Goal: Task Accomplishment & Management: Manage account settings

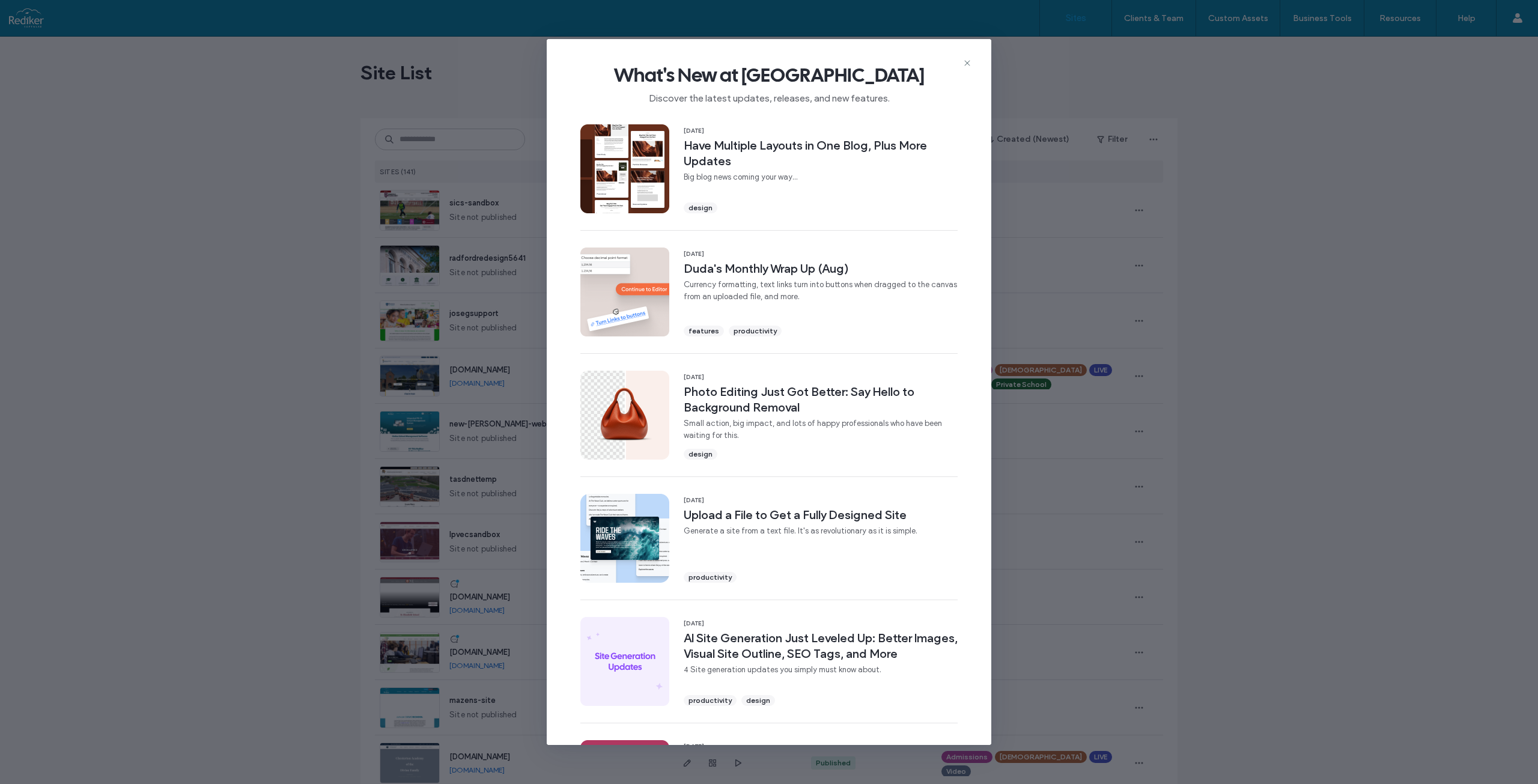
click at [887, 51] on div "What's New at Duda Discover the latest updates, releases, and new features." at bounding box center [769, 78] width 444 height 80
click at [970, 69] on span "What's New at Duda" at bounding box center [769, 75] width 407 height 24
click at [964, 61] on icon at bounding box center [967, 63] width 10 height 10
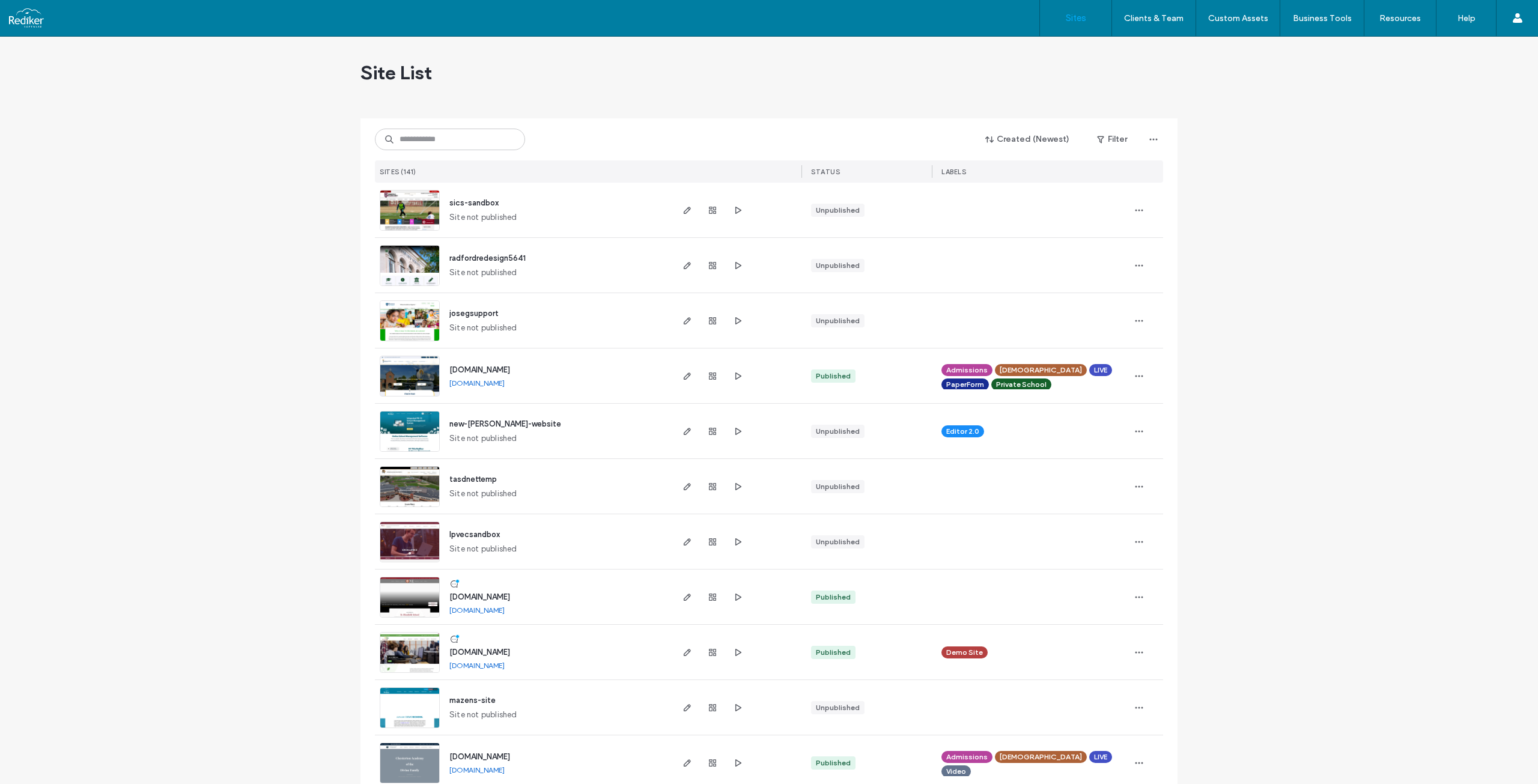
drag, startPoint x: 1468, startPoint y: 290, endPoint x: 1459, endPoint y: 316, distance: 27.5
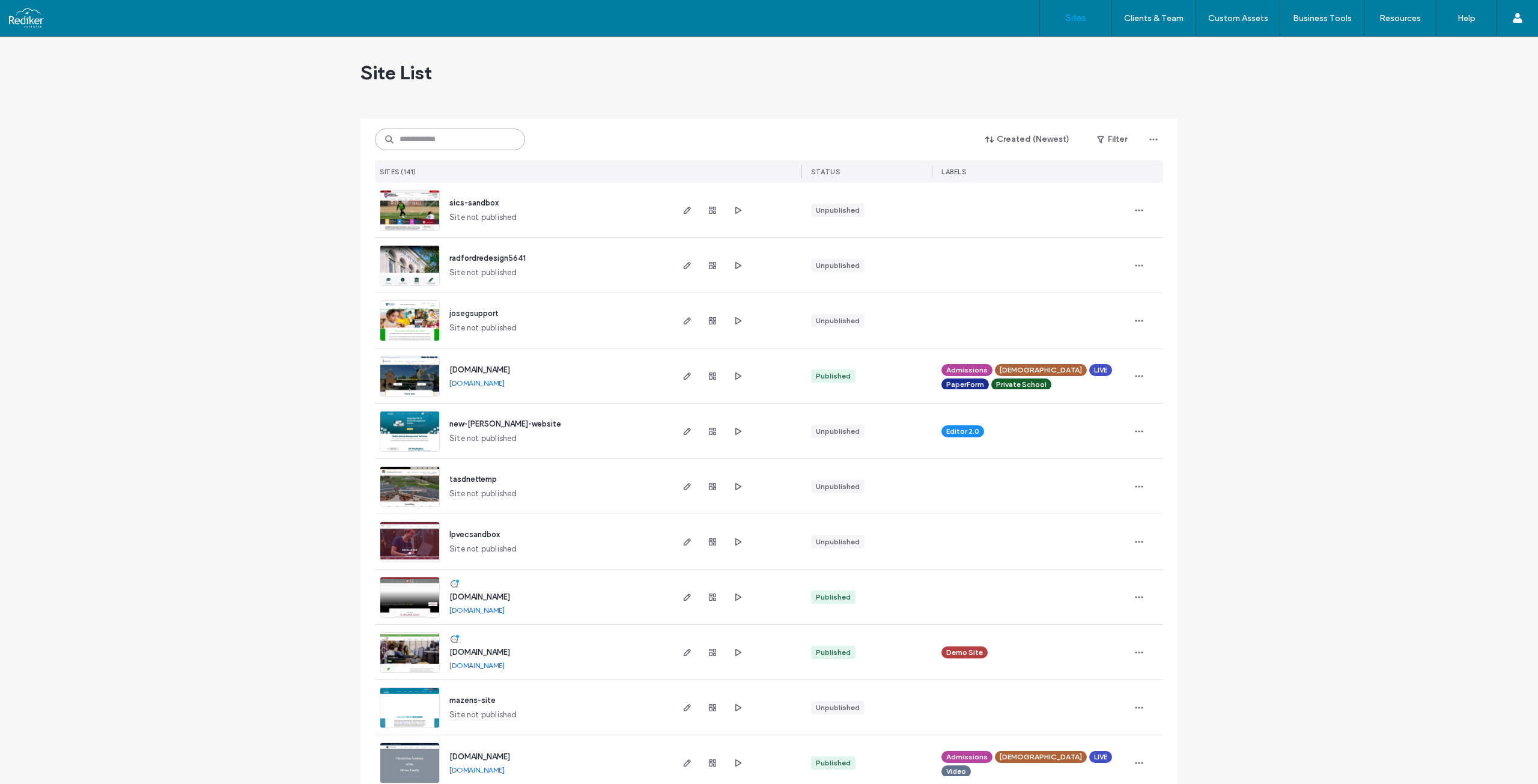
click at [442, 146] on input at bounding box center [449, 139] width 150 height 21
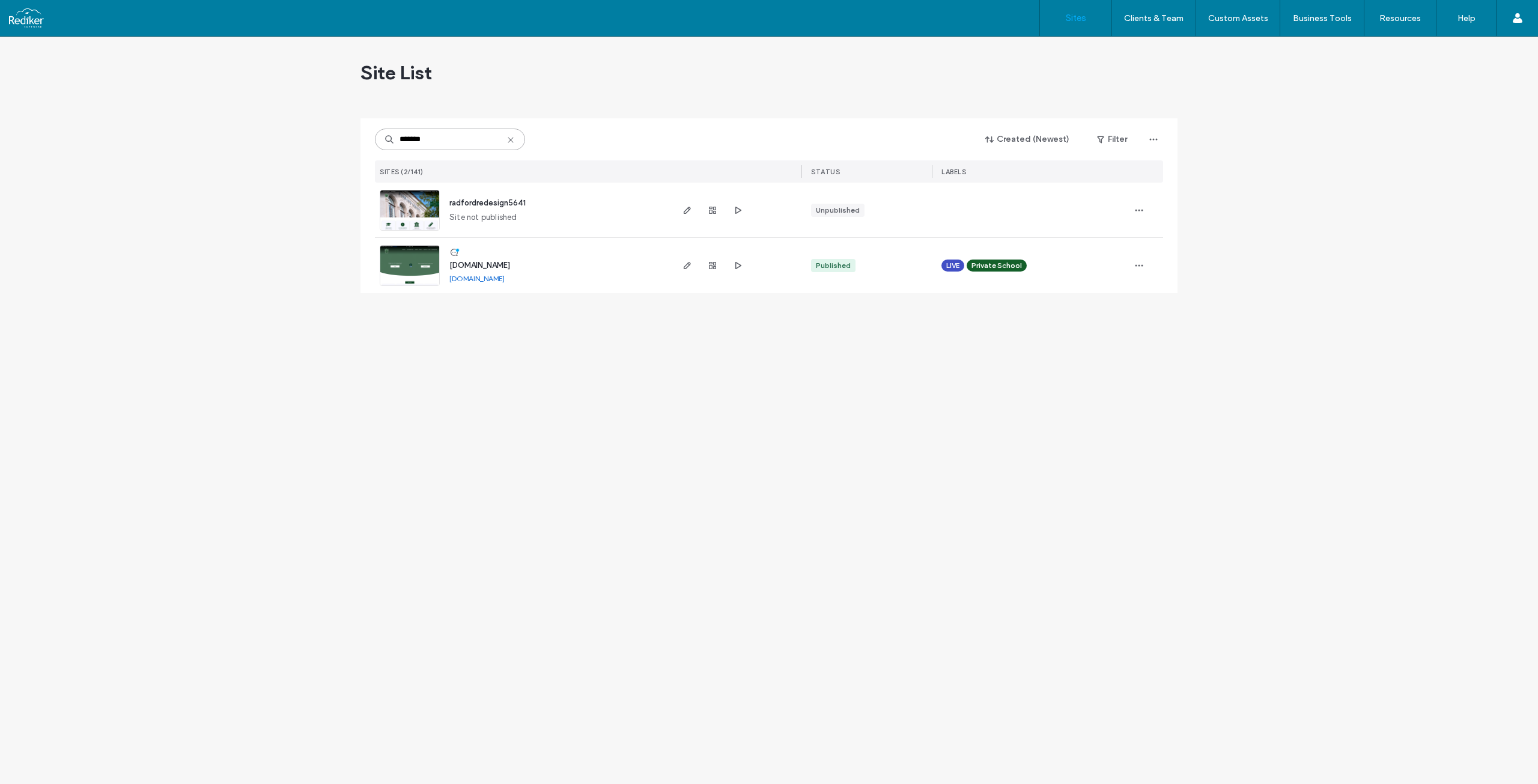
type input "*******"
click at [395, 263] on img at bounding box center [409, 286] width 59 height 81
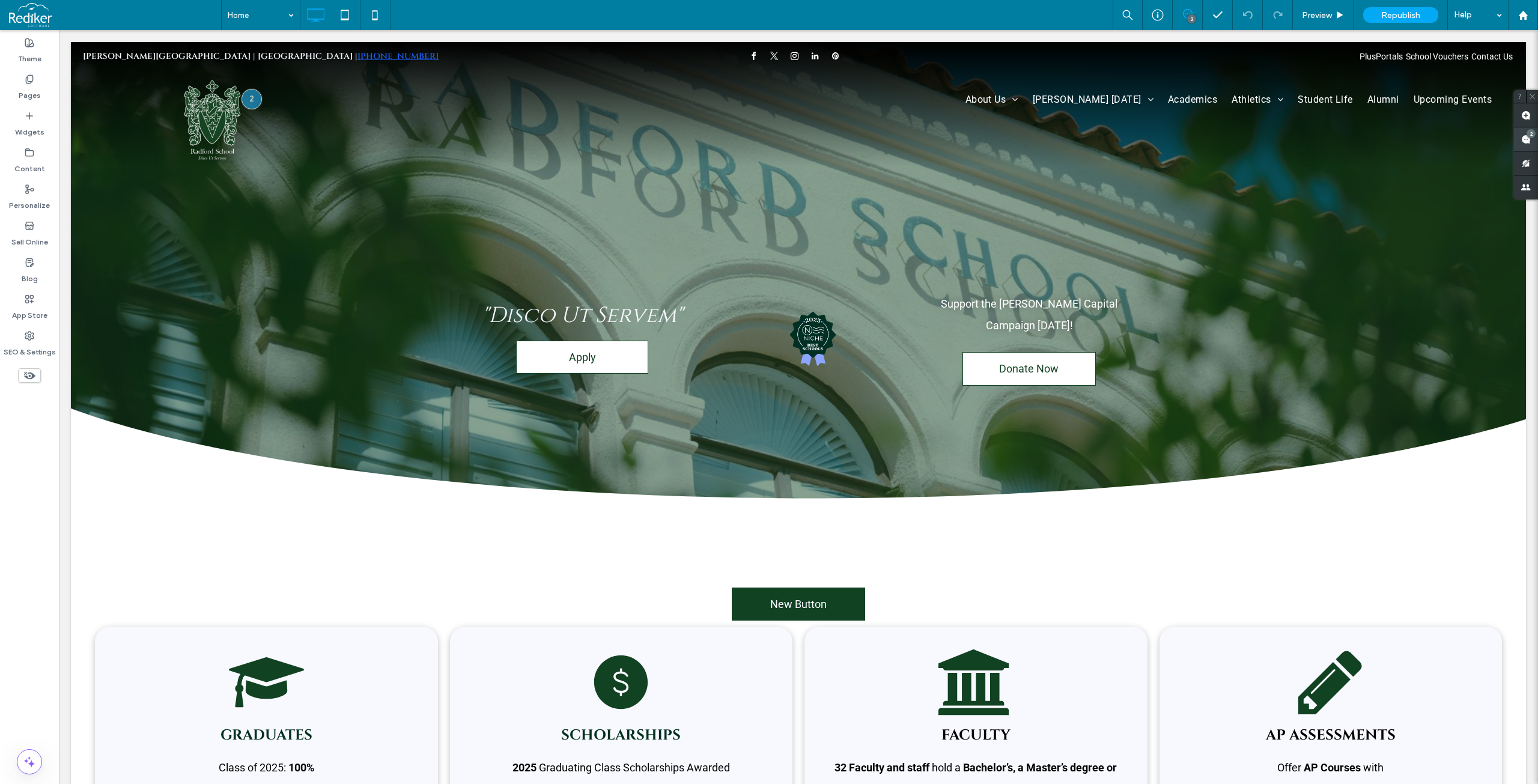
click at [1525, 138] on span at bounding box center [1525, 139] width 24 height 23
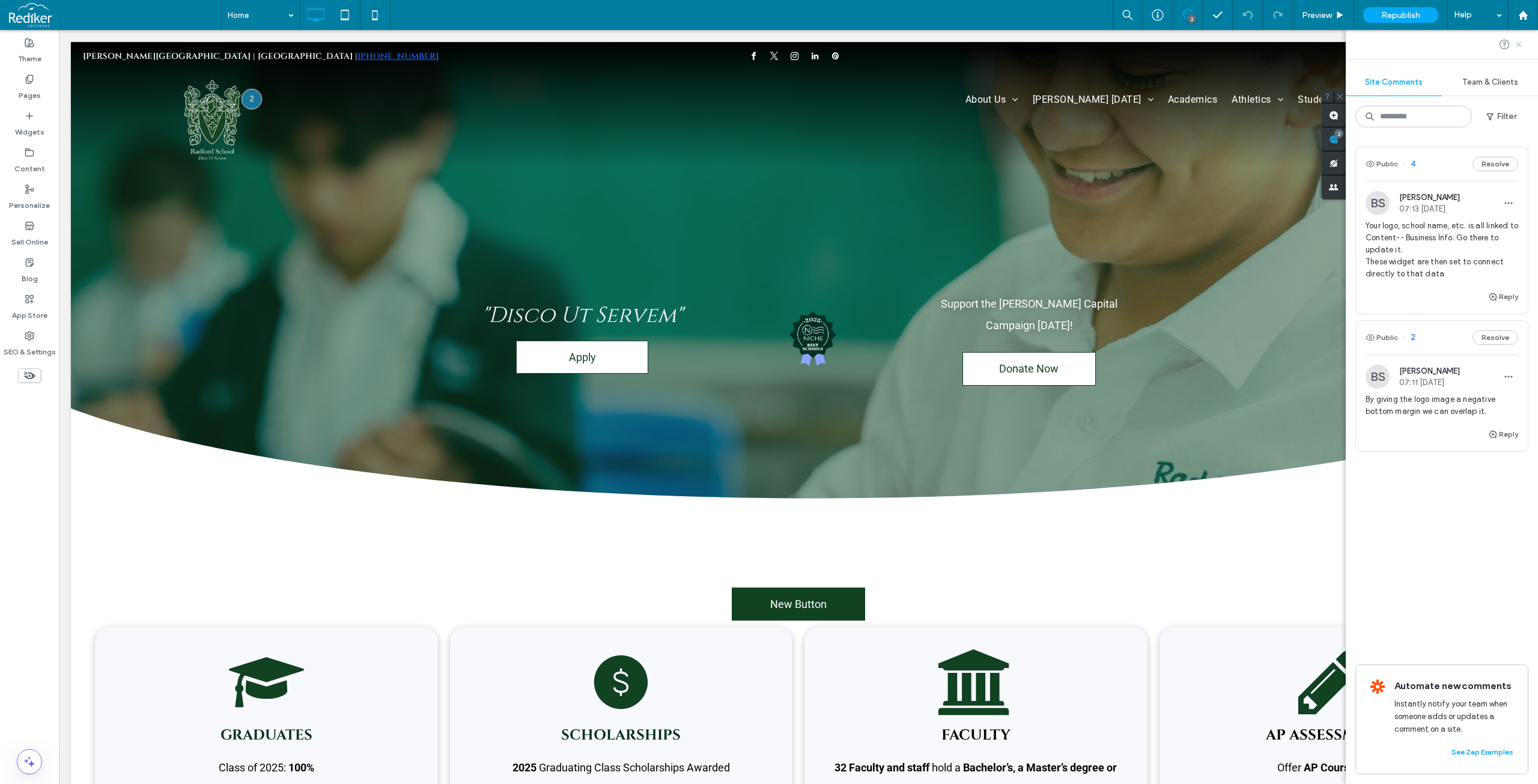
click at [1522, 44] on icon at bounding box center [1519, 45] width 10 height 10
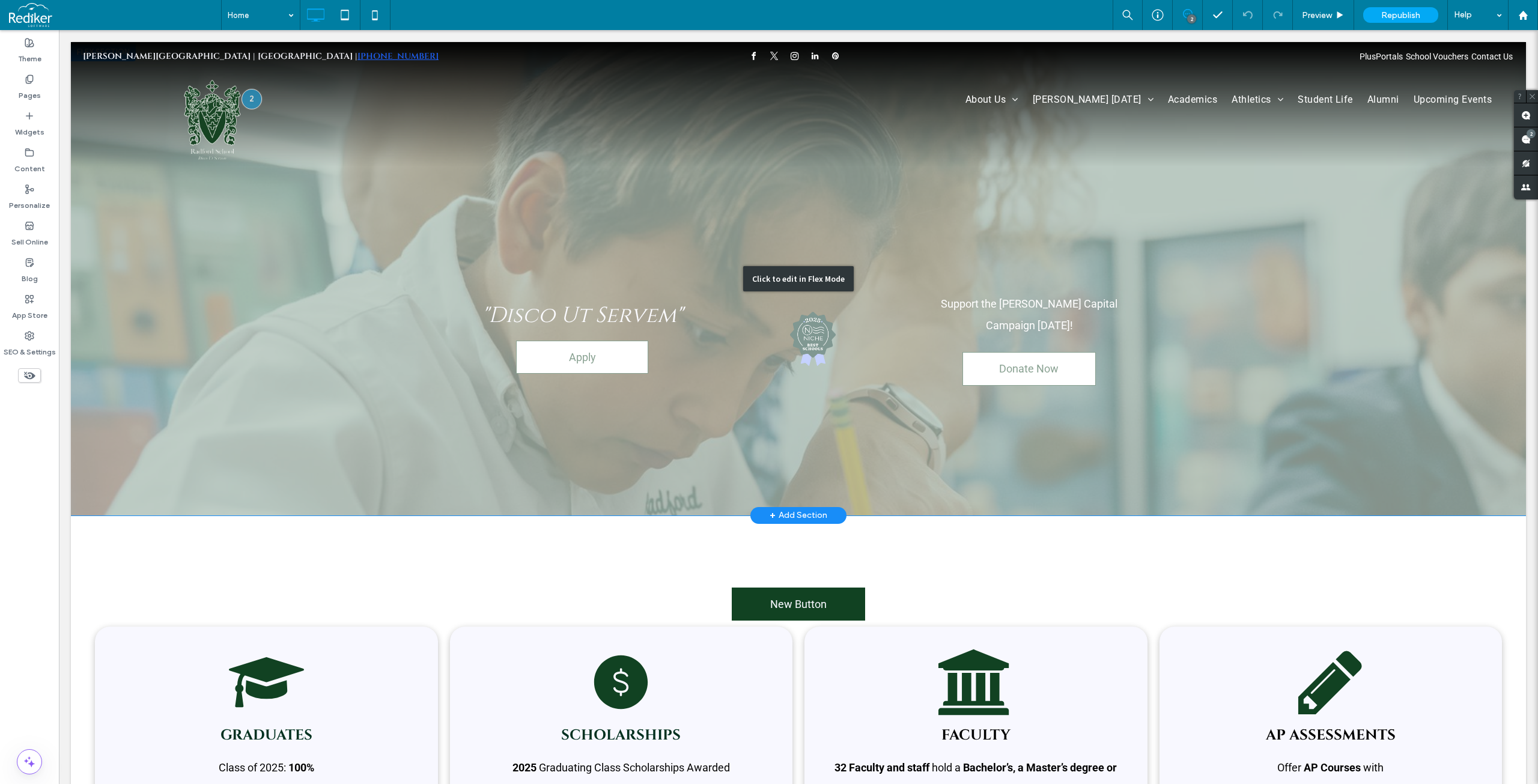
click at [785, 266] on div "Click to edit in Flex Mode" at bounding box center [799, 279] width 110 height 25
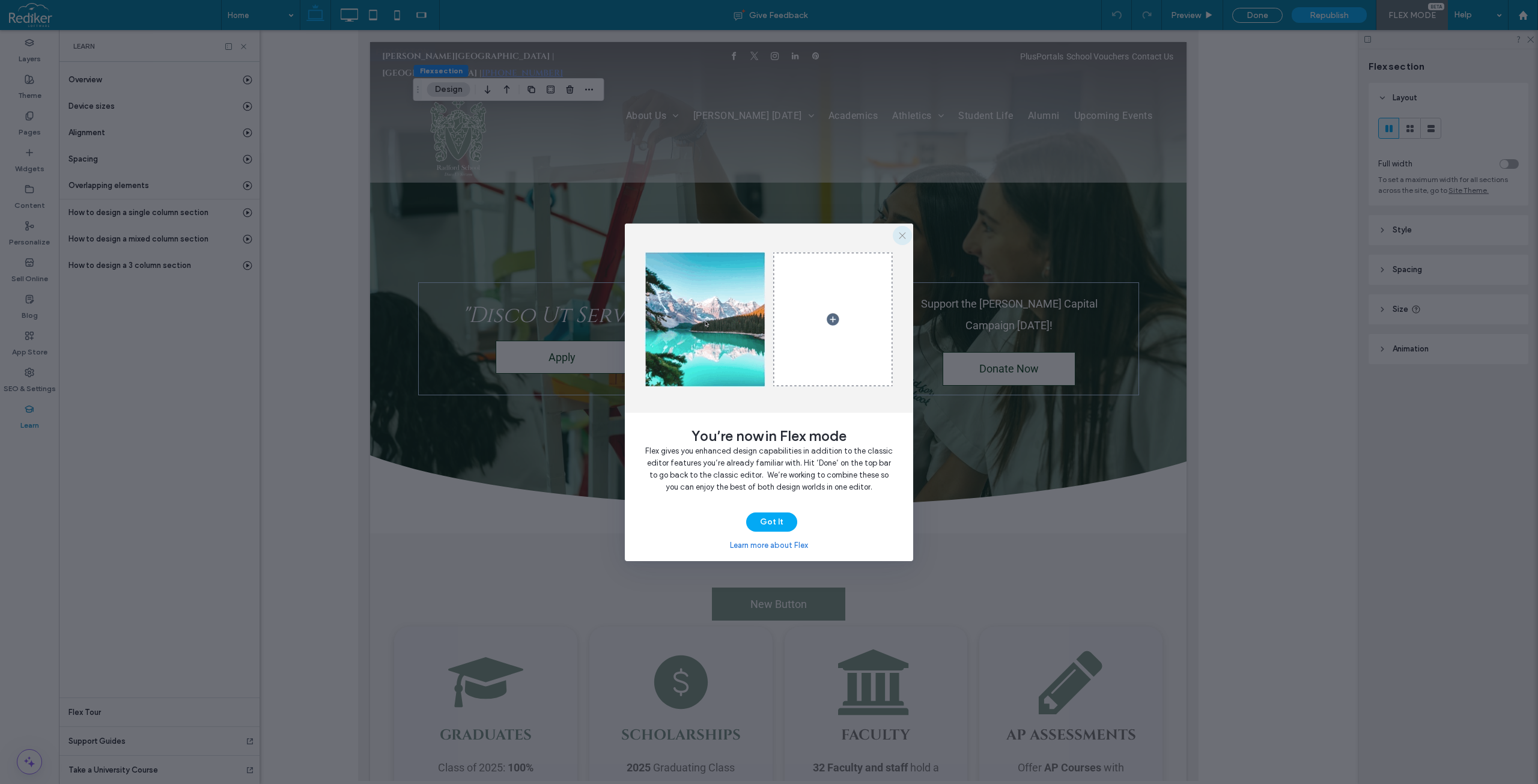
click at [899, 232] on use "button" at bounding box center [902, 235] width 7 height 7
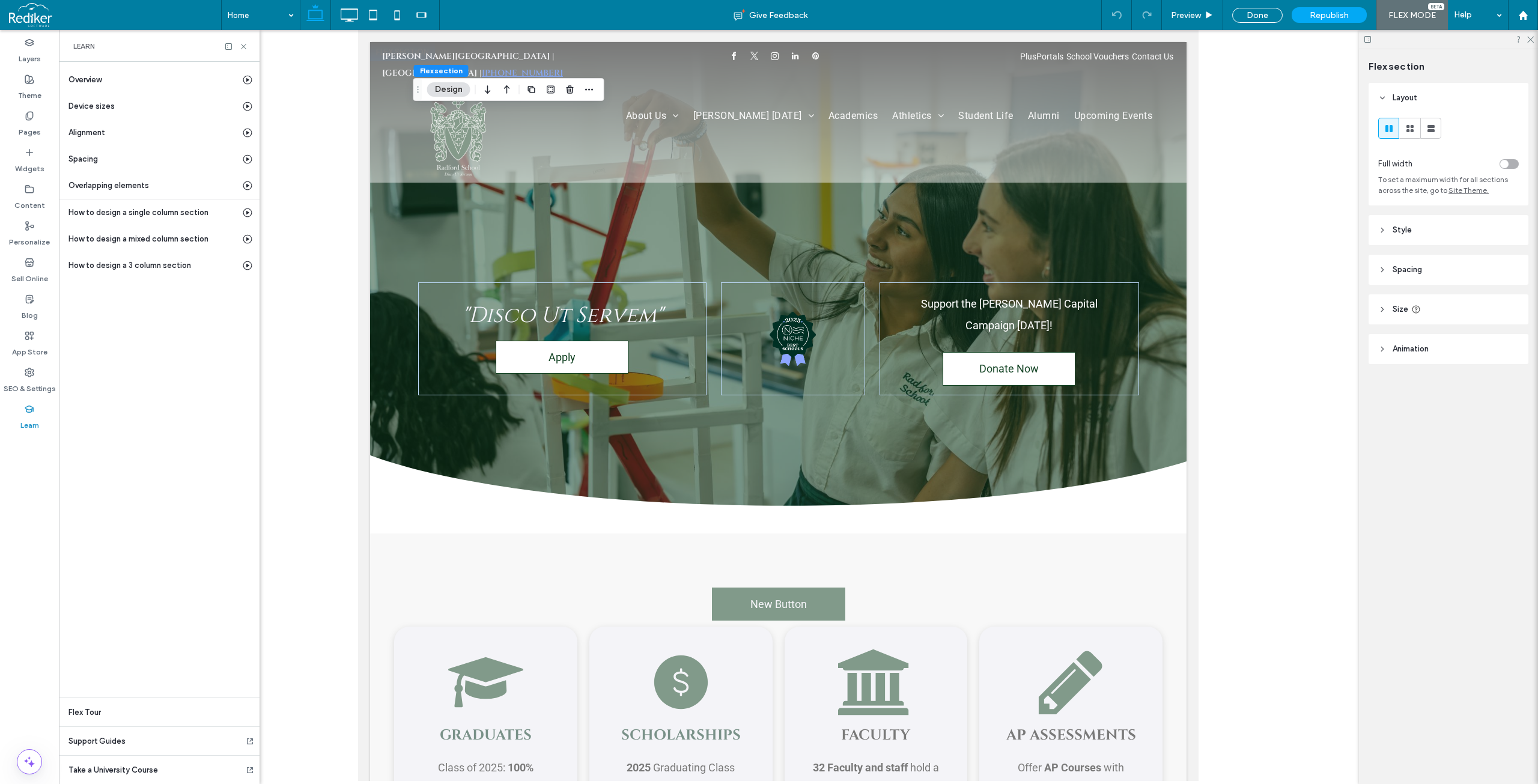
click at [1532, 44] on div at bounding box center [1448, 39] width 179 height 18
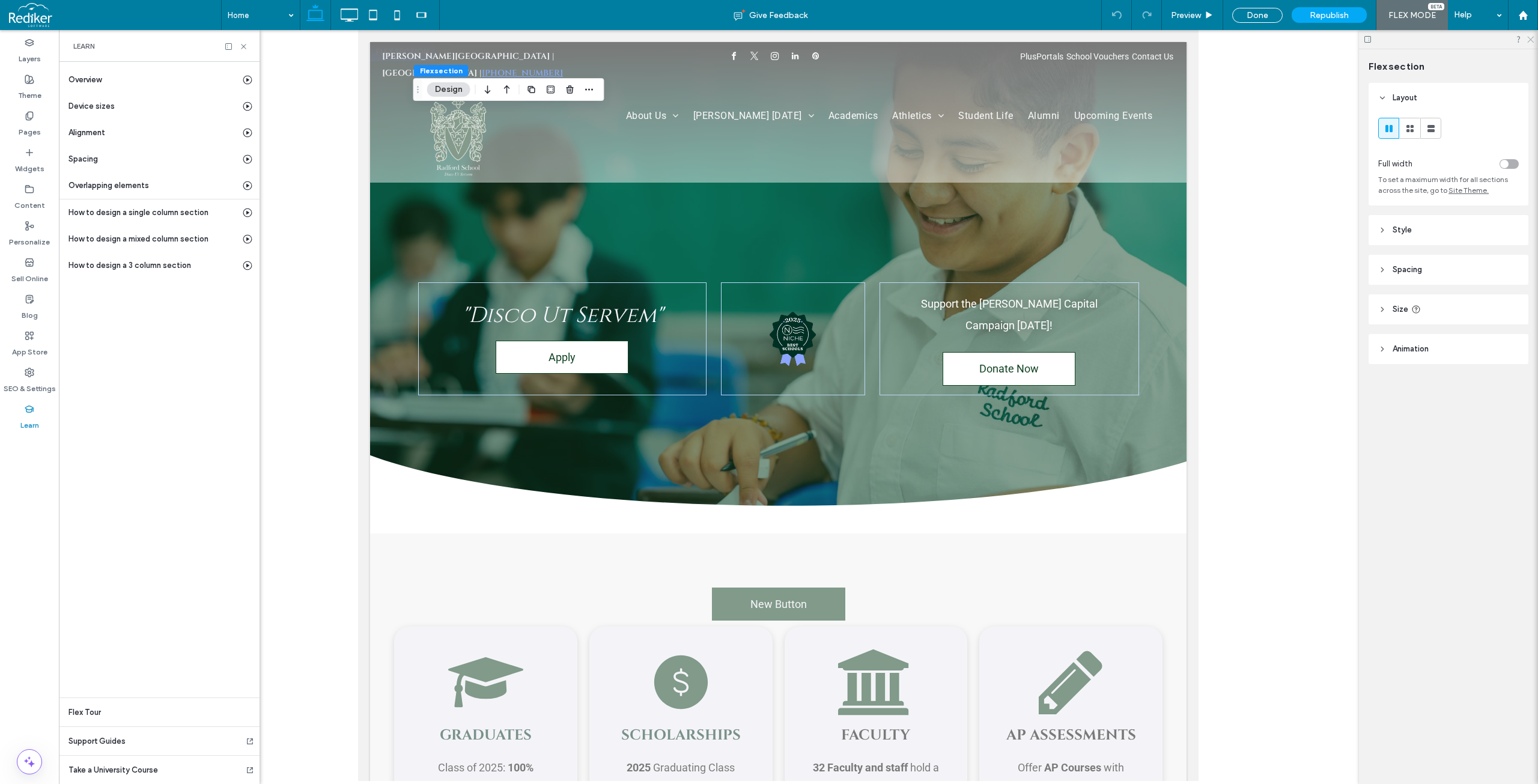
click at [1531, 40] on icon at bounding box center [1529, 39] width 8 height 8
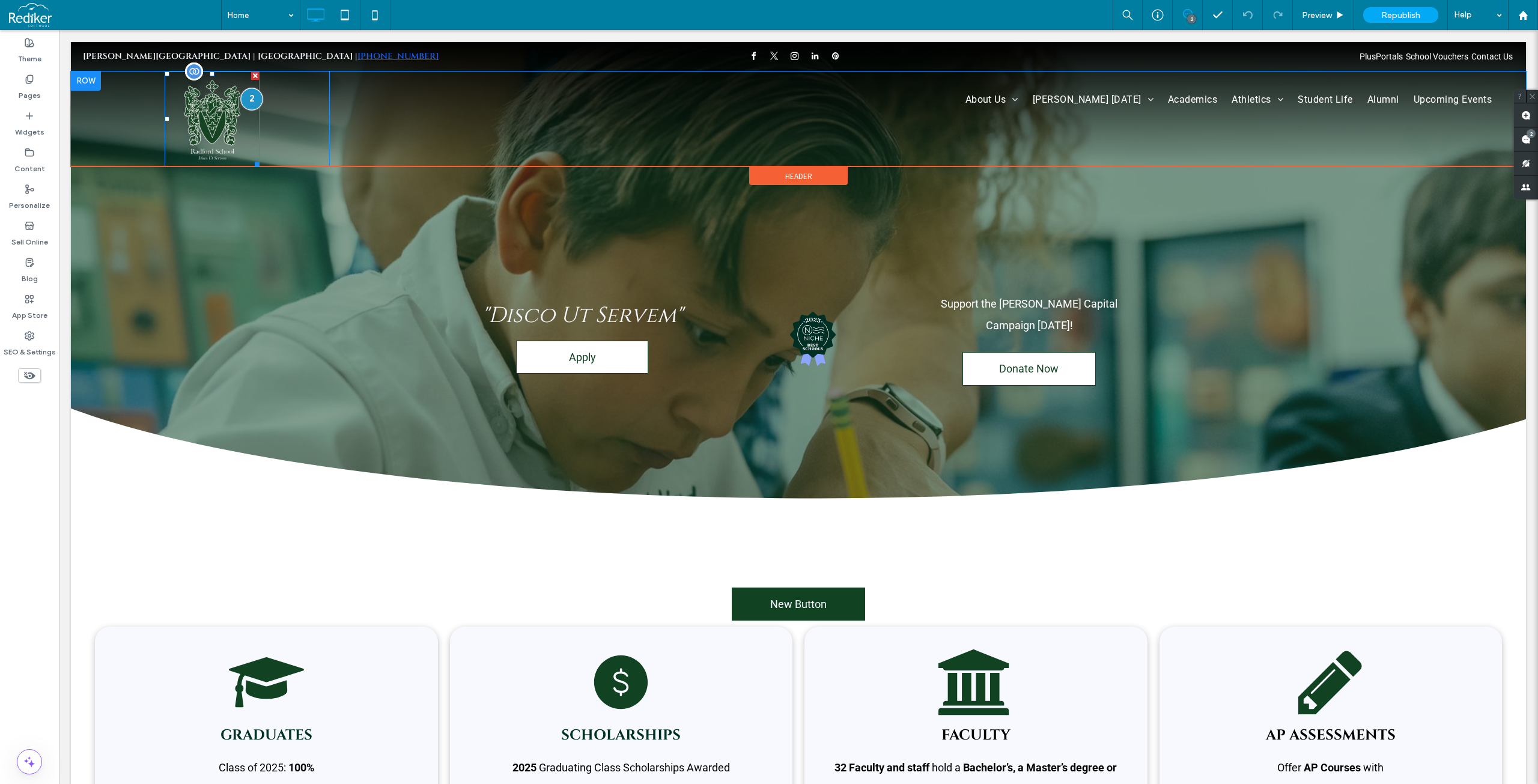
click at [253, 101] on div at bounding box center [251, 99] width 22 height 22
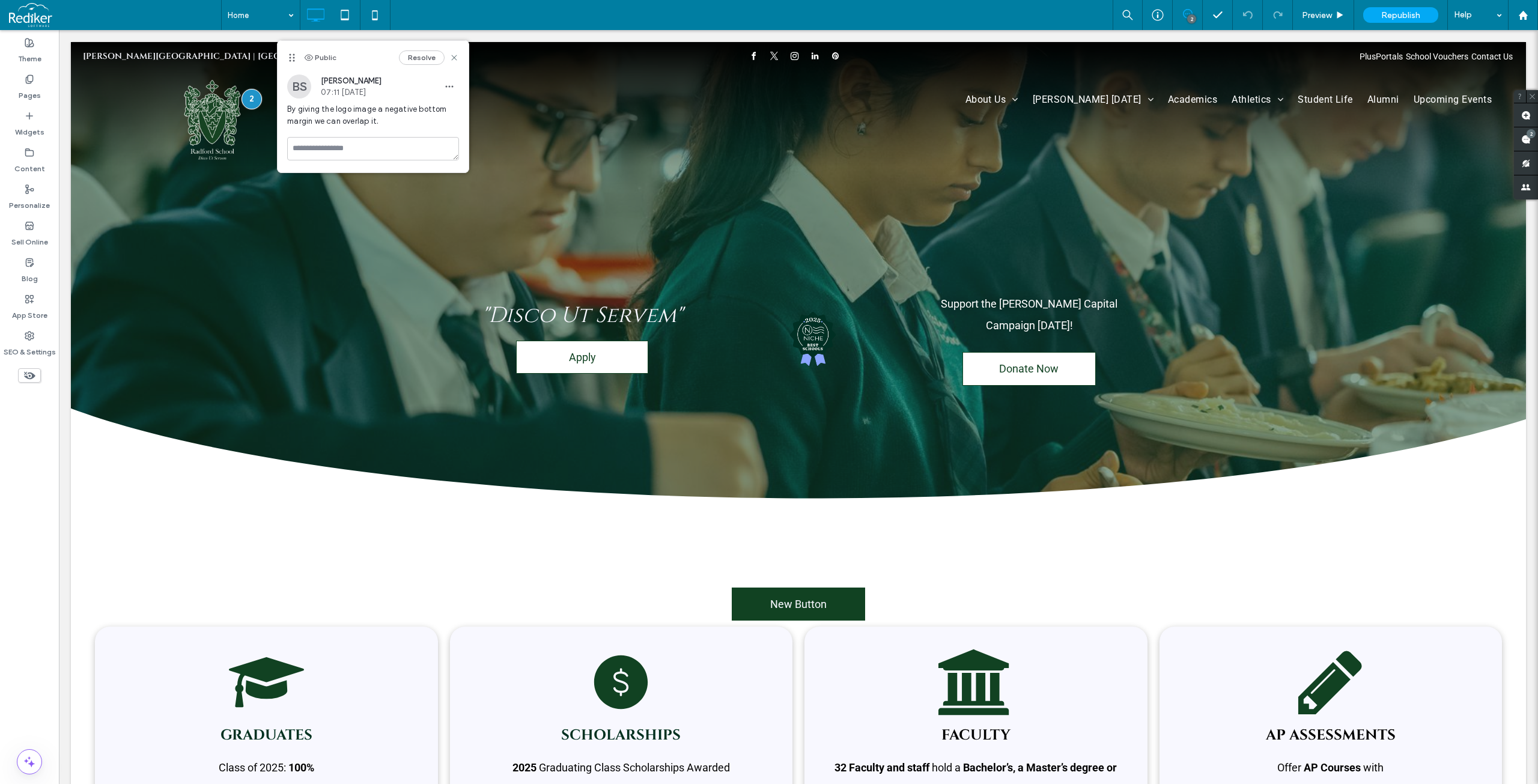
click at [622, 11] on div "Home 2 Preview Republish Help" at bounding box center [879, 15] width 1316 height 30
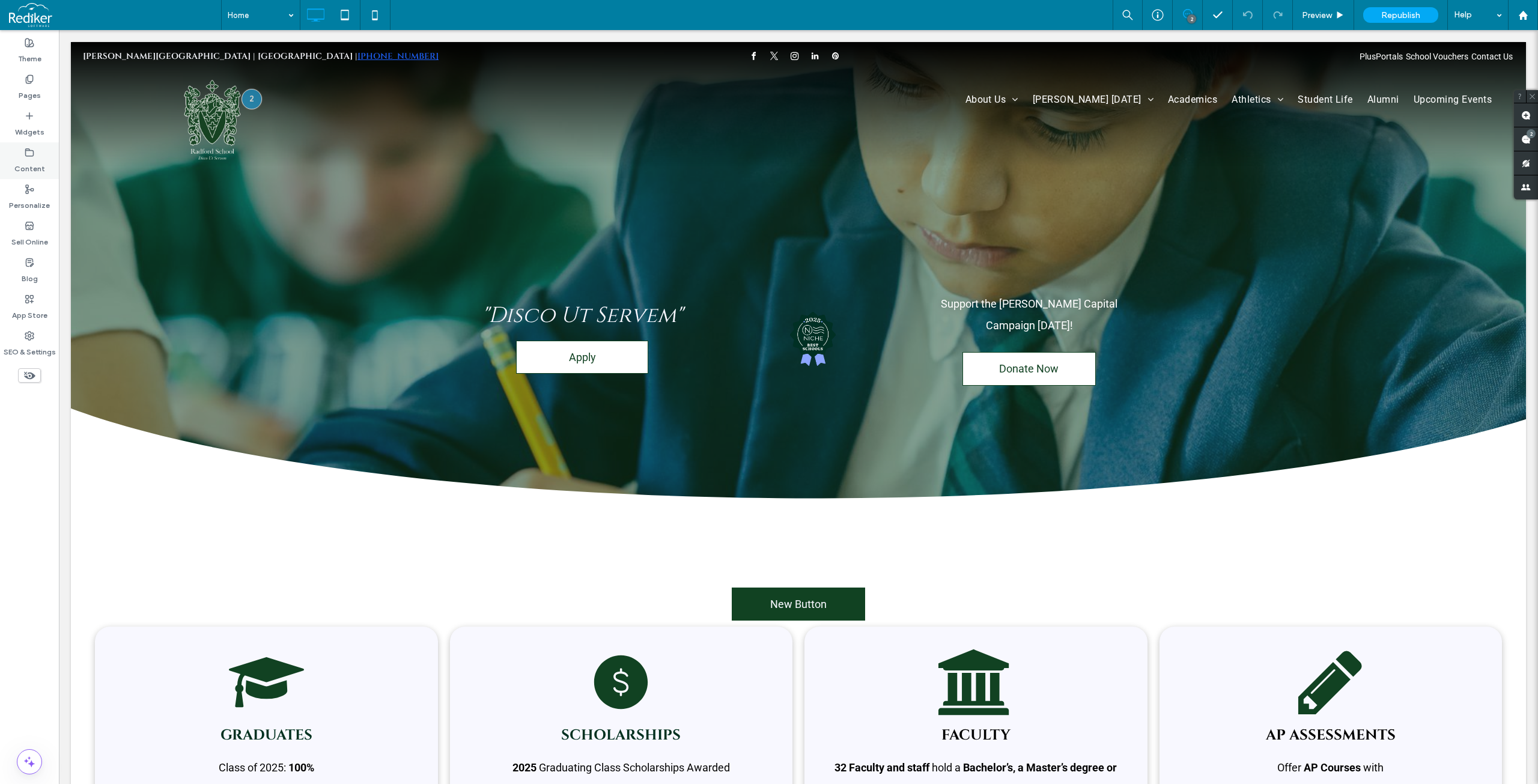
click at [27, 164] on label "Content" at bounding box center [30, 166] width 31 height 16
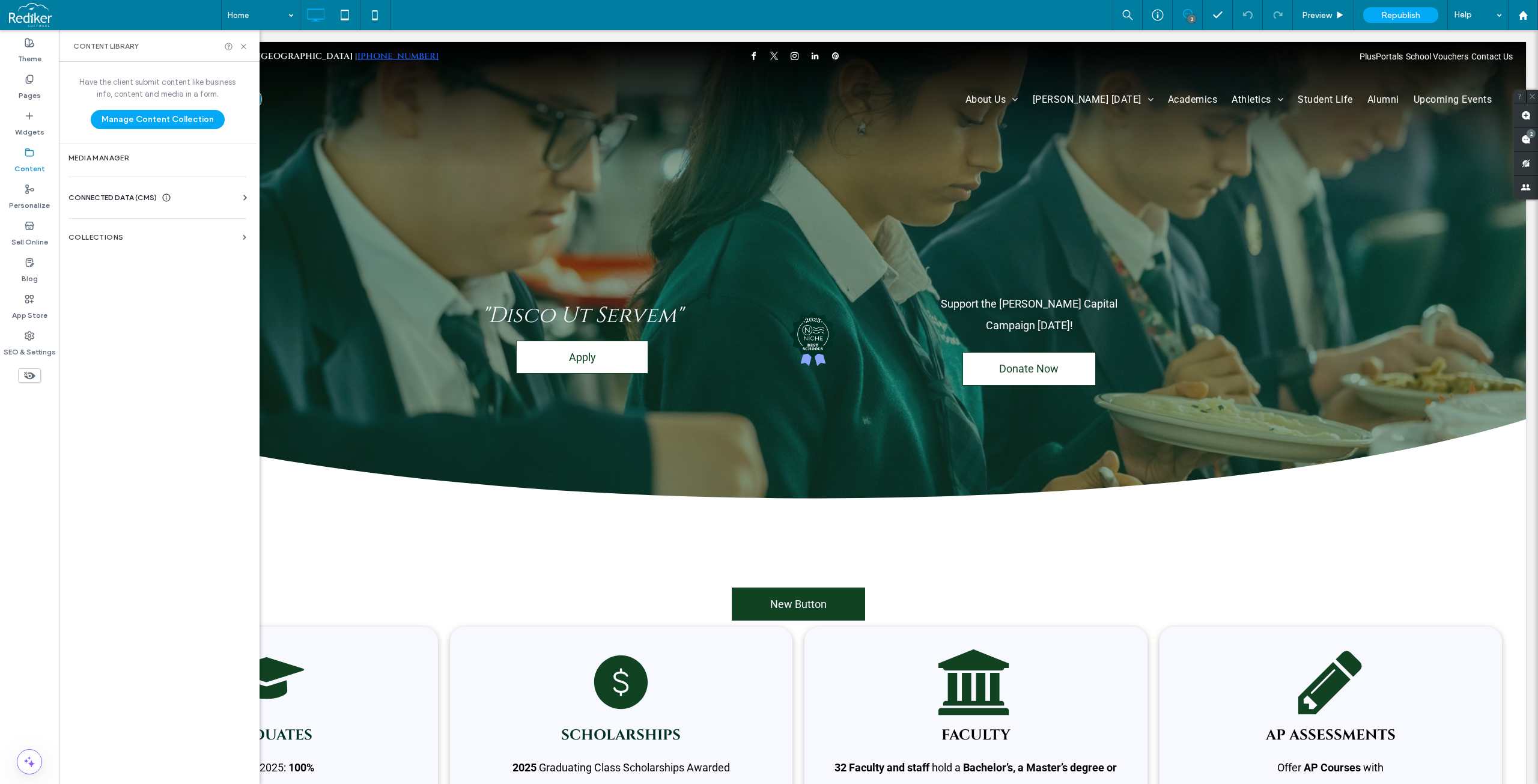
click at [243, 201] on icon at bounding box center [245, 197] width 12 height 12
click at [243, 200] on icon at bounding box center [245, 197] width 12 height 12
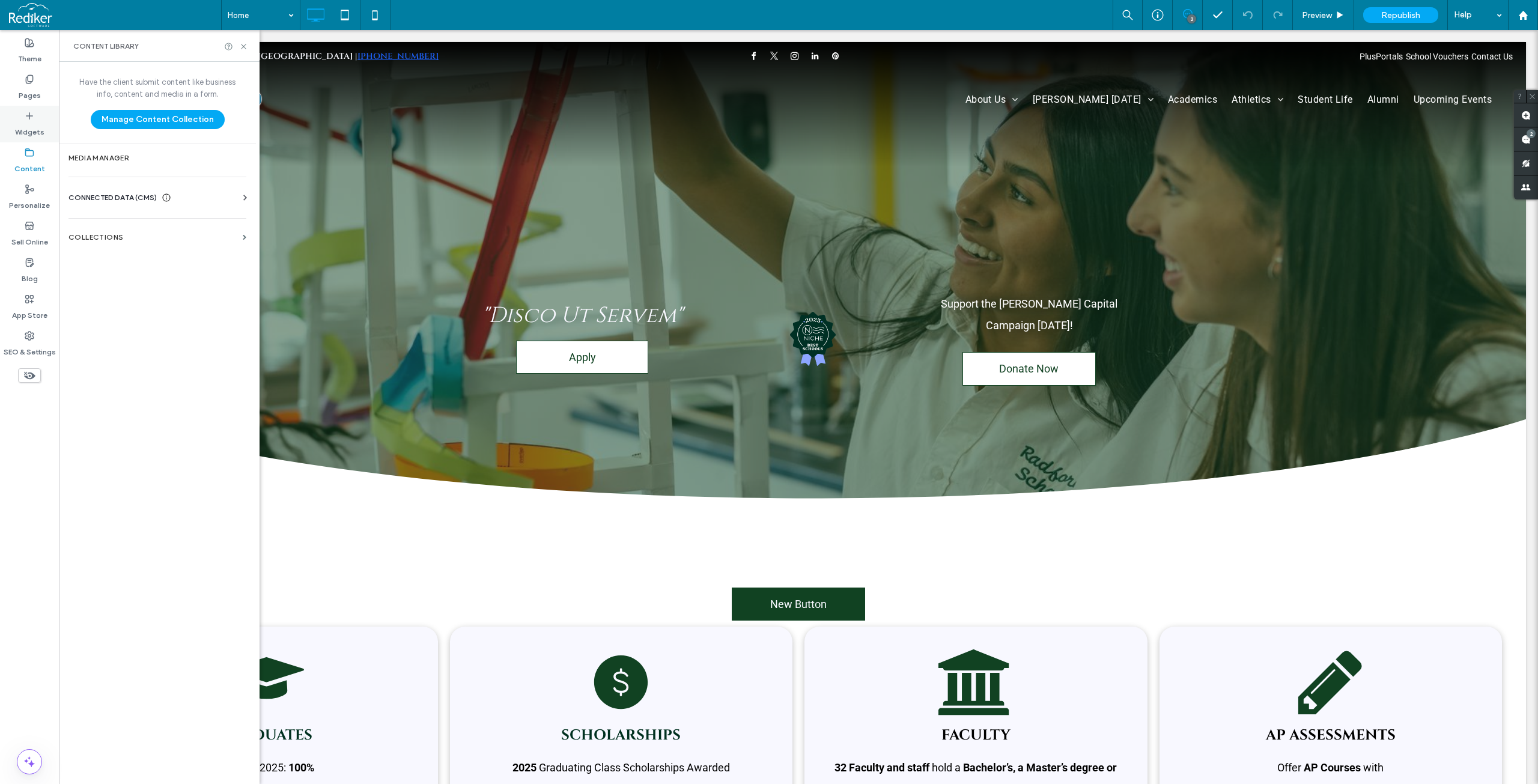
click at [35, 123] on label "Widgets" at bounding box center [30, 129] width 29 height 16
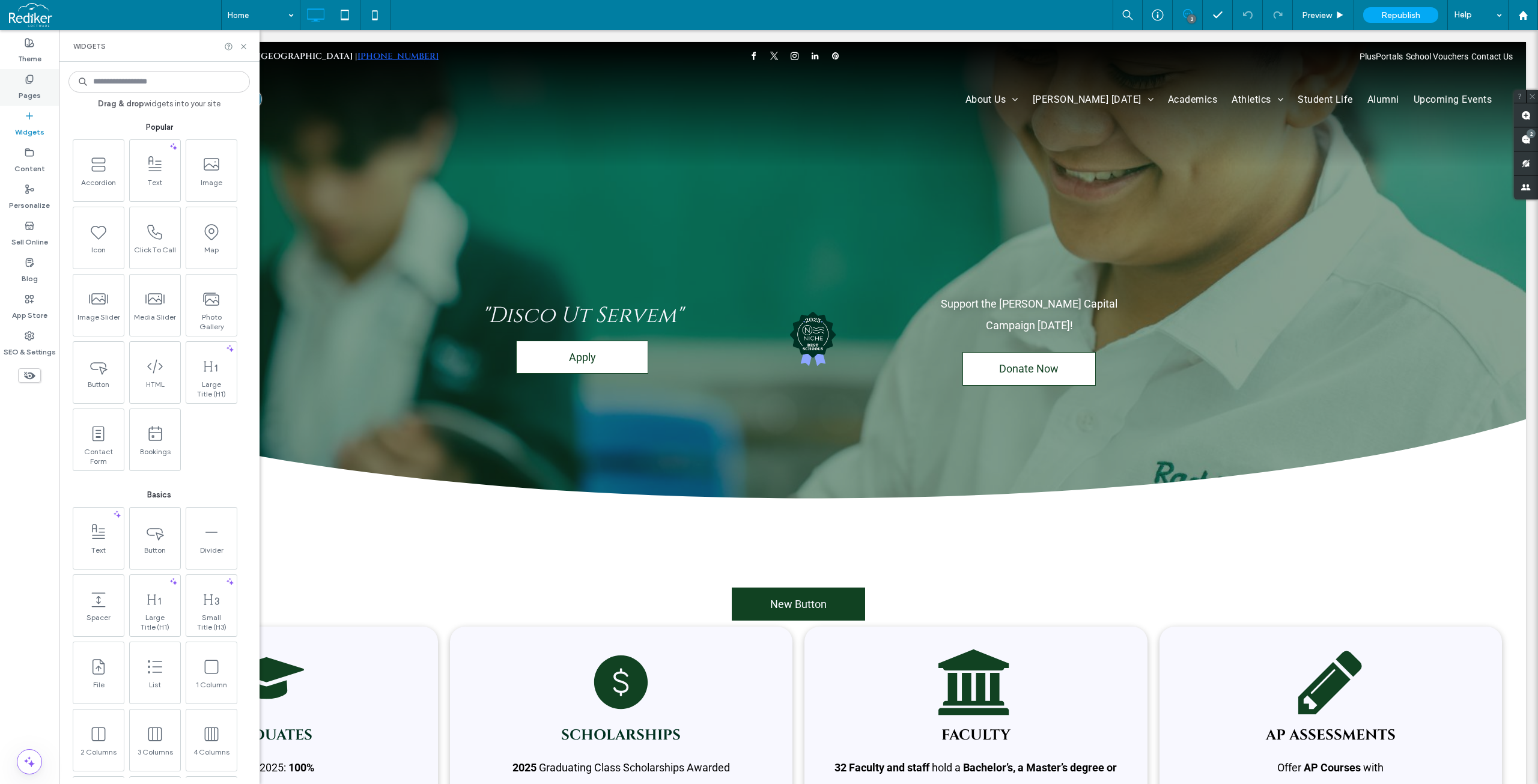
click at [26, 86] on label "Pages" at bounding box center [29, 92] width 22 height 16
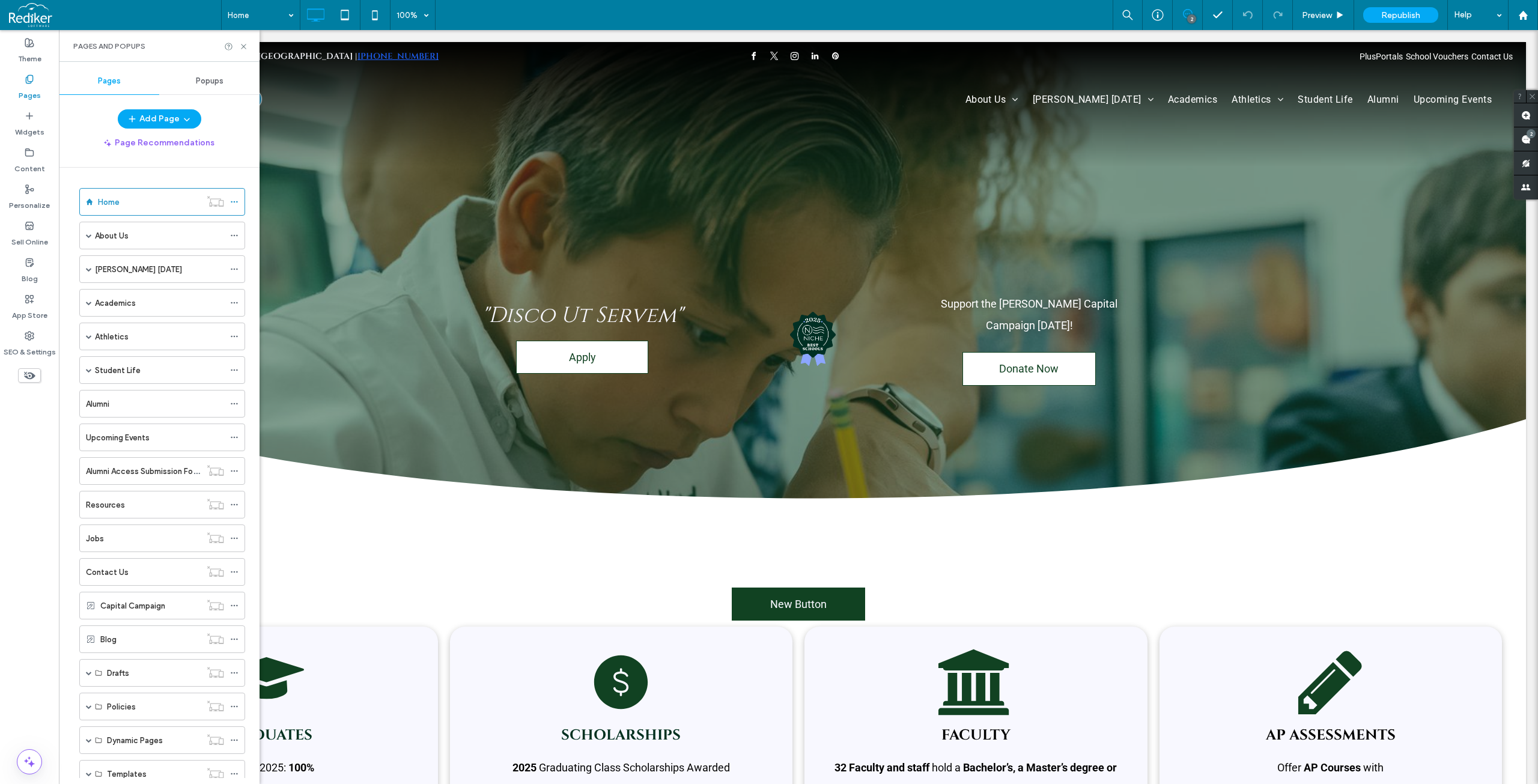
click at [158, 203] on div "Home" at bounding box center [149, 201] width 103 height 13
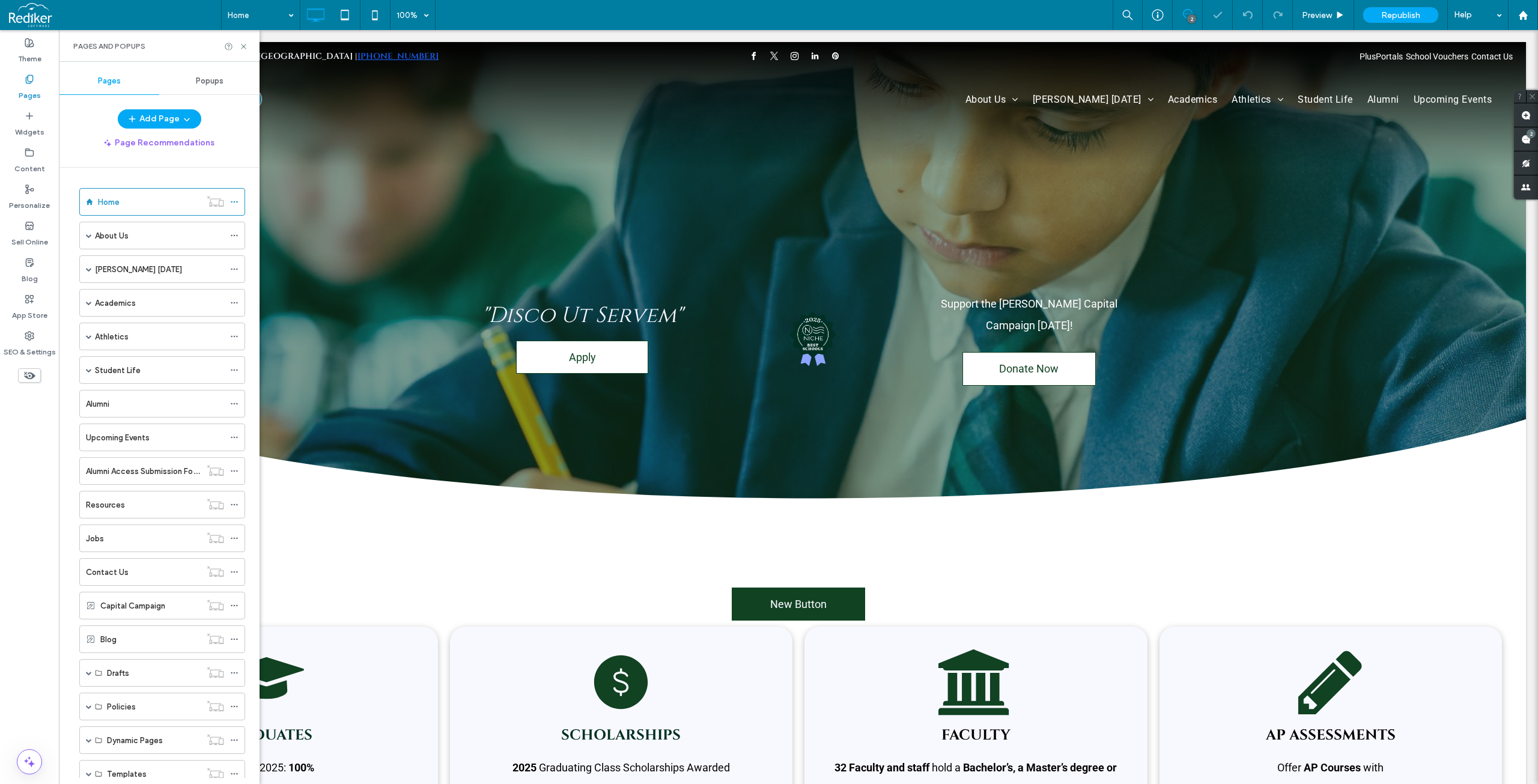
click at [211, 84] on span "Popups" at bounding box center [209, 81] width 28 height 10
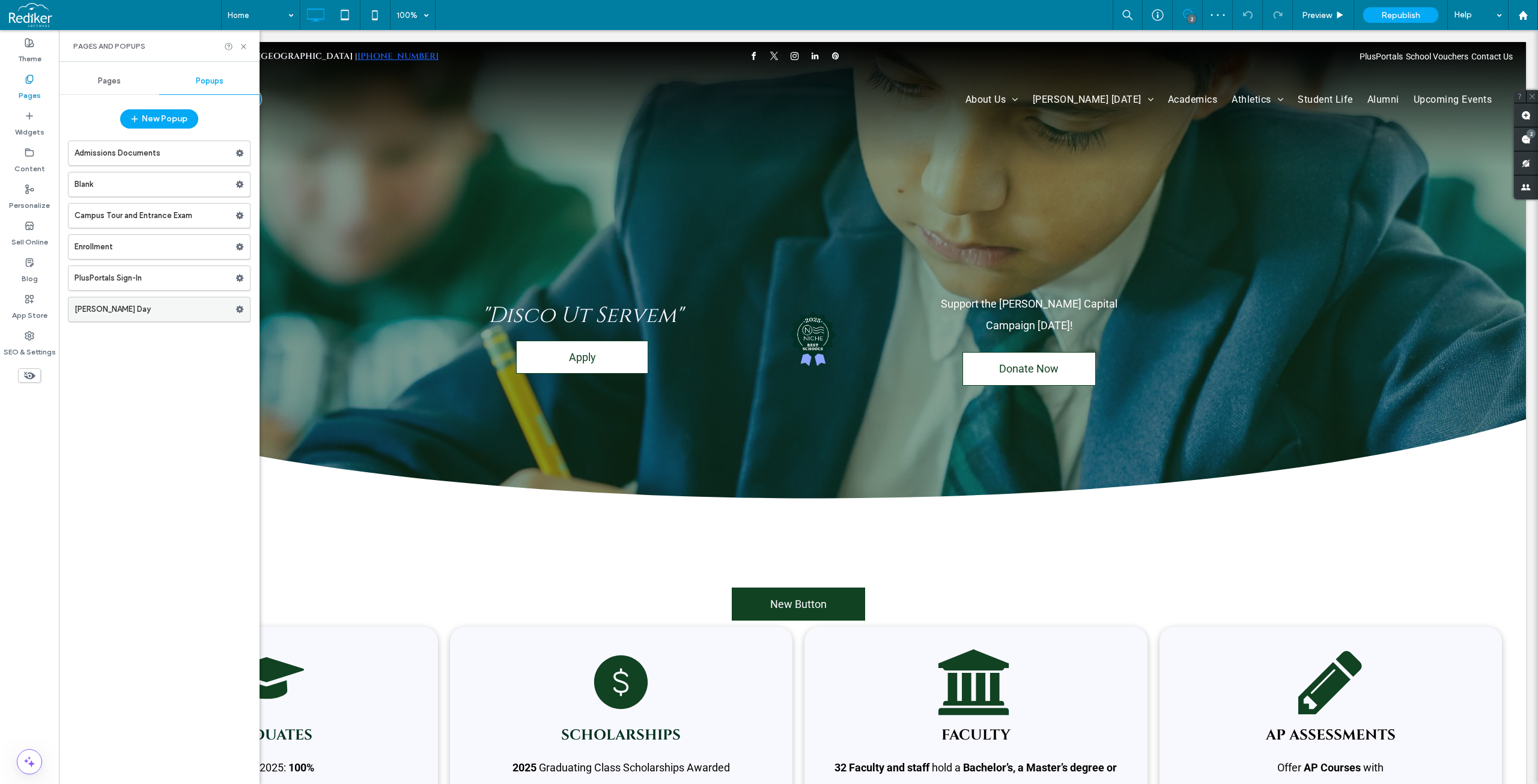
click at [128, 313] on label "Radford Day" at bounding box center [155, 309] width 161 height 24
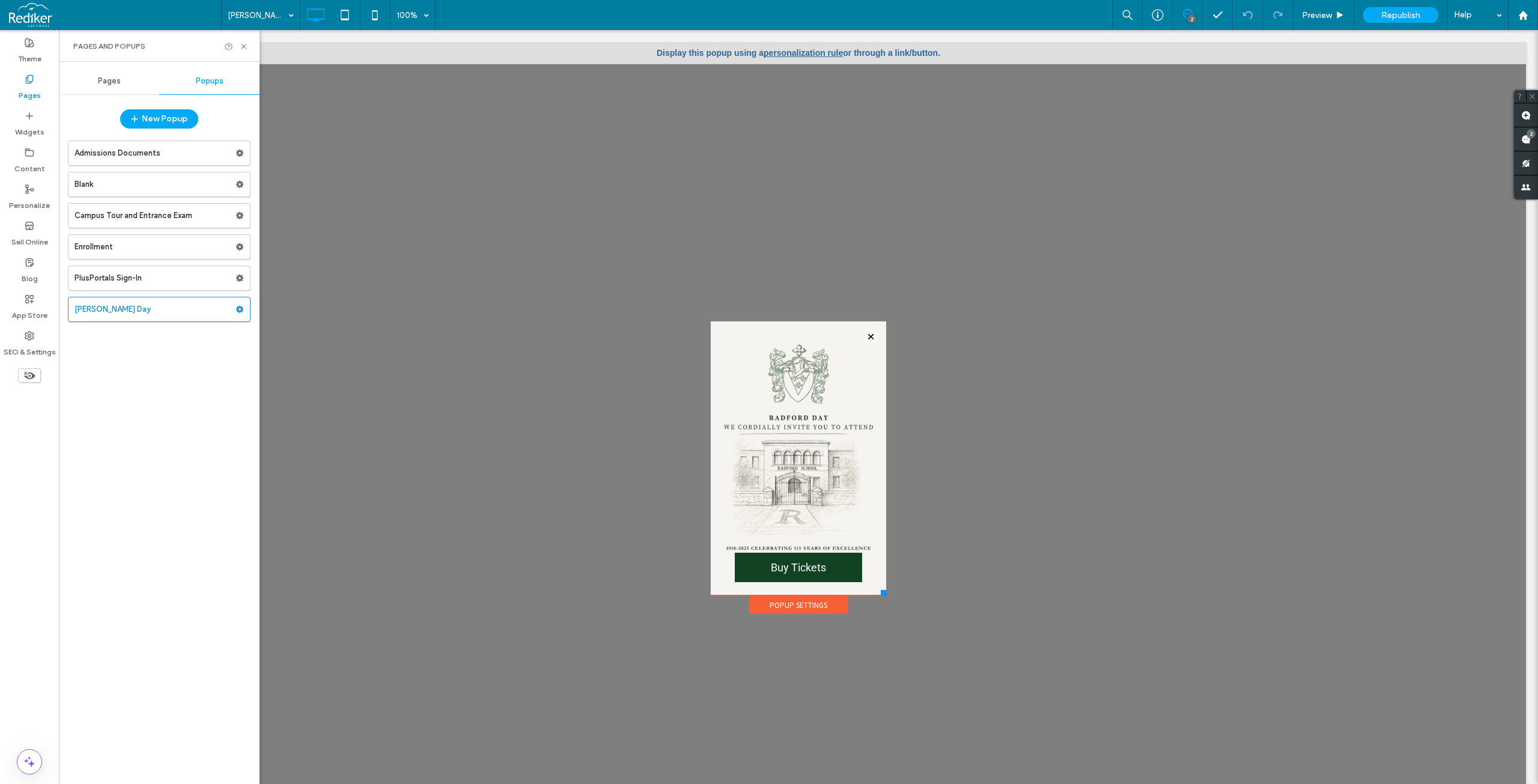
click at [784, 606] on div "Popup Settings" at bounding box center [799, 605] width 99 height 18
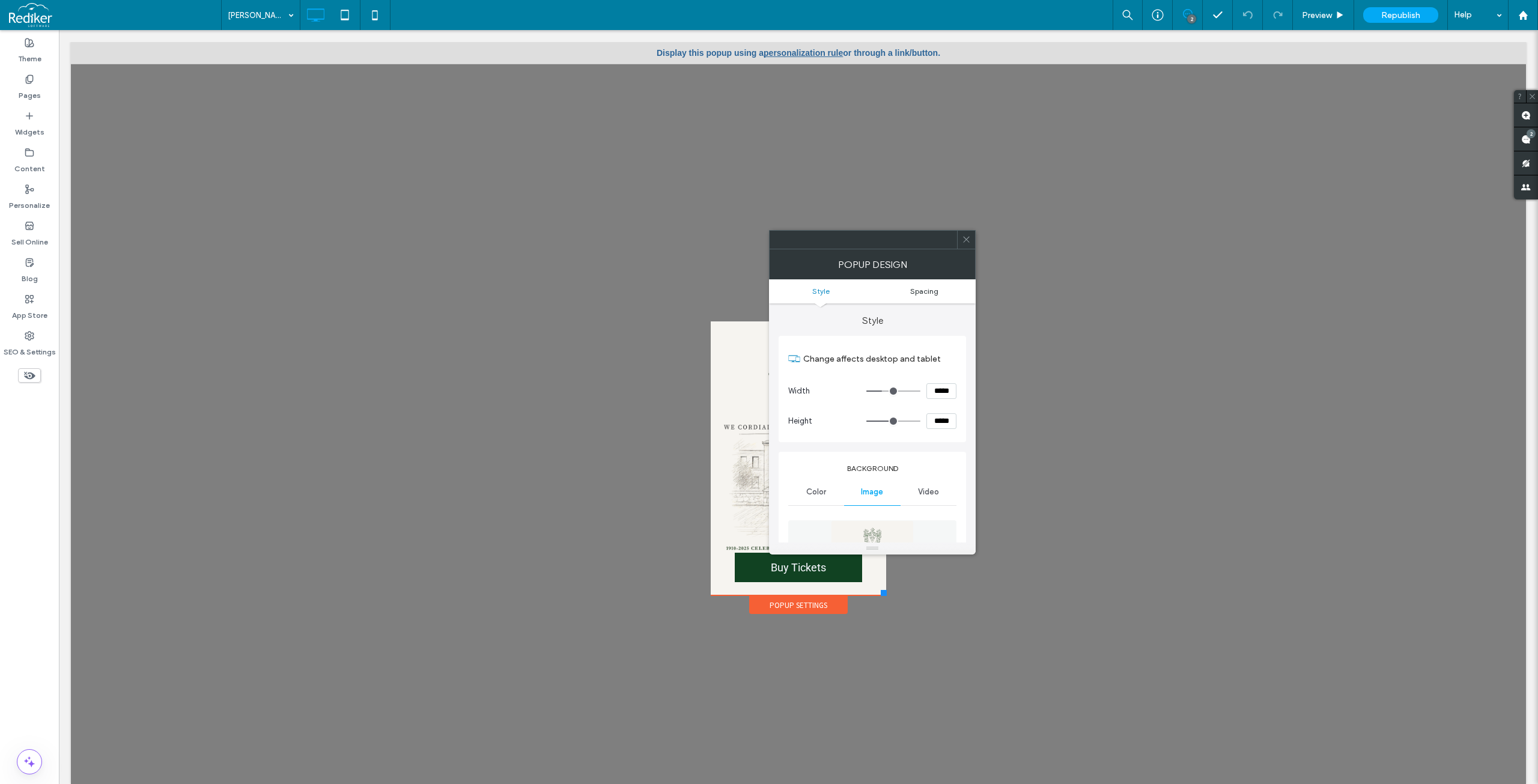
click at [915, 289] on span "Spacing" at bounding box center [923, 290] width 28 height 9
click at [828, 292] on span "Style" at bounding box center [821, 290] width 17 height 9
click at [916, 289] on span "Spacing" at bounding box center [923, 290] width 28 height 9
click at [823, 292] on span "Style" at bounding box center [821, 290] width 17 height 9
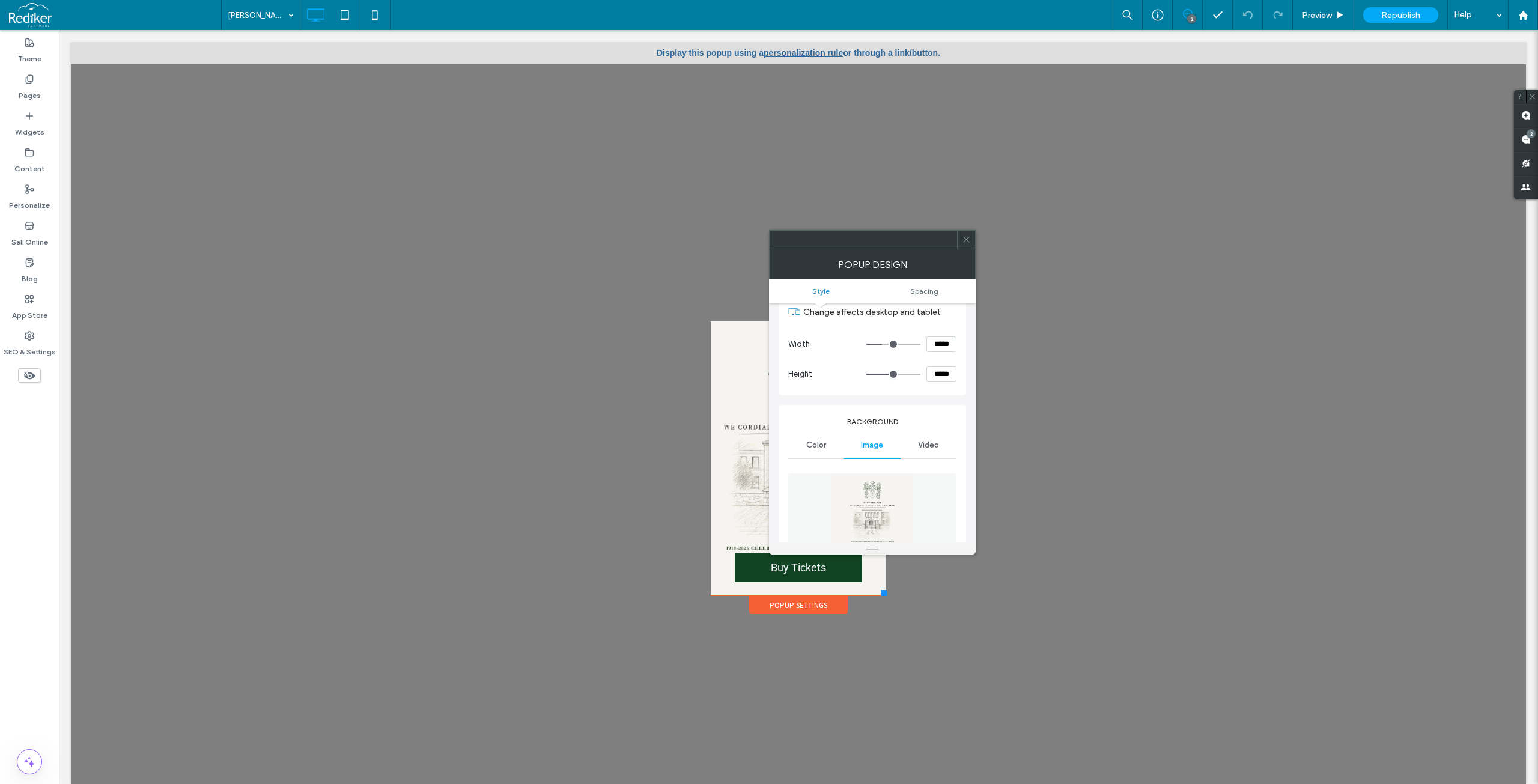
scroll to position [0, 0]
click at [964, 239] on icon at bounding box center [966, 239] width 9 height 9
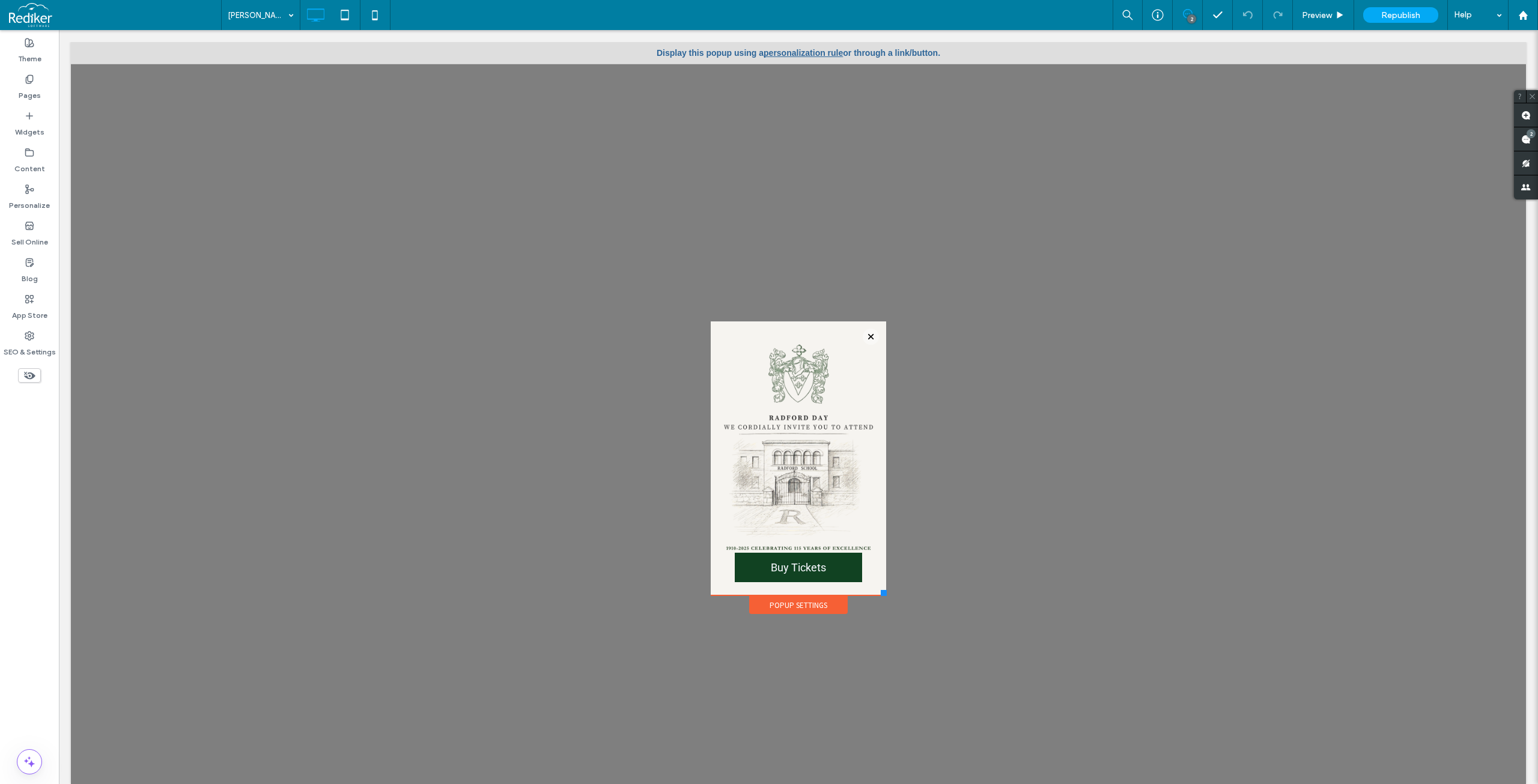
click at [115, 7] on span at bounding box center [114, 15] width 212 height 24
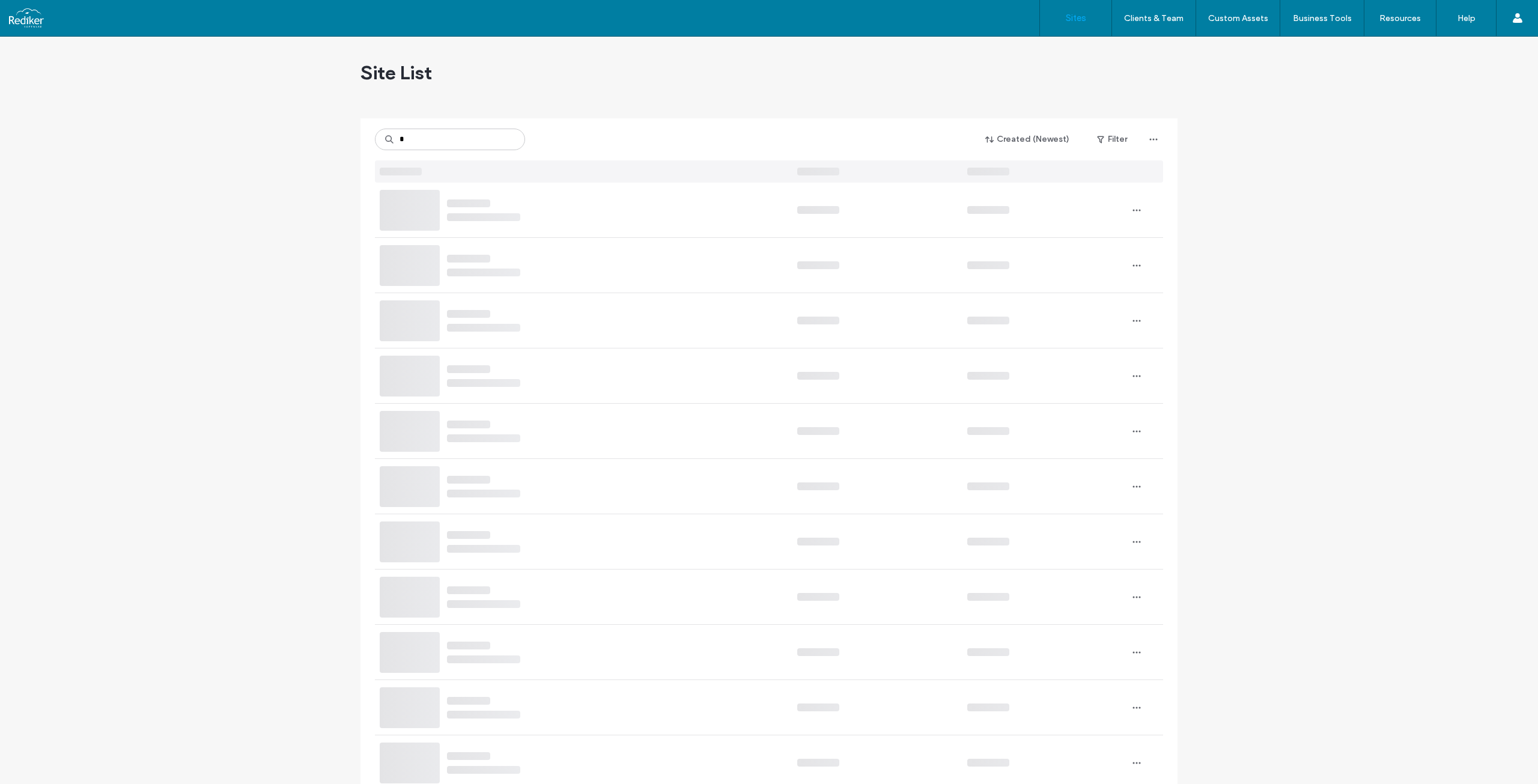
type input "*"
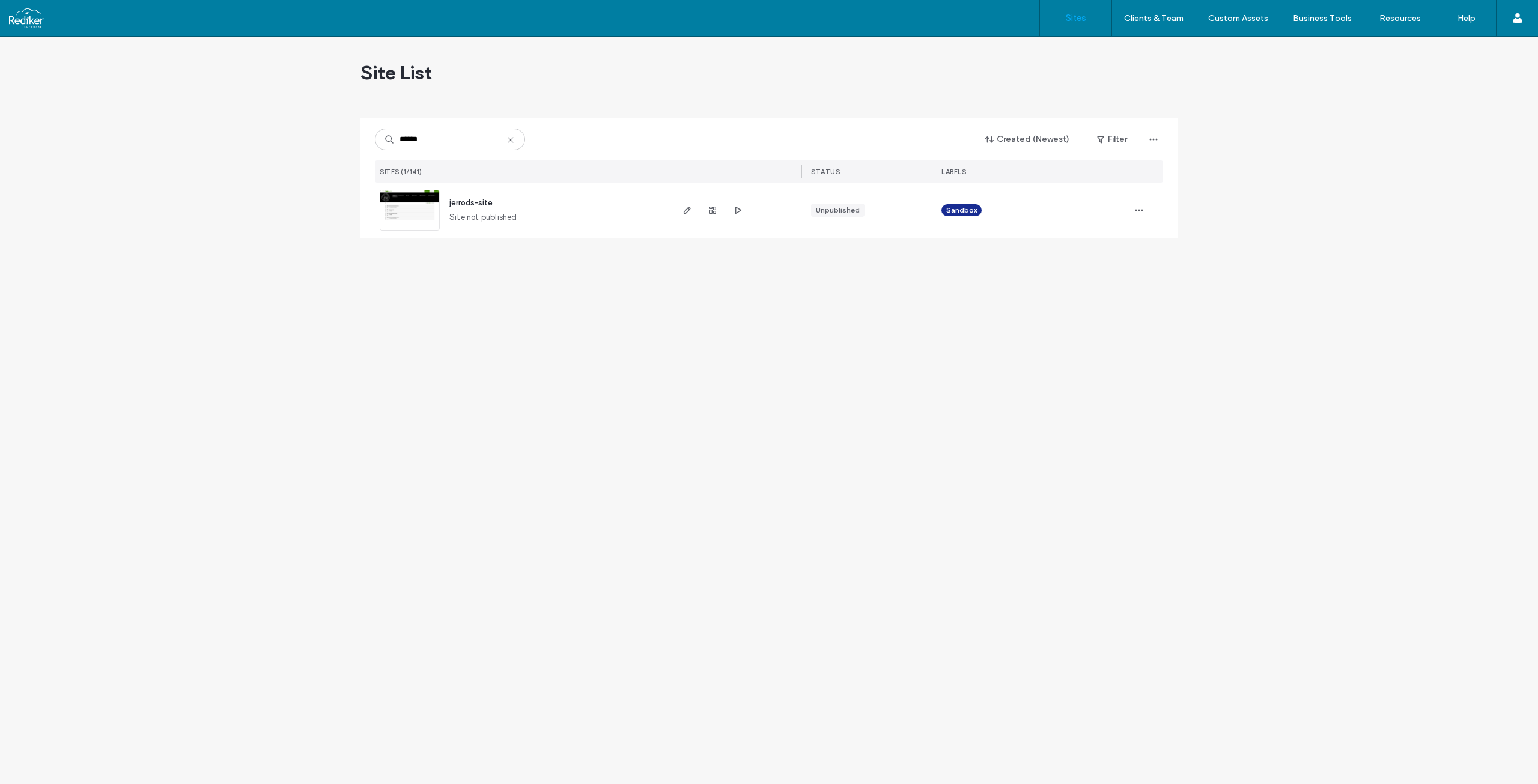
type input "******"
click at [473, 200] on span "jerrods-site" at bounding box center [470, 202] width 44 height 9
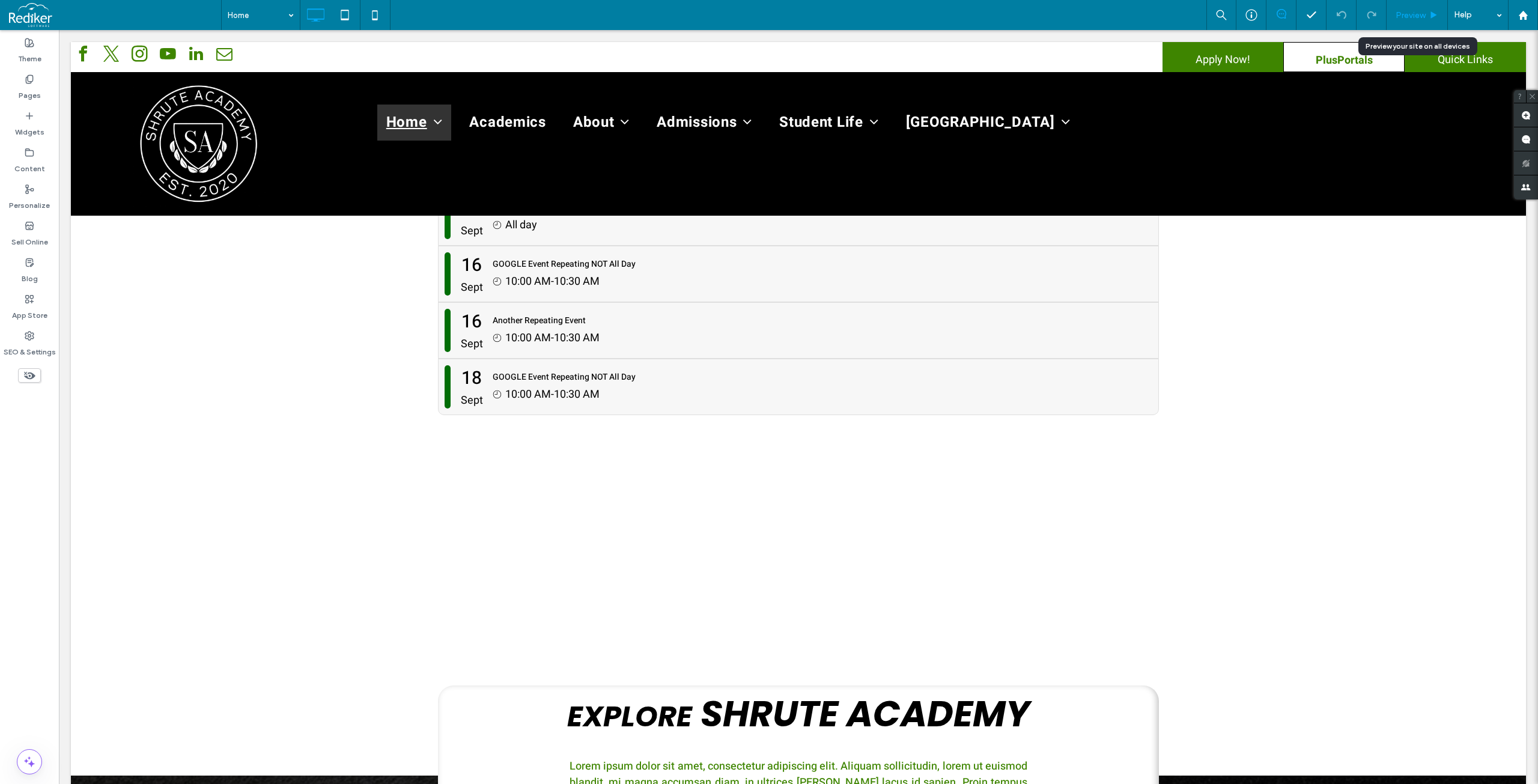
click at [1419, 14] on span "Preview" at bounding box center [1410, 15] width 30 height 11
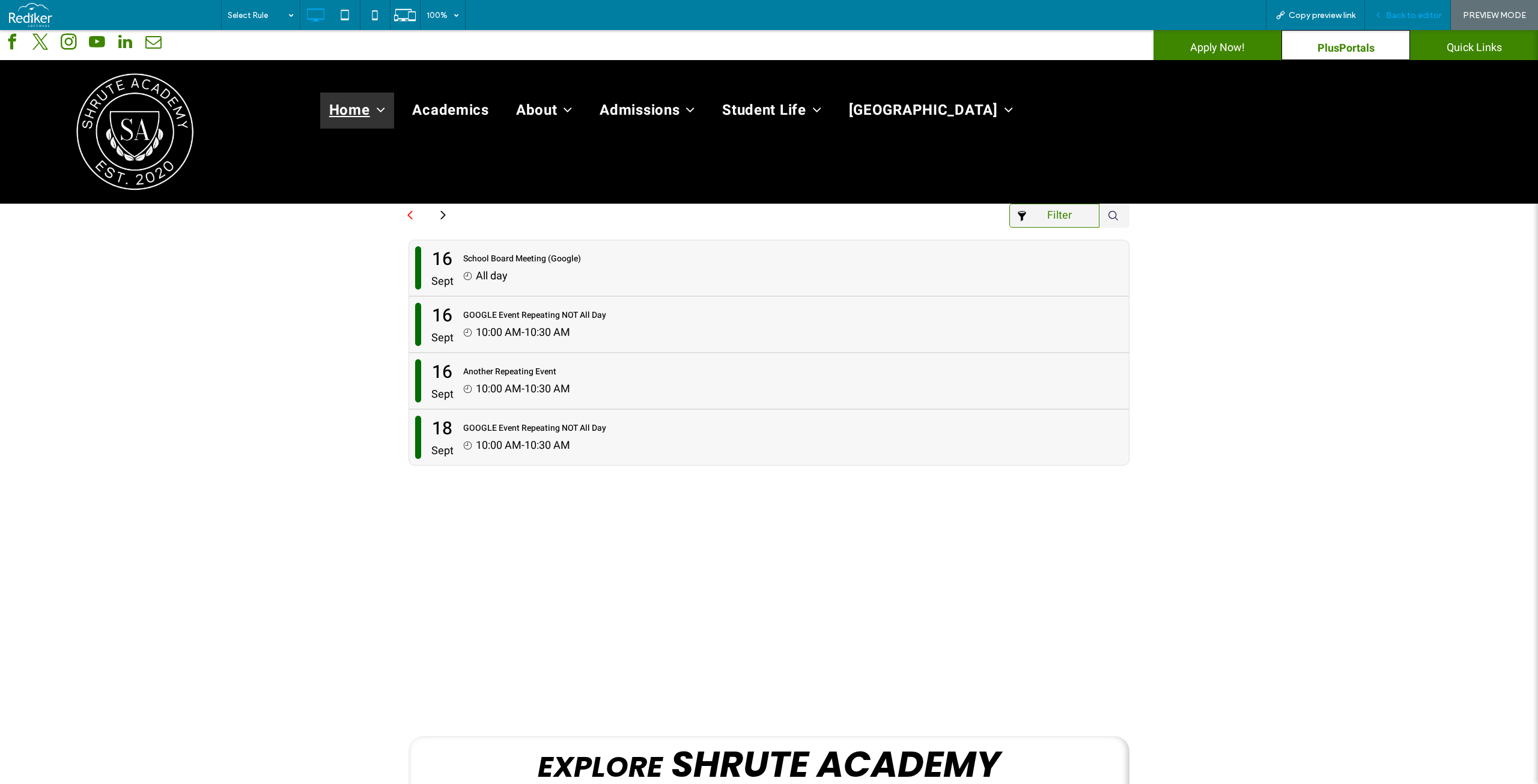
click at [1387, 15] on div "Back to editor" at bounding box center [1407, 15] width 85 height 11
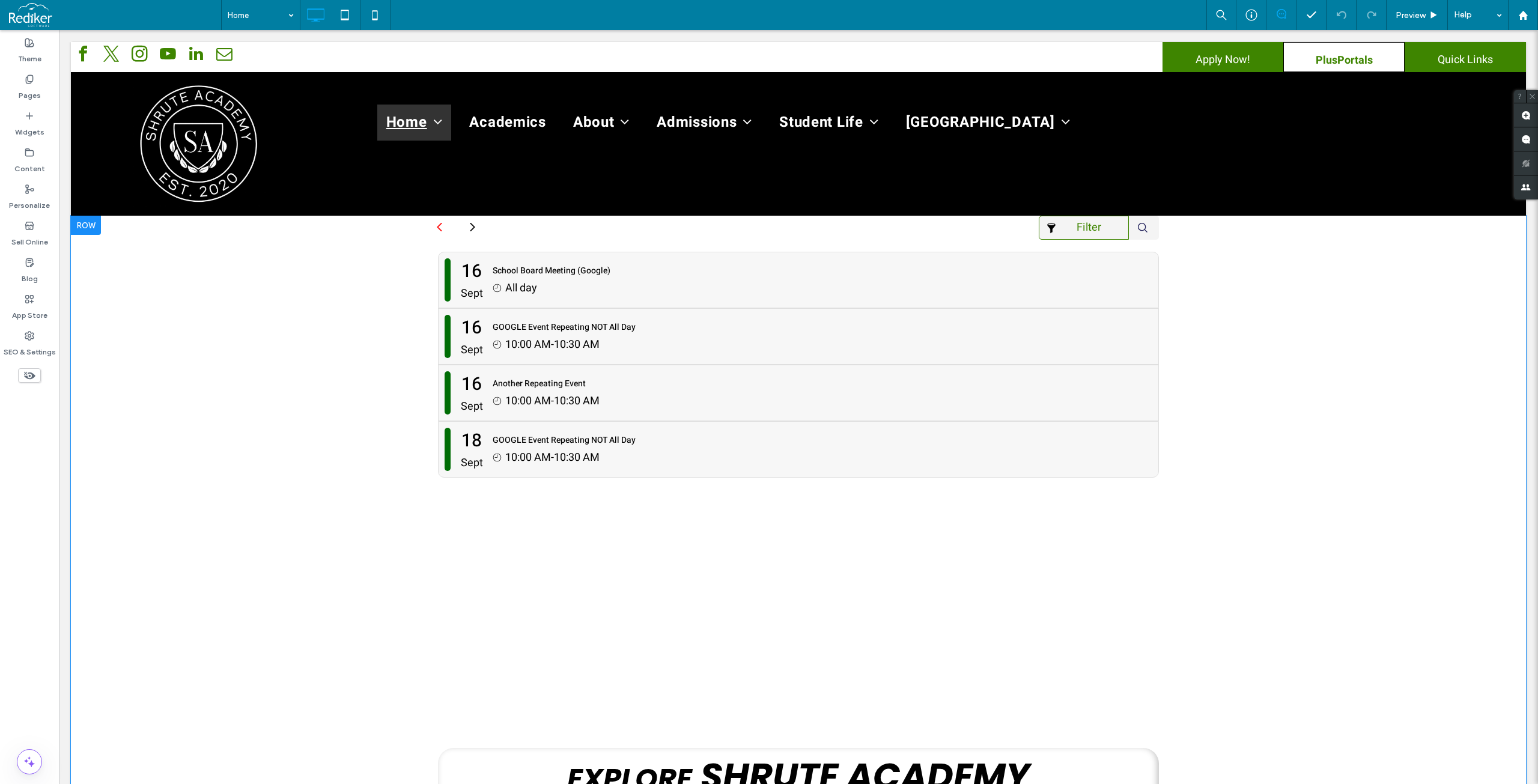
click at [1272, 340] on div "Filter The Brandon Academy School Calendar September 2025 Sun Mon Tue Wed Thu F…" at bounding box center [798, 527] width 1455 height 622
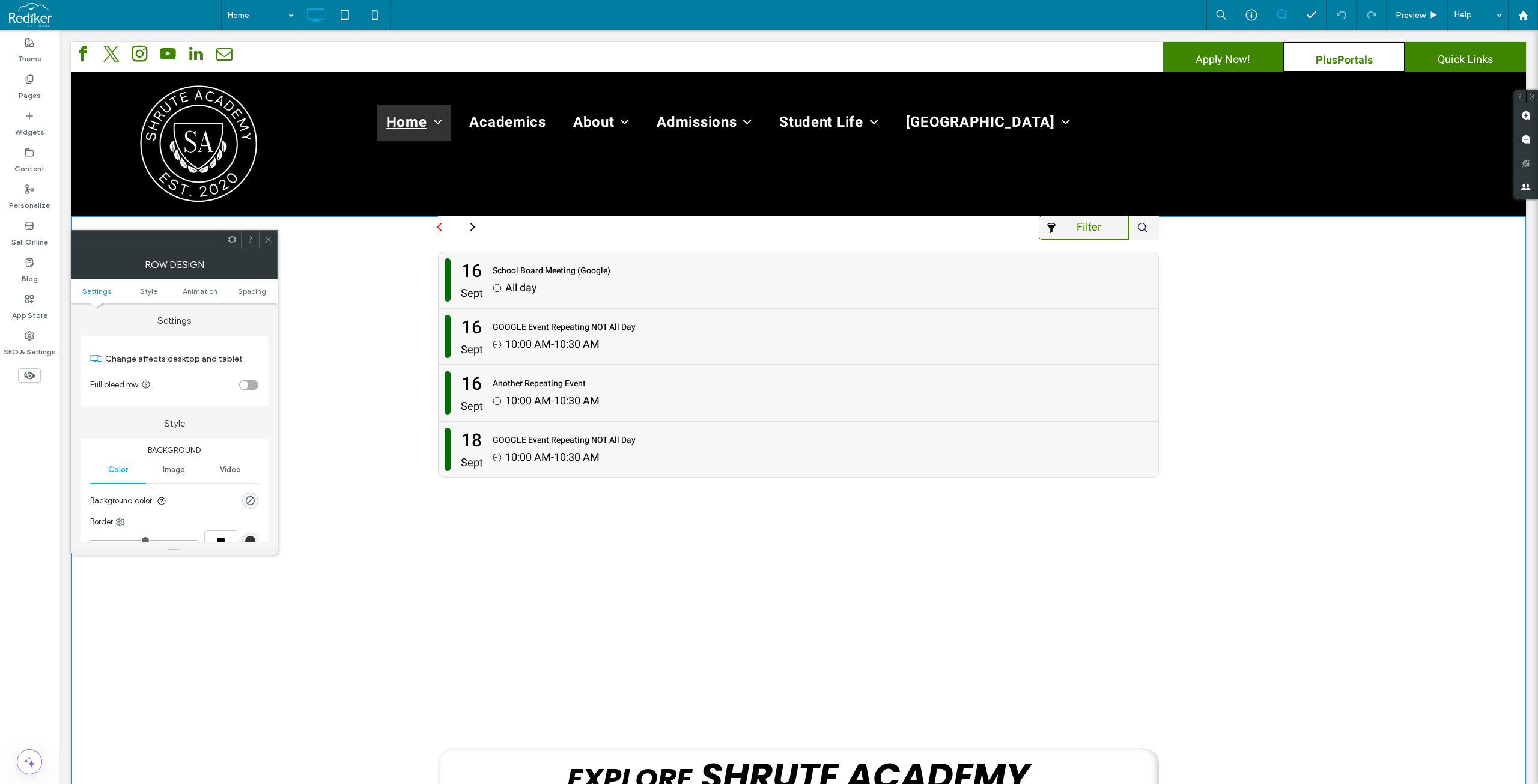
click at [313, 304] on div "Filter The Brandon Academy School Calendar September 2025 Sun Mon Tue Wed Thu F…" at bounding box center [798, 527] width 1455 height 622
click at [272, 232] on span at bounding box center [267, 239] width 9 height 18
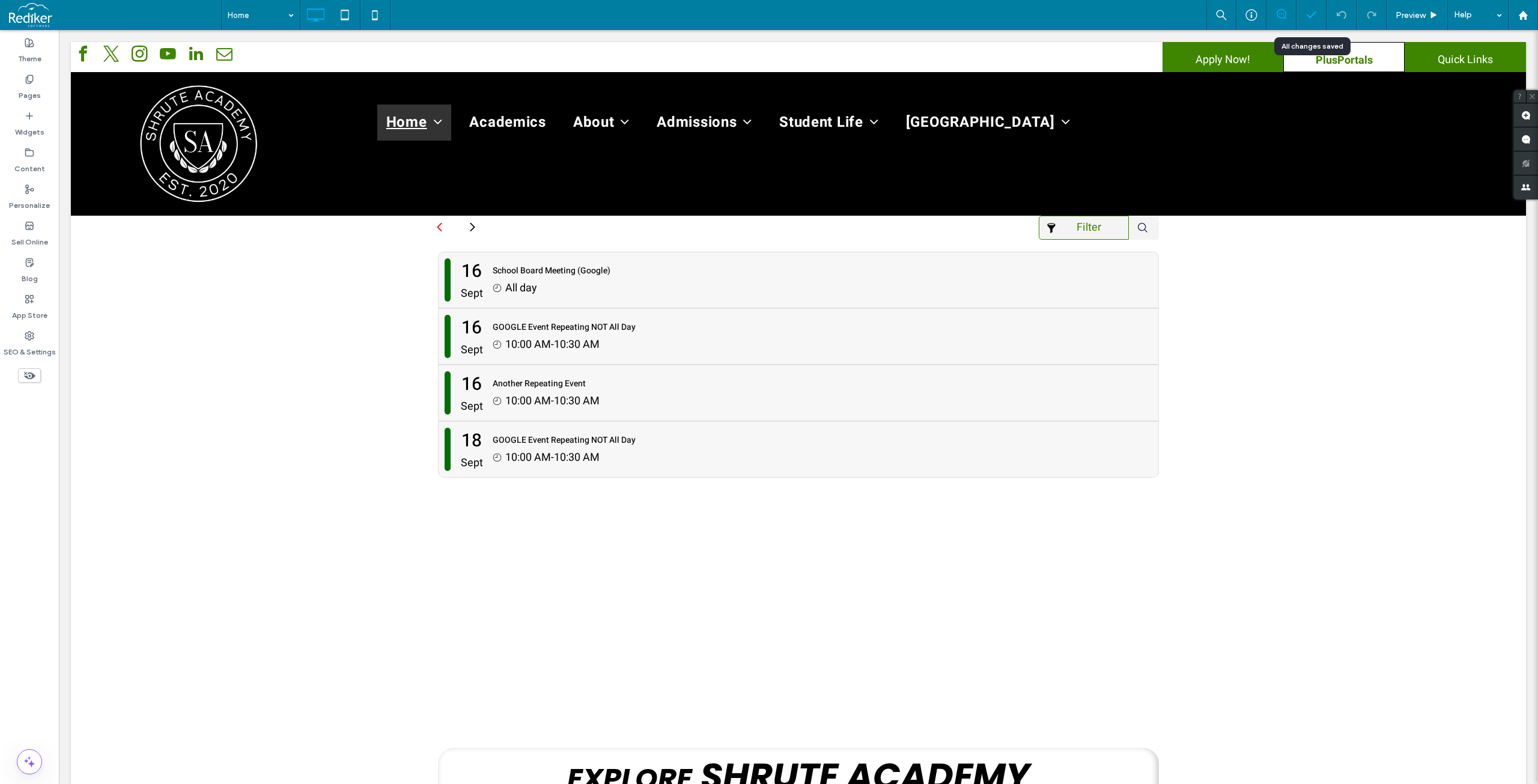
click at [1315, 17] on icon at bounding box center [1312, 15] width 12 height 12
drag, startPoint x: 22, startPoint y: 46, endPoint x: 24, endPoint y: 91, distance: 45.0
click at [22, 46] on div "Theme" at bounding box center [29, 51] width 59 height 37
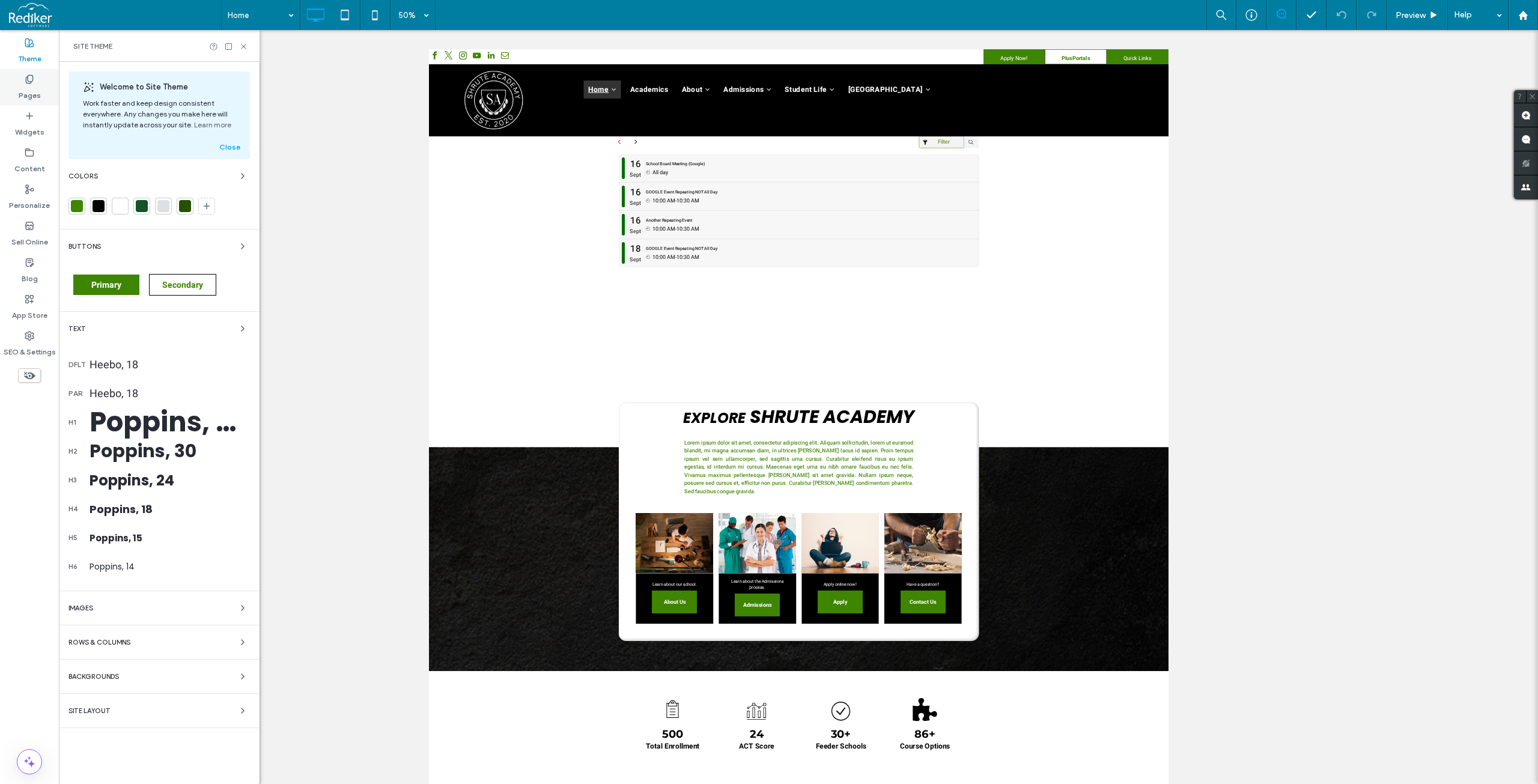
click at [23, 89] on label "Pages" at bounding box center [29, 92] width 22 height 16
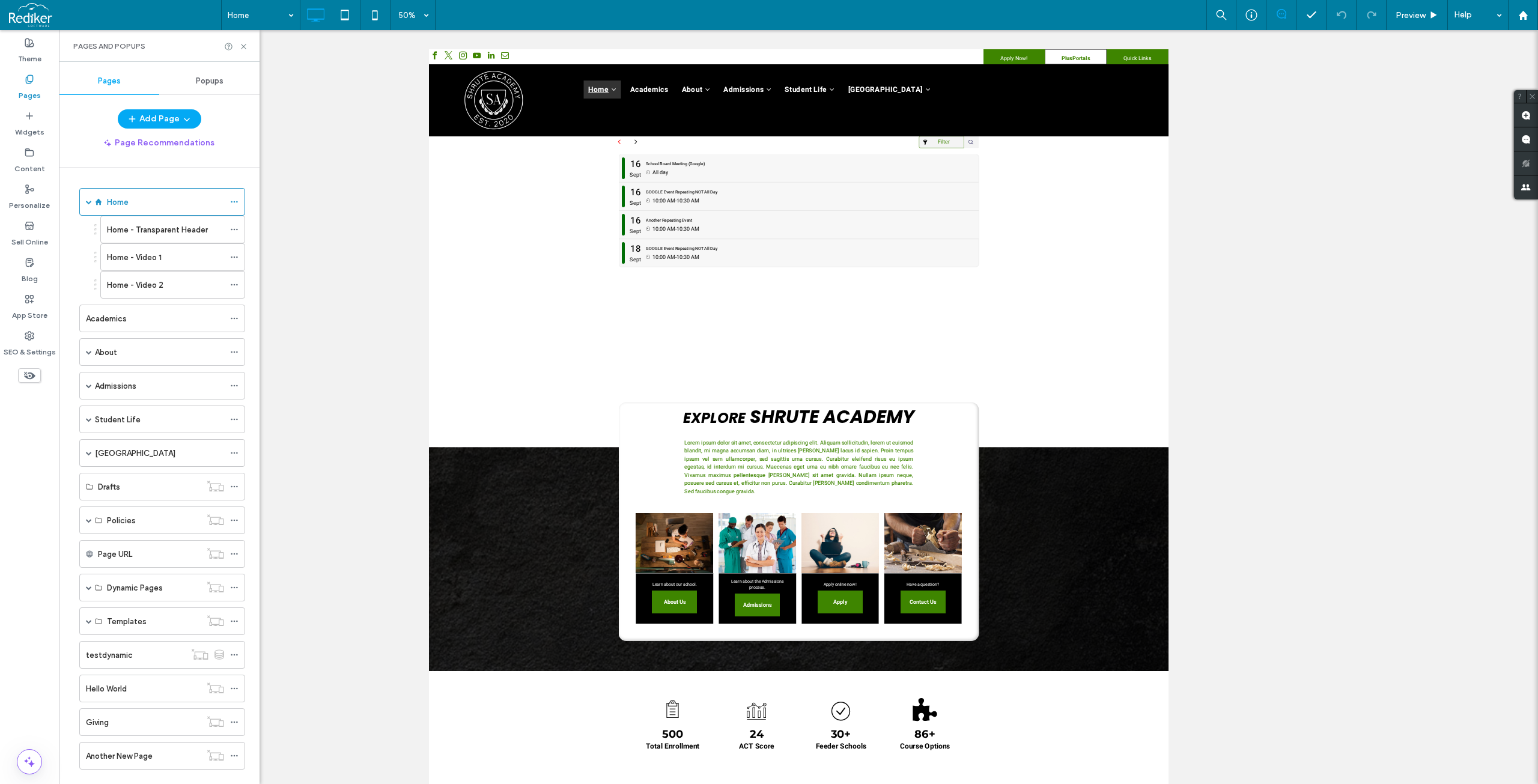
click at [193, 74] on div "Popups" at bounding box center [209, 80] width 101 height 26
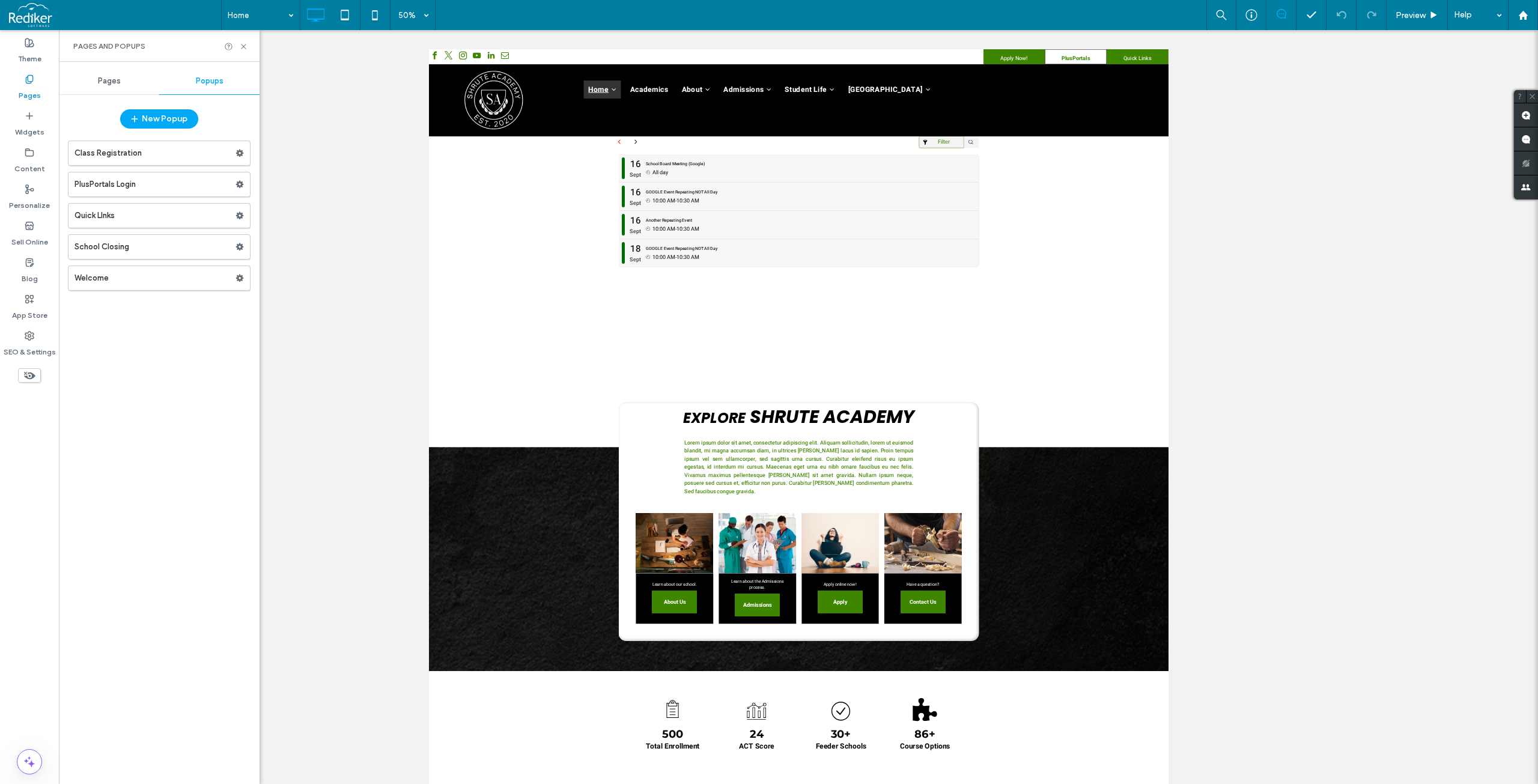
click at [117, 286] on label "Welcome" at bounding box center [155, 278] width 161 height 24
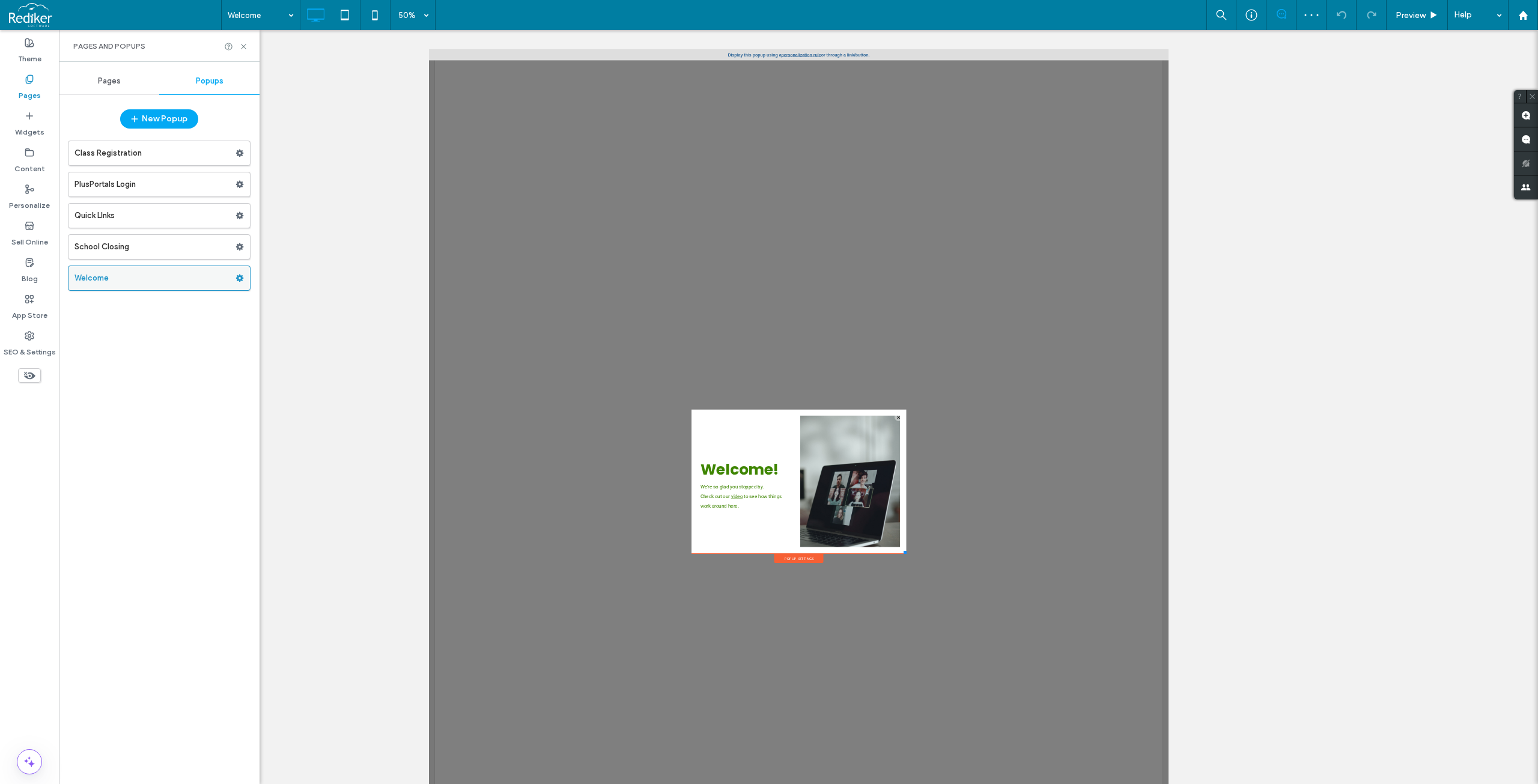
click at [241, 279] on use at bounding box center [240, 278] width 8 height 7
click at [200, 284] on label "Welcome" at bounding box center [155, 278] width 161 height 24
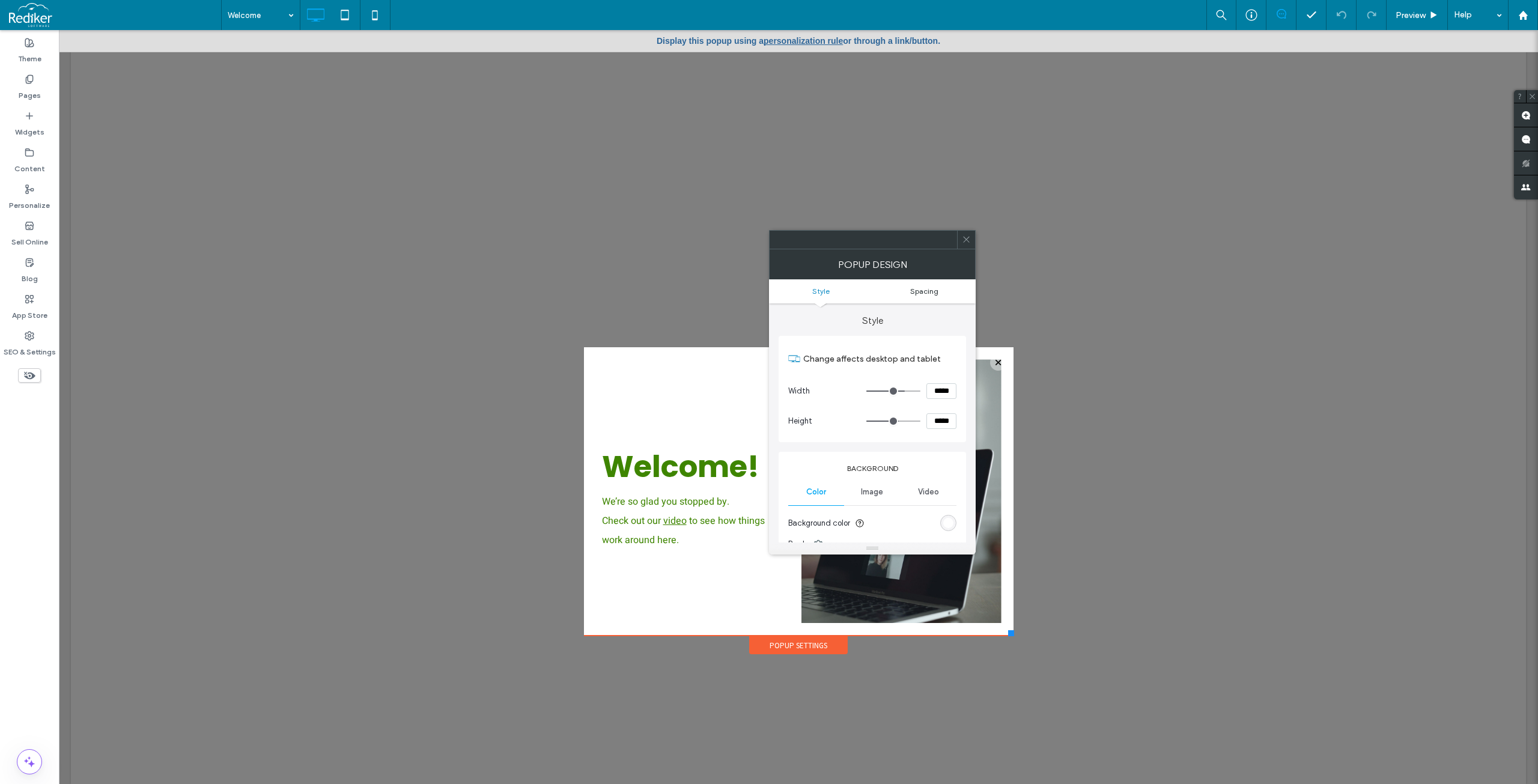
click at [933, 292] on span "Spacing" at bounding box center [923, 290] width 28 height 9
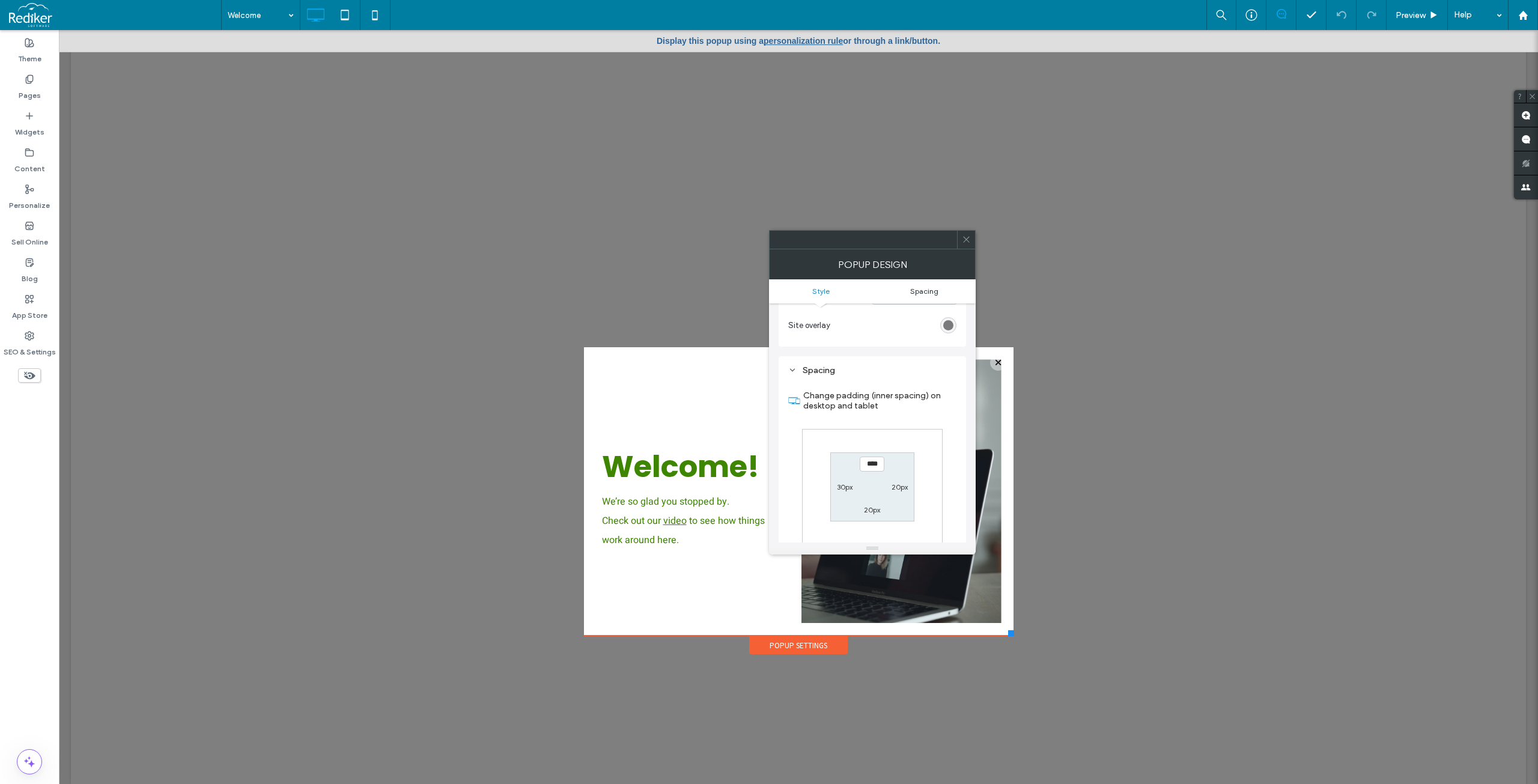
scroll to position [430, 0]
click at [965, 243] on icon at bounding box center [966, 239] width 9 height 9
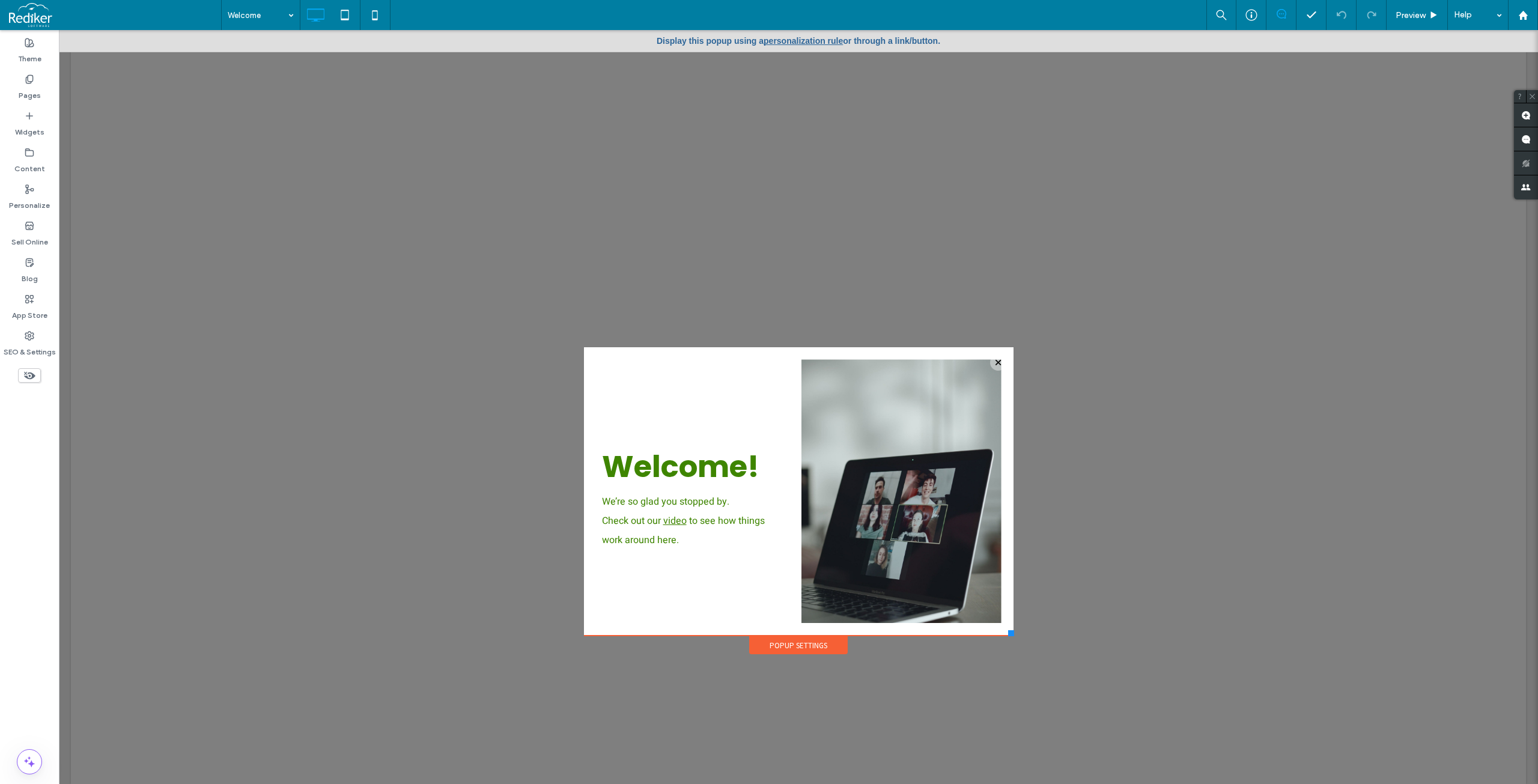
click at [796, 42] on link "personalization rule" at bounding box center [803, 41] width 79 height 10
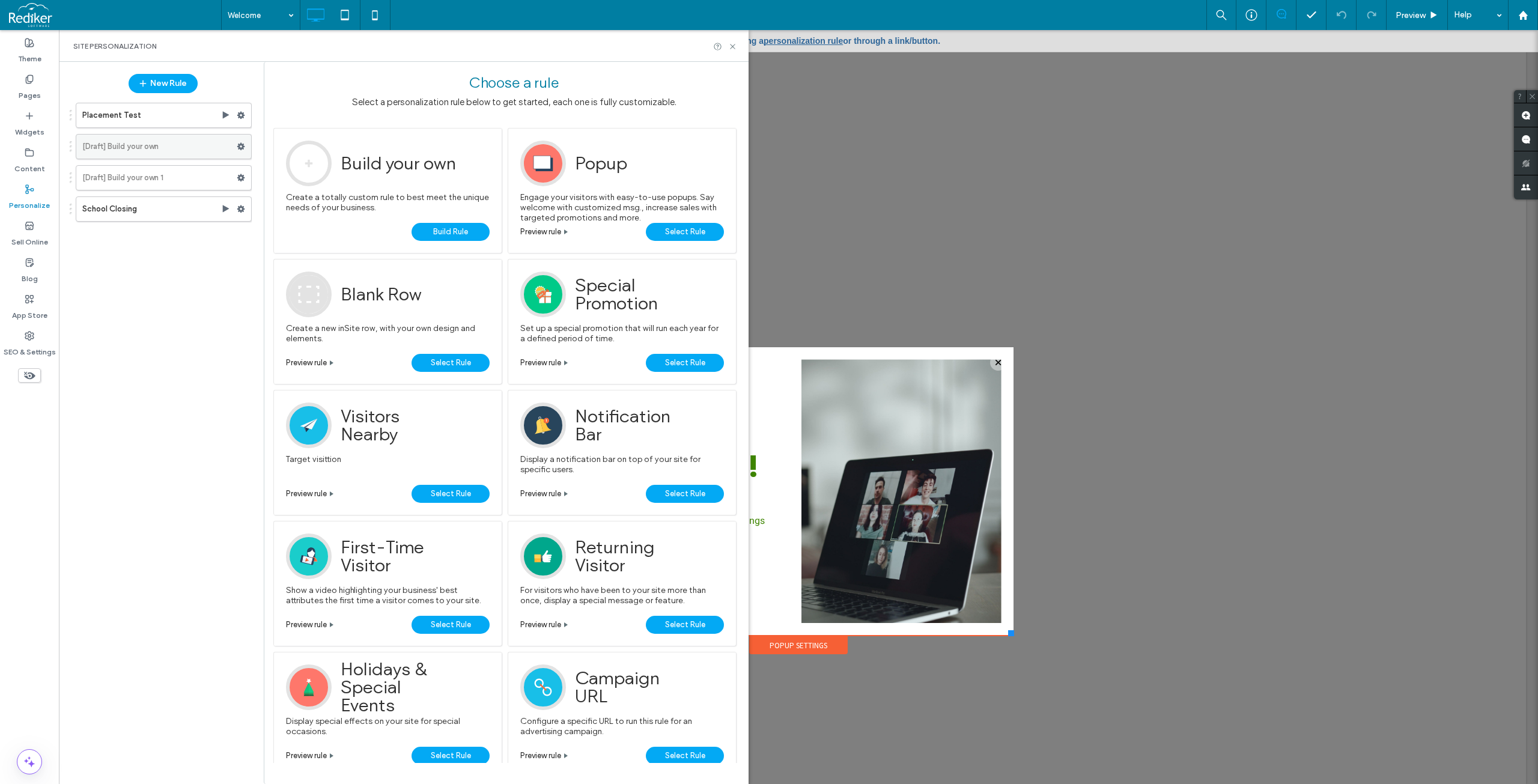
click at [238, 143] on icon at bounding box center [241, 146] width 9 height 9
click at [164, 295] on div "Placement Test [Draft] Build your own [Draft] Build your own 1 School Closing" at bounding box center [157, 436] width 189 height 678
drag, startPoint x: 188, startPoint y: 74, endPoint x: 169, endPoint y: 362, distance: 288.6
drag, startPoint x: 169, startPoint y: 362, endPoint x: 125, endPoint y: 329, distance: 55.0
click at [125, 329] on div "Placement Test [Draft] Build your own [Draft] Build your own 1 School Closing" at bounding box center [157, 436] width 189 height 678
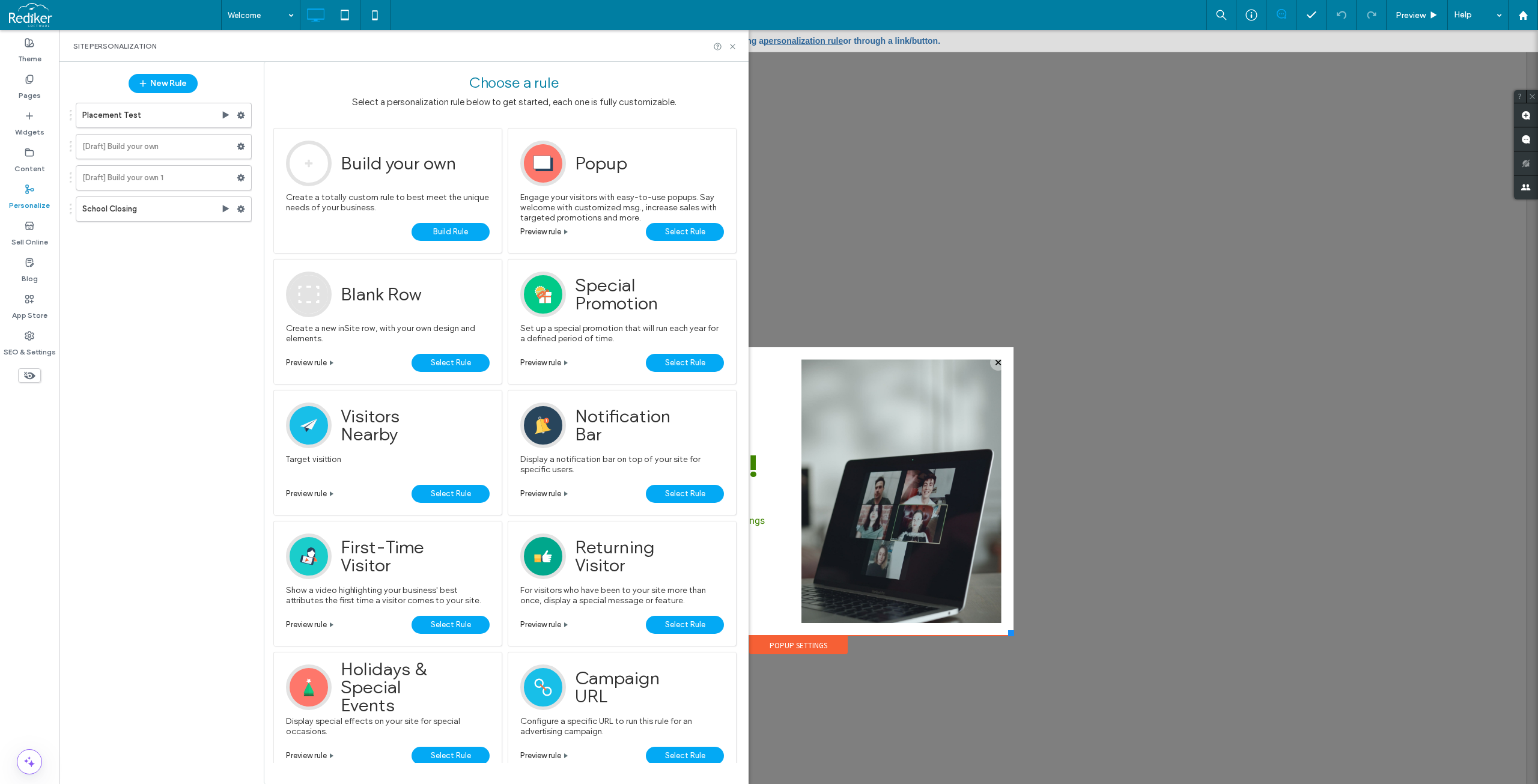
drag, startPoint x: 166, startPoint y: 73, endPoint x: 187, endPoint y: 346, distance: 273.8
drag, startPoint x: 187, startPoint y: 346, endPoint x: 115, endPoint y: 323, distance: 75.6
click at [113, 325] on div "Placement Test [Draft] Build your own [Draft] Build your own 1 School Closing" at bounding box center [157, 436] width 189 height 678
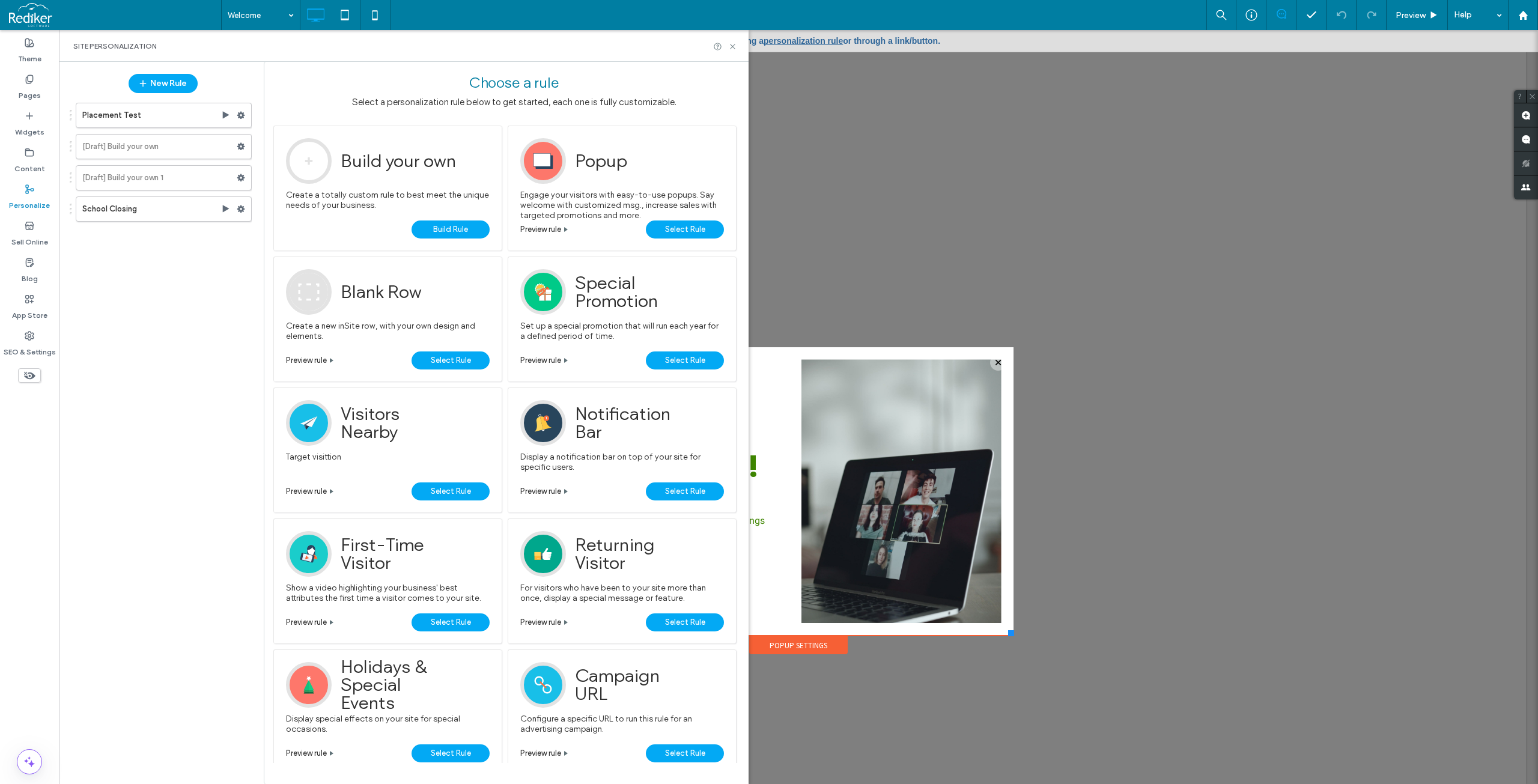
scroll to position [0, 0]
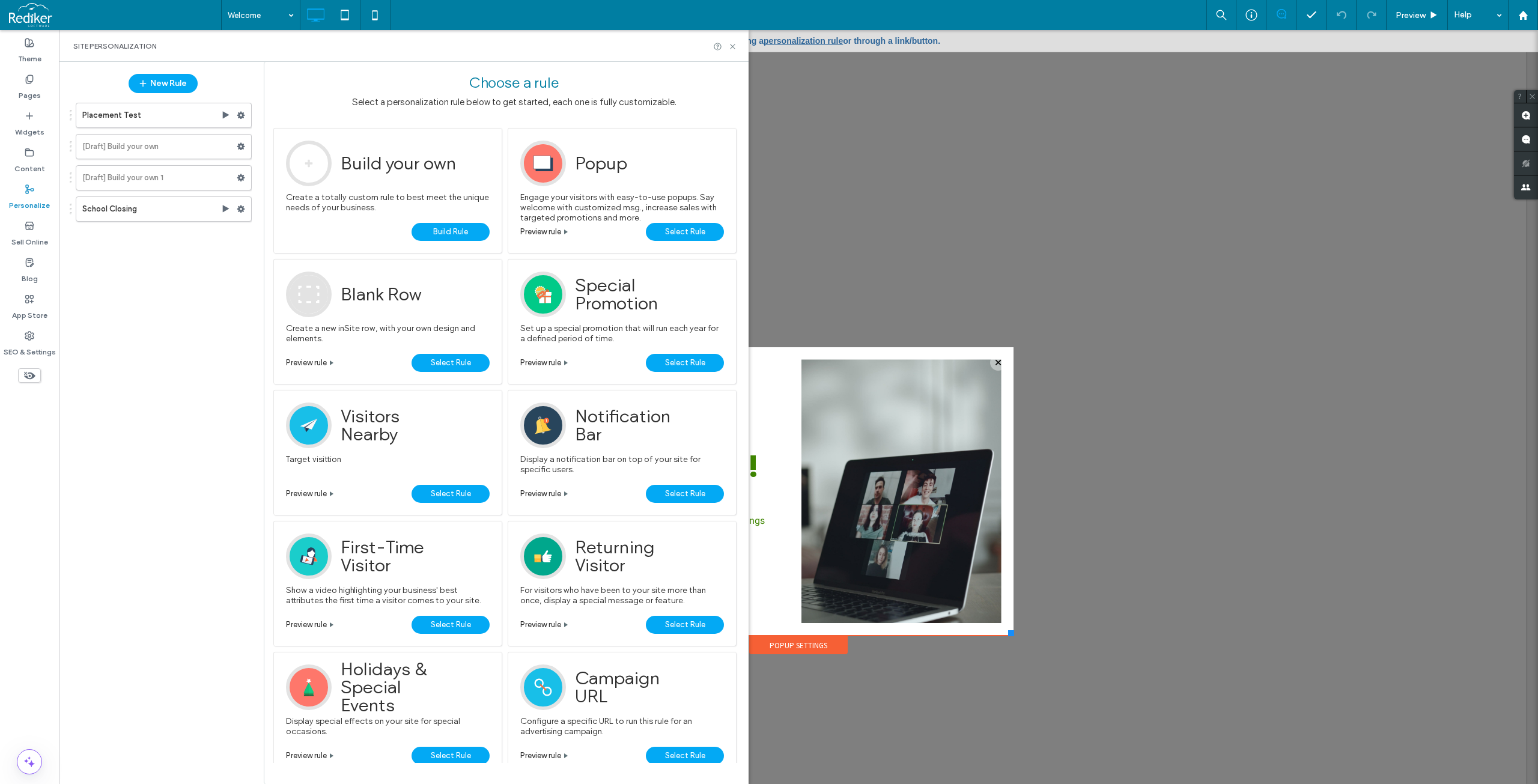
click at [681, 231] on span "Select Rule" at bounding box center [685, 231] width 41 height 18
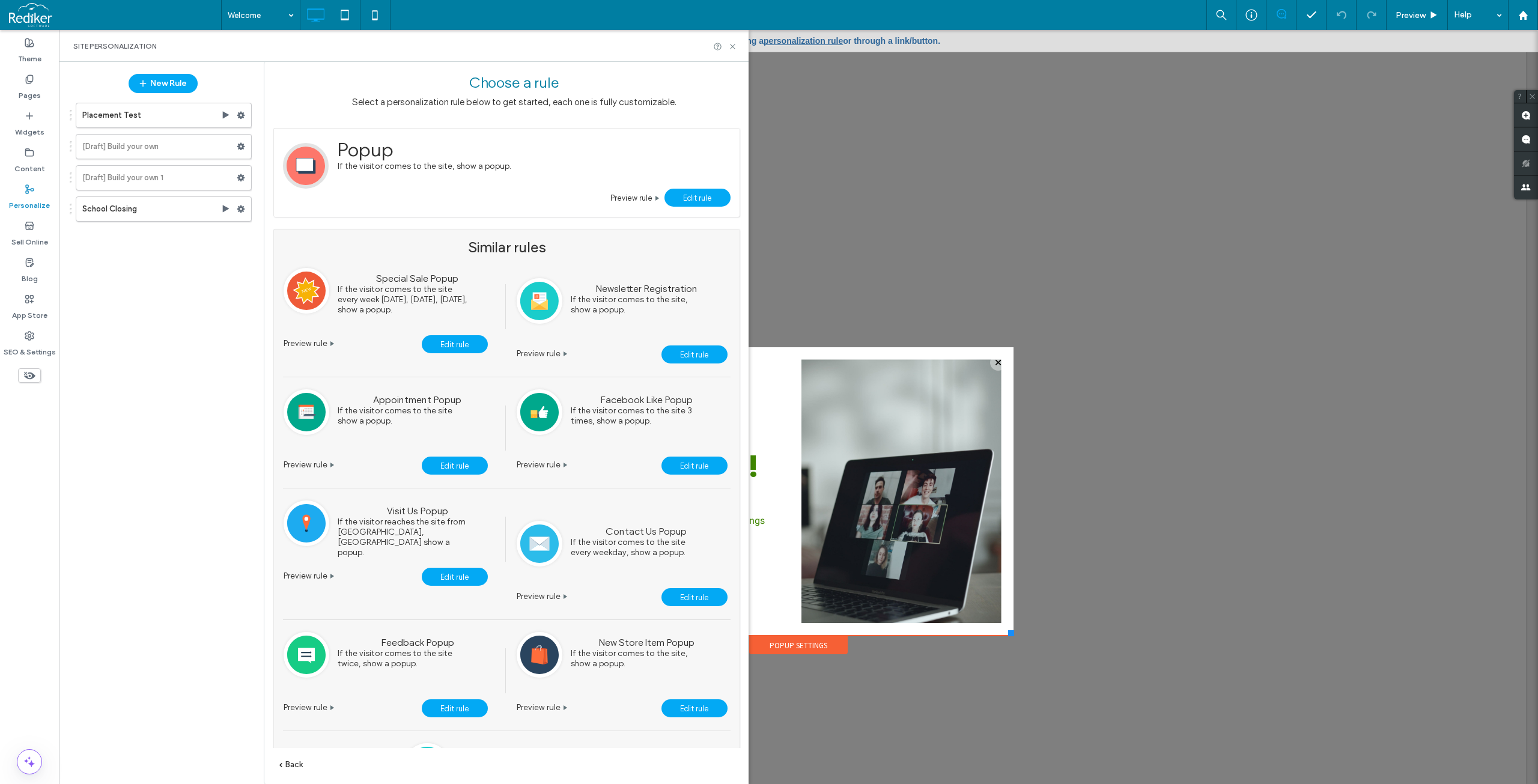
click at [543, 194] on div "Edit rule Preview rule" at bounding box center [506, 198] width 447 height 19
click at [685, 359] on link "Edit rule" at bounding box center [694, 354] width 66 height 18
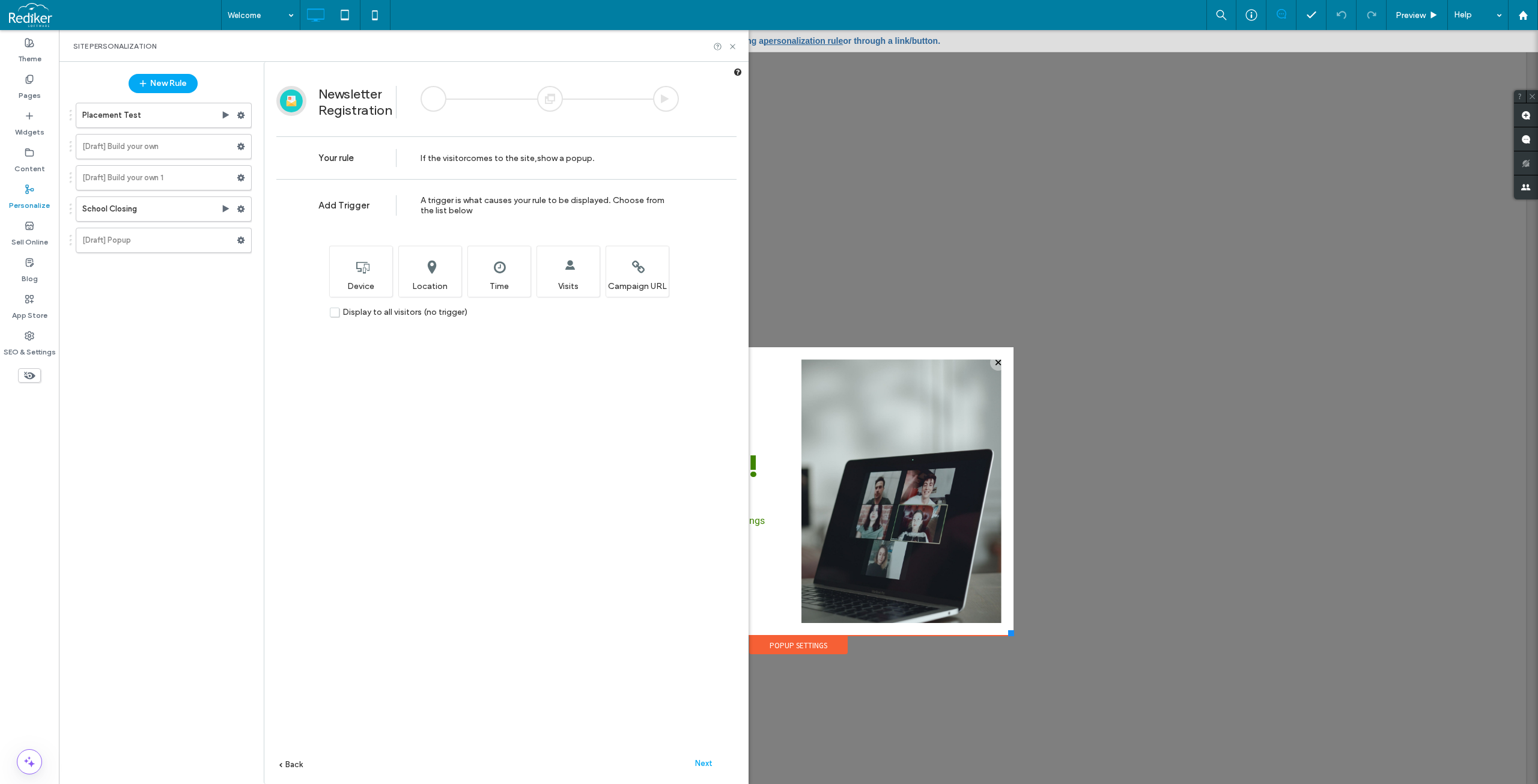
click at [558, 153] on span "show a popup" at bounding box center [564, 158] width 55 height 11
click at [543, 160] on span "show a popup" at bounding box center [564, 158] width 55 height 11
drag, startPoint x: 477, startPoint y: 199, endPoint x: 669, endPoint y: 192, distance: 192.1
click at [669, 192] on div "Add Trigger A trigger is what causes your rule to be displayed. Choose from the…" at bounding box center [505, 203] width 460 height 48
click at [461, 215] on div "A trigger is what causes your rule to be displayed. Choose from the list below" at bounding box center [549, 205] width 258 height 20
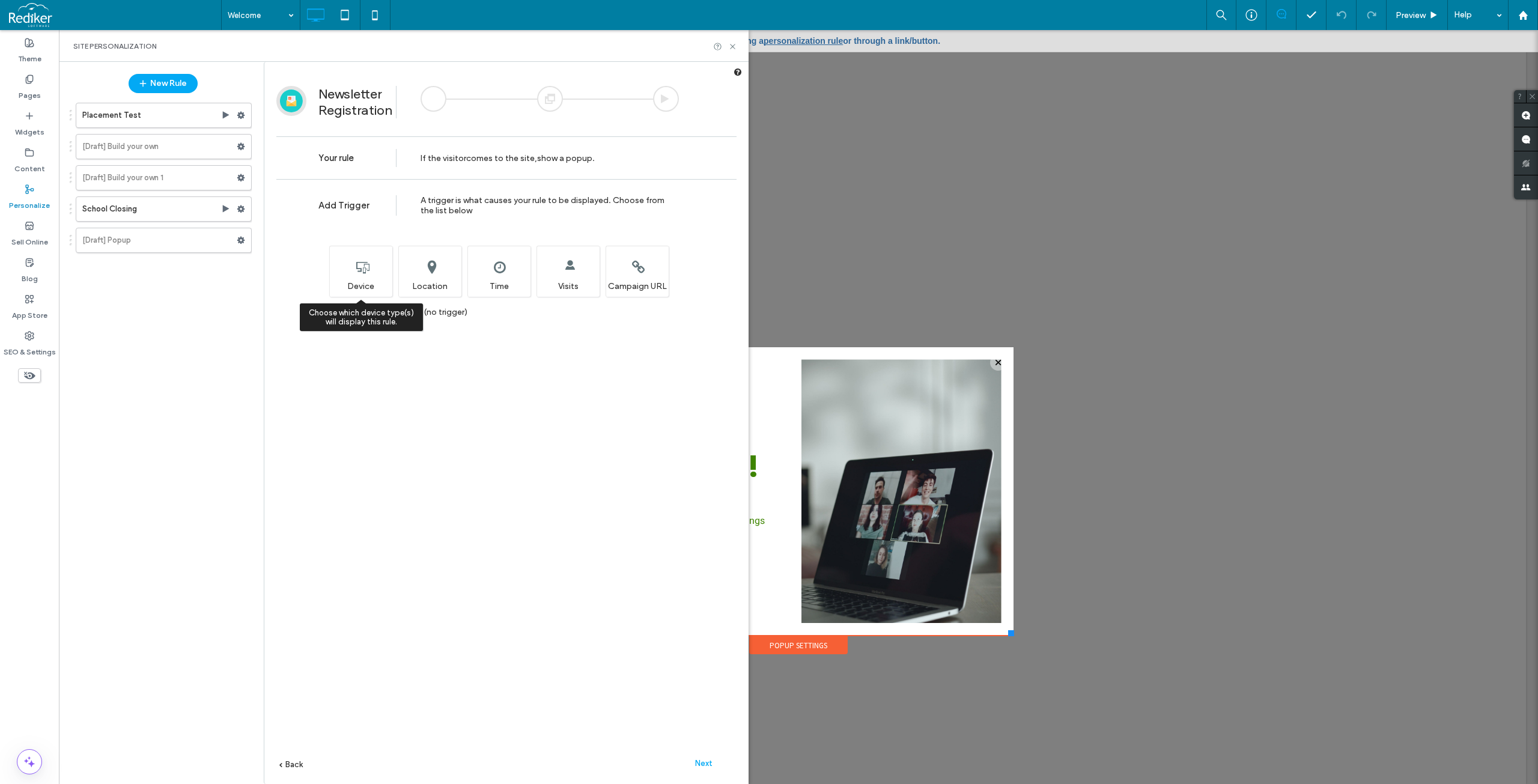
click at [357, 264] on div "Choose which device type(s) will display this rule. Device" at bounding box center [360, 271] width 63 height 51
click at [370, 269] on div "Choose which device type(s) will display this rule. Device" at bounding box center [360, 271] width 63 height 51
click at [336, 313] on label "Display to all visitors (no trigger)" at bounding box center [399, 312] width 137 height 11
click at [473, 410] on div "Add Trigger A trigger is what causes your rule to be displayed. Choose from the…" at bounding box center [506, 499] width 484 height 641
click at [704, 762] on span "Next" at bounding box center [704, 763] width 17 height 9
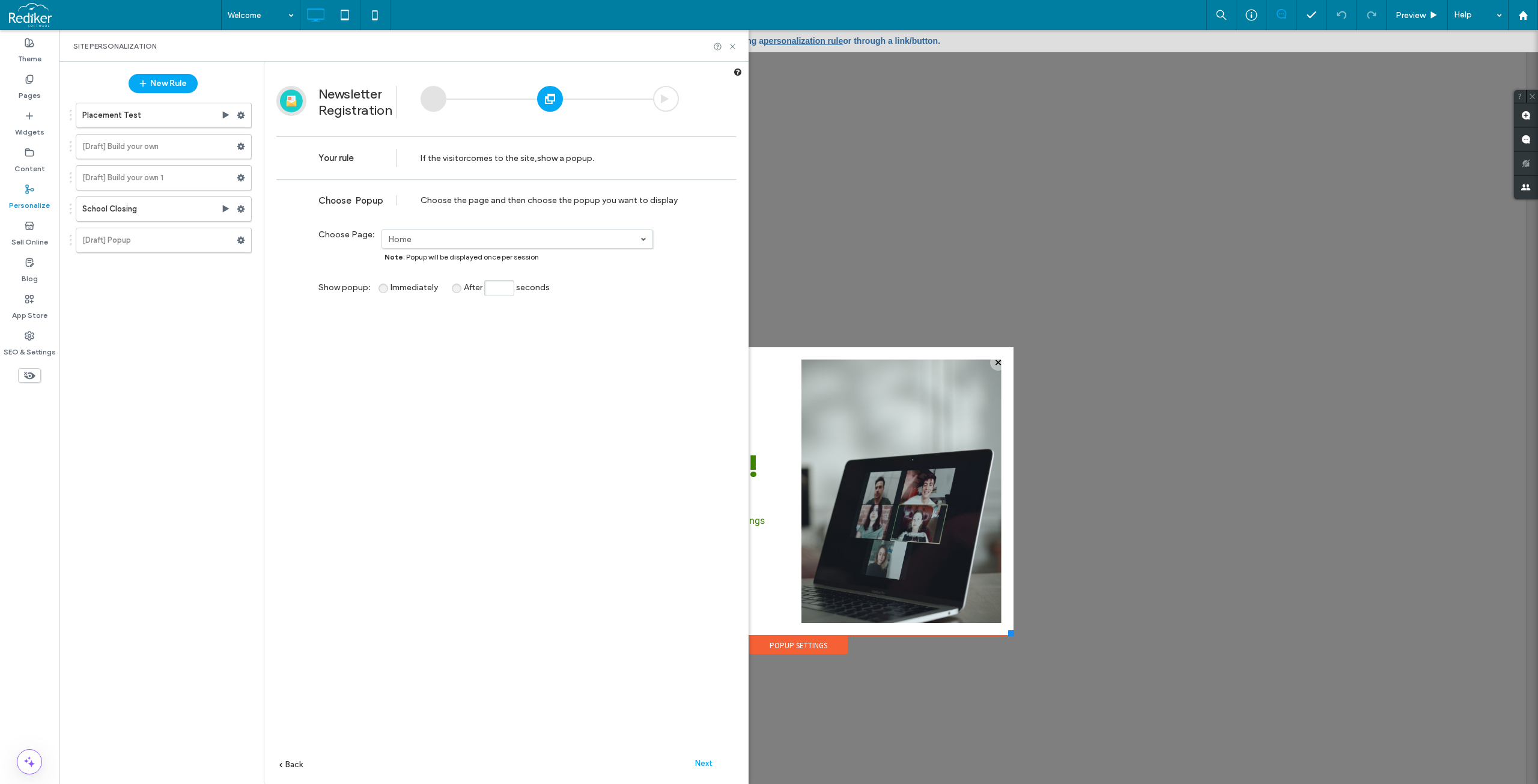
click at [701, 763] on span "Next" at bounding box center [704, 763] width 17 height 9
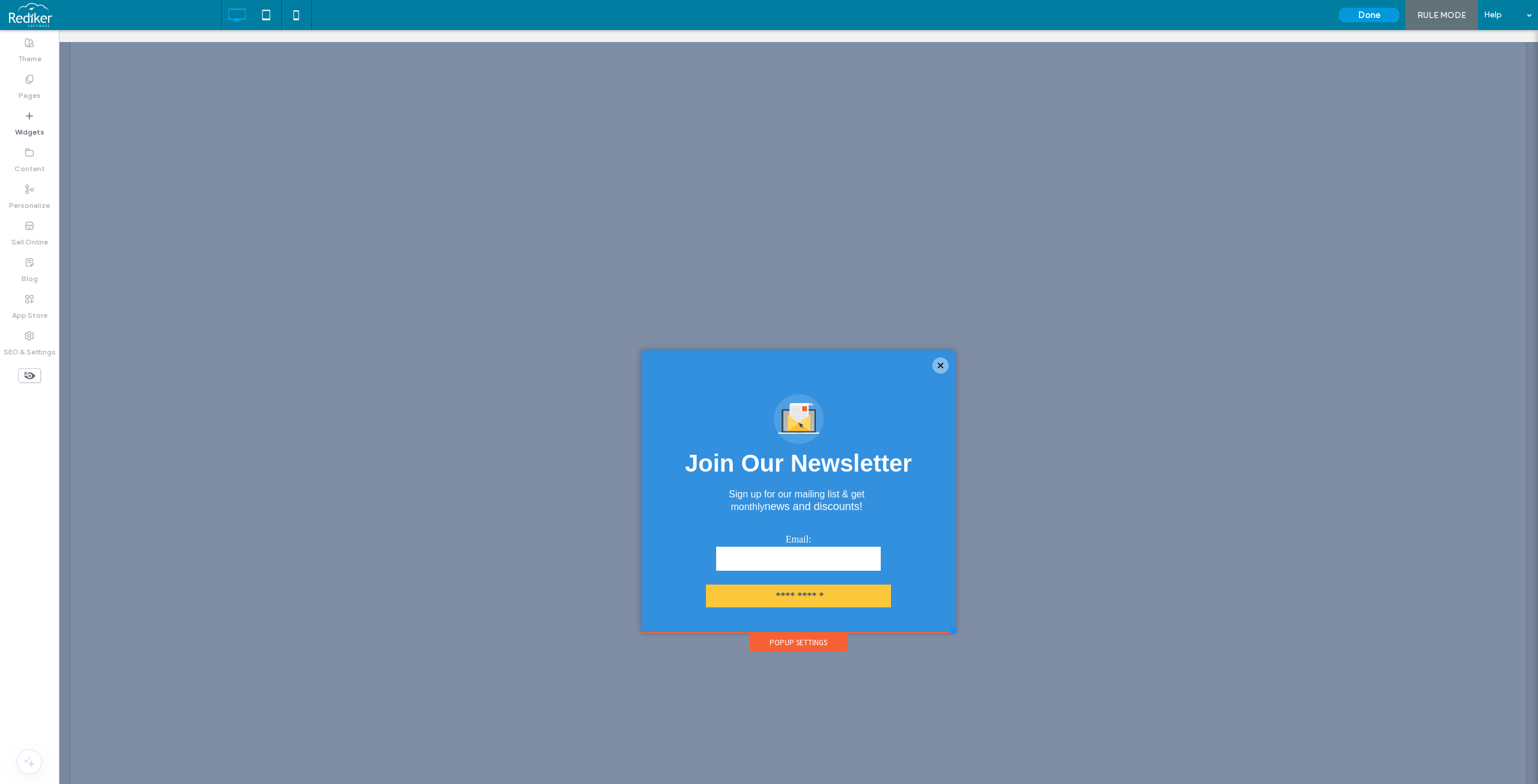
click at [1392, 15] on button "Done" at bounding box center [1369, 15] width 60 height 15
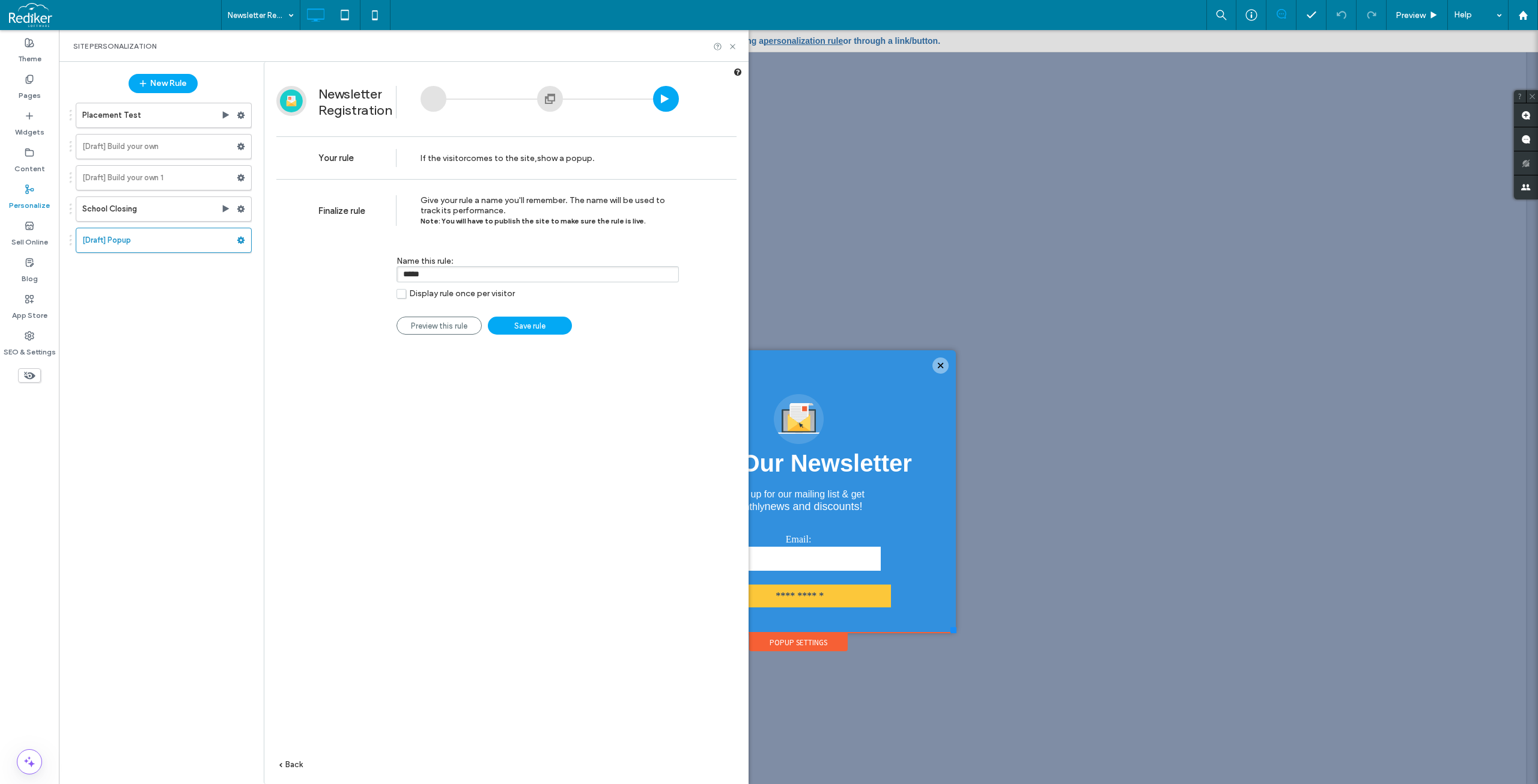
click at [403, 298] on label "Display rule once per visitor" at bounding box center [456, 293] width 118 height 11
click at [515, 329] on span "Save rule" at bounding box center [529, 325] width 31 height 9
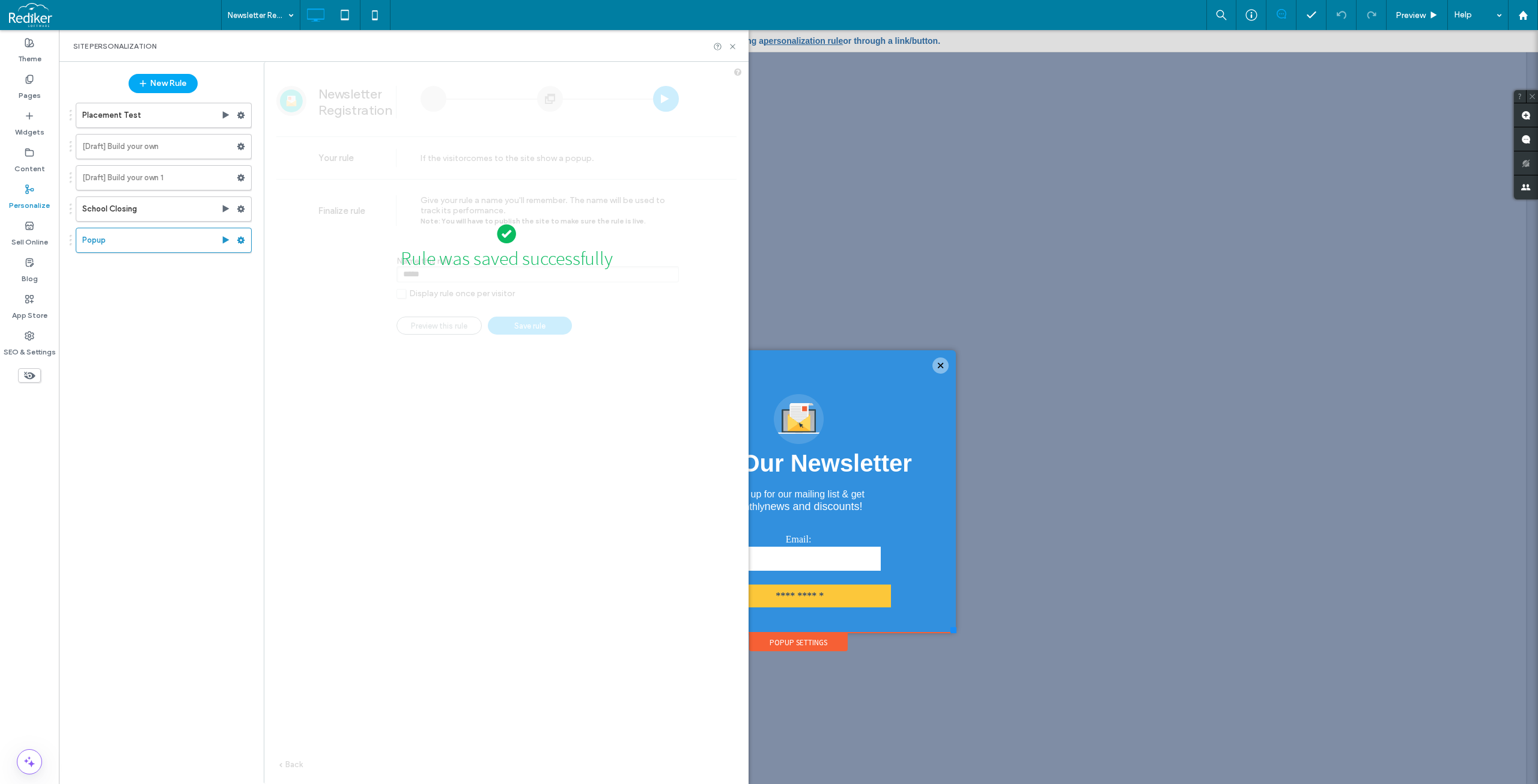
click at [475, 373] on div "Rule was saved successfully" at bounding box center [506, 503] width 484 height 872
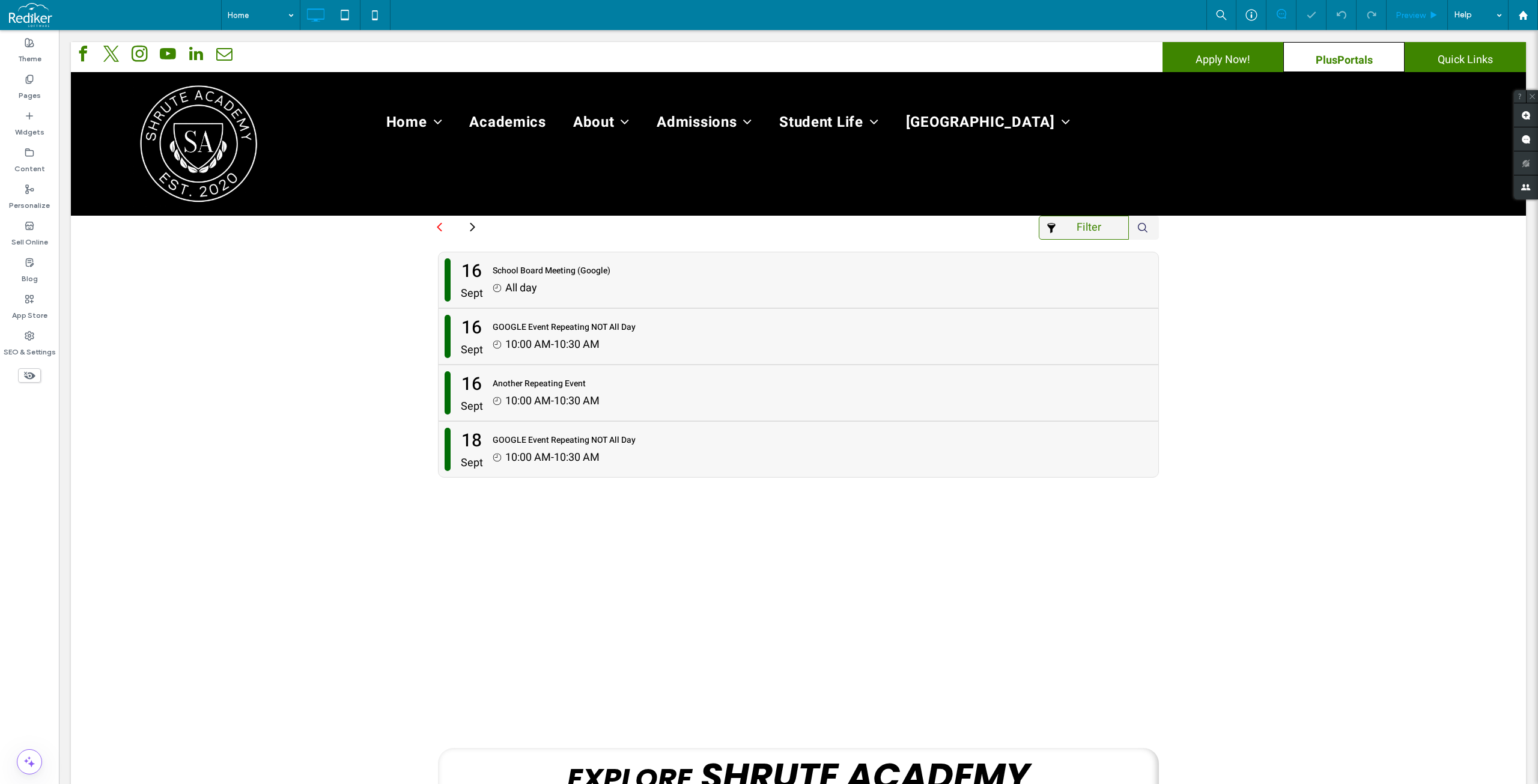
click at [1427, 19] on div "Preview" at bounding box center [1416, 15] width 61 height 11
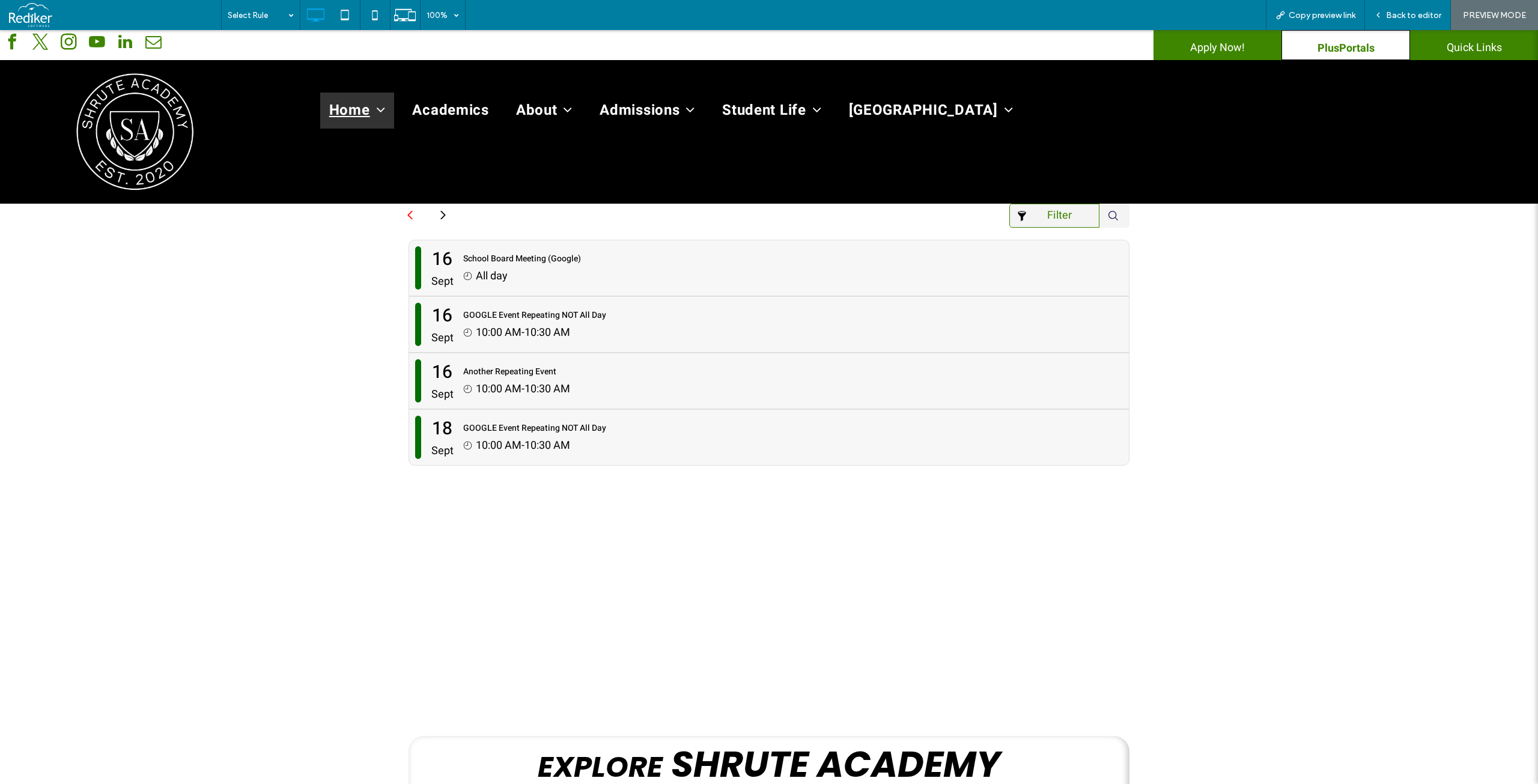
click at [1286, 311] on div "Filter The Brandon Academy School Calendar September 2025 Sun Mon Tue Wed Thu F…" at bounding box center [769, 514] width 1538 height 622
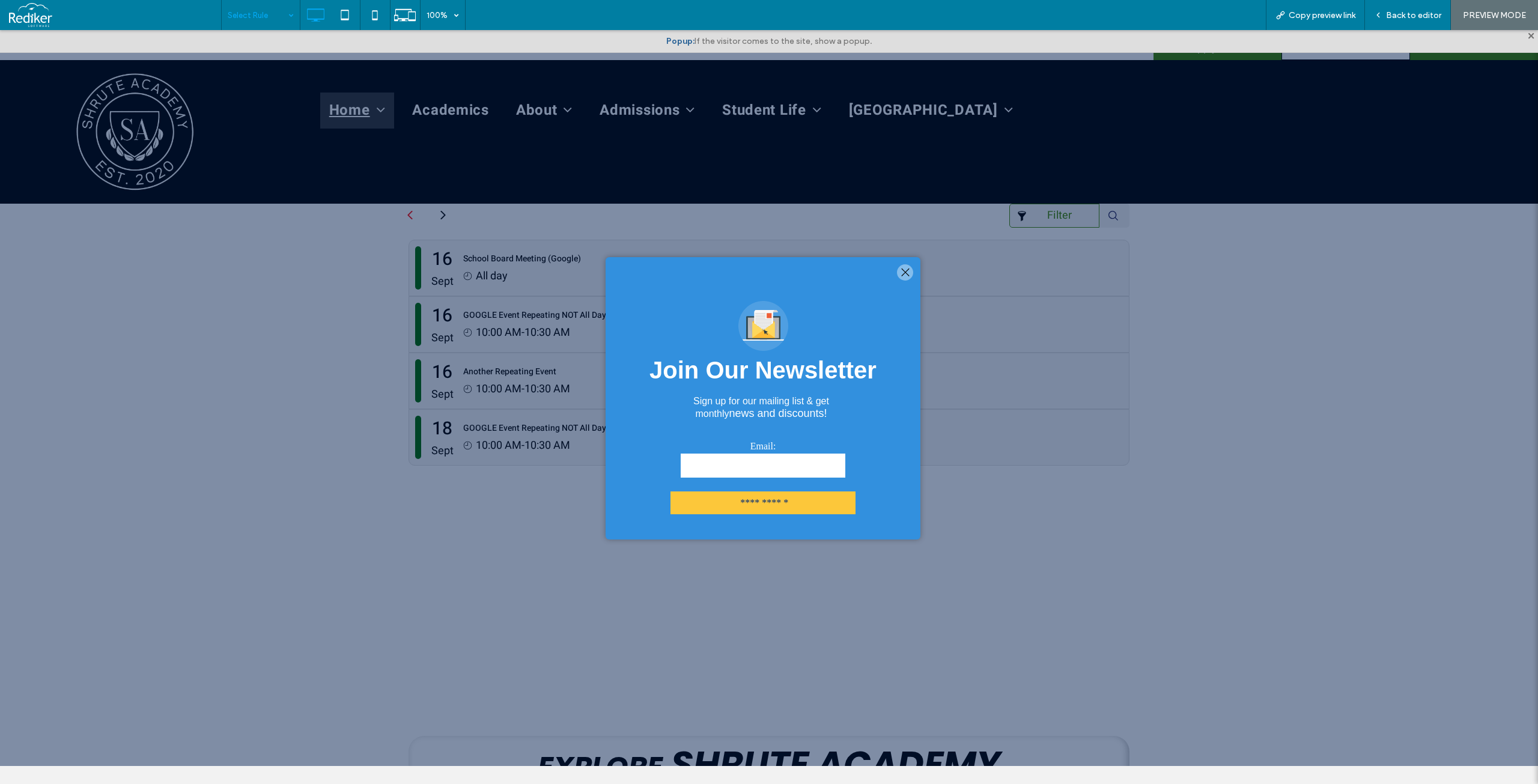
click at [911, 272] on div at bounding box center [905, 272] width 16 height 16
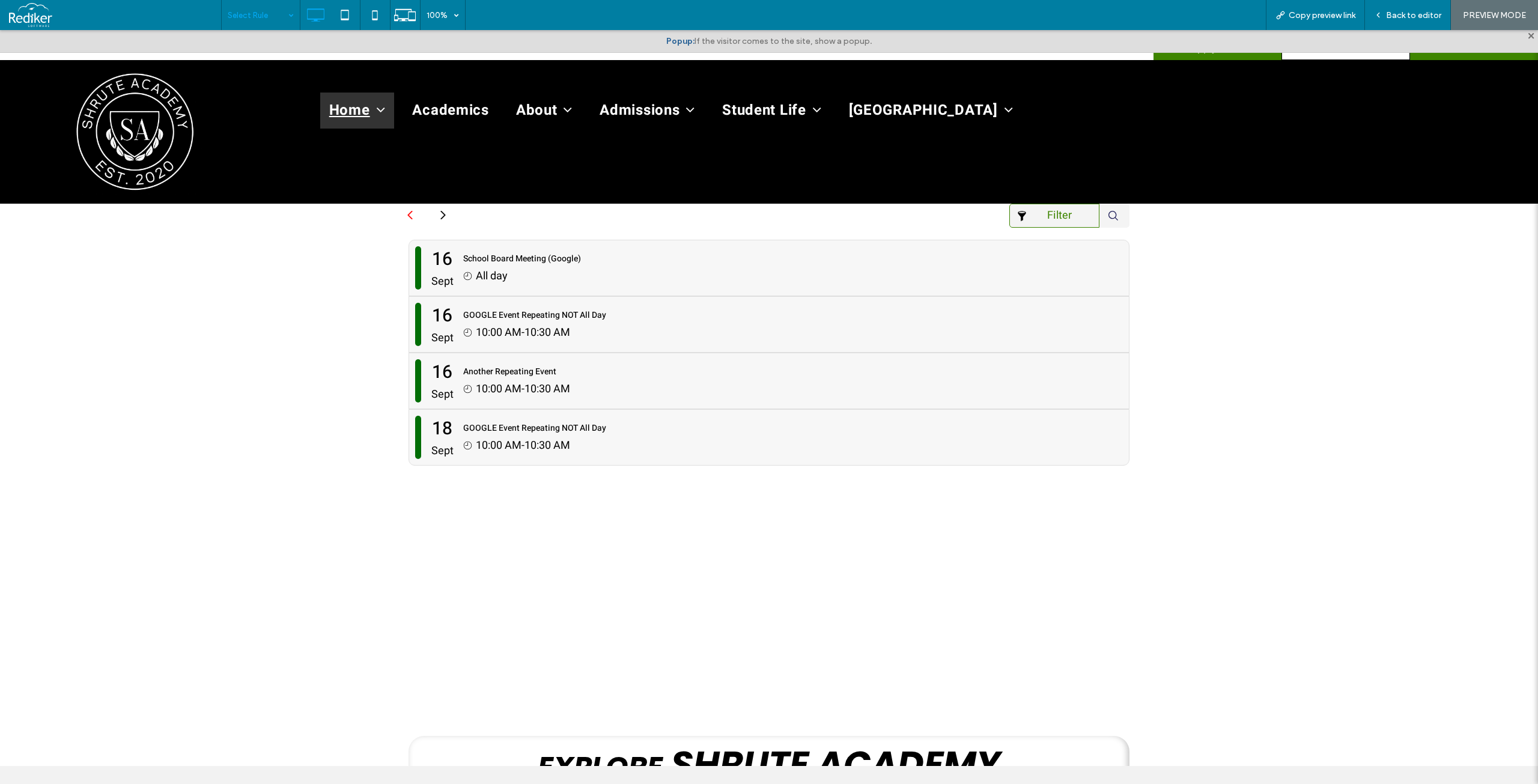
click at [1343, 218] on div "Filter The Brandon Academy School Calendar September 2025 Sun Mon Tue Wed Thu F…" at bounding box center [769, 514] width 1538 height 622
click at [1399, 16] on span "Back to editor" at bounding box center [1413, 15] width 55 height 11
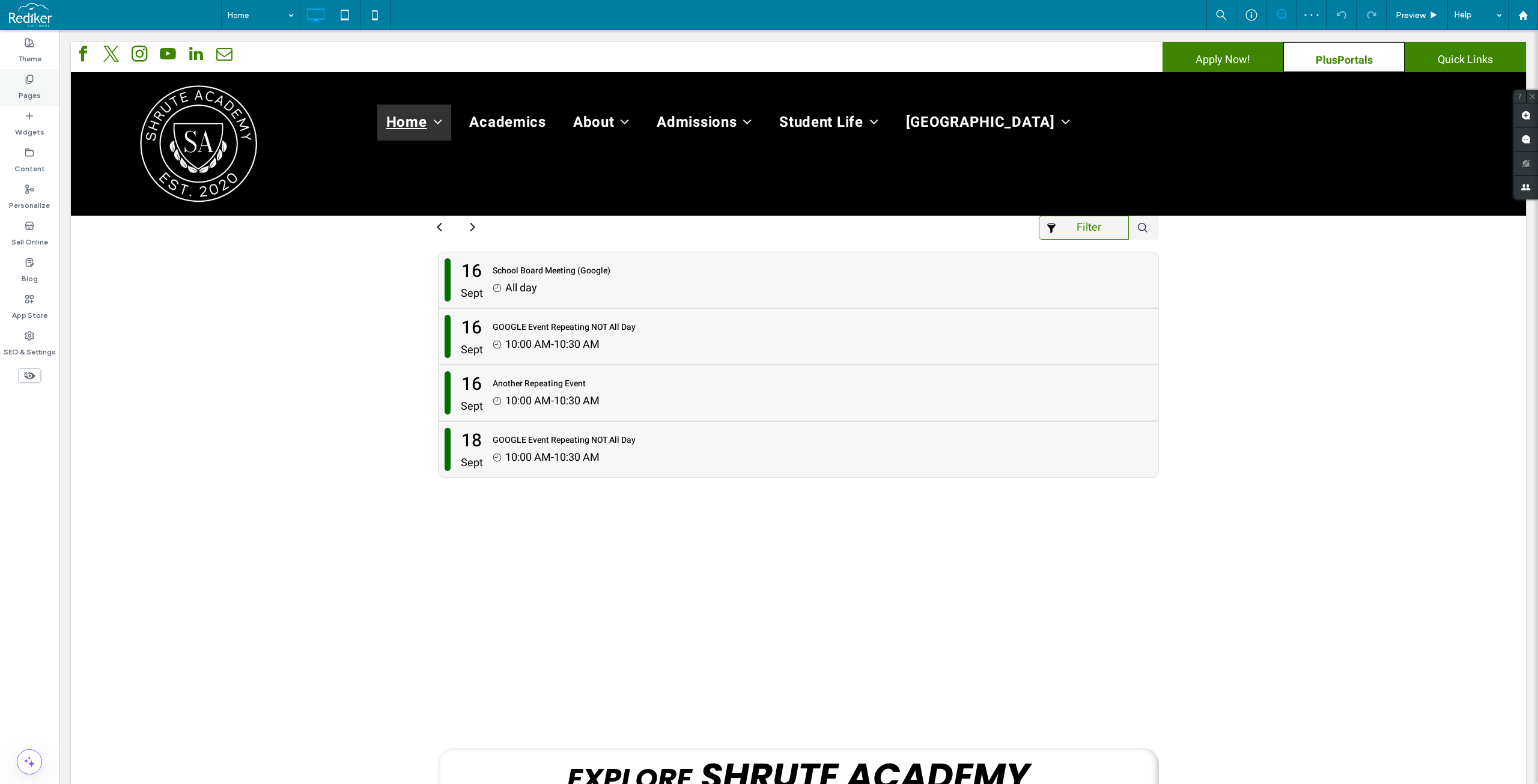
click at [26, 80] on icon at bounding box center [29, 79] width 10 height 10
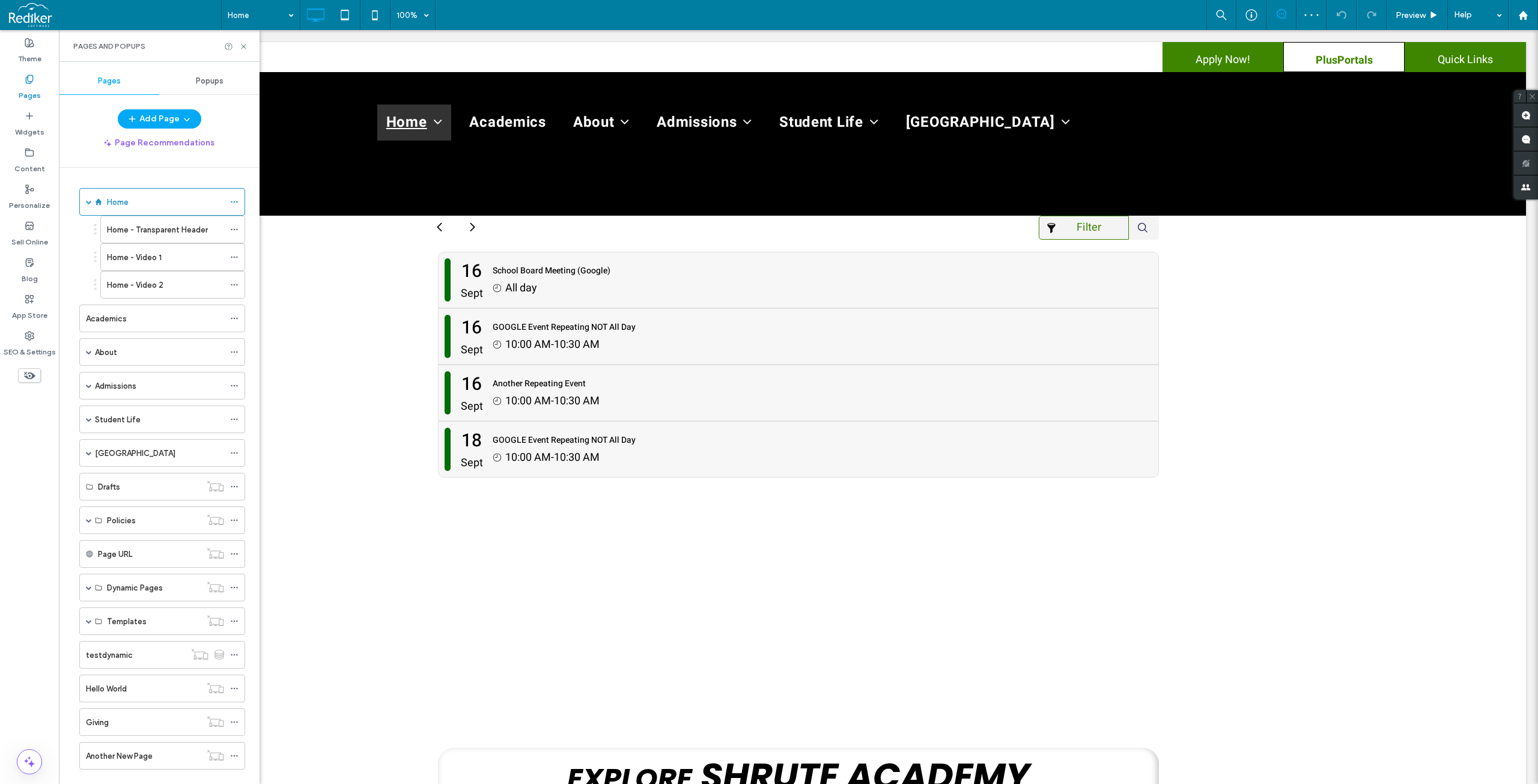
click at [189, 81] on div "Popups" at bounding box center [209, 80] width 101 height 26
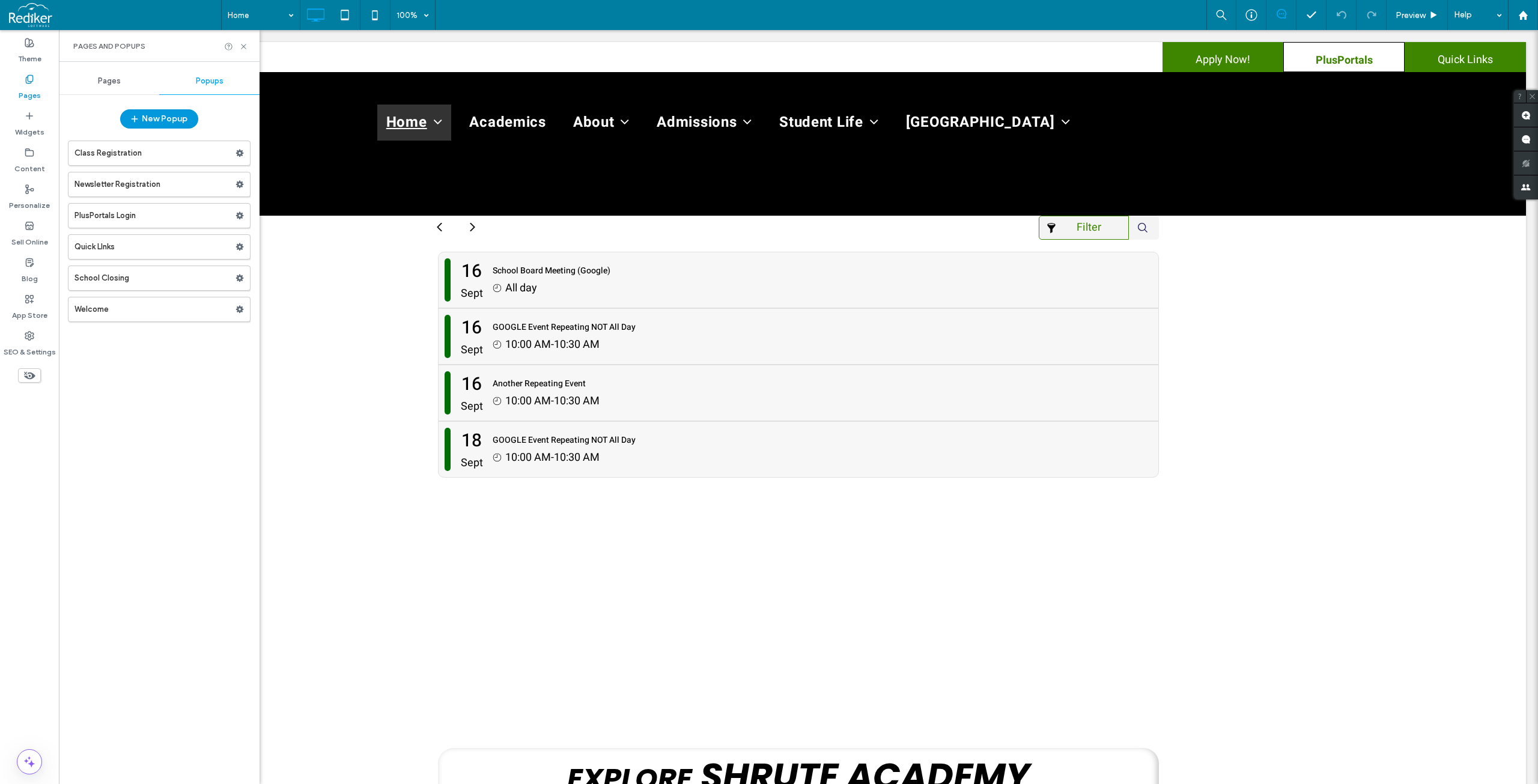
click at [181, 123] on button "New Popup" at bounding box center [159, 119] width 78 height 19
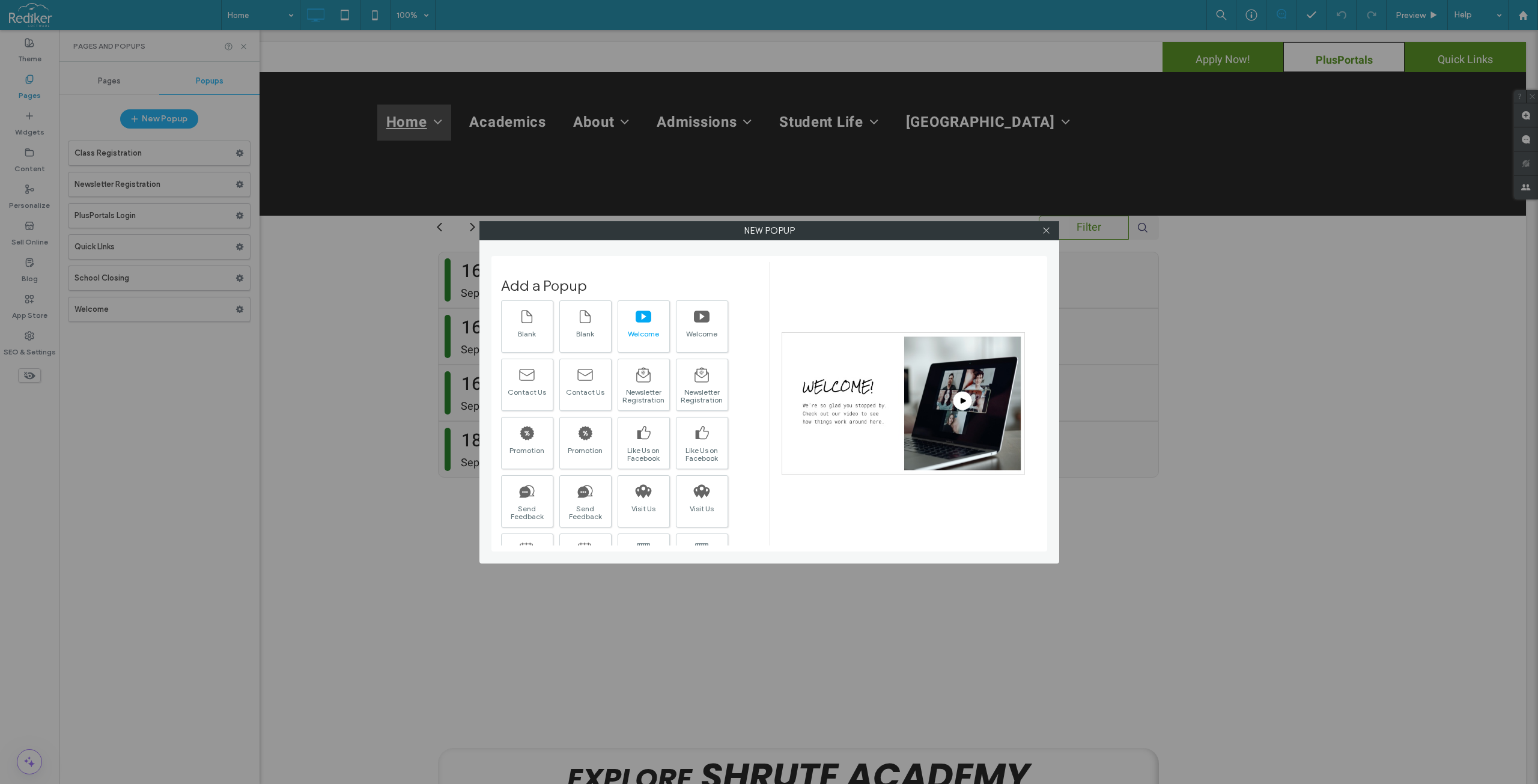
click at [636, 334] on div "Welcome" at bounding box center [644, 334] width 51 height 8
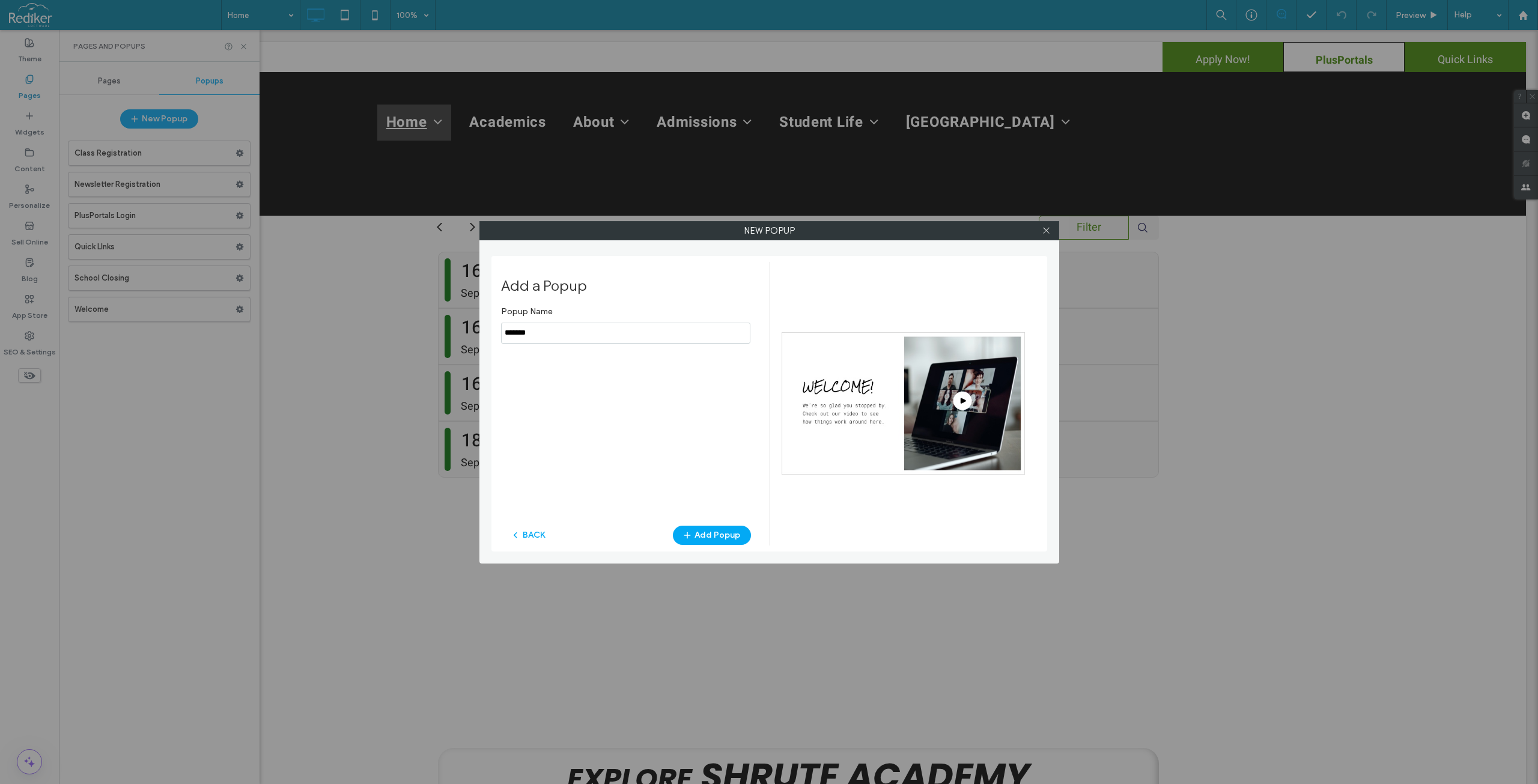
drag, startPoint x: 572, startPoint y: 340, endPoint x: 462, endPoint y: 335, distance: 110.1
click at [460, 335] on div "New popup Add a Popup Popup Name BACK Add Popup" at bounding box center [769, 392] width 1538 height 784
type input "**********"
click at [713, 527] on button "Add Popup" at bounding box center [711, 535] width 78 height 19
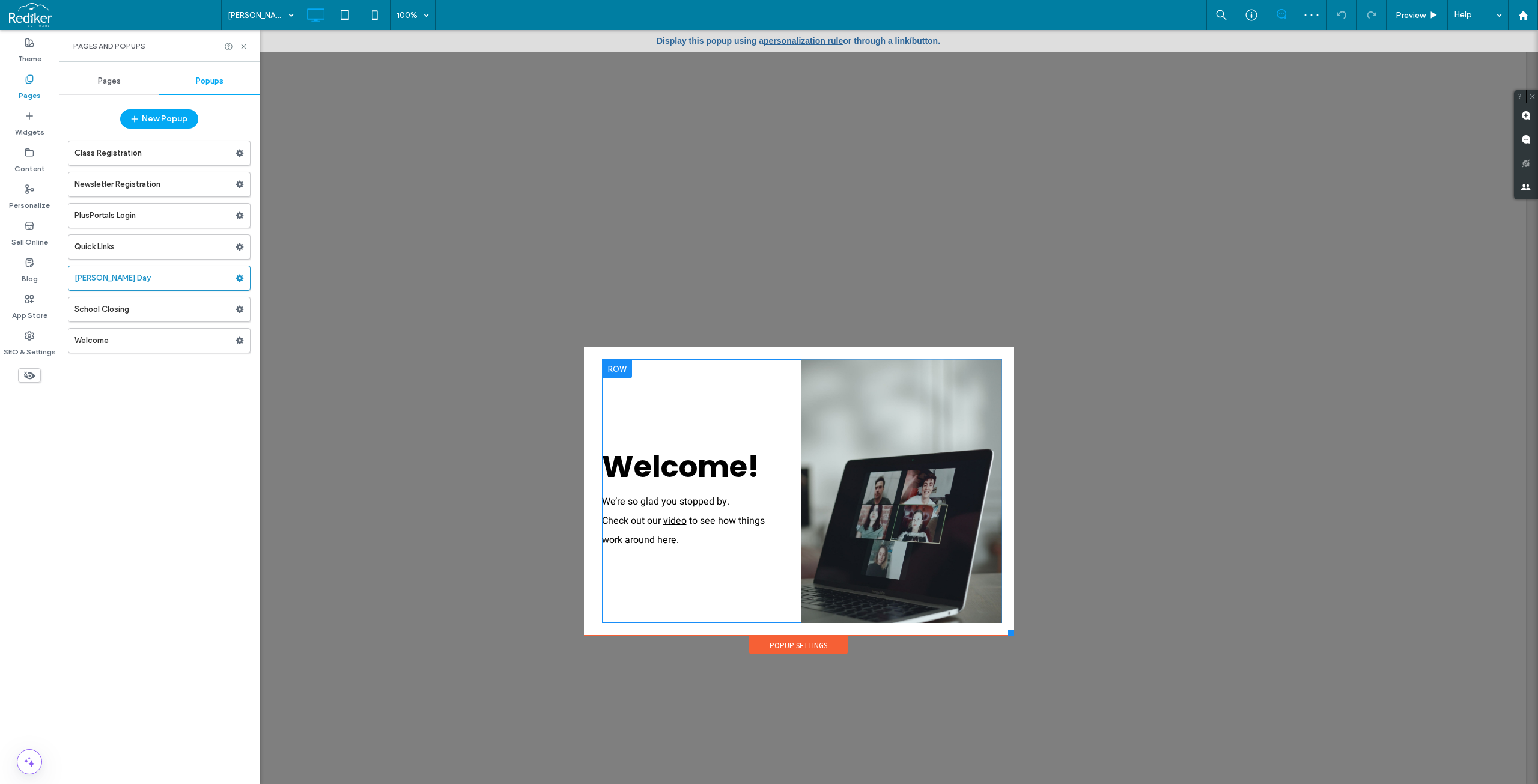
click at [764, 581] on div "Welcome! We’re so glad you stopped by. Check out our video to see how things wo…" at bounding box center [702, 491] width 200 height 263
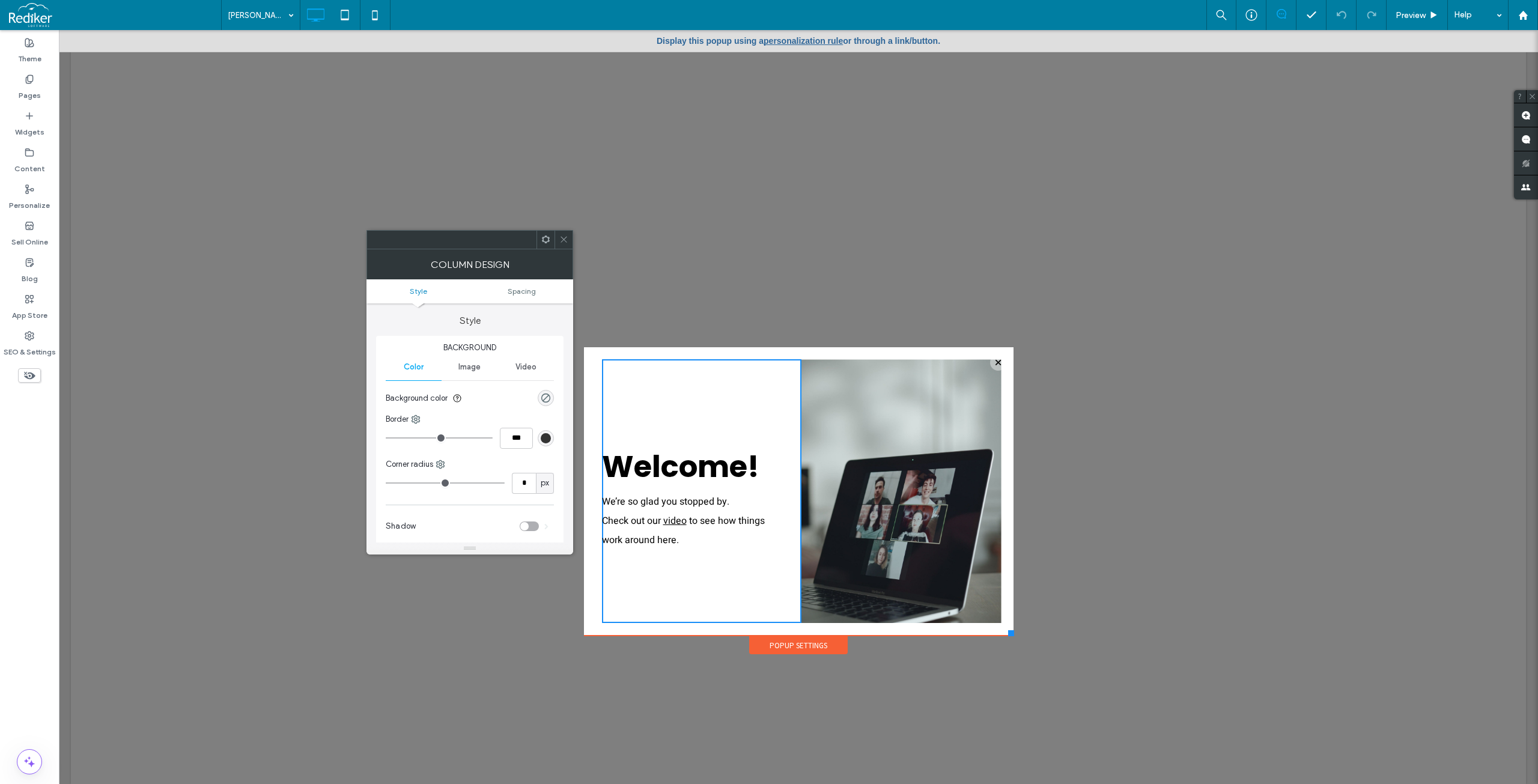
click at [567, 250] on div "Column Design" at bounding box center [469, 264] width 206 height 30
click at [567, 237] on icon at bounding box center [563, 239] width 9 height 9
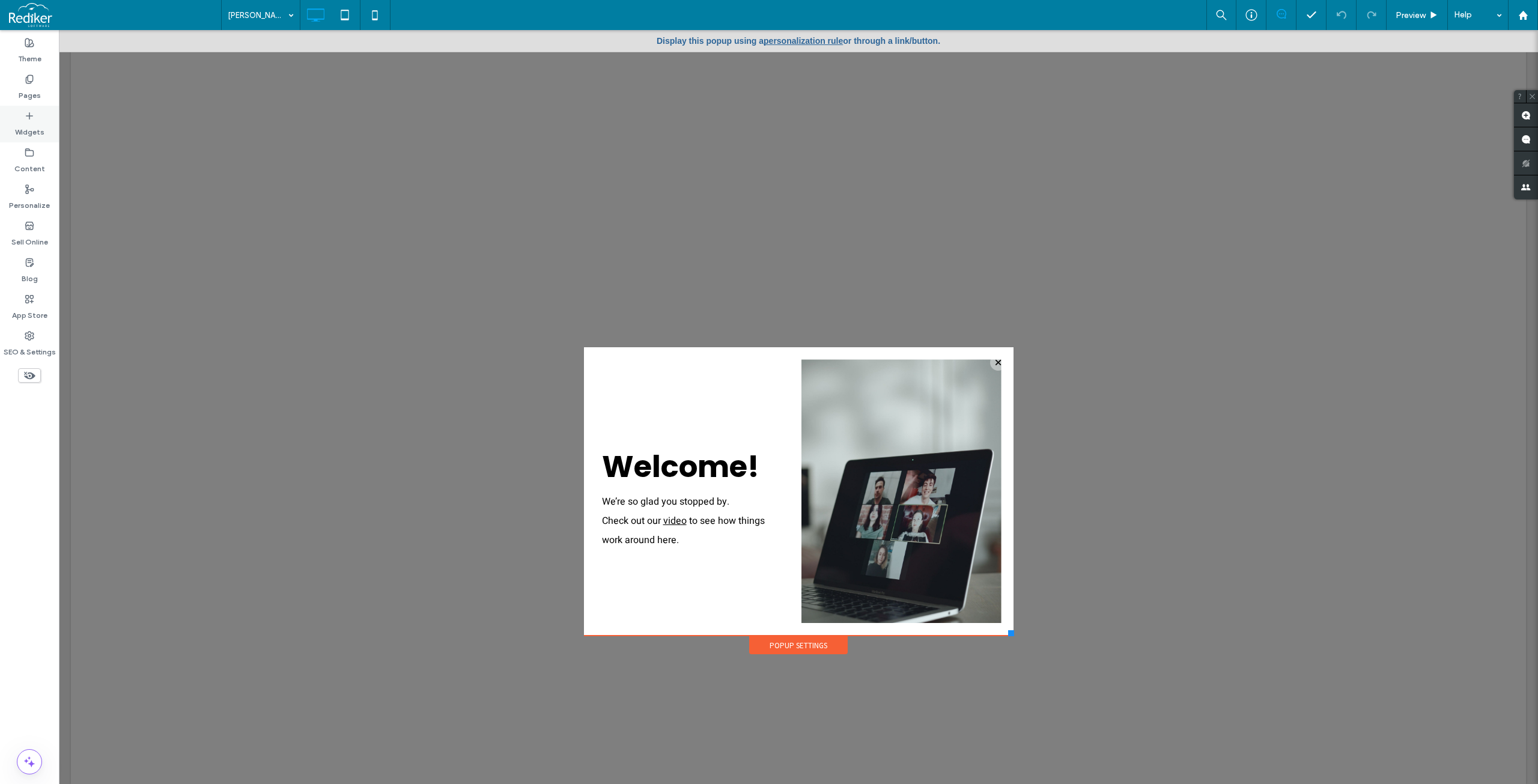
click at [31, 127] on label "Widgets" at bounding box center [30, 129] width 29 height 16
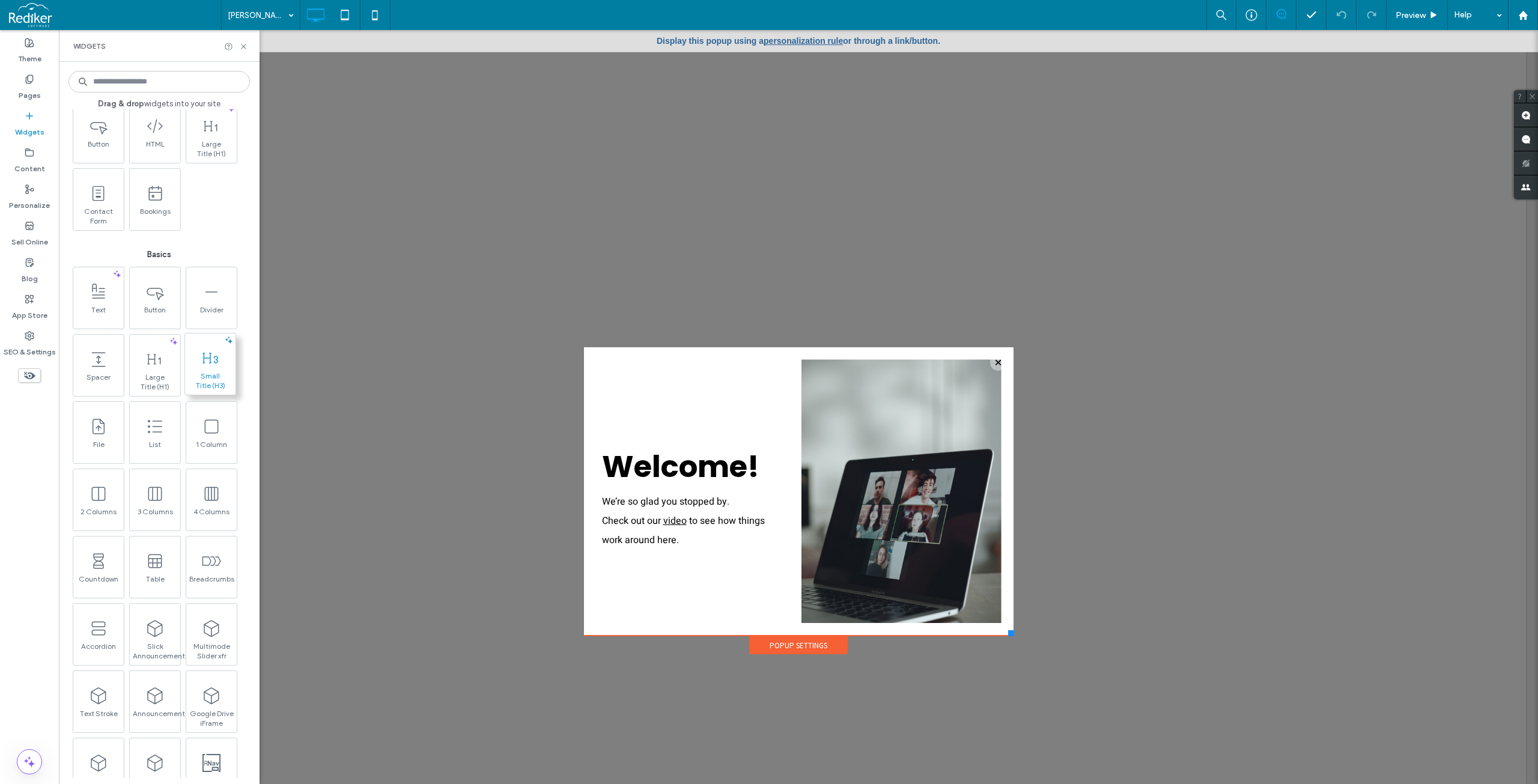
scroll to position [300, 0]
click at [163, 243] on span at bounding box center [154, 230] width 50 height 27
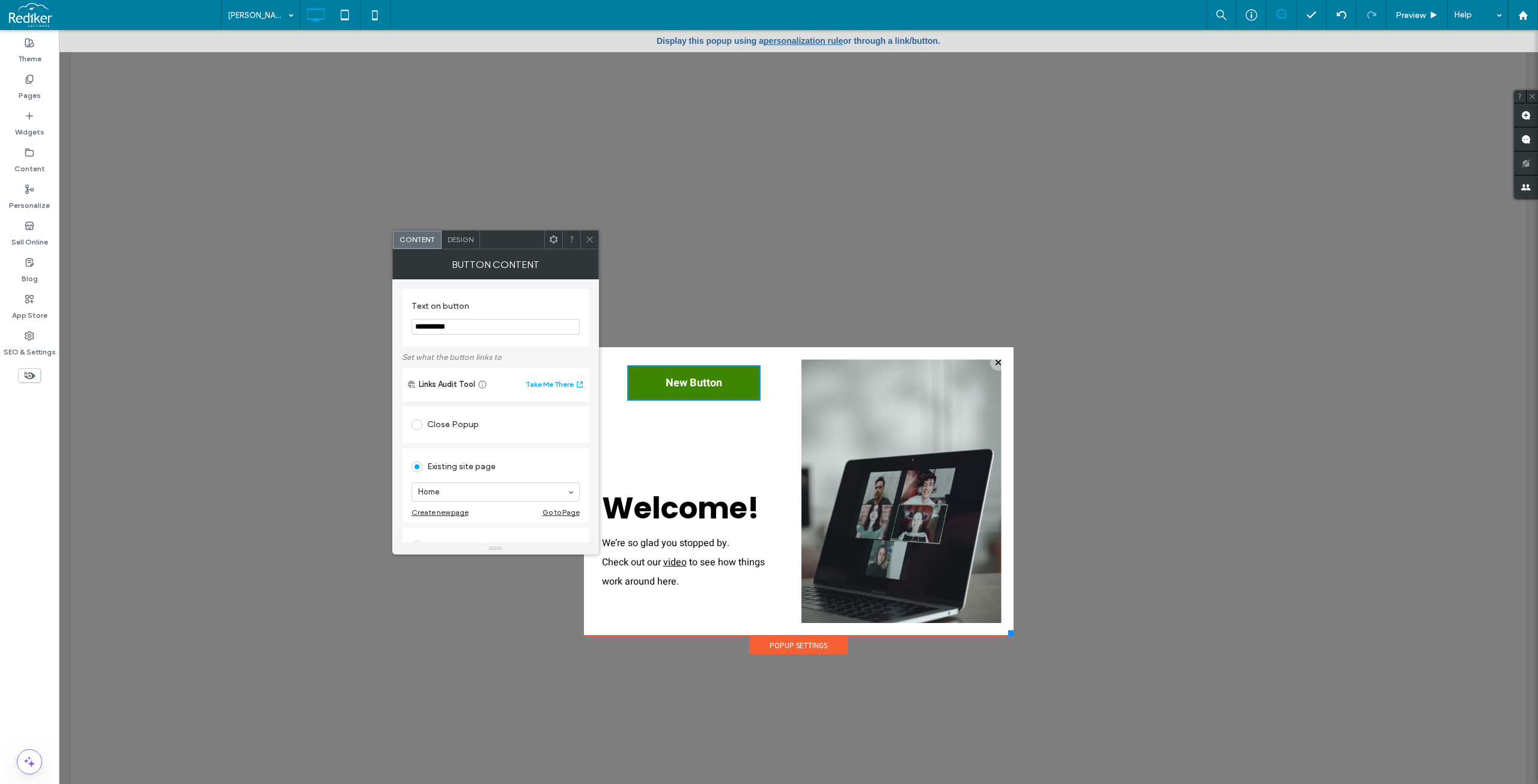
drag, startPoint x: 534, startPoint y: 358, endPoint x: 342, endPoint y: 316, distance: 196.5
type input "**********"
click at [529, 330] on div "Existing site page Home Create new page Go to Page" at bounding box center [496, 365] width 188 height 75
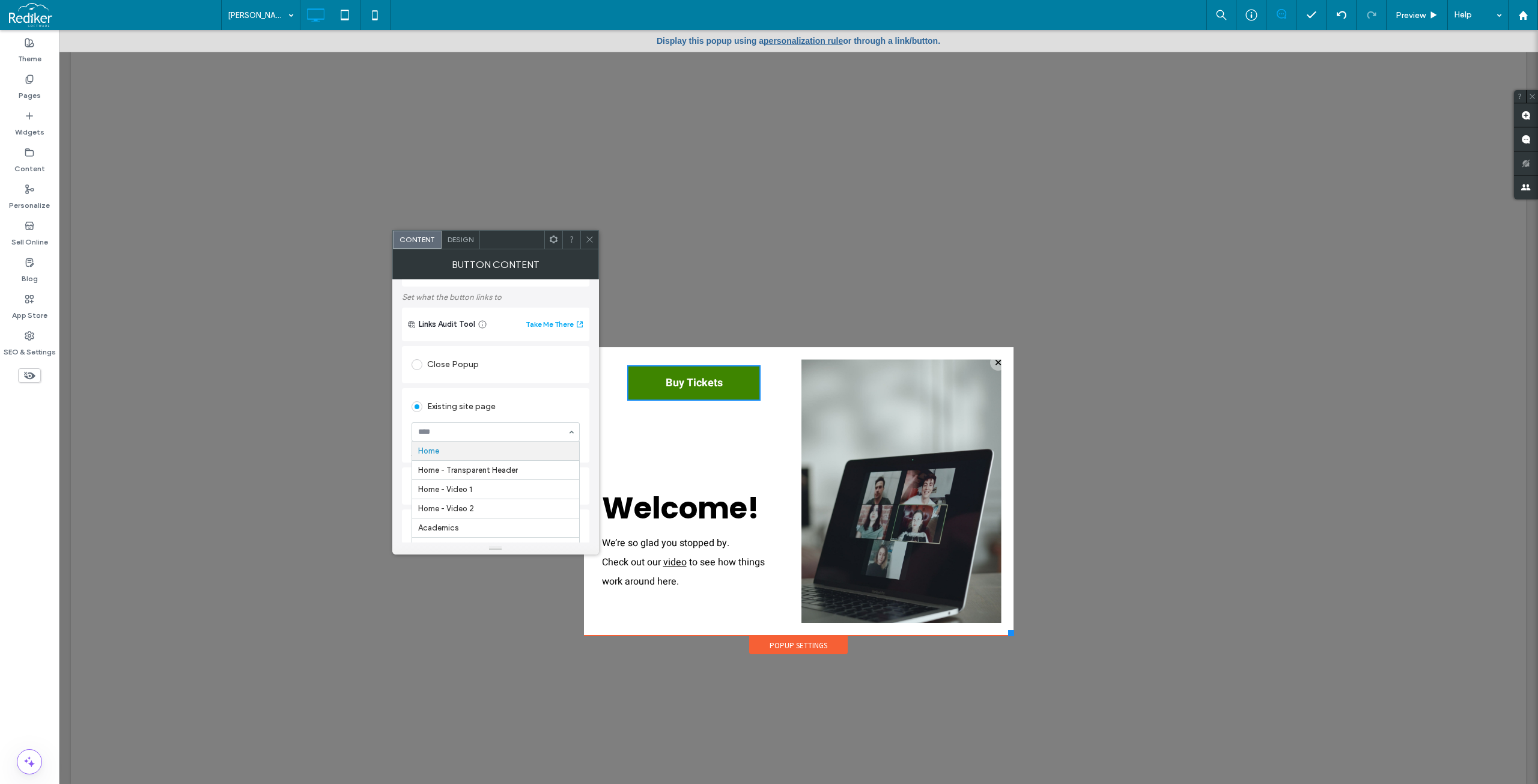
click at [531, 434] on input at bounding box center [493, 432] width 149 height 9
click at [549, 393] on div "Existing site page Home Create new page Go to Page" at bounding box center [496, 425] width 188 height 75
click at [457, 237] on span "Design" at bounding box center [460, 239] width 26 height 9
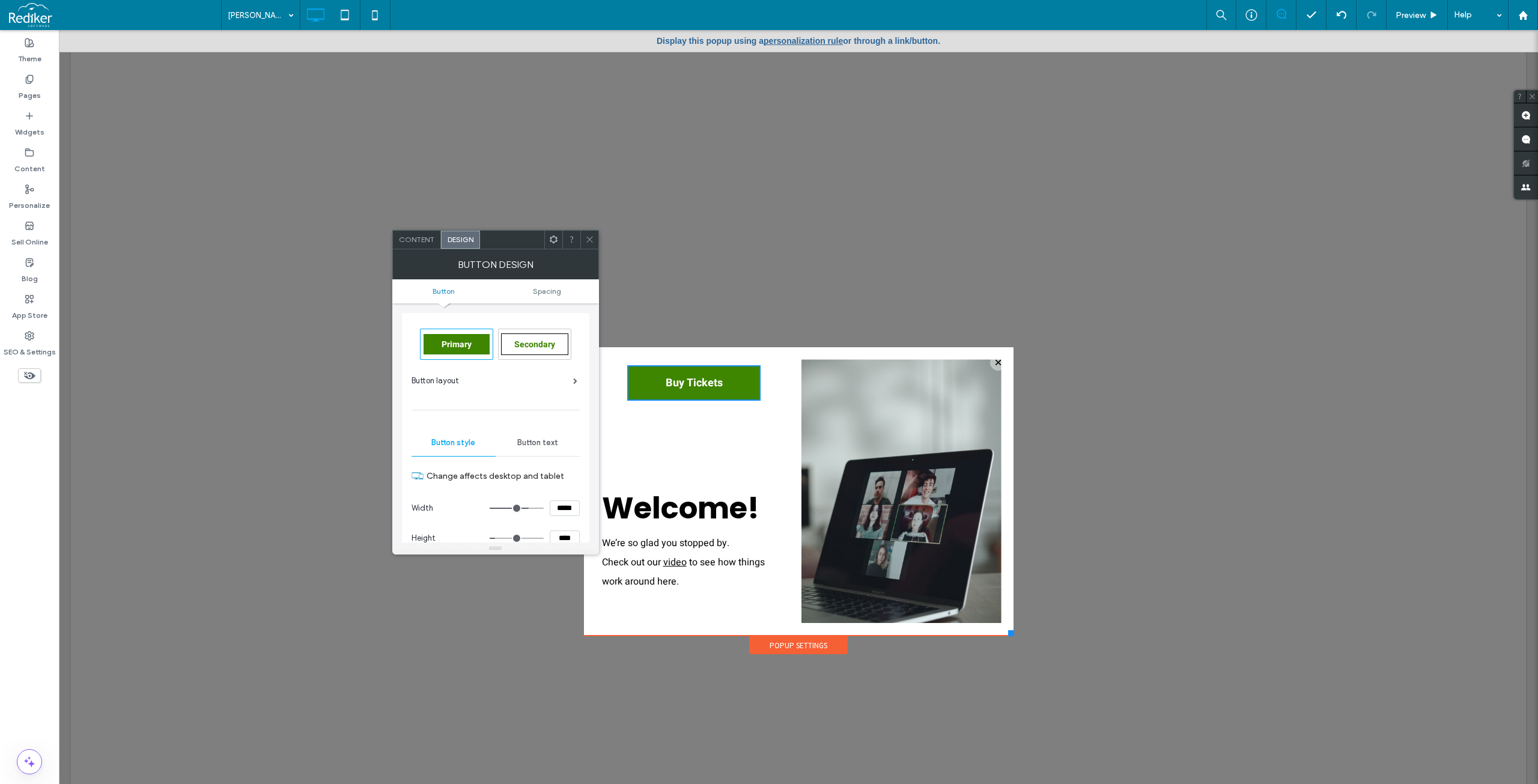
click at [588, 238] on use at bounding box center [589, 240] width 6 height 6
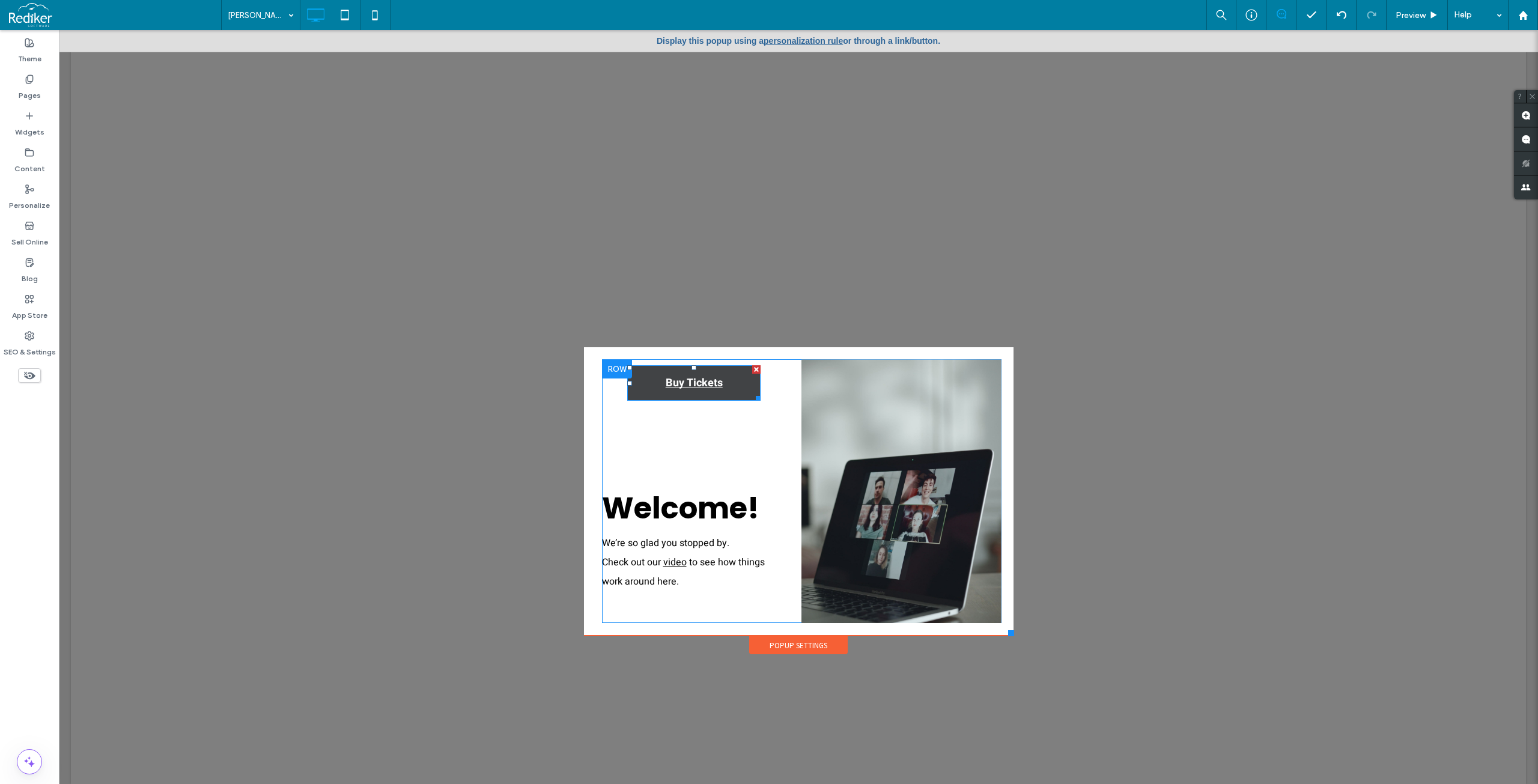
click at [736, 388] on link "Buy Tickets" at bounding box center [694, 382] width 134 height 36
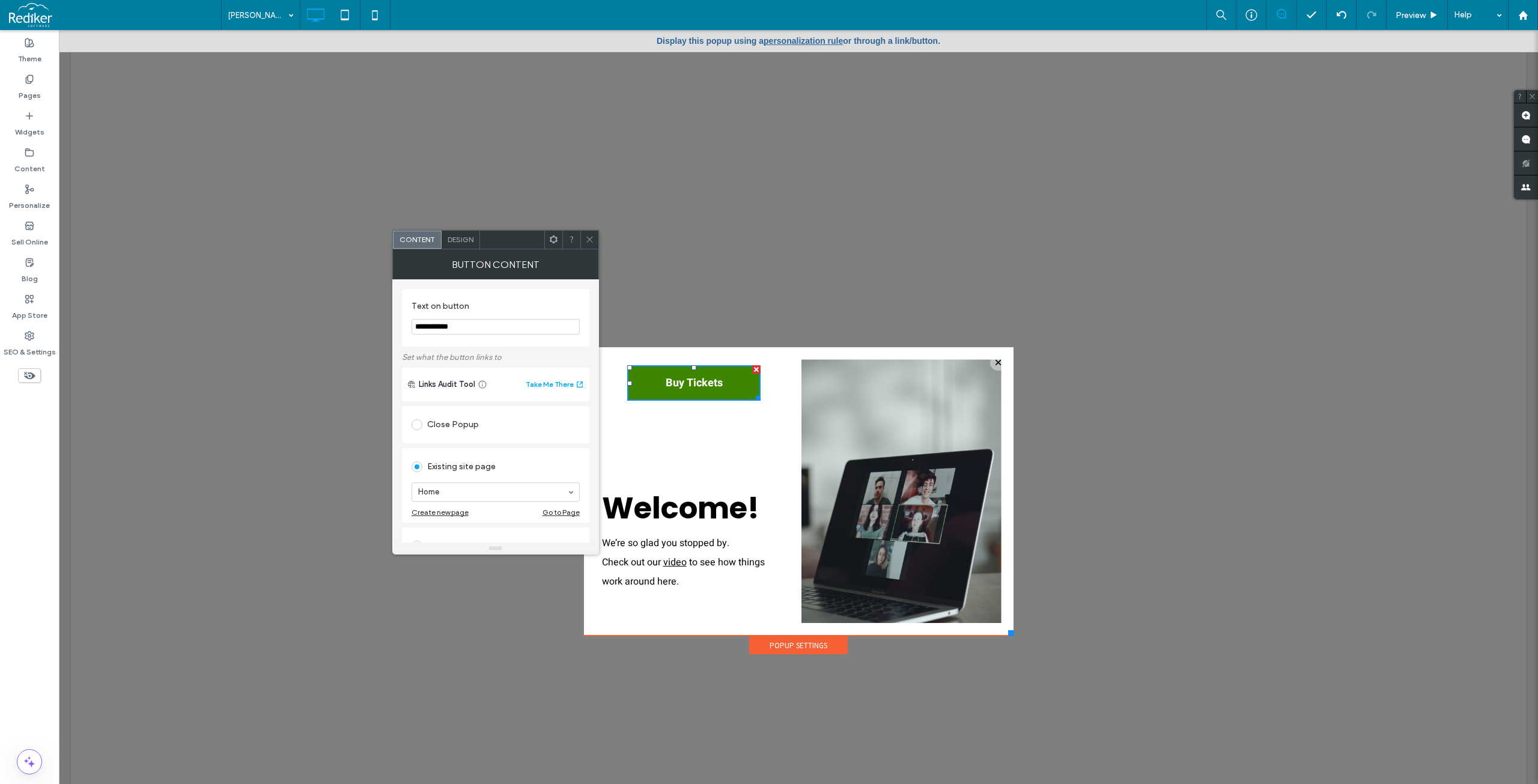
click at [454, 243] on span "Design" at bounding box center [460, 239] width 26 height 9
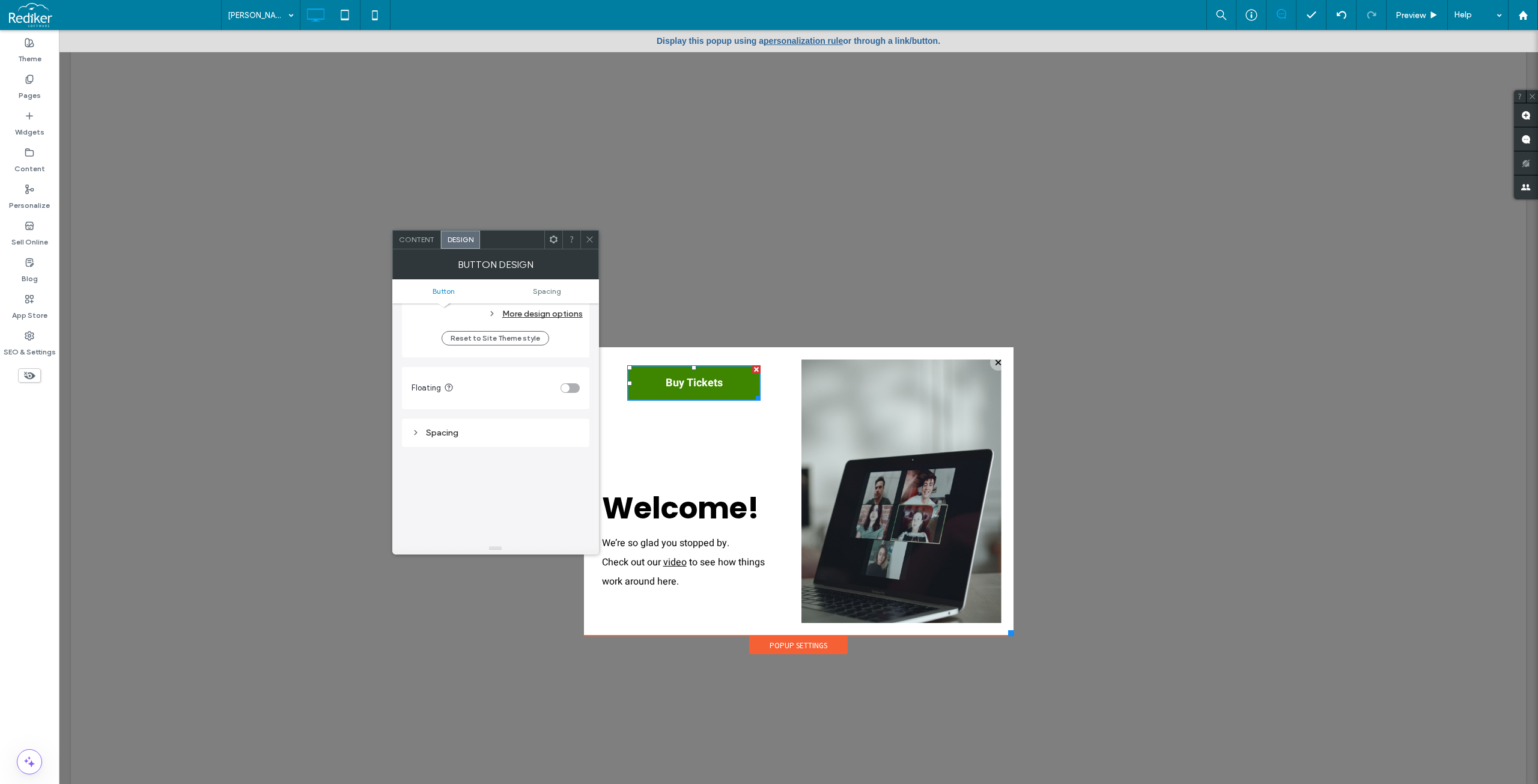
click at [409, 434] on div "Spacing" at bounding box center [496, 433] width 188 height 28
click at [420, 435] on div "Spacing" at bounding box center [496, 433] width 168 height 11
type input "****"
type input "**"
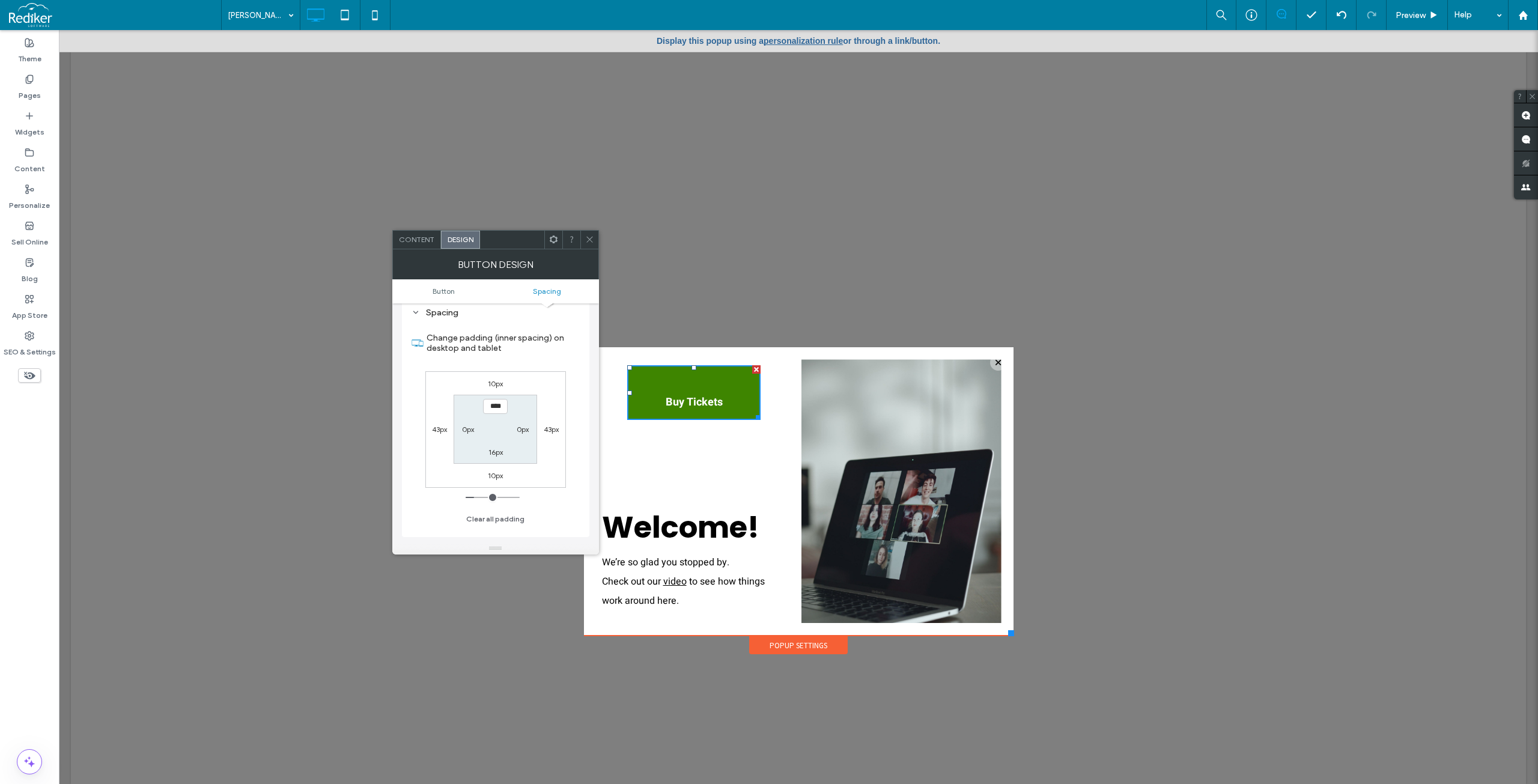
type input "****"
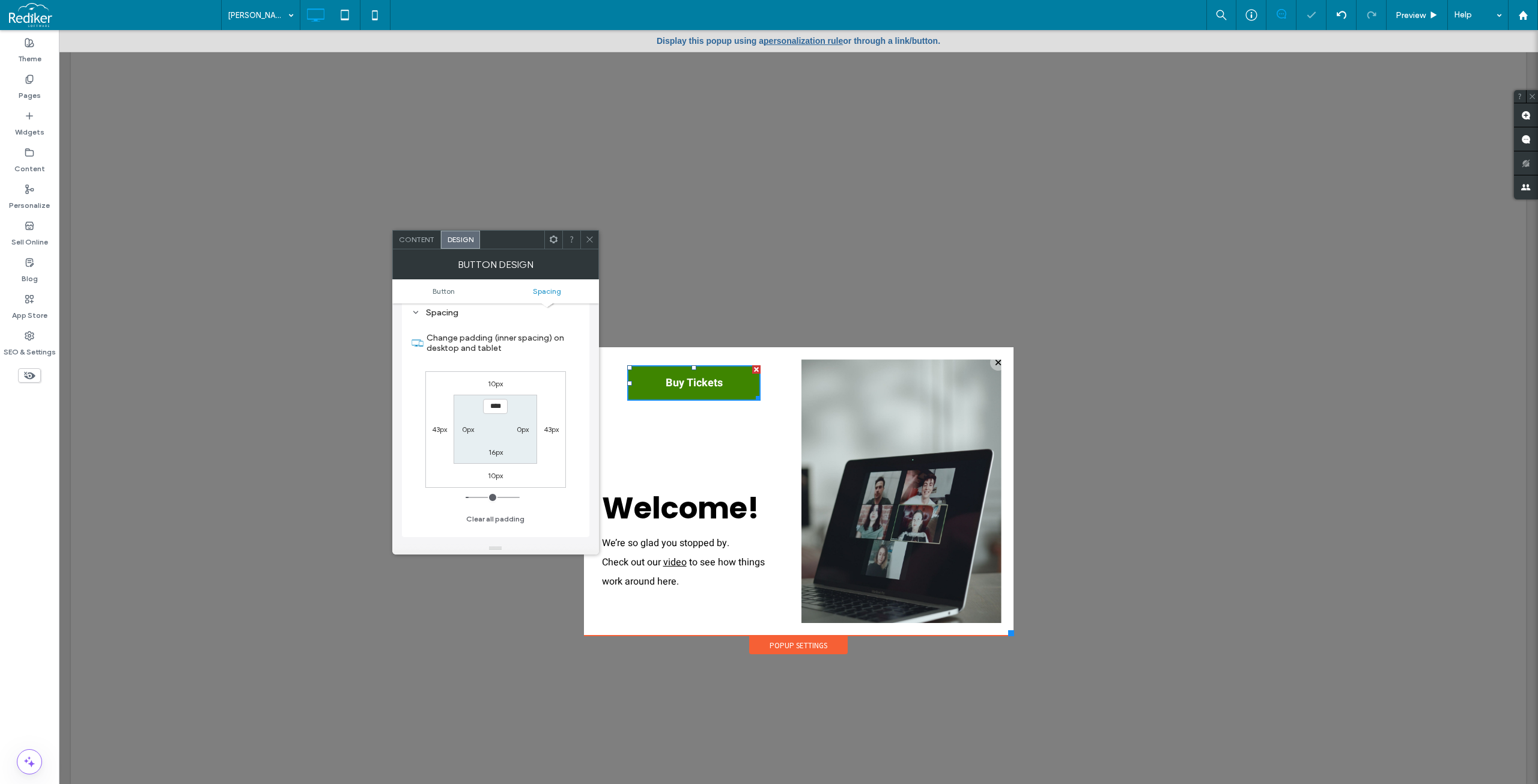
click at [500, 382] on label "10px" at bounding box center [496, 383] width 15 height 9
type input "**"
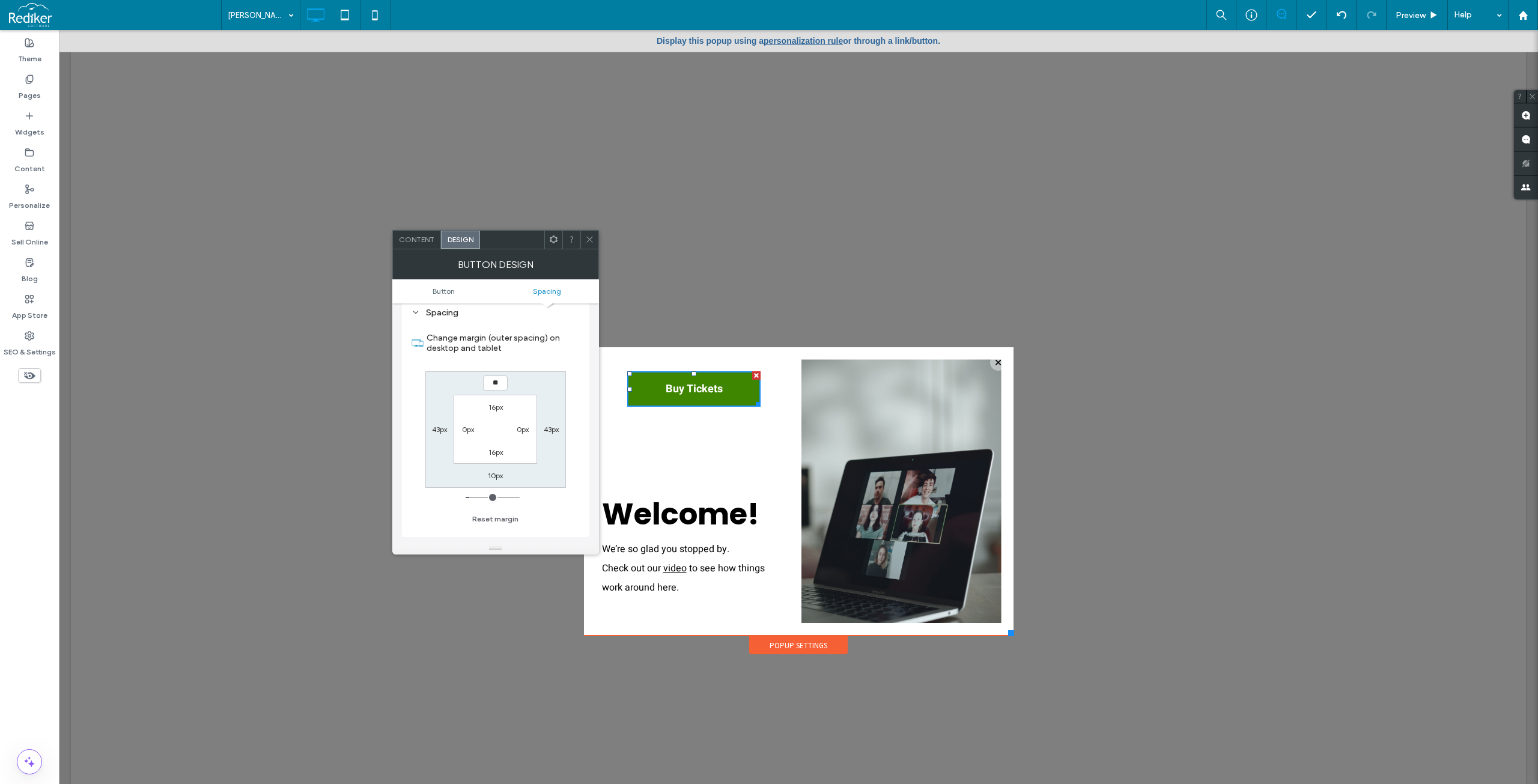
scroll to position [0, 0]
type input "*"
type input "**"
type input "****"
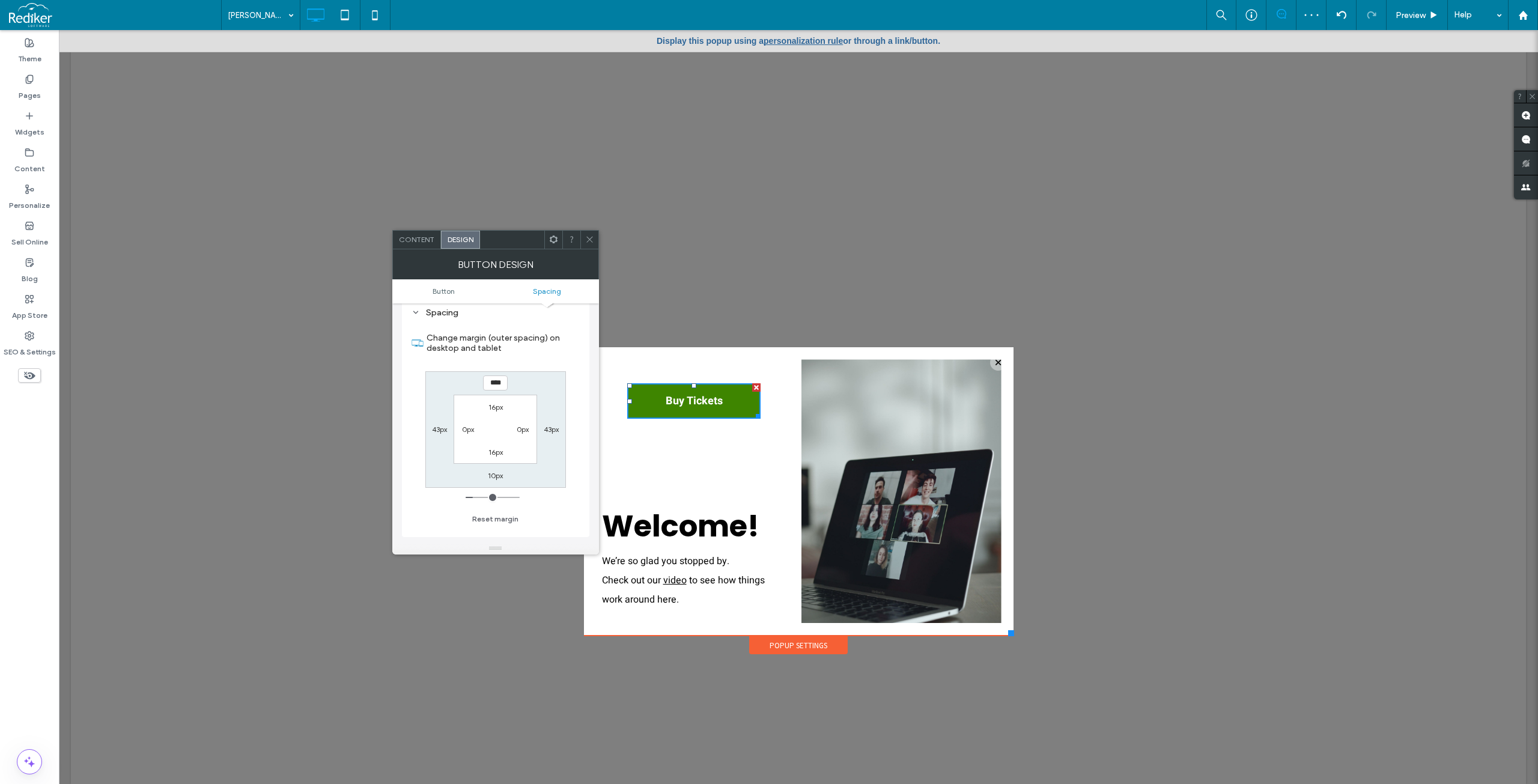
click at [507, 475] on div "10px" at bounding box center [496, 475] width 28 height 12
click at [489, 477] on label "10px" at bounding box center [496, 475] width 15 height 9
type input "**"
type input "*"
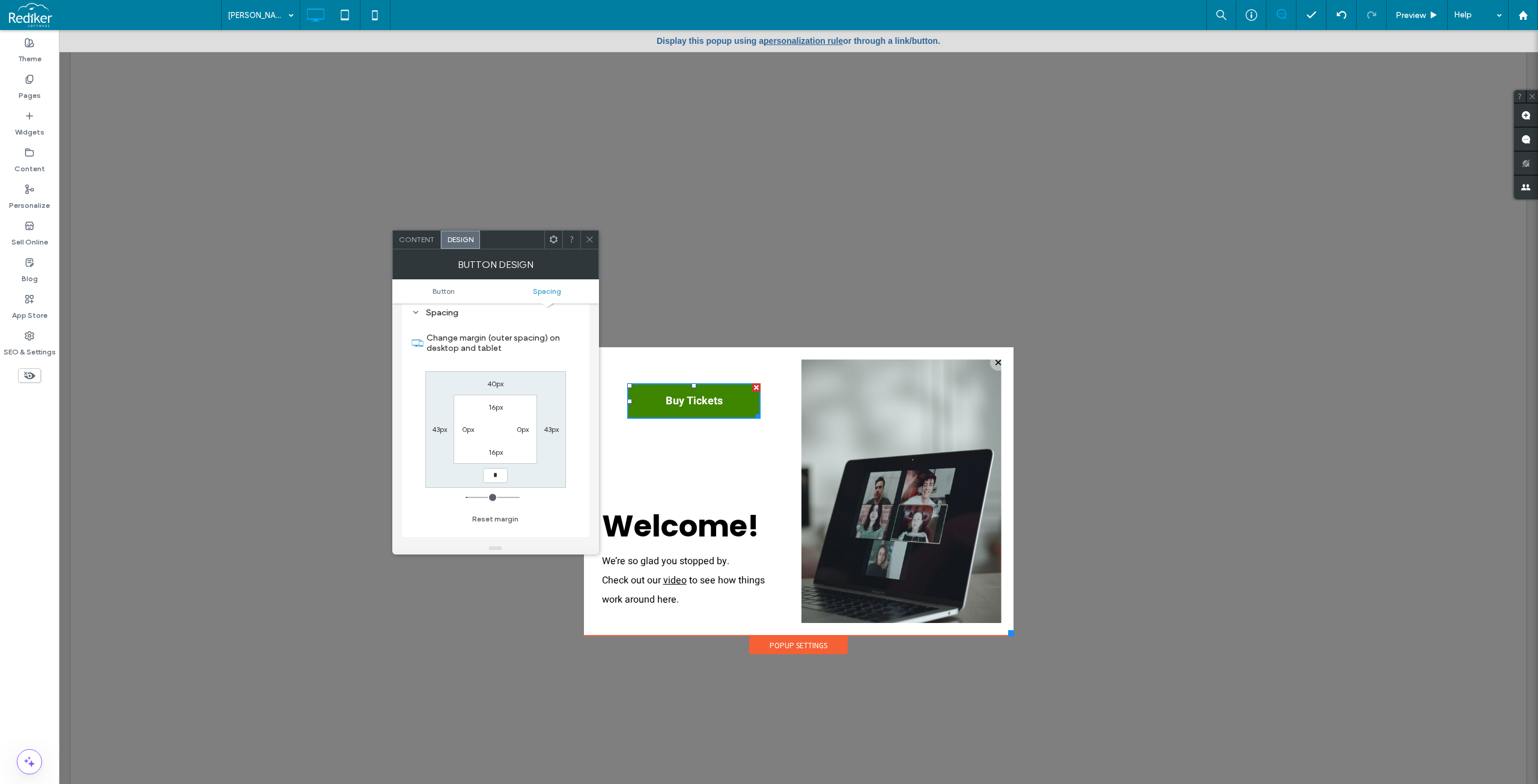
type input "***"
click at [537, 498] on div "Change margin (outer spacing) on desktop and tablet 40px 43px *** 43px 16px 0px…" at bounding box center [496, 424] width 168 height 207
click at [567, 463] on div "Change margin (outer spacing) on desktop and tablet 40px 43px *** 43px 16px 0px…" at bounding box center [496, 424] width 168 height 207
click at [577, 467] on div "Change margin (outer spacing) on desktop and tablet 40px 43px *** 43px 16px 0px…" at bounding box center [496, 424] width 168 height 207
click at [547, 465] on div "40px 43px *** 43px 16px 0px 16px 0px" at bounding box center [495, 430] width 140 height 116
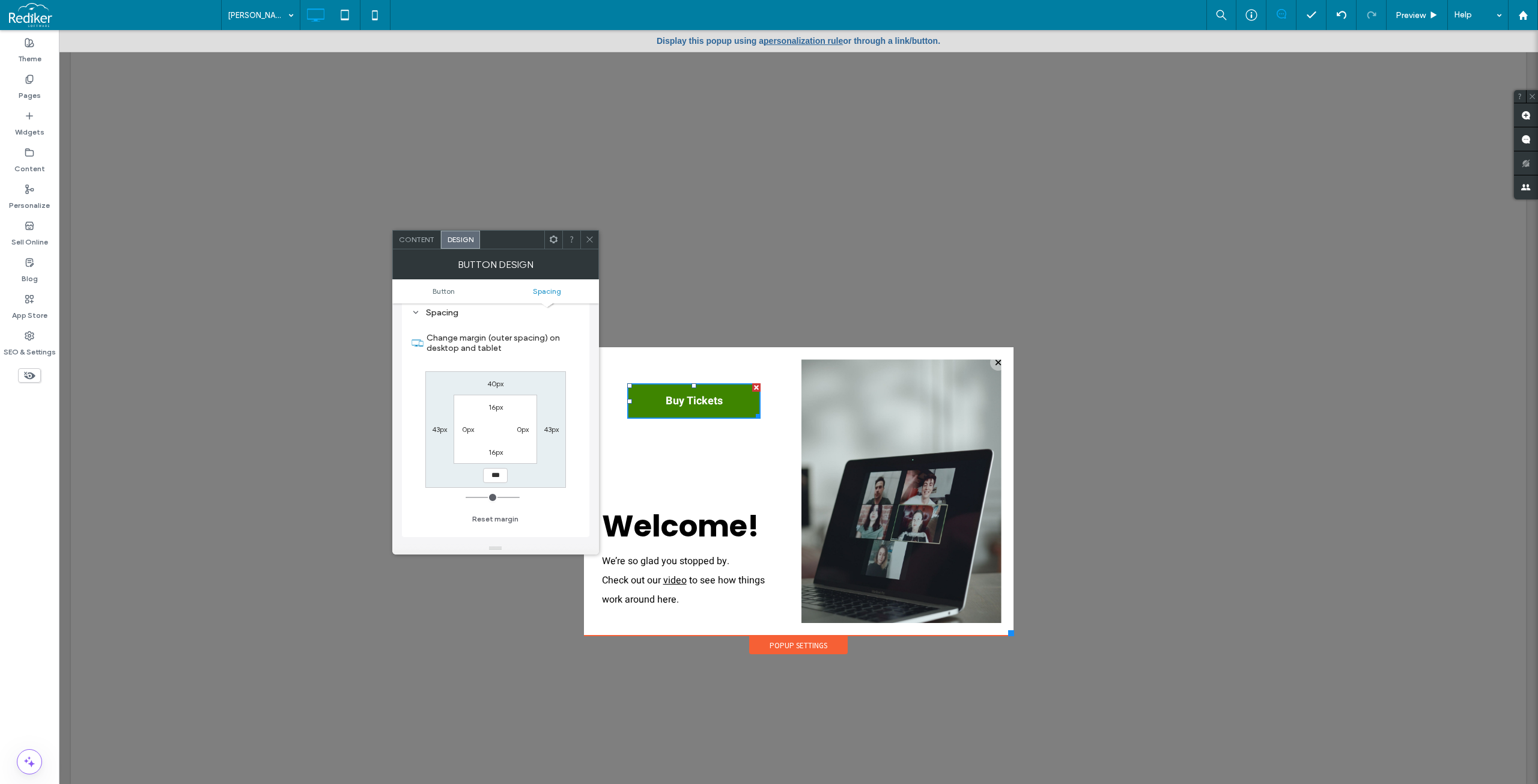
click at [591, 240] on icon at bounding box center [588, 239] width 9 height 9
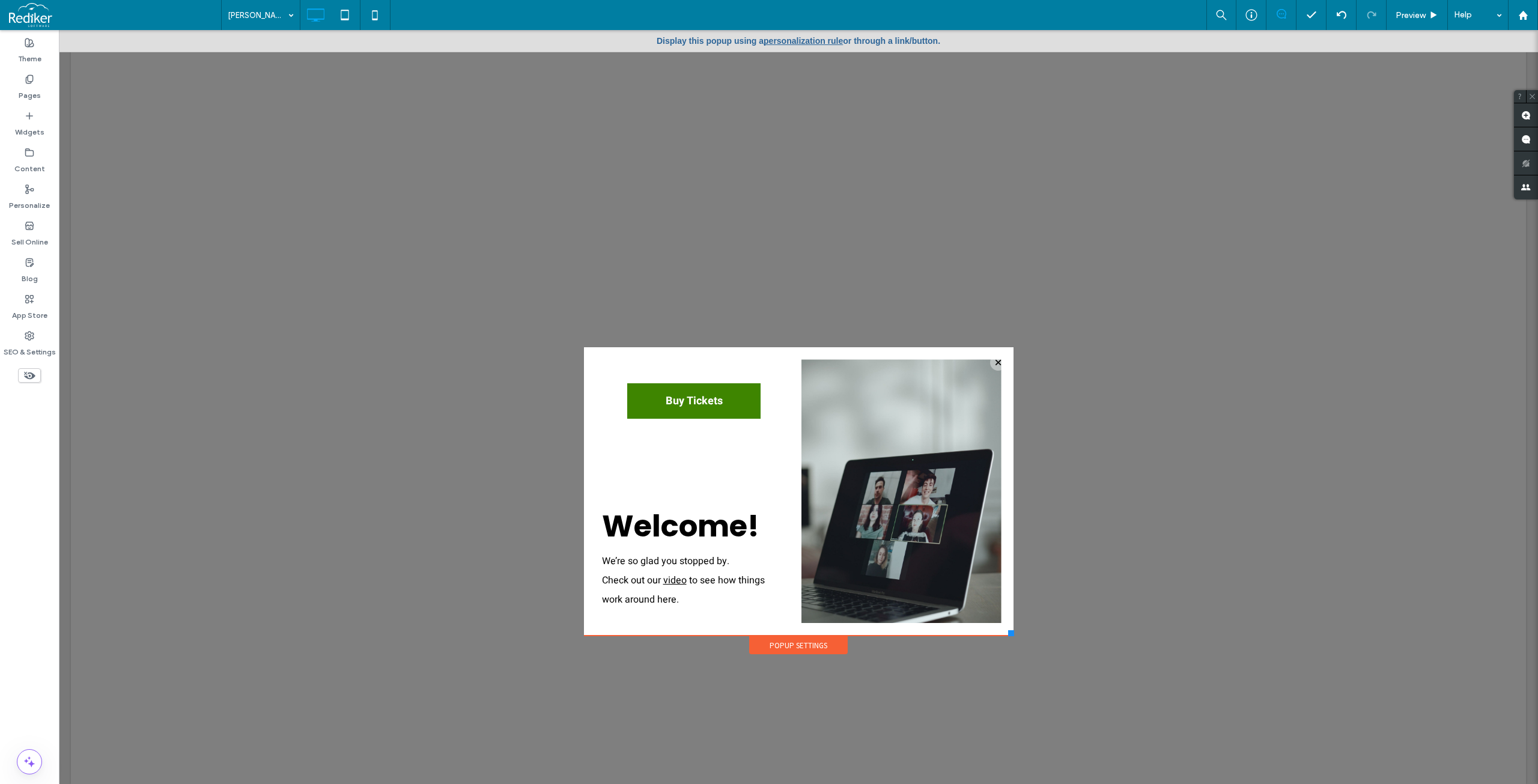
click at [796, 38] on link "personalization rule" at bounding box center [803, 41] width 79 height 10
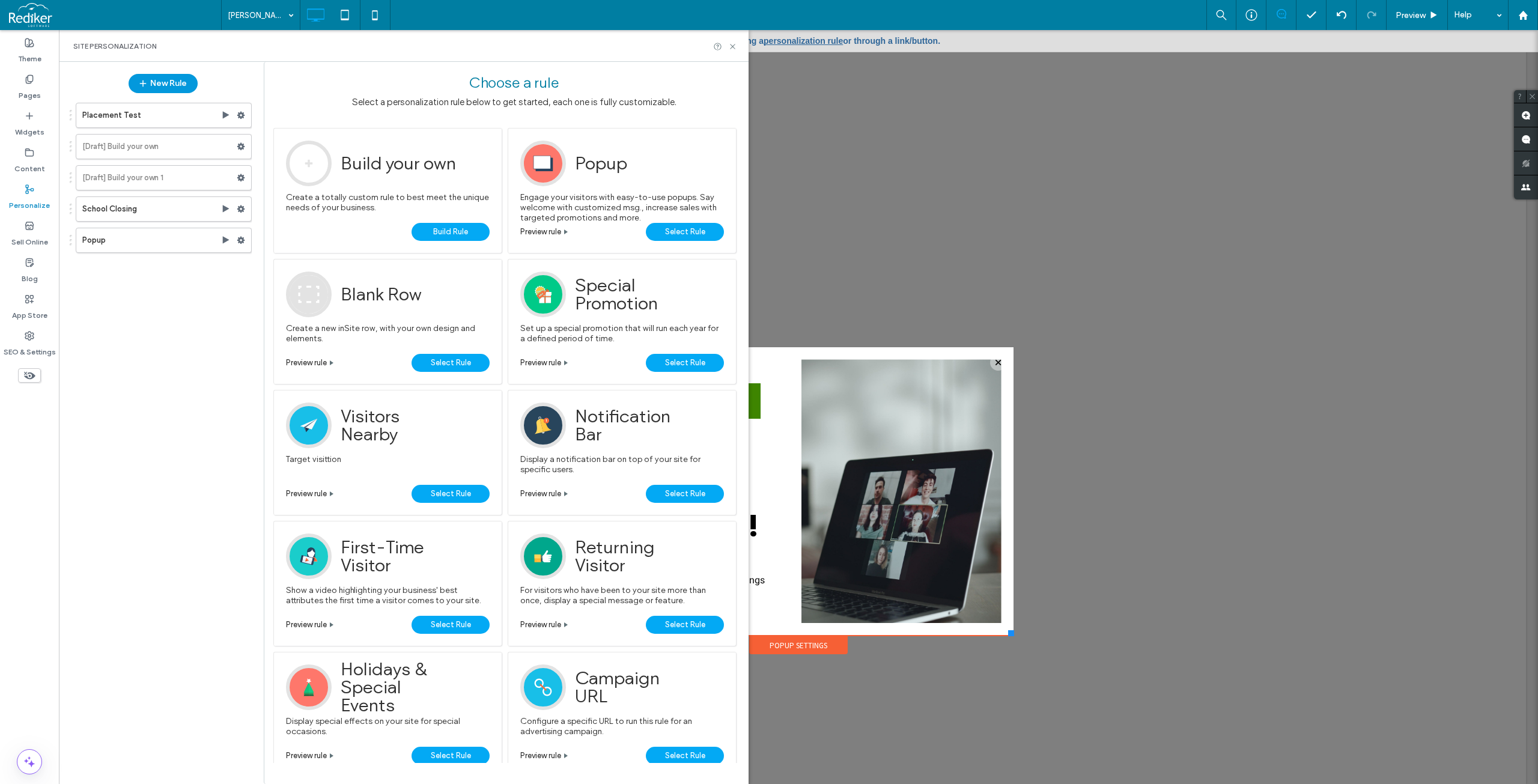
click at [161, 81] on button "New Rule" at bounding box center [163, 83] width 69 height 19
click at [168, 83] on button "New Rule" at bounding box center [163, 83] width 69 height 19
click at [152, 307] on div "Placement Test [Draft] Build your own [Draft] Build your own 1 School Closing P…" at bounding box center [157, 436] width 189 height 678
click at [677, 230] on span "Select Rule" at bounding box center [685, 231] width 41 height 18
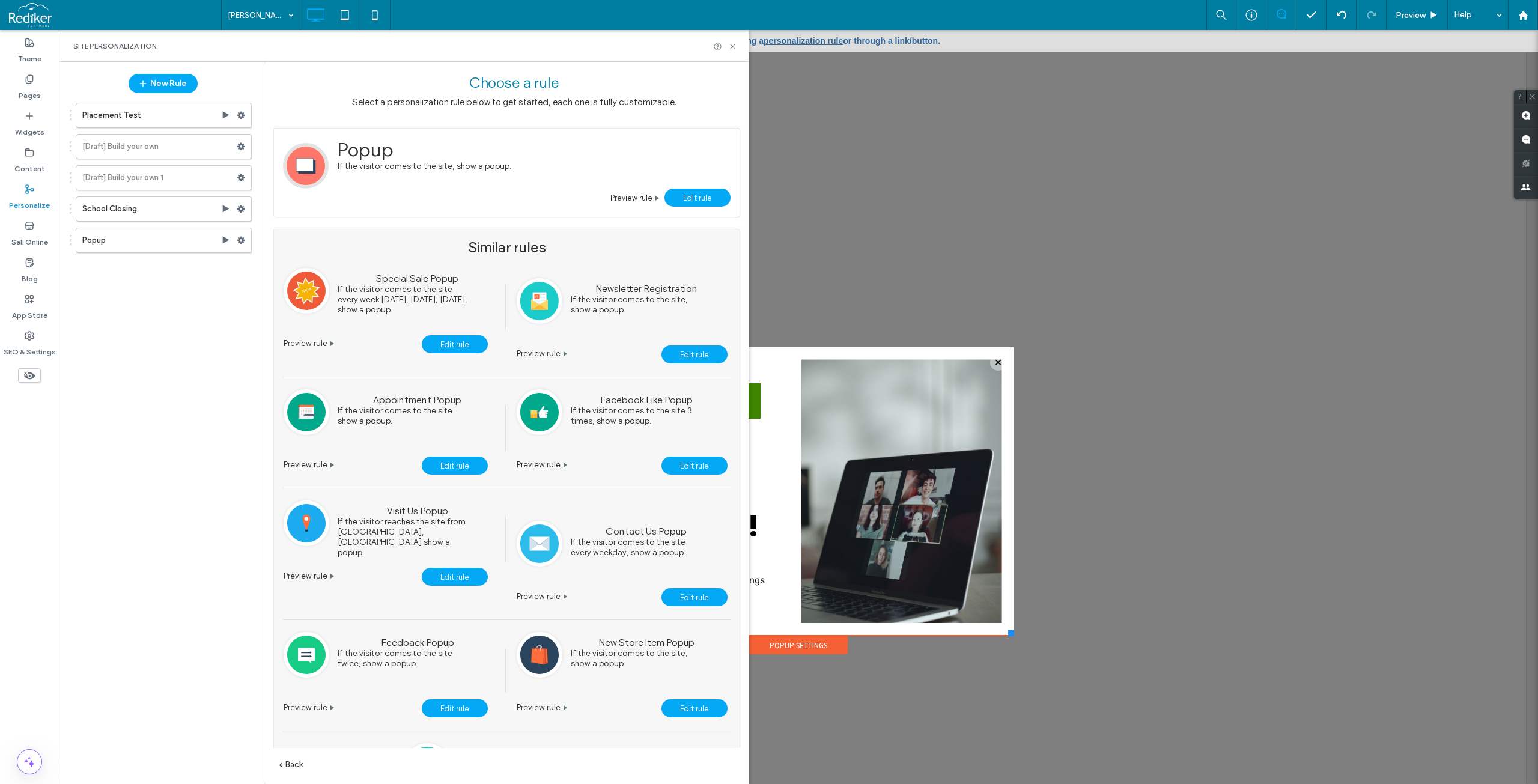
click at [684, 352] on span "Edit rule" at bounding box center [695, 354] width 29 height 9
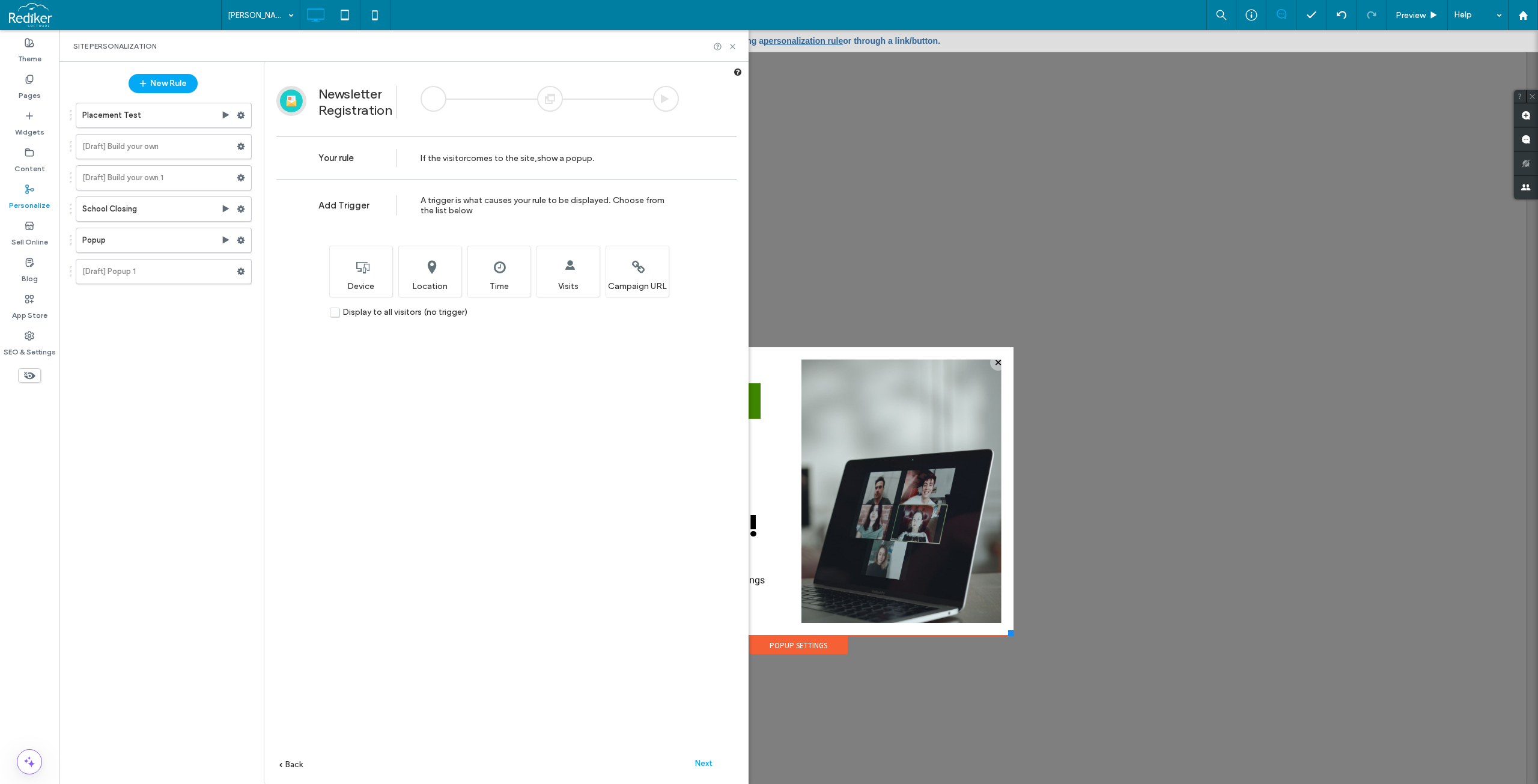
click at [707, 761] on span "Next" at bounding box center [704, 763] width 17 height 9
click at [709, 764] on span "Next" at bounding box center [704, 763] width 17 height 9
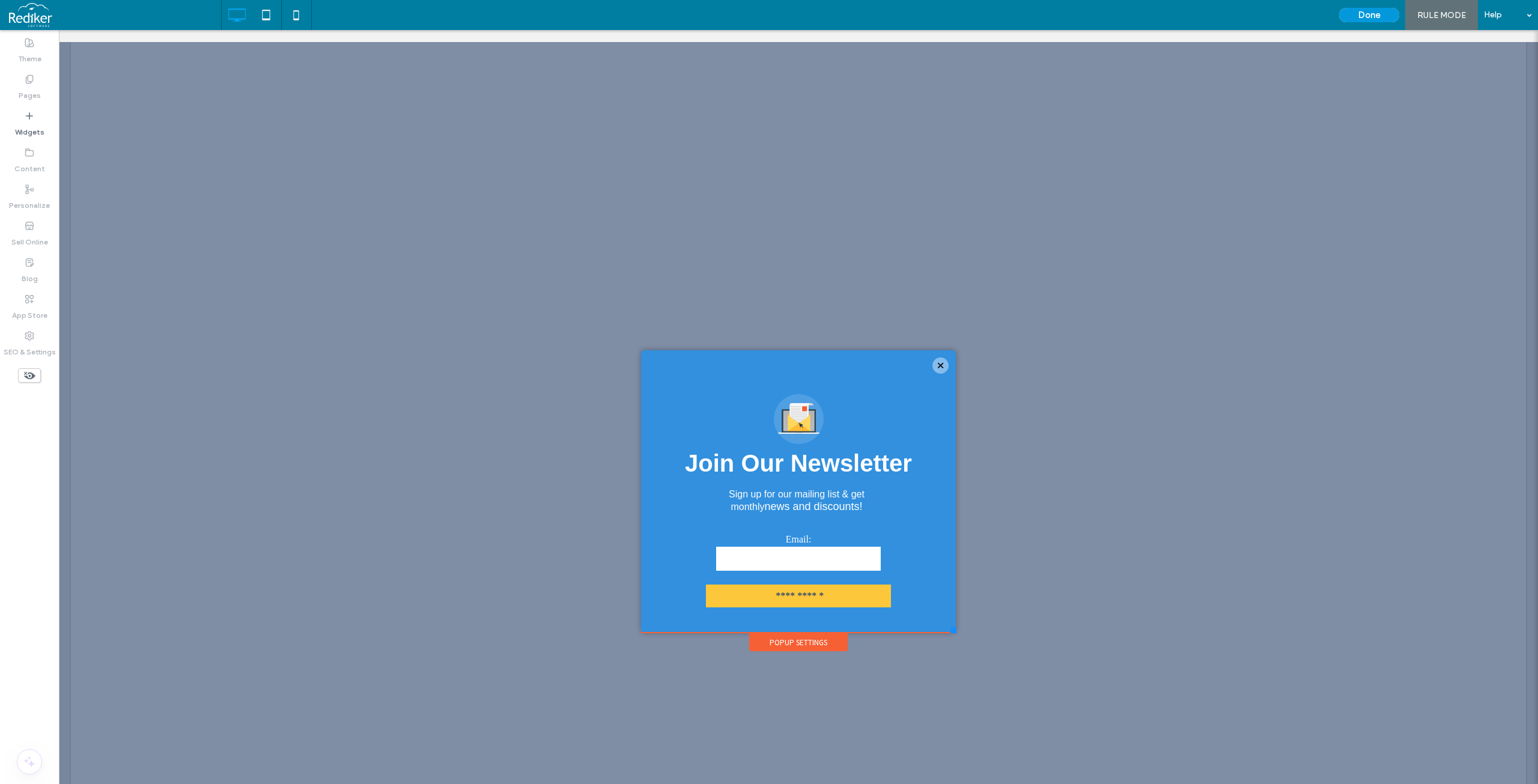
click at [1374, 14] on button "Done" at bounding box center [1369, 15] width 60 height 15
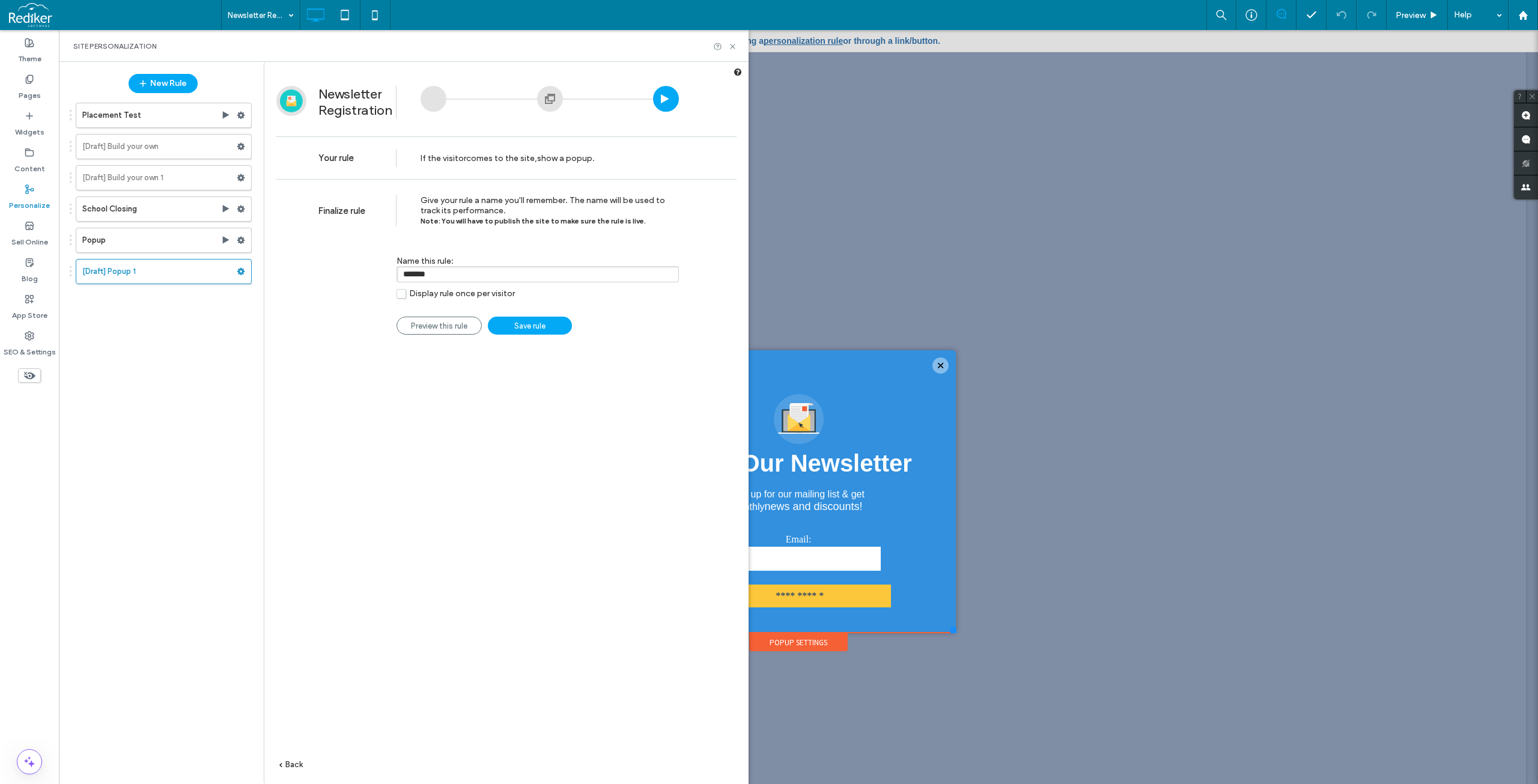
drag, startPoint x: 516, startPoint y: 213, endPoint x: 492, endPoint y: 212, distance: 24.0
click at [512, 213] on div "Give your rule a name you'll remember. The name will be used to track its perfo…" at bounding box center [549, 211] width 258 height 31
click at [189, 276] on label "[Draft] Popup 1" at bounding box center [159, 271] width 154 height 24
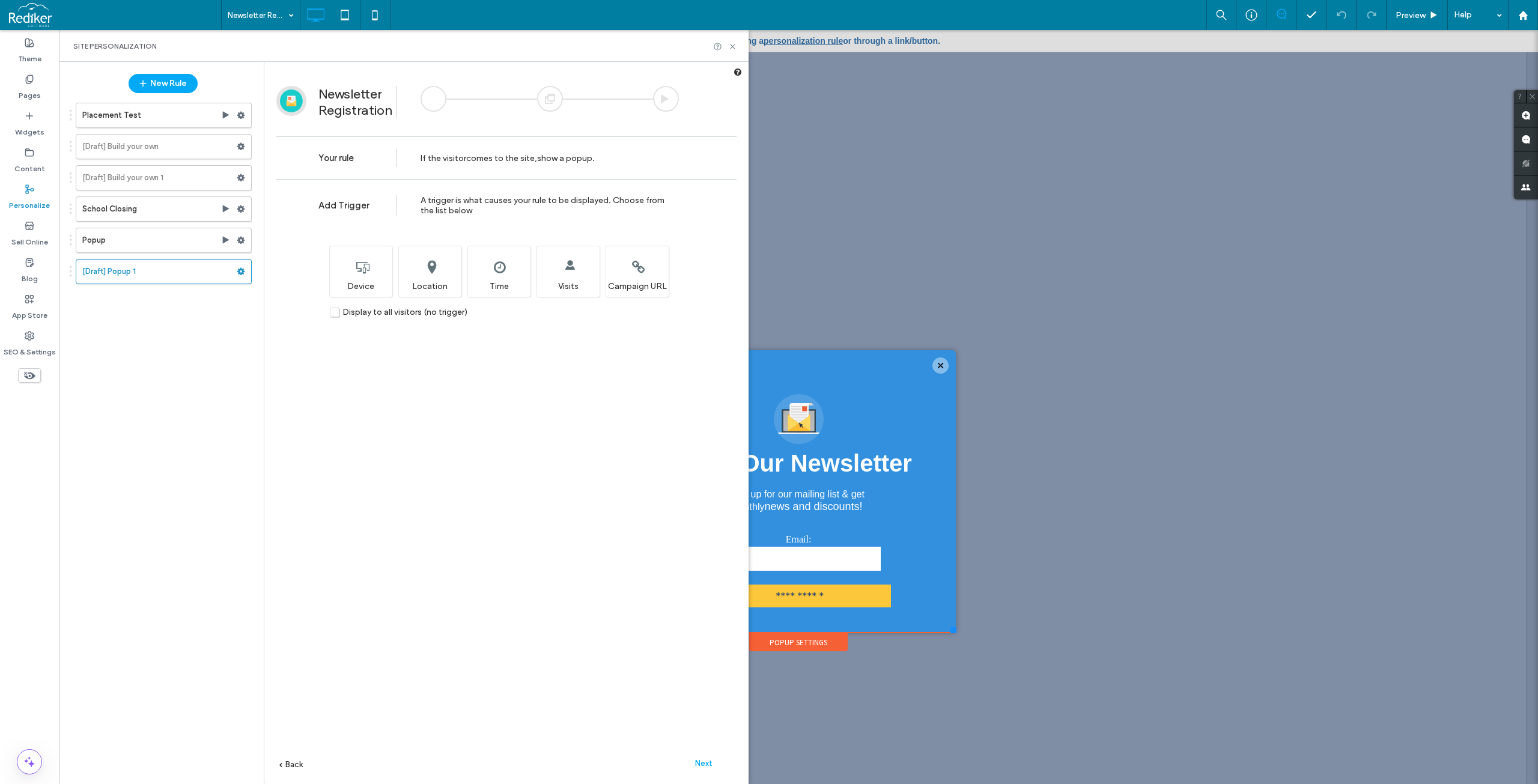
click at [551, 91] on div at bounding box center [550, 99] width 26 height 26
click at [539, 401] on div "**********" at bounding box center [505, 499] width 460 height 641
click at [611, 204] on div "Choose the page and then choose the popup you want to display" at bounding box center [549, 200] width 258 height 11
click at [637, 238] on label "Home" at bounding box center [514, 239] width 253 height 11
click at [402, 257] on label "Home" at bounding box center [401, 259] width 23 height 11
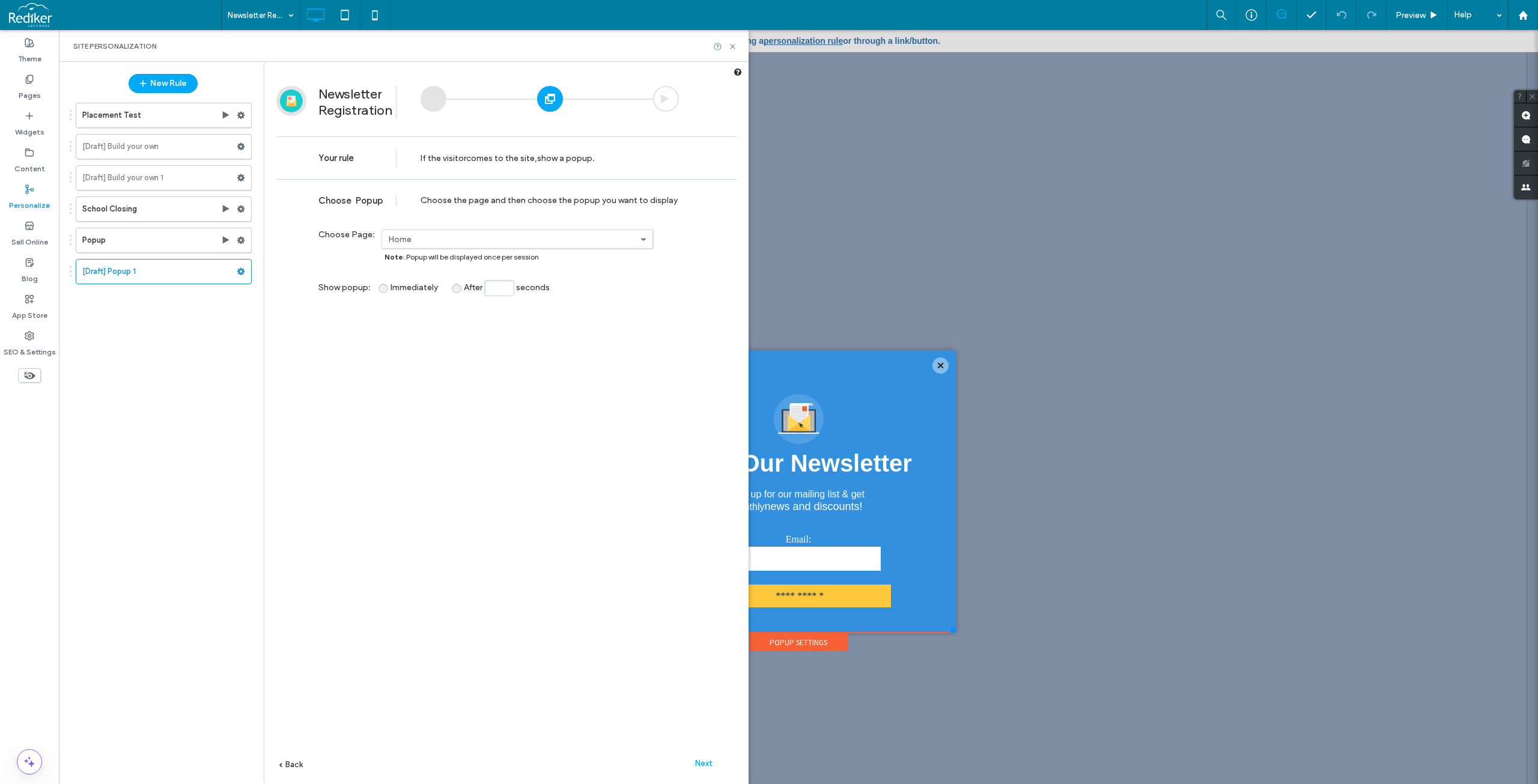
click at [614, 459] on div "**********" at bounding box center [505, 499] width 460 height 641
click at [709, 766] on span "Next" at bounding box center [704, 763] width 17 height 9
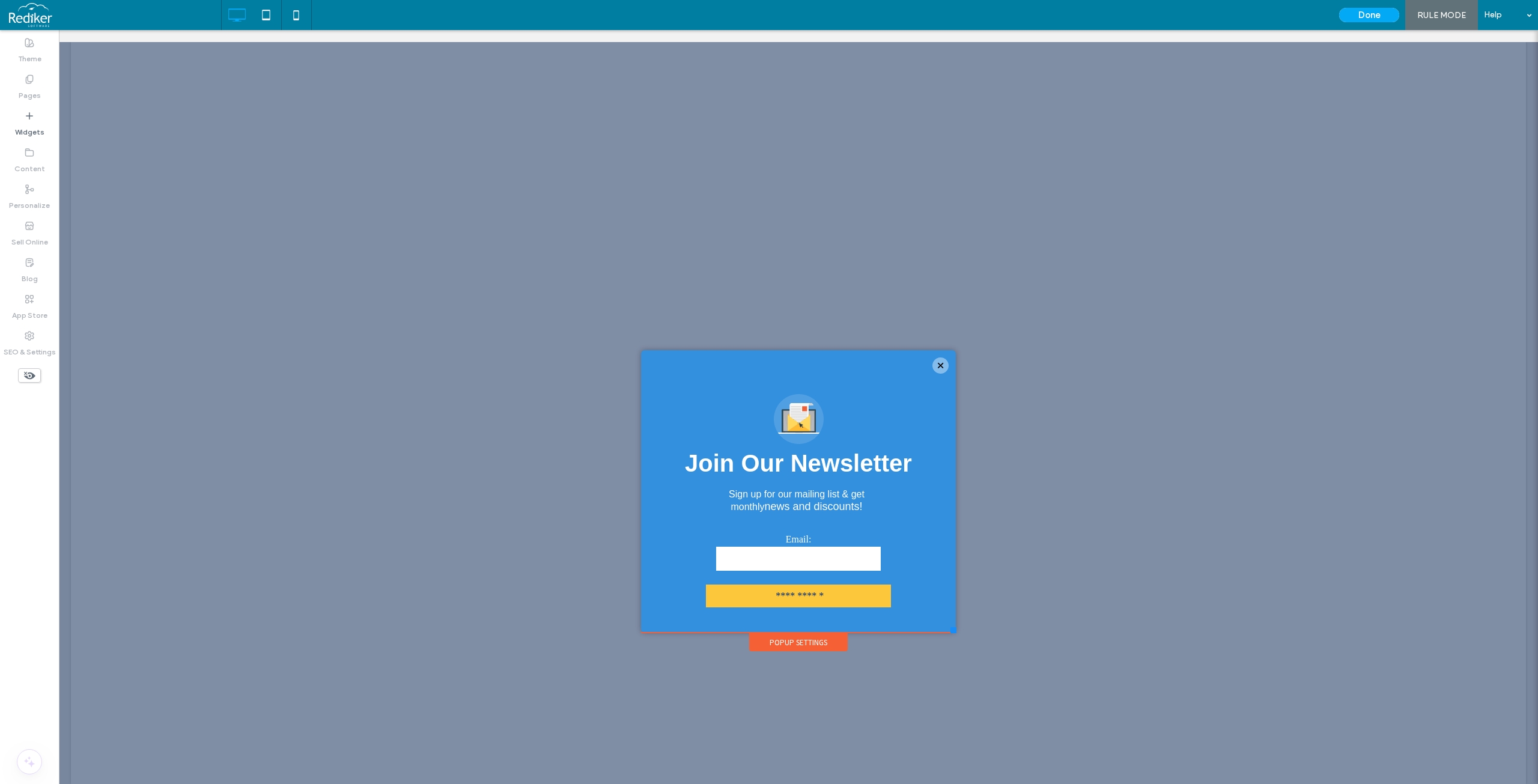
click at [936, 365] on div at bounding box center [940, 365] width 16 height 16
click at [1435, 15] on span "RULE MODE" at bounding box center [1441, 15] width 48 height 11
click at [32, 127] on label "Widgets" at bounding box center [30, 129] width 29 height 16
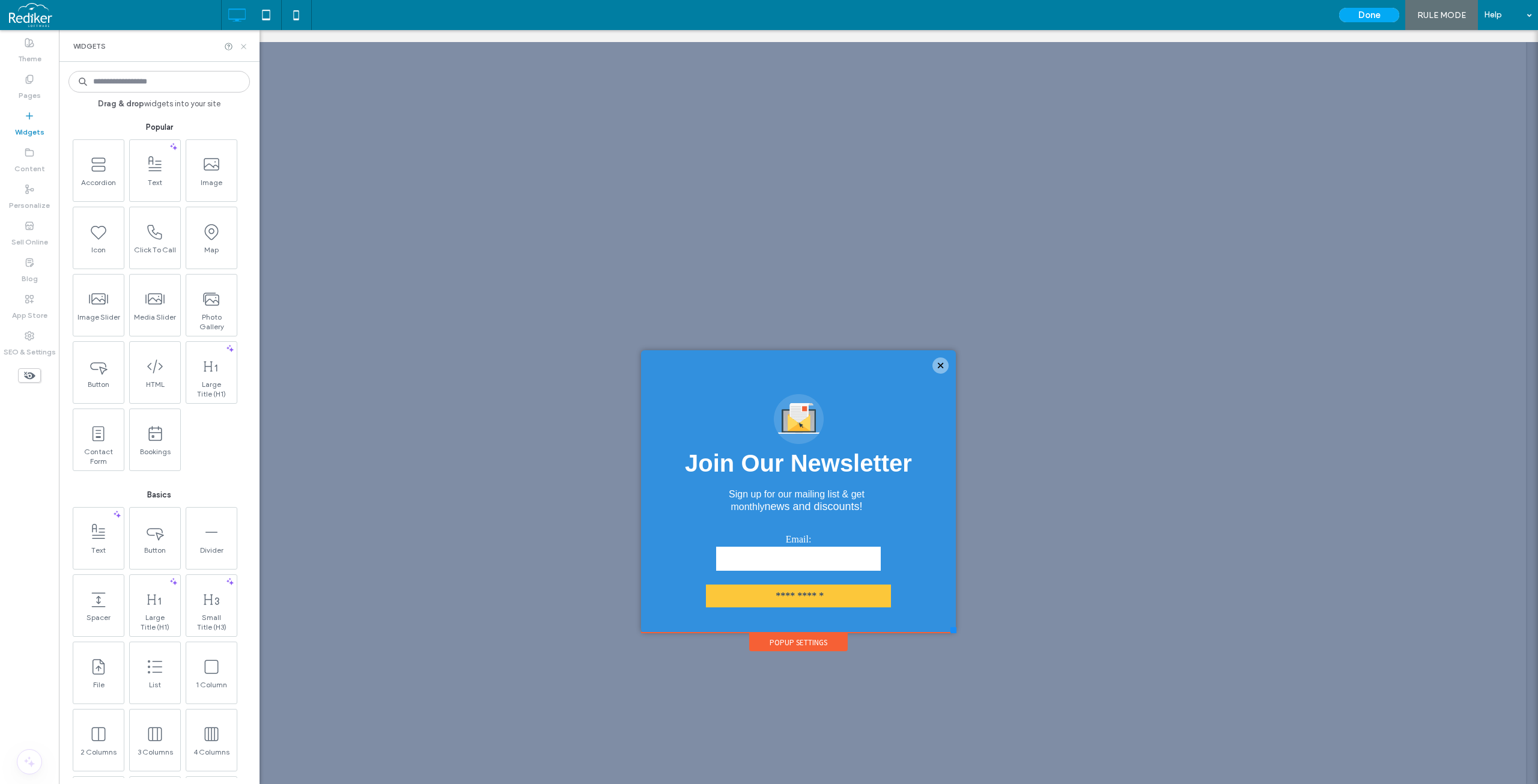
click at [239, 49] on icon at bounding box center [243, 45] width 9 height 9
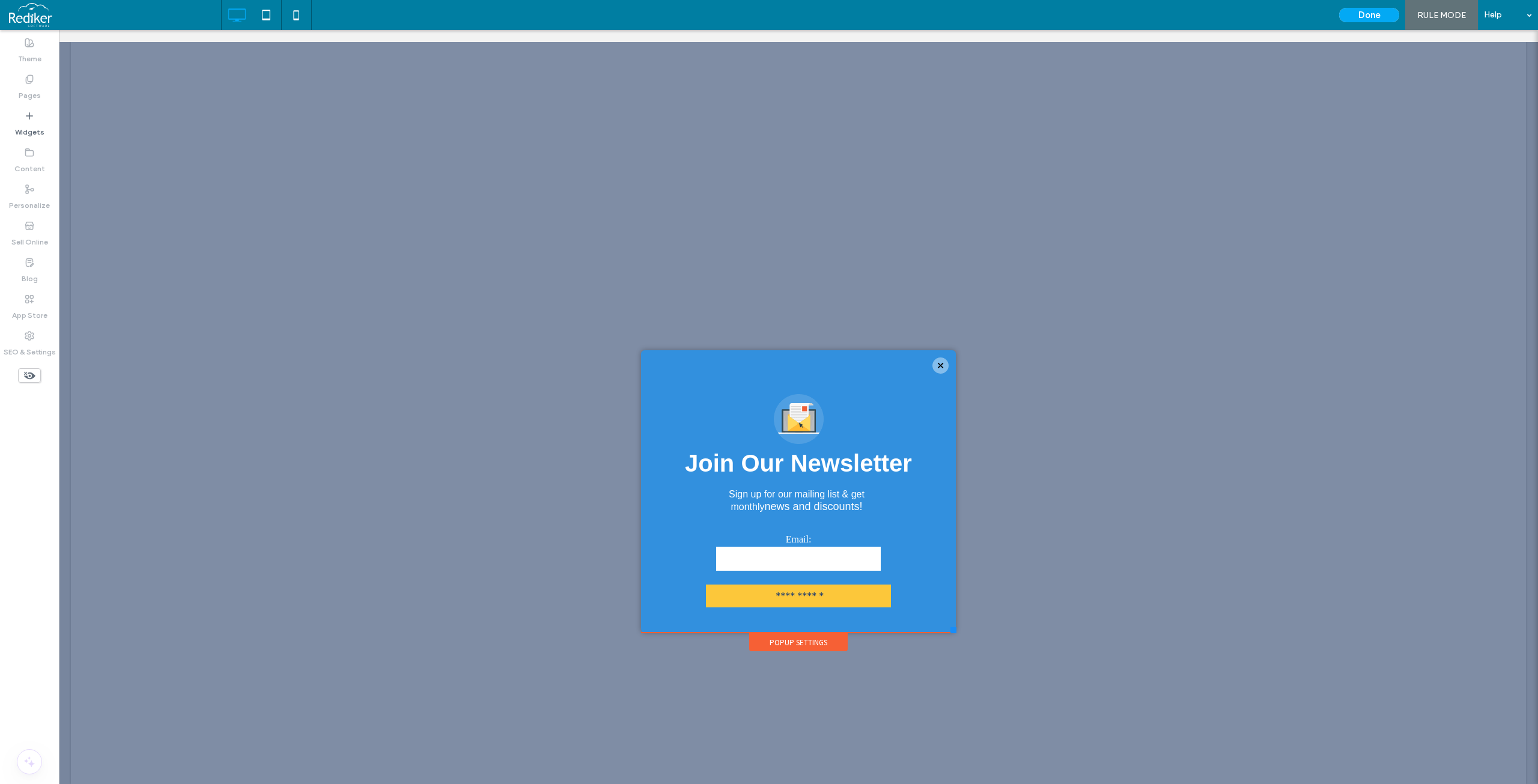
drag, startPoint x: 530, startPoint y: 23, endPoint x: 575, endPoint y: 29, distance: 45.4
click at [531, 23] on div "Done RULE MODE Help" at bounding box center [879, 15] width 1316 height 30
click at [1437, 15] on span "RULE MODE" at bounding box center [1441, 15] width 48 height 11
click at [1369, 15] on button "Done" at bounding box center [1369, 15] width 60 height 15
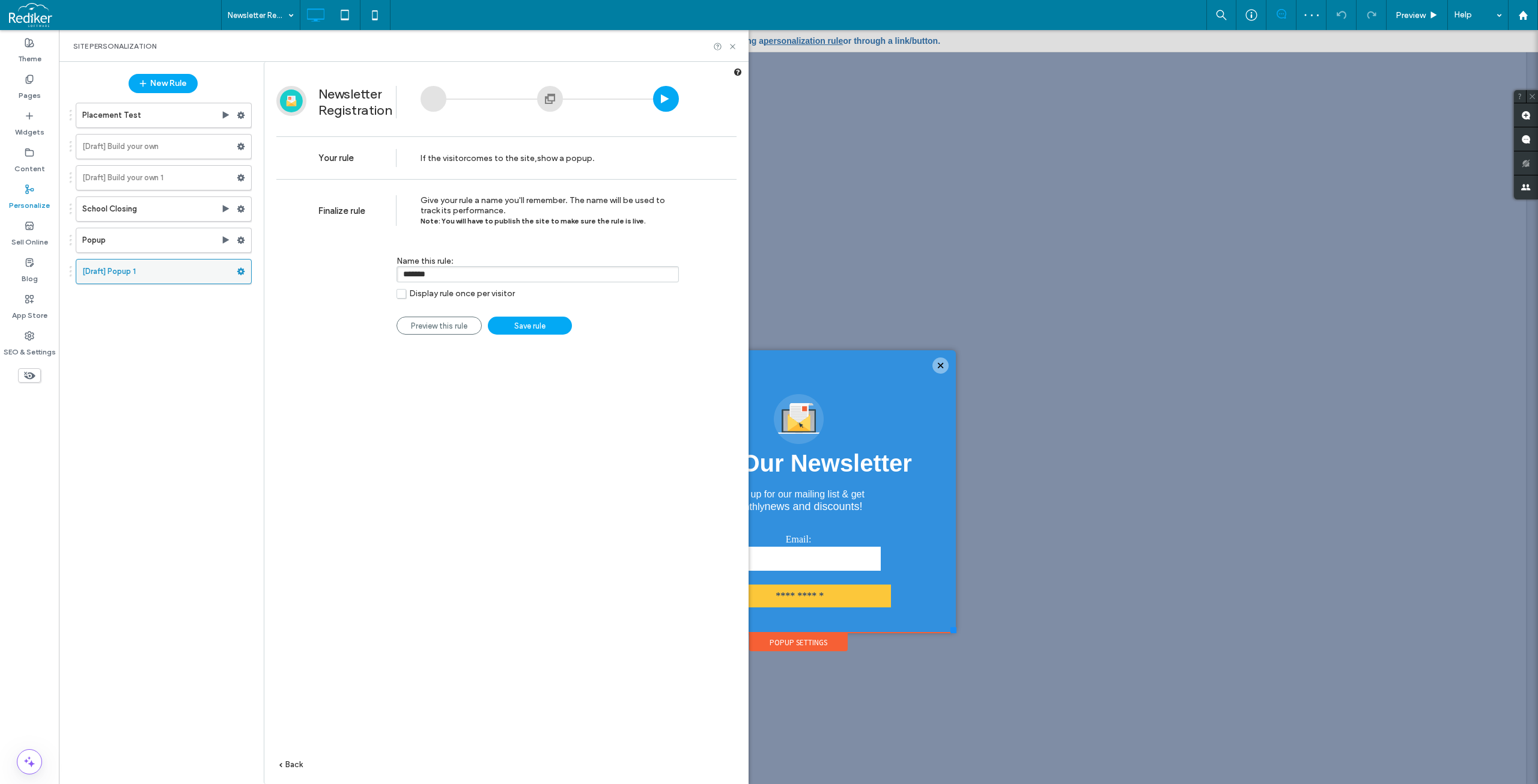
click at [158, 272] on label "[Draft] Popup 1" at bounding box center [159, 271] width 154 height 24
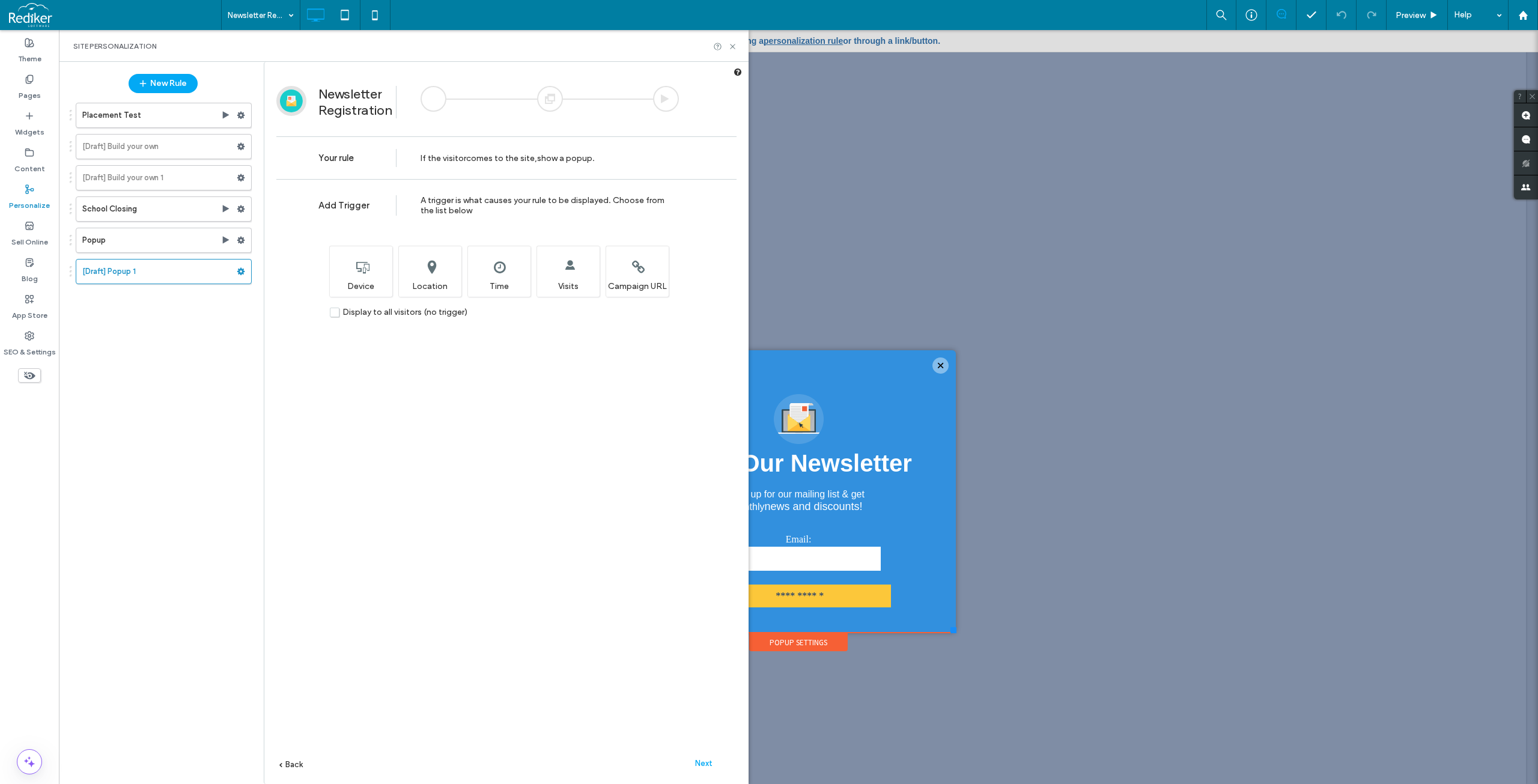
click at [432, 103] on div at bounding box center [433, 99] width 26 height 26
click at [544, 106] on div at bounding box center [550, 99] width 26 height 26
click at [549, 527] on div "**********" at bounding box center [505, 499] width 460 height 641
click at [568, 389] on div "**********" at bounding box center [505, 499] width 460 height 641
click at [530, 151] on div "If the visitor comes to the site , show a popup ." at bounding box center [507, 157] width 174 height 42
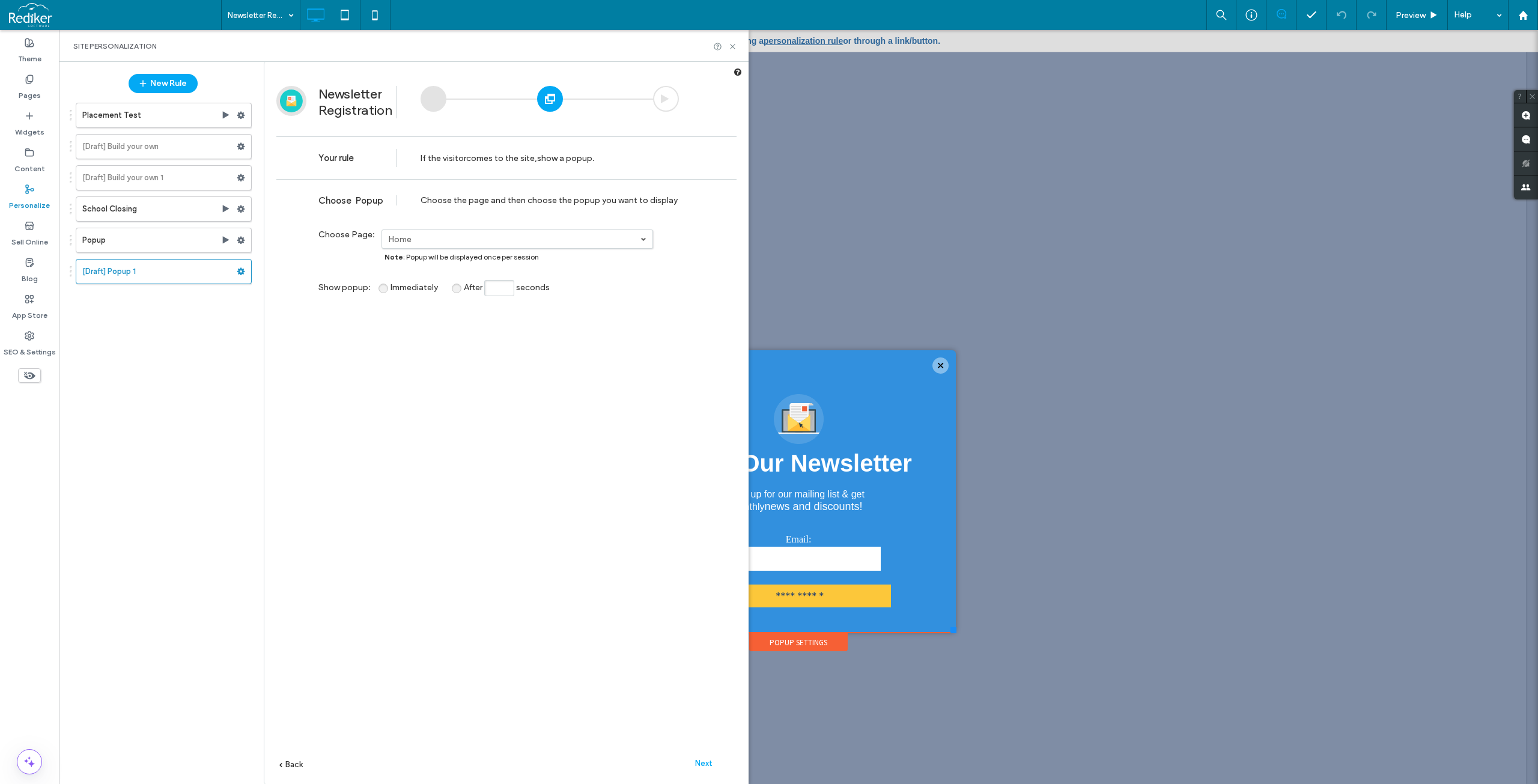
drag, startPoint x: 367, startPoint y: 196, endPoint x: 386, endPoint y: 180, distance: 24.8
click at [370, 196] on span "Choose Popup" at bounding box center [352, 200] width 68 height 11
click at [663, 94] on div at bounding box center [666, 99] width 26 height 26
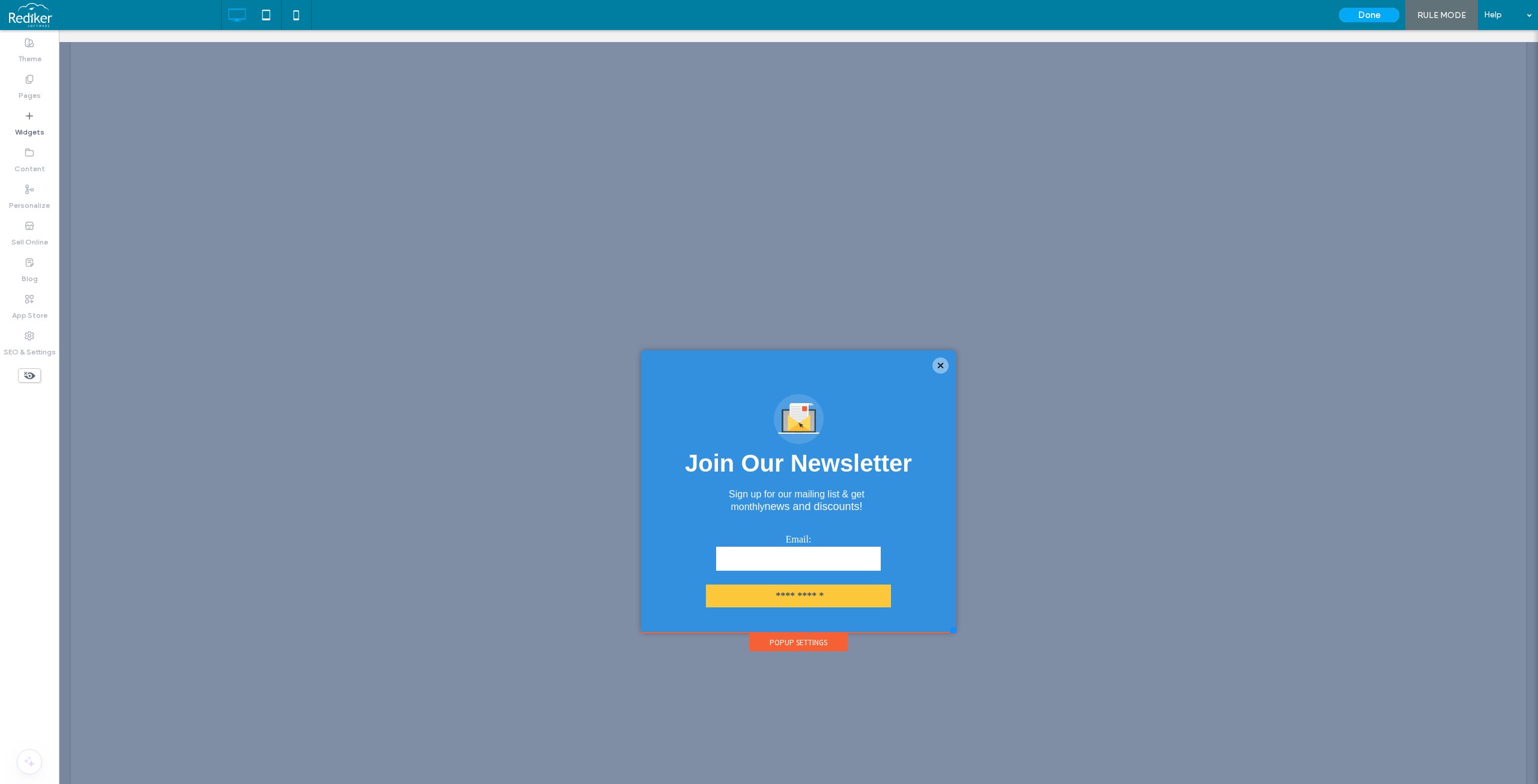
drag, startPoint x: 1212, startPoint y: 18, endPoint x: 1151, endPoint y: 3, distance: 62.8
click at [1212, 18] on div "Done RULE MODE Help" at bounding box center [879, 15] width 1316 height 30
click at [1372, 15] on button "Done" at bounding box center [1369, 15] width 60 height 15
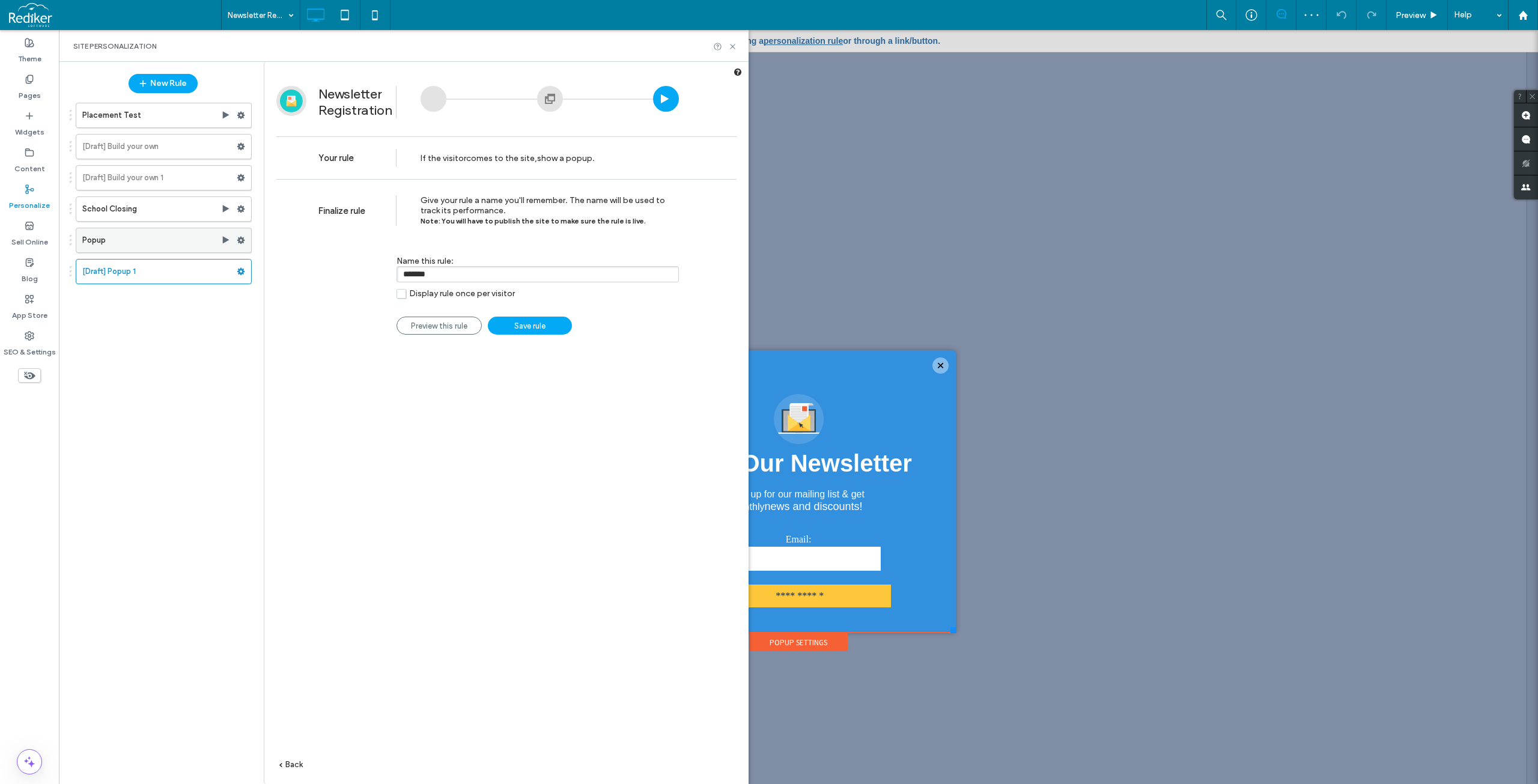
click at [148, 235] on label "Popup" at bounding box center [151, 240] width 138 height 24
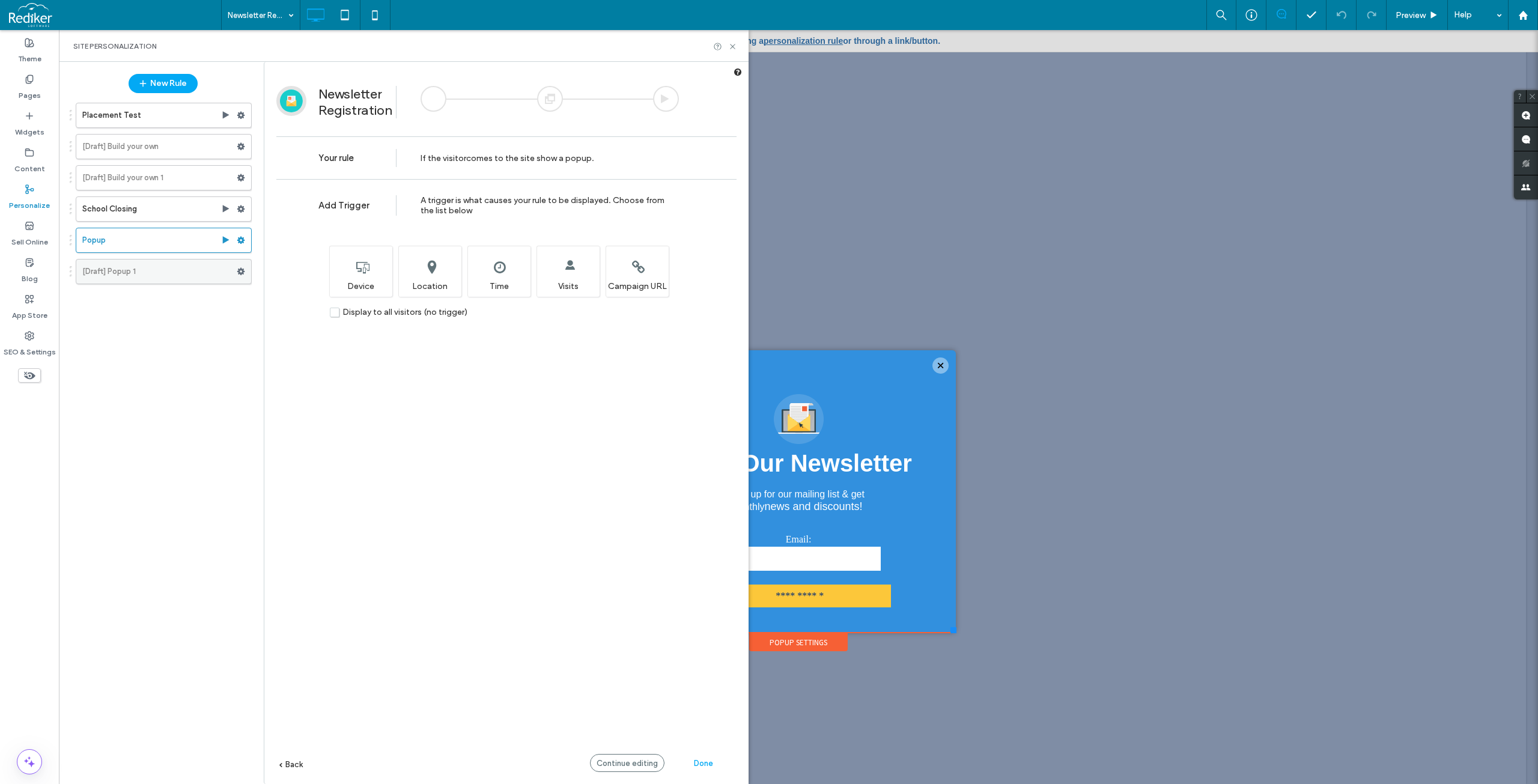
click at [163, 268] on label "[Draft] Popup 1" at bounding box center [159, 271] width 154 height 24
click at [166, 280] on label "[Draft] Popup 1" at bounding box center [159, 271] width 154 height 24
click at [710, 766] on span "Next" at bounding box center [704, 763] width 17 height 9
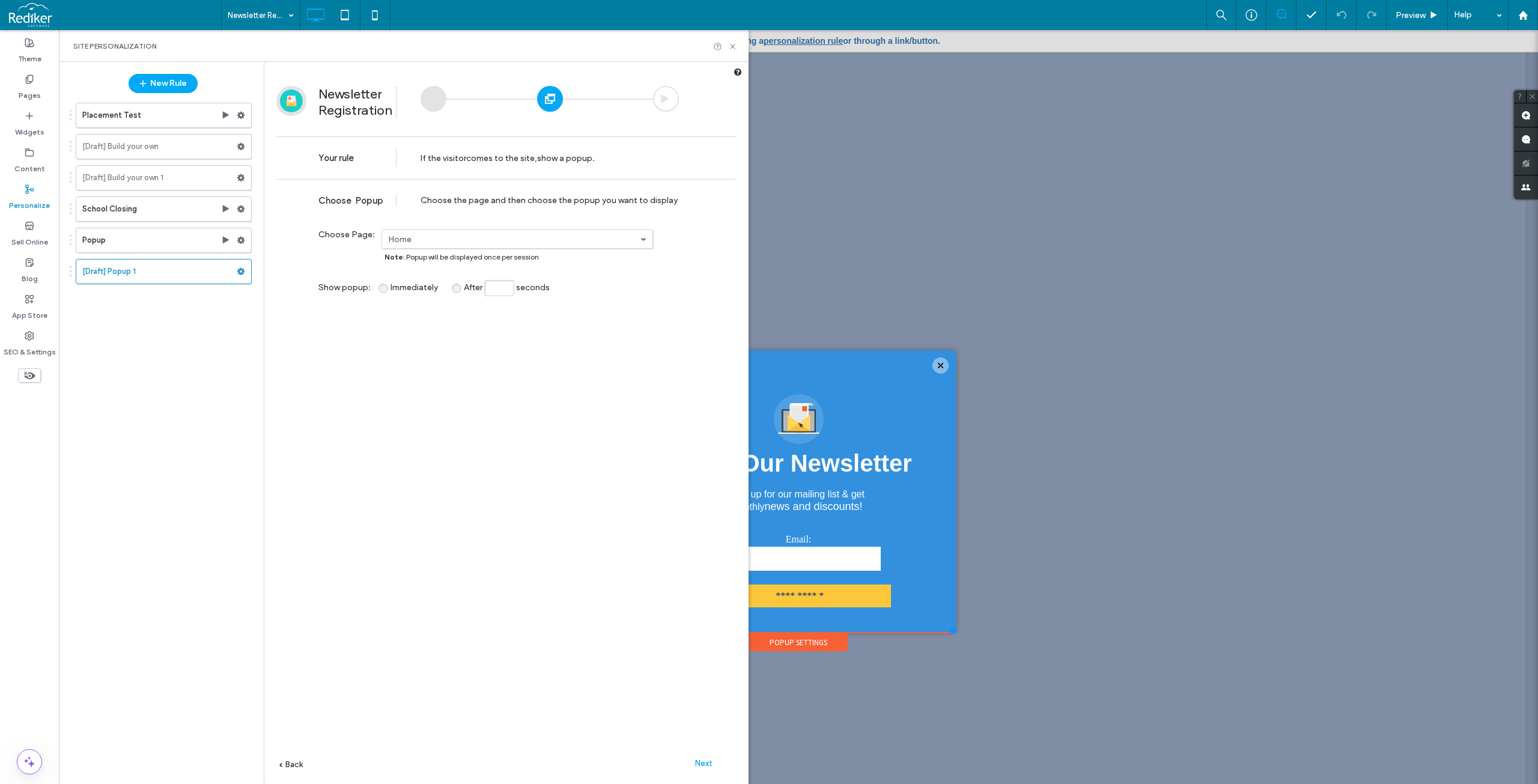
click at [529, 545] on div "**********" at bounding box center [505, 499] width 460 height 641
click at [286, 98] on img at bounding box center [291, 101] width 23 height 23
click at [544, 96] on div at bounding box center [550, 99] width 26 height 26
click at [547, 200] on div "Choose the page and then choose the popup you want to display" at bounding box center [549, 200] width 258 height 11
click at [632, 325] on div "**********" at bounding box center [505, 499] width 460 height 641
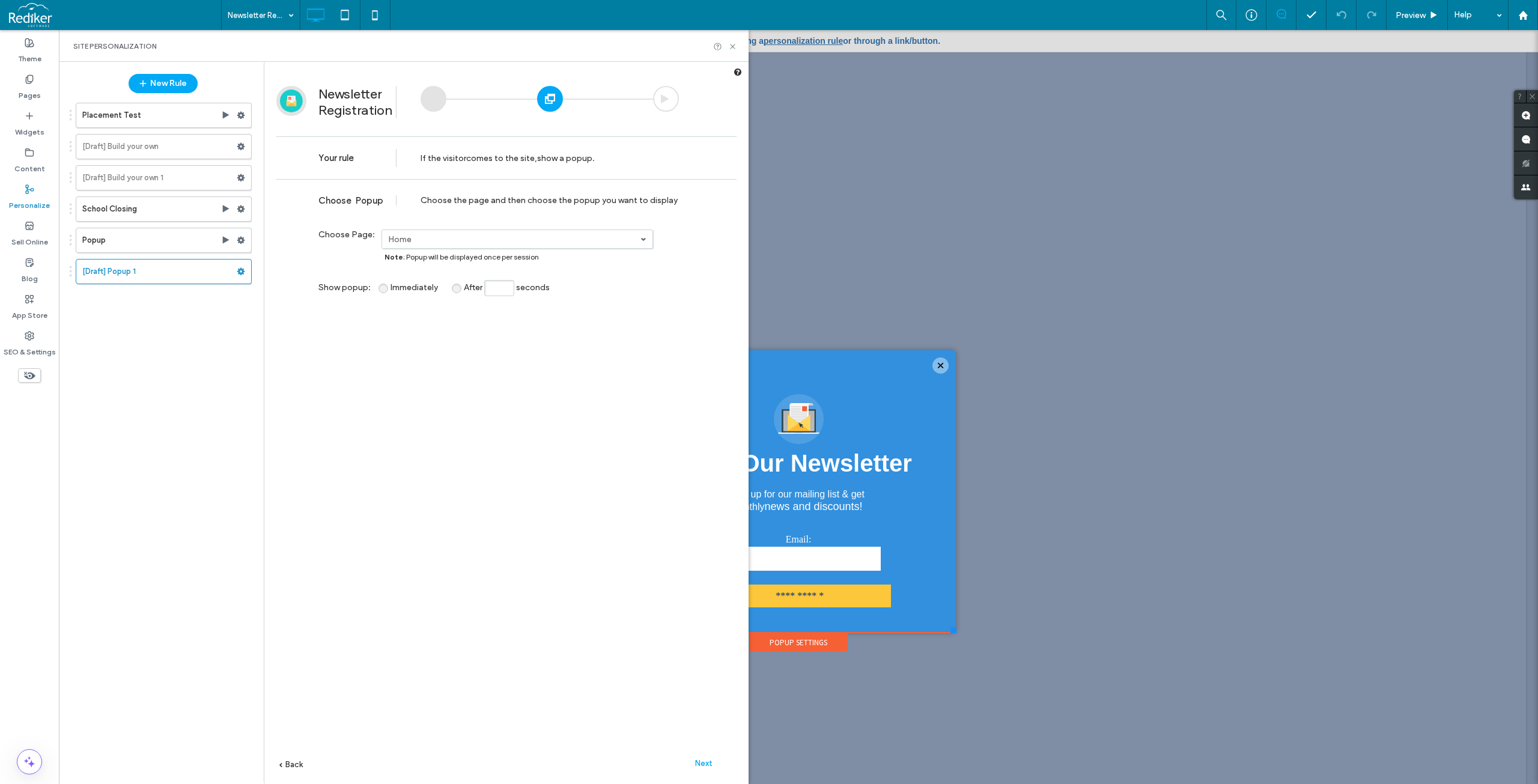
click at [690, 203] on div "Choose Popup Choose the page and then choose the popup you want to display" at bounding box center [505, 198] width 460 height 39
click at [707, 766] on span "Next" at bounding box center [704, 763] width 17 height 9
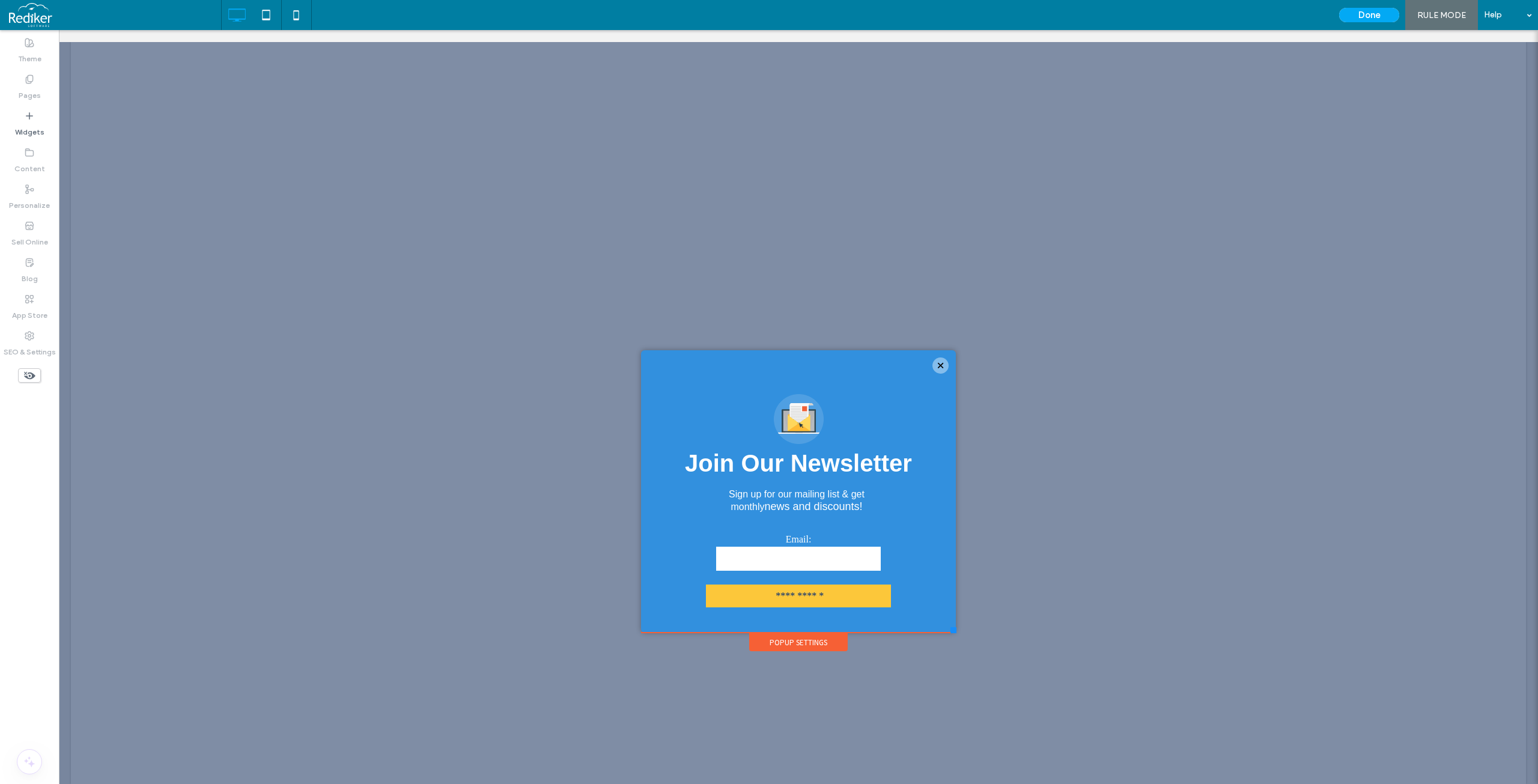
click at [779, 640] on div "Popup Settings" at bounding box center [799, 642] width 99 height 18
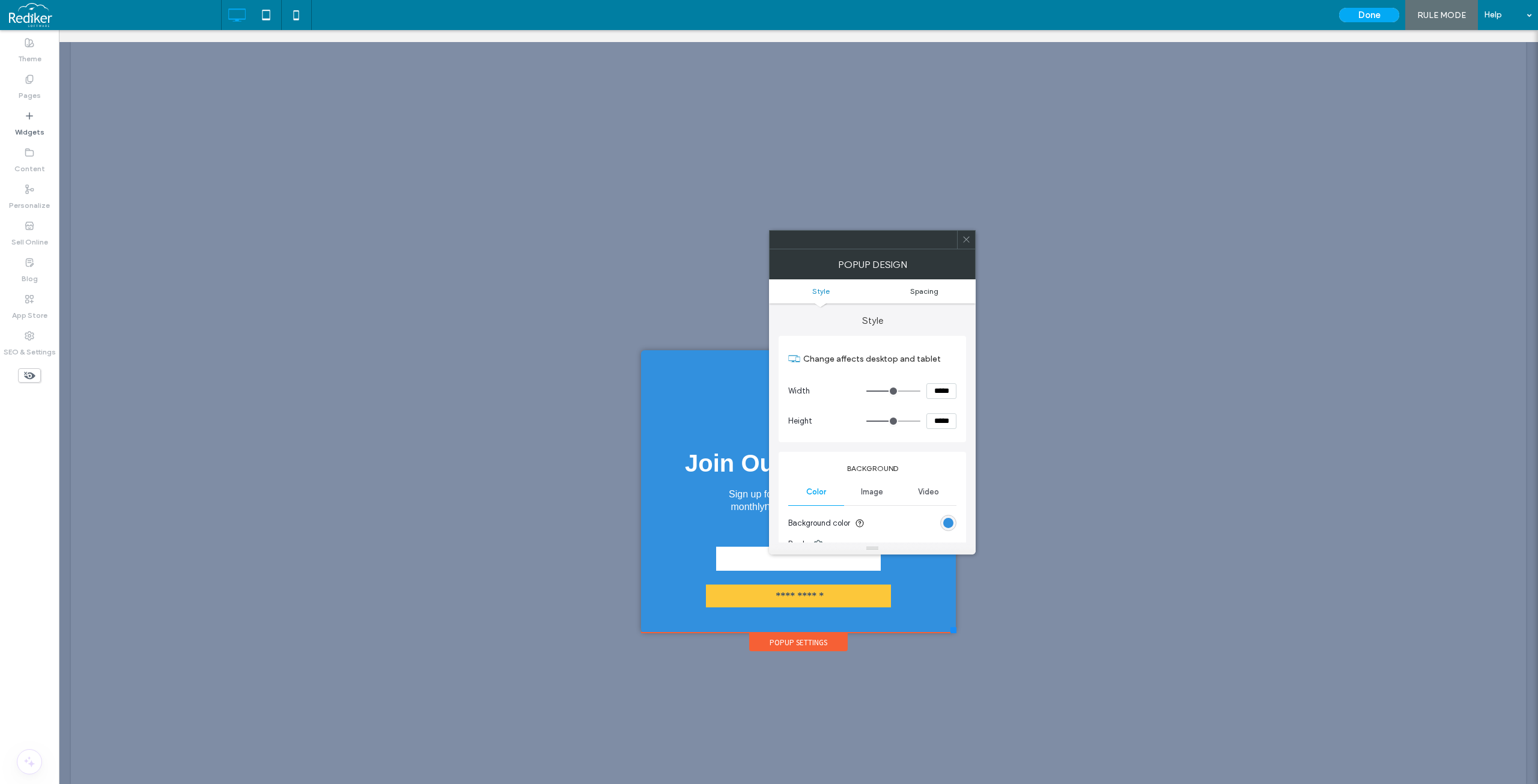
click at [918, 293] on span "Spacing" at bounding box center [923, 290] width 28 height 9
drag, startPoint x: 960, startPoint y: 257, endPoint x: 963, endPoint y: 251, distance: 6.7
click at [961, 253] on div "POPUP DESIGN" at bounding box center [871, 264] width 206 height 30
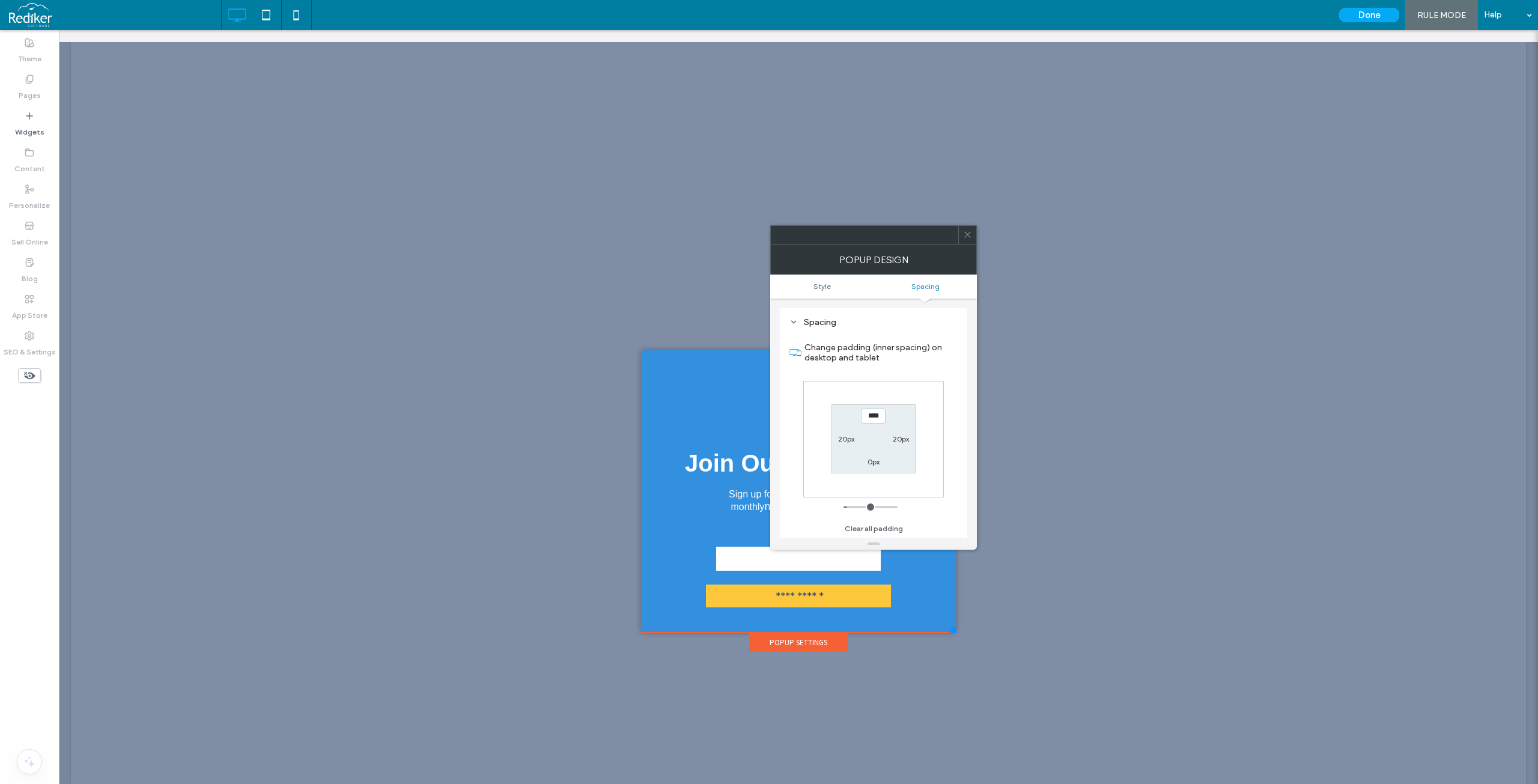
click at [963, 250] on div "POPUP DESIGN" at bounding box center [873, 259] width 206 height 30
click at [971, 243] on span at bounding box center [967, 234] width 9 height 18
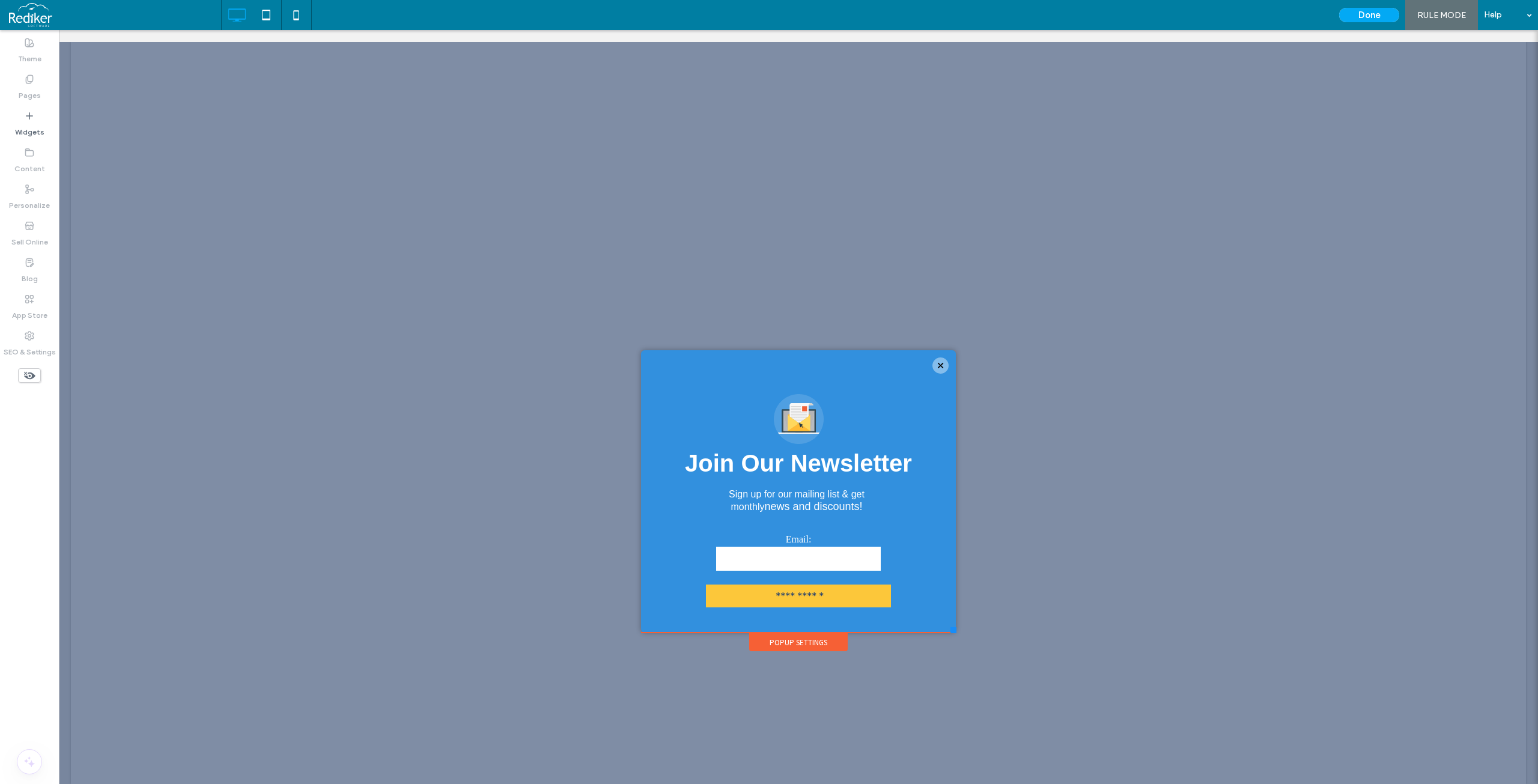
drag, startPoint x: 623, startPoint y: 256, endPoint x: 290, endPoint y: 162, distance: 346.0
click at [619, 255] on div at bounding box center [799, 407] width 1479 height 754
click at [1142, 558] on div at bounding box center [799, 407] width 1479 height 754
click at [893, 390] on div "**********" at bounding box center [798, 507] width 243 height 242
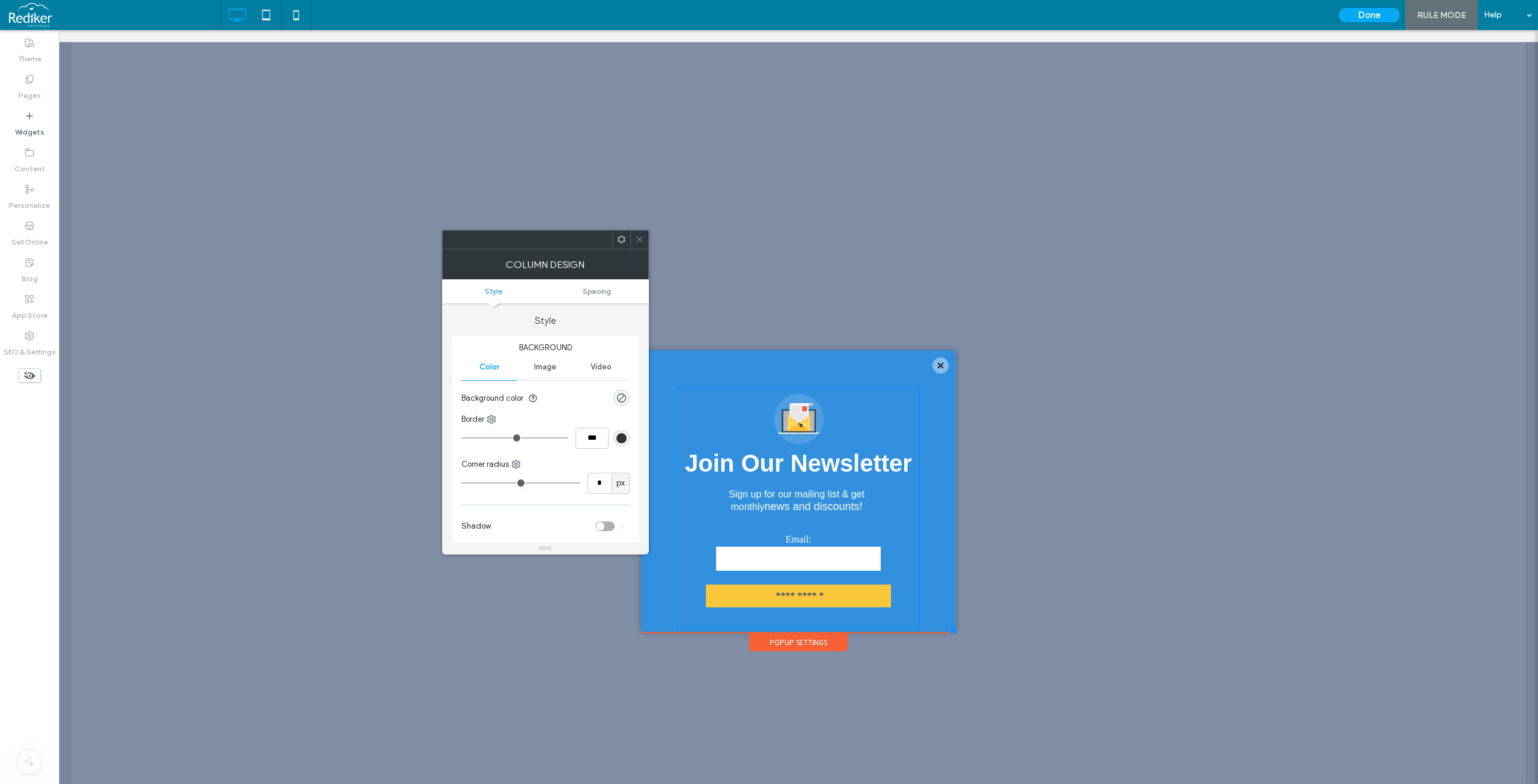
click at [643, 250] on div "Column Design" at bounding box center [545, 264] width 206 height 30
drag, startPoint x: 639, startPoint y: 240, endPoint x: 592, endPoint y: 228, distance: 48.5
click at [639, 240] on use at bounding box center [639, 240] width 6 height 6
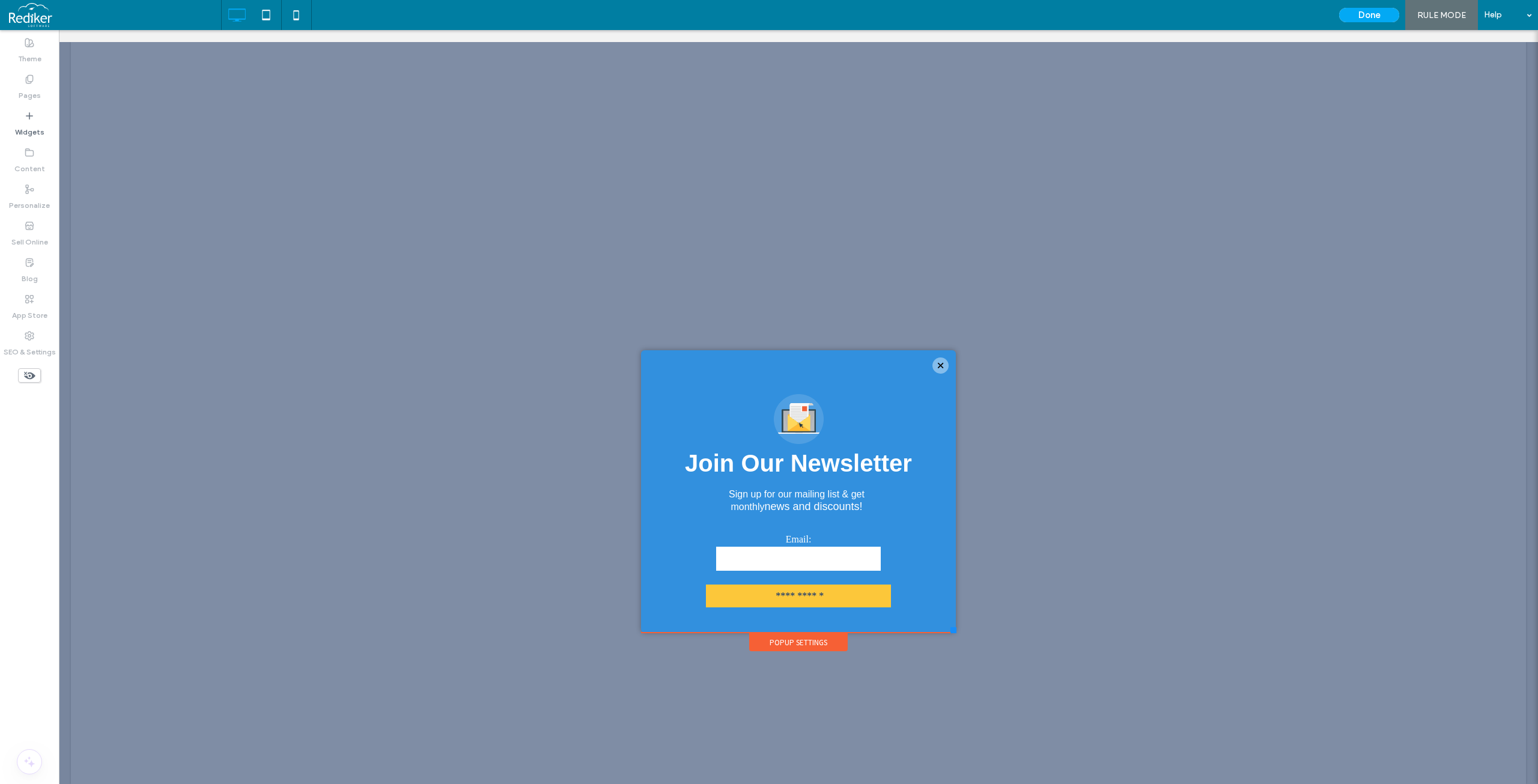
click at [1440, 12] on span "RULE MODE" at bounding box center [1441, 15] width 48 height 11
click at [1441, 12] on span "RULE MODE" at bounding box center [1441, 15] width 48 height 11
click at [1366, 14] on button "Done" at bounding box center [1369, 15] width 60 height 15
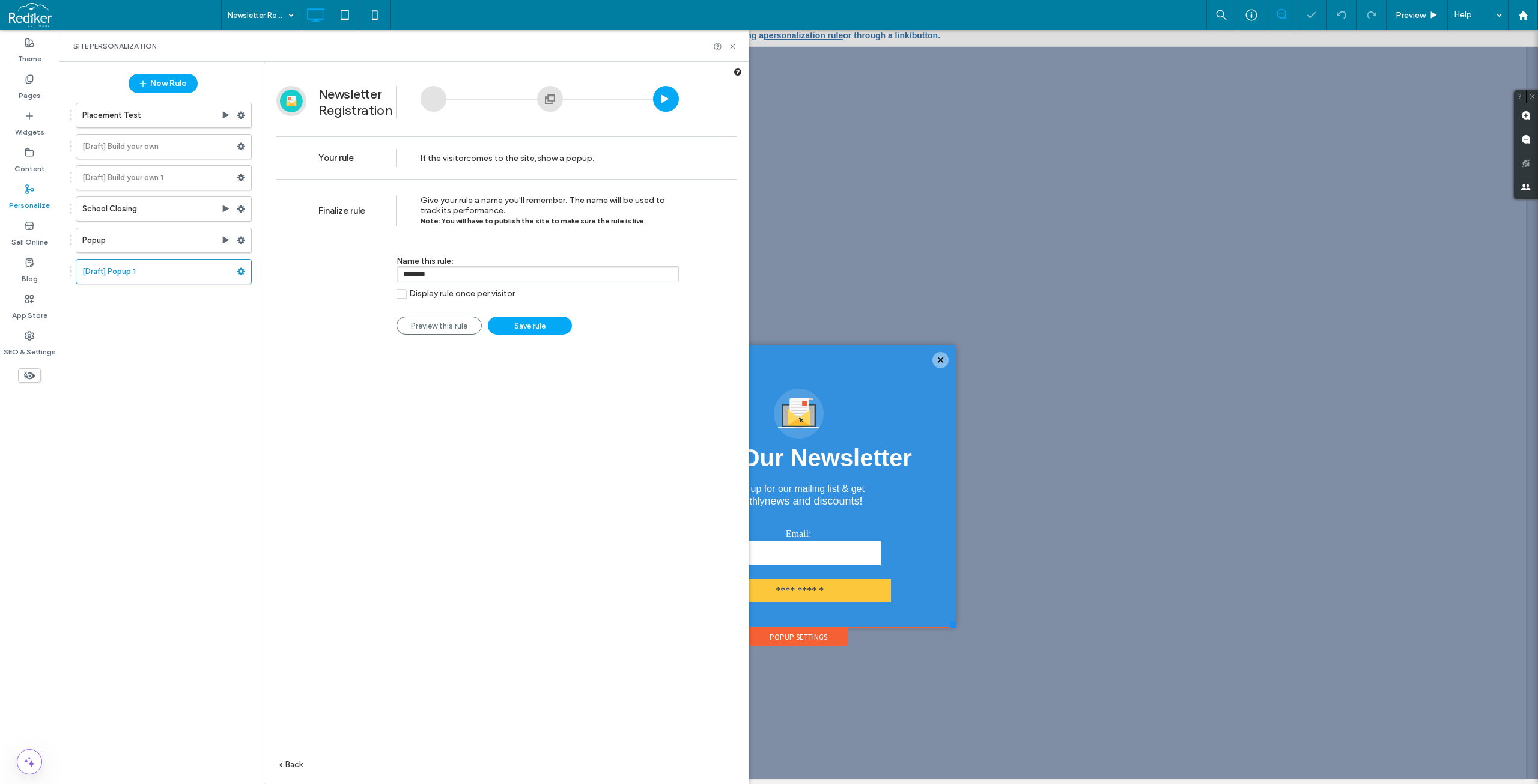
scroll to position [0, 0]
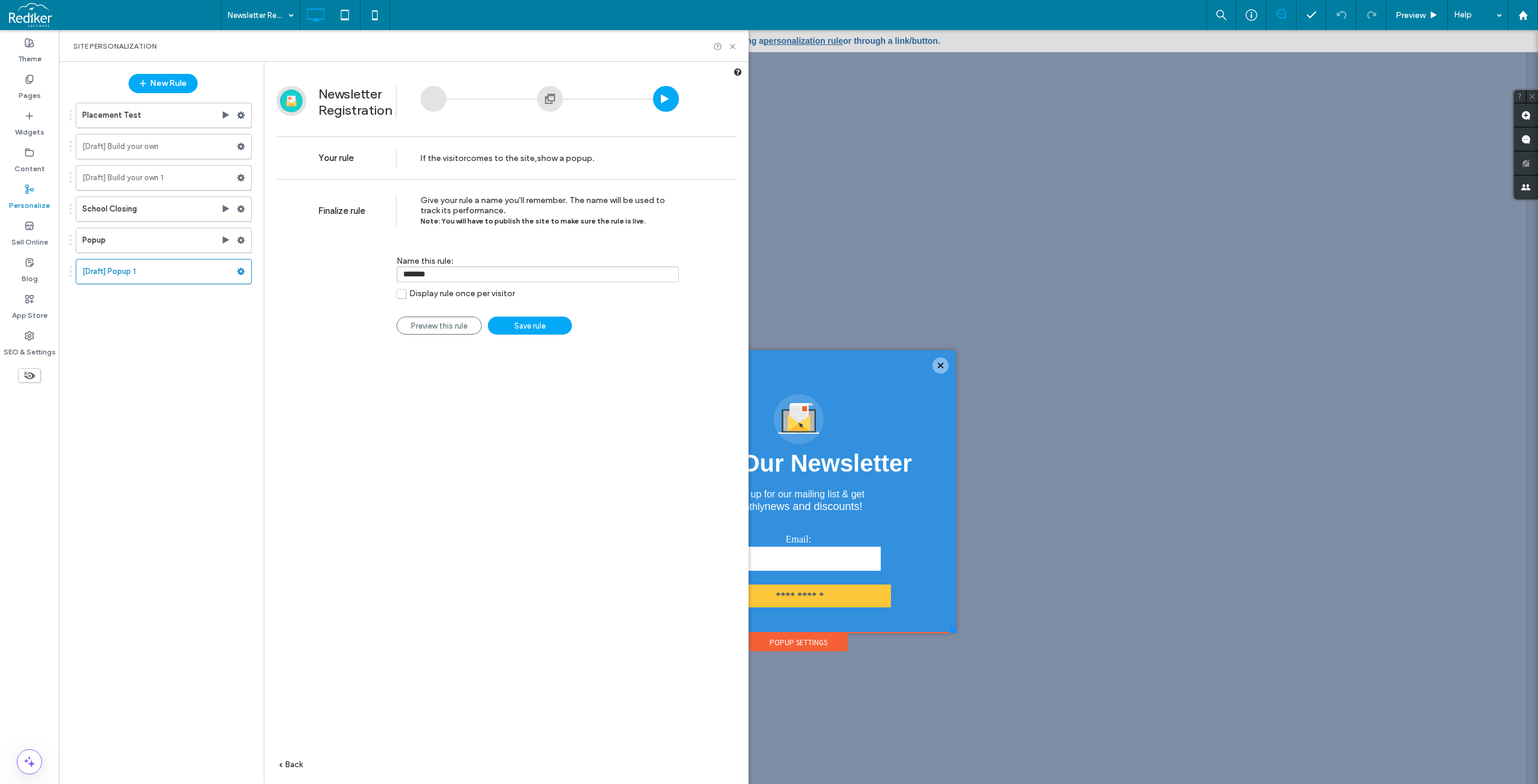
drag, startPoint x: 363, startPoint y: 210, endPoint x: 379, endPoint y: 208, distance: 16.1
click at [373, 208] on div "Finalize rule" at bounding box center [357, 211] width 78 height 31
click at [483, 200] on span "Give your rule a name you'll remember. The name will be used to track its perfo…" at bounding box center [542, 211] width 245 height 31
click at [484, 220] on small "Note: You will have to publish the site to make sure the rule is live." at bounding box center [532, 221] width 226 height 9
click at [505, 202] on span "Give your rule a name you'll remember. The name will be used to track its perfo…" at bounding box center [542, 211] width 245 height 31
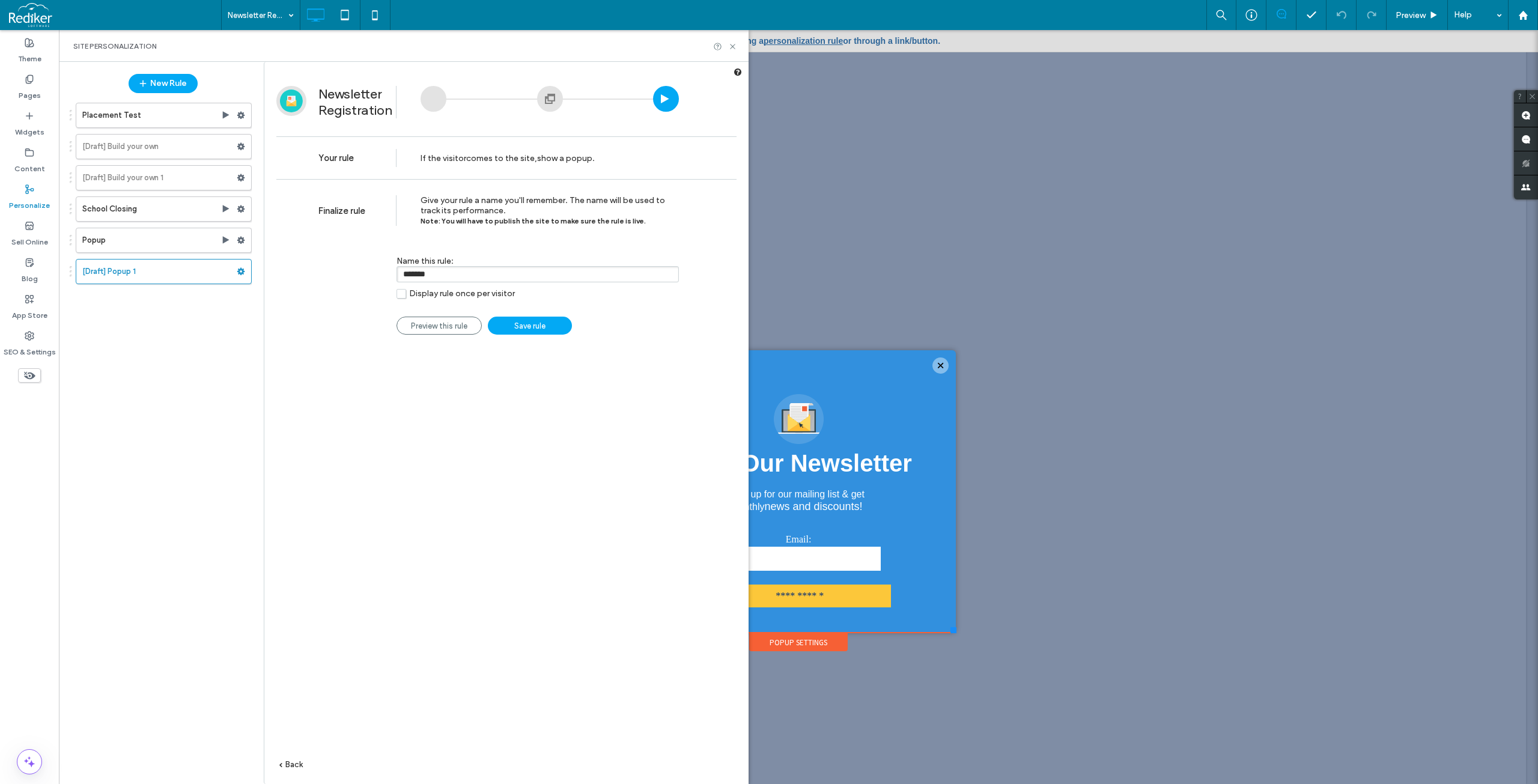
drag, startPoint x: 472, startPoint y: 154, endPoint x: 500, endPoint y: 140, distance: 31.3
click at [475, 153] on span "comes to the site" at bounding box center [500, 158] width 69 height 11
click at [545, 96] on div at bounding box center [550, 99] width 26 height 26
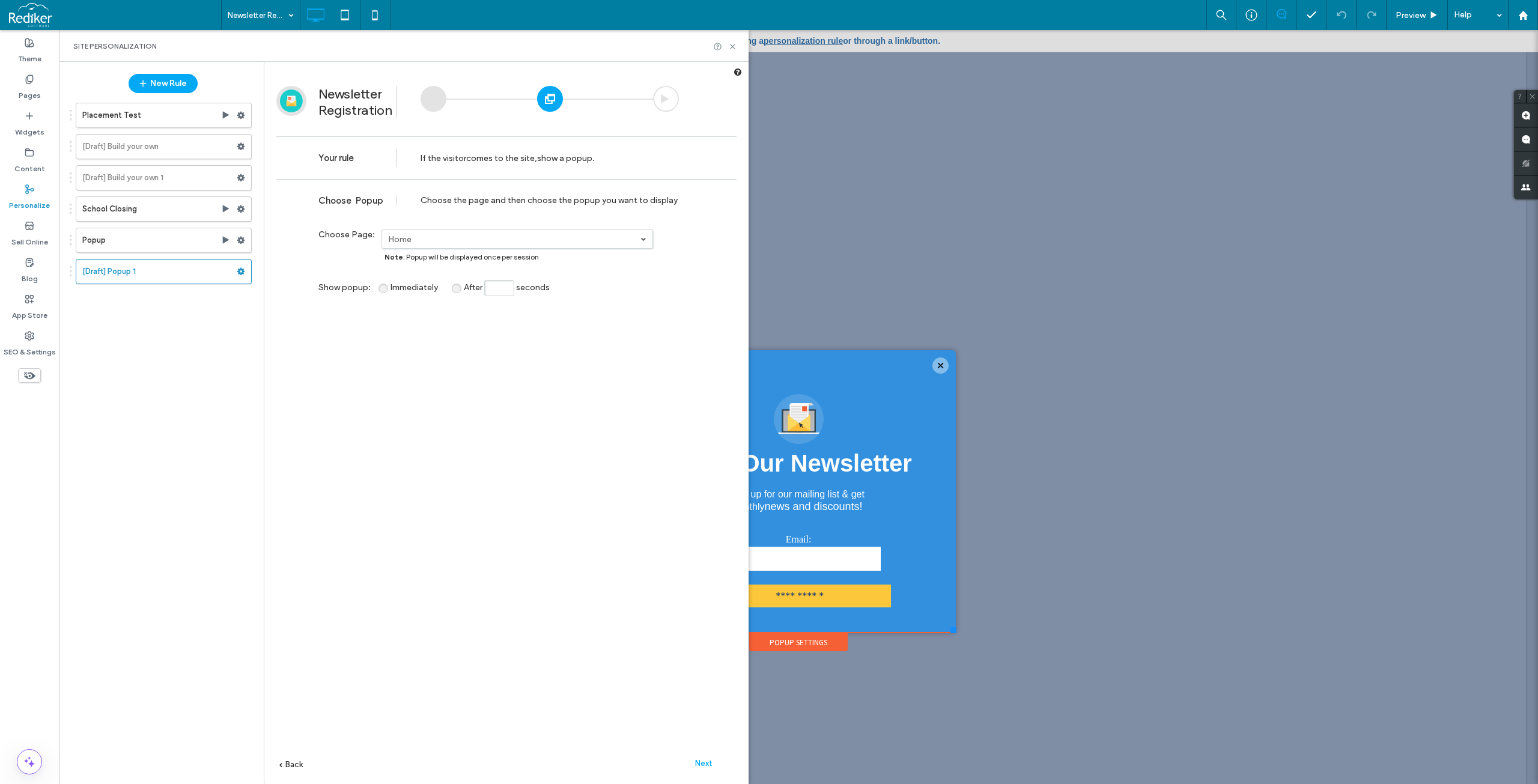
click at [532, 152] on div "If the visitor comes to the site , show a popup ." at bounding box center [507, 157] width 174 height 42
click at [487, 199] on div "Choose the page and then choose the popup you want to display" at bounding box center [549, 200] width 258 height 11
drag, startPoint x: 371, startPoint y: 237, endPoint x: 345, endPoint y: 228, distance: 27.5
click at [358, 230] on span "Choose Page:" at bounding box center [347, 234] width 56 height 11
drag, startPoint x: 330, startPoint y: 288, endPoint x: 386, endPoint y: 289, distance: 56.0
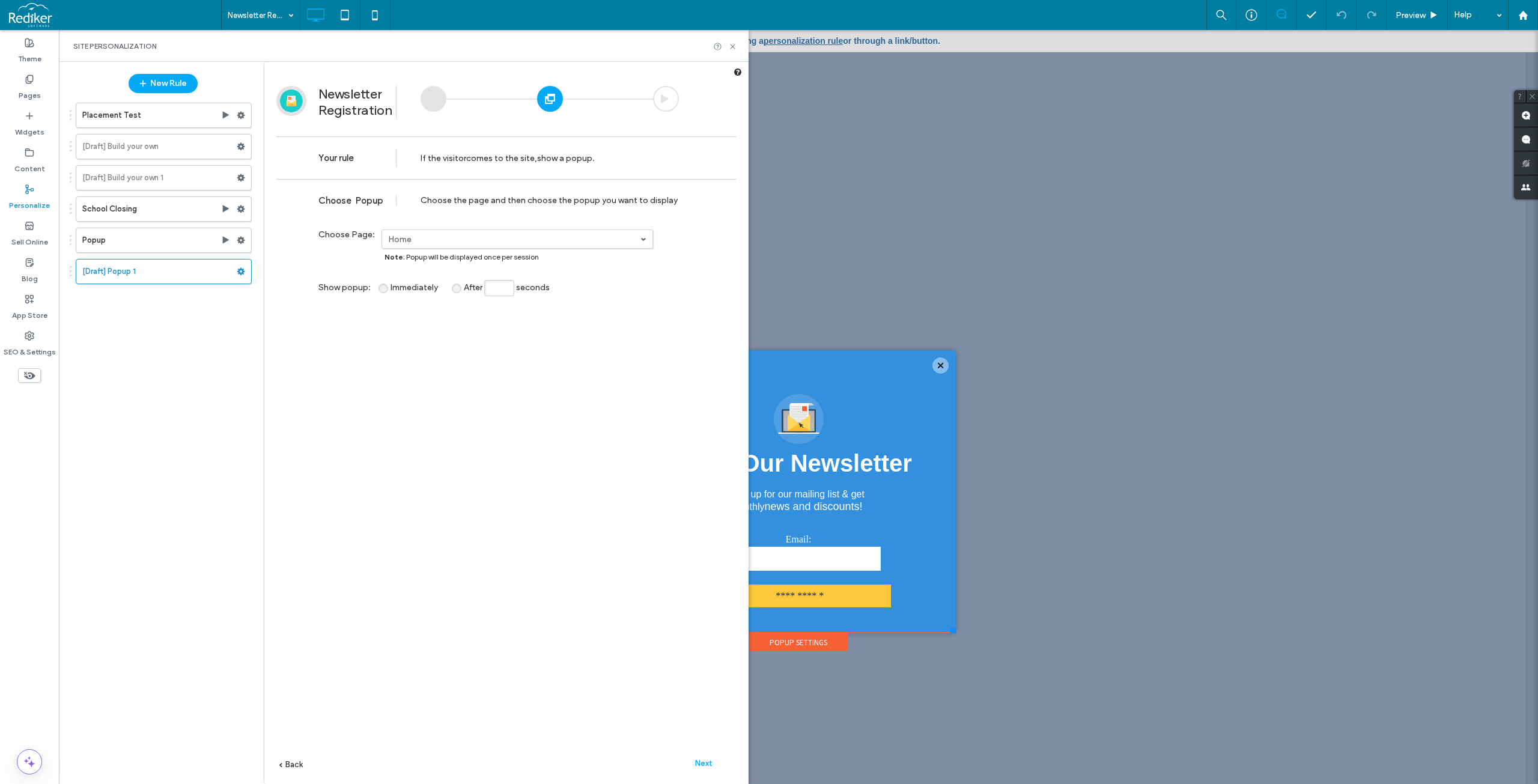
click at [340, 289] on span "Show popup" at bounding box center [344, 287] width 50 height 11
click at [459, 293] on div "Show popup : Immediately After seconds" at bounding box center [498, 287] width 360 height 16
click at [462, 288] on label "After seconds" at bounding box center [506, 287] width 98 height 11
click at [390, 288] on span "Immediately" at bounding box center [413, 287] width 47 height 11
click at [387, 374] on div "**********" at bounding box center [505, 499] width 460 height 641
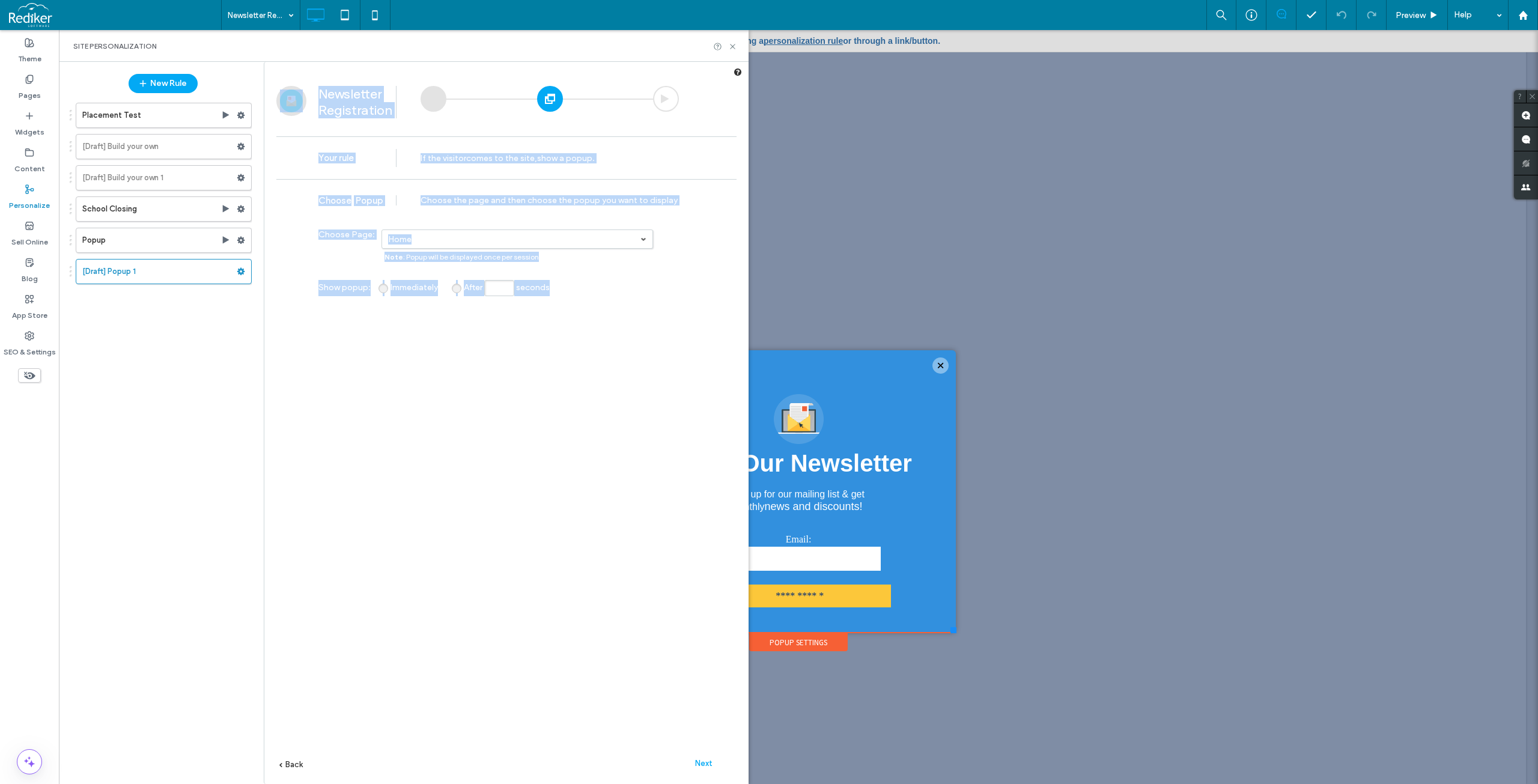
drag, startPoint x: 717, startPoint y: 734, endPoint x: 259, endPoint y: 62, distance: 813.2
click at [257, 63] on div "New Rule Placement Test [Draft] Build your own [Draft] Build your own 1 School …" at bounding box center [404, 423] width 689 height 722
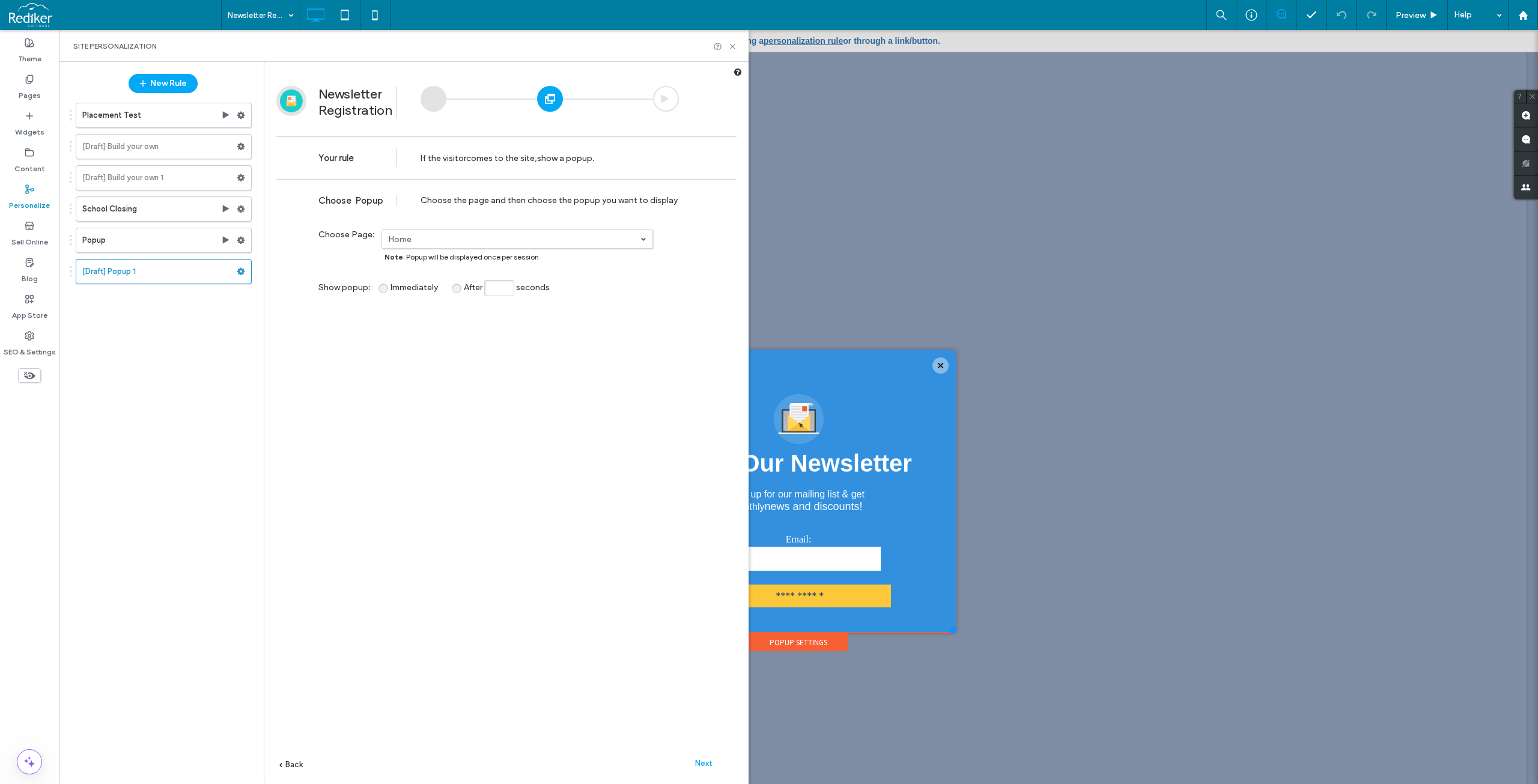
drag, startPoint x: 480, startPoint y: 42, endPoint x: 489, endPoint y: 45, distance: 9.5
click at [480, 42] on div "Site Personalization" at bounding box center [404, 46] width 661 height 10
click at [677, 428] on div "**********" at bounding box center [505, 499] width 460 height 641
drag, startPoint x: 713, startPoint y: 770, endPoint x: 706, endPoint y: 764, distance: 9.2
click at [713, 770] on div "Next" at bounding box center [704, 763] width 66 height 18
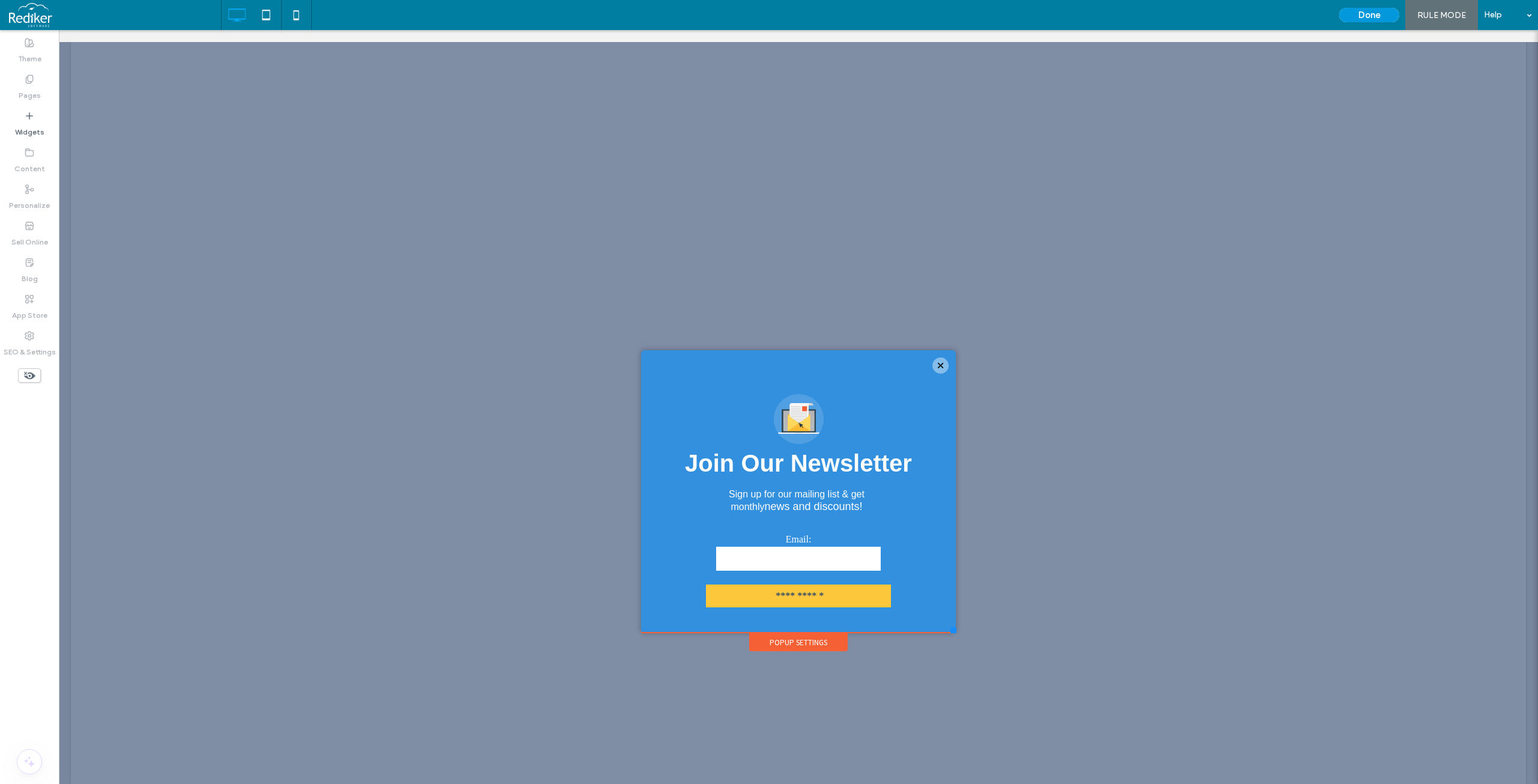
click at [1382, 16] on button "Done" at bounding box center [1369, 15] width 60 height 15
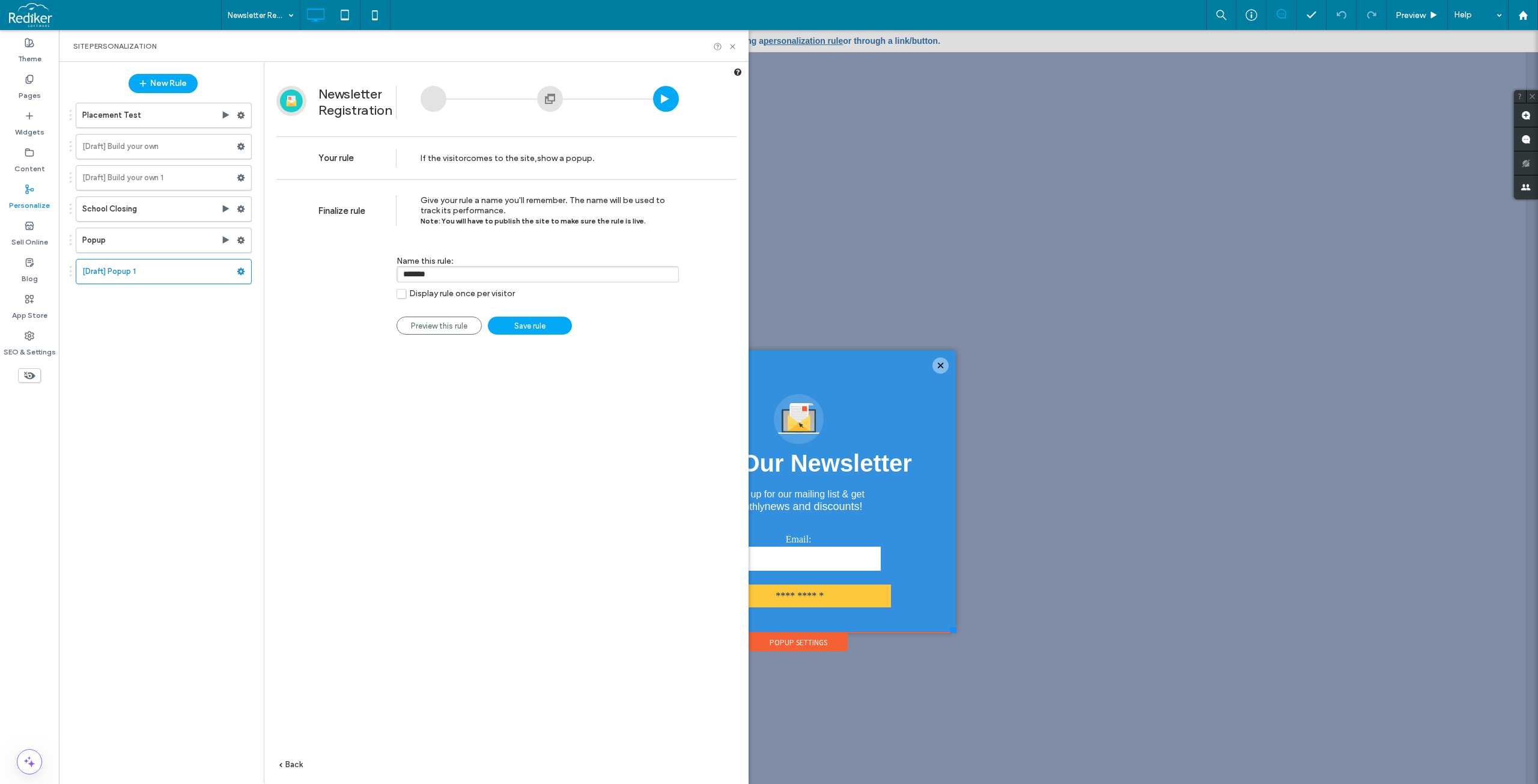
drag, startPoint x: 545, startPoint y: 332, endPoint x: 458, endPoint y: 362, distance: 92.0
click at [458, 365] on div "Finalize rule Give your rule a name you'll remember. The name will be used to t…" at bounding box center [506, 499] width 484 height 641
click at [238, 272] on use at bounding box center [241, 271] width 8 height 7
click at [293, 322] on span "Delete" at bounding box center [293, 318] width 26 height 11
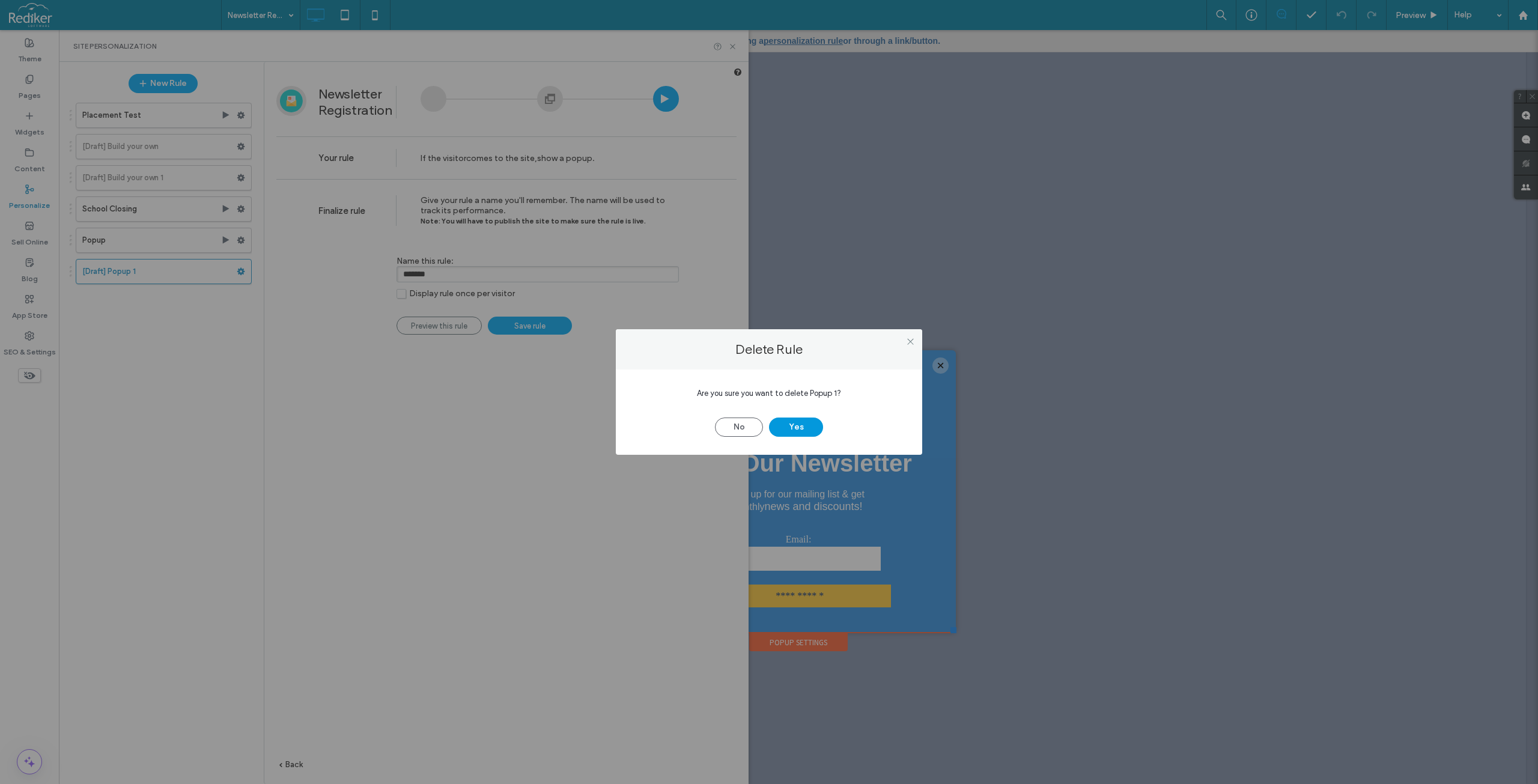
click at [780, 426] on button "Yes" at bounding box center [796, 427] width 54 height 19
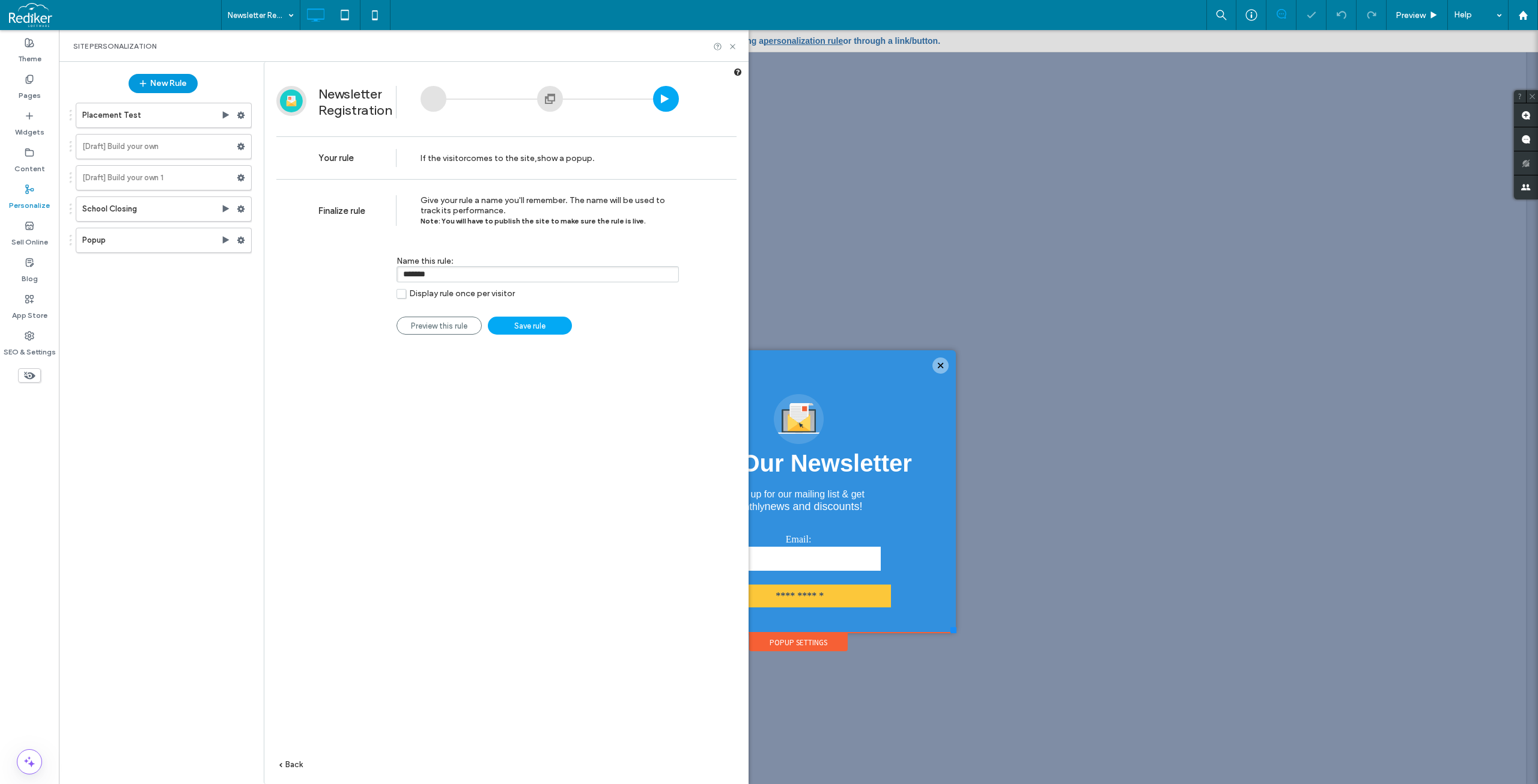
click at [164, 76] on button "New Rule" at bounding box center [163, 83] width 69 height 19
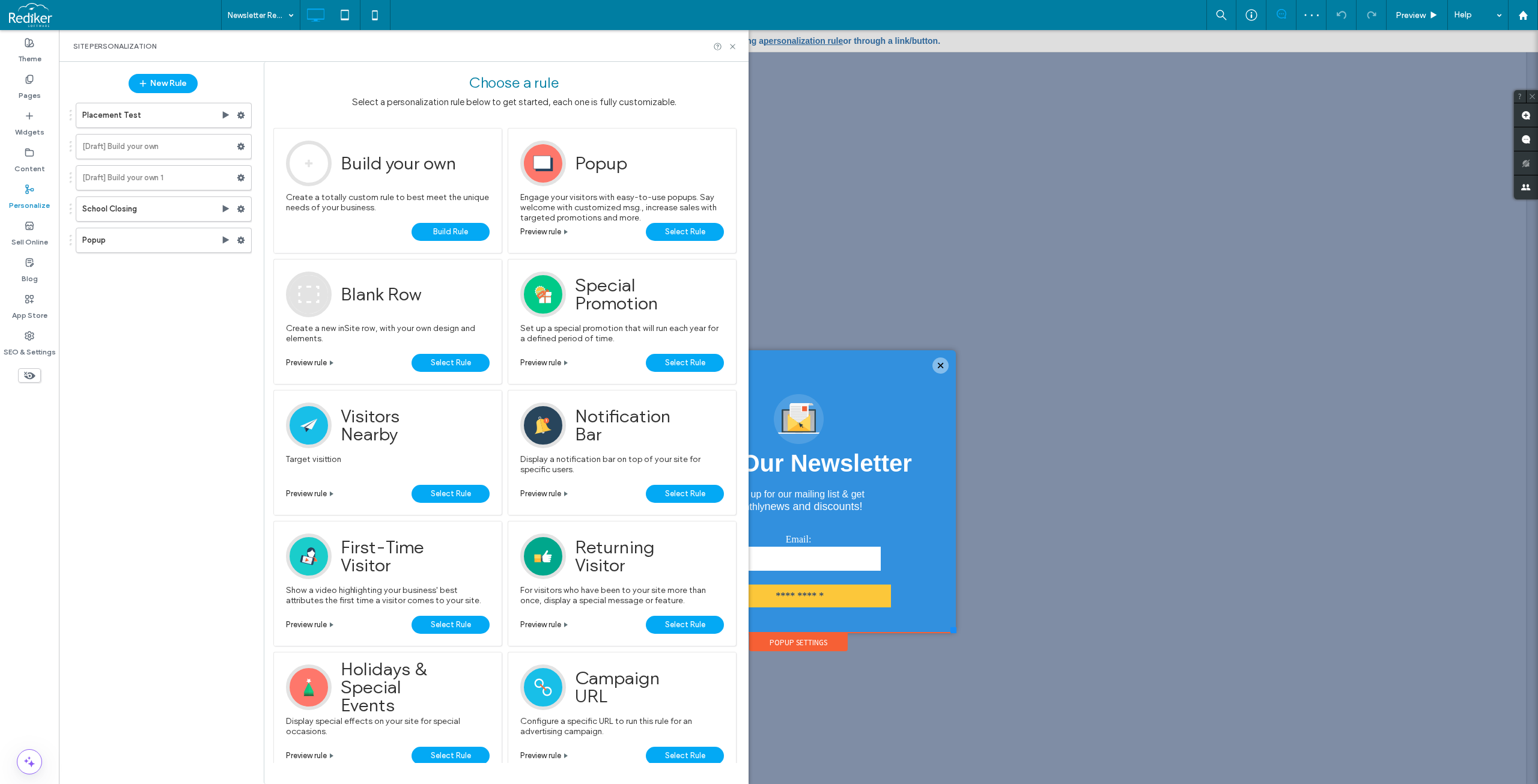
click at [444, 228] on span "Build Rule" at bounding box center [450, 231] width 35 height 18
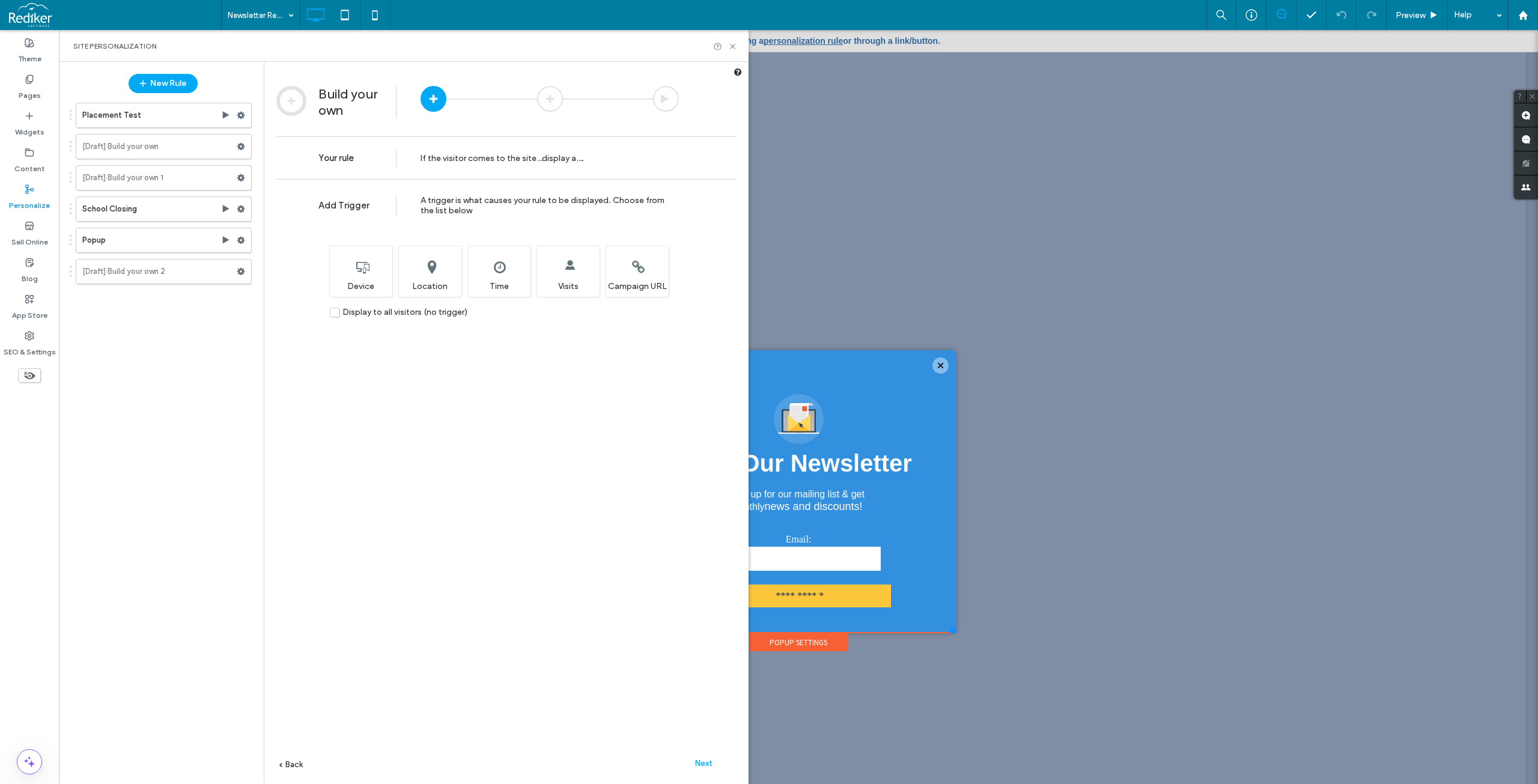
click at [338, 316] on label "Display to all visitors (no trigger)" at bounding box center [399, 312] width 137 height 11
click at [694, 758] on div "Next" at bounding box center [704, 763] width 66 height 18
click at [516, 154] on span "comes to the site" at bounding box center [500, 158] width 69 height 11
click at [470, 154] on span "comes to the site" at bounding box center [500, 158] width 69 height 11
click at [507, 303] on span at bounding box center [507, 303] width 0 height 0
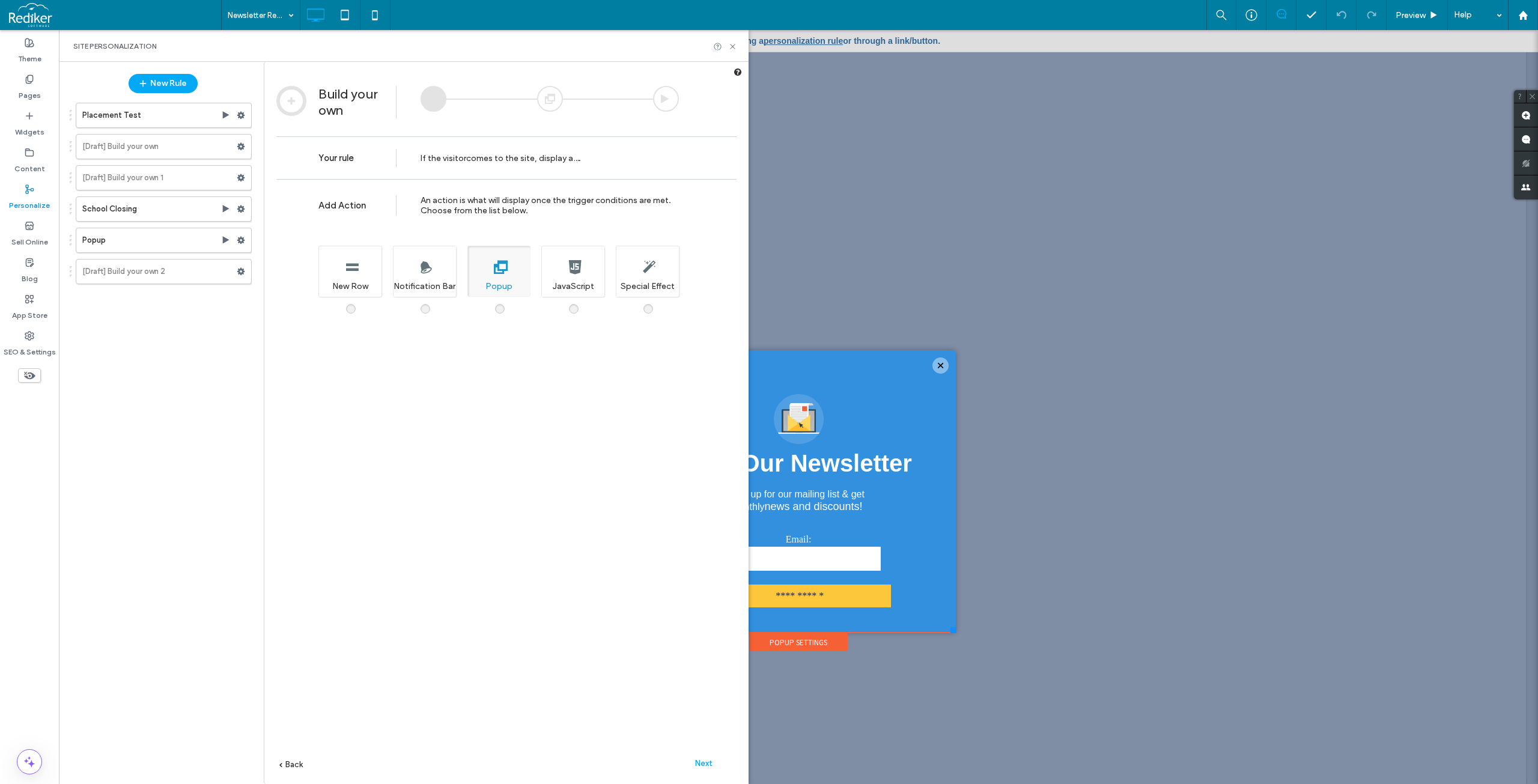
click at [712, 764] on div "Next" at bounding box center [704, 763] width 66 height 18
click at [499, 285] on label "Quick LInks" at bounding box center [514, 284] width 253 height 11
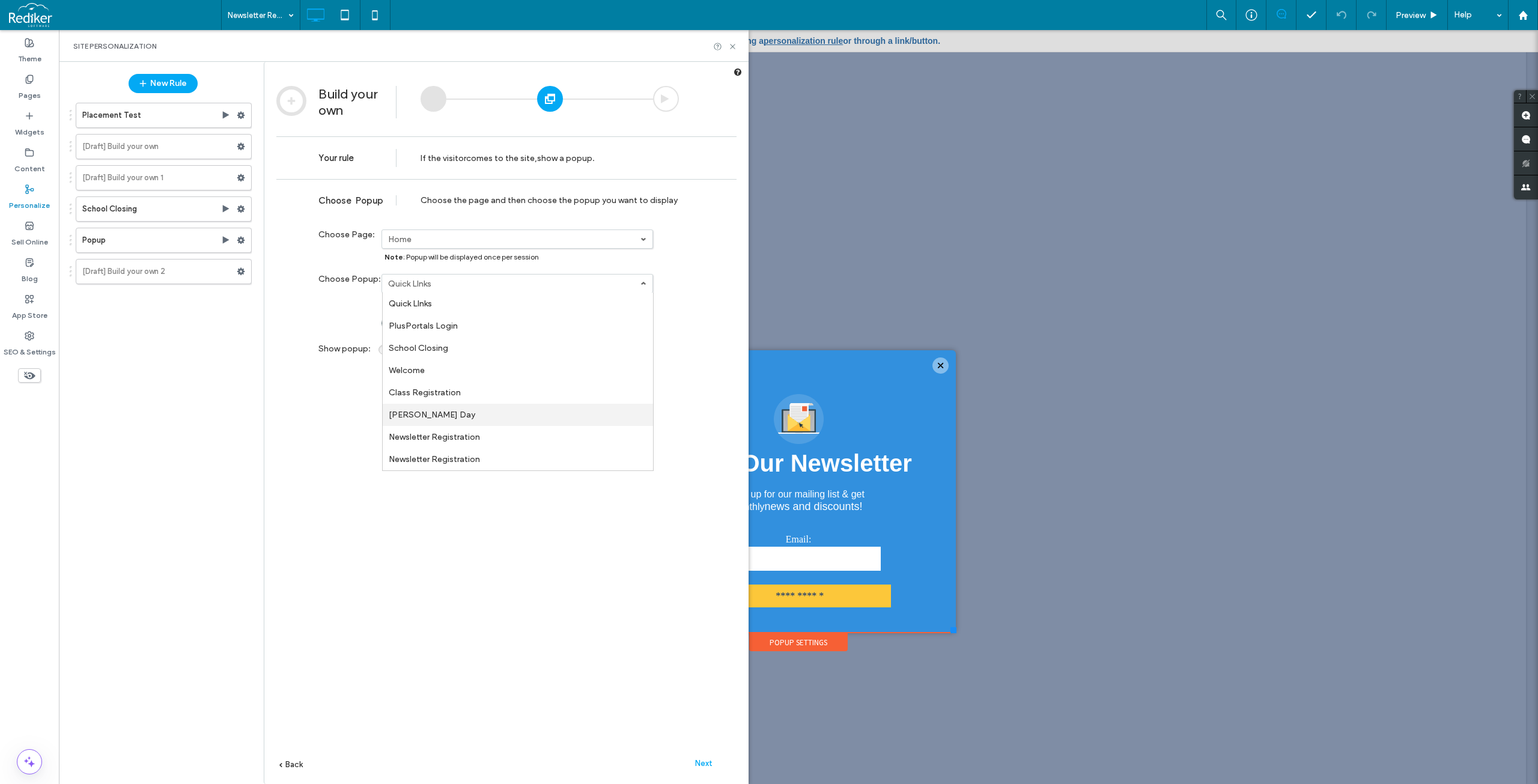
click at [437, 412] on label "[PERSON_NAME] Day" at bounding box center [432, 414] width 86 height 11
click at [436, 445] on div "**********" at bounding box center [505, 499] width 460 height 641
click at [482, 243] on label "Home" at bounding box center [514, 239] width 253 height 11
click at [546, 472] on div "**********" at bounding box center [505, 499] width 460 height 641
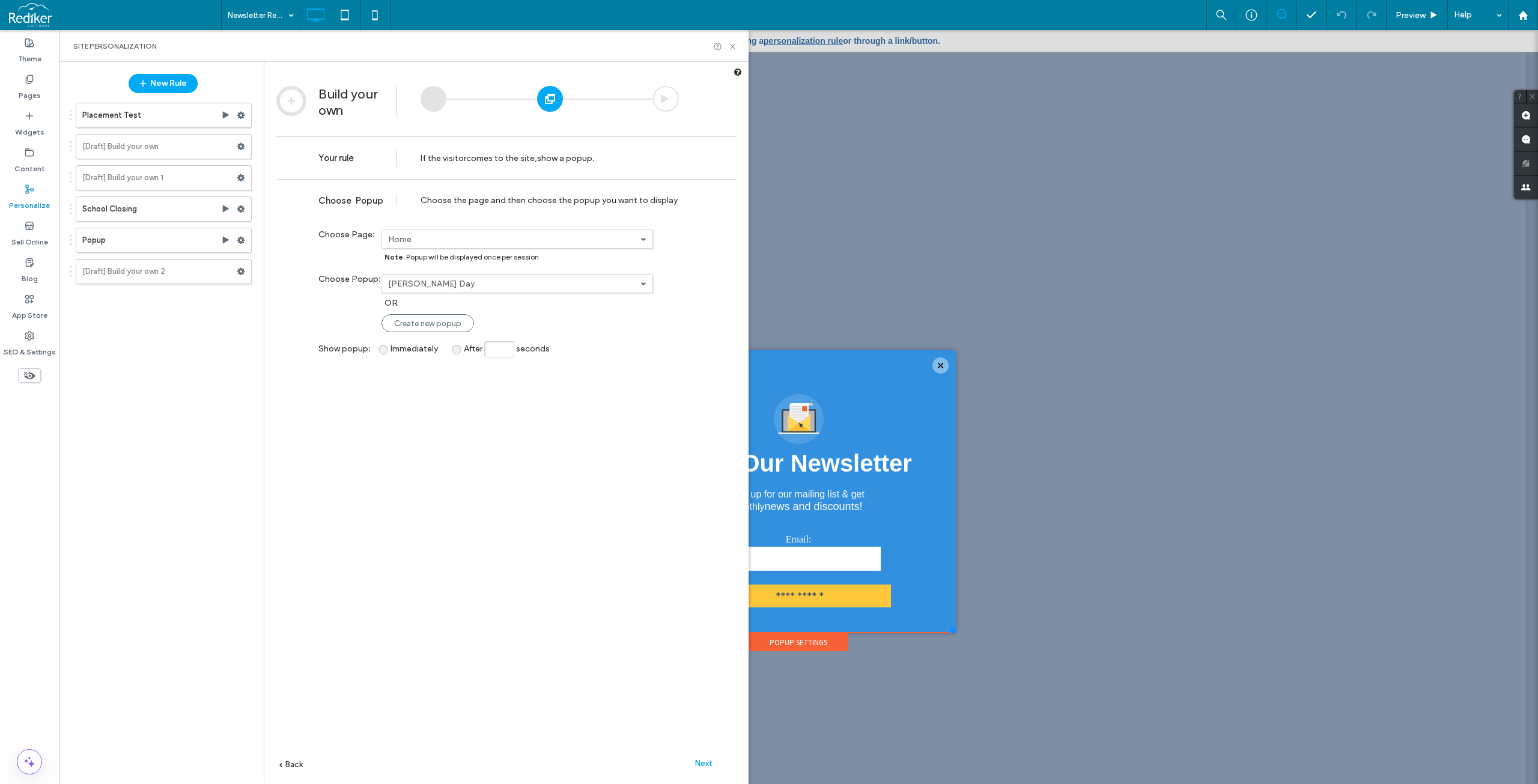
click at [708, 766] on span "Next" at bounding box center [704, 763] width 17 height 9
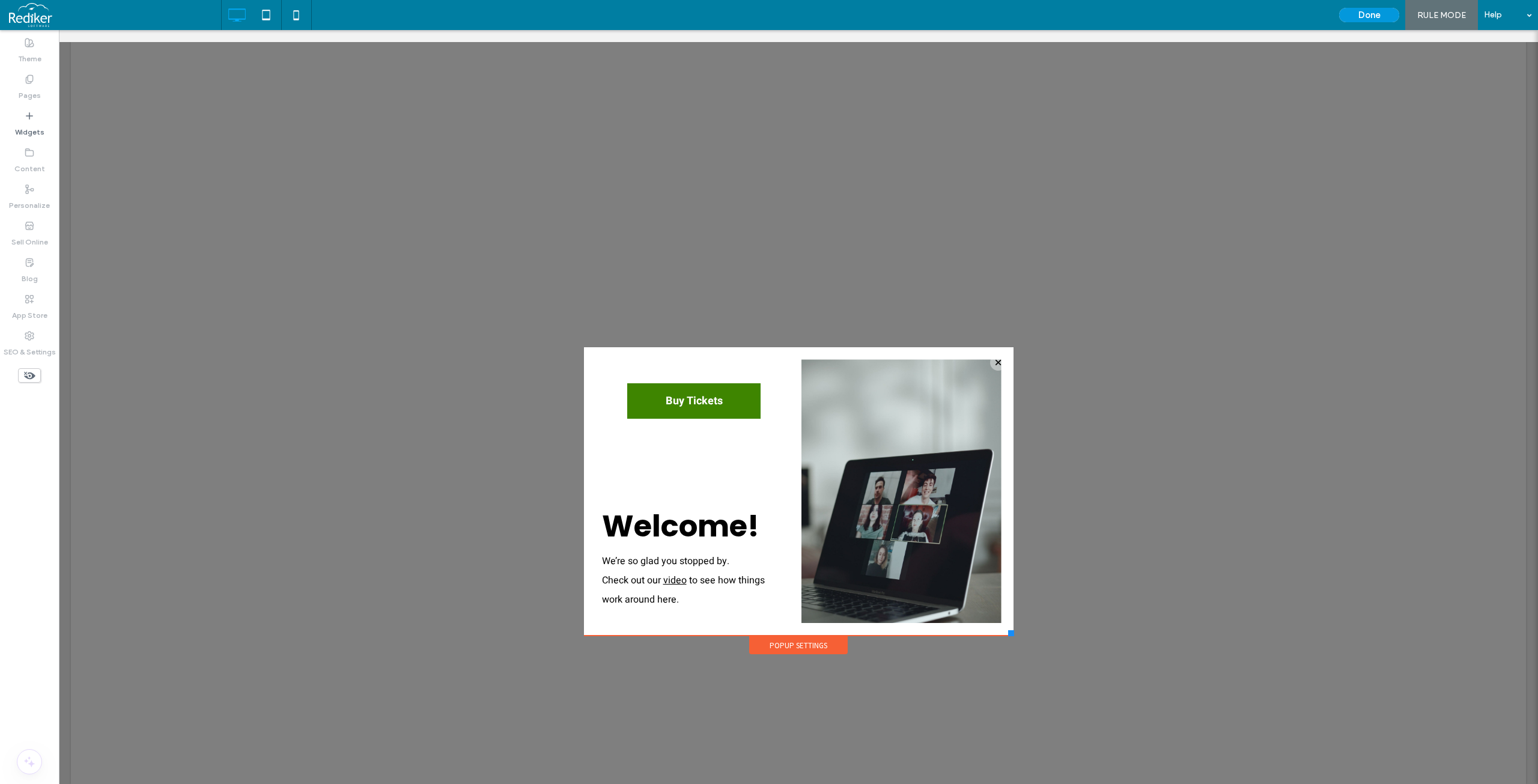
click at [1372, 13] on button "Done" at bounding box center [1369, 15] width 60 height 15
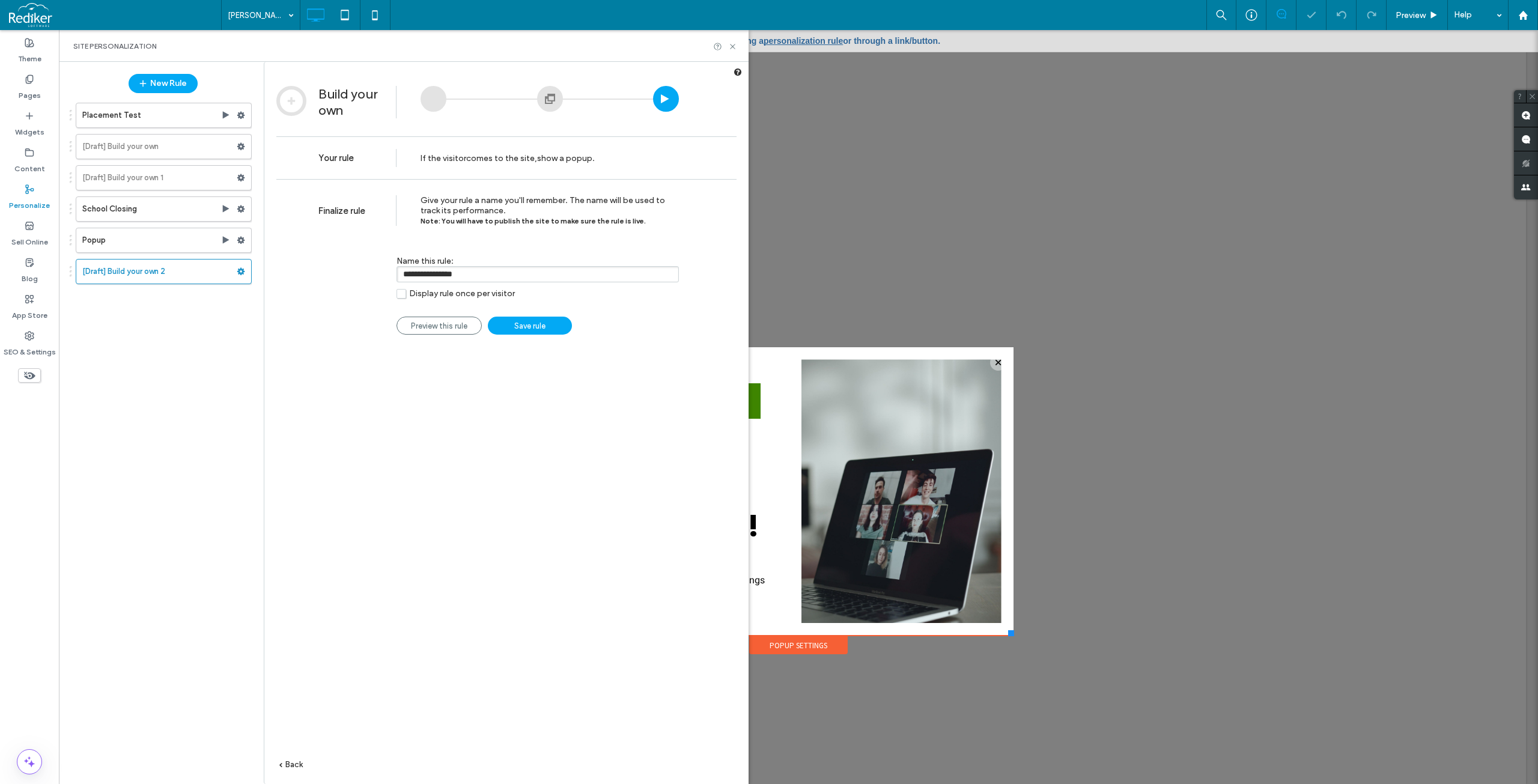
click at [537, 321] on link "Save rule" at bounding box center [529, 325] width 84 height 18
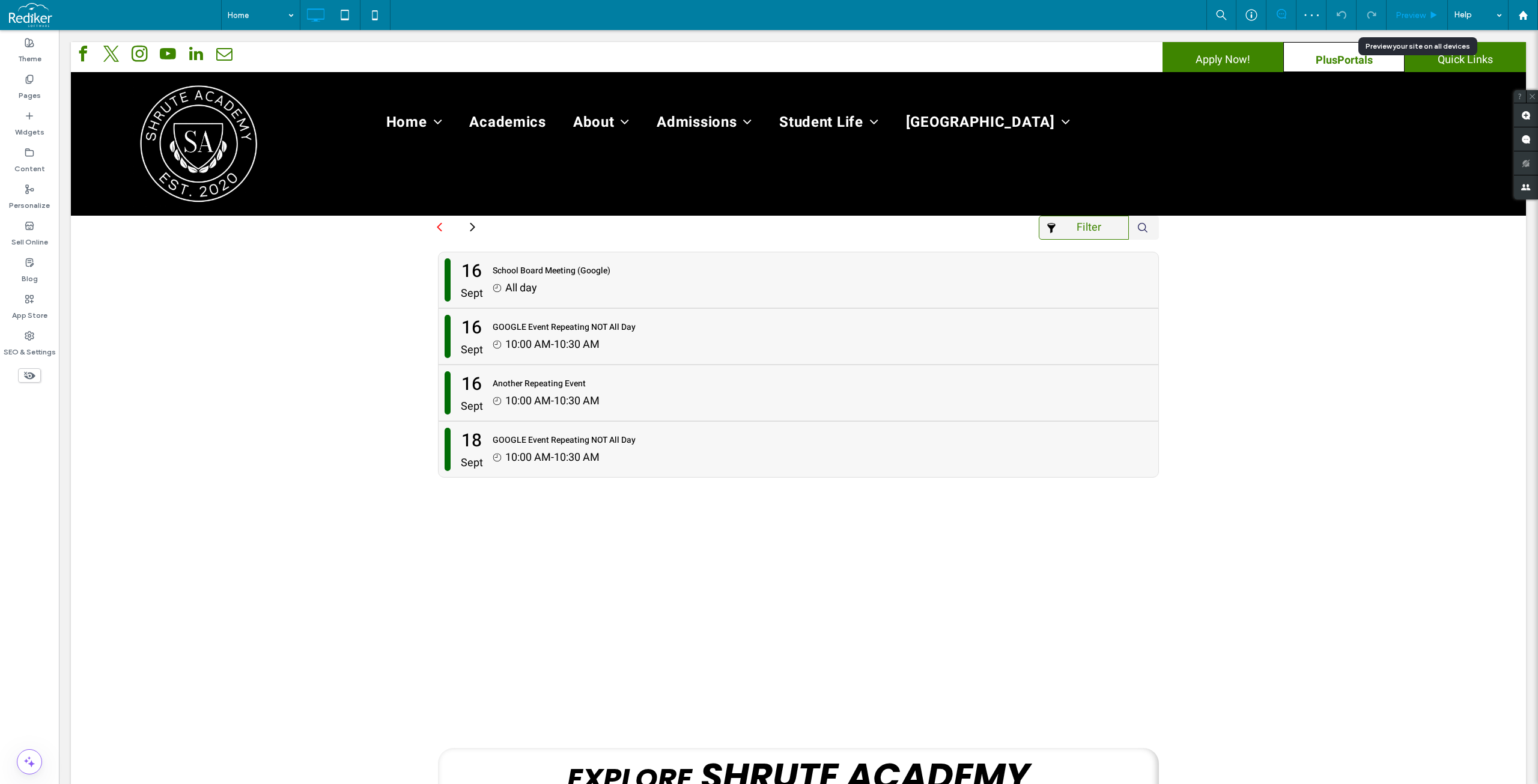
click at [1401, 12] on span "Preview" at bounding box center [1410, 15] width 30 height 11
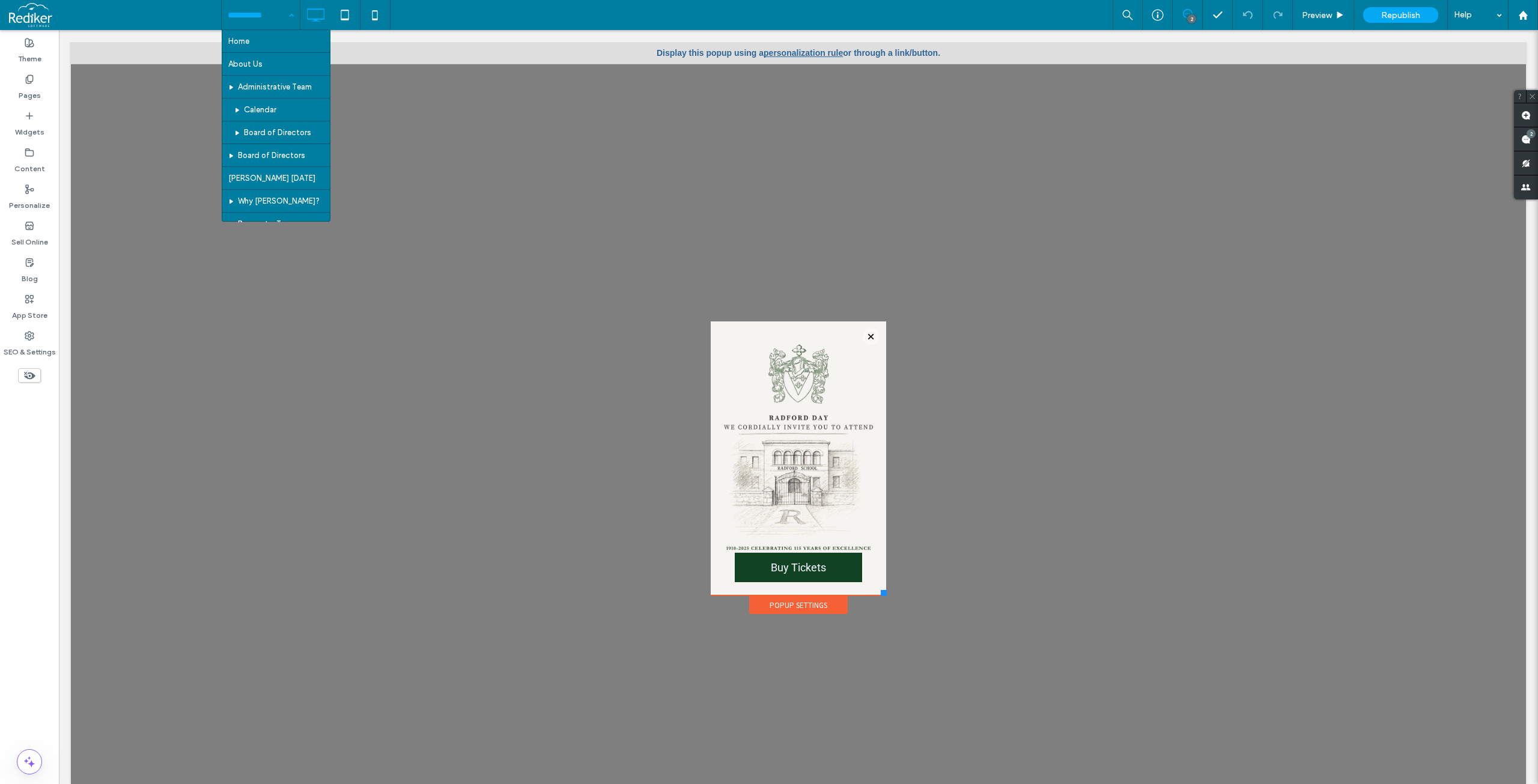
click at [272, 15] on input at bounding box center [257, 15] width 60 height 30
click at [160, 41] on body "APPLY NOW INQUIRE SUPPORT US QUICK LINKS Click To Paste [PERSON_NAME][GEOGRAPHI…" at bounding box center [799, 412] width 1479 height 766
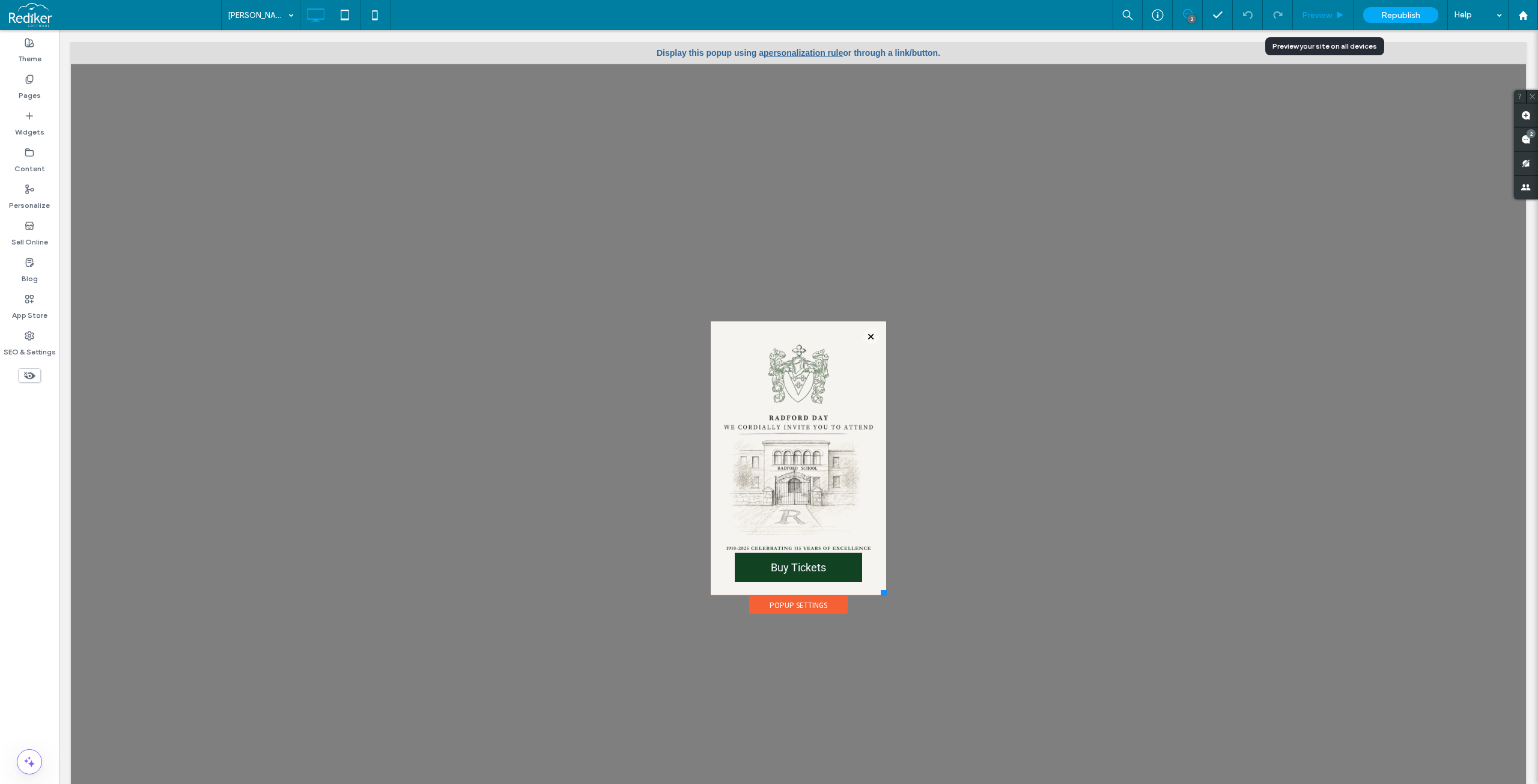
click at [1331, 14] on span "Preview" at bounding box center [1316, 15] width 30 height 11
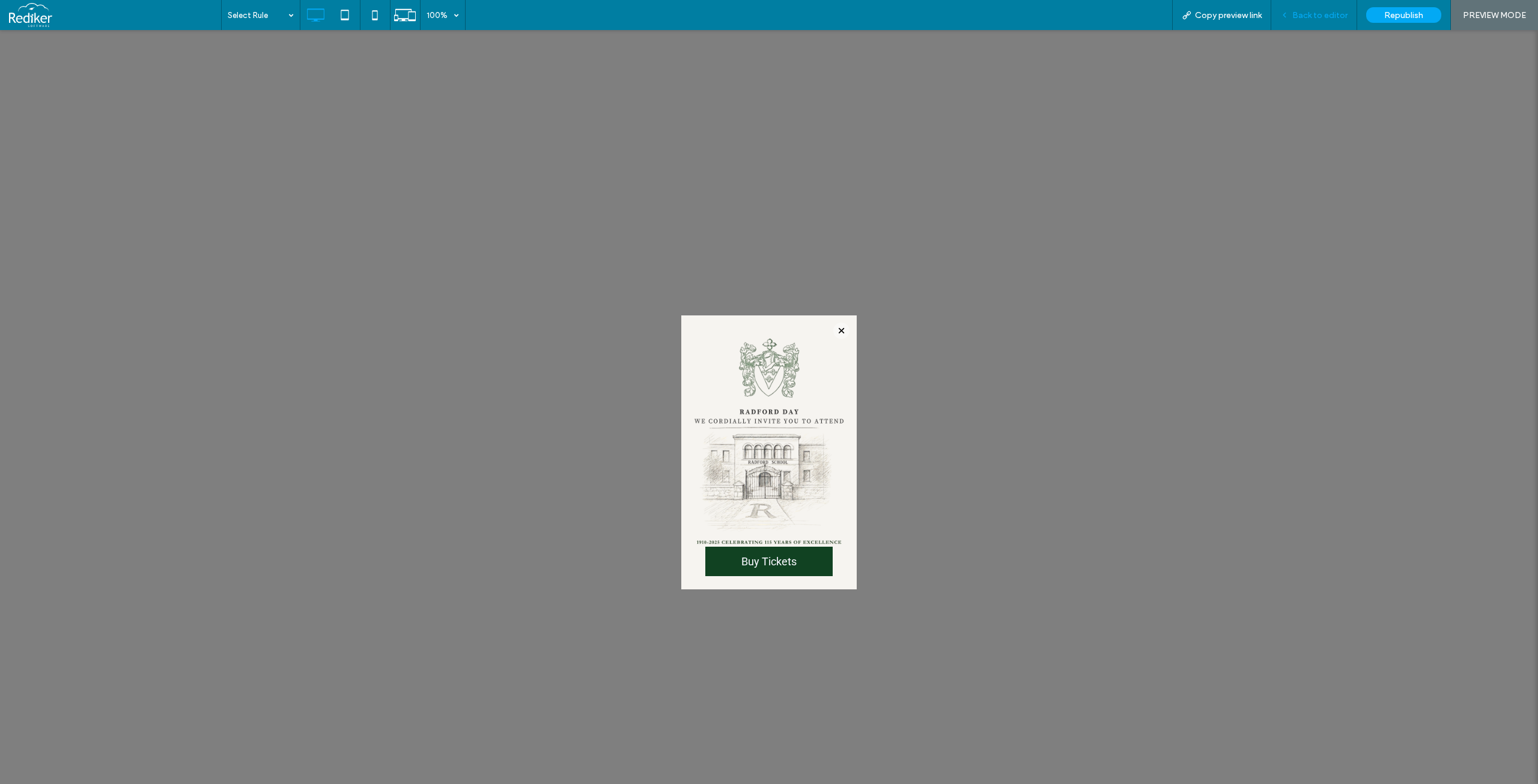
click at [1299, 17] on span "Back to editor" at bounding box center [1319, 15] width 55 height 11
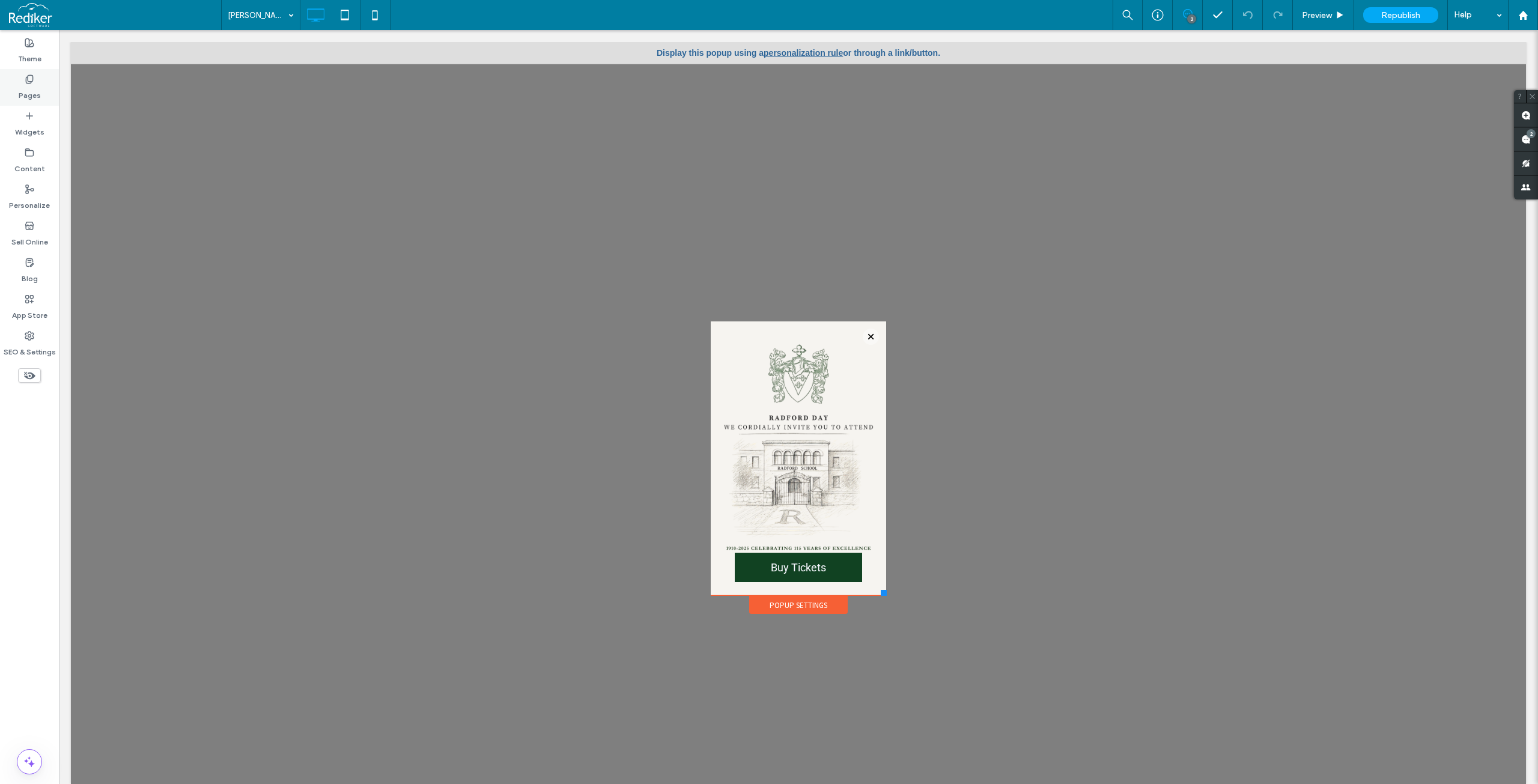
click at [34, 83] on icon at bounding box center [29, 79] width 10 height 10
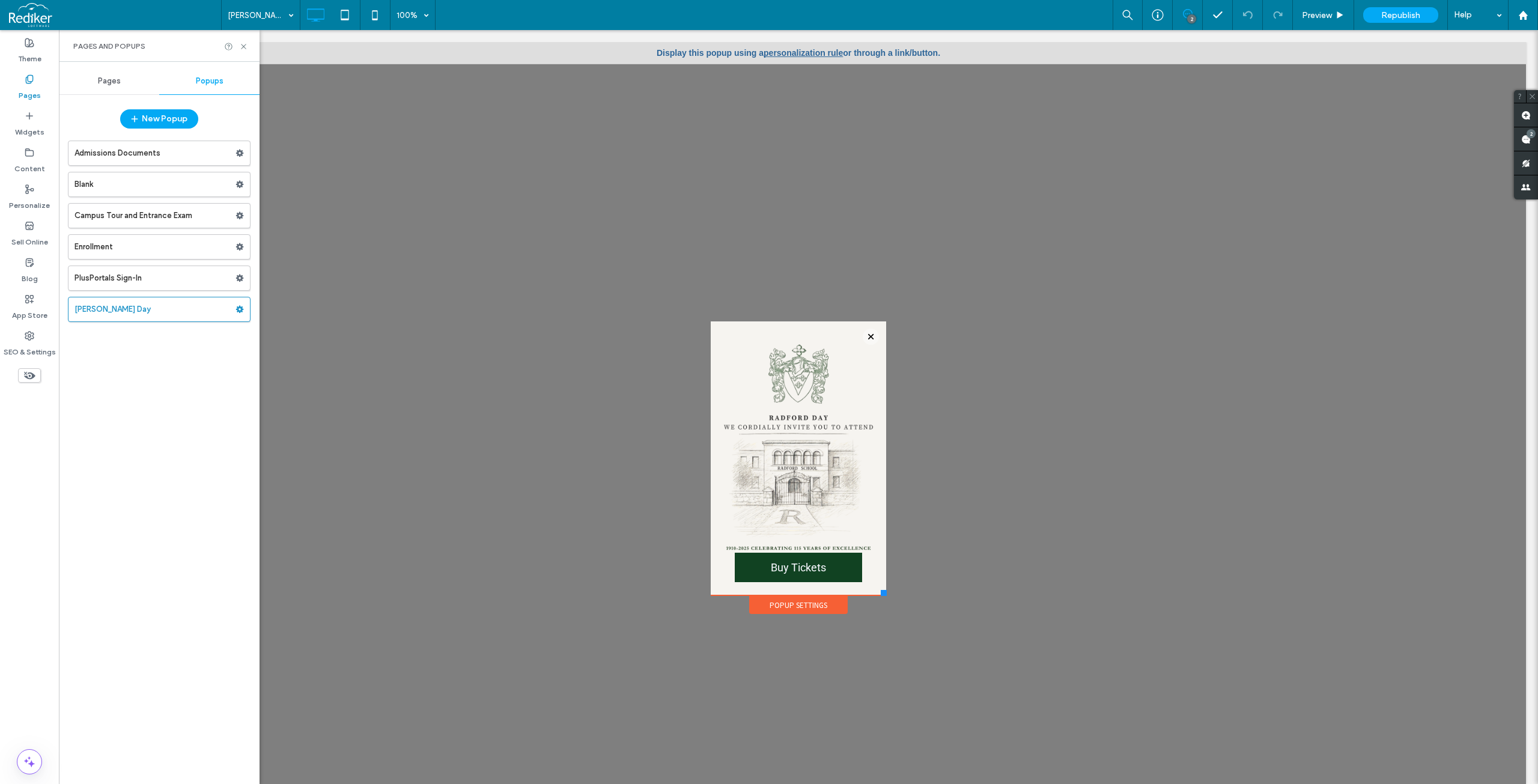
click at [85, 84] on div "Pages" at bounding box center [109, 80] width 101 height 26
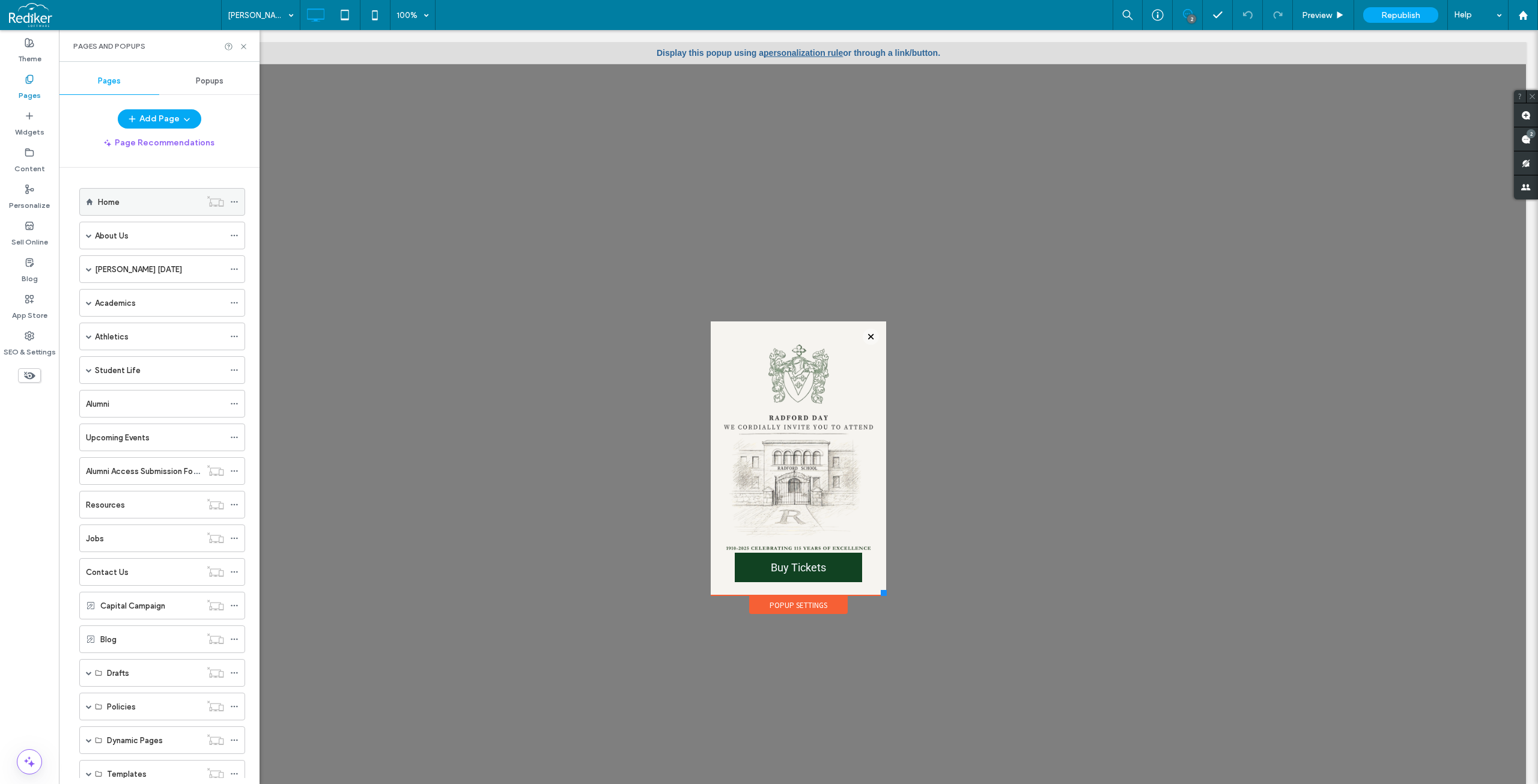
click at [118, 196] on label "Home" at bounding box center [108, 202] width 21 height 21
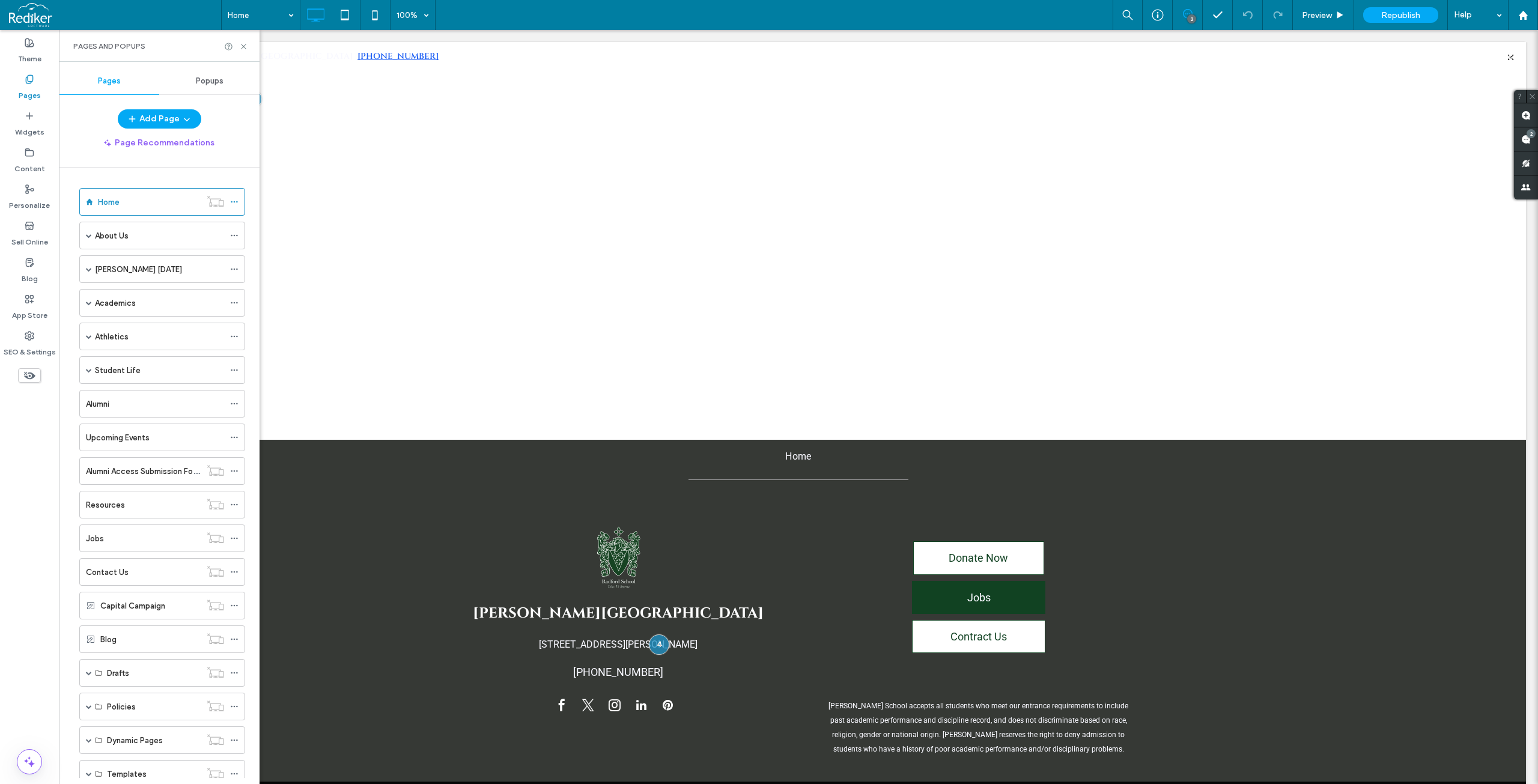
click at [674, 15] on div at bounding box center [769, 392] width 1538 height 784
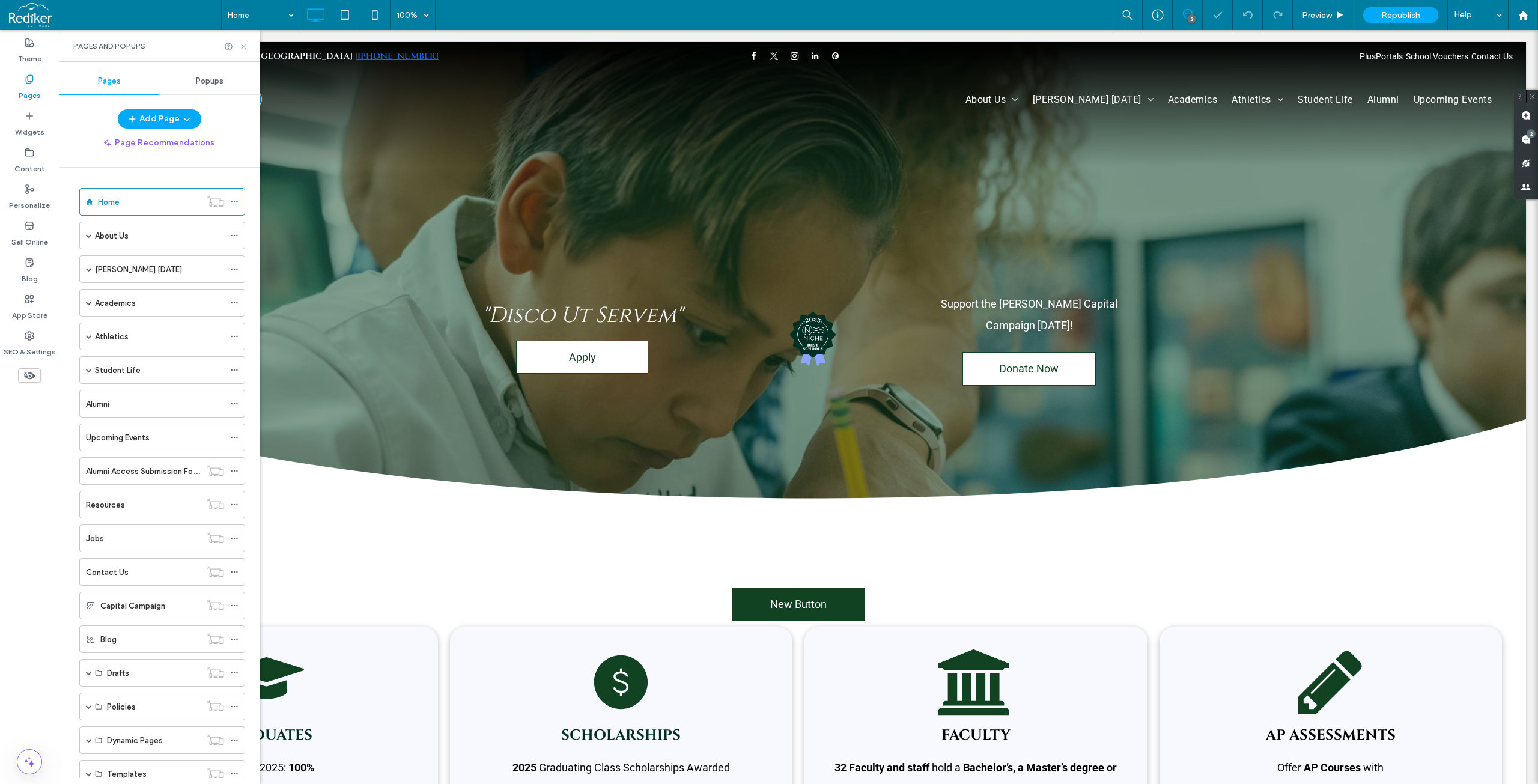
drag, startPoint x: 247, startPoint y: 48, endPoint x: 188, endPoint y: 1, distance: 75.4
click at [247, 48] on icon at bounding box center [243, 45] width 9 height 9
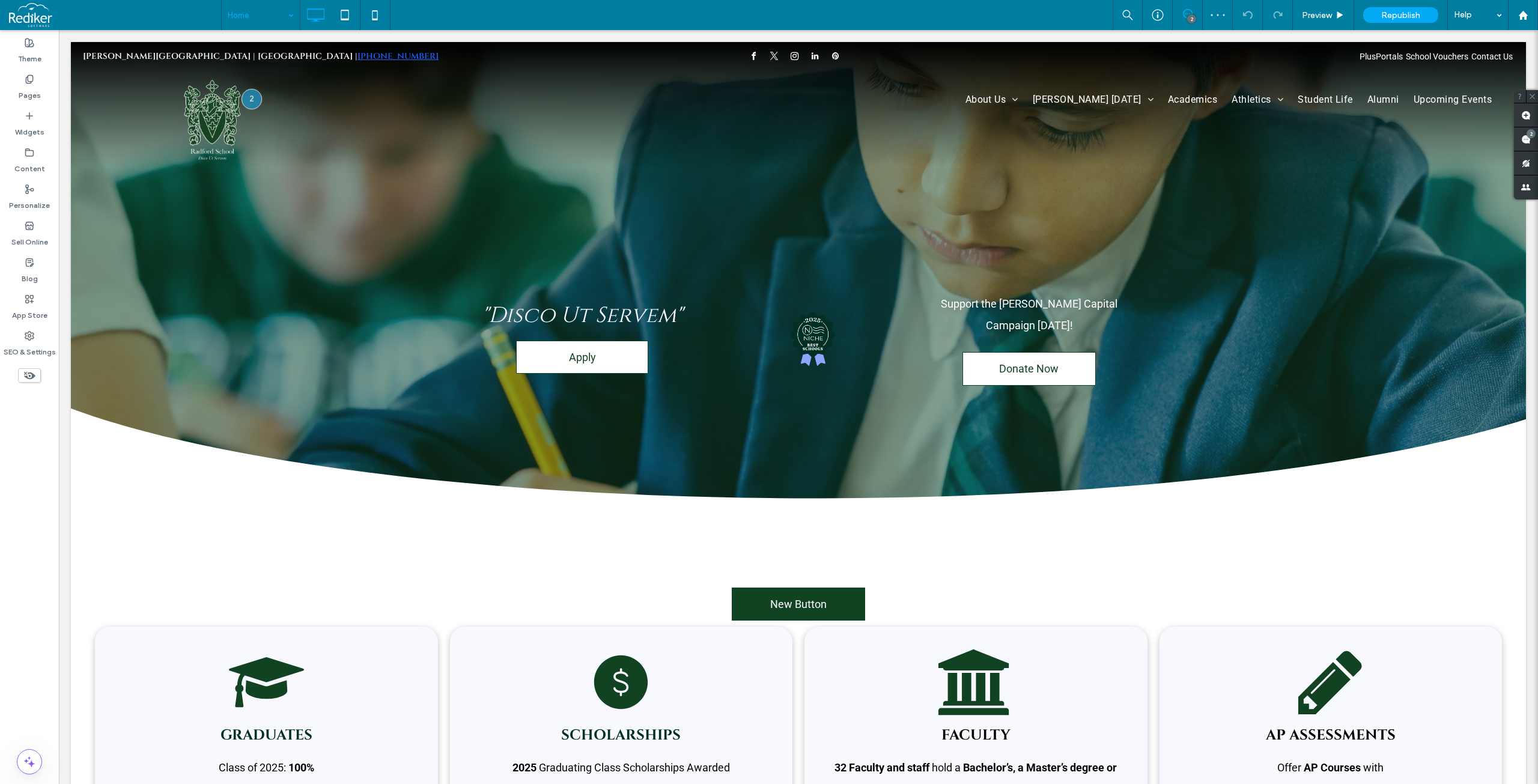
click at [289, 13] on div "Home" at bounding box center [260, 15] width 78 height 30
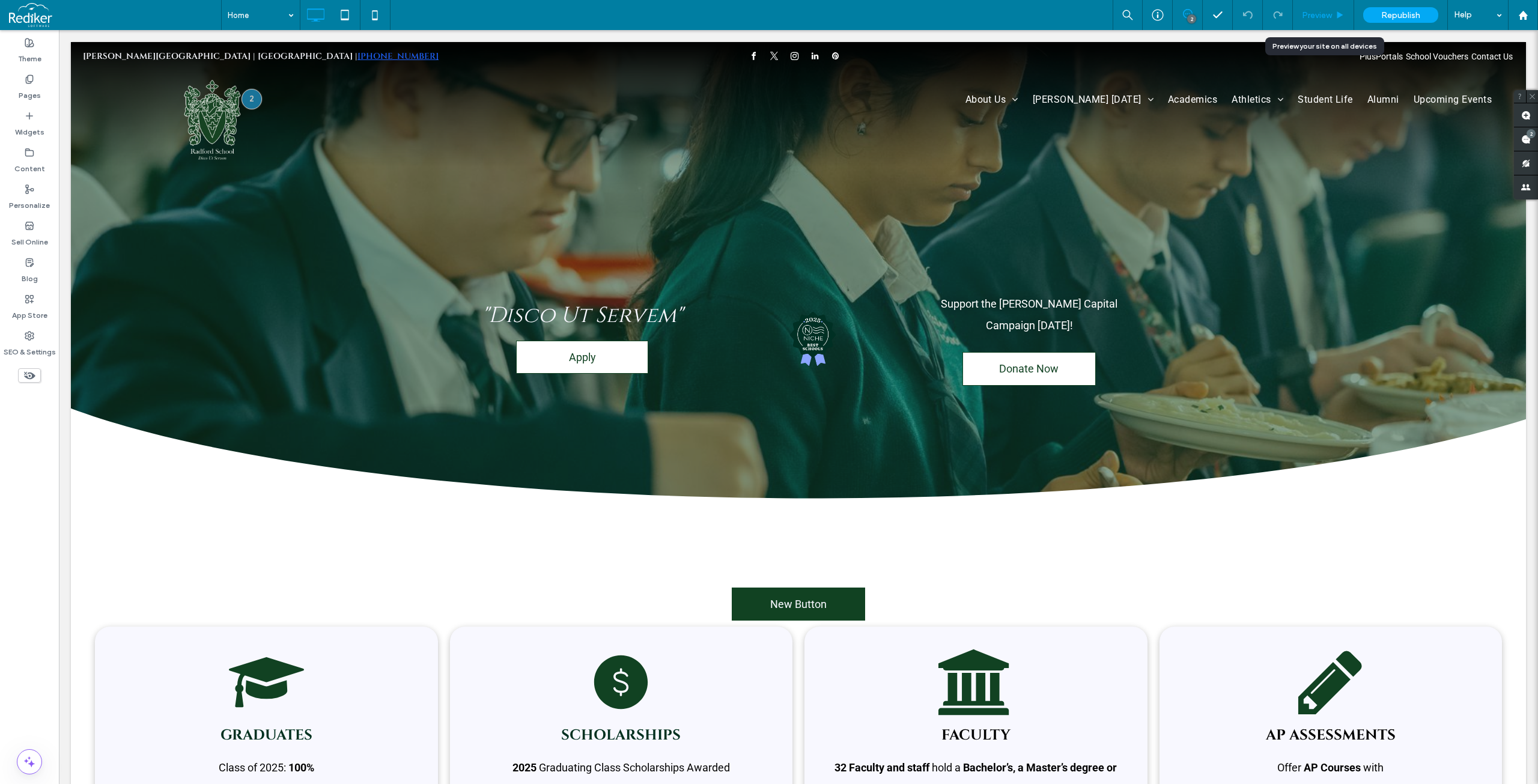
click at [1325, 11] on span "Preview" at bounding box center [1316, 15] width 30 height 11
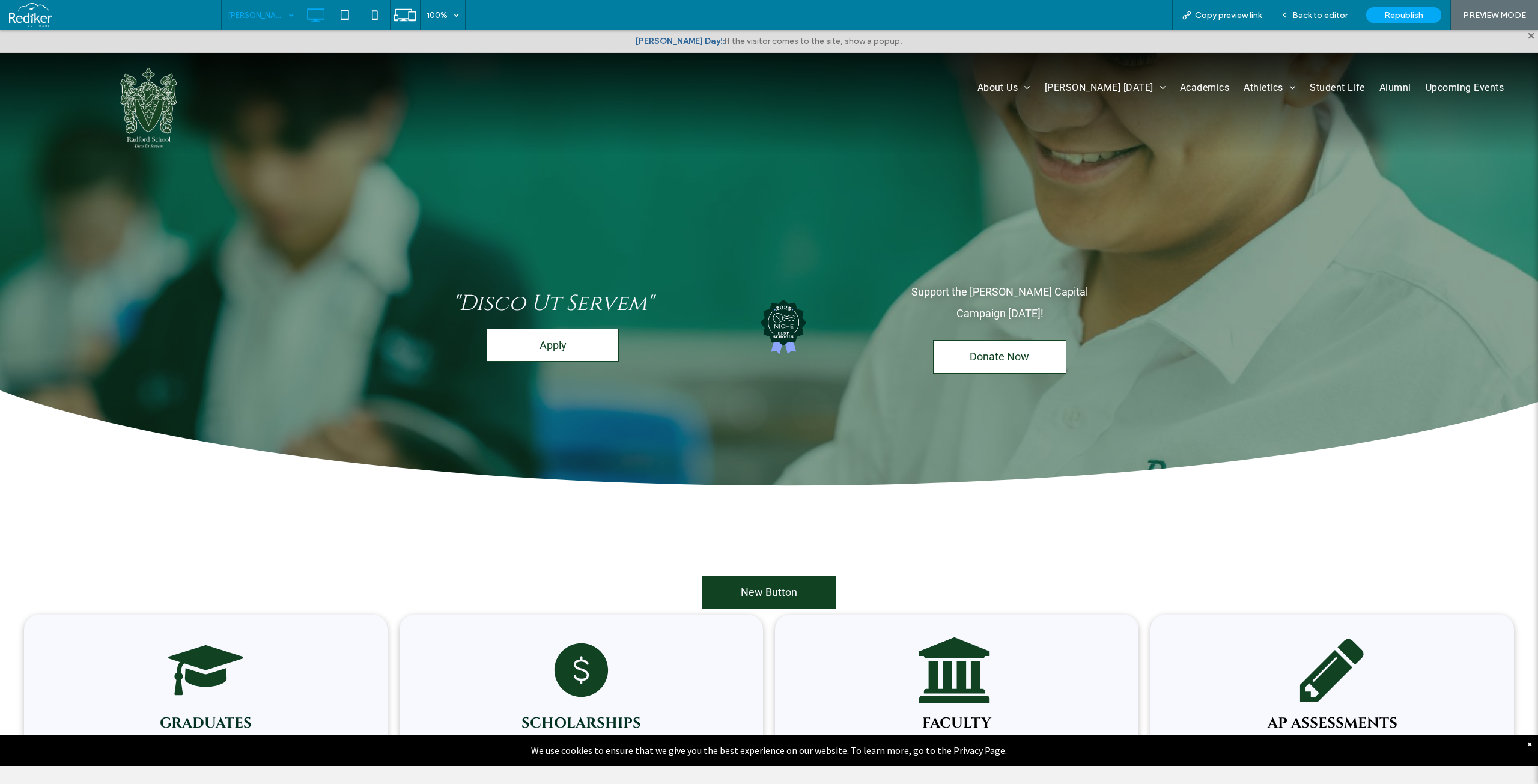
drag, startPoint x: 884, startPoint y: 43, endPoint x: 679, endPoint y: 37, distance: 205.1
click at [679, 37] on div "Radford Day!: If the visitor comes to the site, show a popup." at bounding box center [769, 41] width 1538 height 22
click at [788, 12] on div "Radford Day! 100% Copy preview link Back to editor Republish PREVIEW MODE" at bounding box center [879, 15] width 1316 height 30
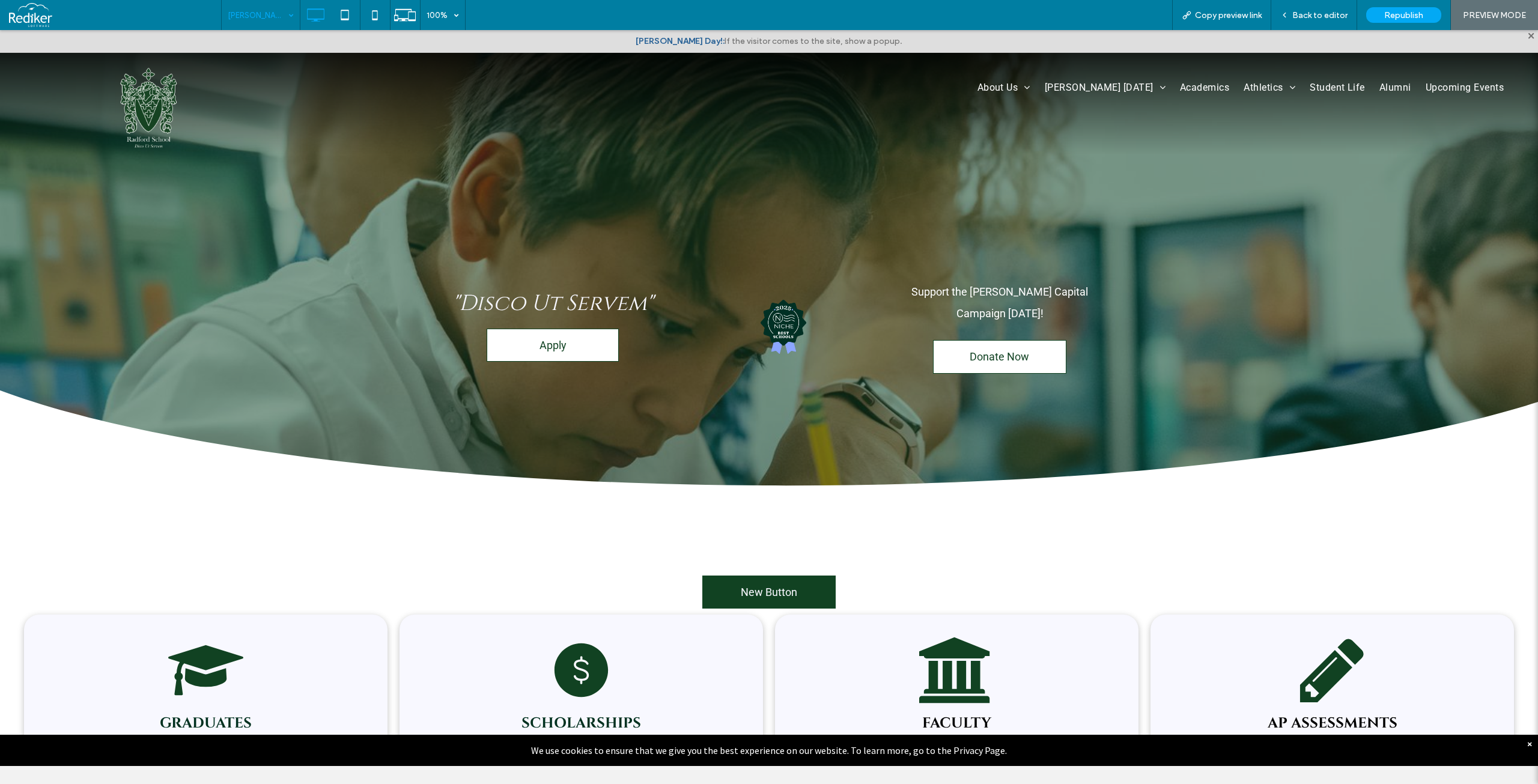
click at [672, 15] on div "Radford Day! 100% Copy preview link Back to editor Republish PREVIEW MODE" at bounding box center [879, 15] width 1316 height 30
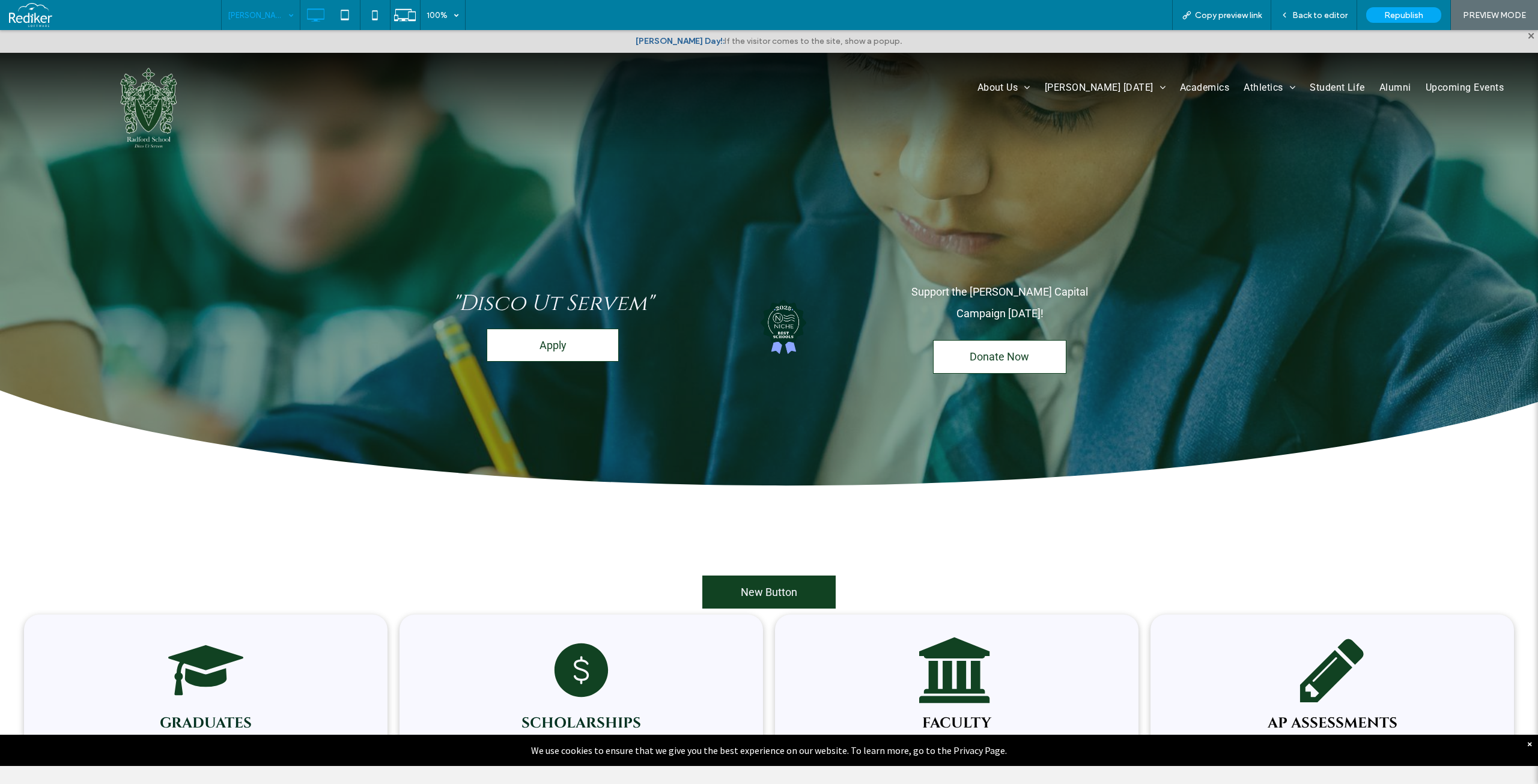
click at [683, 42] on b "Radford Day!:" at bounding box center [680, 41] width 89 height 11
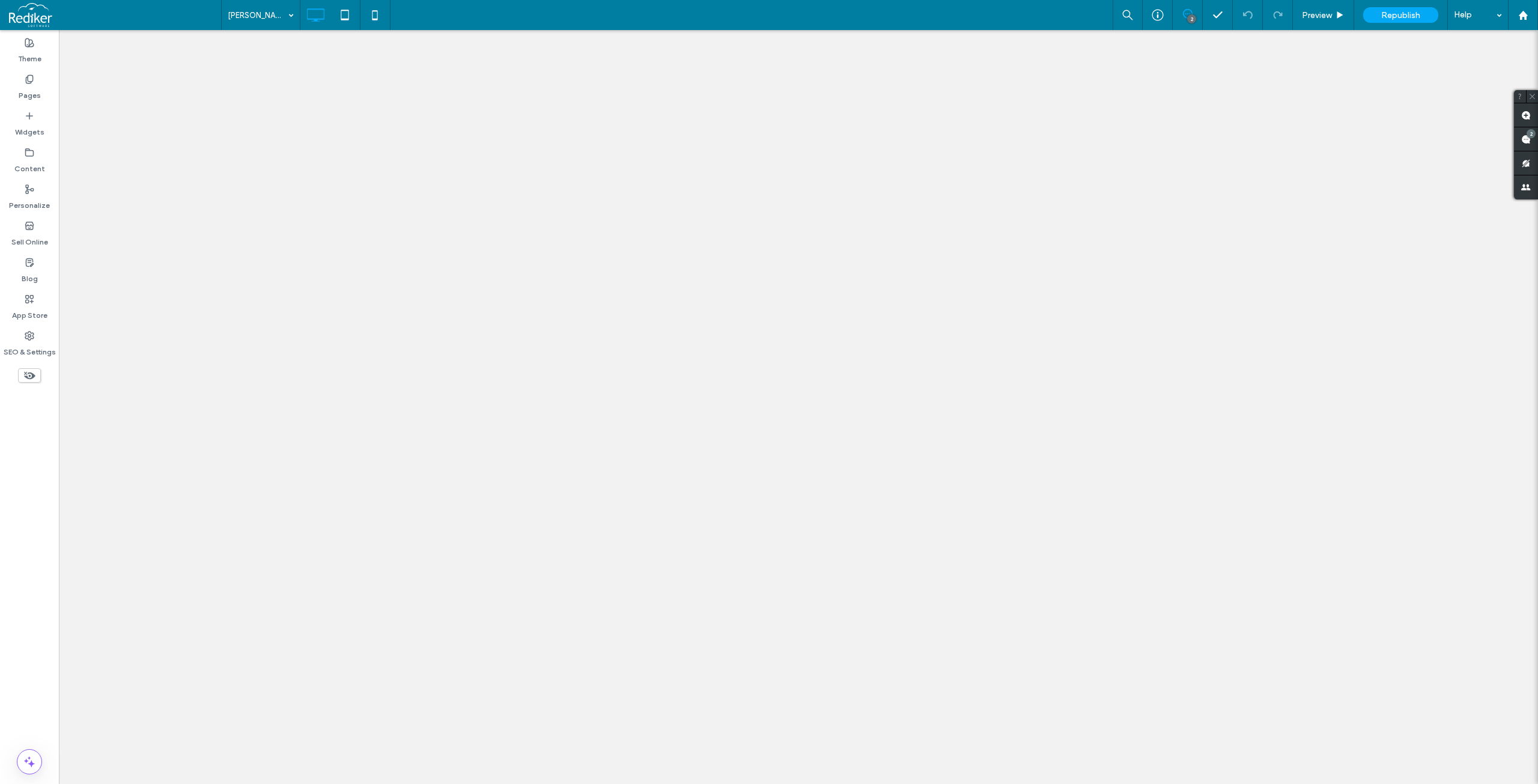
click at [781, 494] on div at bounding box center [769, 392] width 1538 height 784
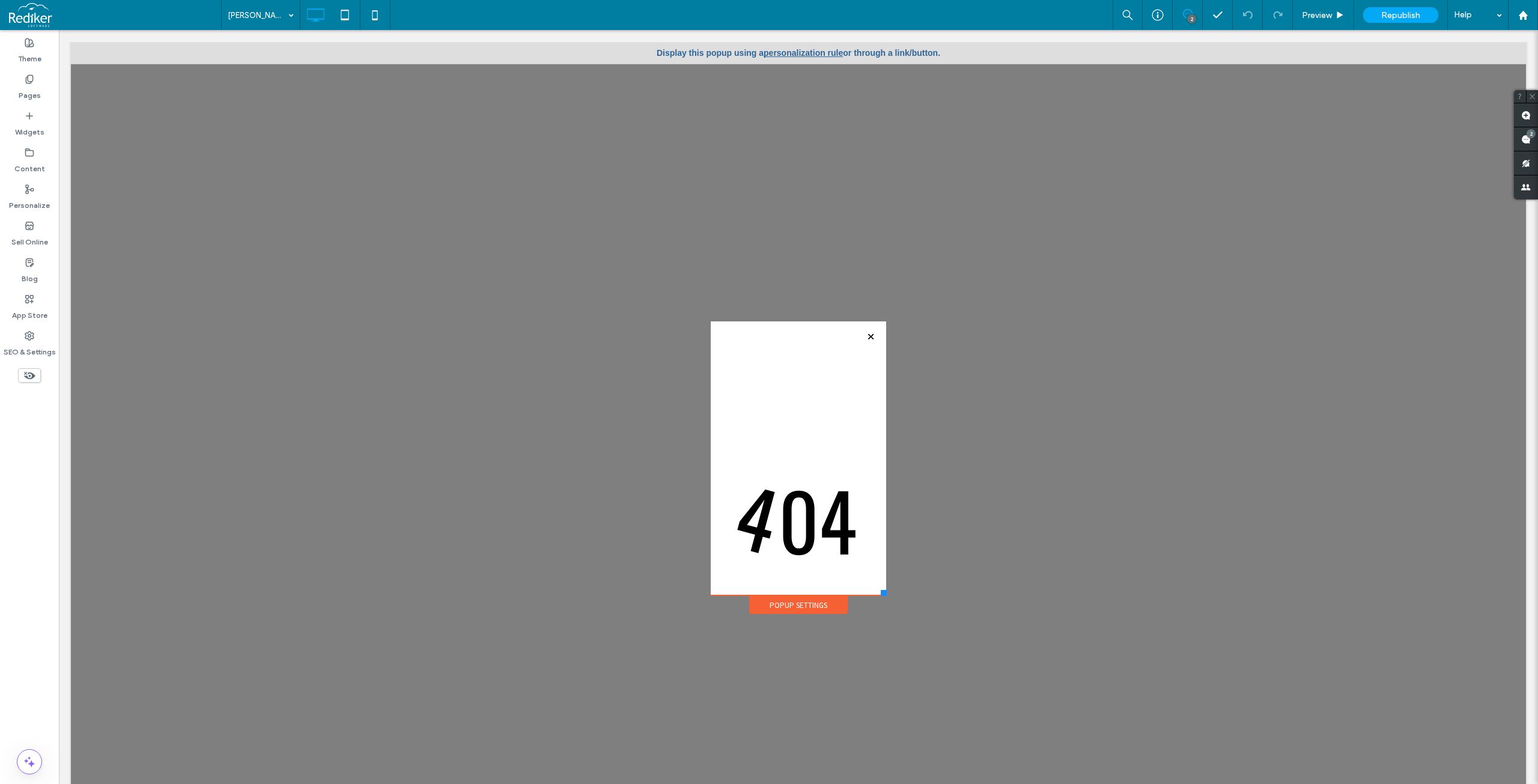
click at [863, 337] on div at bounding box center [769, 392] width 1538 height 784
click at [426, 263] on div at bounding box center [769, 392] width 1538 height 784
click at [807, 53] on div at bounding box center [769, 392] width 1538 height 784
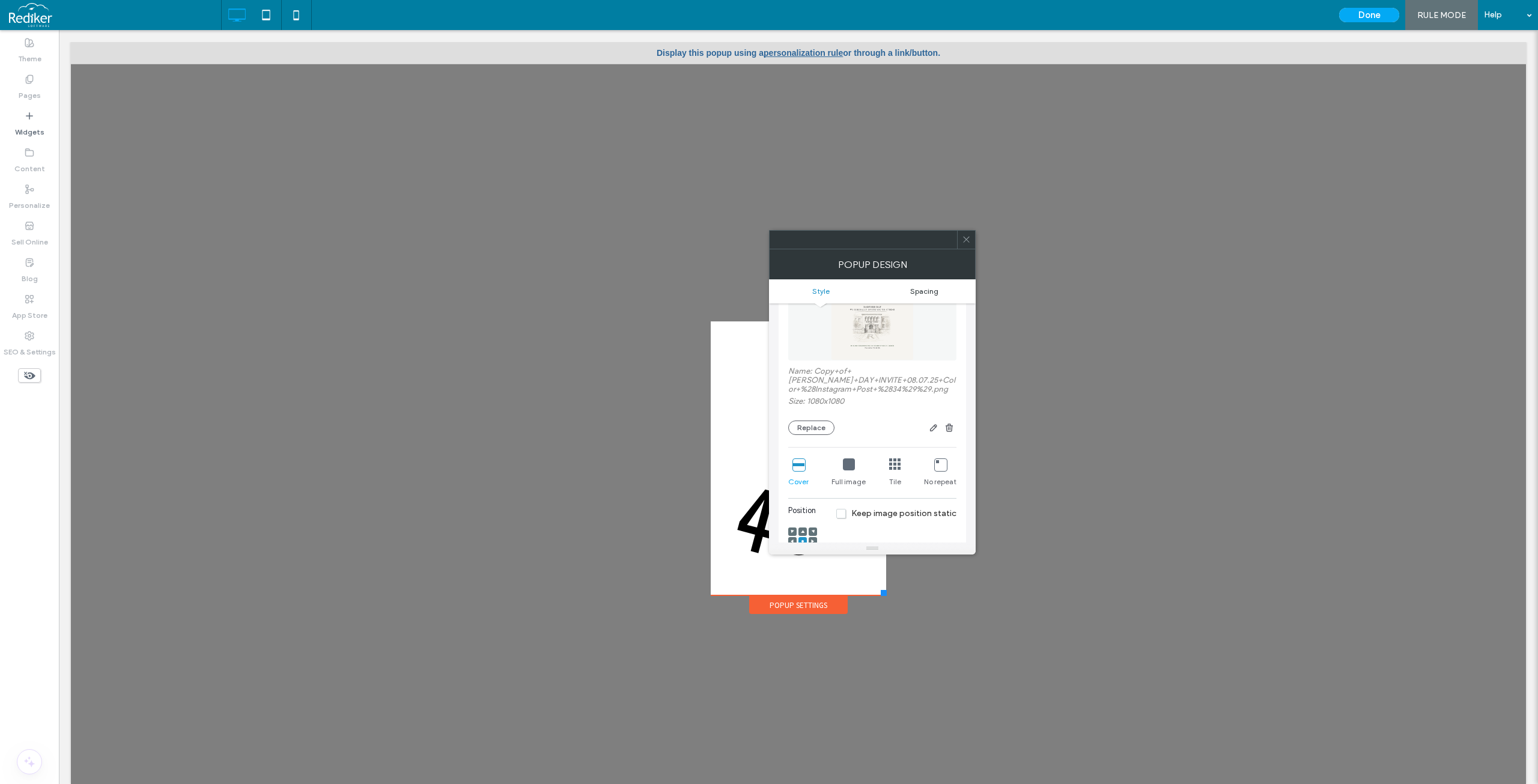
scroll to position [120, 0]
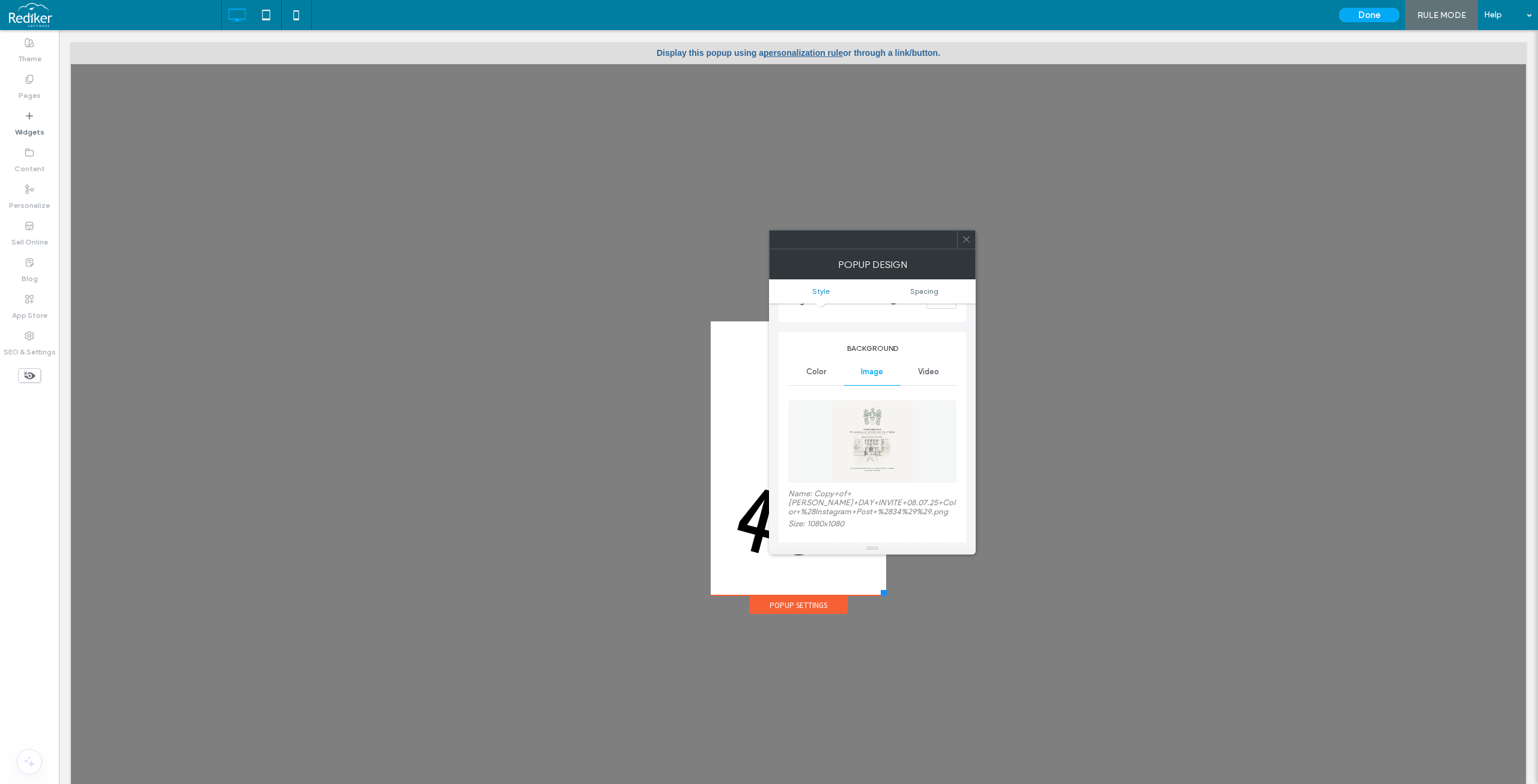
click at [967, 244] on span at bounding box center [966, 239] width 9 height 18
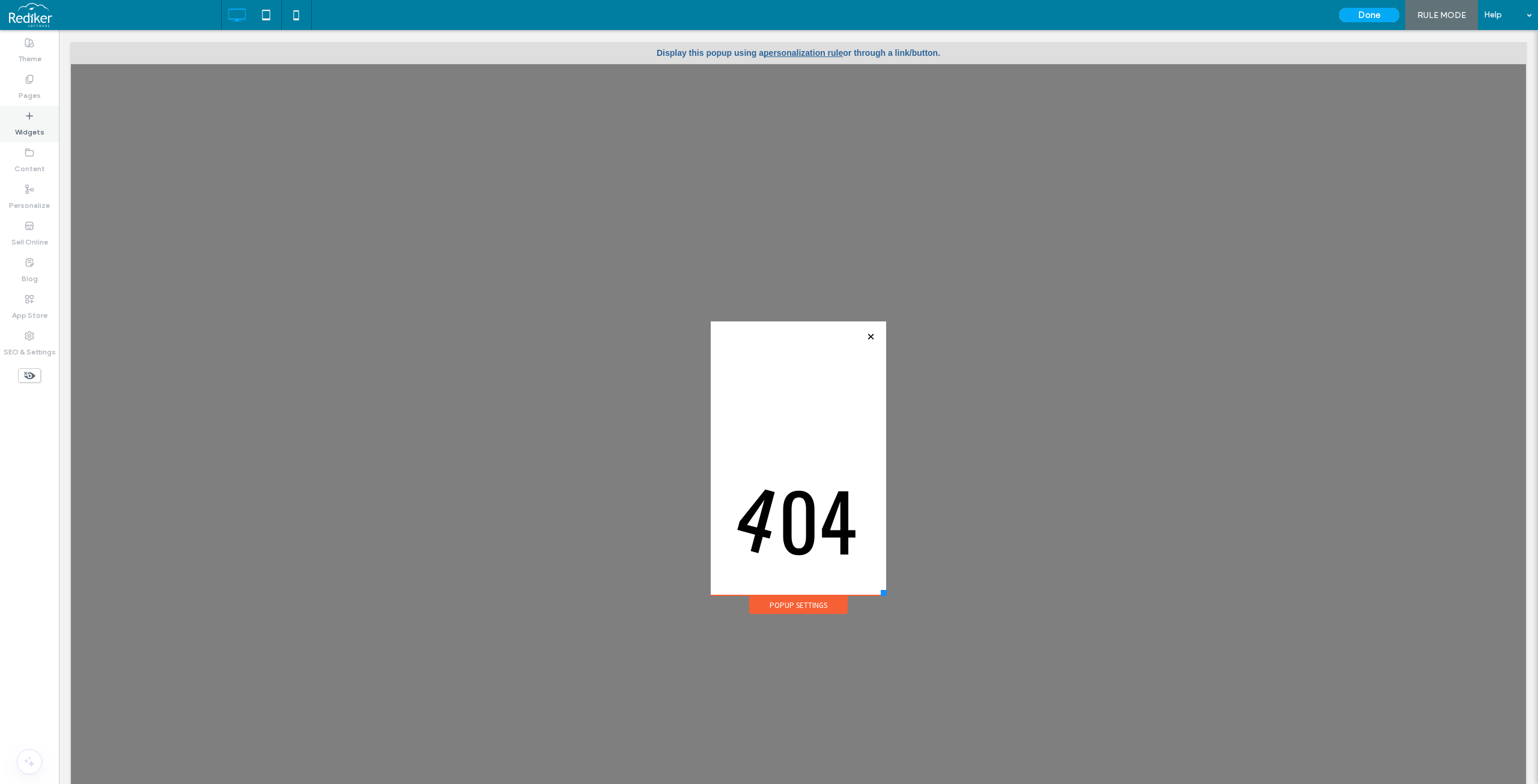
click at [27, 127] on label "Widgets" at bounding box center [30, 129] width 29 height 16
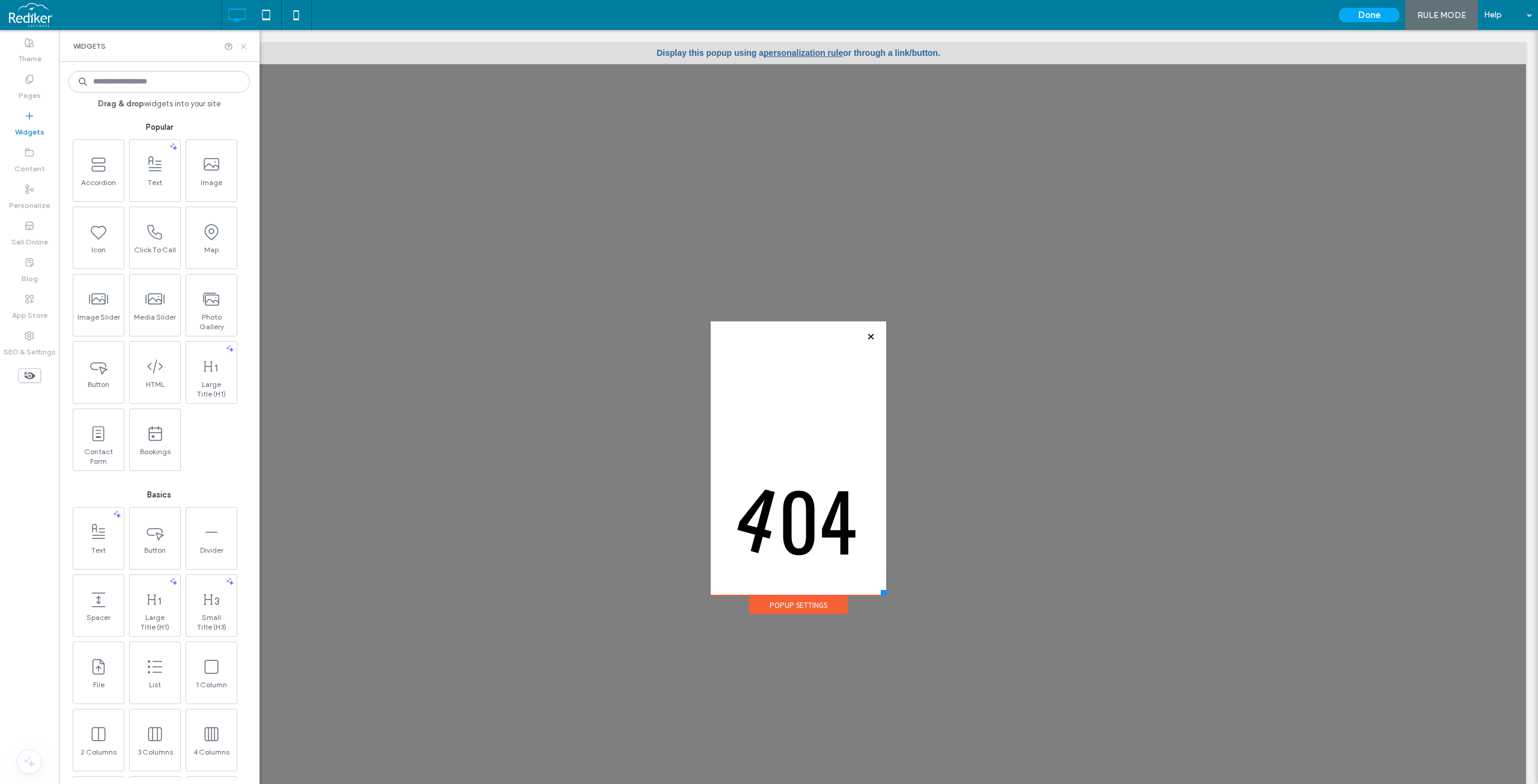
click at [243, 47] on icon at bounding box center [243, 45] width 9 height 9
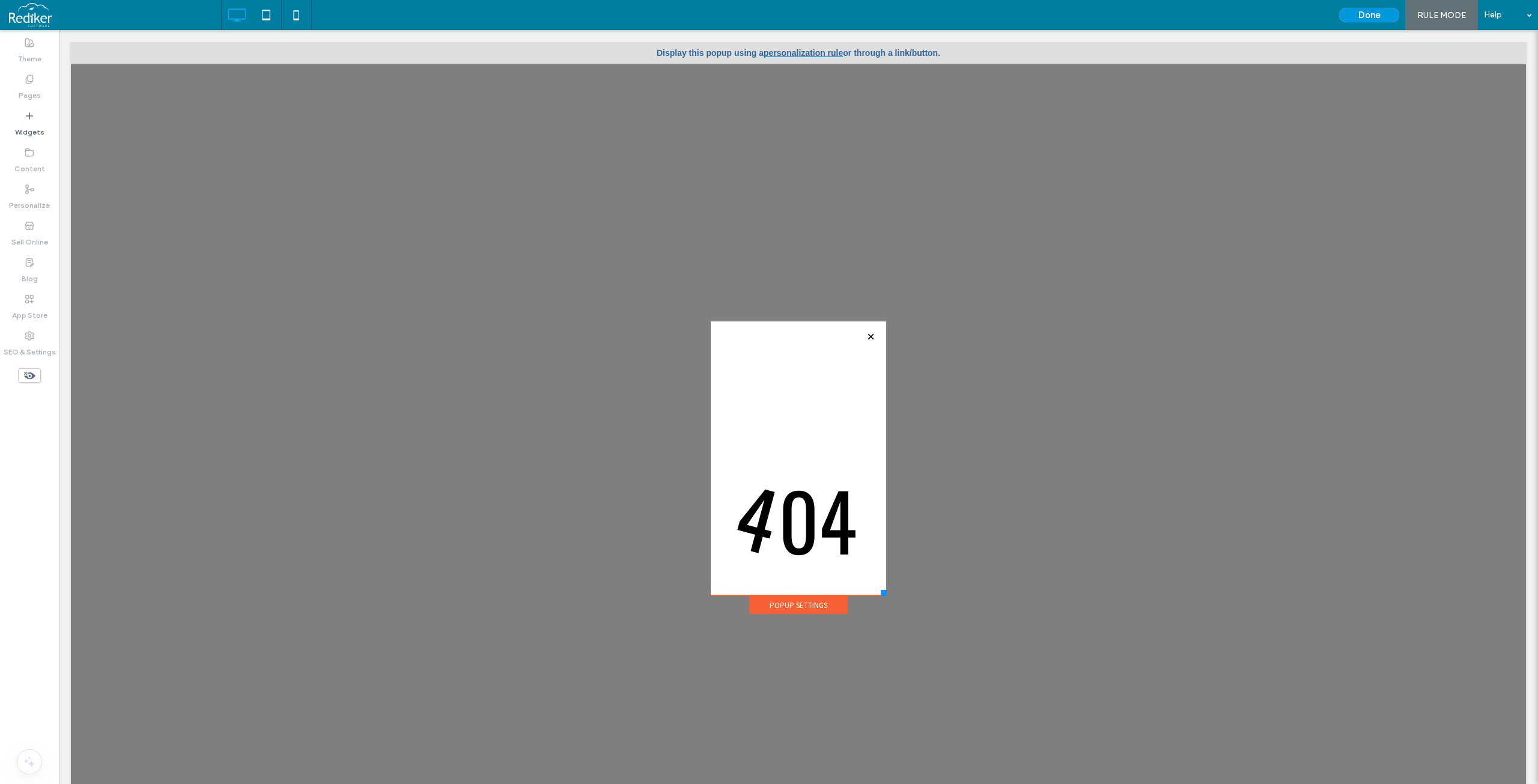
click at [1358, 16] on button "Done" at bounding box center [1369, 15] width 60 height 15
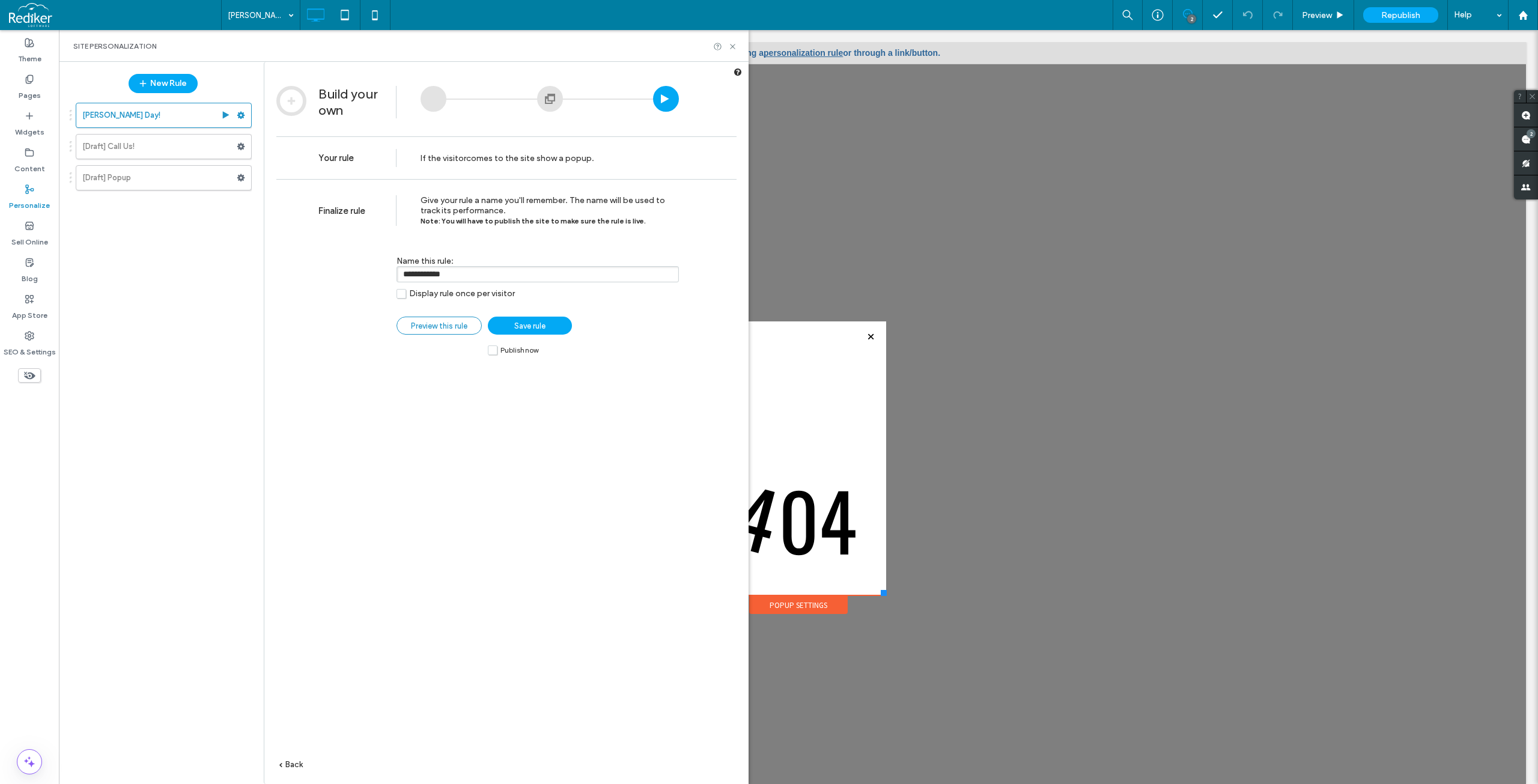
click at [410, 328] on span "Preview this rule" at bounding box center [438, 325] width 56 height 9
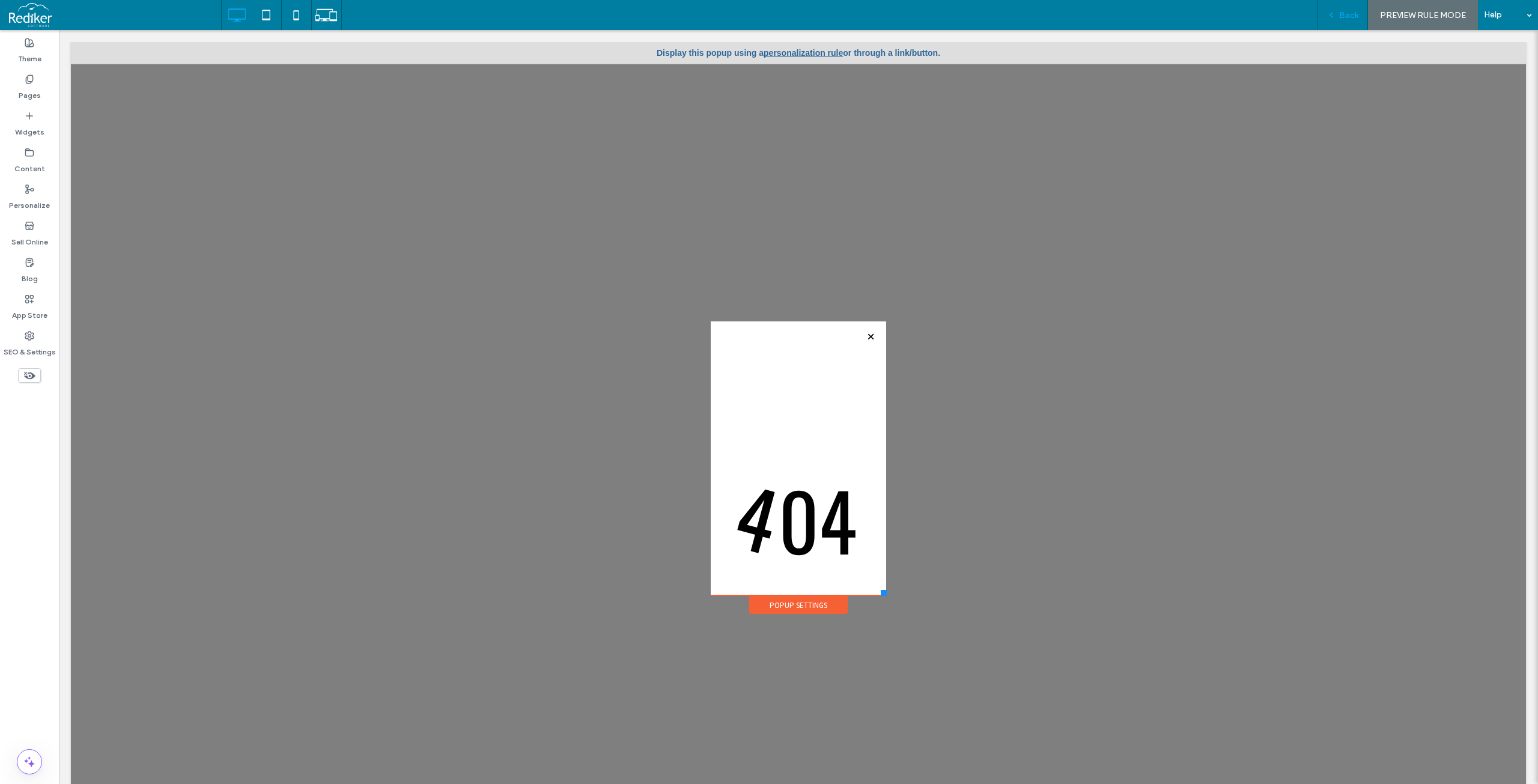
click at [1342, 16] on span "Back" at bounding box center [1348, 15] width 19 height 11
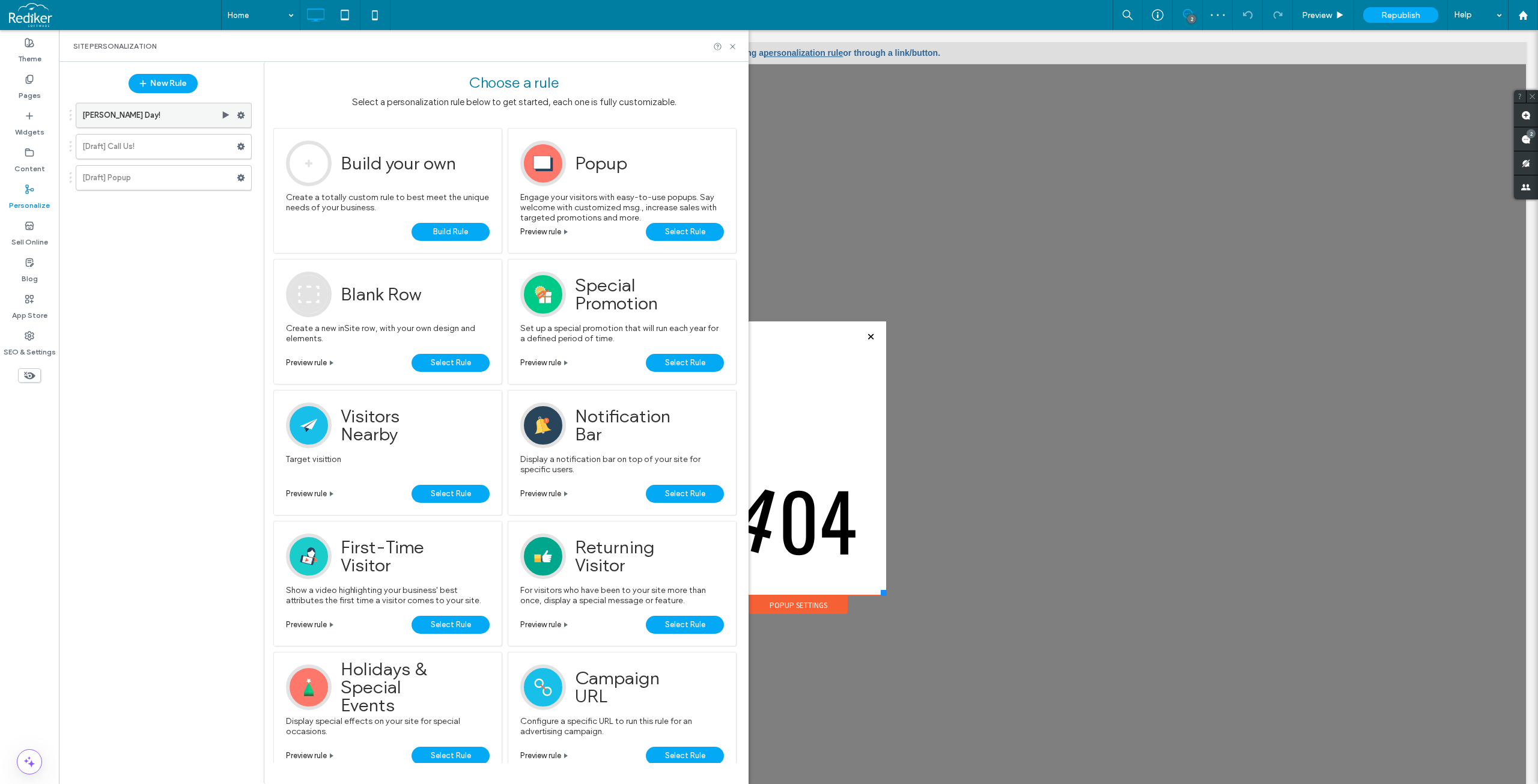
click at [245, 116] on div at bounding box center [244, 115] width 15 height 18
click at [240, 116] on icon at bounding box center [241, 115] width 9 height 9
click at [414, 143] on span "Edit Trigger" at bounding box center [405, 140] width 45 height 11
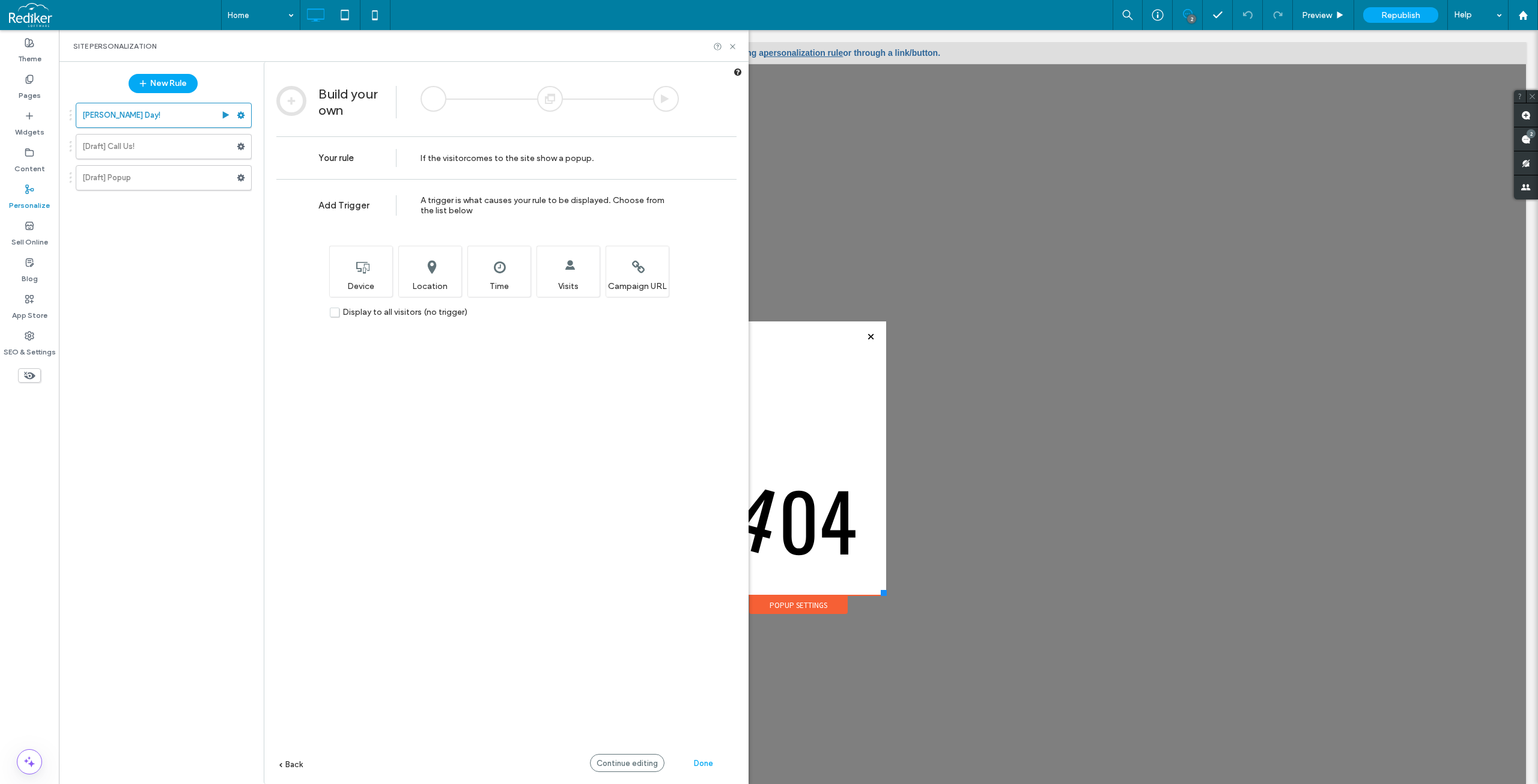
click at [523, 157] on span "comes to the site" at bounding box center [500, 158] width 69 height 11
click at [528, 191] on div "Add Trigger A trigger is what causes your rule to be displayed. Choose from the…" at bounding box center [505, 203] width 460 height 48
click at [445, 98] on div at bounding box center [433, 99] width 26 height 26
click at [549, 99] on div at bounding box center [550, 99] width 26 height 26
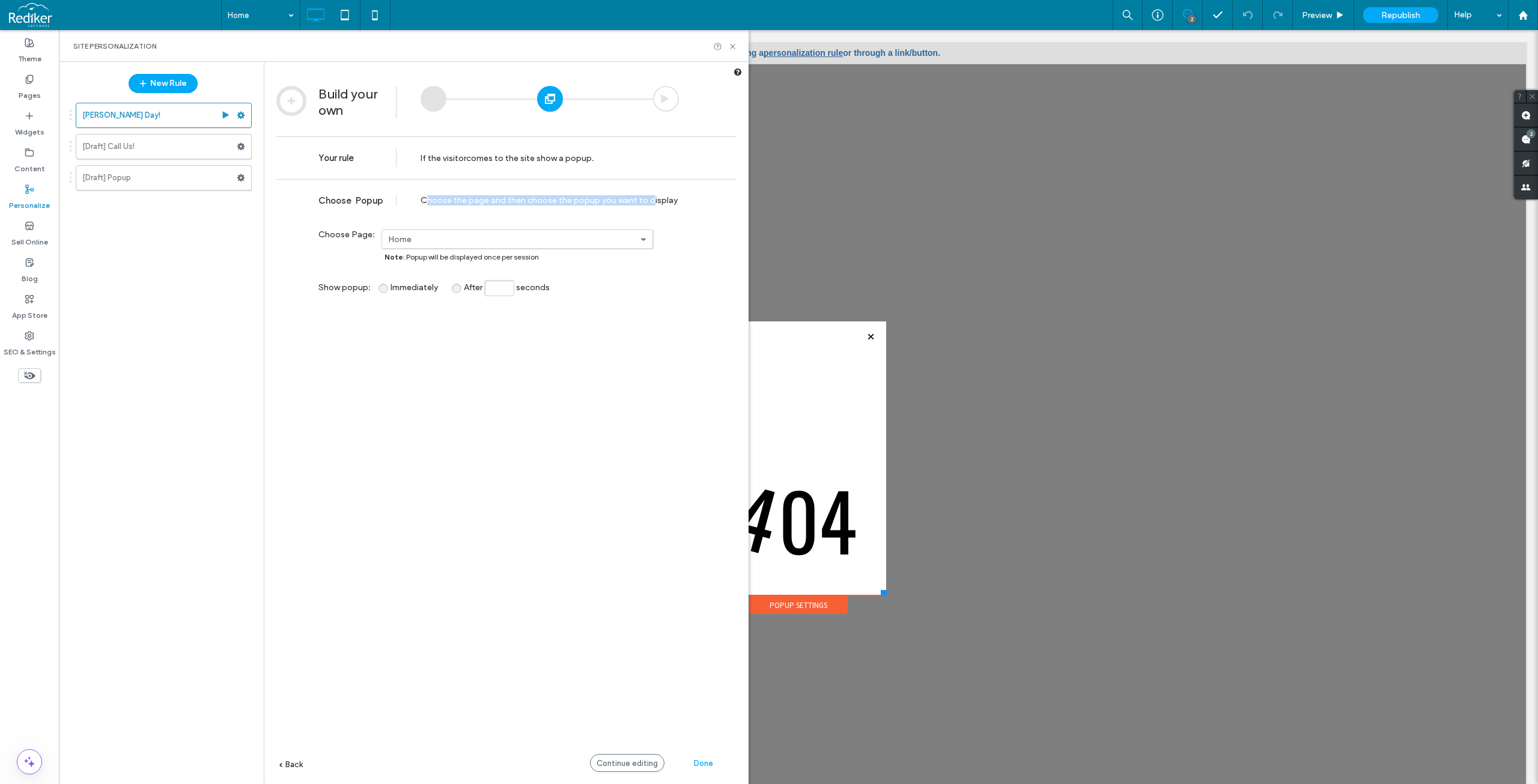
drag, startPoint x: 430, startPoint y: 198, endPoint x: 509, endPoint y: 166, distance: 85.2
click at [645, 197] on div "Choose the page and then choose the popup you want to display" at bounding box center [549, 200] width 258 height 11
drag, startPoint x: 476, startPoint y: 162, endPoint x: 486, endPoint y: 187, distance: 26.9
click at [595, 168] on div "Your rule If the visitor comes to the site show a popup ." at bounding box center [505, 158] width 460 height 43
drag, startPoint x: 428, startPoint y: 201, endPoint x: 572, endPoint y: 202, distance: 144.0
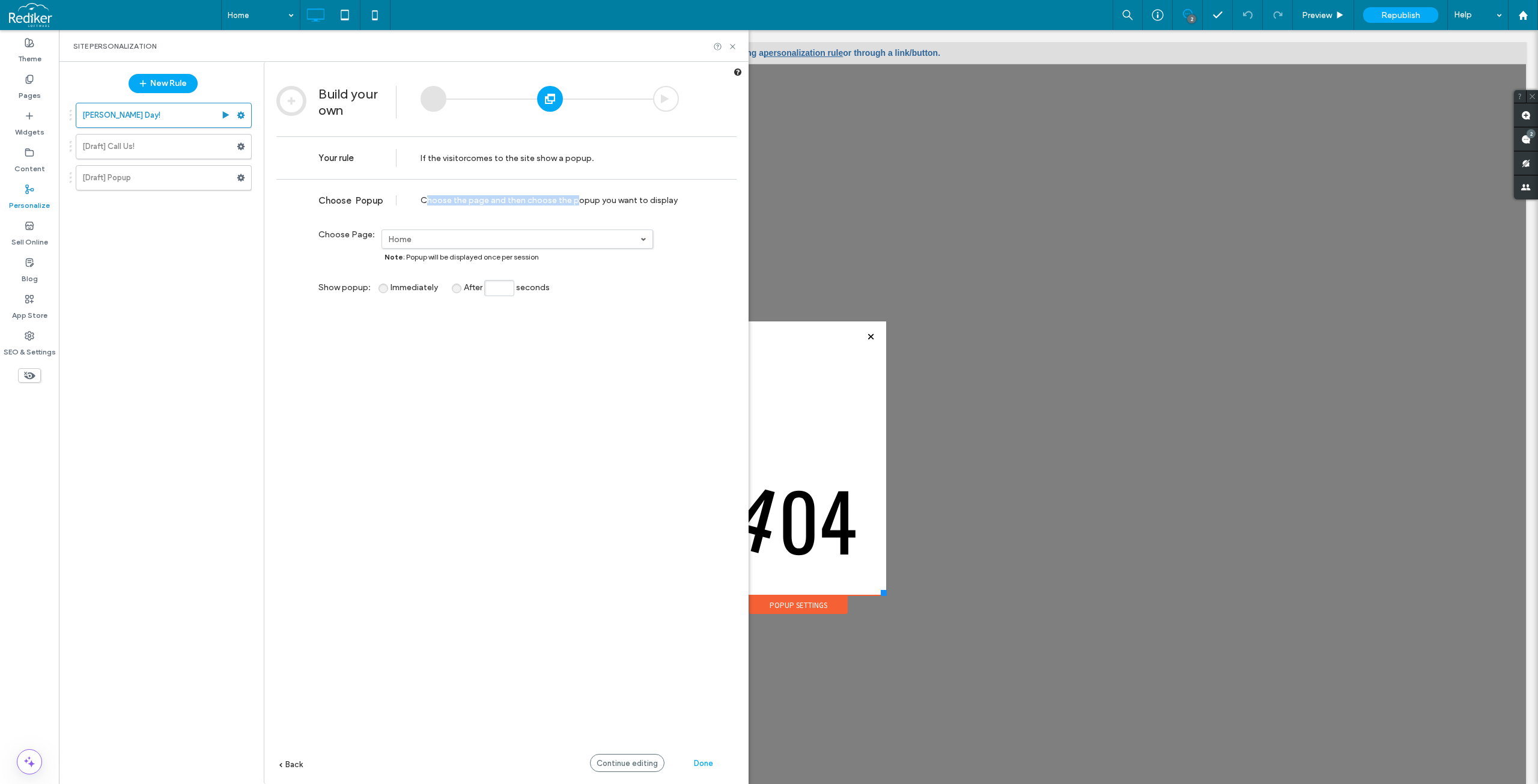
click at [572, 202] on div "Choose the page and then choose the popup you want to display" at bounding box center [549, 200] width 258 height 11
click at [603, 200] on div "Choose the page and then choose the popup you want to display" at bounding box center [549, 200] width 258 height 11
click at [453, 256] on span "Note : Popup will be displayed once per session" at bounding box center [461, 256] width 154 height 9
click at [489, 237] on label "Home" at bounding box center [514, 239] width 253 height 11
click at [400, 258] on label "Home" at bounding box center [401, 259] width 23 height 11
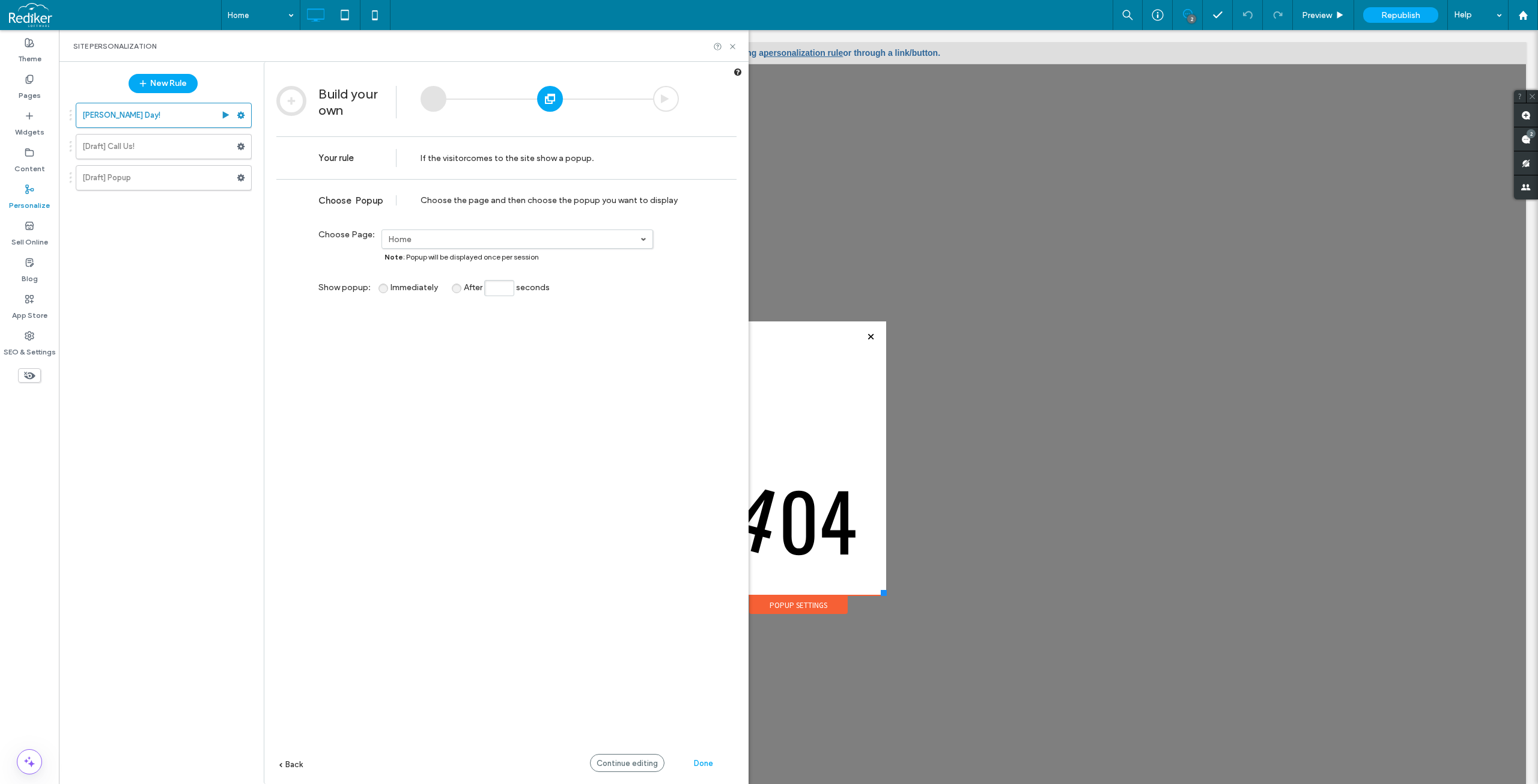
click at [504, 400] on div "**********" at bounding box center [505, 499] width 460 height 641
drag, startPoint x: 422, startPoint y: 202, endPoint x: 644, endPoint y: 198, distance: 222.0
click at [644, 198] on div "Choose the page and then choose the popup you want to display" at bounding box center [549, 200] width 258 height 11
click at [688, 206] on div "Choose Popup Choose the page and then choose the popup you want to display" at bounding box center [505, 198] width 460 height 39
click at [658, 202] on div "Choose the page and then choose the popup you want to display" at bounding box center [549, 200] width 258 height 11
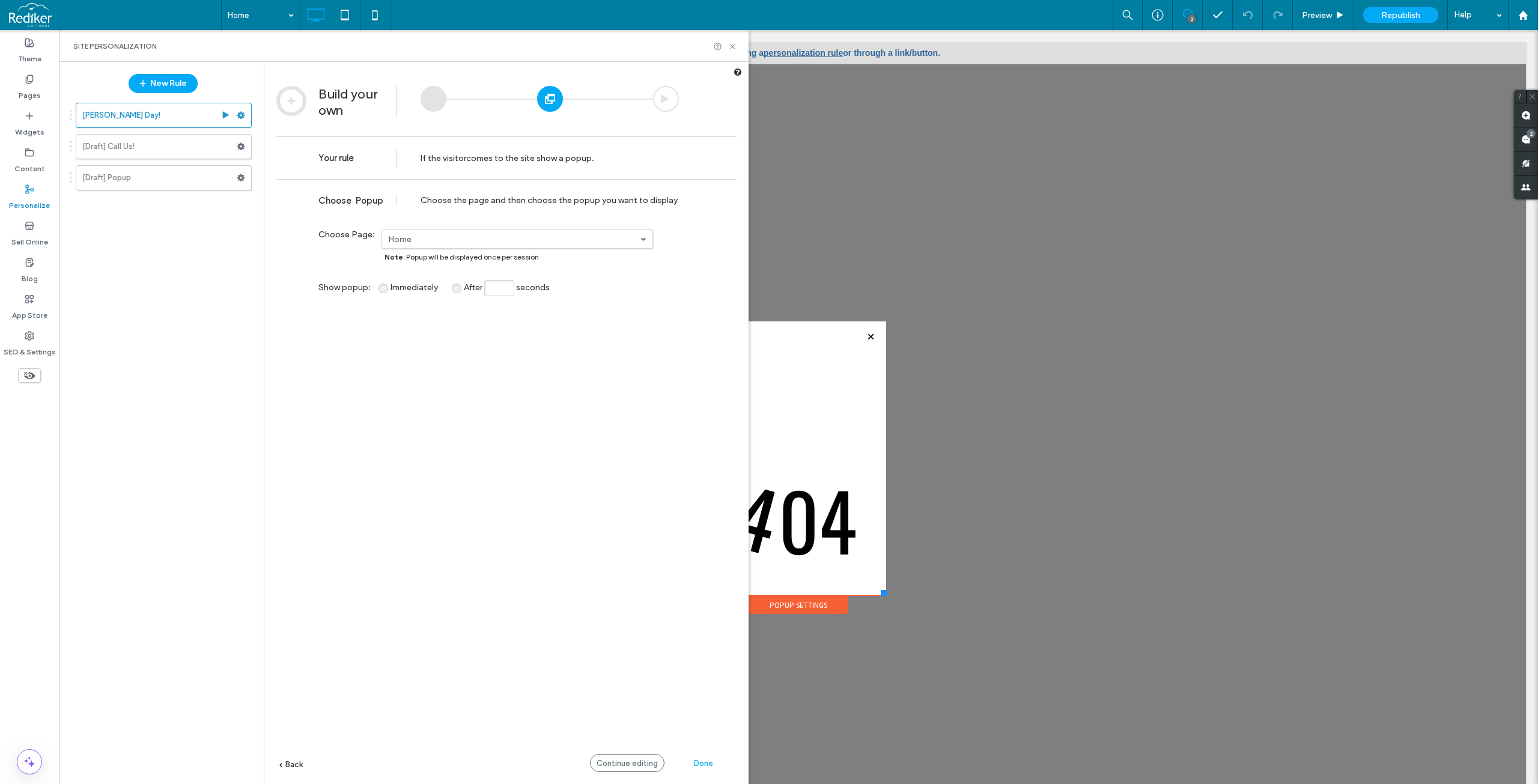
click at [420, 325] on div "**********" at bounding box center [505, 499] width 460 height 641
click at [672, 94] on div at bounding box center [666, 99] width 26 height 26
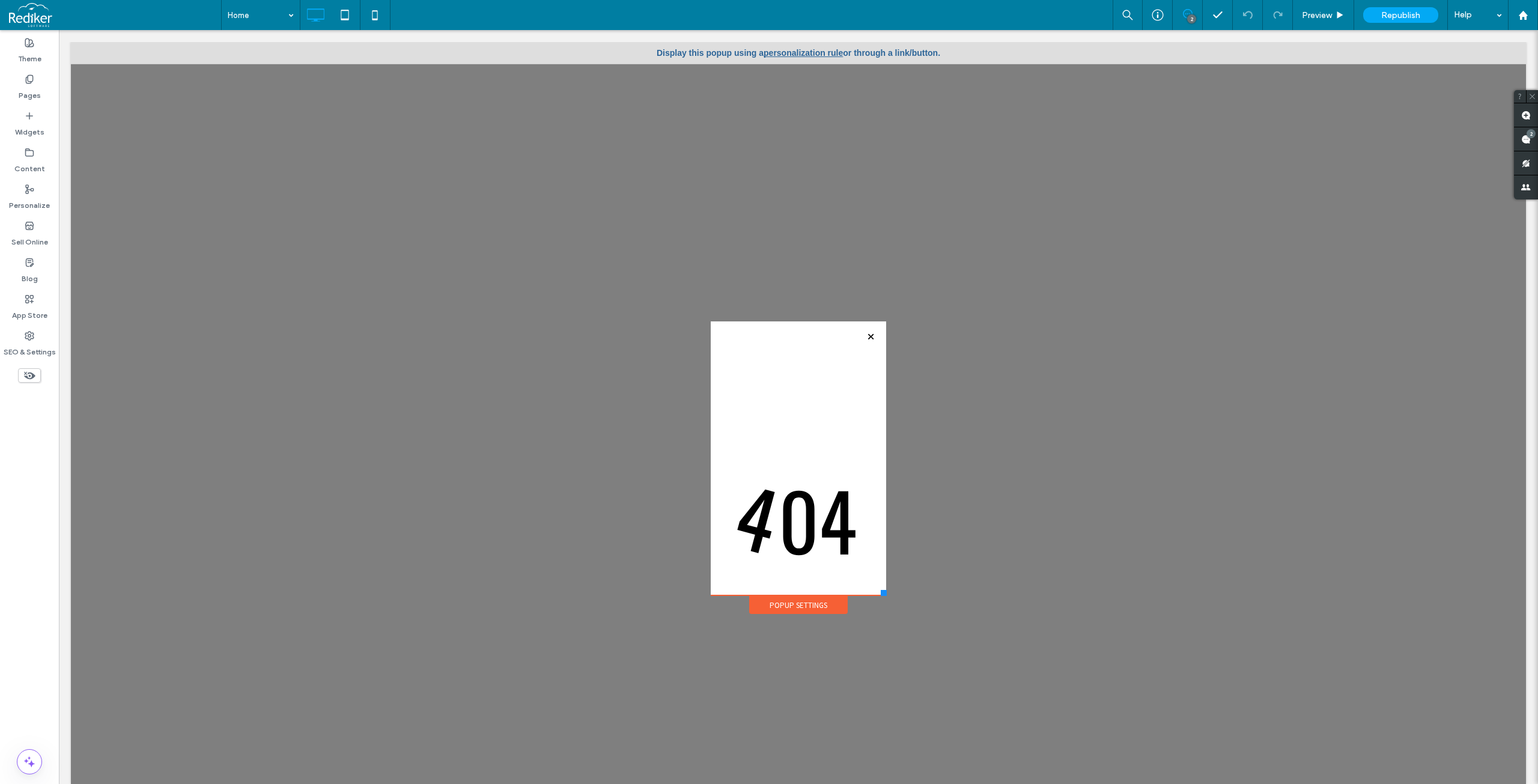
click at [601, 467] on div at bounding box center [769, 392] width 1538 height 784
click at [293, 14] on div at bounding box center [769, 392] width 1538 height 784
click at [225, 18] on div at bounding box center [769, 392] width 1538 height 784
click at [24, 84] on div at bounding box center [769, 392] width 1538 height 784
drag, startPoint x: 343, startPoint y: 251, endPoint x: 325, endPoint y: 223, distance: 33.3
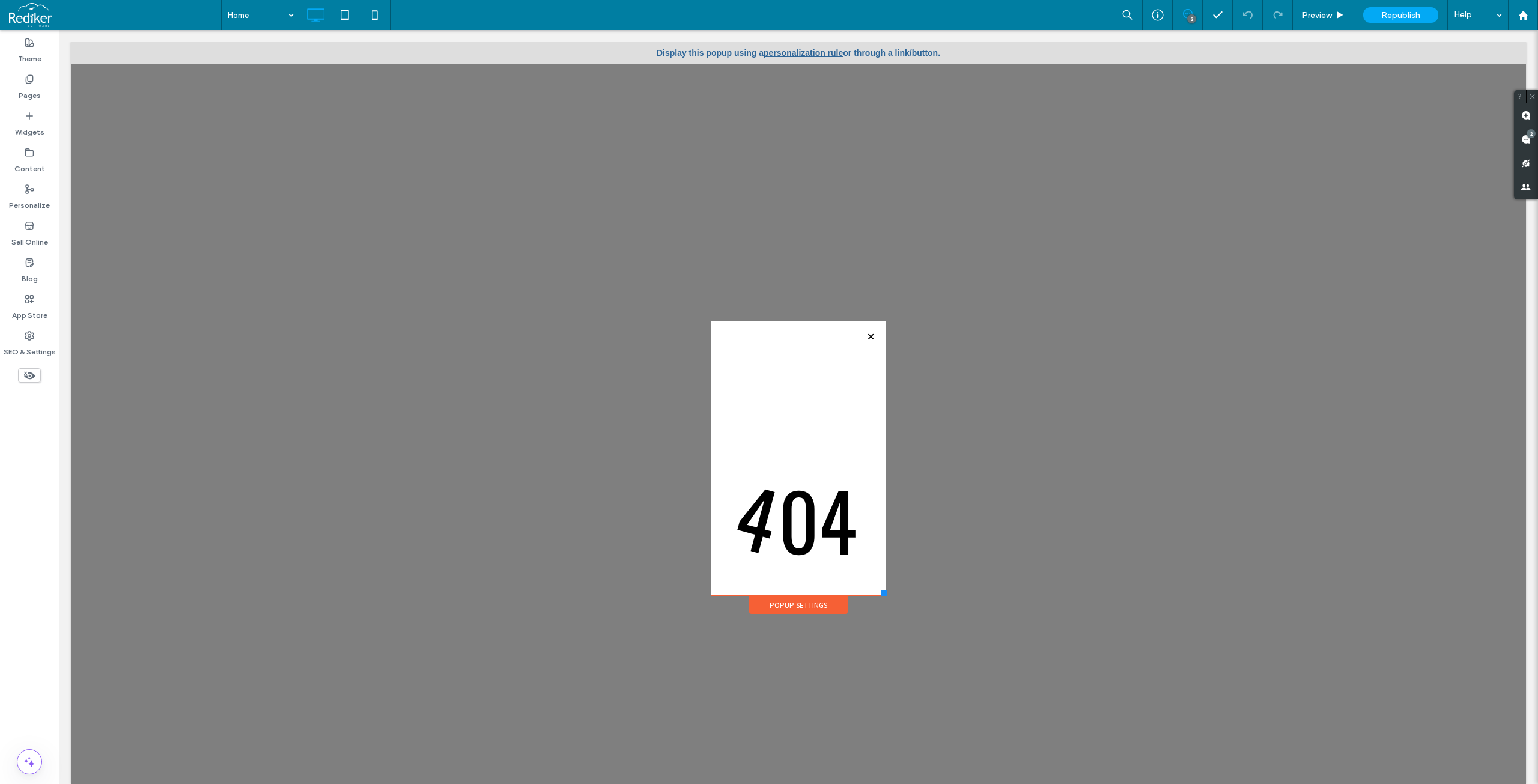
click at [344, 249] on div at bounding box center [769, 392] width 1538 height 784
click at [54, 11] on span at bounding box center [114, 15] width 212 height 24
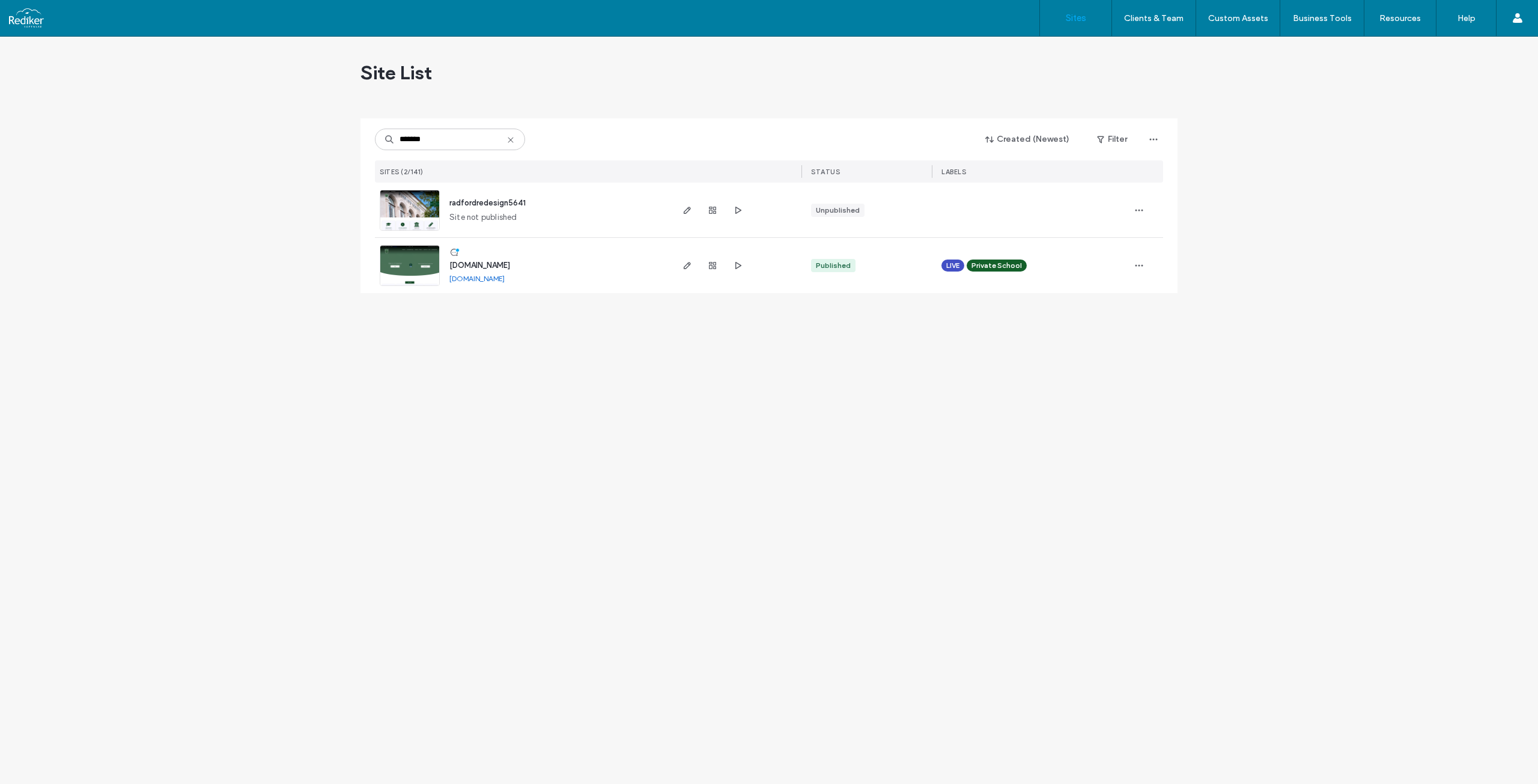
type input "*******"
click at [498, 268] on span "[DOMAIN_NAME]" at bounding box center [479, 264] width 61 height 9
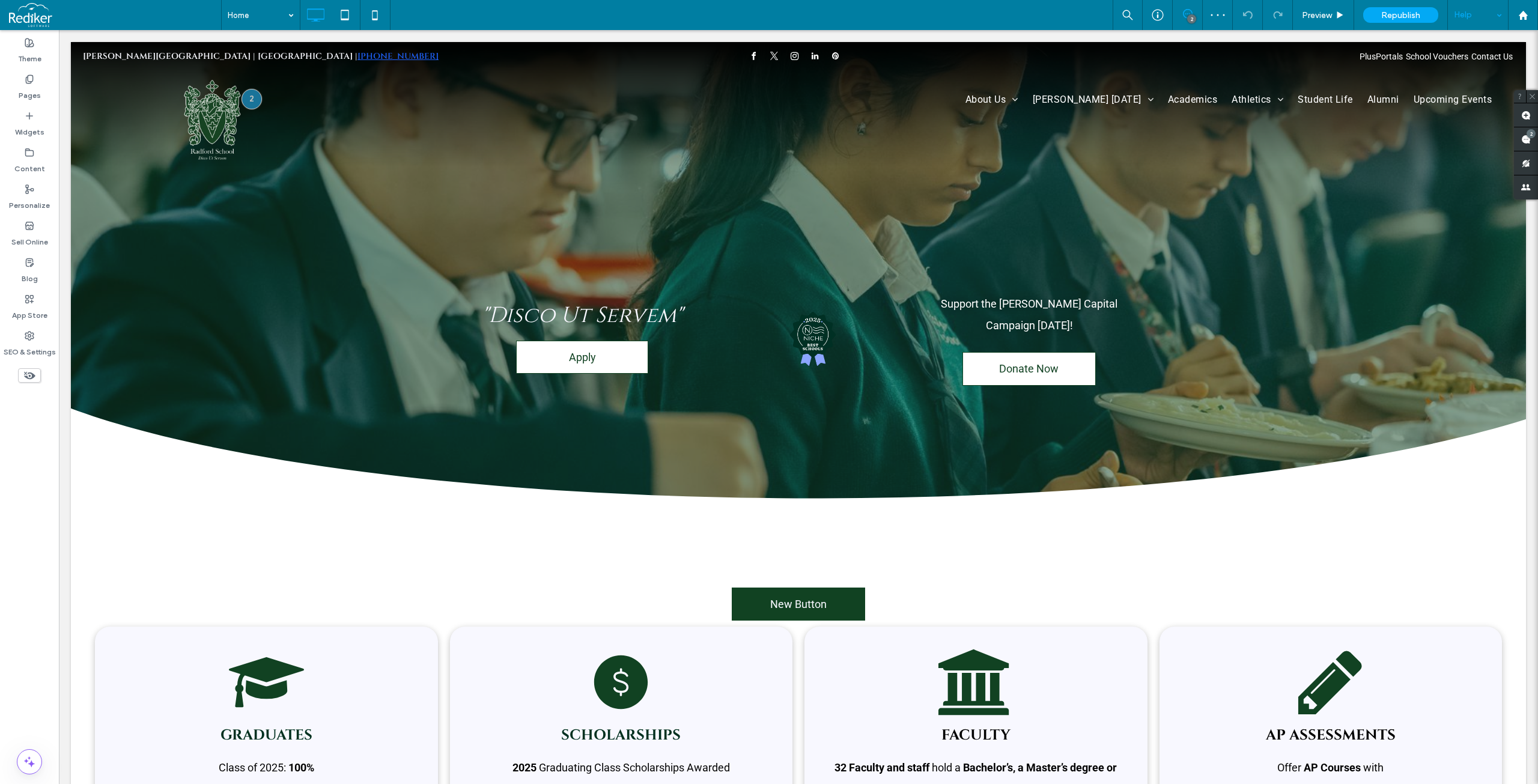
click at [1493, 15] on div "Help" at bounding box center [1478, 15] width 60 height 30
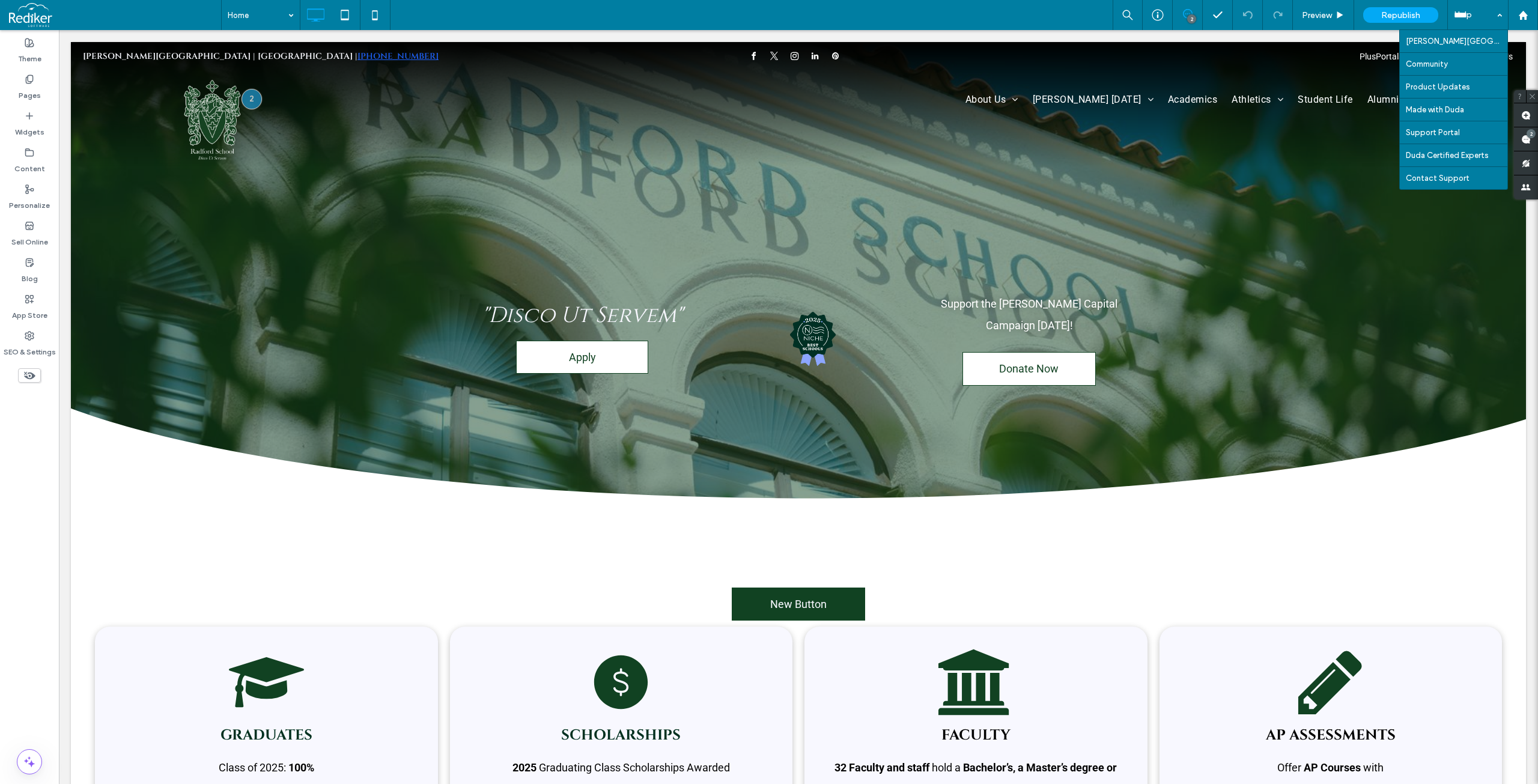
click at [1027, 11] on div "Home 2 Preview Republish Help [PERSON_NAME] University Community Product Update…" at bounding box center [879, 15] width 1316 height 30
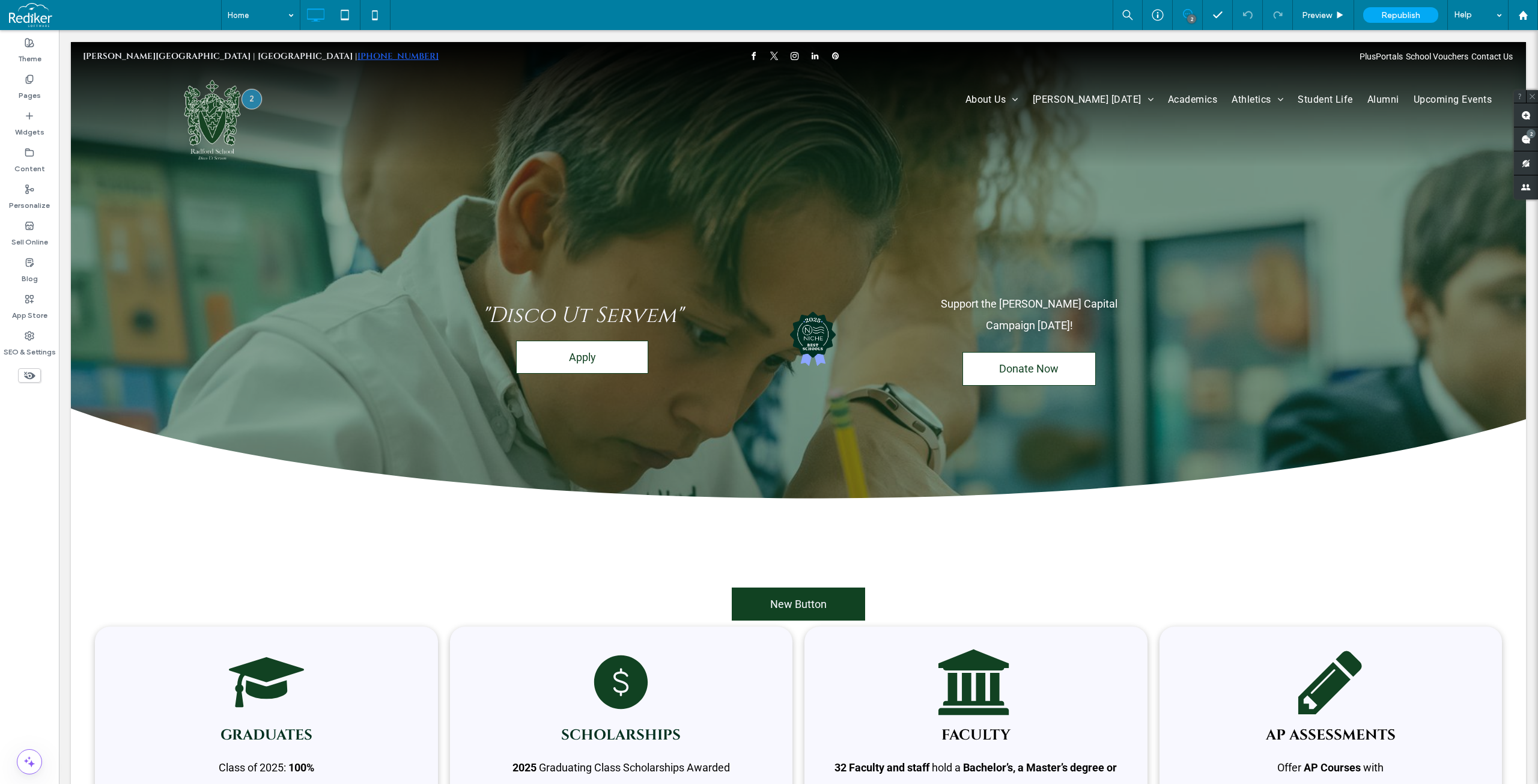
click at [541, 16] on div "Home 2 Preview Republish Help" at bounding box center [879, 15] width 1316 height 30
click at [567, 14] on div "Home 2 Preview Republish Help" at bounding box center [879, 15] width 1316 height 30
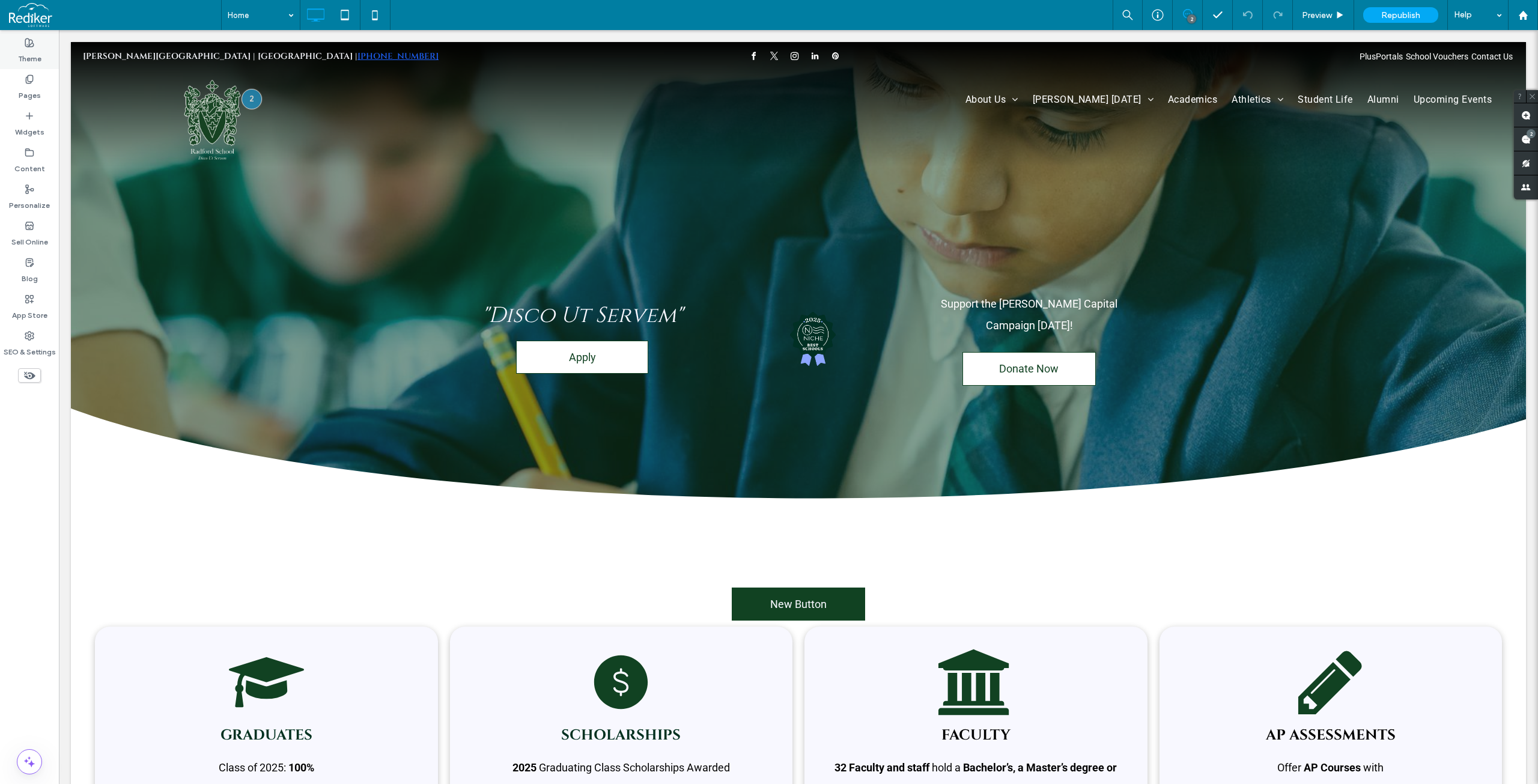
click at [32, 57] on label "Theme" at bounding box center [30, 55] width 23 height 16
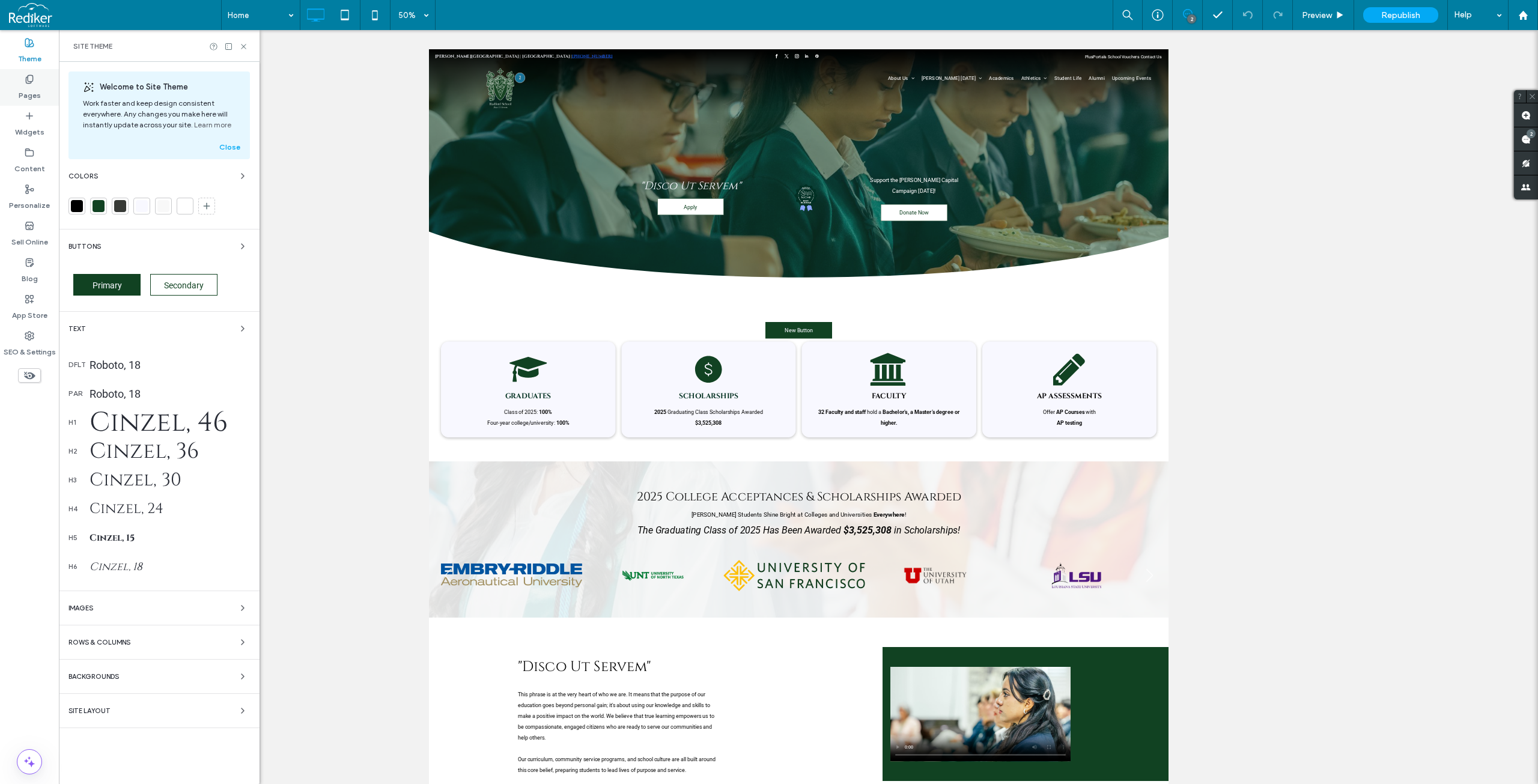
click at [28, 74] on div "Pages" at bounding box center [29, 87] width 59 height 37
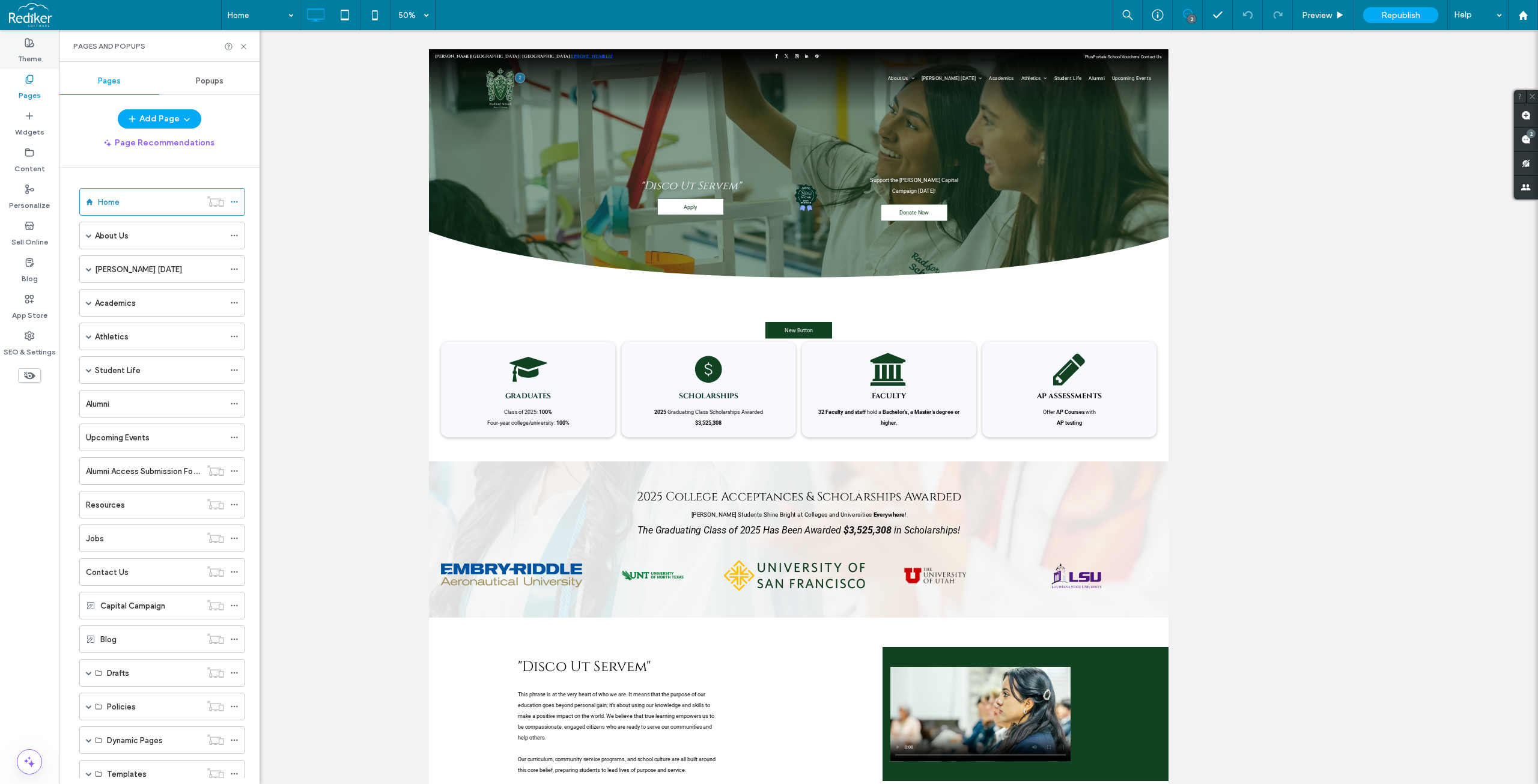
click at [23, 45] on div "Theme" at bounding box center [29, 51] width 59 height 37
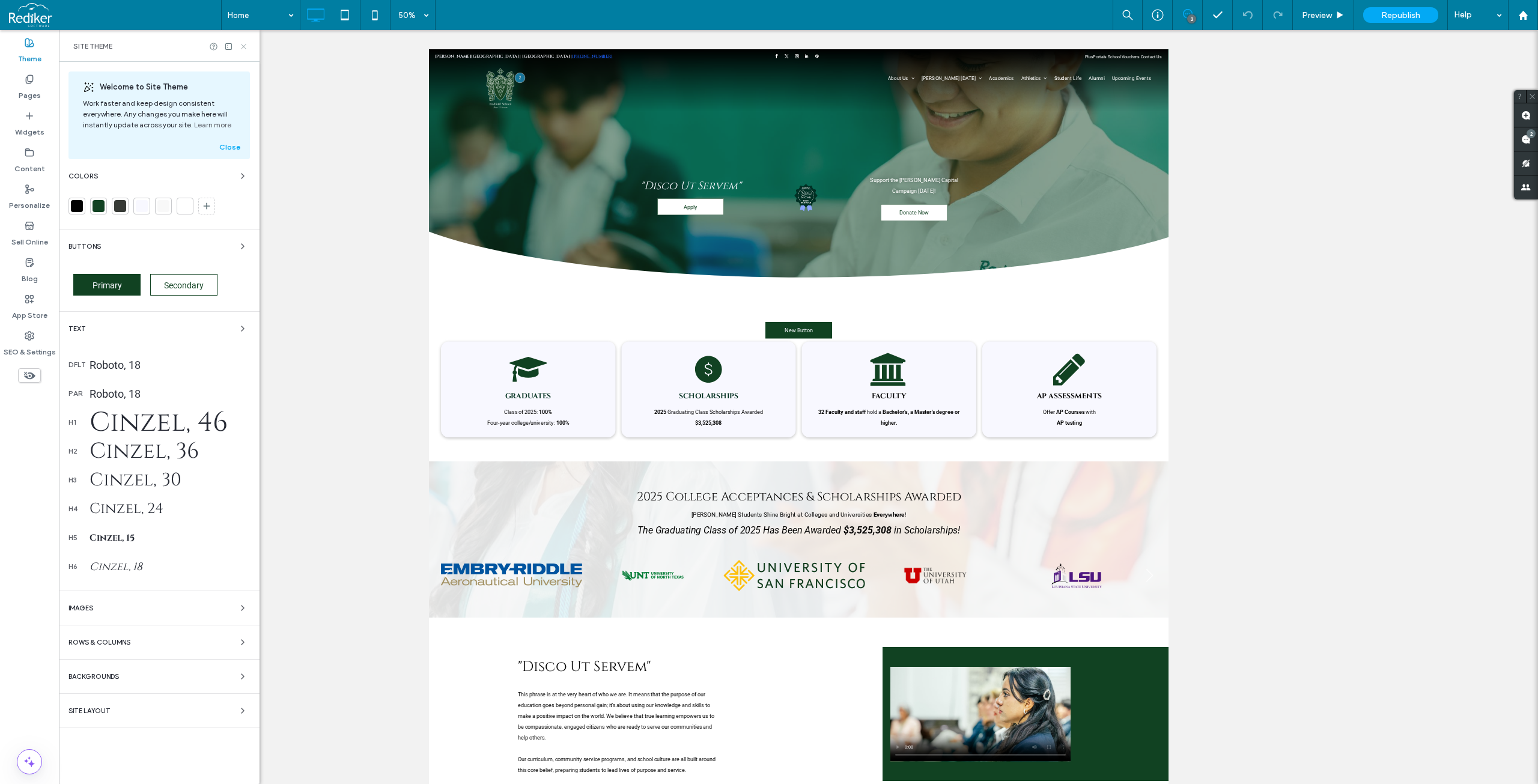
drag, startPoint x: 246, startPoint y: 45, endPoint x: 185, endPoint y: 17, distance: 67.1
click at [246, 45] on icon at bounding box center [243, 45] width 9 height 9
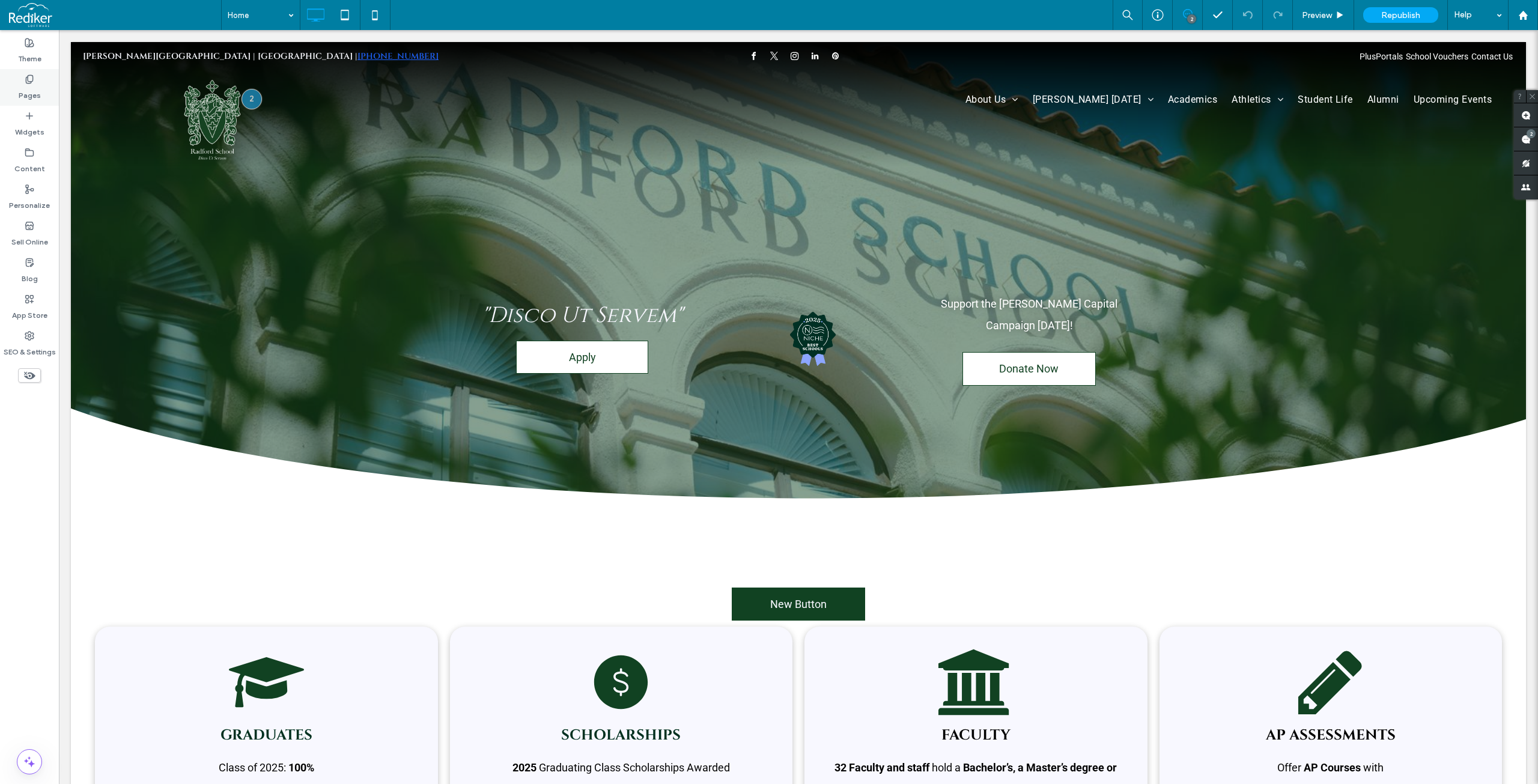
click at [23, 88] on label "Pages" at bounding box center [29, 92] width 22 height 16
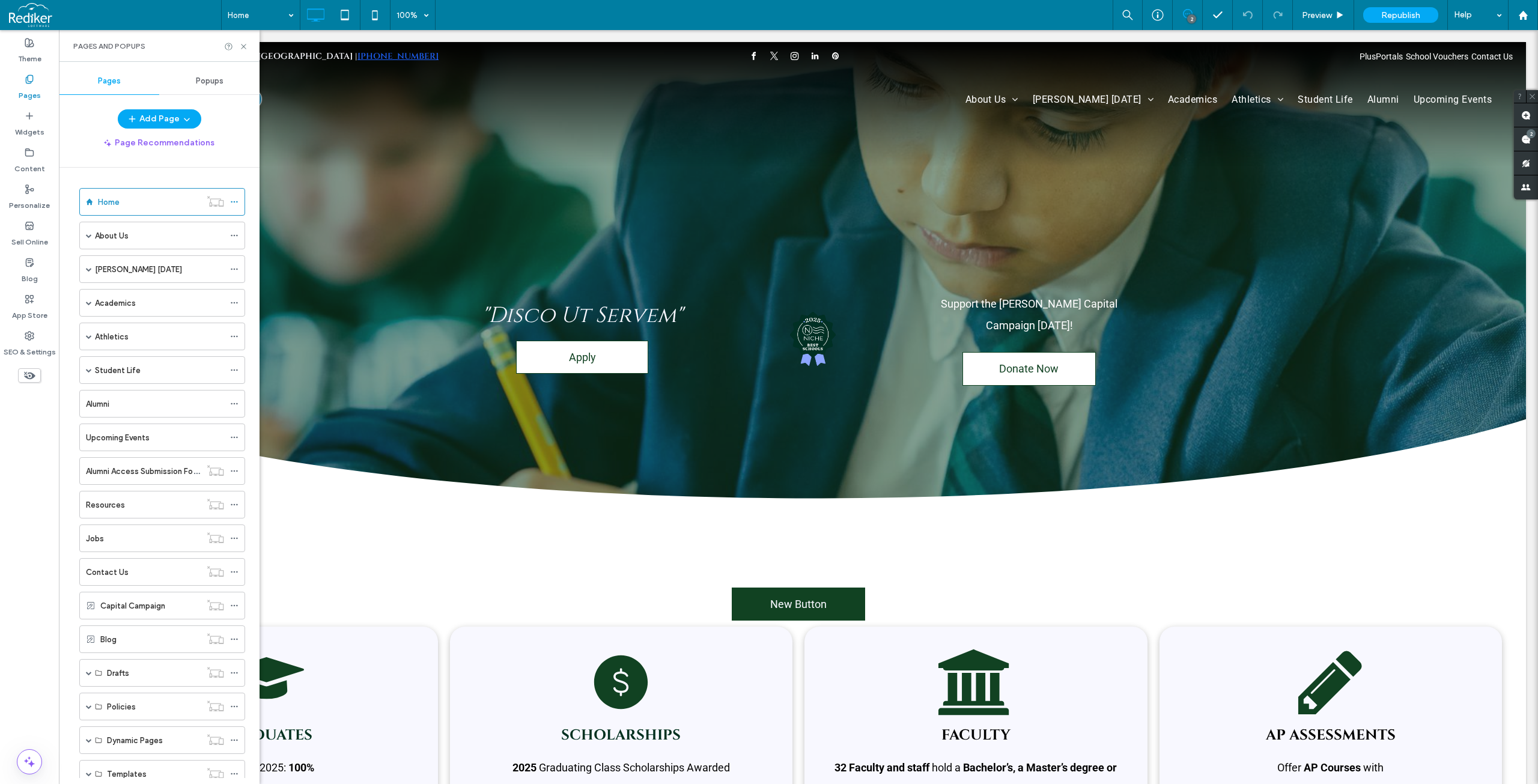
click at [226, 80] on div "Popups" at bounding box center [209, 80] width 101 height 26
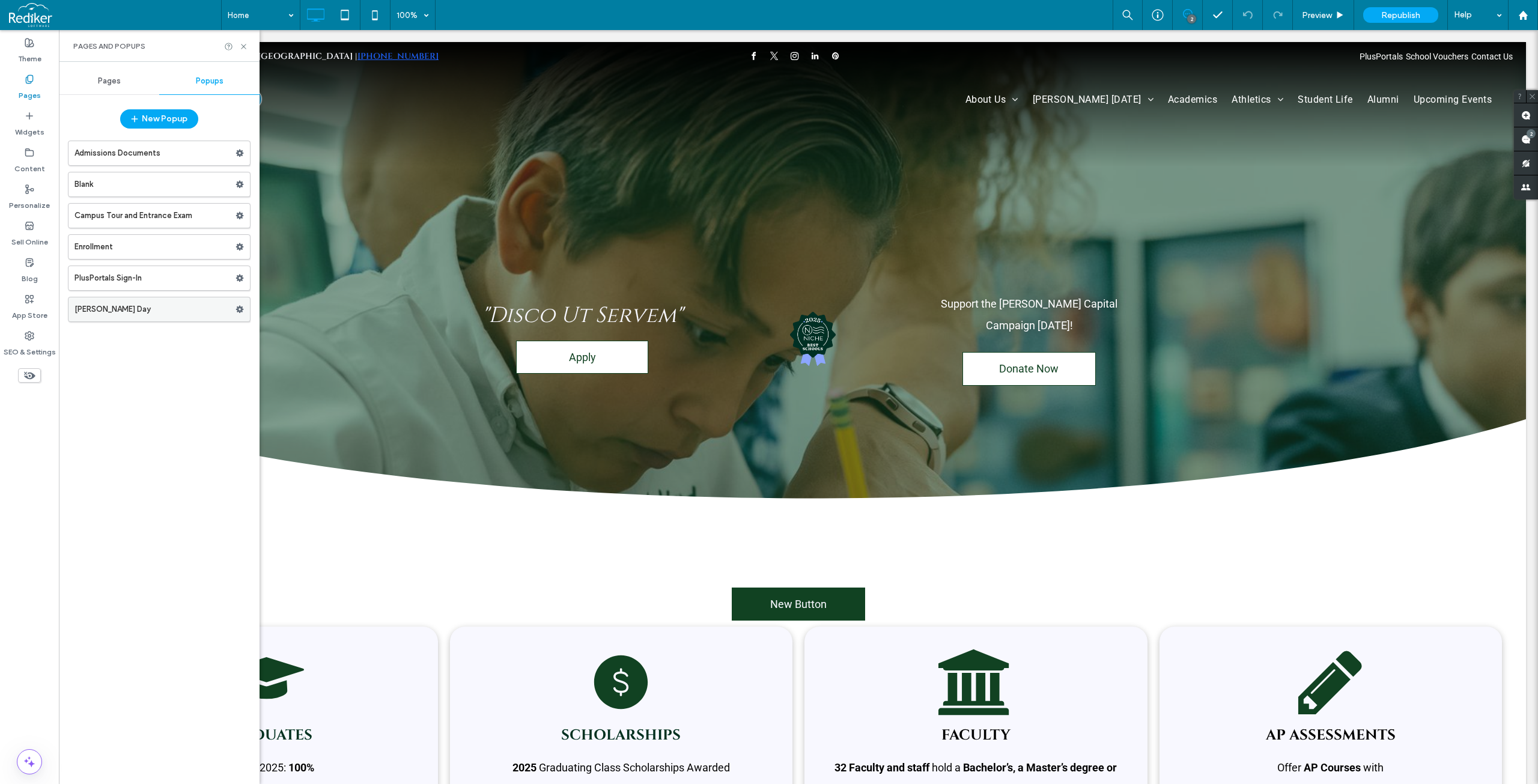
click at [114, 310] on label "[PERSON_NAME] Day" at bounding box center [155, 309] width 161 height 24
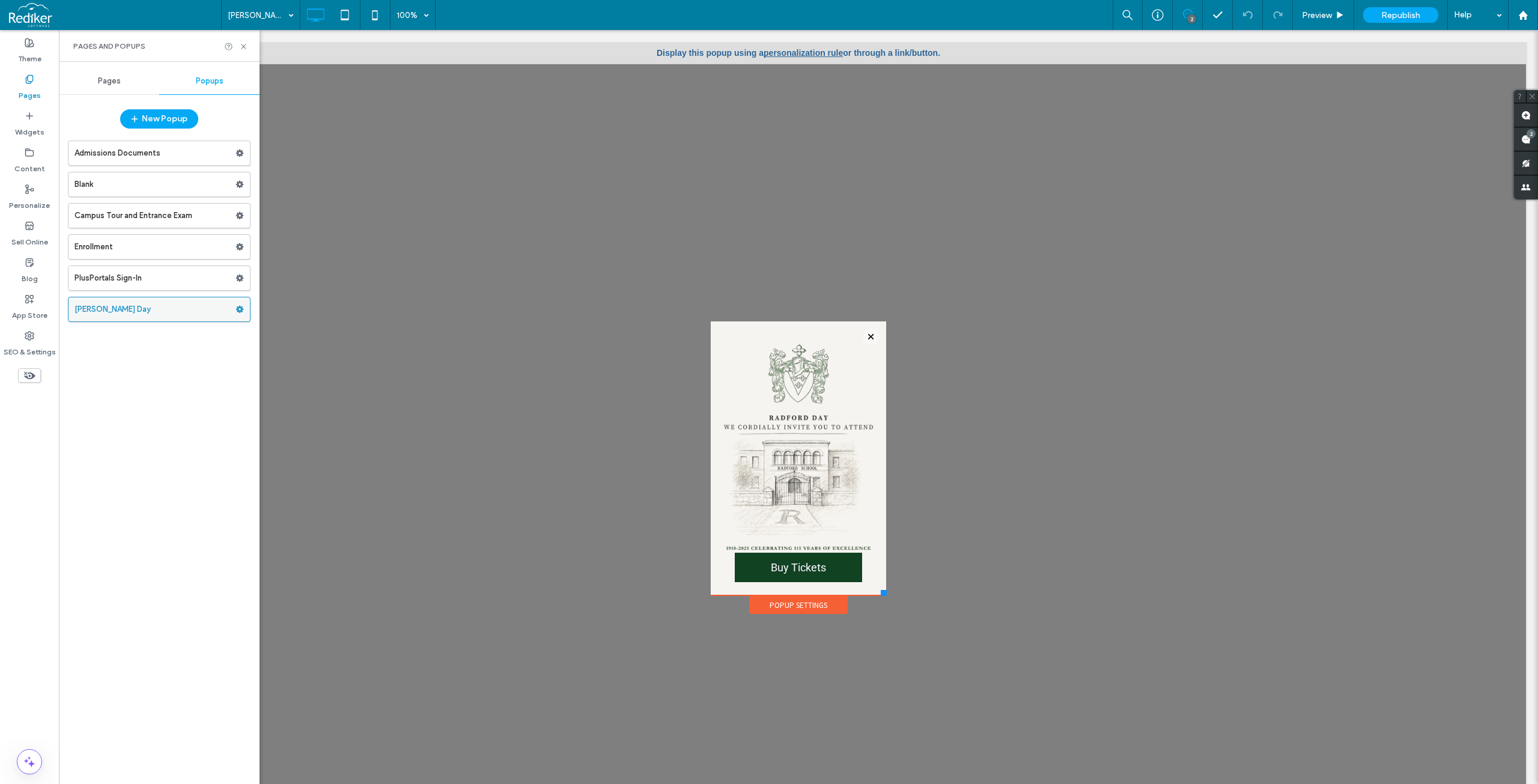
click at [241, 311] on use at bounding box center [240, 309] width 8 height 7
click at [163, 315] on label "[PERSON_NAME] Day" at bounding box center [155, 309] width 161 height 24
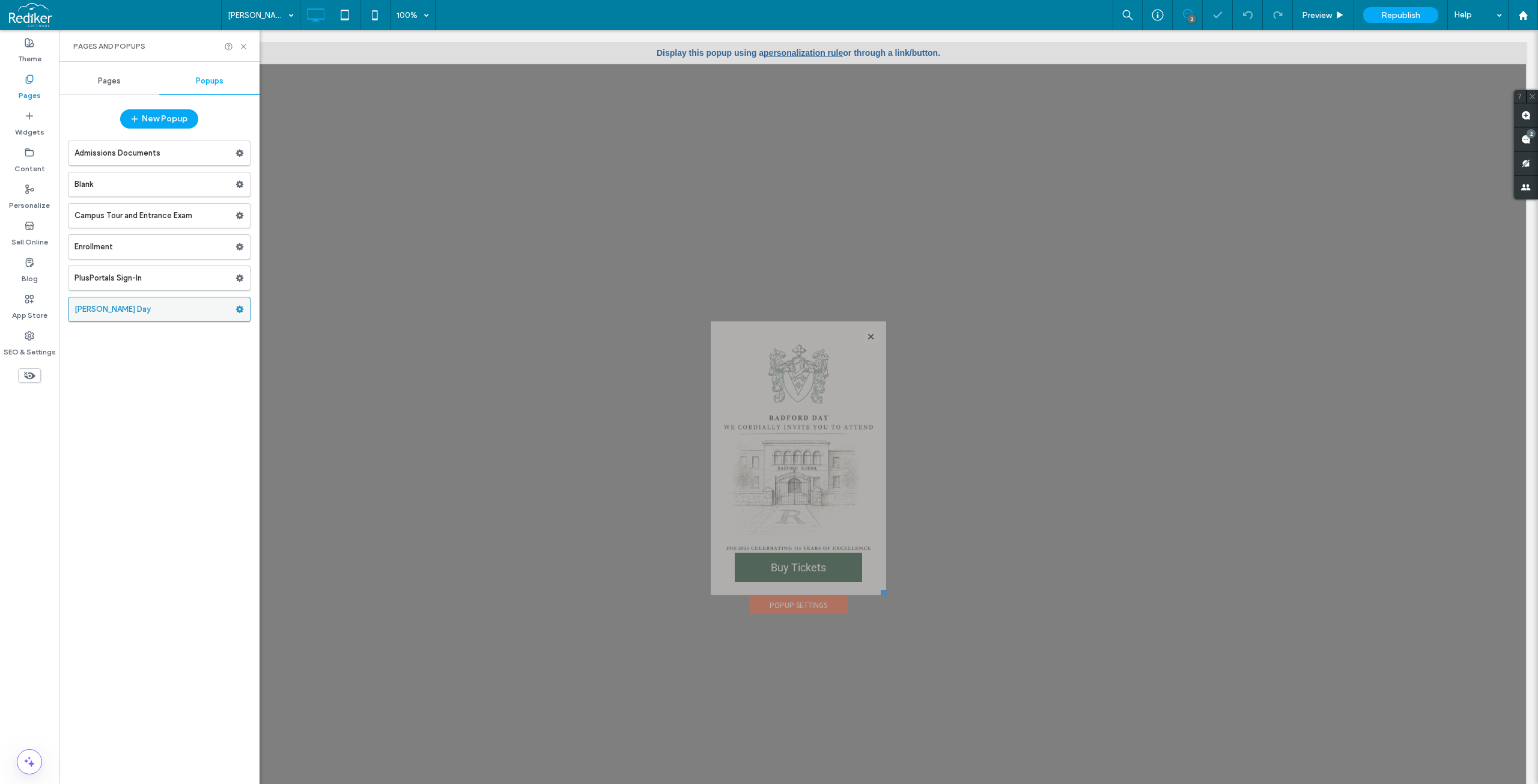
click at [163, 315] on label "[PERSON_NAME] Day" at bounding box center [155, 309] width 161 height 24
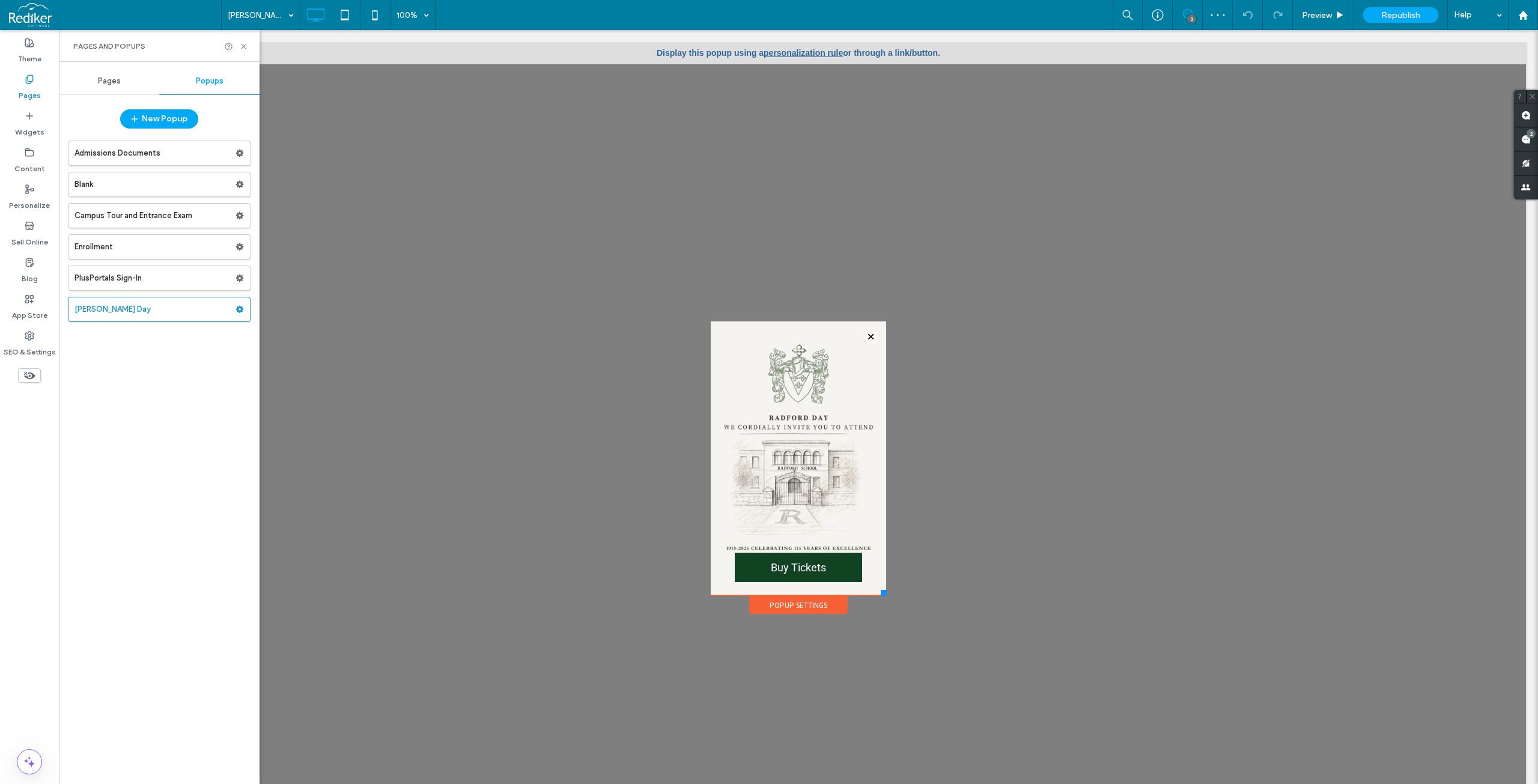
click at [619, 10] on div "[PERSON_NAME] Day 100% 2 Preview Republish Help" at bounding box center [879, 15] width 1316 height 30
click at [653, 13] on div "[PERSON_NAME] Day 100% 2 Preview Republish Help" at bounding box center [879, 15] width 1316 height 30
click at [789, 53] on link "personalization rule" at bounding box center [803, 53] width 79 height 10
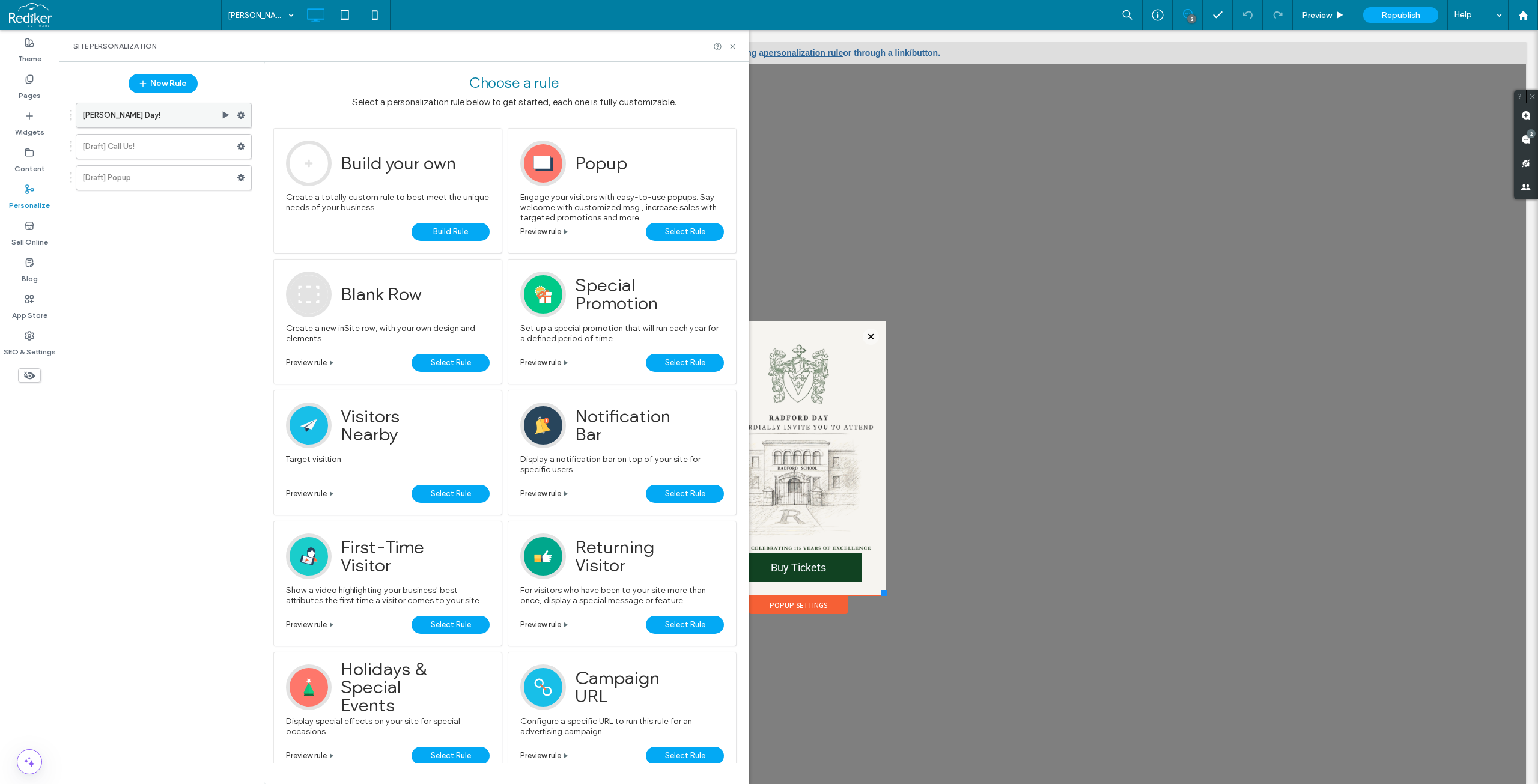
click at [245, 111] on div at bounding box center [244, 115] width 15 height 18
drag, startPoint x: 239, startPoint y: 116, endPoint x: 245, endPoint y: 114, distance: 6.3
click at [240, 116] on use at bounding box center [241, 114] width 8 height 7
click at [412, 140] on span "Edit Trigger" at bounding box center [405, 140] width 45 height 11
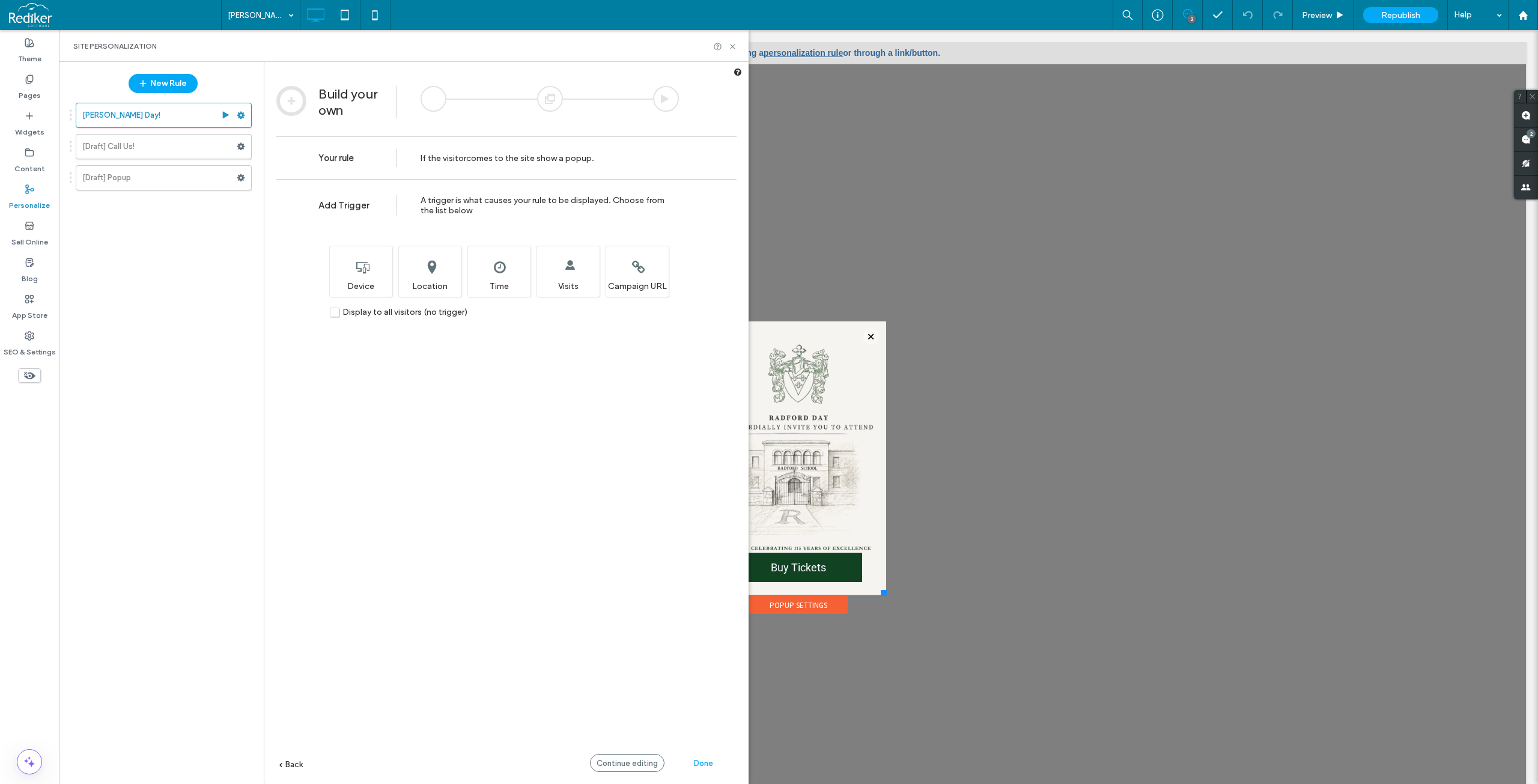
click at [544, 103] on div at bounding box center [550, 99] width 26 height 26
click at [310, 499] on div "**********" at bounding box center [505, 499] width 460 height 641
click at [733, 46] on use at bounding box center [732, 45] width 5 height 5
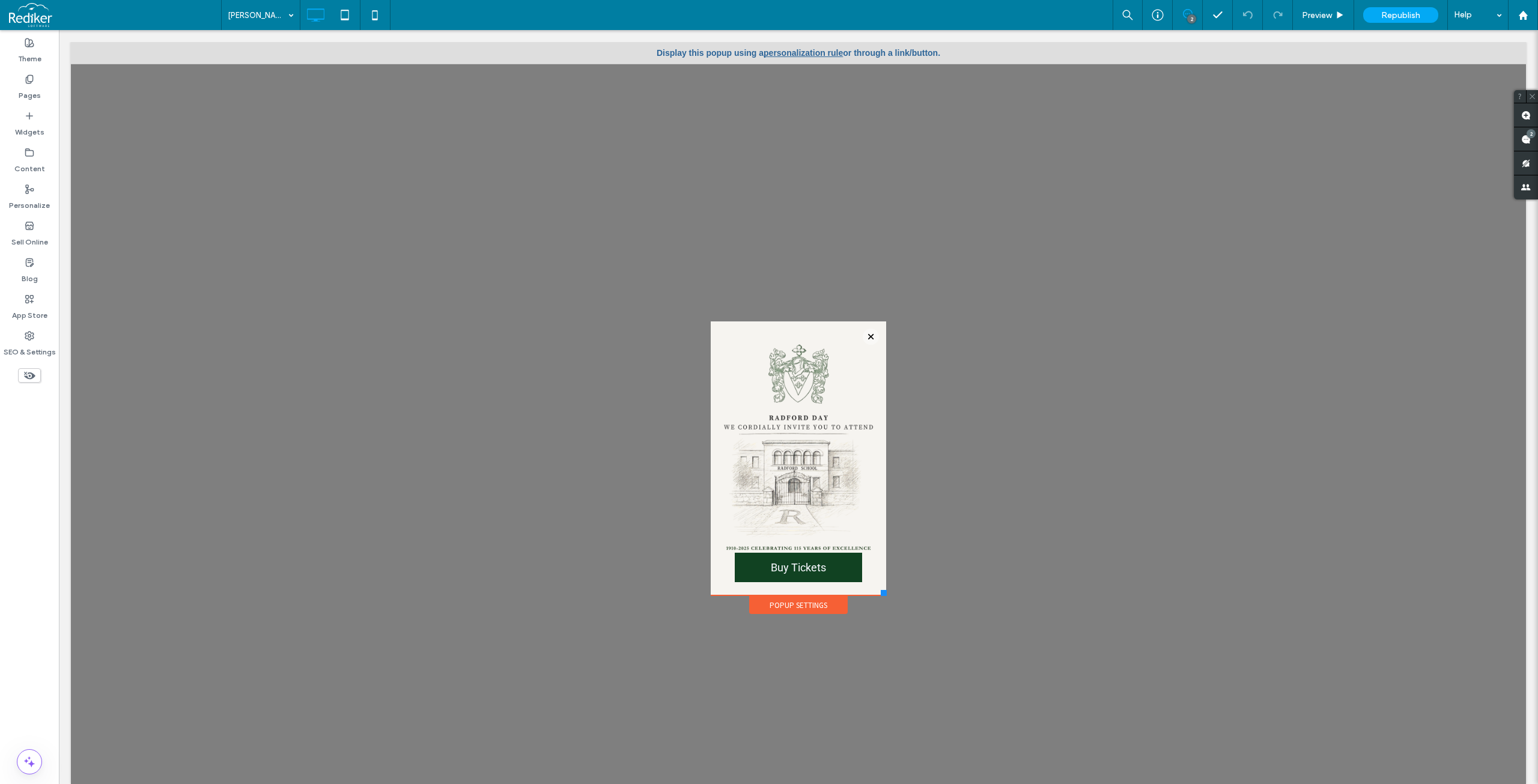
click at [589, 36] on body "APPLY NOW INQUIRE SUPPORT US QUICK LINKS Click To Paste [PERSON_NAME][GEOGRAPHI…" at bounding box center [799, 412] width 1479 height 766
click at [972, 37] on body "APPLY NOW INQUIRE SUPPORT US QUICK LINKS Click To Paste [PERSON_NAME][GEOGRAPHI…" at bounding box center [799, 412] width 1479 height 766
click at [1314, 15] on span "Preview" at bounding box center [1316, 15] width 30 height 11
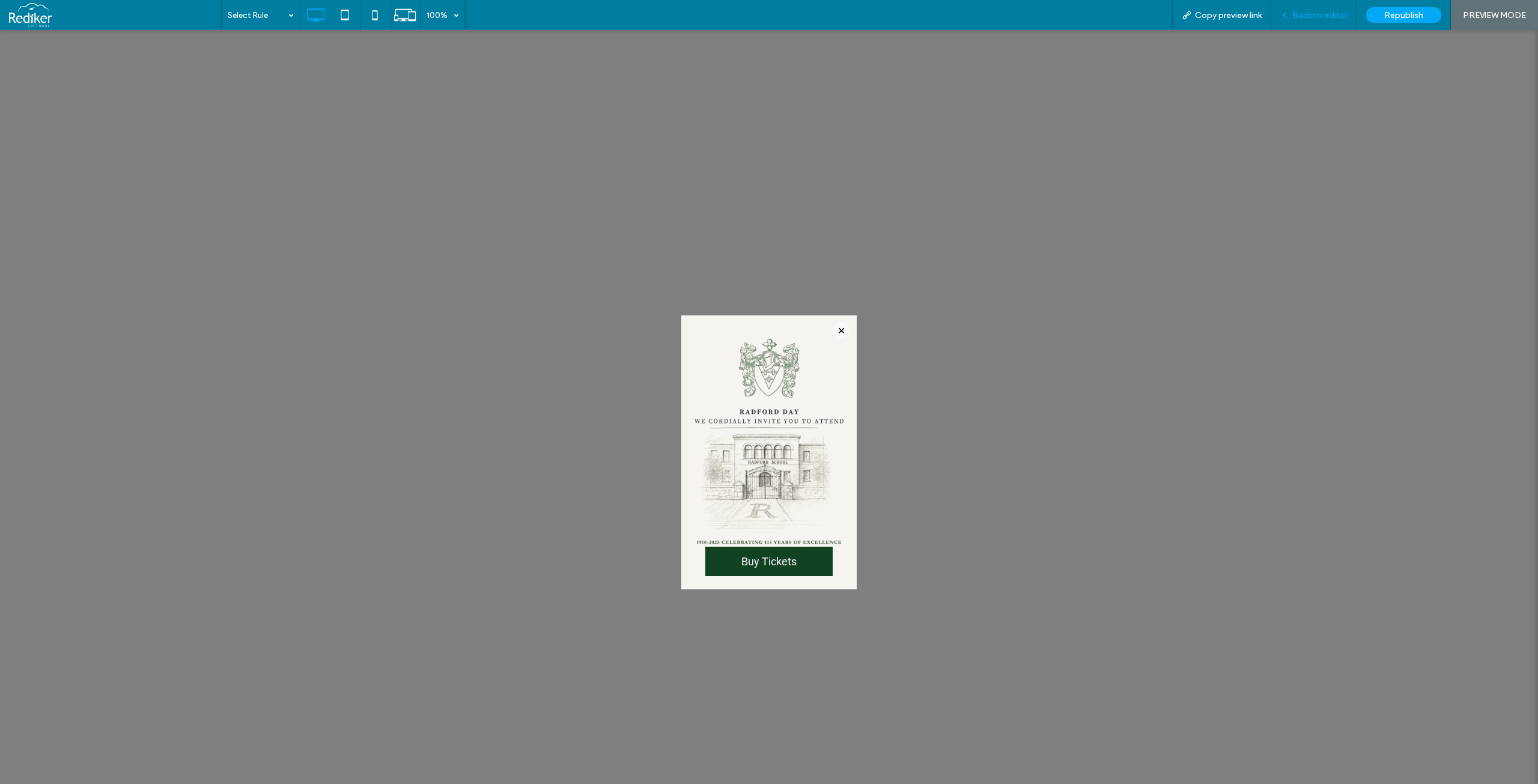
click at [1309, 18] on span "Back to editor" at bounding box center [1319, 15] width 55 height 11
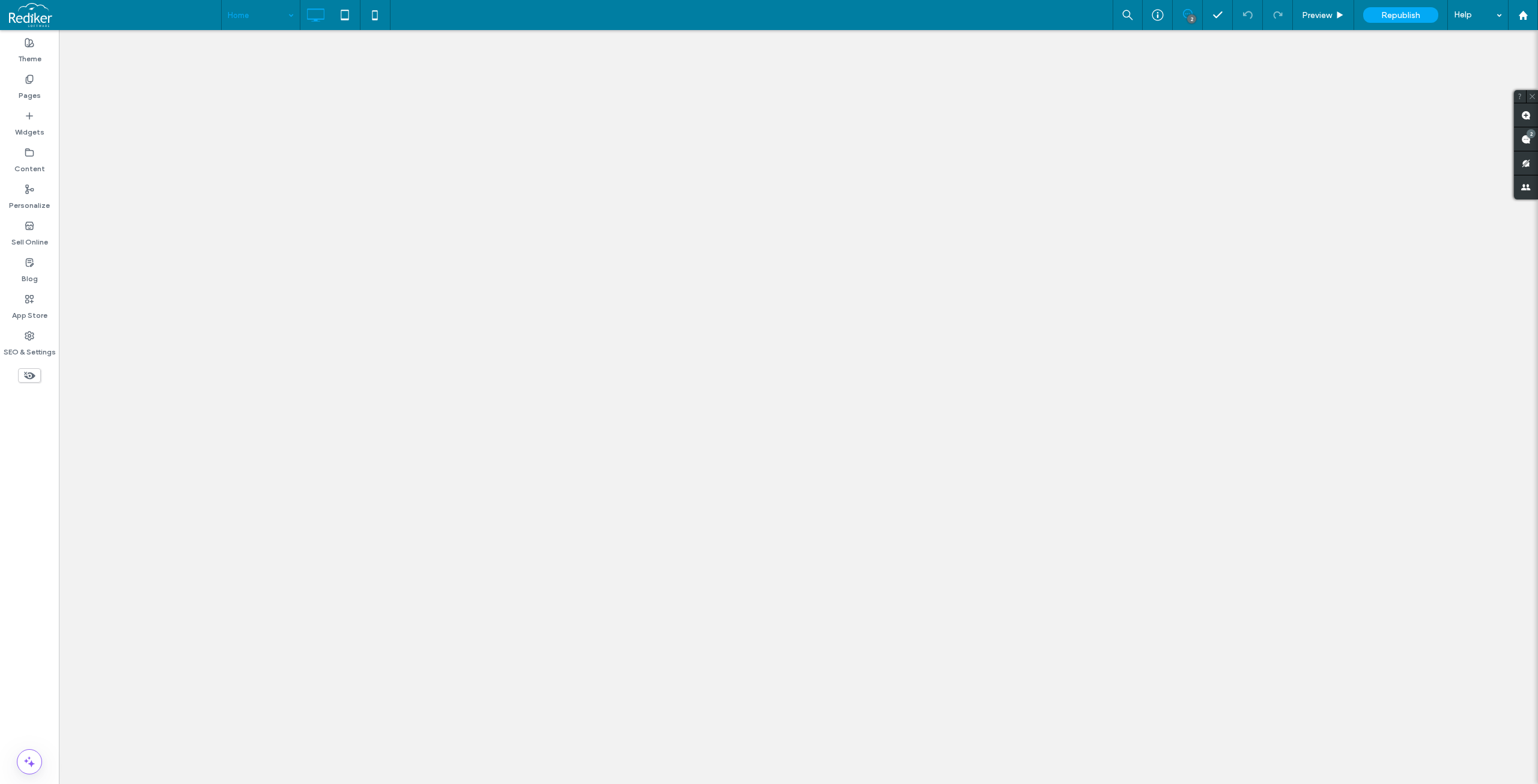
click at [980, 6] on div at bounding box center [769, 392] width 1538 height 784
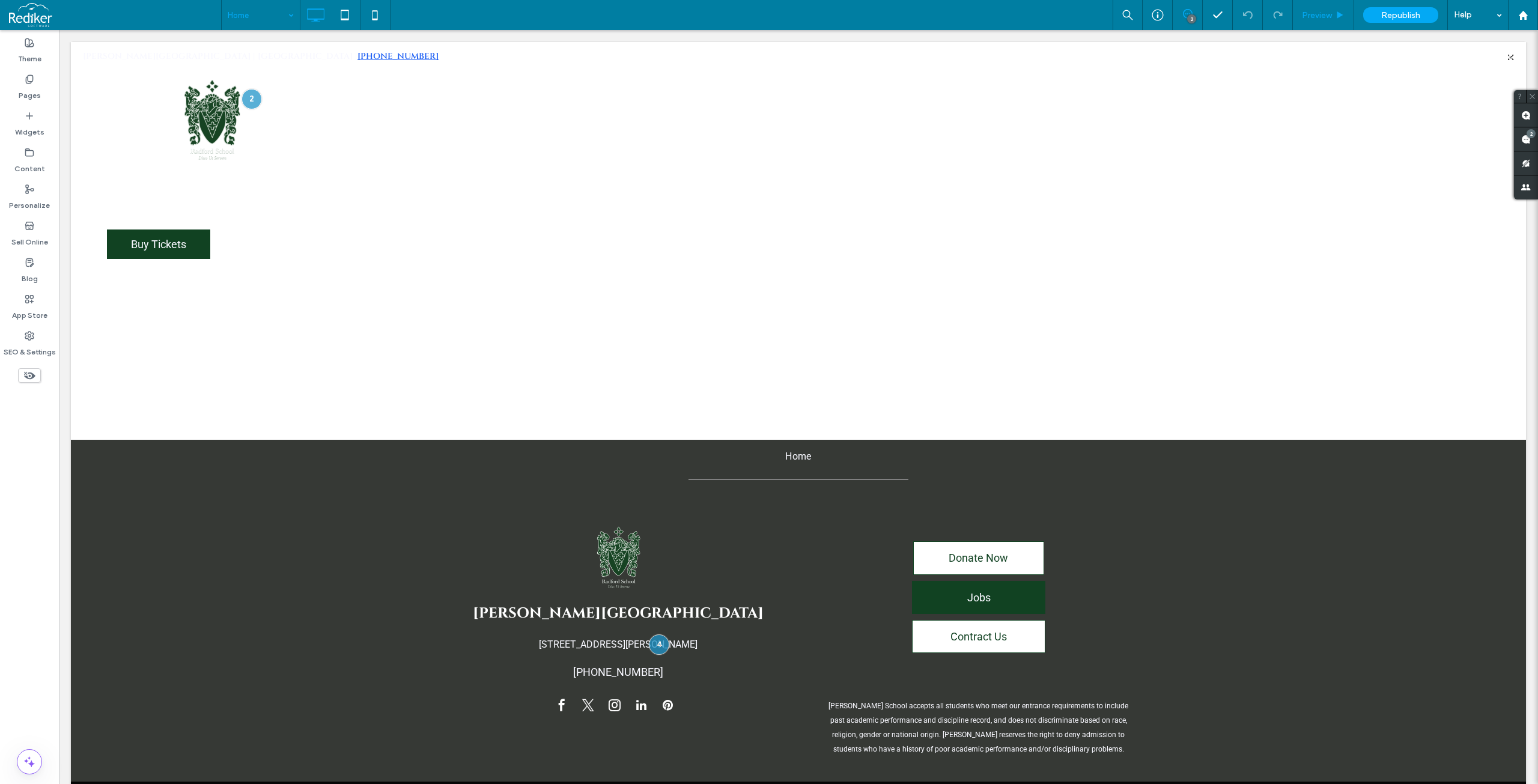
click at [1324, 13] on span "Preview" at bounding box center [1316, 15] width 30 height 11
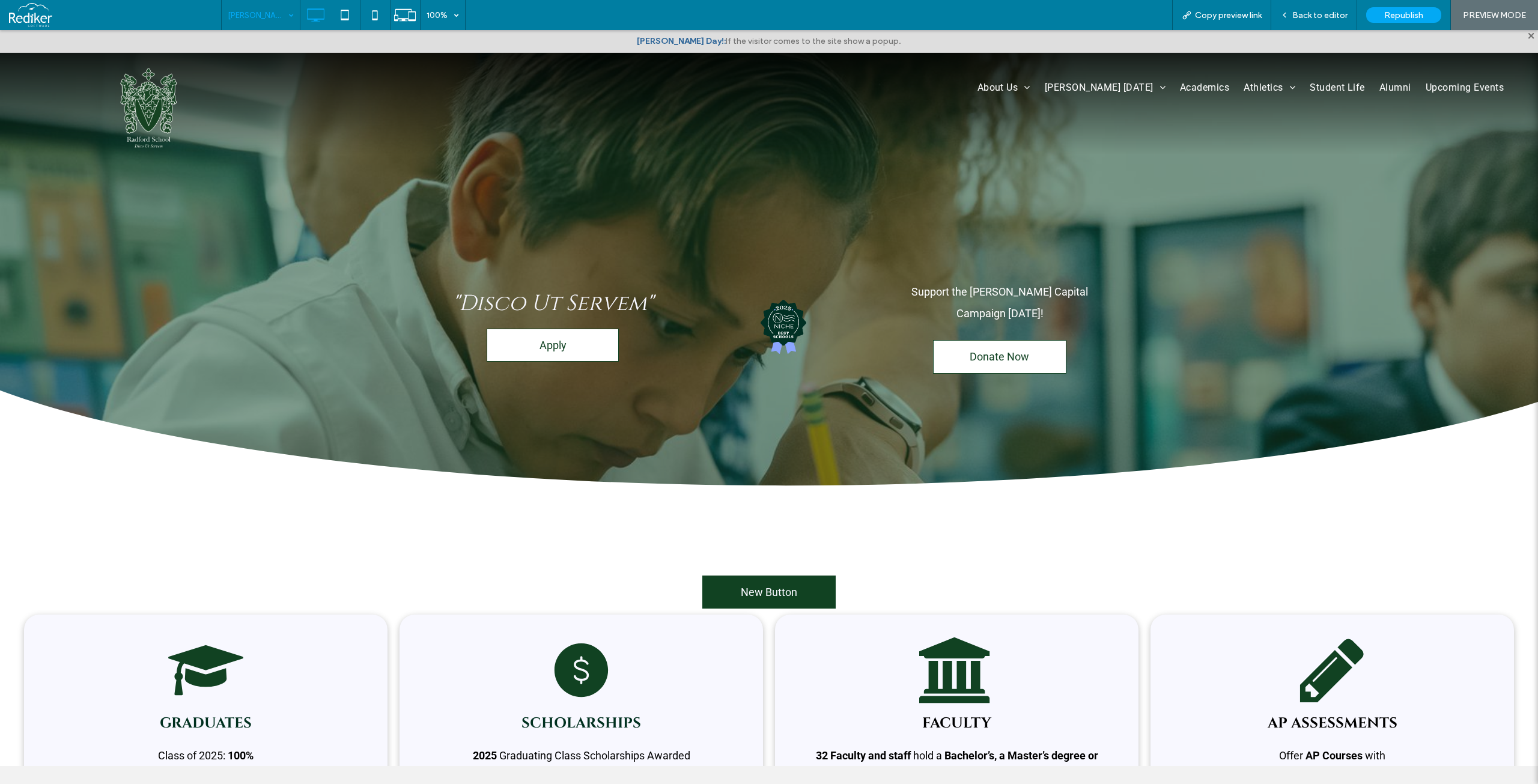
click at [862, 15] on div "[PERSON_NAME] Day! 100% Copy preview link Back to editor Republish PREVIEW MODE" at bounding box center [879, 15] width 1316 height 30
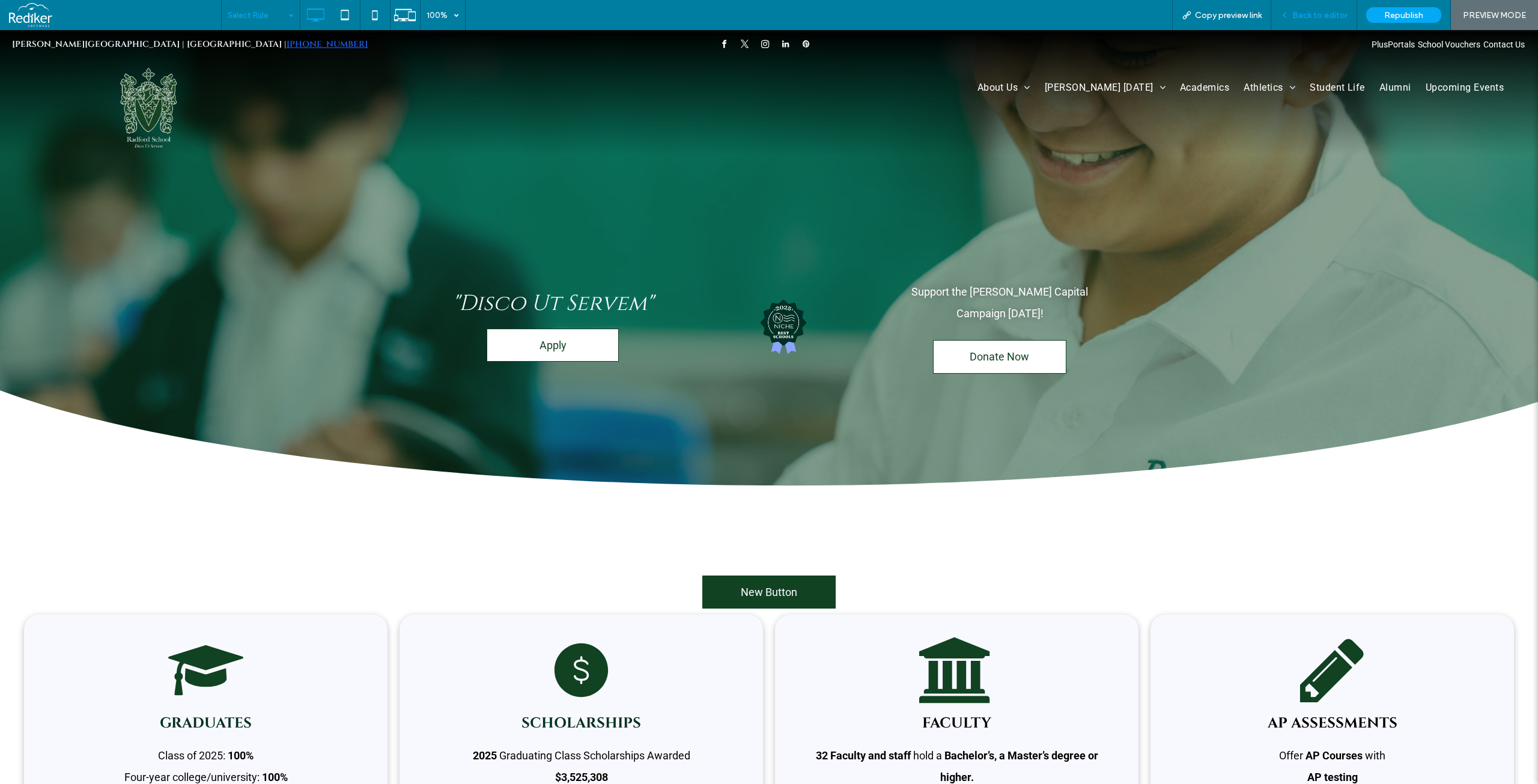
click at [1320, 16] on span "Back to editor" at bounding box center [1319, 15] width 55 height 11
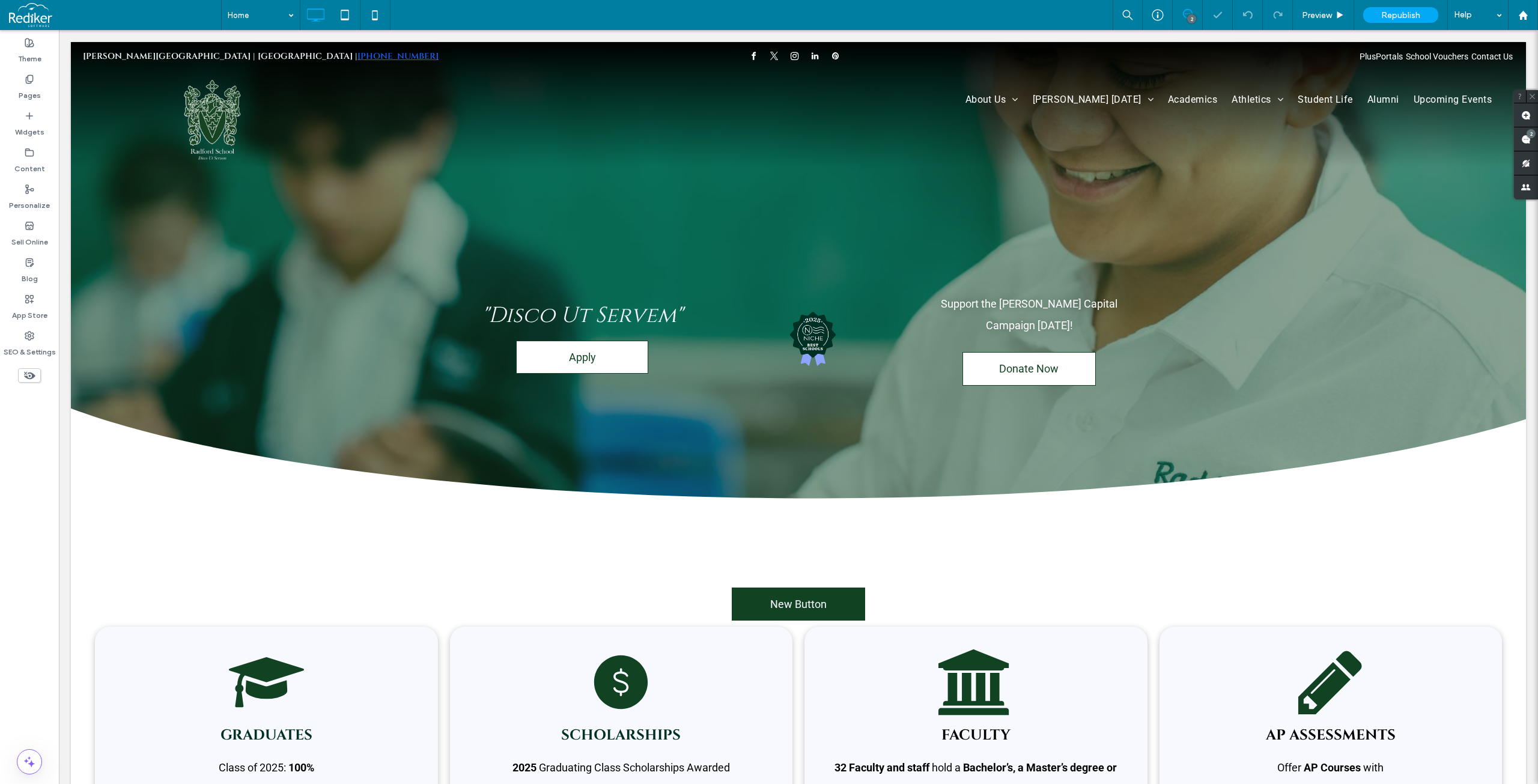
click at [489, 15] on div "Home 2 Preview Republish Help" at bounding box center [879, 15] width 1316 height 30
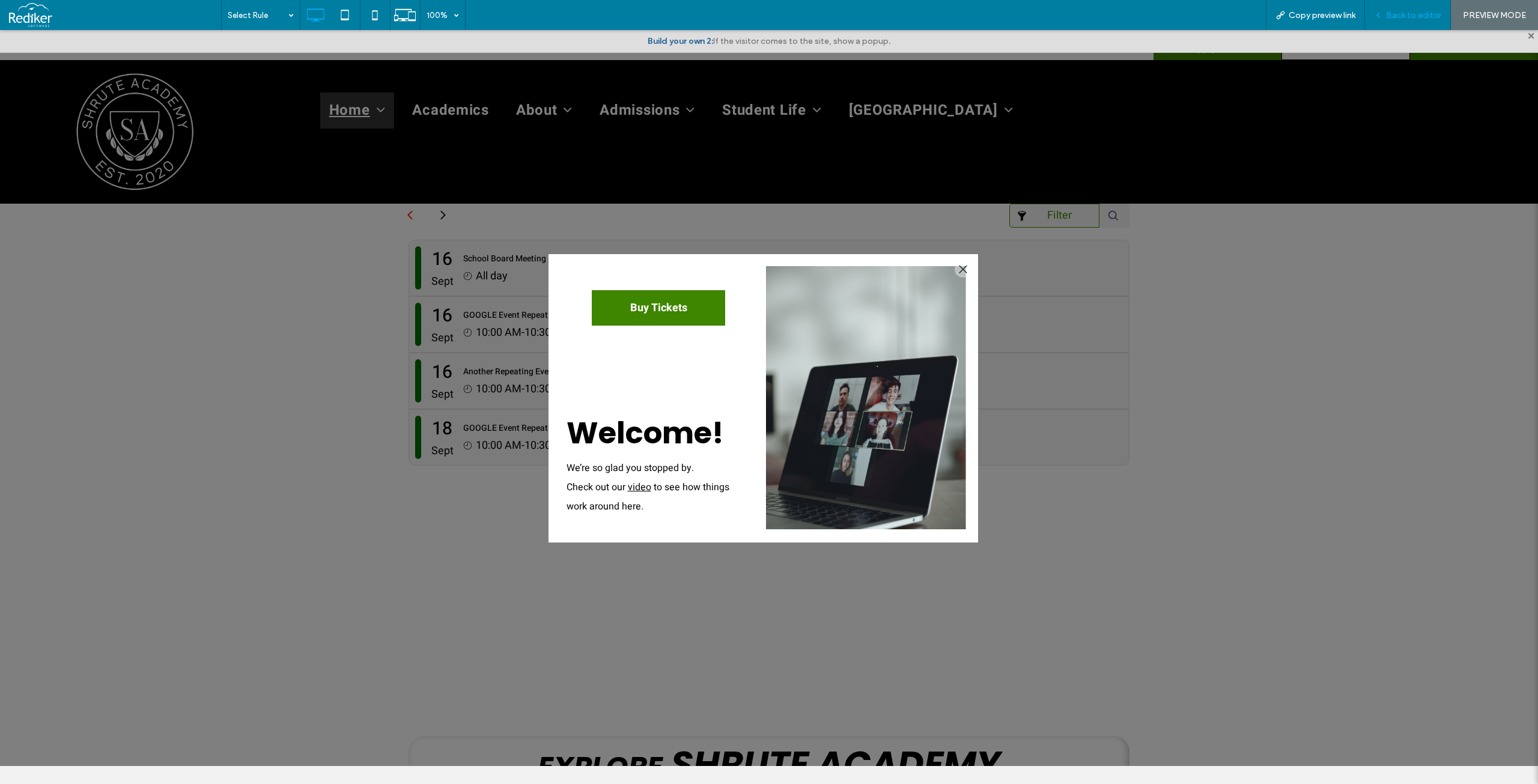
click at [1412, 18] on span "Back to editor" at bounding box center [1413, 15] width 55 height 11
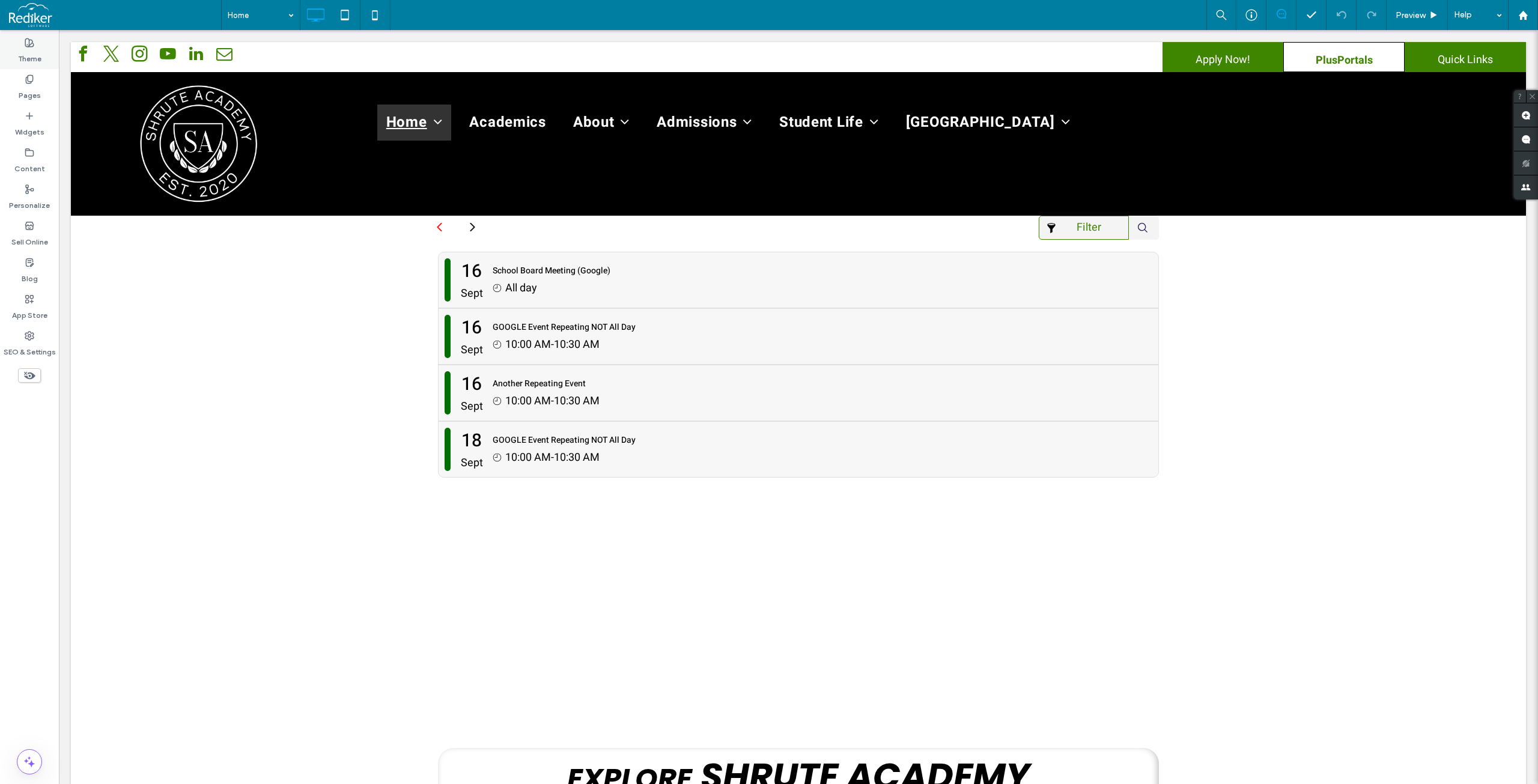
click at [23, 51] on label "Theme" at bounding box center [30, 55] width 23 height 16
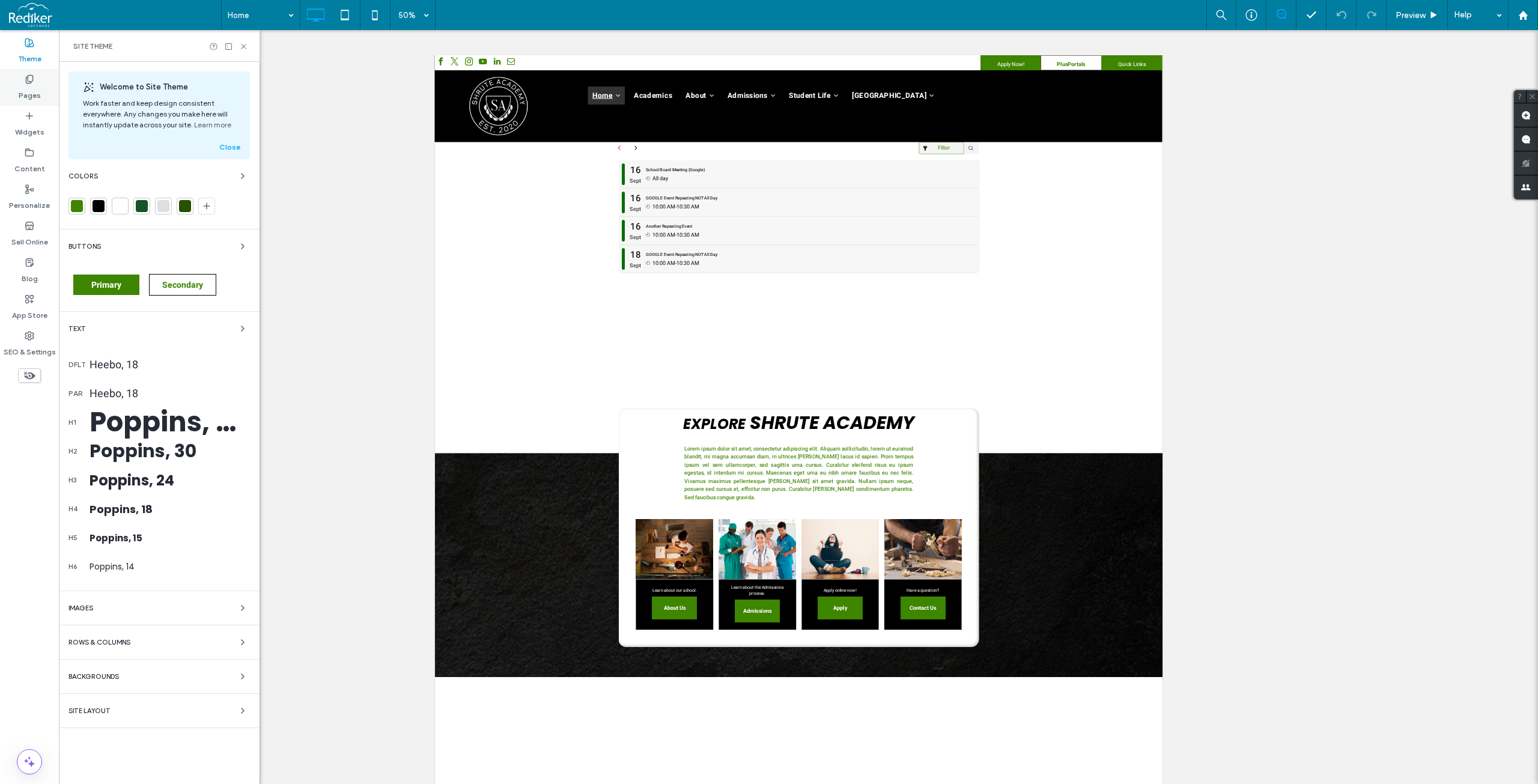
click at [20, 74] on div "Pages" at bounding box center [29, 87] width 59 height 37
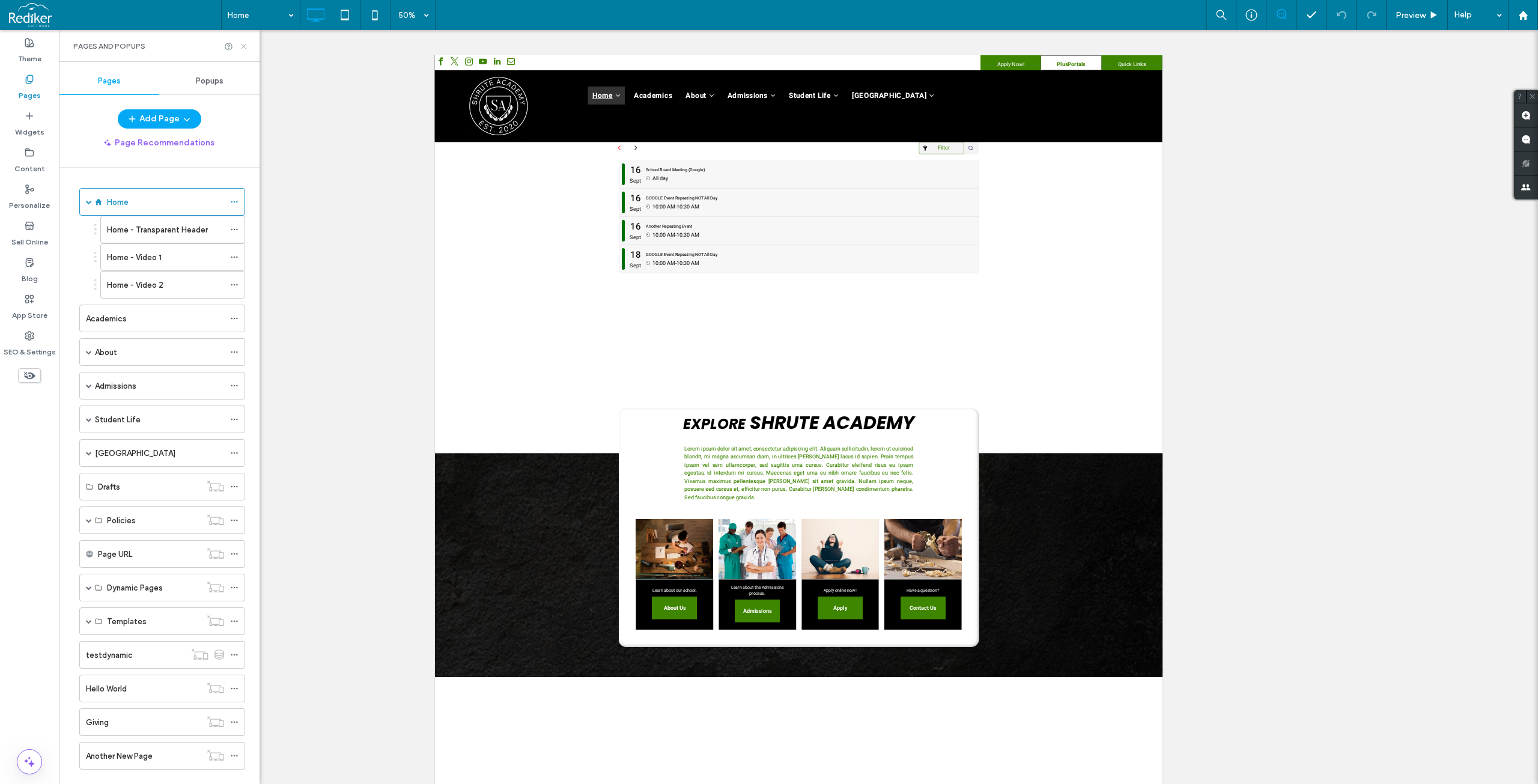
click at [247, 47] on icon at bounding box center [243, 45] width 9 height 9
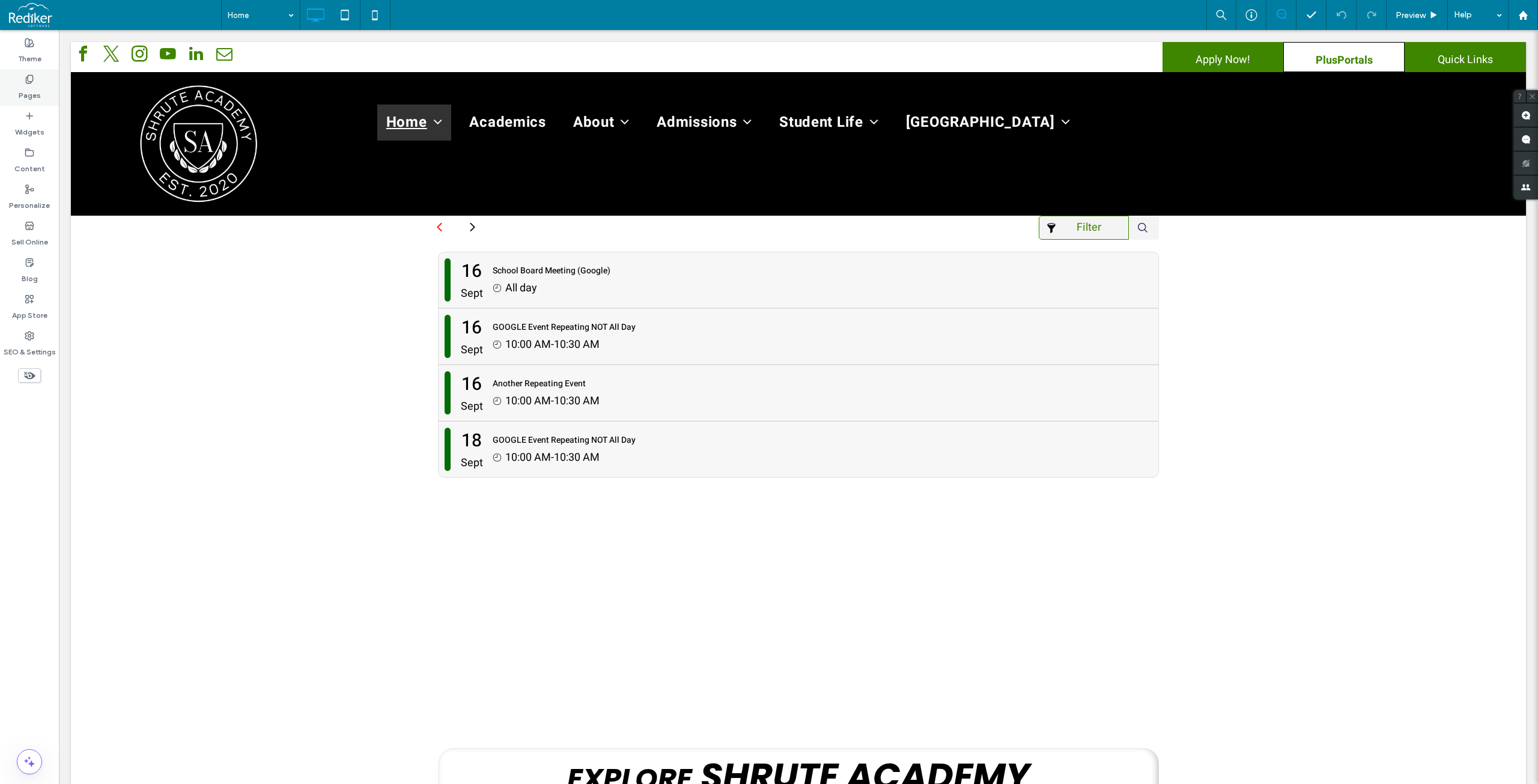
click at [36, 88] on label "Pages" at bounding box center [29, 92] width 22 height 16
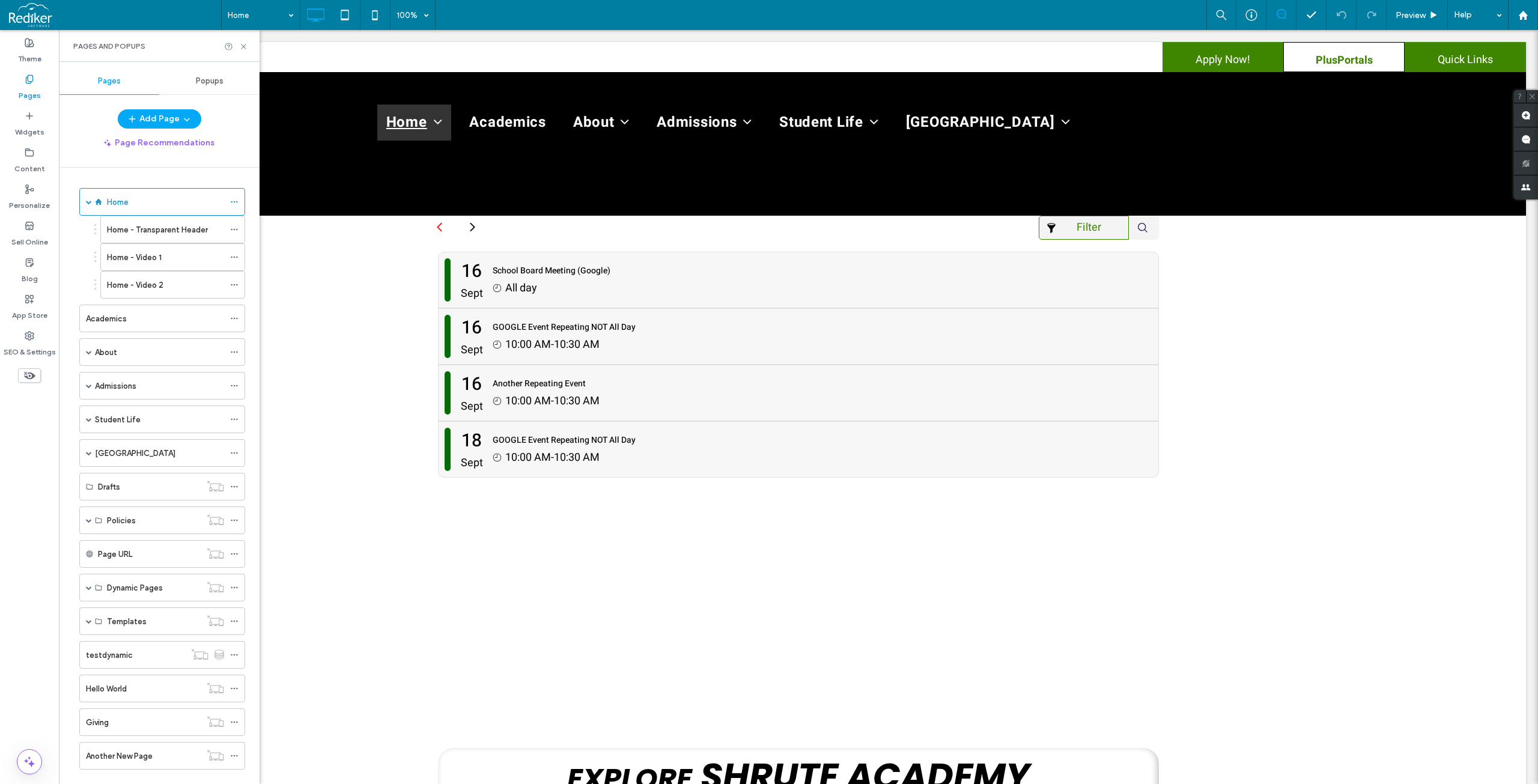
click at [196, 75] on div "Popups" at bounding box center [209, 80] width 101 height 26
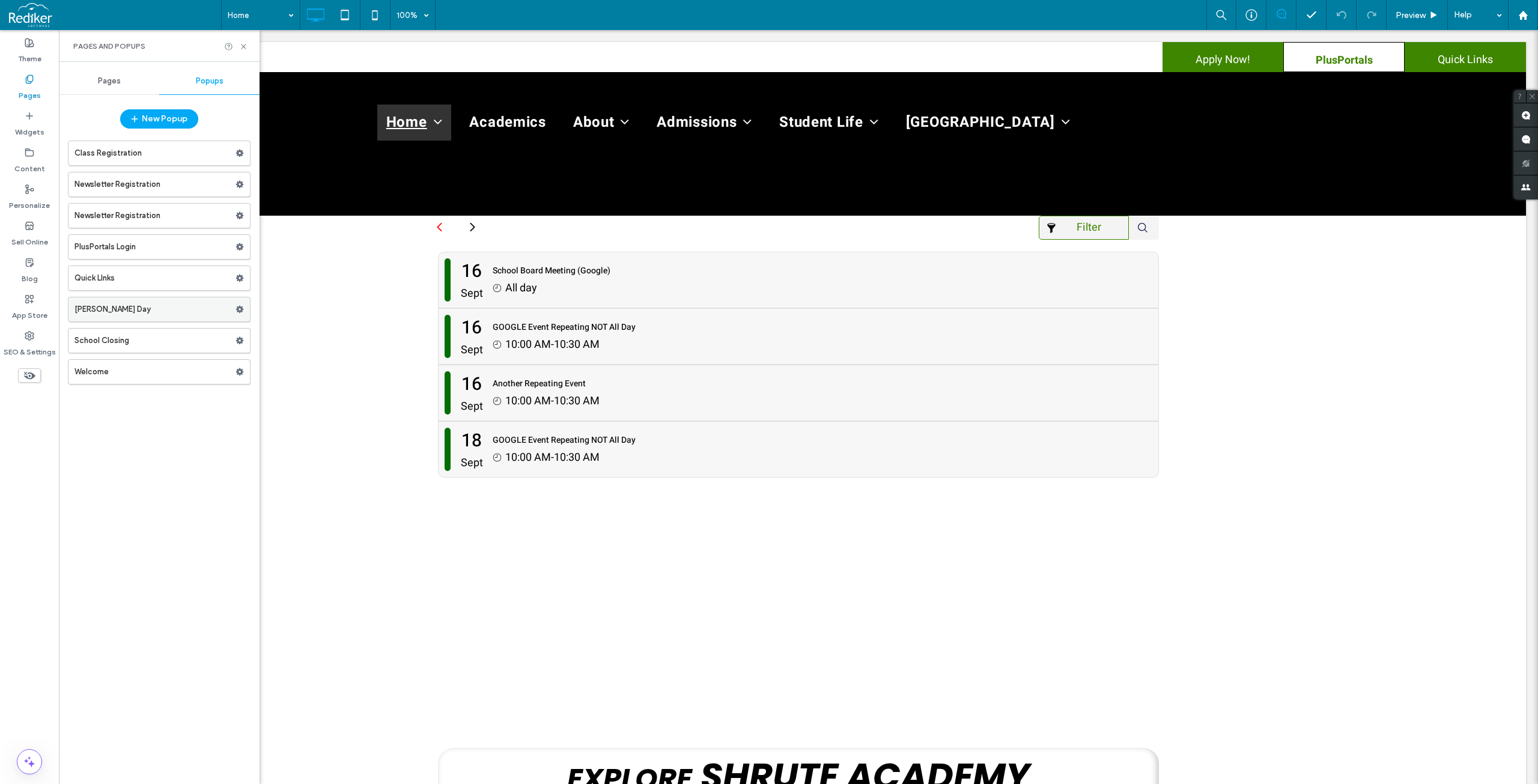
click at [136, 307] on label "[PERSON_NAME] Day" at bounding box center [155, 309] width 161 height 24
click at [237, 305] on icon at bounding box center [239, 309] width 9 height 9
click at [183, 308] on label "[PERSON_NAME] Day" at bounding box center [155, 309] width 161 height 24
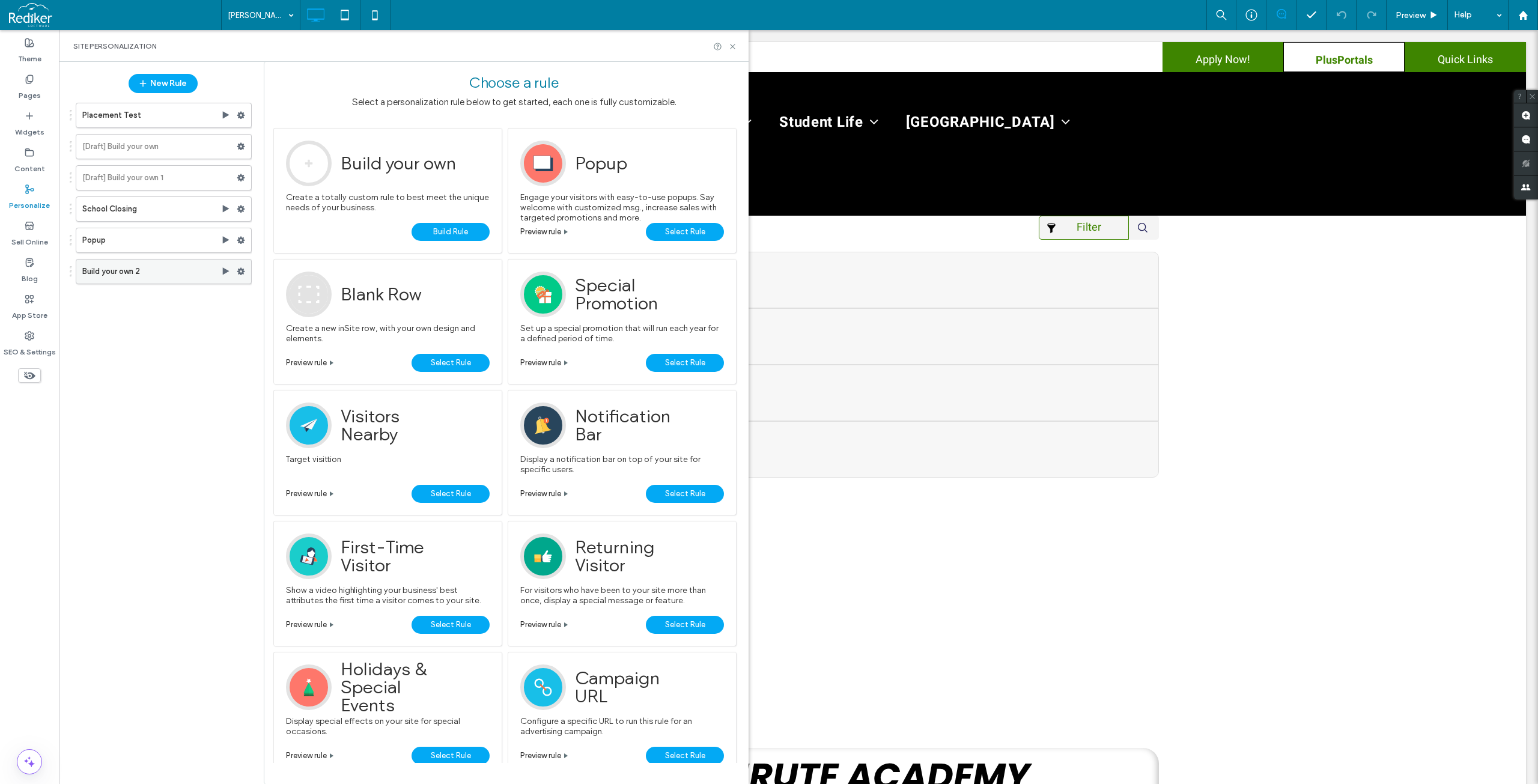
click at [243, 270] on use at bounding box center [241, 271] width 8 height 7
click at [403, 292] on span "Edit Trigger" at bounding box center [405, 297] width 45 height 11
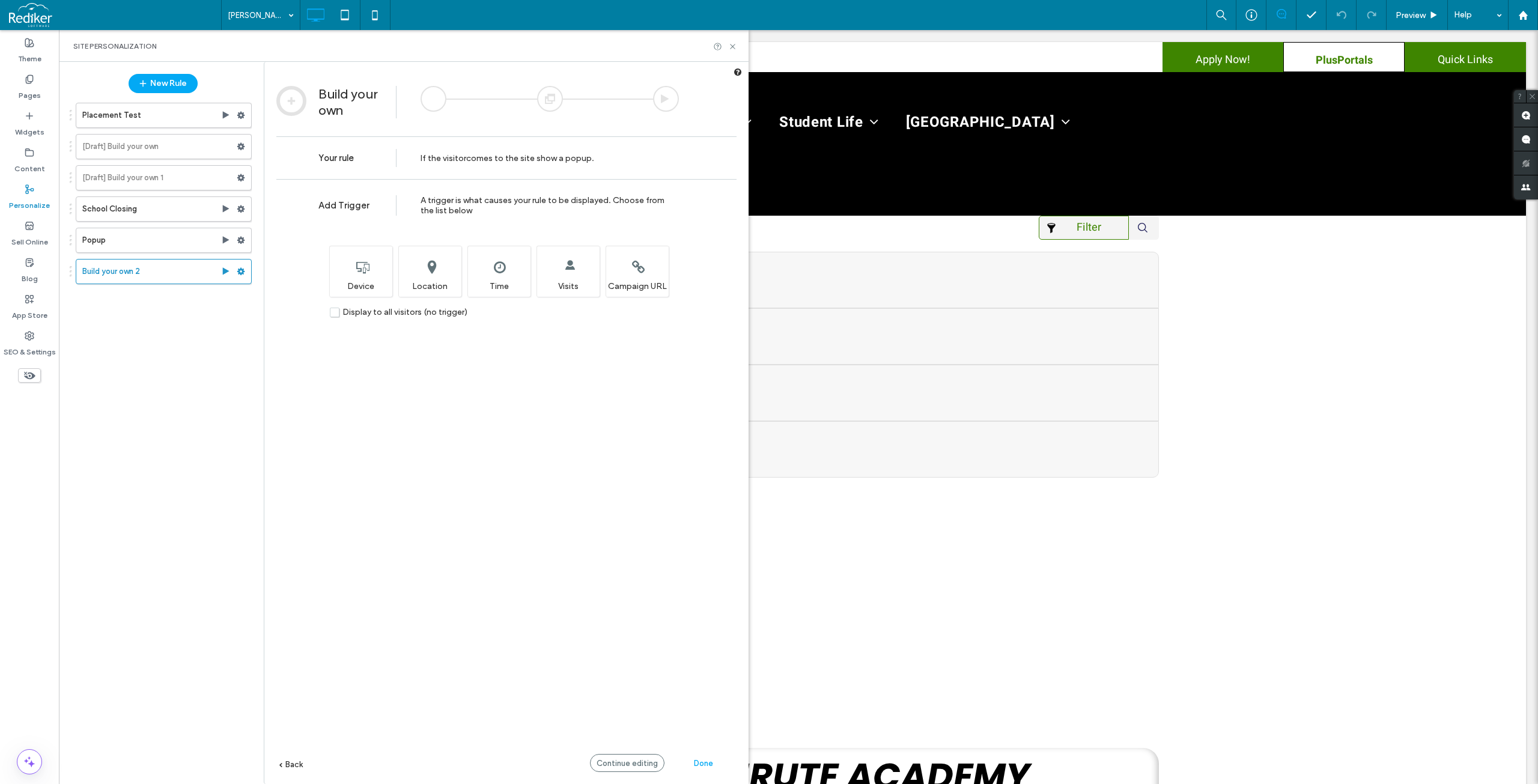
click at [550, 97] on div at bounding box center [550, 99] width 26 height 26
click at [672, 95] on div at bounding box center [666, 99] width 26 height 26
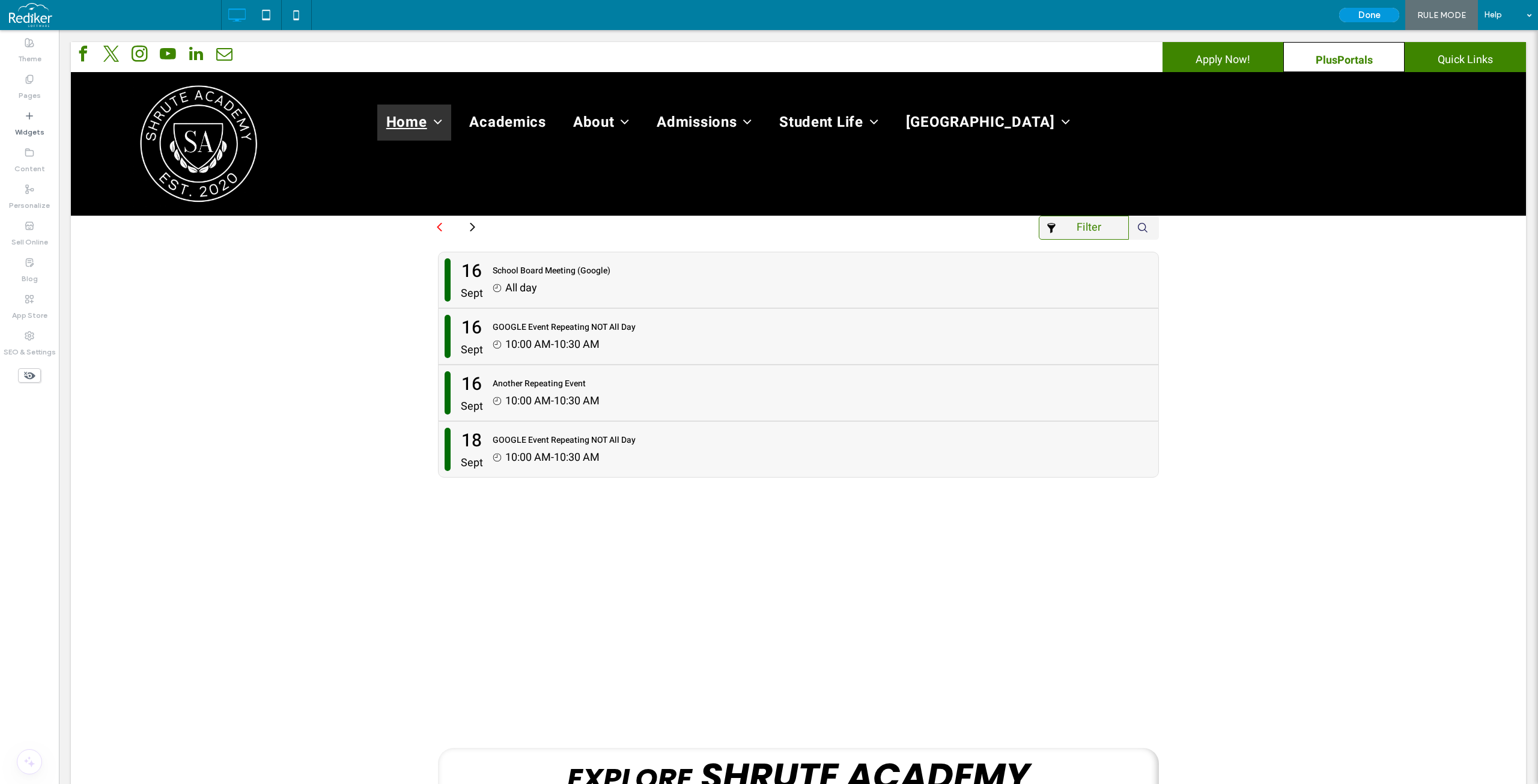
click at [1381, 16] on button "Done" at bounding box center [1369, 15] width 60 height 15
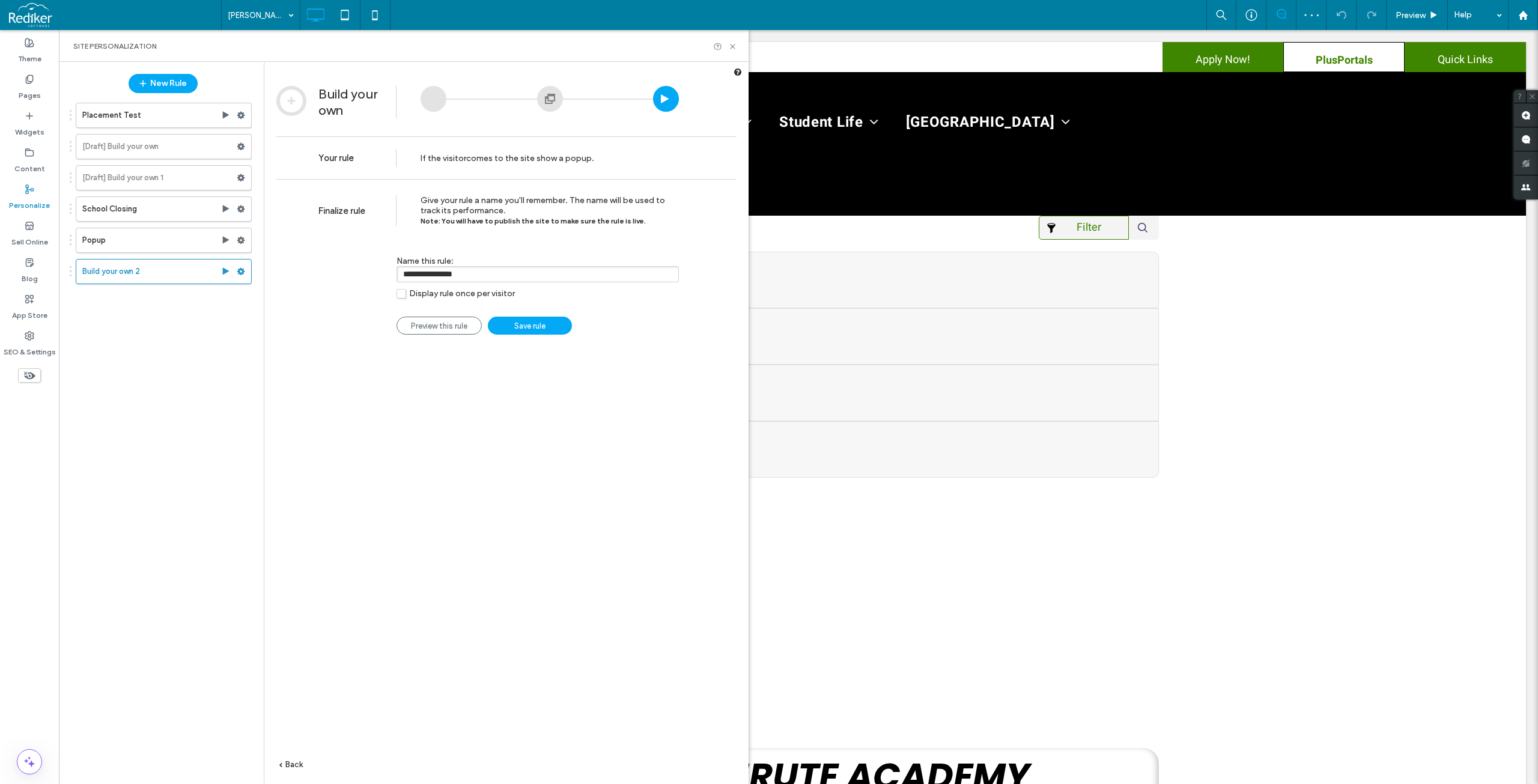
click at [447, 417] on div "**********" at bounding box center [506, 499] width 484 height 641
click at [736, 45] on icon at bounding box center [732, 45] width 9 height 9
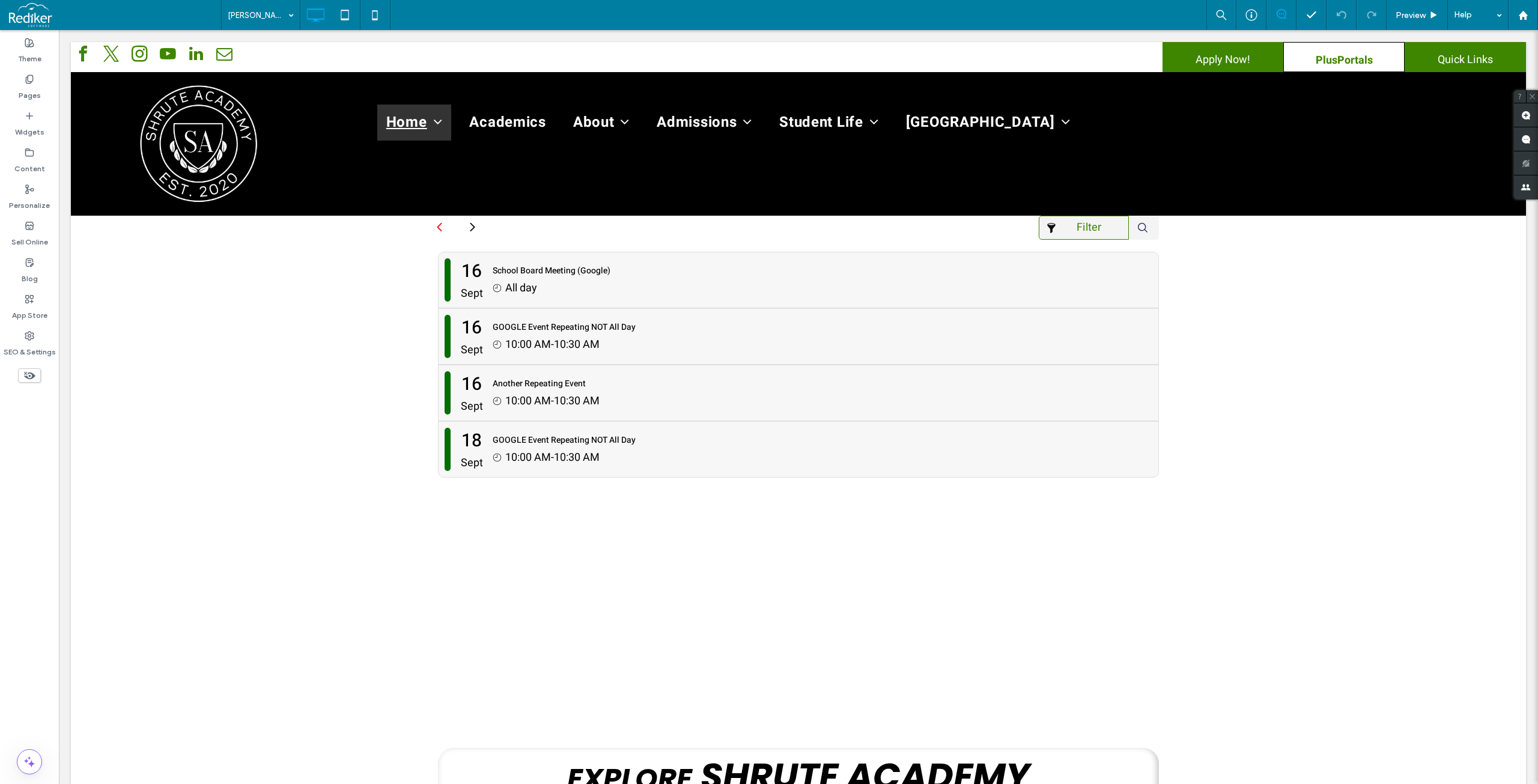
click at [810, 13] on div "[PERSON_NAME] Day Preview Help" at bounding box center [879, 15] width 1316 height 30
click at [151, 10] on span at bounding box center [114, 15] width 212 height 24
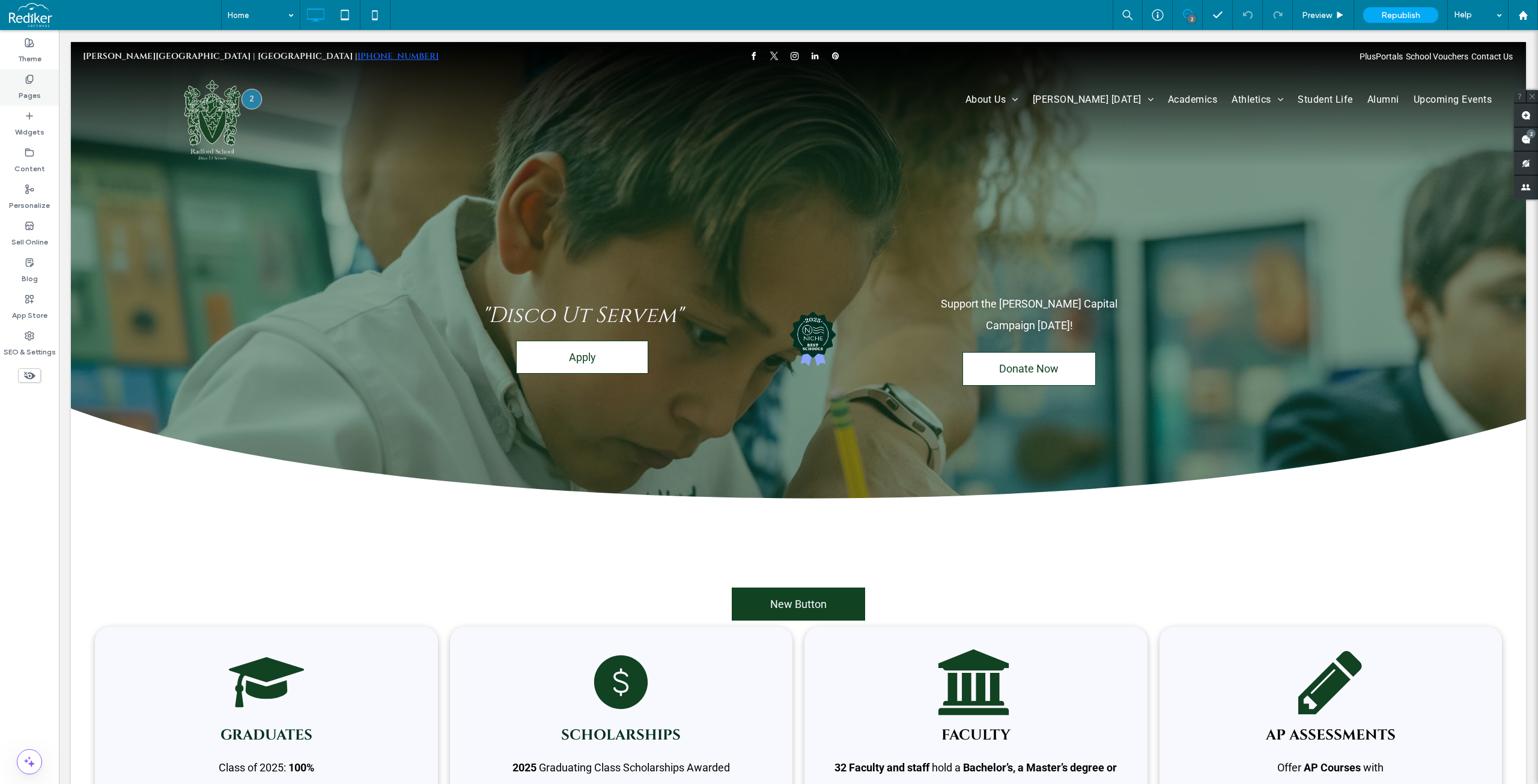
click at [36, 79] on div "Pages" at bounding box center [29, 87] width 59 height 37
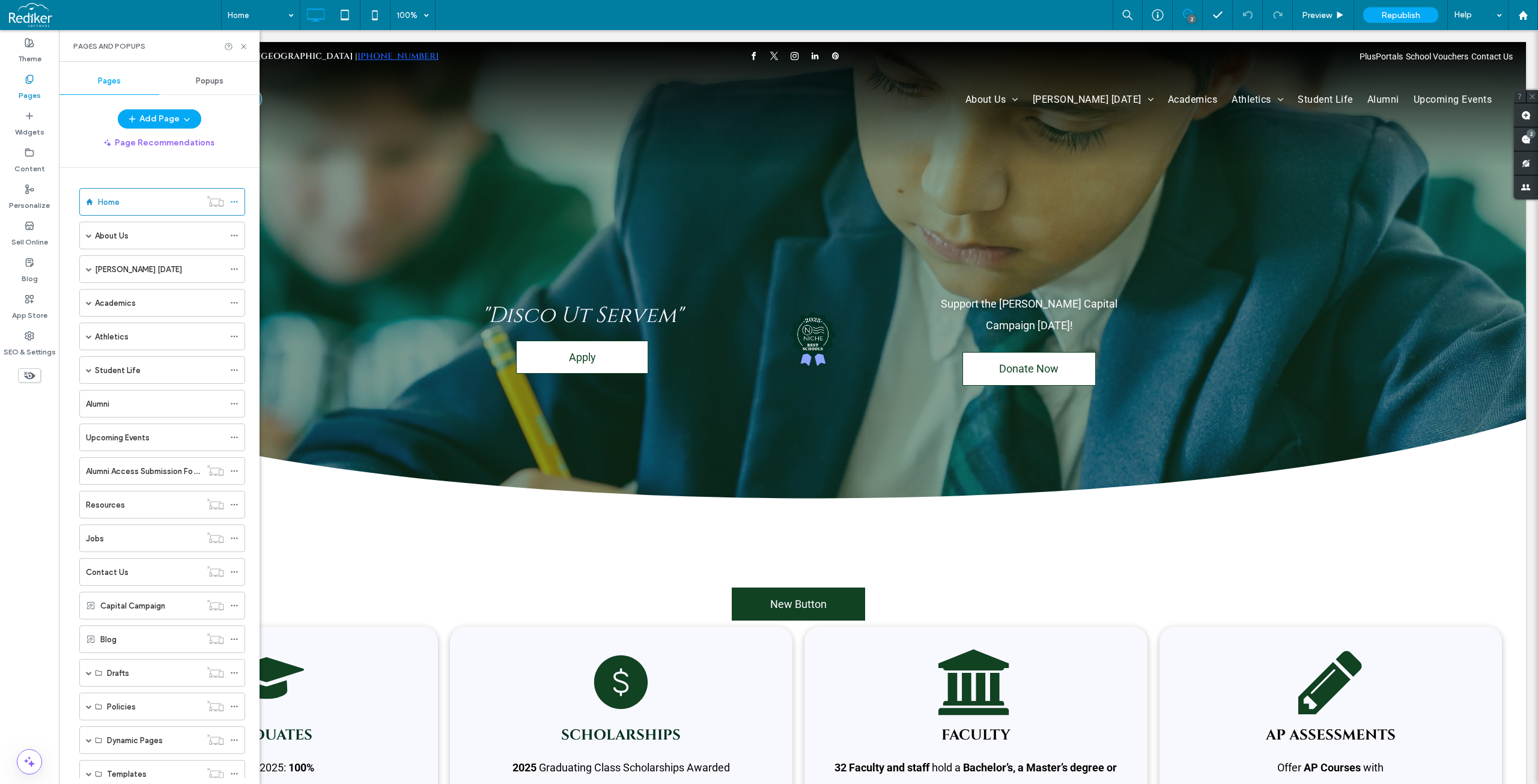
click at [201, 78] on span "Popups" at bounding box center [209, 81] width 28 height 10
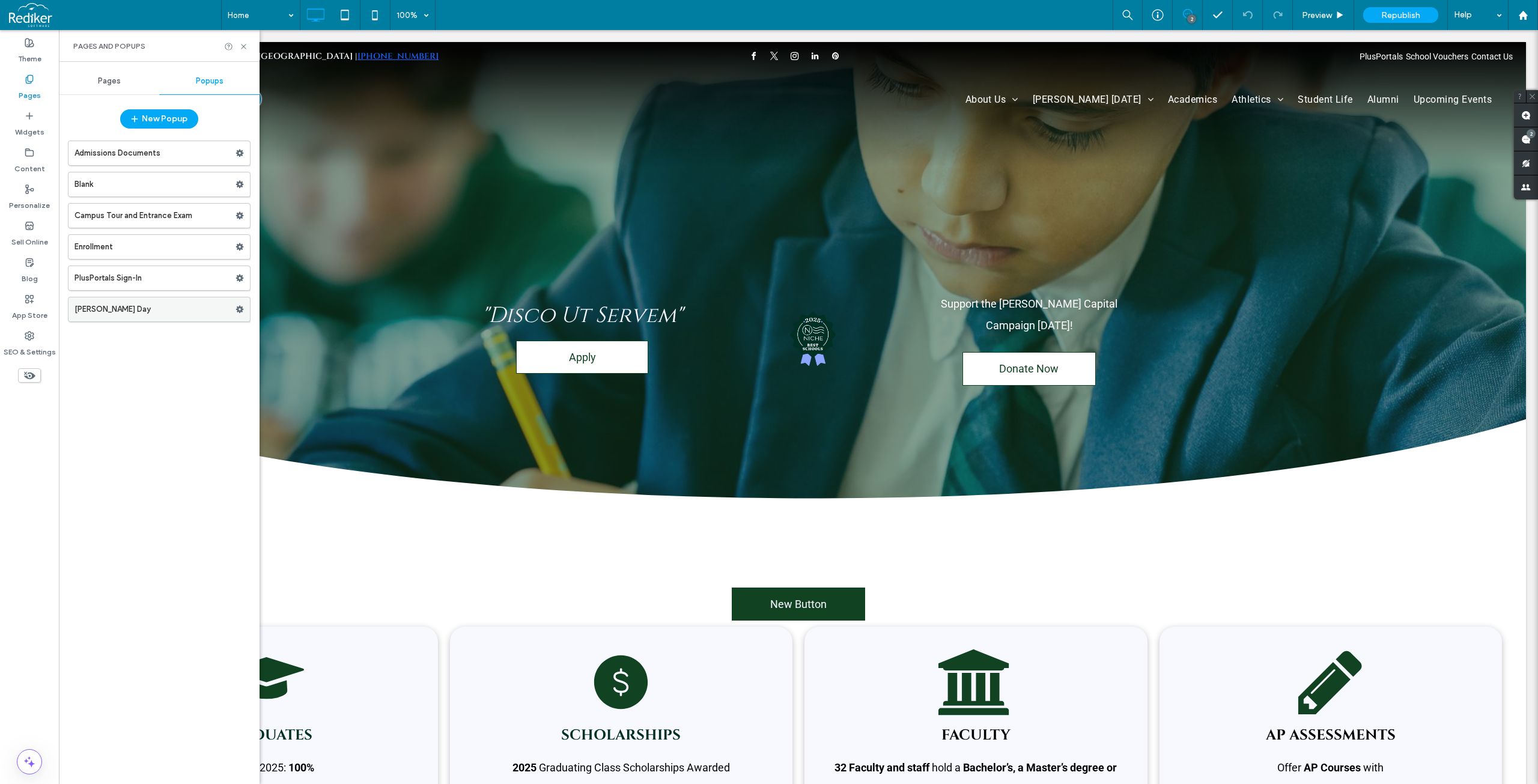
click at [130, 313] on label "[PERSON_NAME] Day" at bounding box center [155, 309] width 161 height 24
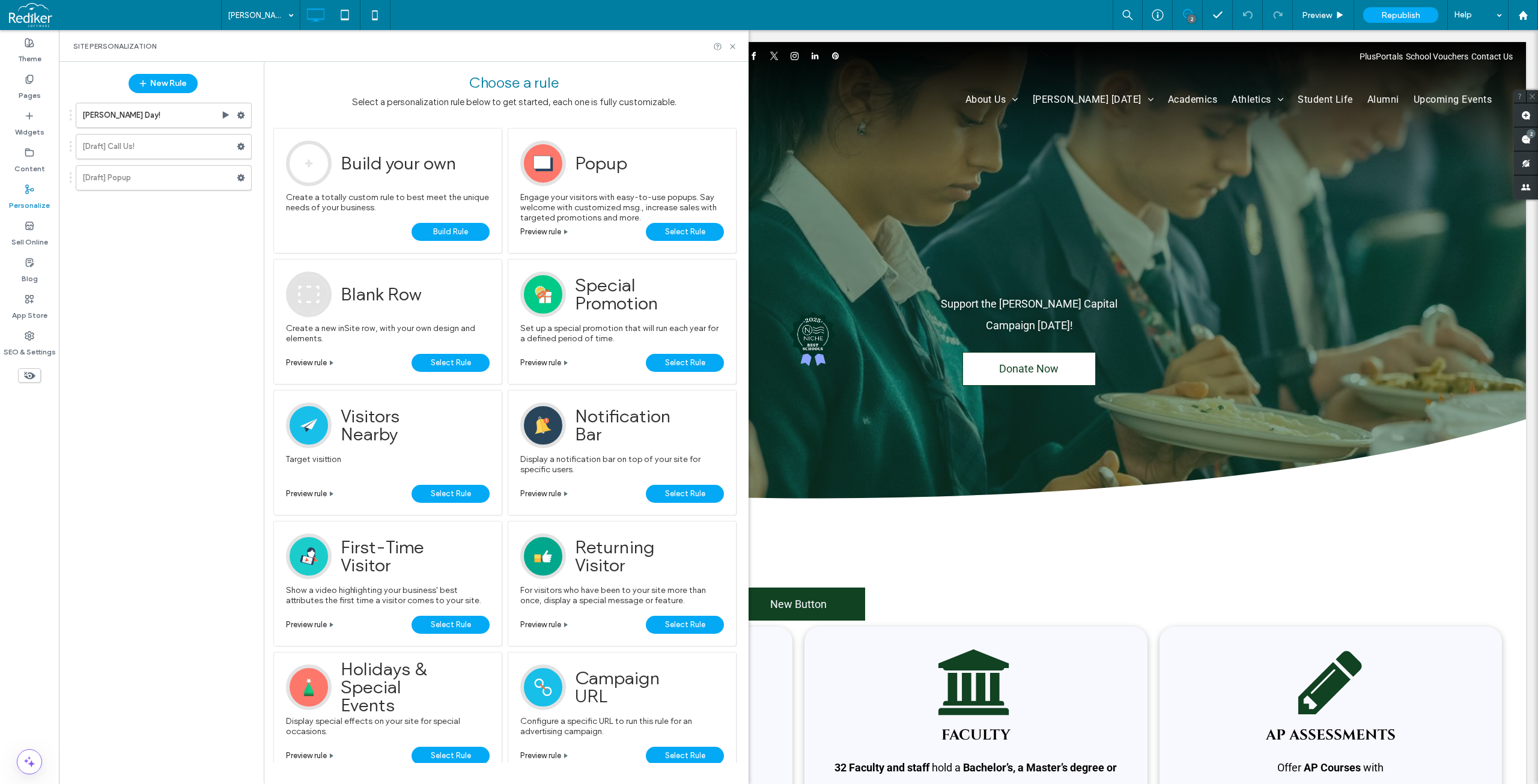
drag, startPoint x: 177, startPoint y: 83, endPoint x: 226, endPoint y: 55, distance: 56.4
click at [226, 55] on div "Site Personalization" at bounding box center [404, 45] width 689 height 32
click at [235, 44] on div "Site Personalization" at bounding box center [404, 46] width 661 height 10
click at [148, 106] on label "Radford Day!" at bounding box center [151, 115] width 138 height 24
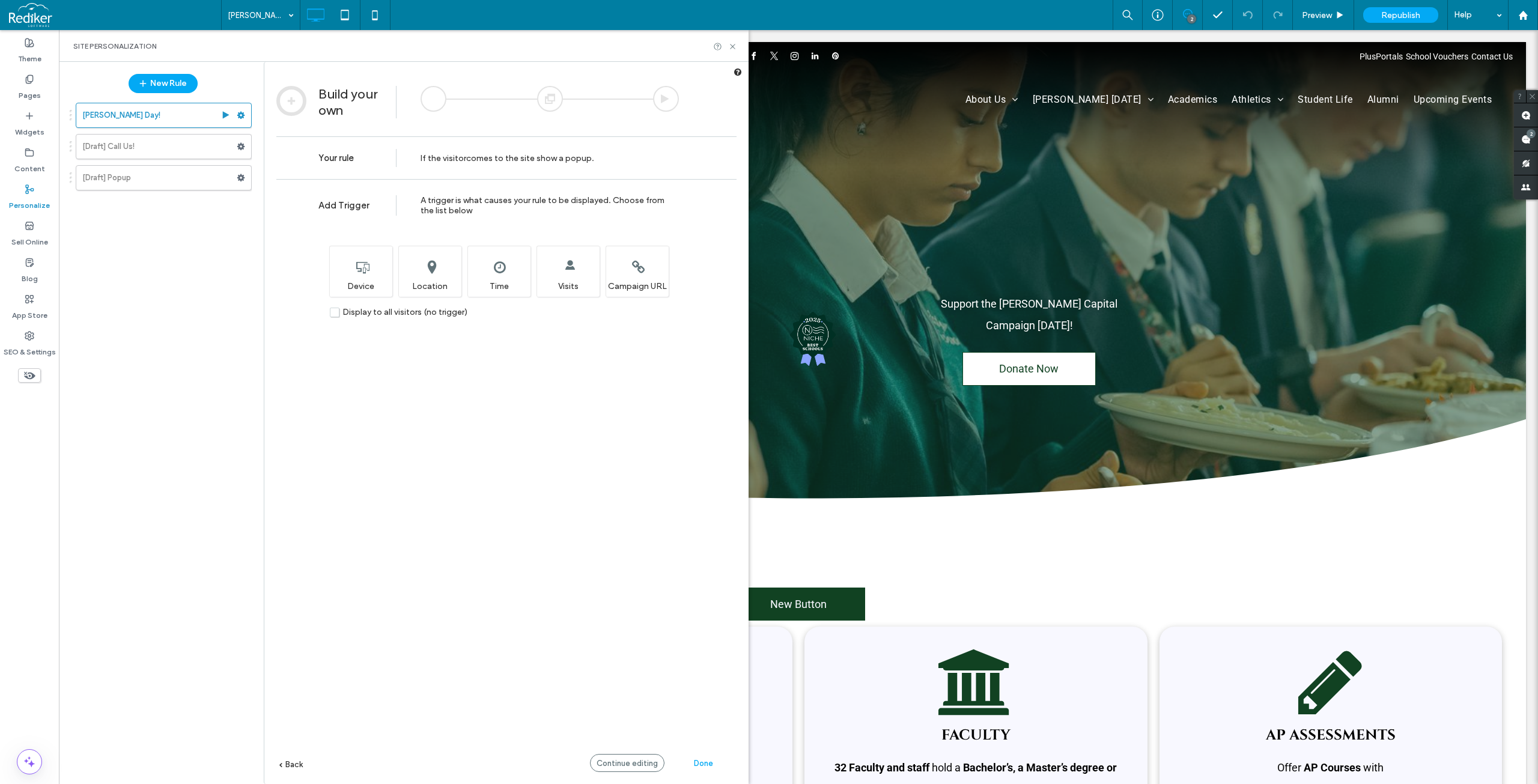
click at [550, 102] on div at bounding box center [550, 99] width 26 height 26
click at [428, 103] on div at bounding box center [433, 99] width 26 height 26
click at [662, 100] on div at bounding box center [666, 99] width 26 height 26
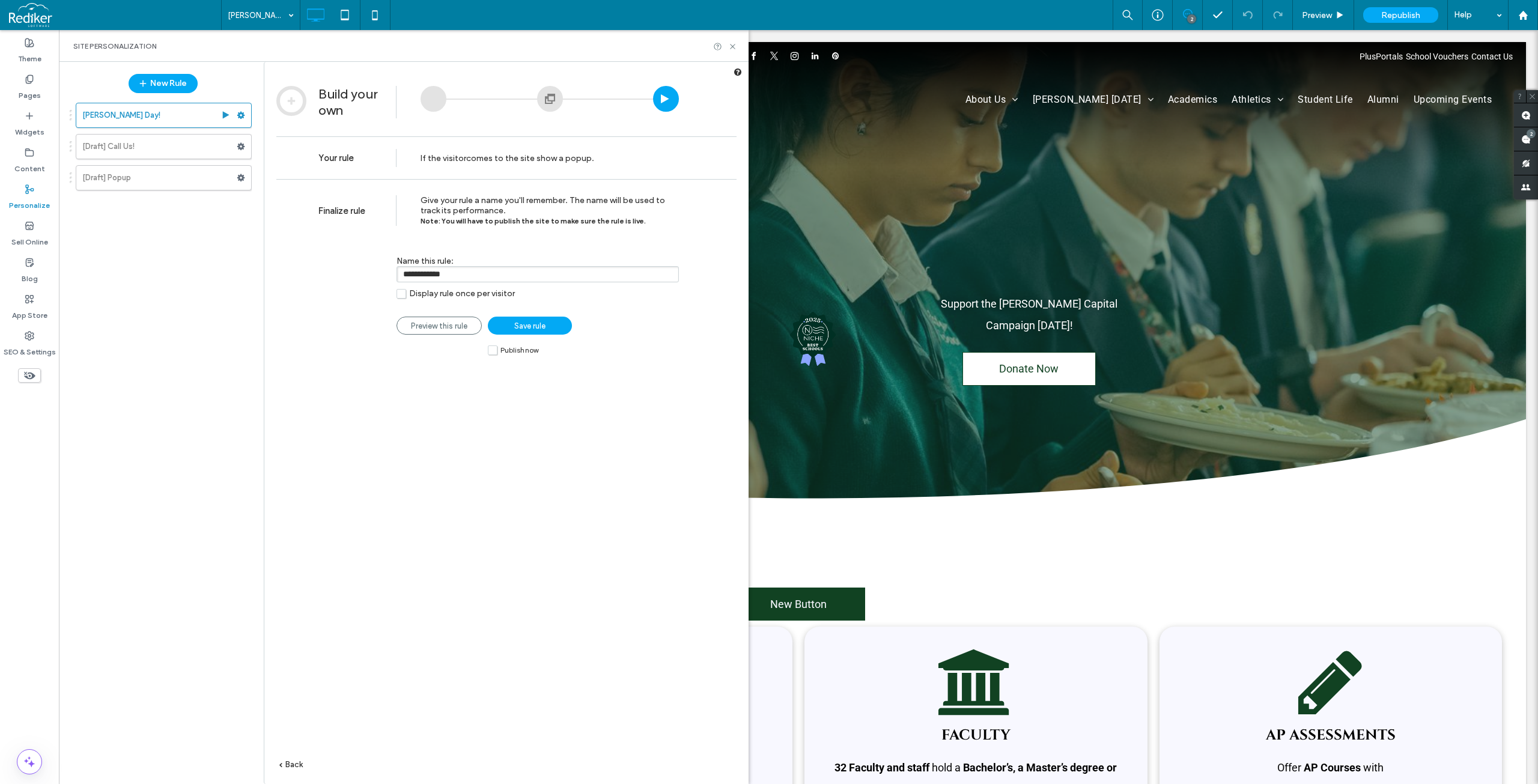
click at [543, 94] on div at bounding box center [550, 99] width 26 height 26
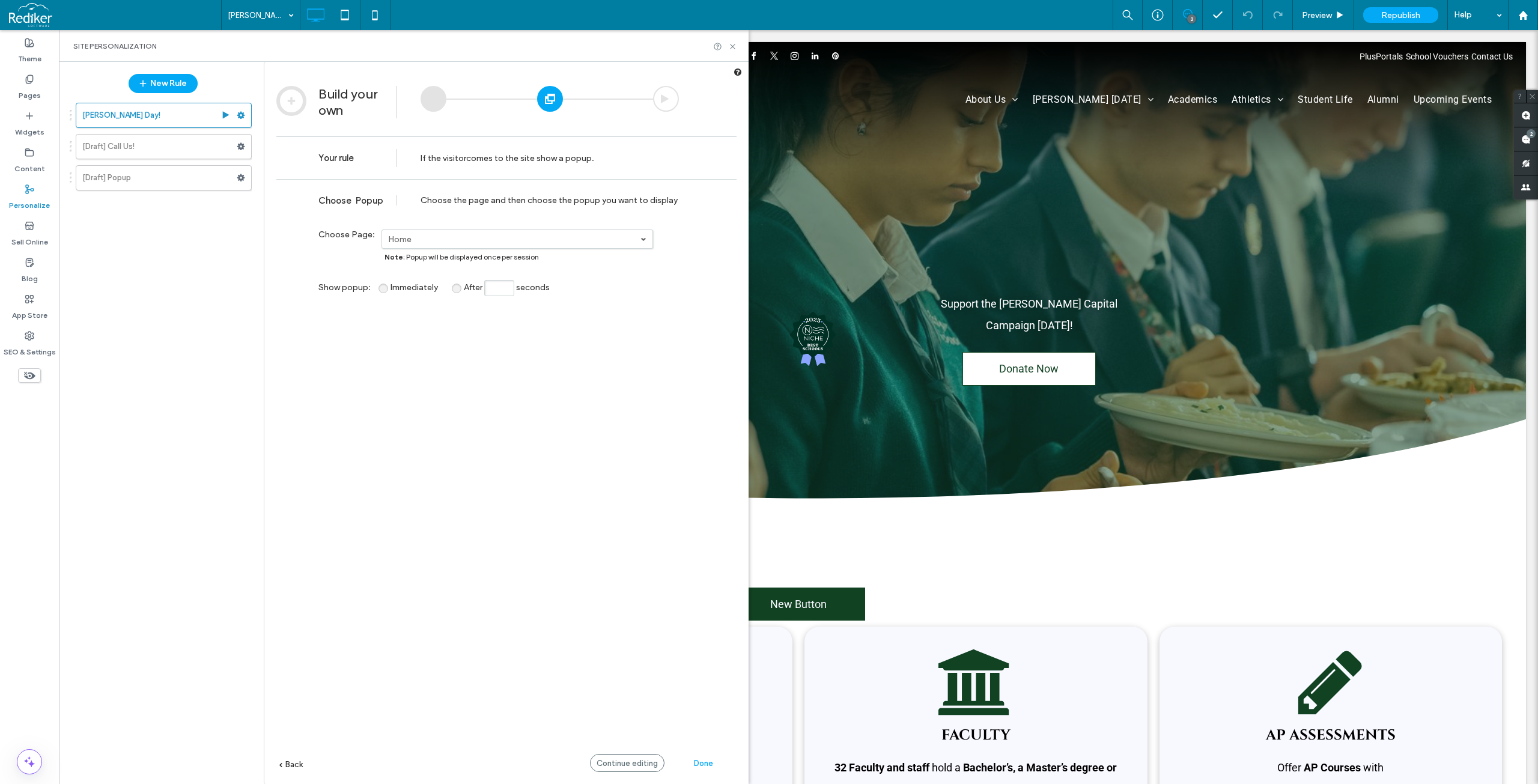
click at [436, 94] on div at bounding box center [433, 99] width 26 height 26
click at [173, 83] on button "New Rule" at bounding box center [163, 83] width 69 height 19
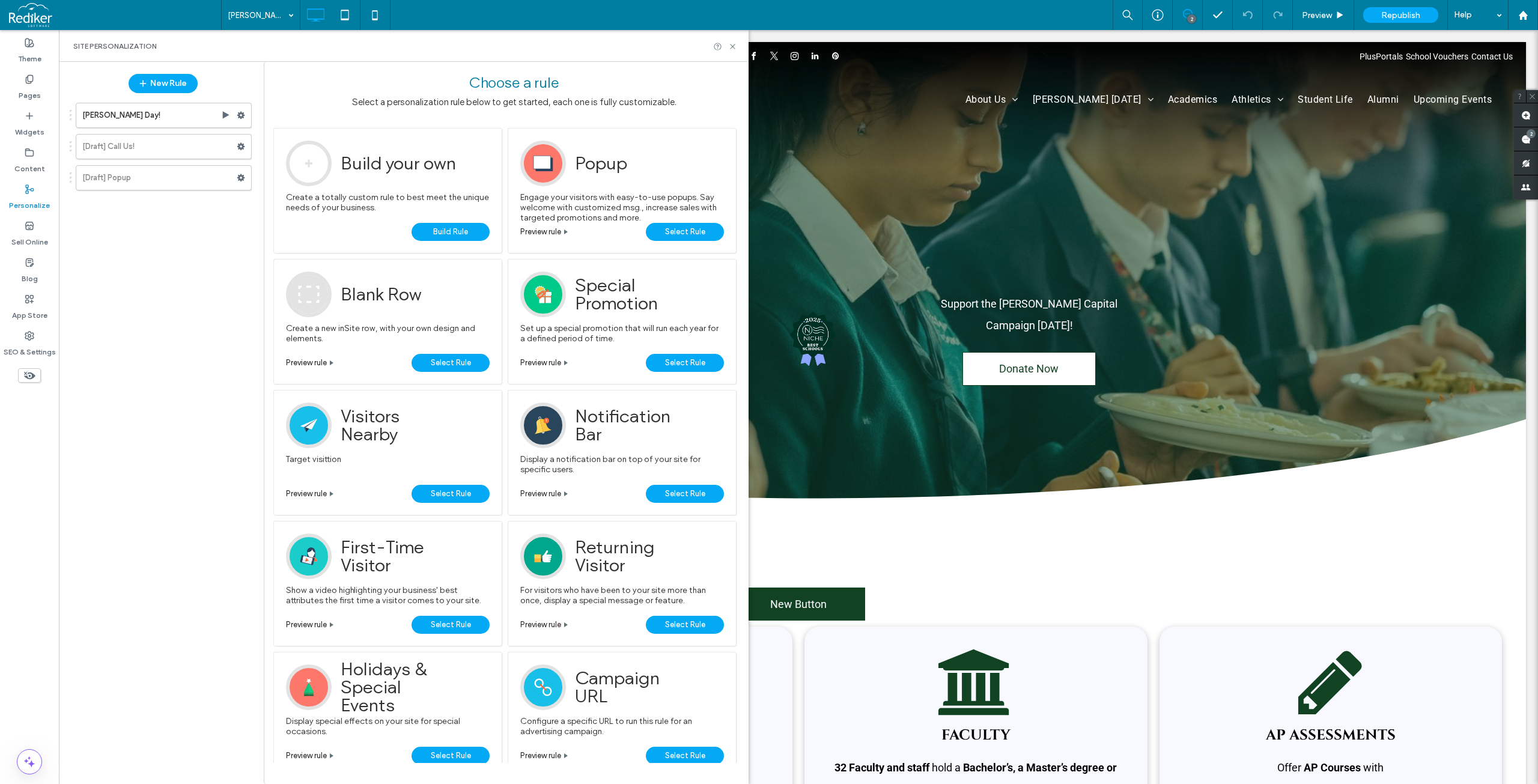
click at [449, 229] on span "Build Rule" at bounding box center [450, 231] width 35 height 18
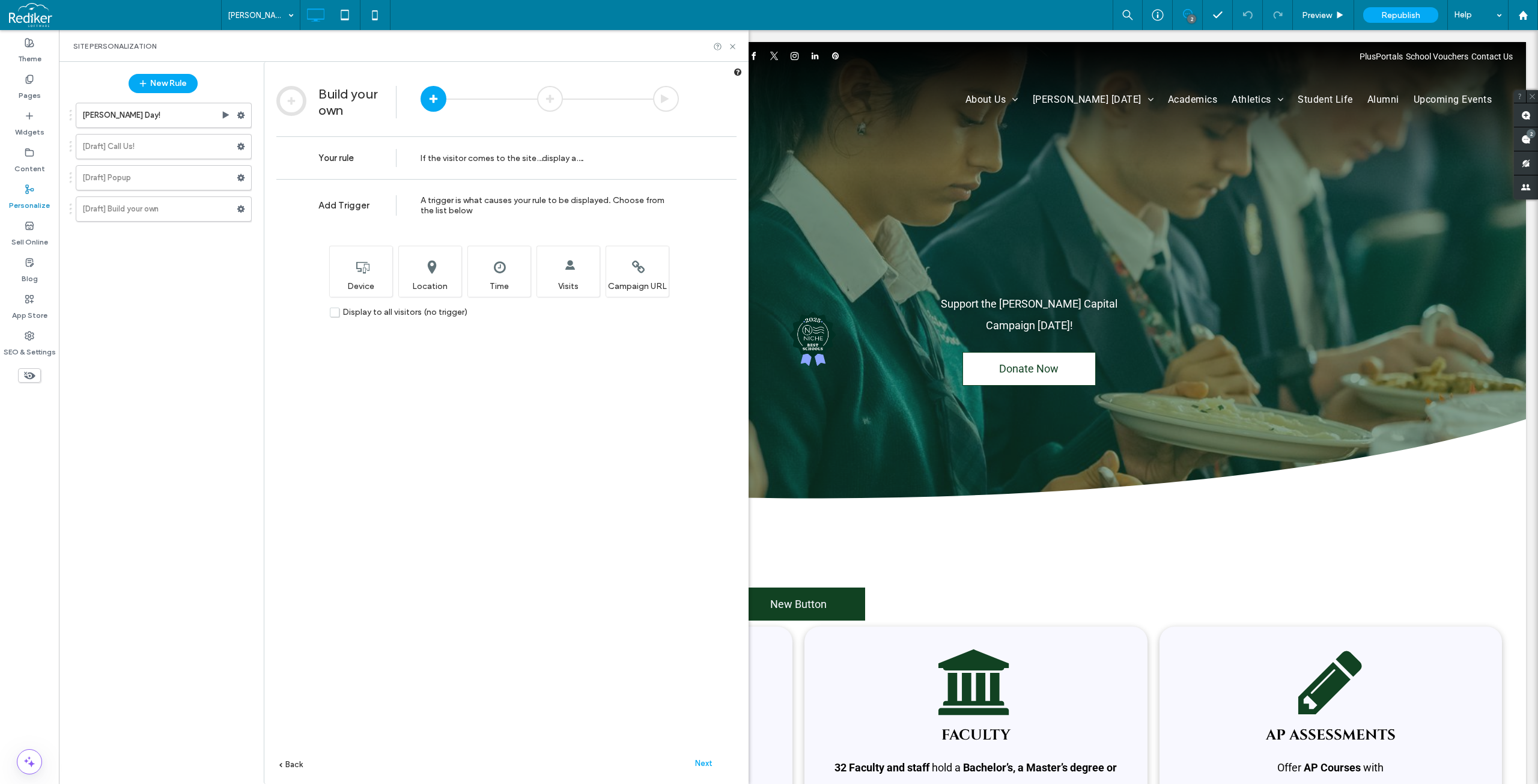
click at [333, 310] on label "Display to all visitors (no trigger)" at bounding box center [399, 312] width 137 height 11
click at [701, 758] on div "Next" at bounding box center [704, 763] width 66 height 18
click at [507, 303] on span at bounding box center [507, 303] width 0 height 0
click at [707, 764] on span "Next" at bounding box center [704, 763] width 17 height 9
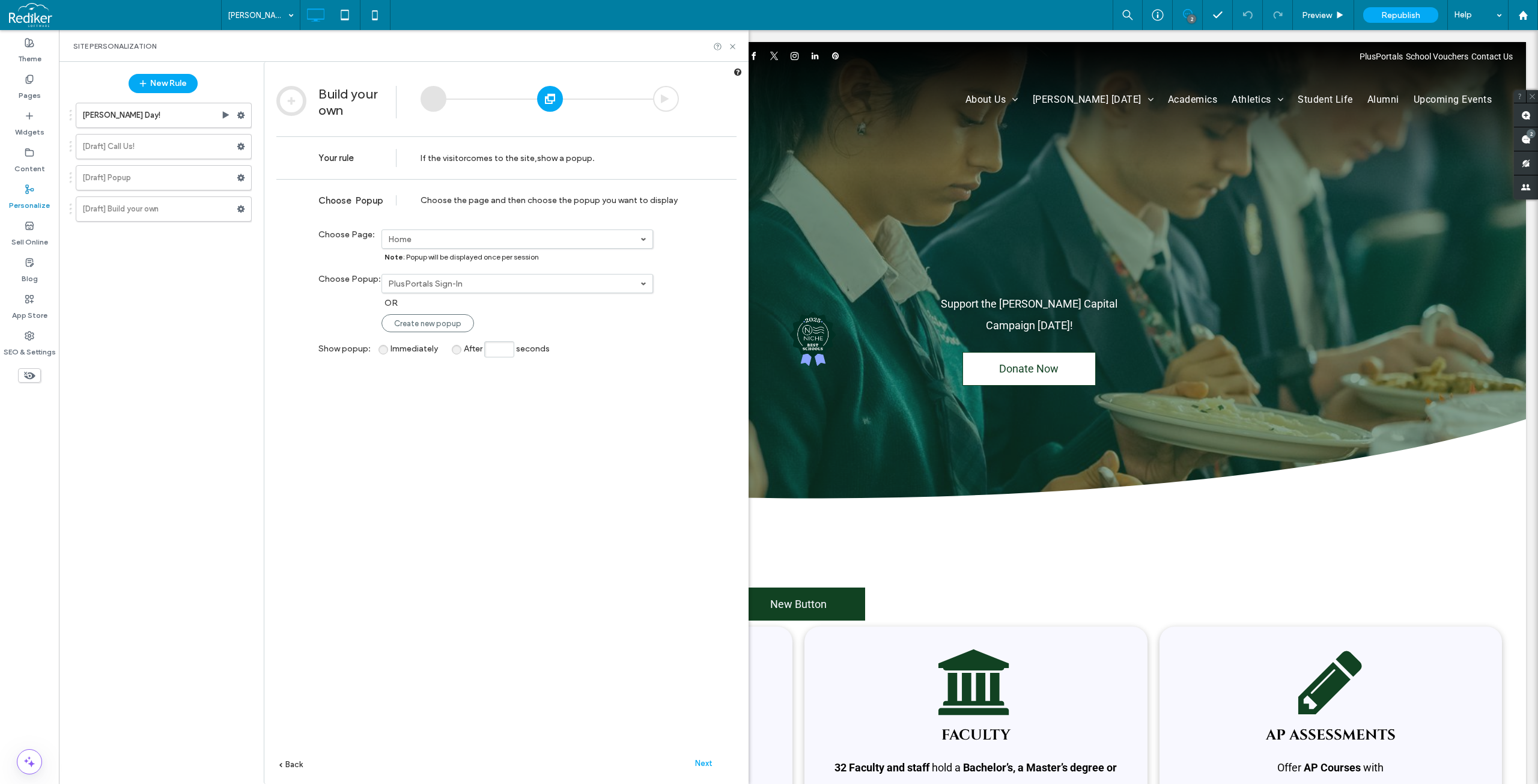
click at [574, 286] on label "PlusPortals Sign-In" at bounding box center [514, 284] width 253 height 11
click at [451, 372] on link "[PERSON_NAME] Day" at bounding box center [517, 370] width 270 height 22
click at [519, 463] on div "**********" at bounding box center [505, 499] width 460 height 641
click at [702, 764] on span "Next" at bounding box center [704, 763] width 17 height 9
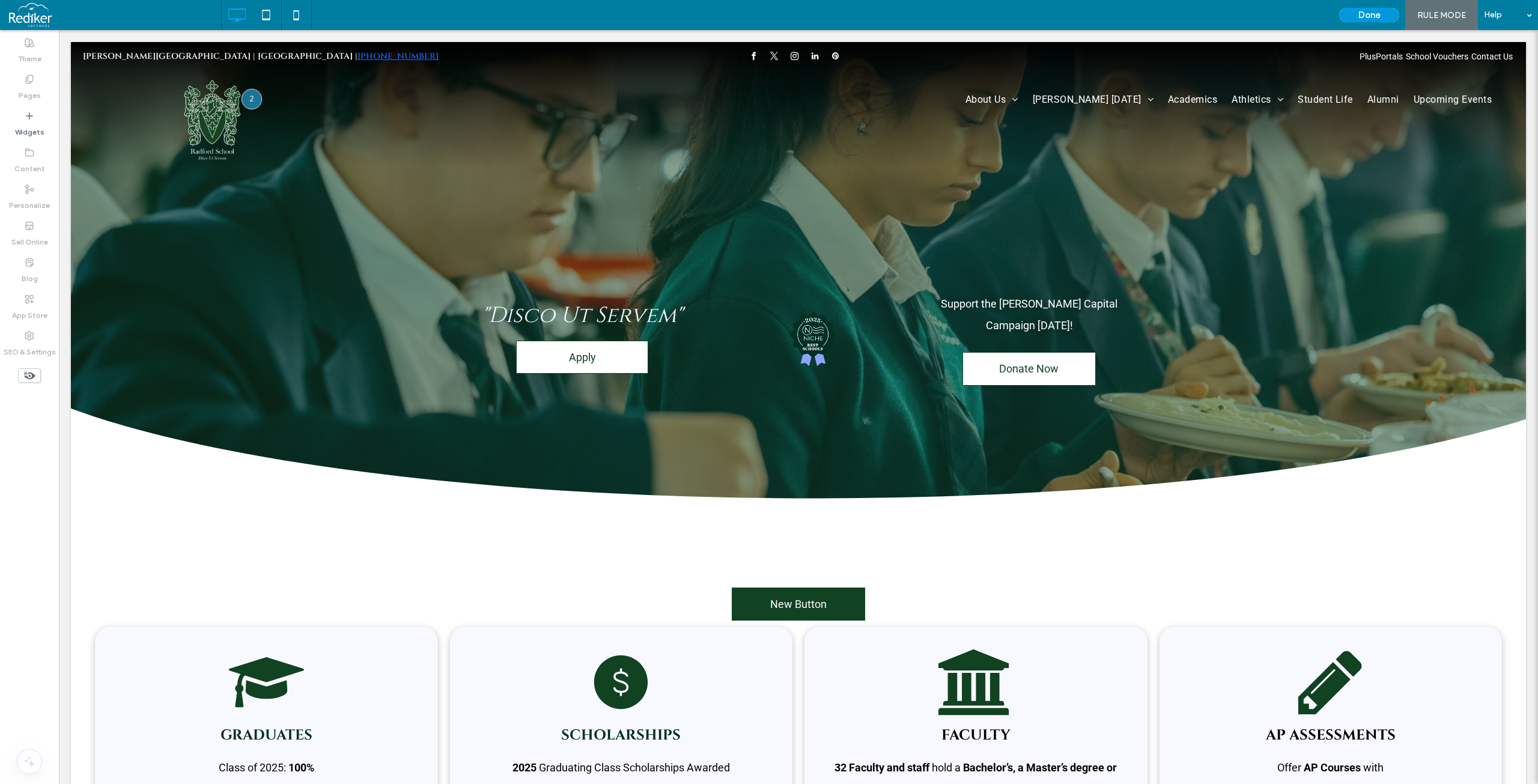
click at [1369, 14] on button "Done" at bounding box center [1369, 15] width 60 height 15
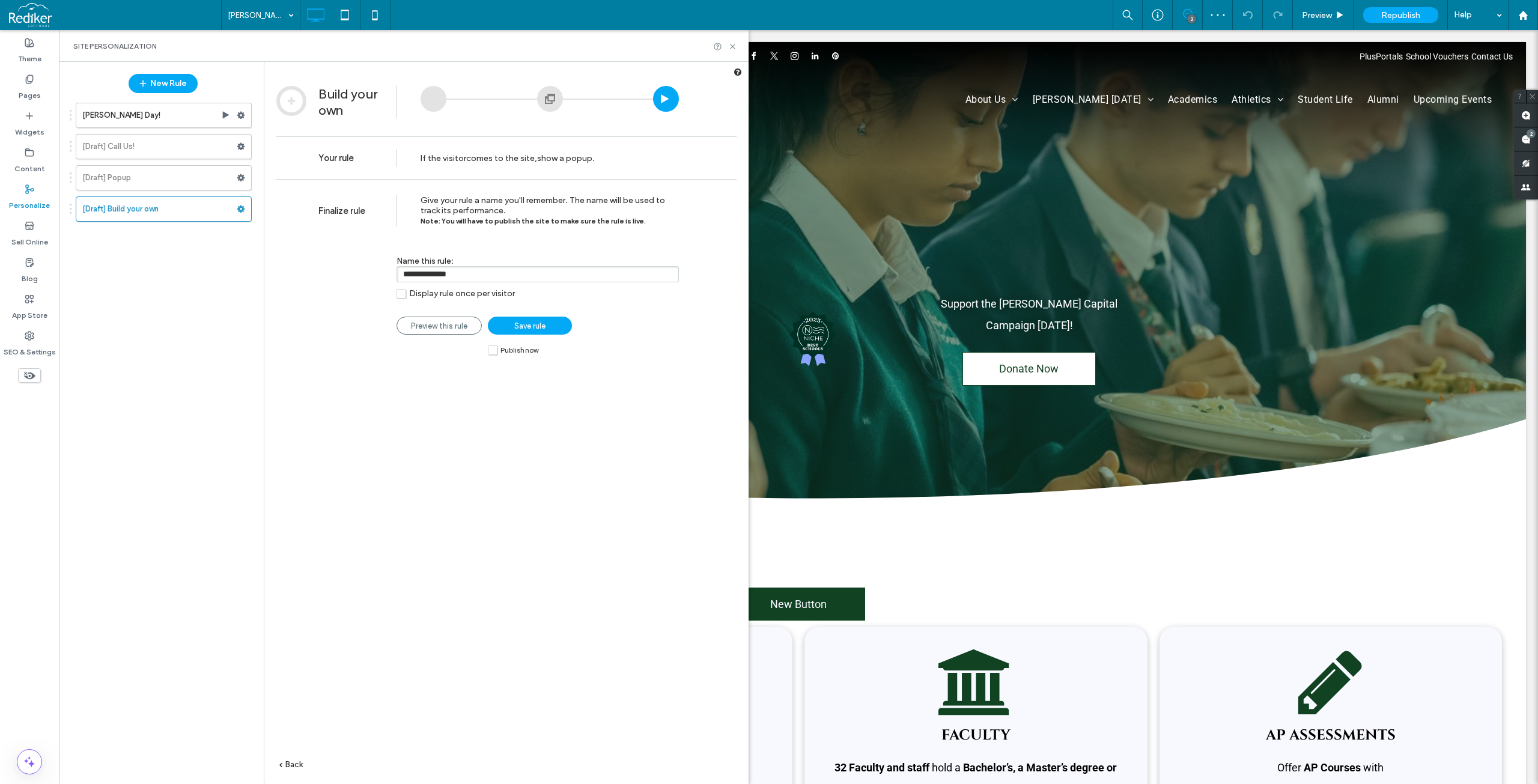
drag, startPoint x: 470, startPoint y: 278, endPoint x: 313, endPoint y: 255, distance: 158.7
click at [313, 255] on div "**********" at bounding box center [506, 499] width 484 height 641
click at [405, 298] on label "Display rule once per visitor" at bounding box center [456, 293] width 118 height 11
click at [473, 276] on input "**********" at bounding box center [538, 274] width 283 height 16
type input "**********"
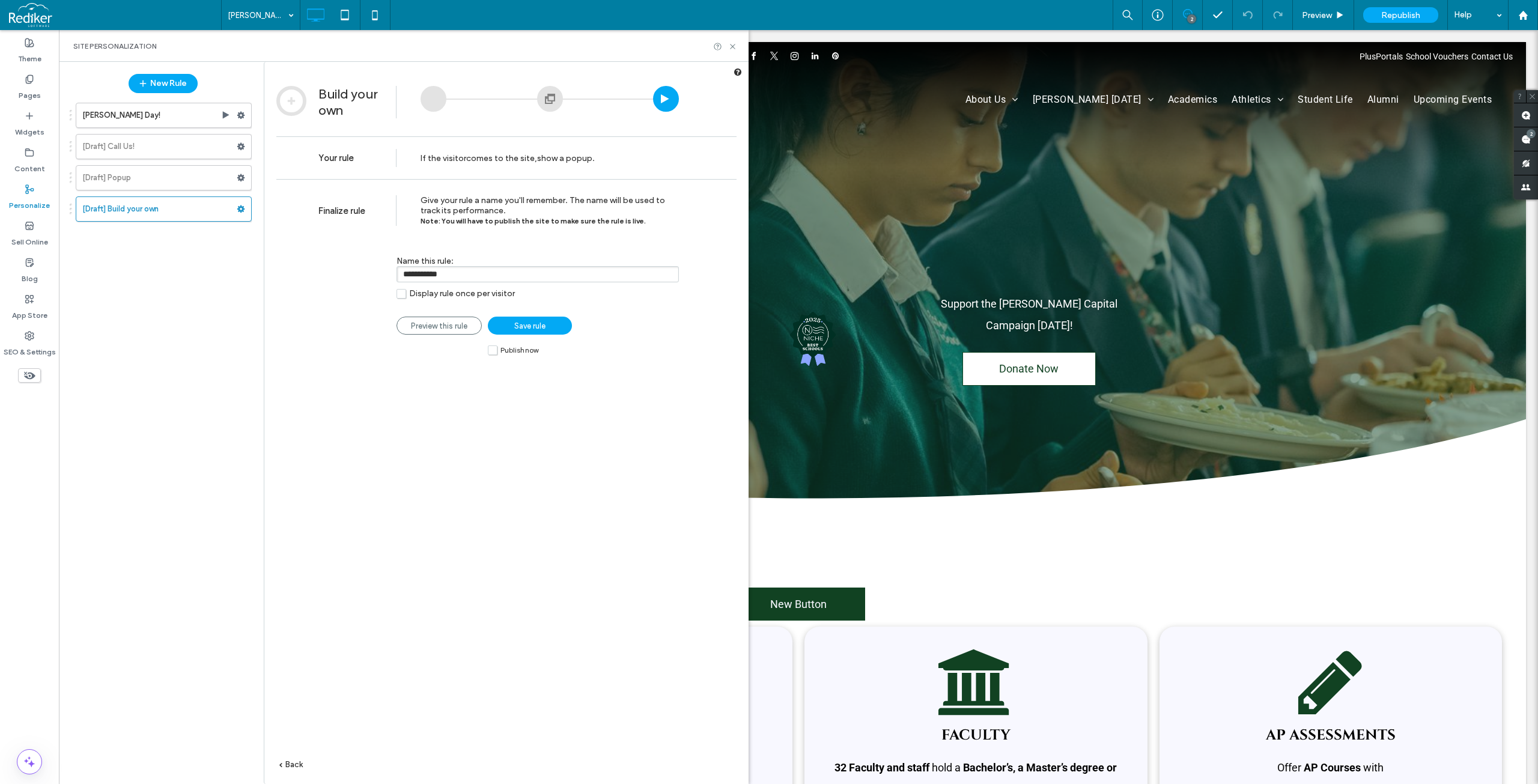
click at [544, 322] on span "Save rule" at bounding box center [529, 325] width 31 height 9
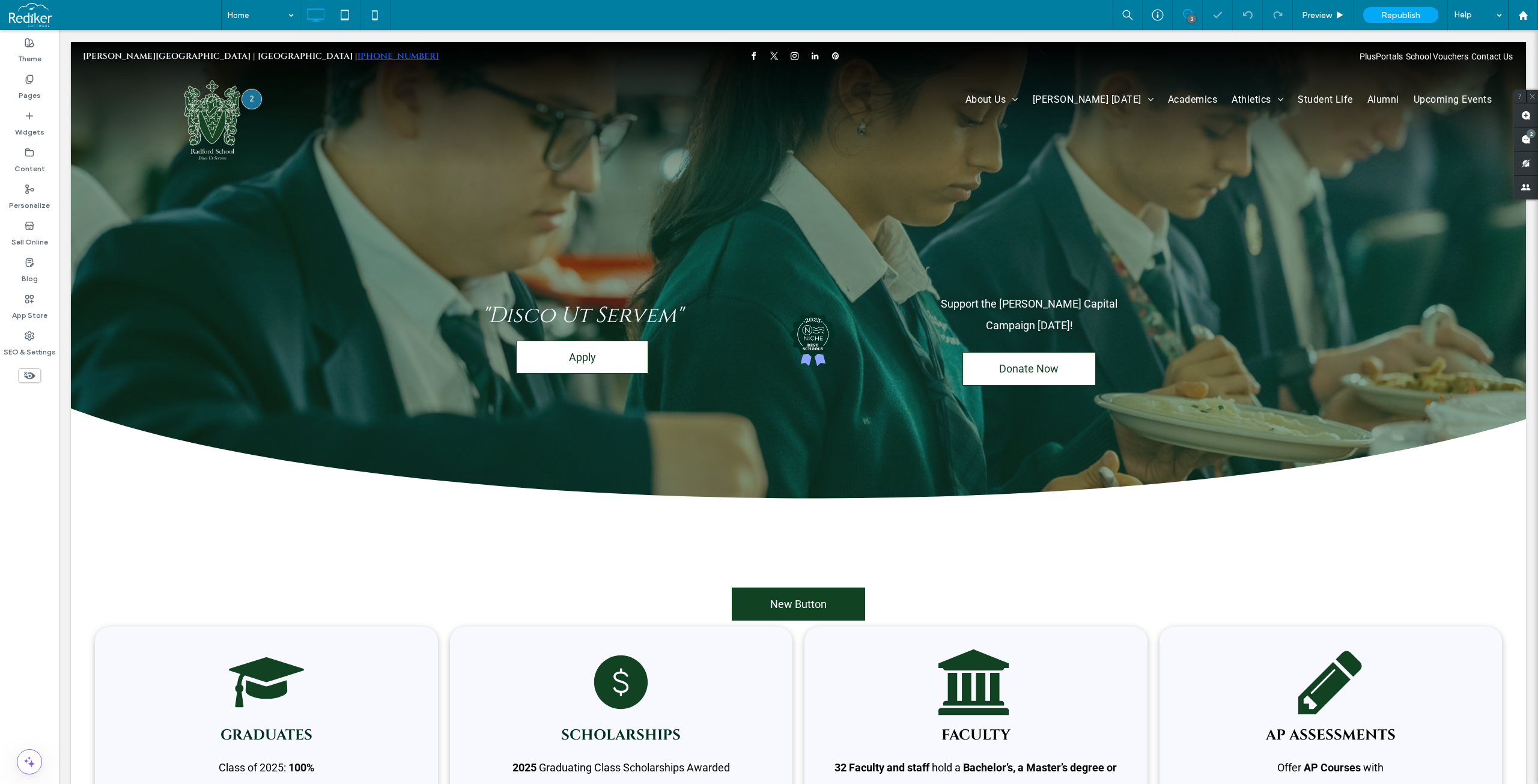
drag, startPoint x: 761, startPoint y: 16, endPoint x: 701, endPoint y: 19, distance: 60.1
click at [759, 16] on div "Home 2 Preview Republish Help" at bounding box center [879, 15] width 1316 height 30
click at [1320, 9] on div "Preview" at bounding box center [1323, 15] width 61 height 30
click at [609, 7] on div "Home 2 Preview Republish Help" at bounding box center [879, 15] width 1316 height 30
click at [1326, 16] on span "Preview" at bounding box center [1316, 15] width 30 height 11
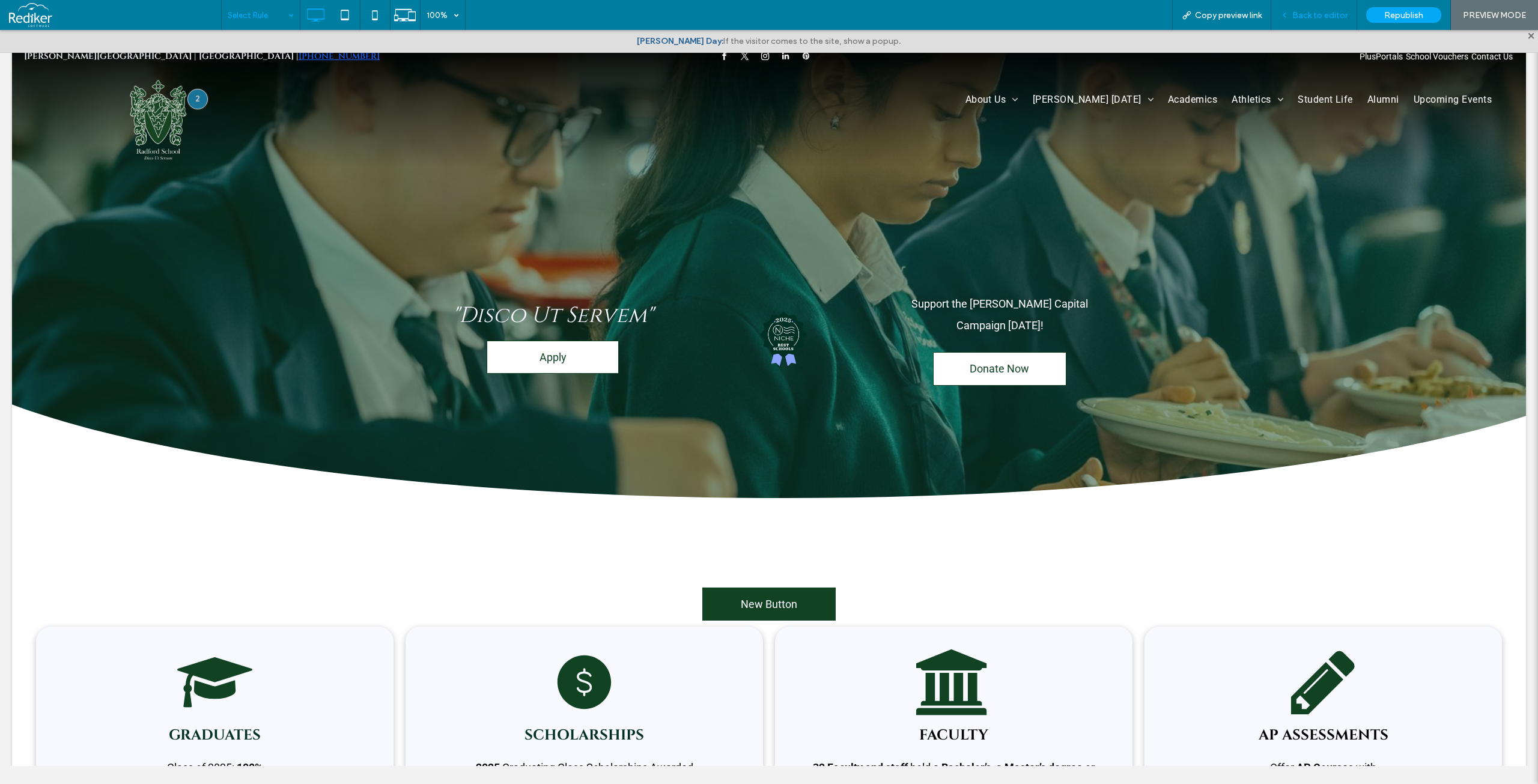
click at [1292, 11] on div "Back to editor" at bounding box center [1313, 15] width 85 height 11
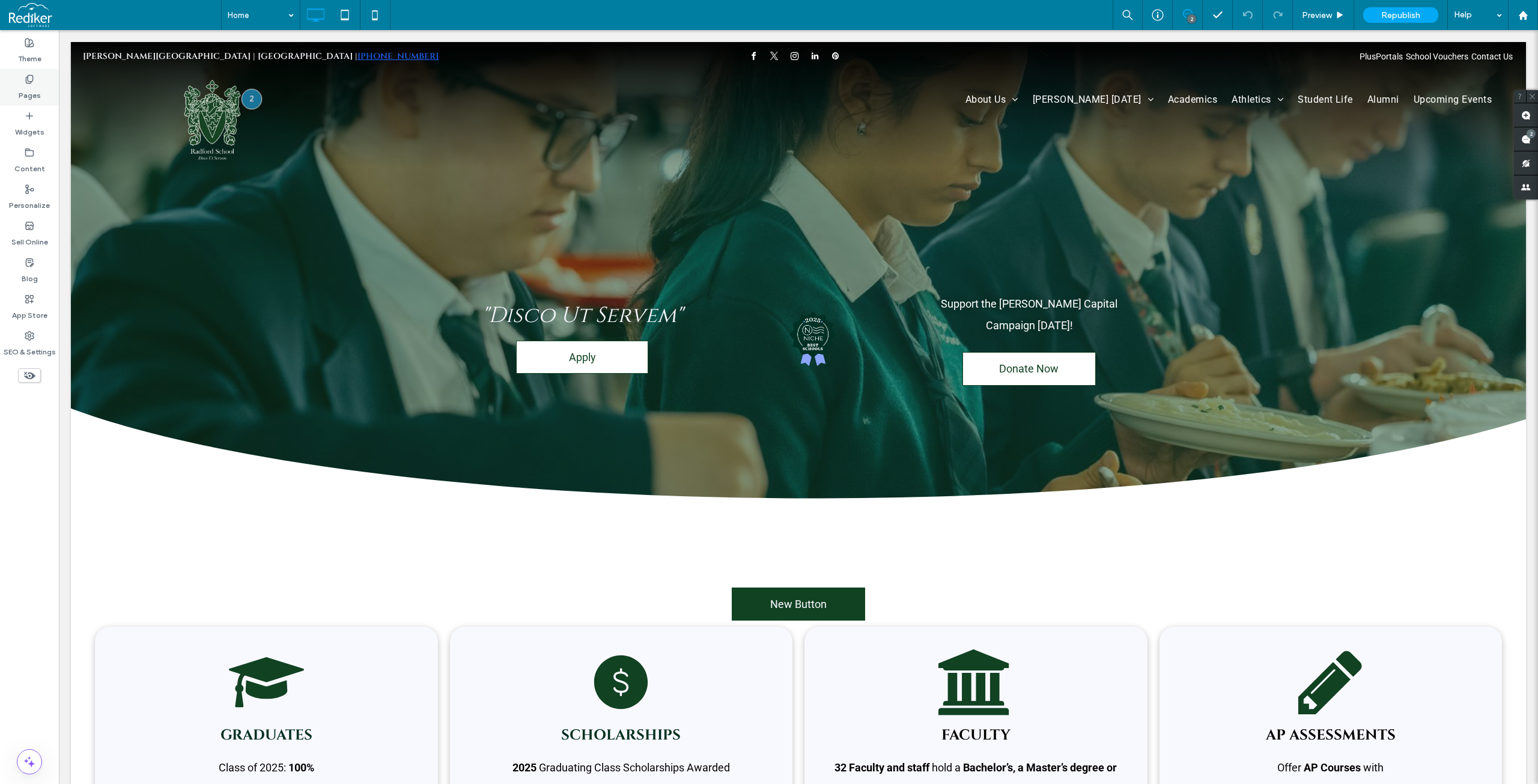
click at [19, 80] on div "Pages" at bounding box center [29, 87] width 59 height 37
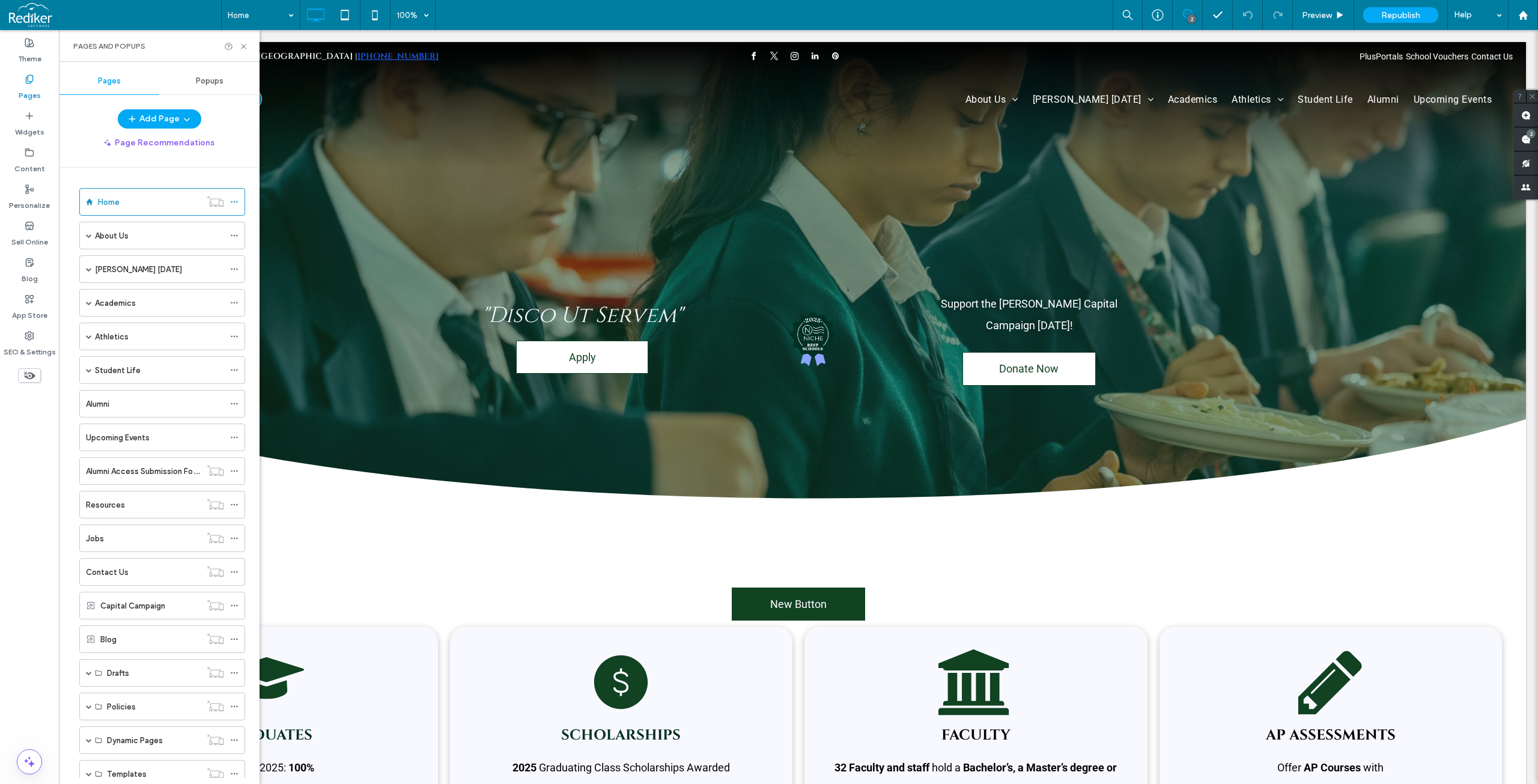
click at [202, 82] on span "Popups" at bounding box center [209, 81] width 28 height 10
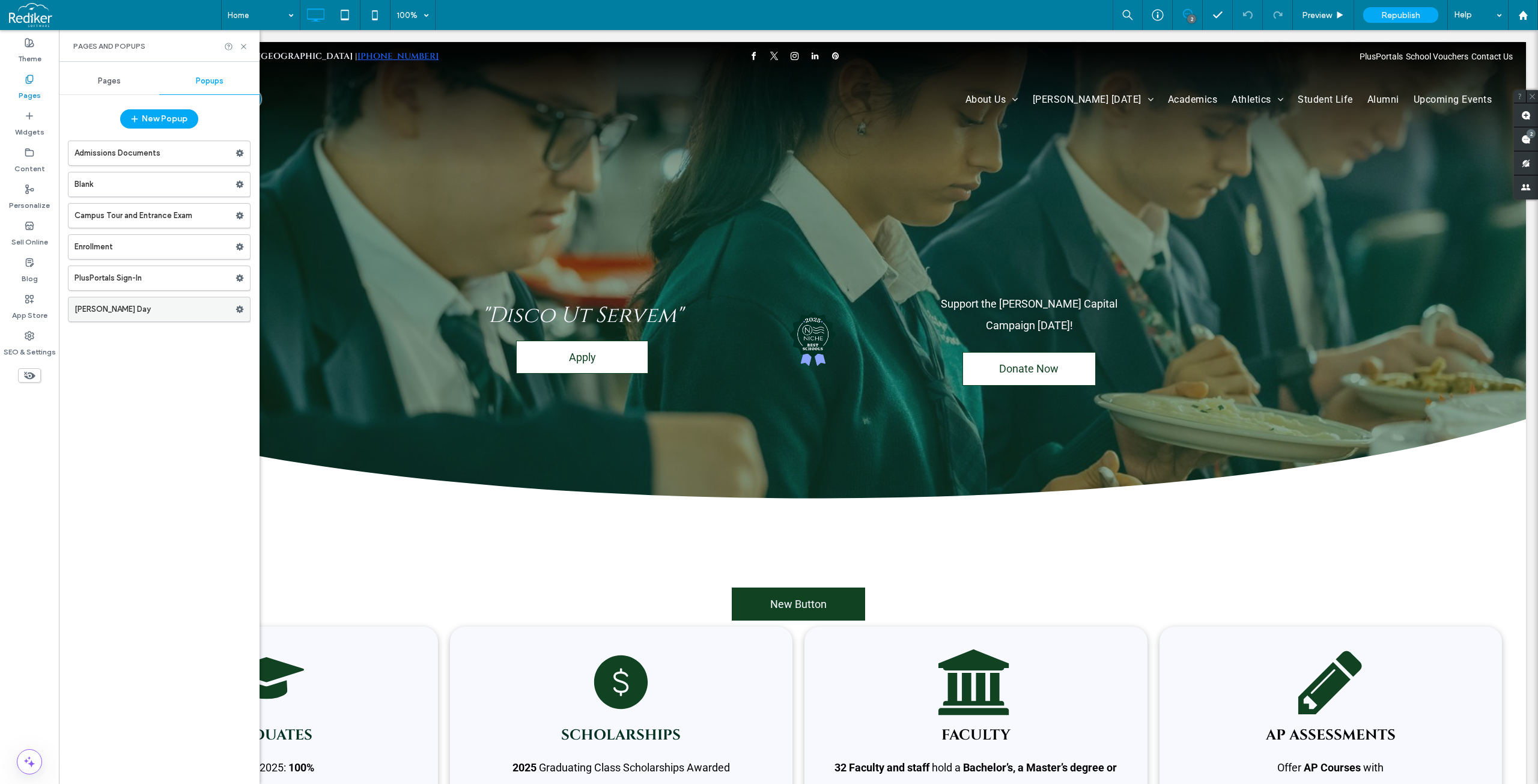
click at [94, 310] on label "[PERSON_NAME] Day" at bounding box center [155, 309] width 161 height 24
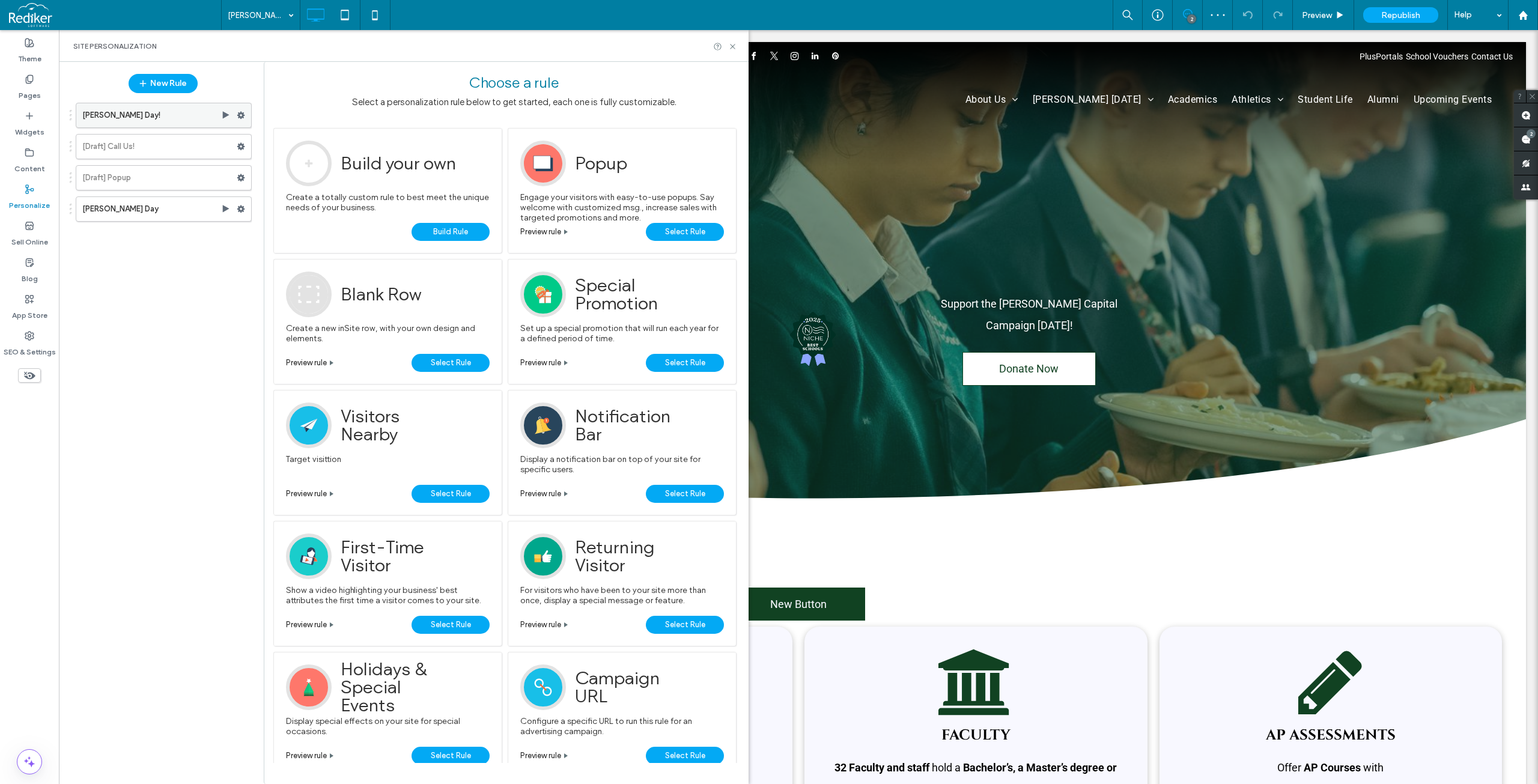
click at [241, 115] on icon at bounding box center [241, 115] width 9 height 9
click at [302, 161] on span "Deactivate" at bounding box center [302, 163] width 44 height 11
click at [731, 45] on use at bounding box center [732, 45] width 5 height 5
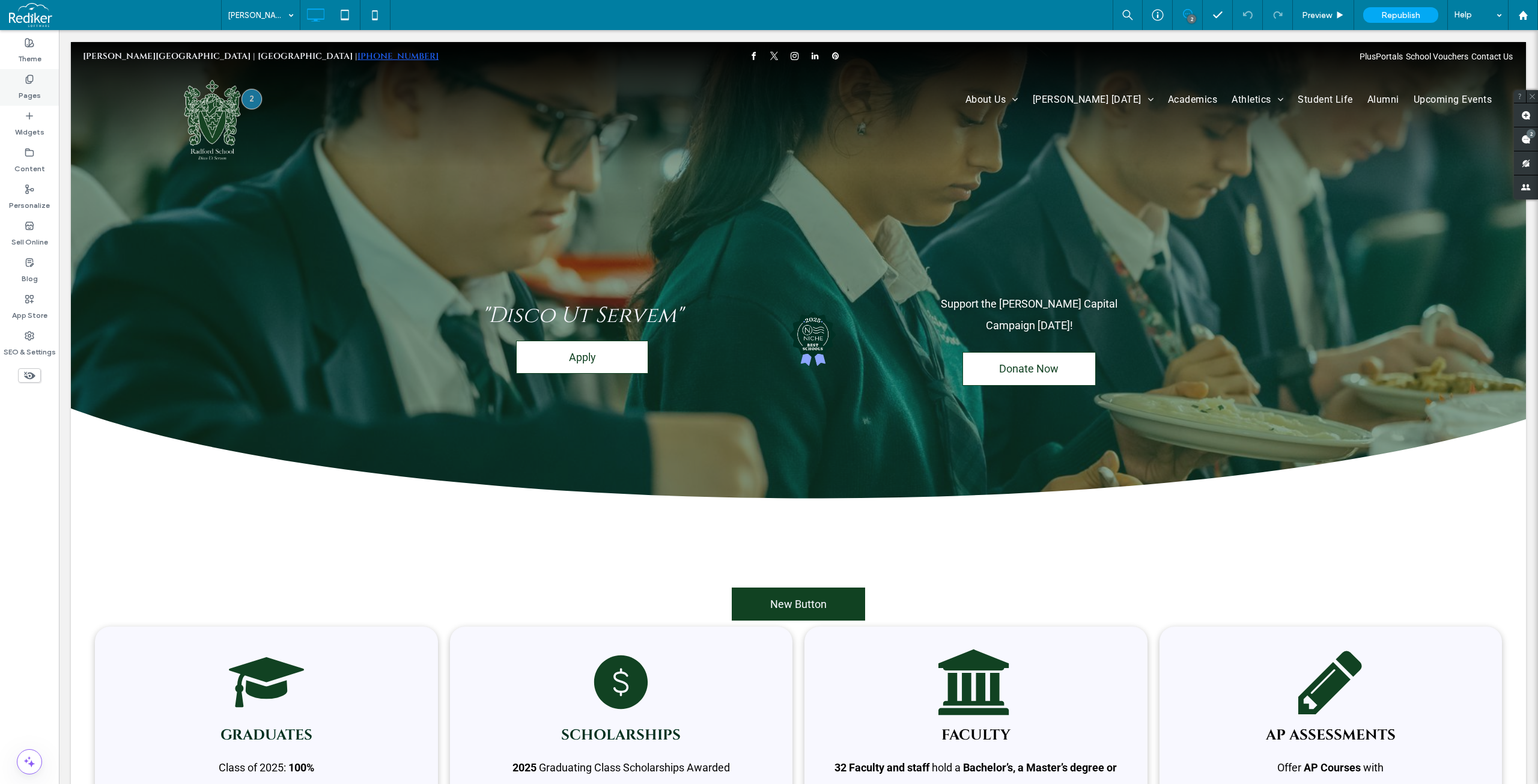
click at [21, 91] on label "Pages" at bounding box center [29, 92] width 22 height 16
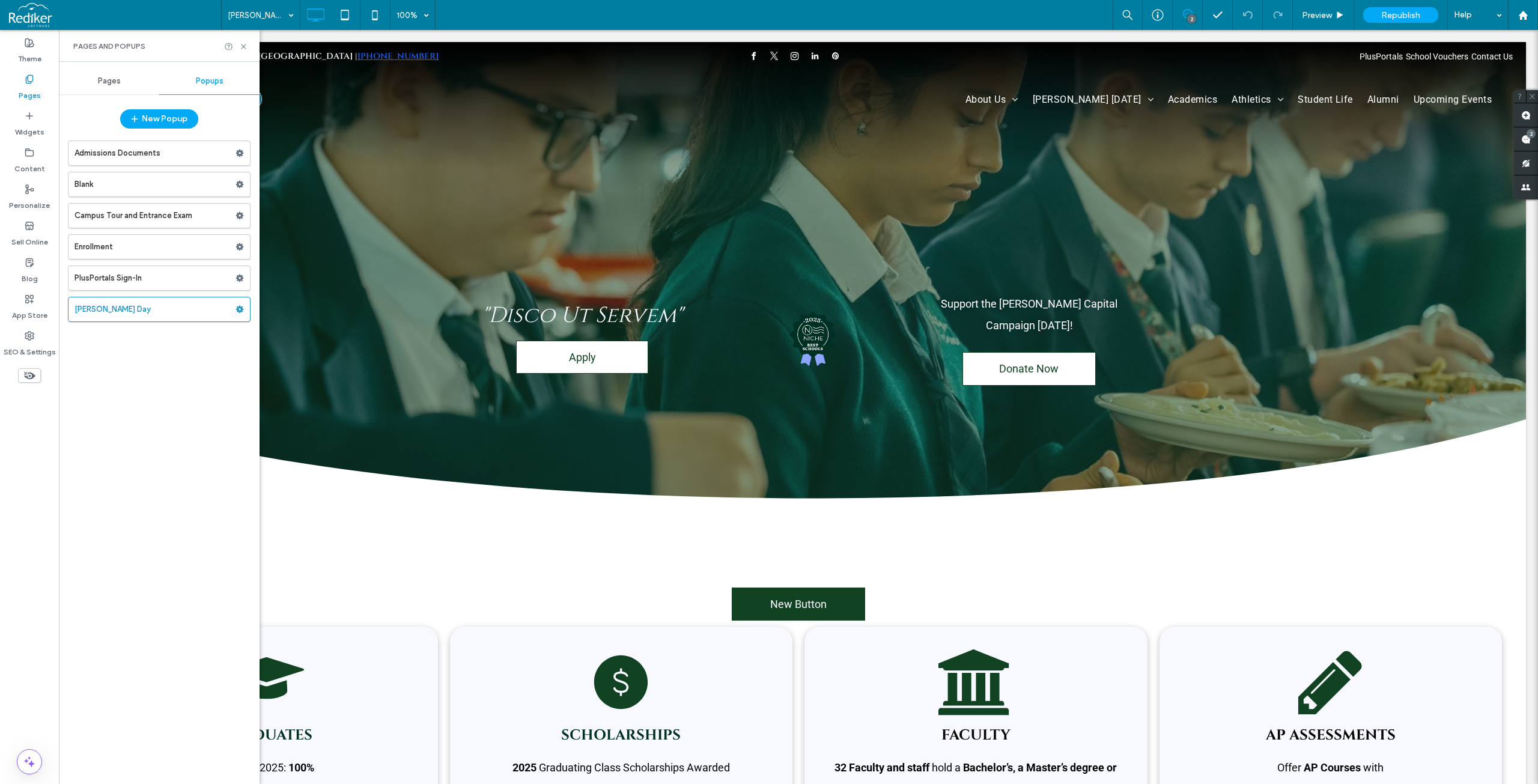
click at [21, 91] on label "Pages" at bounding box center [29, 92] width 22 height 16
drag, startPoint x: 242, startPoint y: 48, endPoint x: 256, endPoint y: 16, distance: 34.9
click at [242, 47] on icon at bounding box center [243, 45] width 9 height 9
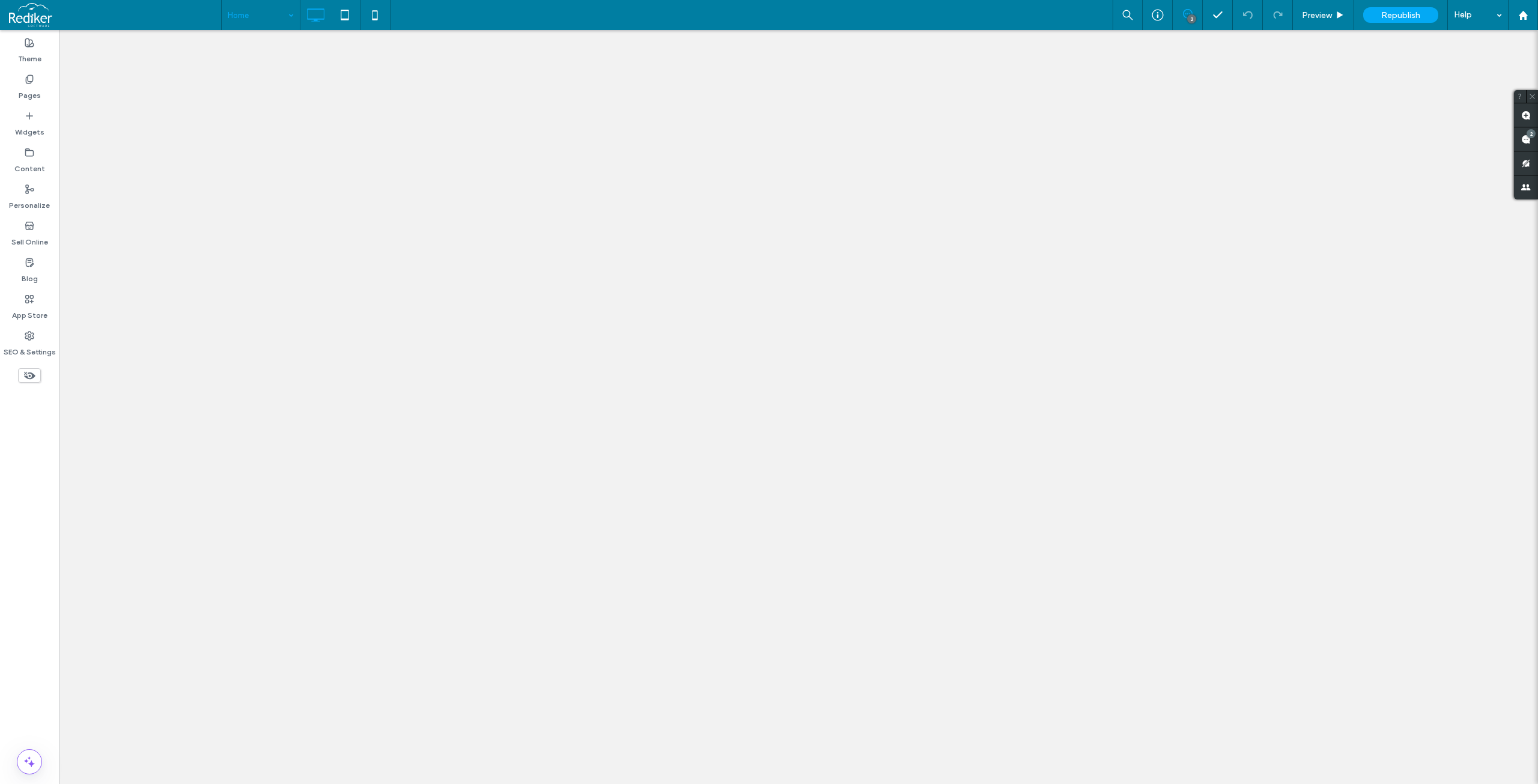
click at [529, 20] on div at bounding box center [769, 392] width 1538 height 784
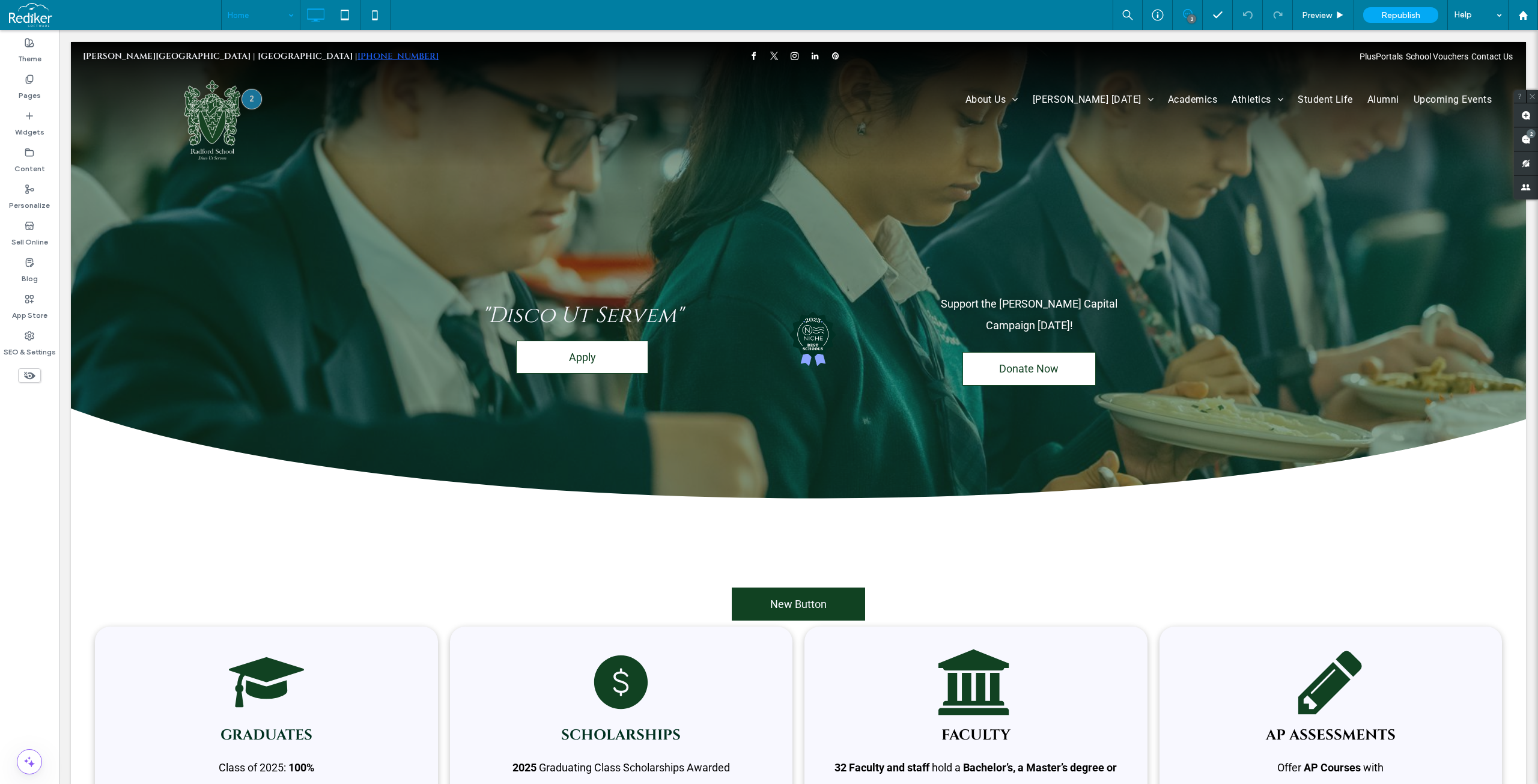
click at [609, 12] on div "Home 2 Preview Republish Help" at bounding box center [879, 15] width 1316 height 30
click at [1326, 16] on span "Preview" at bounding box center [1316, 15] width 30 height 11
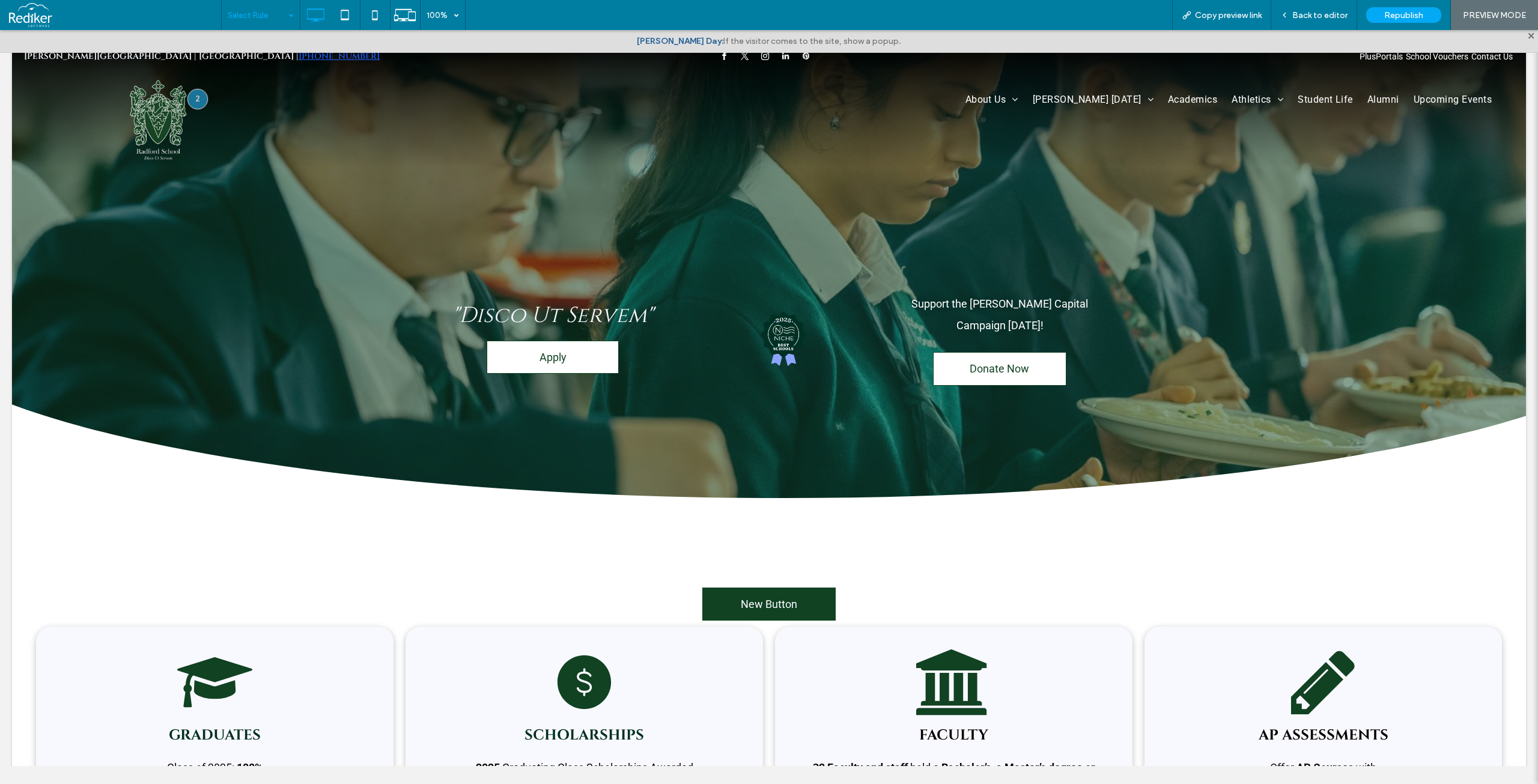
drag, startPoint x: 894, startPoint y: 44, endPoint x: 648, endPoint y: 30, distance: 246.4
click at [648, 30] on div "Radford Day: If the visitor comes to the site, show a popup." at bounding box center [769, 41] width 1538 height 22
click at [1282, 21] on div "Back to editor" at bounding box center [1313, 15] width 86 height 30
click at [1286, 12] on icon at bounding box center [1283, 15] width 9 height 9
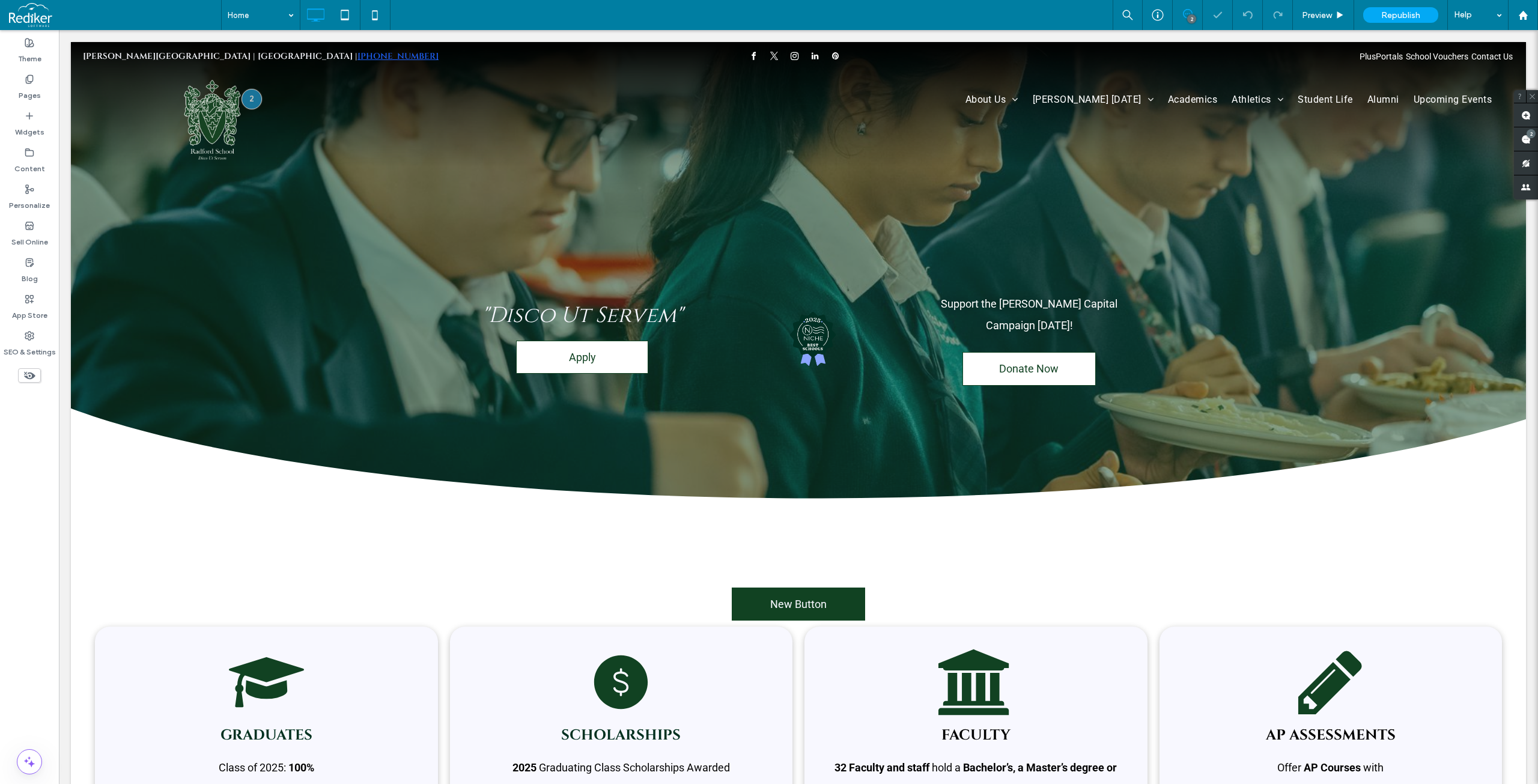
click at [577, 7] on div "Home 2 Preview Republish Help" at bounding box center [879, 15] width 1316 height 30
click at [1005, 10] on div "Home 2 Preview Republish Help" at bounding box center [879, 15] width 1316 height 30
click at [1331, 16] on span "Preview" at bounding box center [1316, 15] width 30 height 11
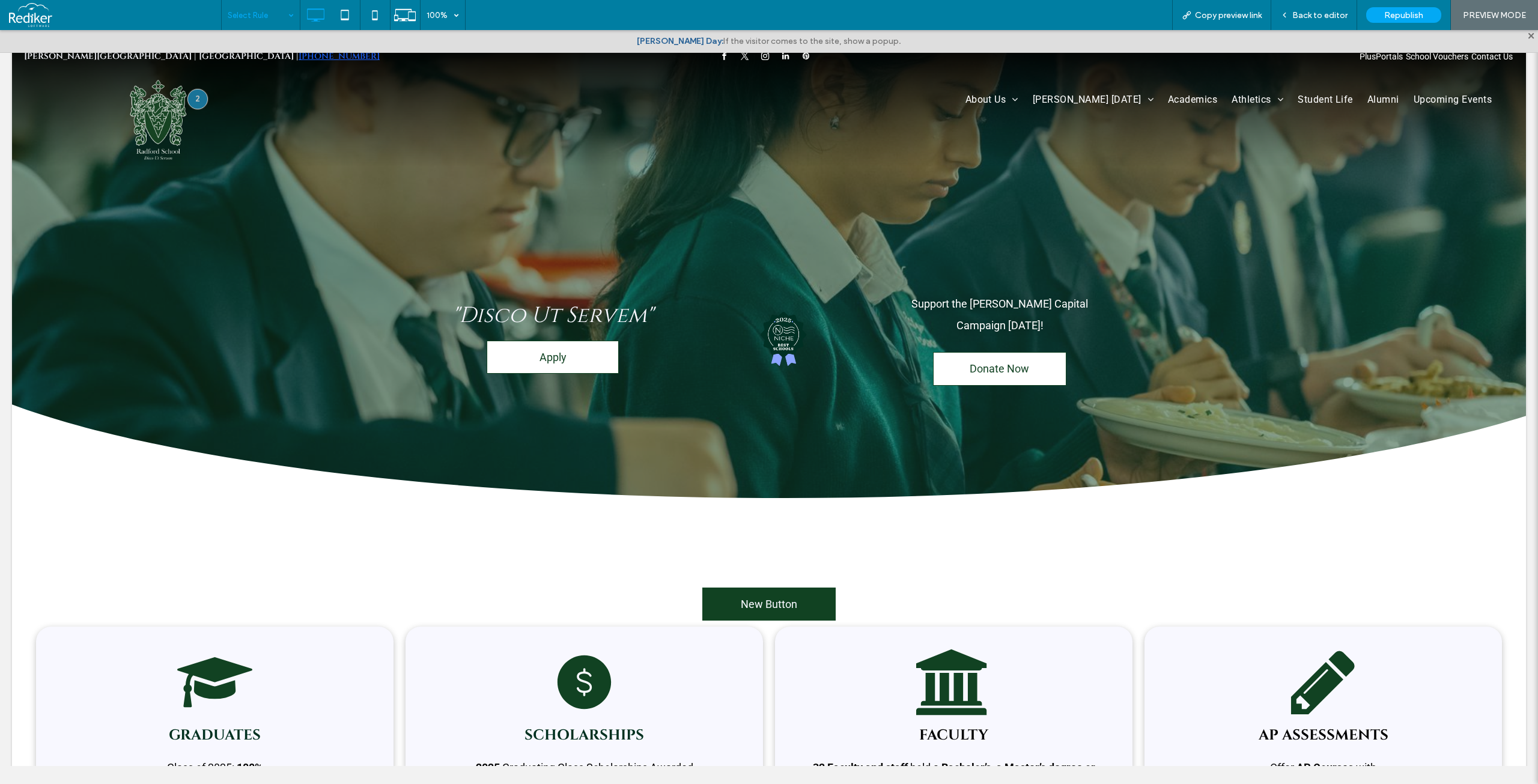
click at [684, 40] on b "[PERSON_NAME] Day:" at bounding box center [679, 41] width 86 height 11
drag, startPoint x: 888, startPoint y: 42, endPoint x: 647, endPoint y: 44, distance: 241.0
click at [647, 44] on div "Radford Day: If the visitor comes to the site, show a popup." at bounding box center [769, 41] width 1538 height 22
click at [721, 13] on div "Select Rule 100% Copy preview link Back to editor Republish PREVIEW MODE" at bounding box center [879, 15] width 1316 height 30
click at [1308, 11] on span "Back to editor" at bounding box center [1319, 15] width 55 height 11
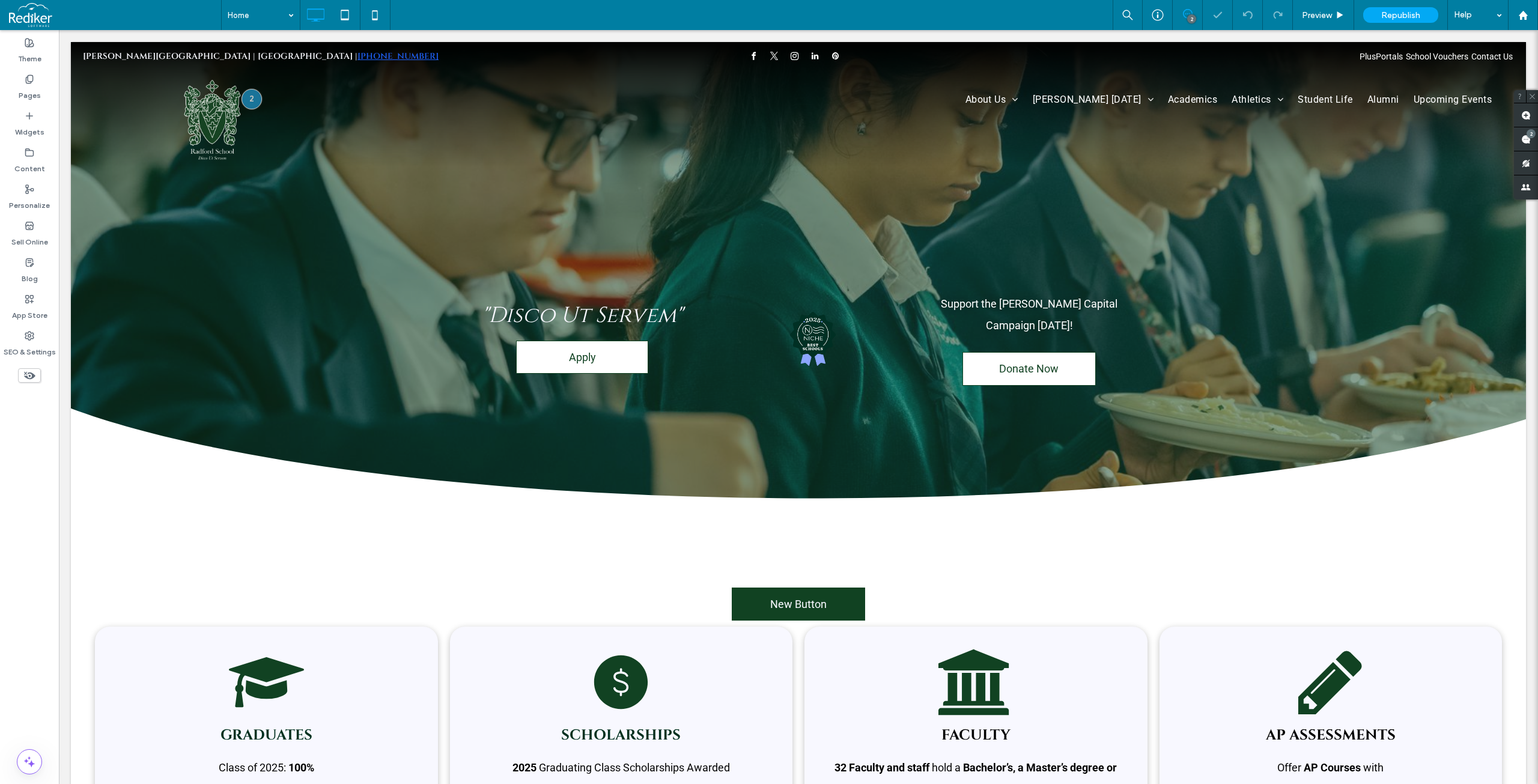
click at [21, 8] on span at bounding box center [114, 15] width 212 height 24
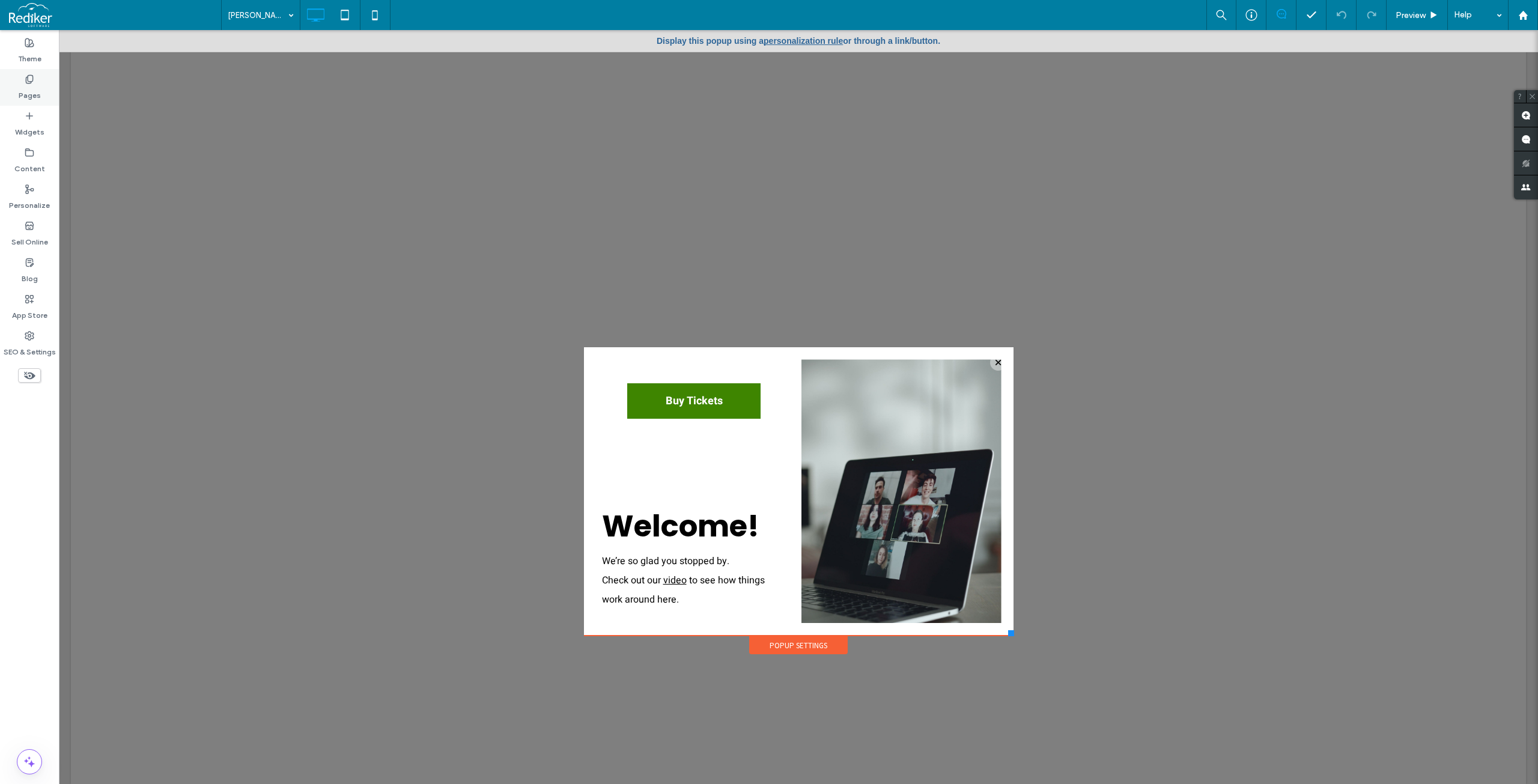
click at [35, 75] on div "Pages" at bounding box center [29, 87] width 59 height 37
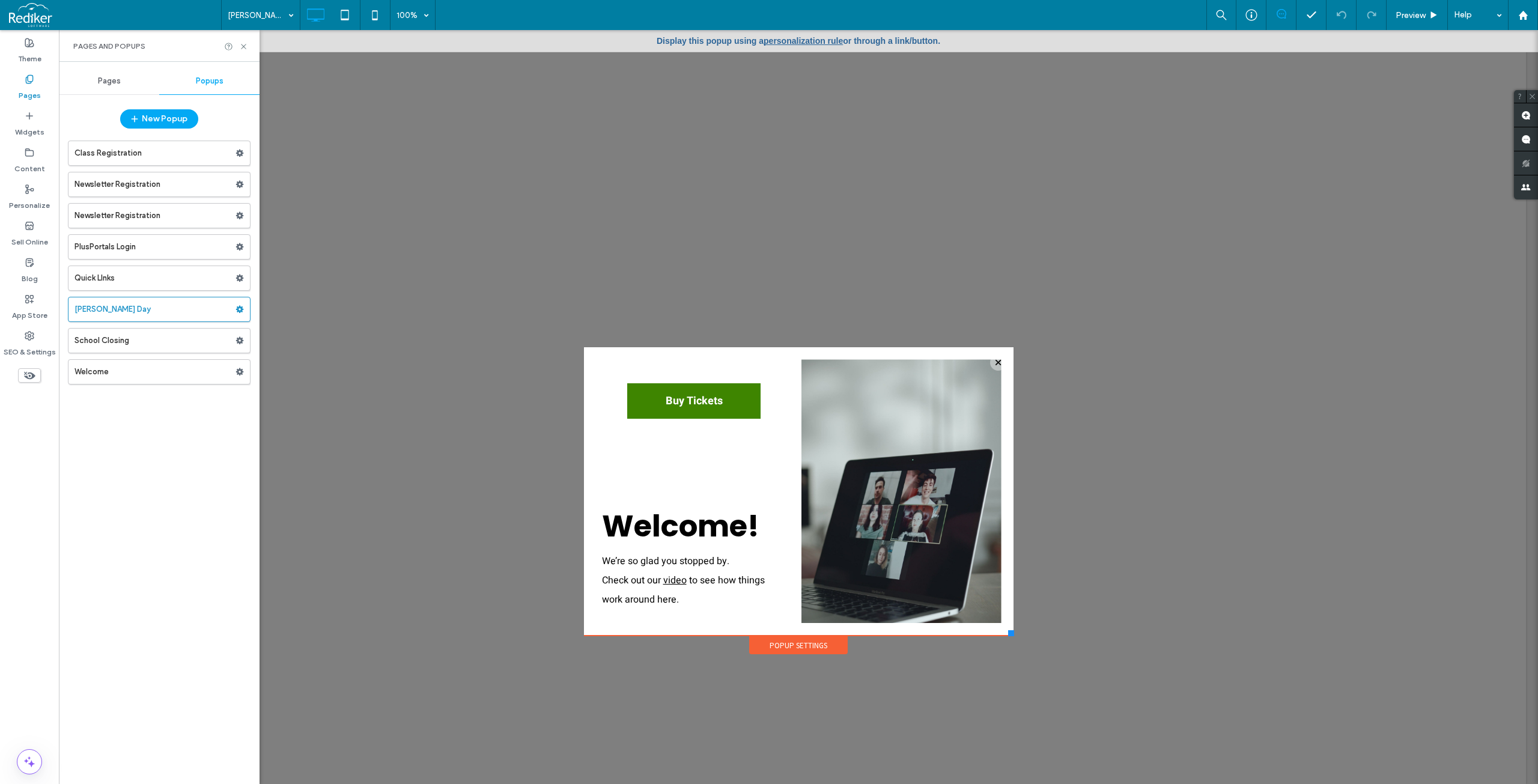
click at [117, 81] on span "Pages" at bounding box center [109, 81] width 23 height 10
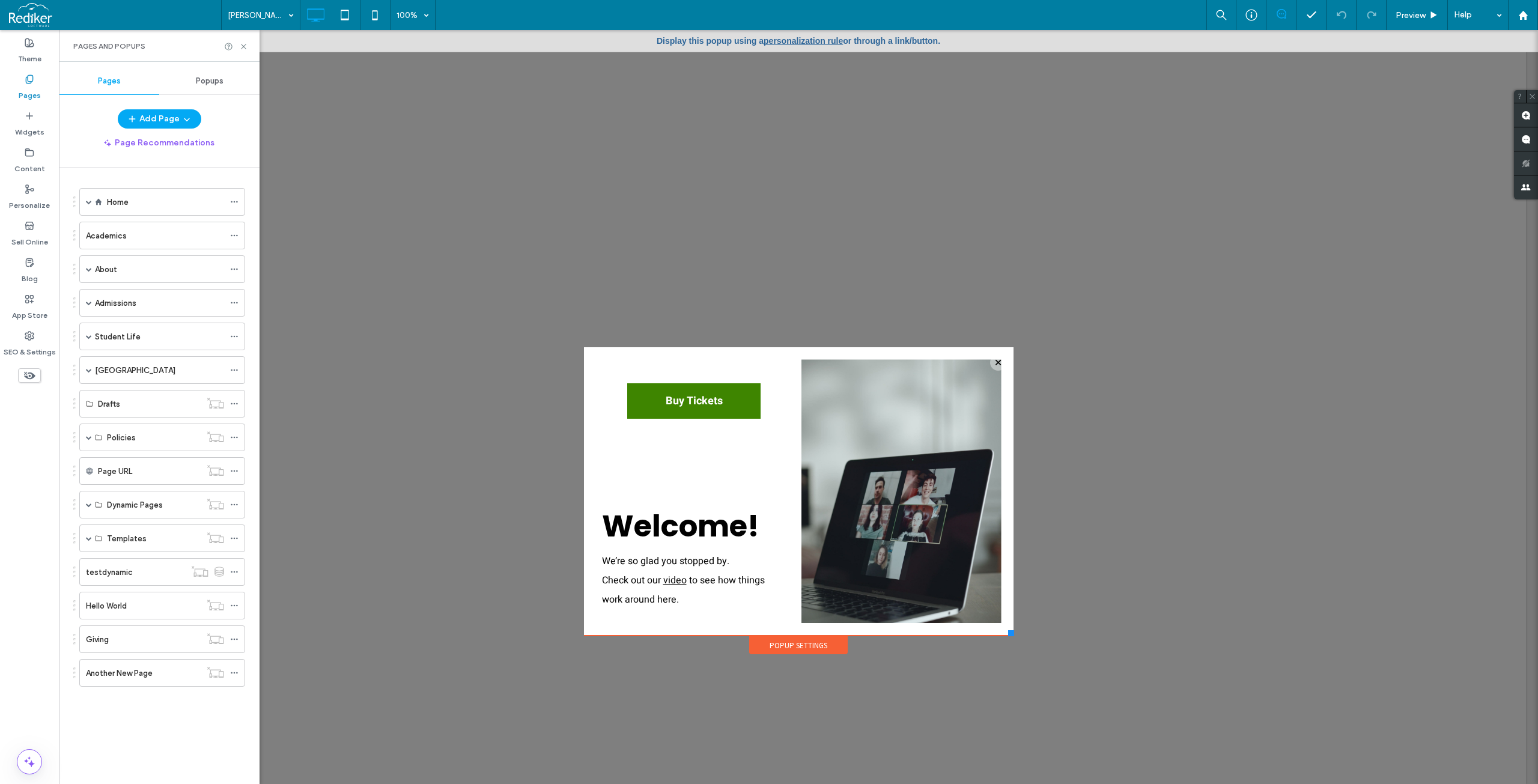
click at [200, 84] on span "Popups" at bounding box center [209, 81] width 28 height 10
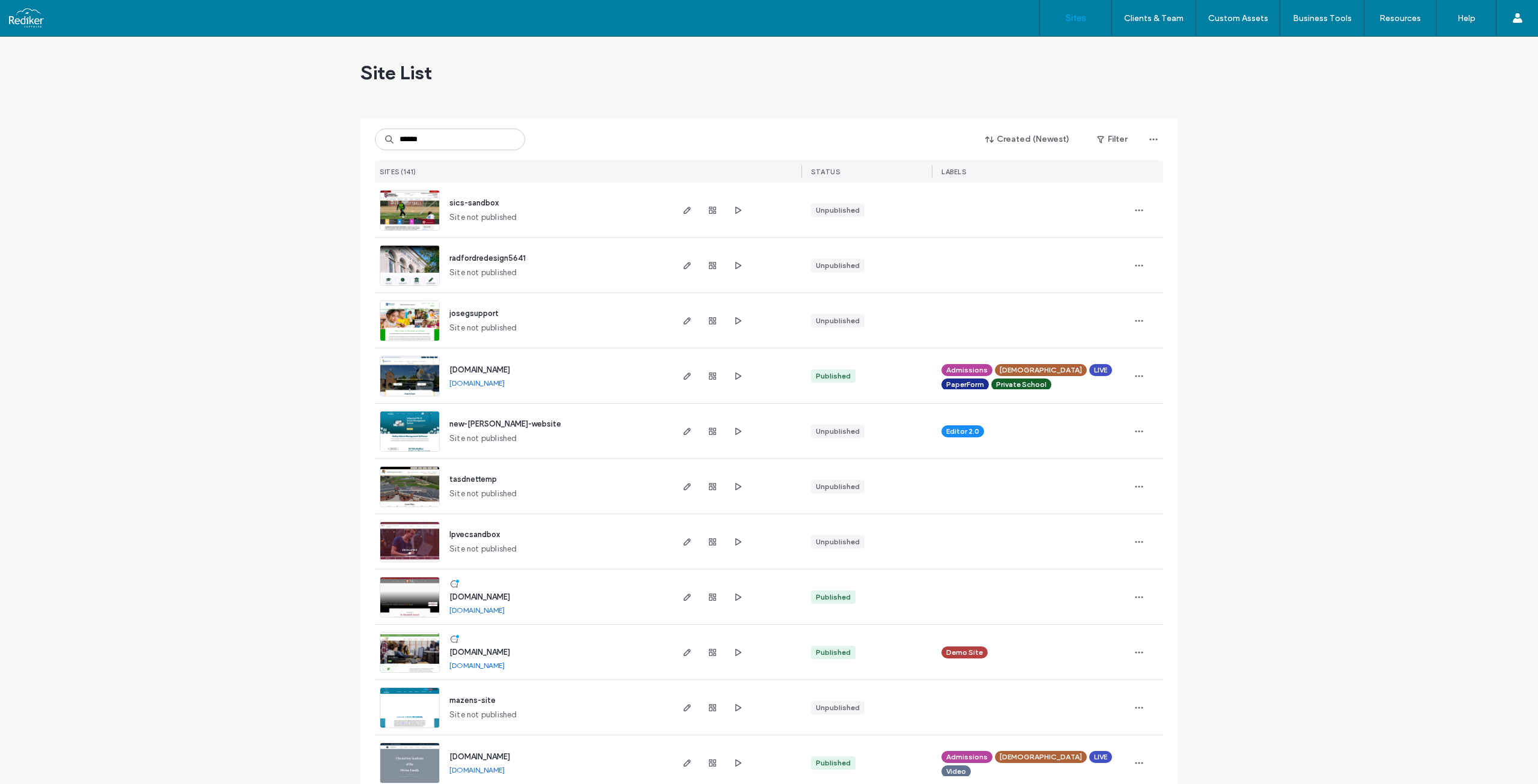
type input "******"
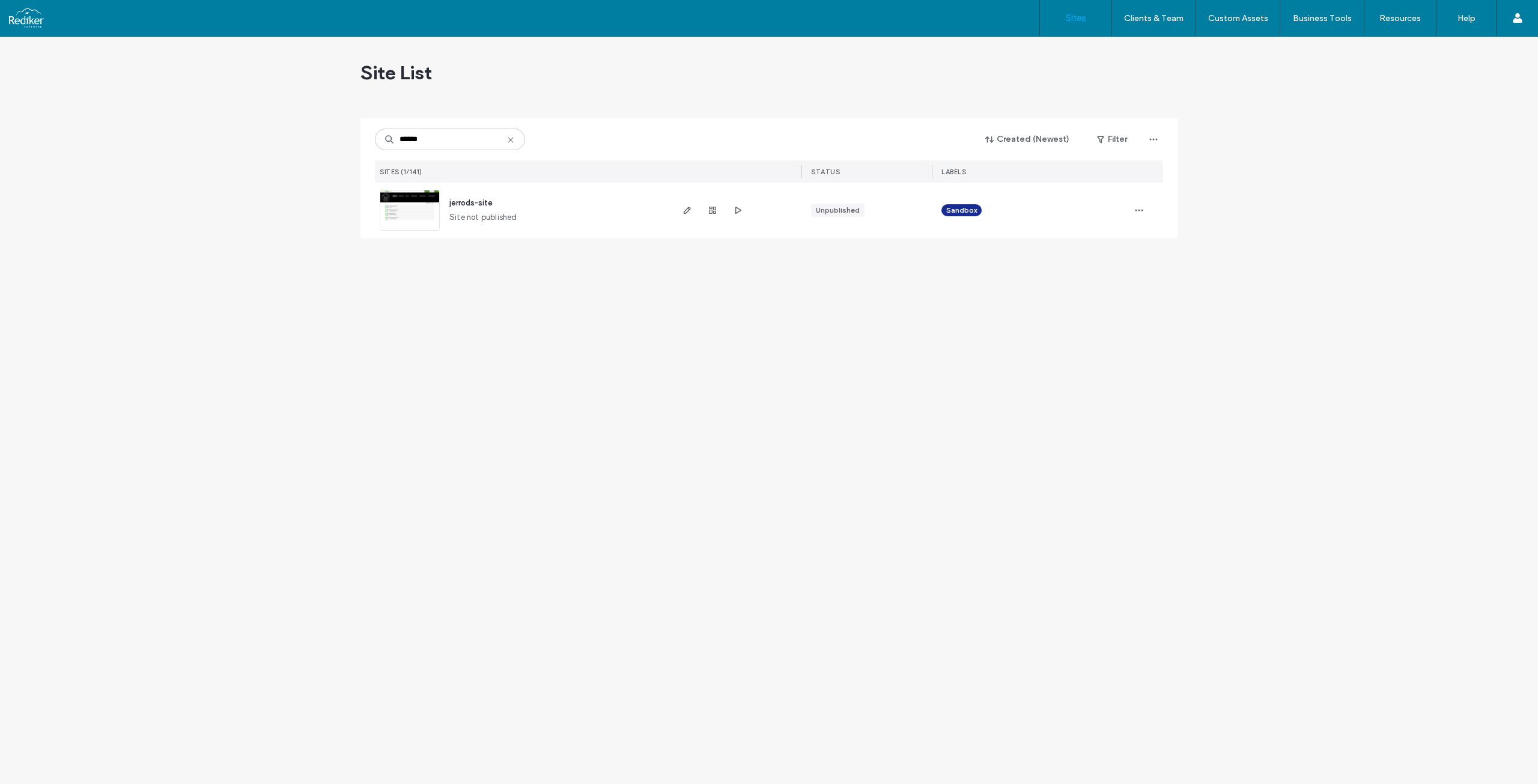
click at [468, 202] on span "jerrods-site" at bounding box center [470, 202] width 44 height 9
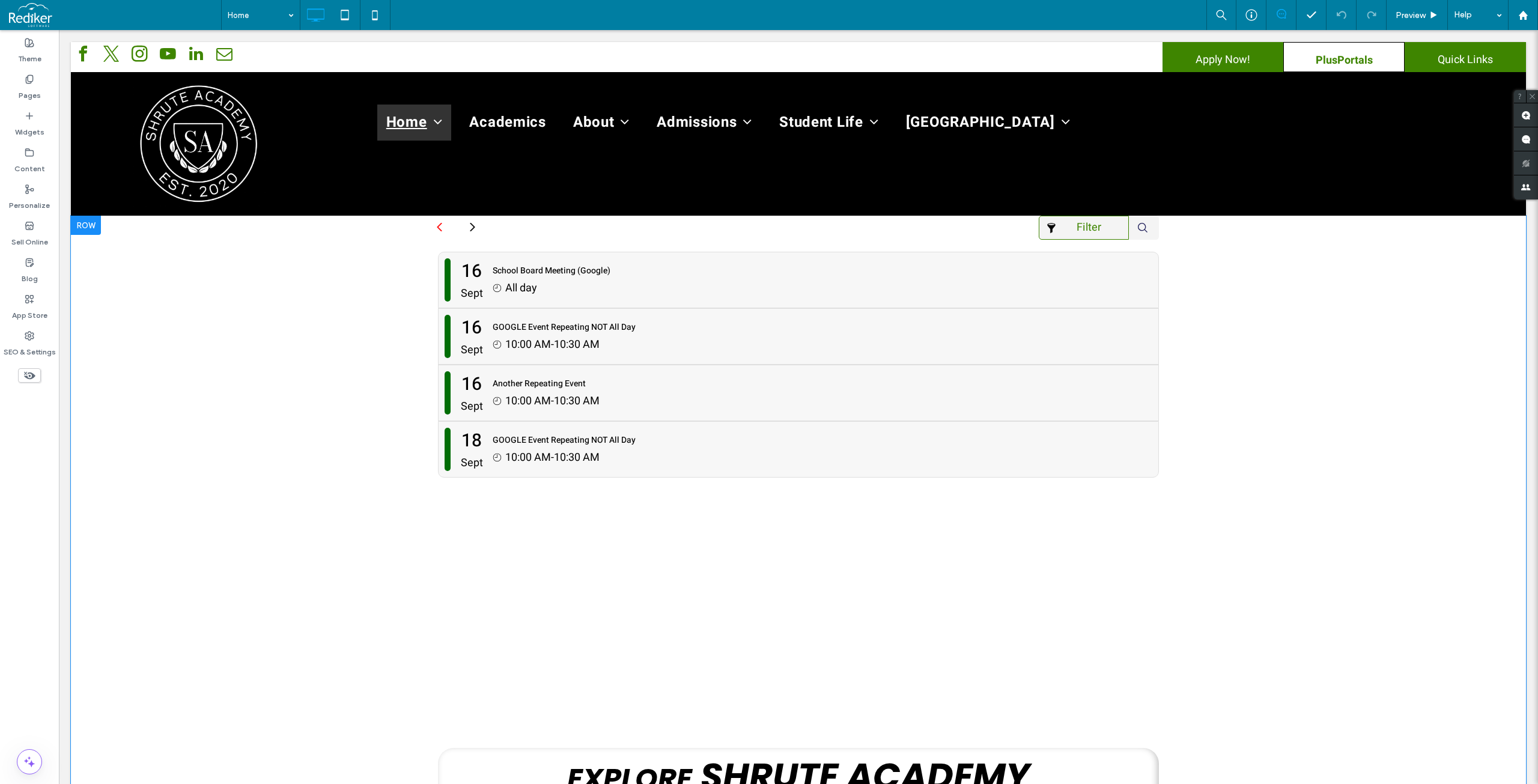
click at [224, 260] on div "Filter The Brandon Academy School Calendar September 2025 Sun Mon Tue Wed Thu F…" at bounding box center [798, 527] width 1455 height 622
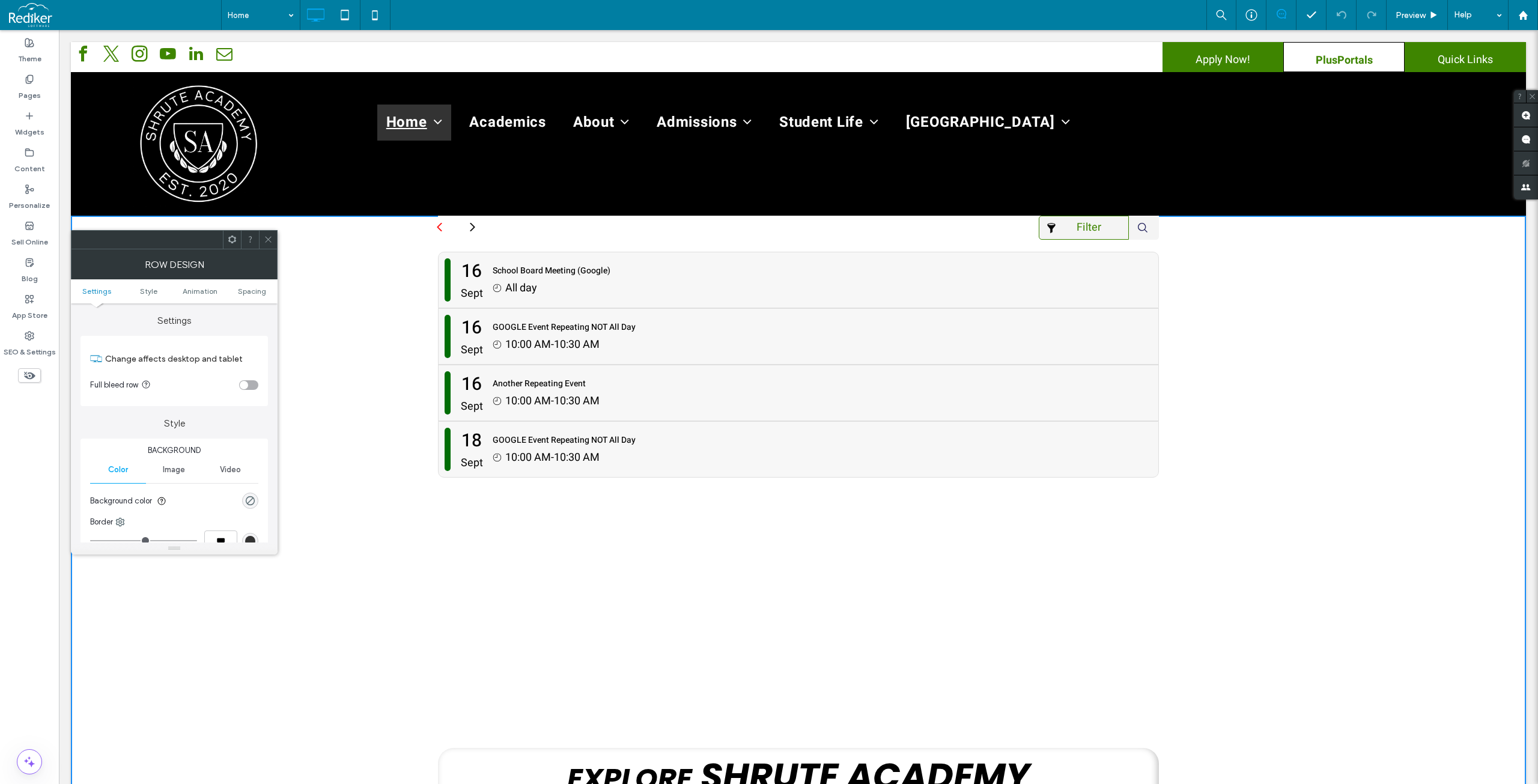
click at [270, 239] on icon at bounding box center [267, 239] width 9 height 9
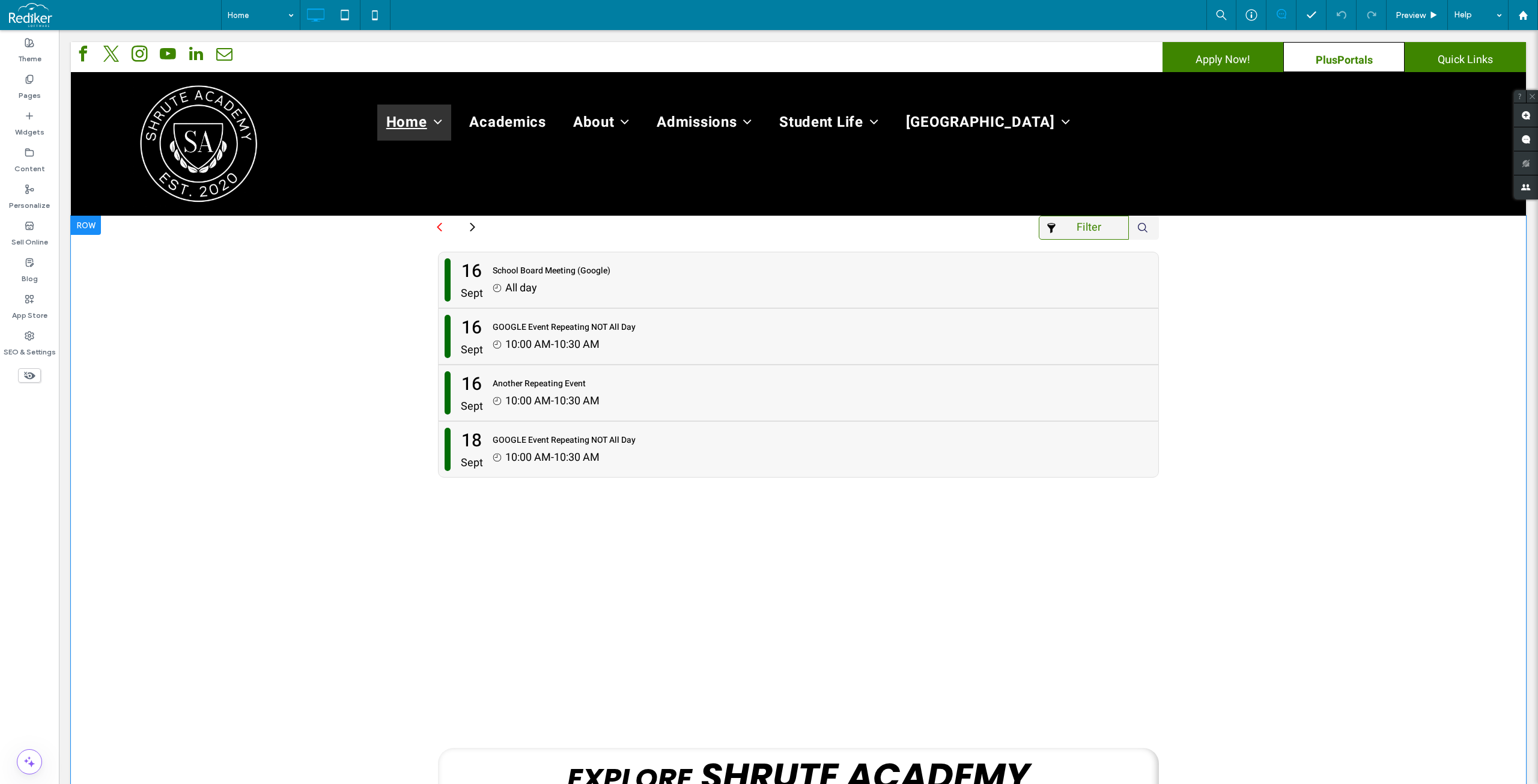
click at [78, 224] on div at bounding box center [85, 226] width 30 height 19
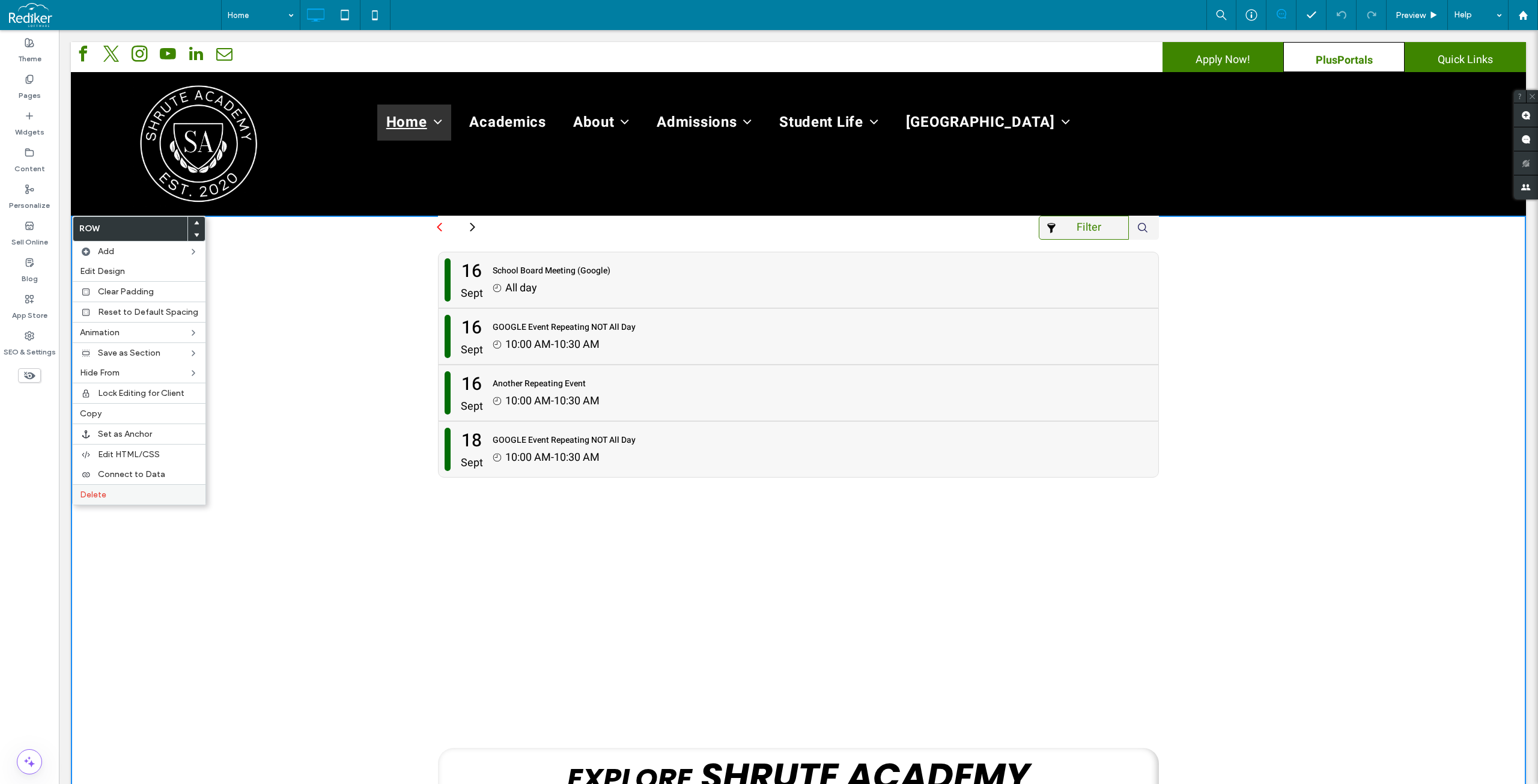
click at [89, 493] on span "Delete" at bounding box center [93, 495] width 26 height 11
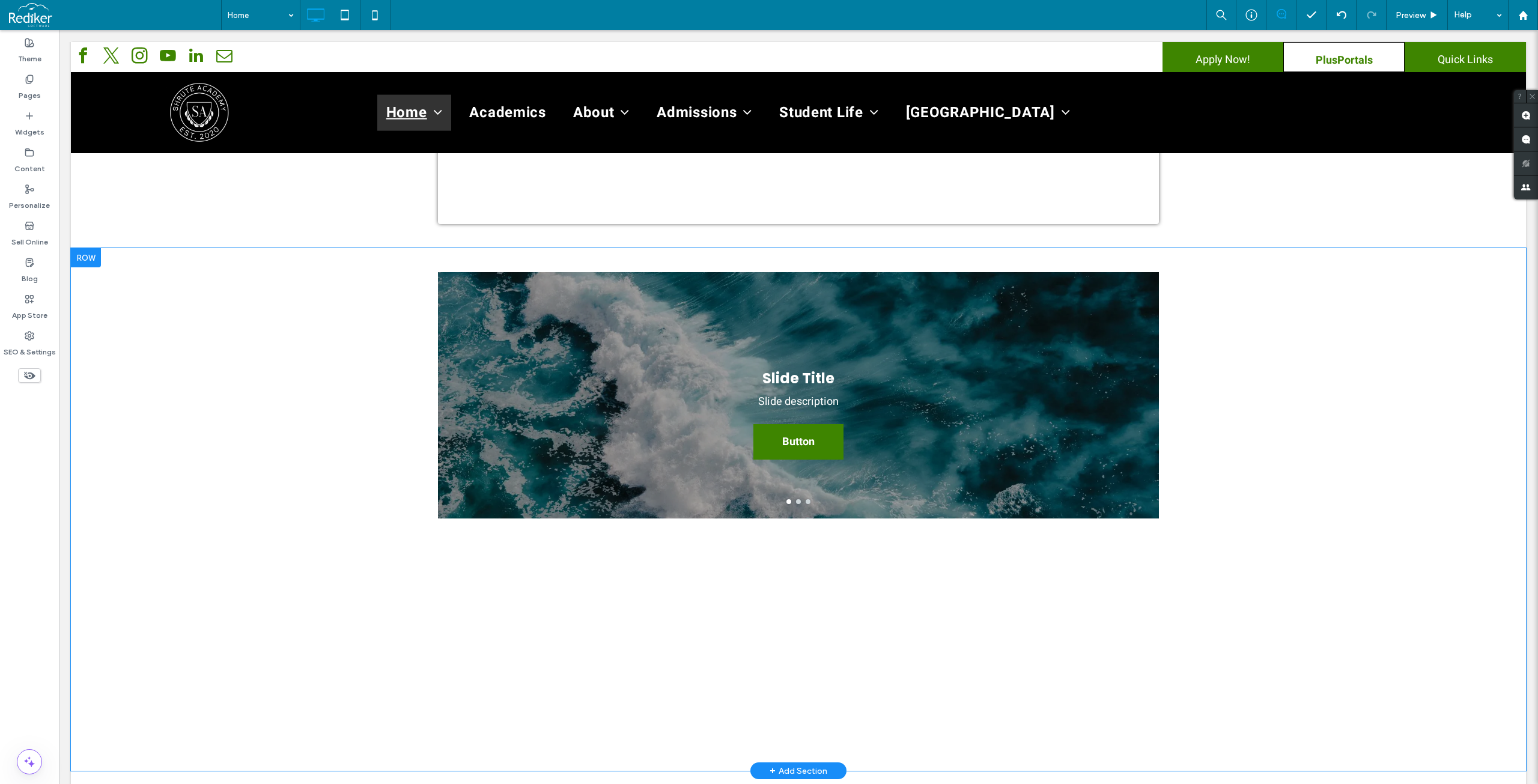
scroll to position [1862, 0]
click at [89, 249] on div at bounding box center [85, 258] width 30 height 19
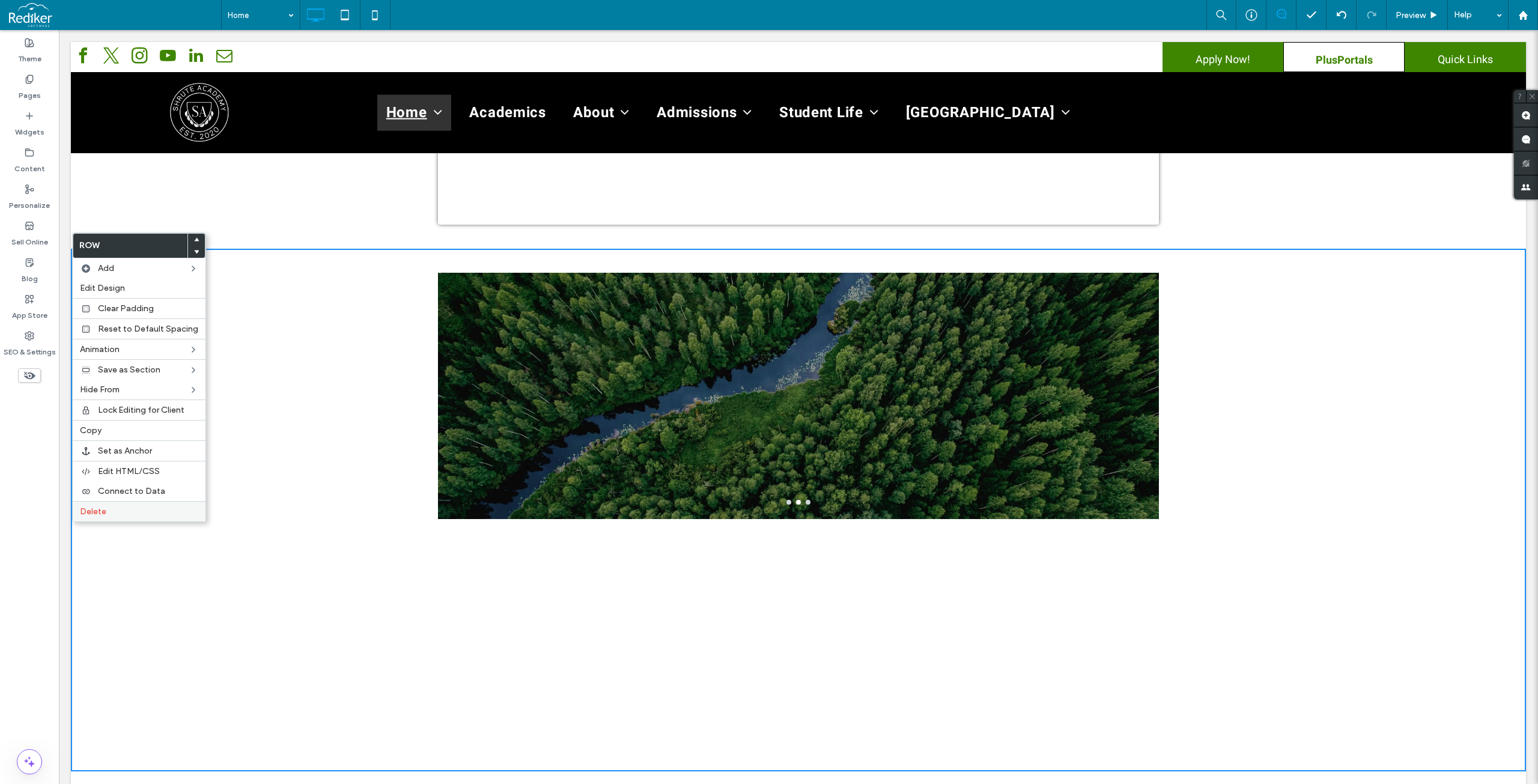
click at [136, 513] on label "Delete" at bounding box center [139, 511] width 118 height 11
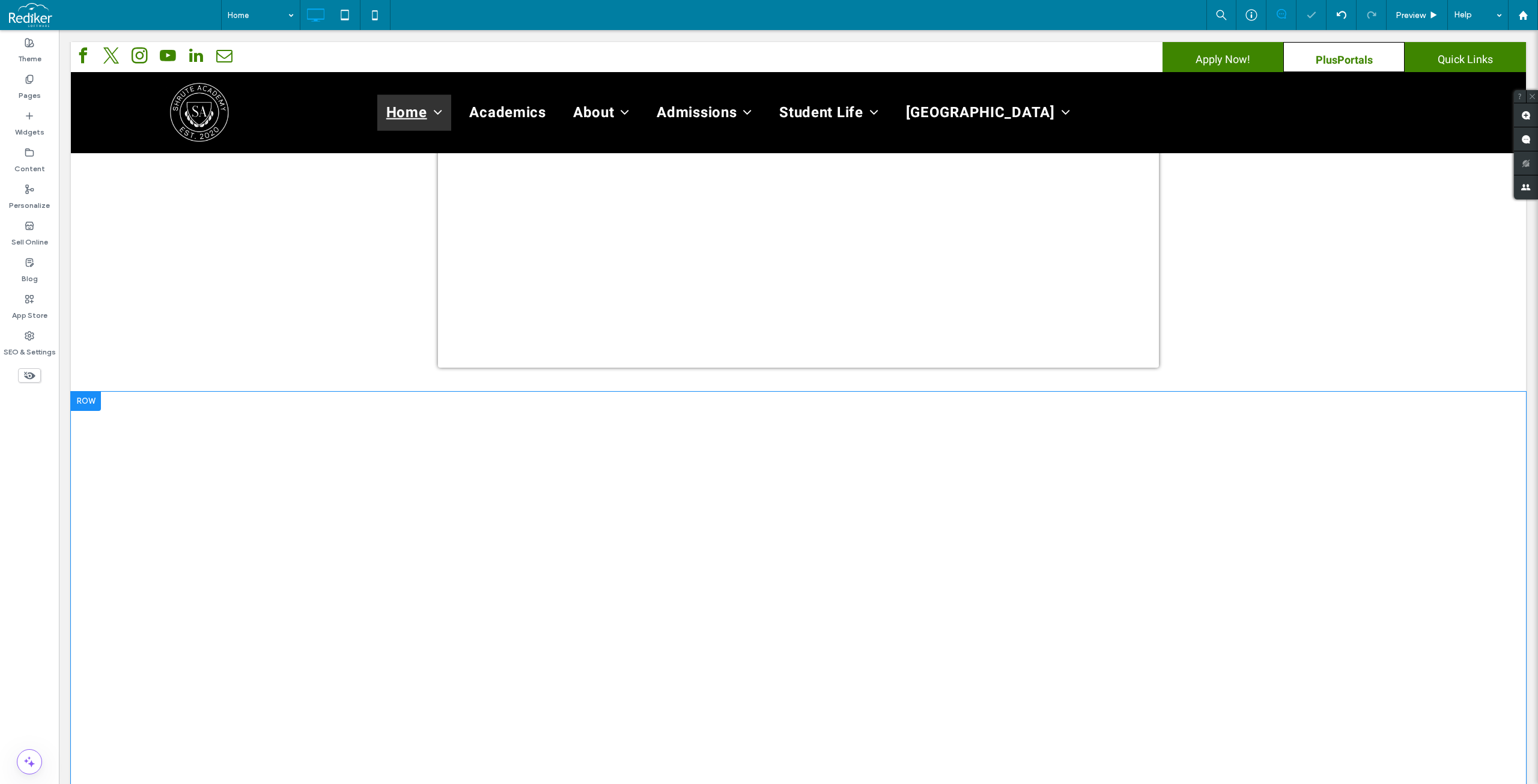
scroll to position [1739, 0]
click at [168, 474] on div "Click To Paste Row + Add Section" at bounding box center [798, 600] width 1455 height 581
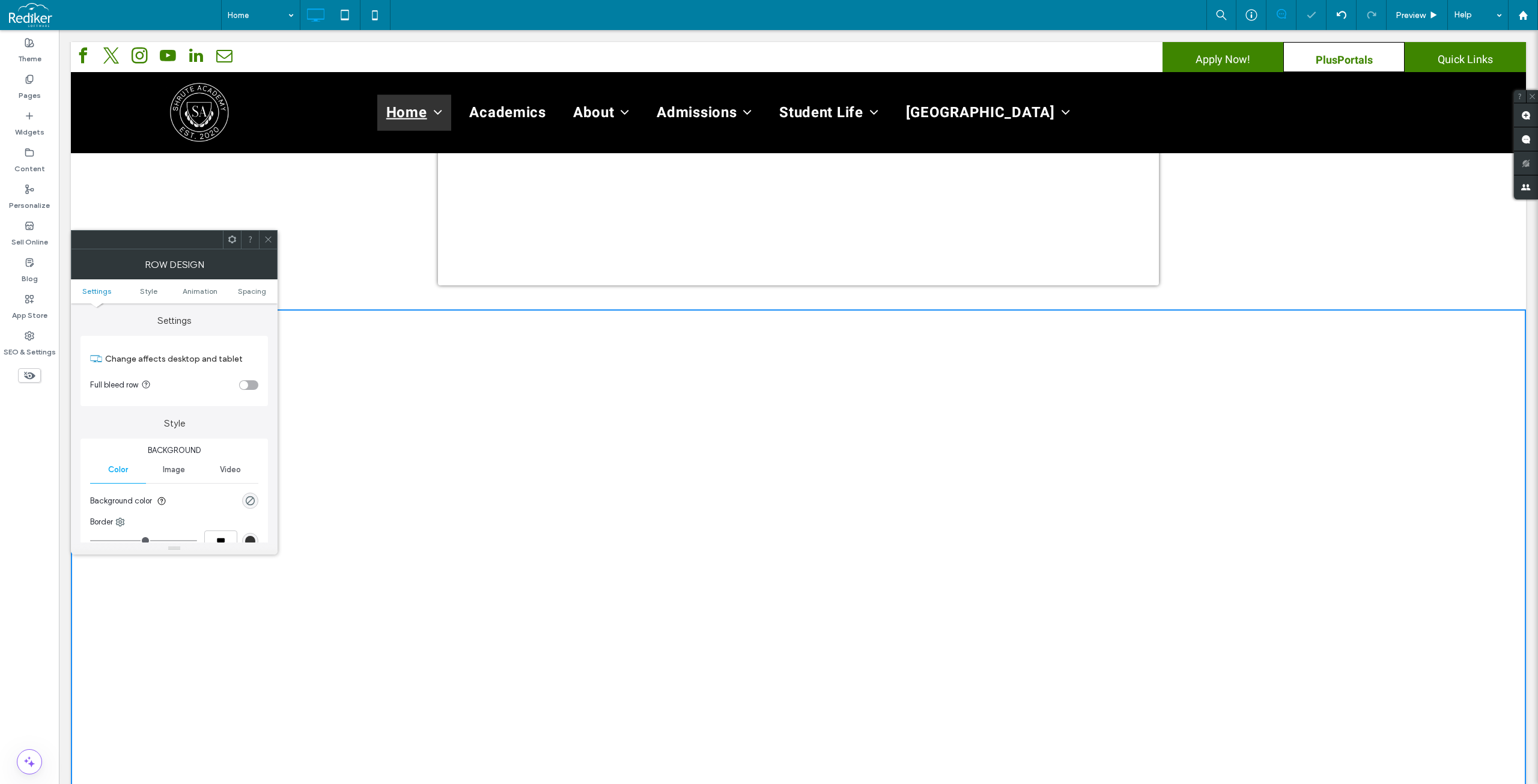
click at [265, 238] on icon at bounding box center [267, 239] width 9 height 9
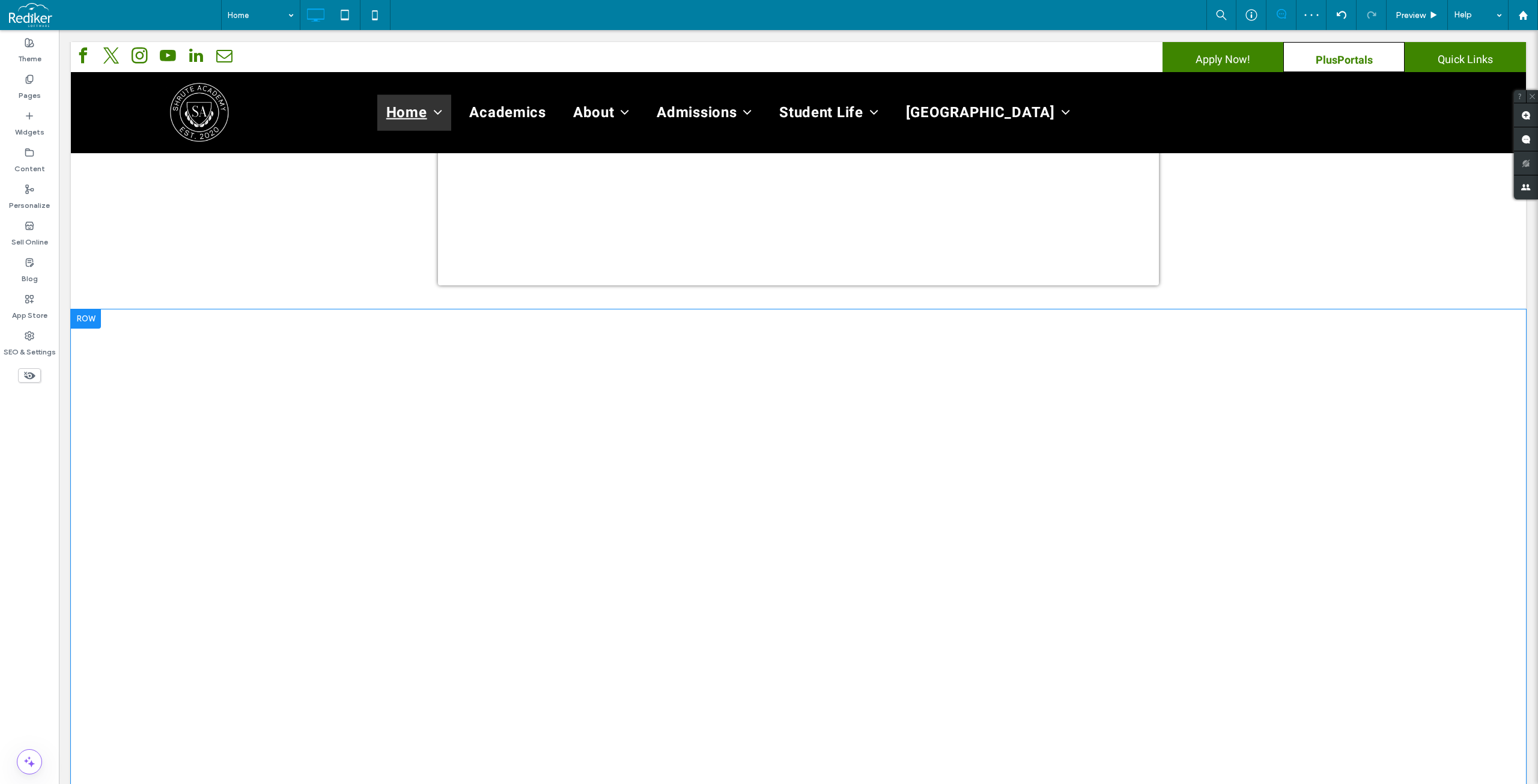
click at [89, 310] on div at bounding box center [85, 319] width 30 height 19
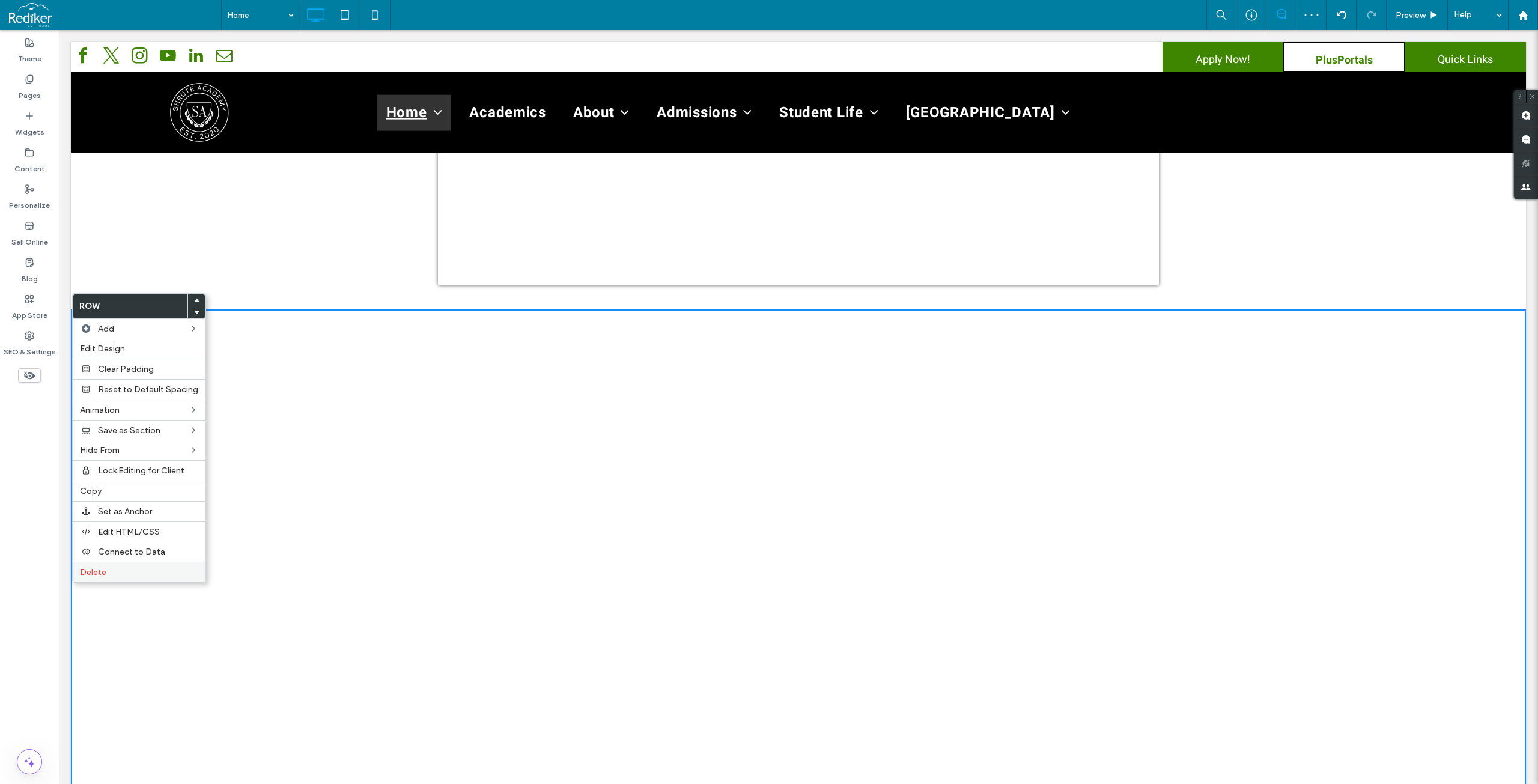
click at [109, 572] on label "Delete" at bounding box center [139, 572] width 118 height 11
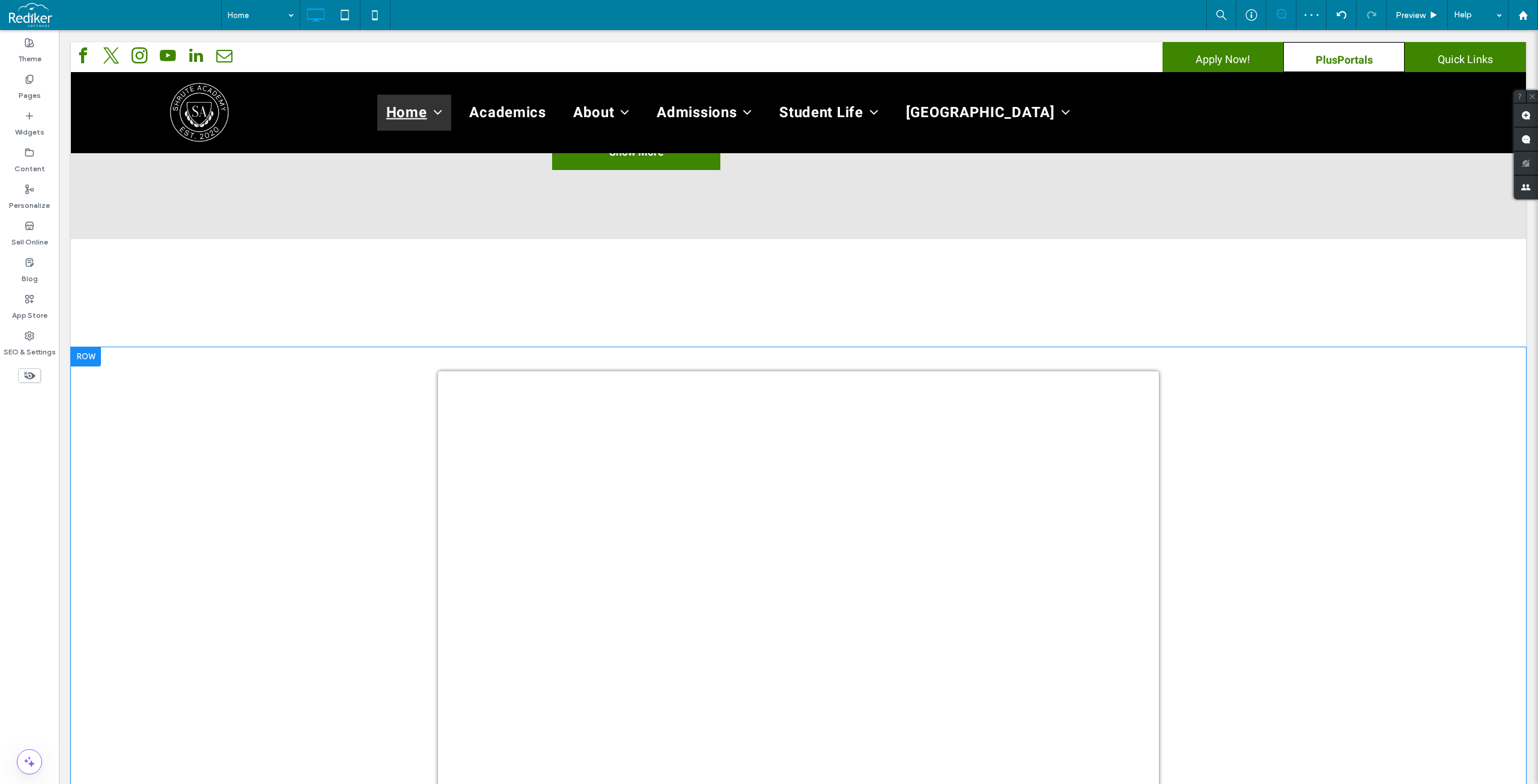
scroll to position [1198, 0]
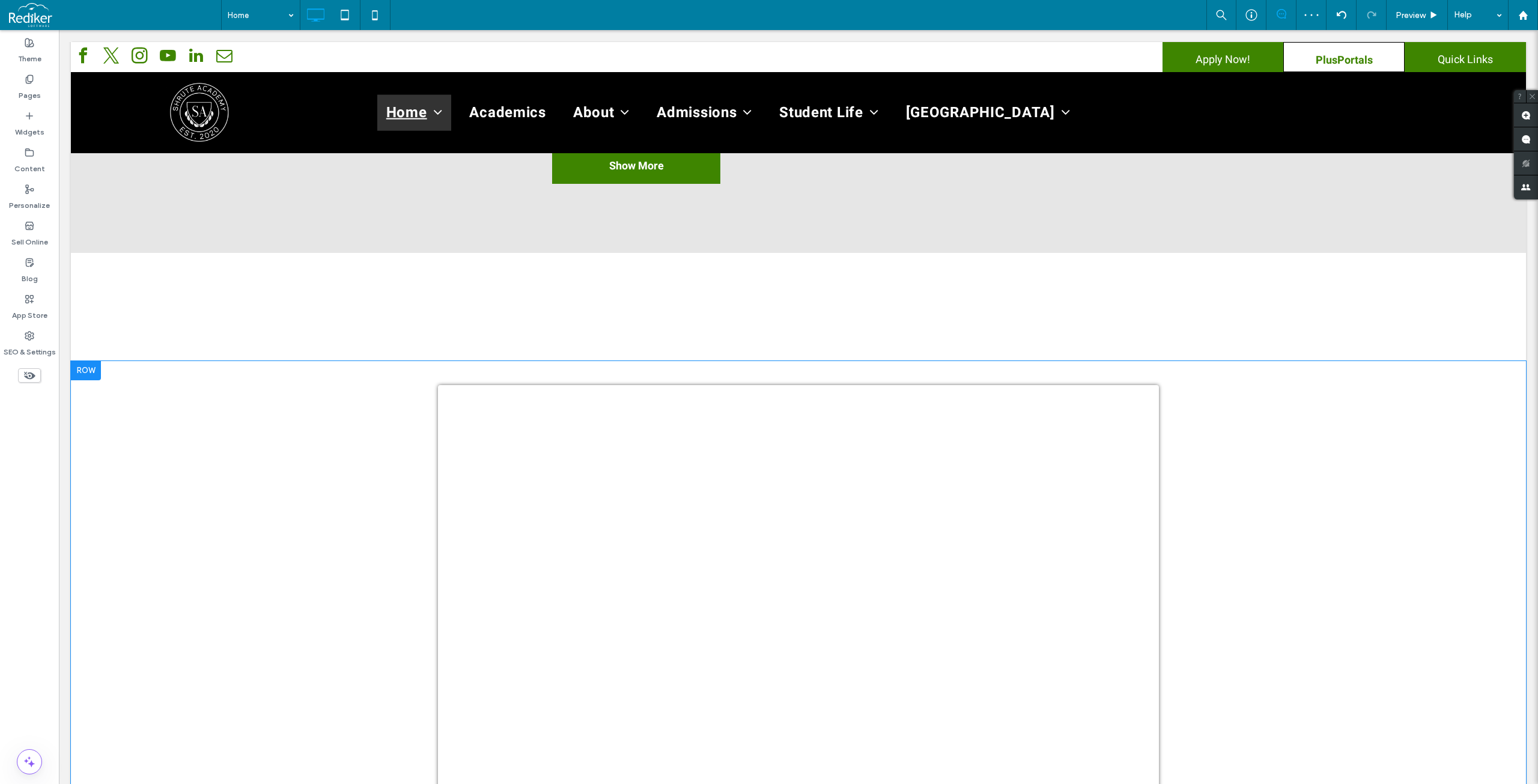
click at [84, 361] on div at bounding box center [85, 371] width 30 height 19
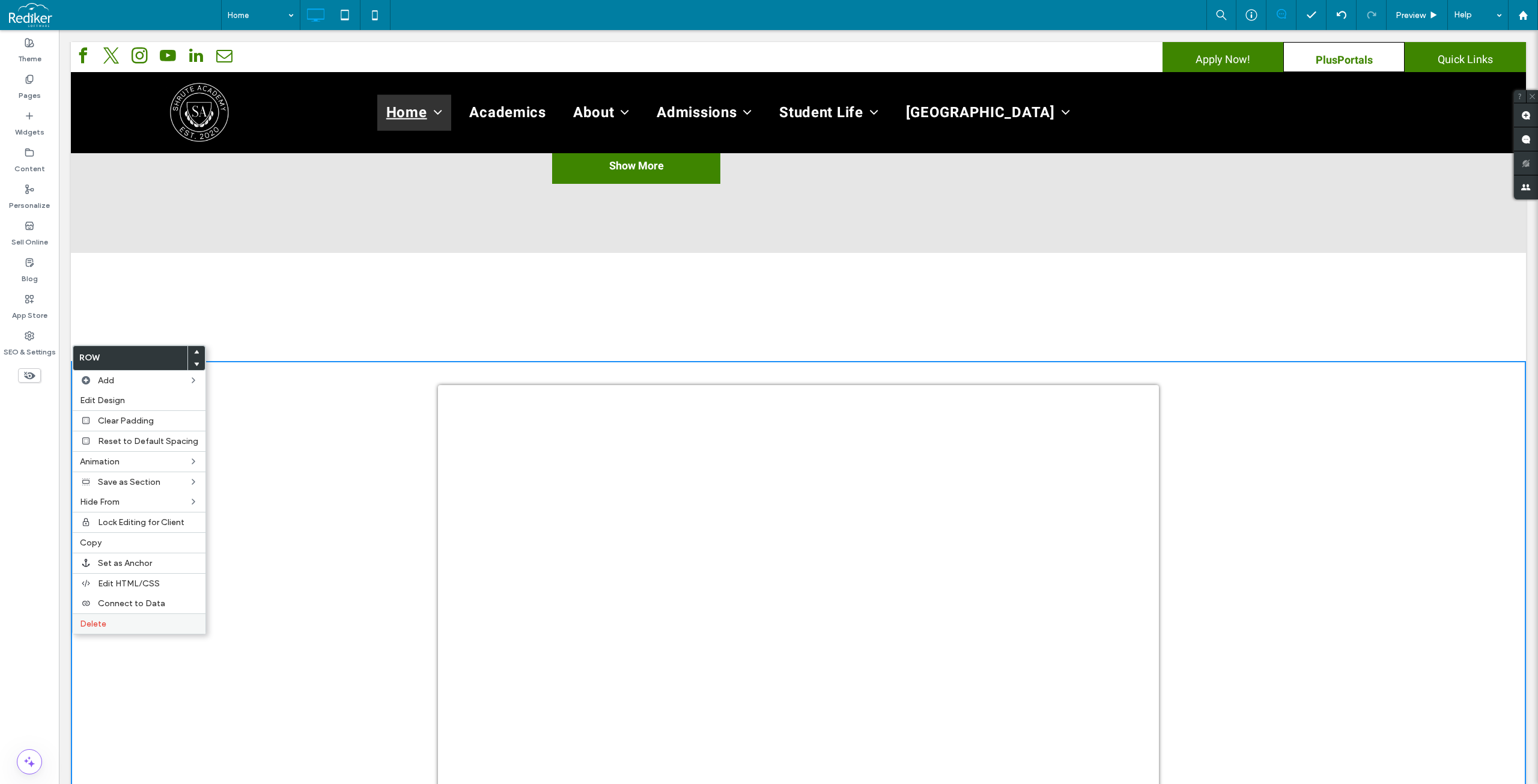
click at [94, 619] on span "Delete" at bounding box center [93, 623] width 26 height 11
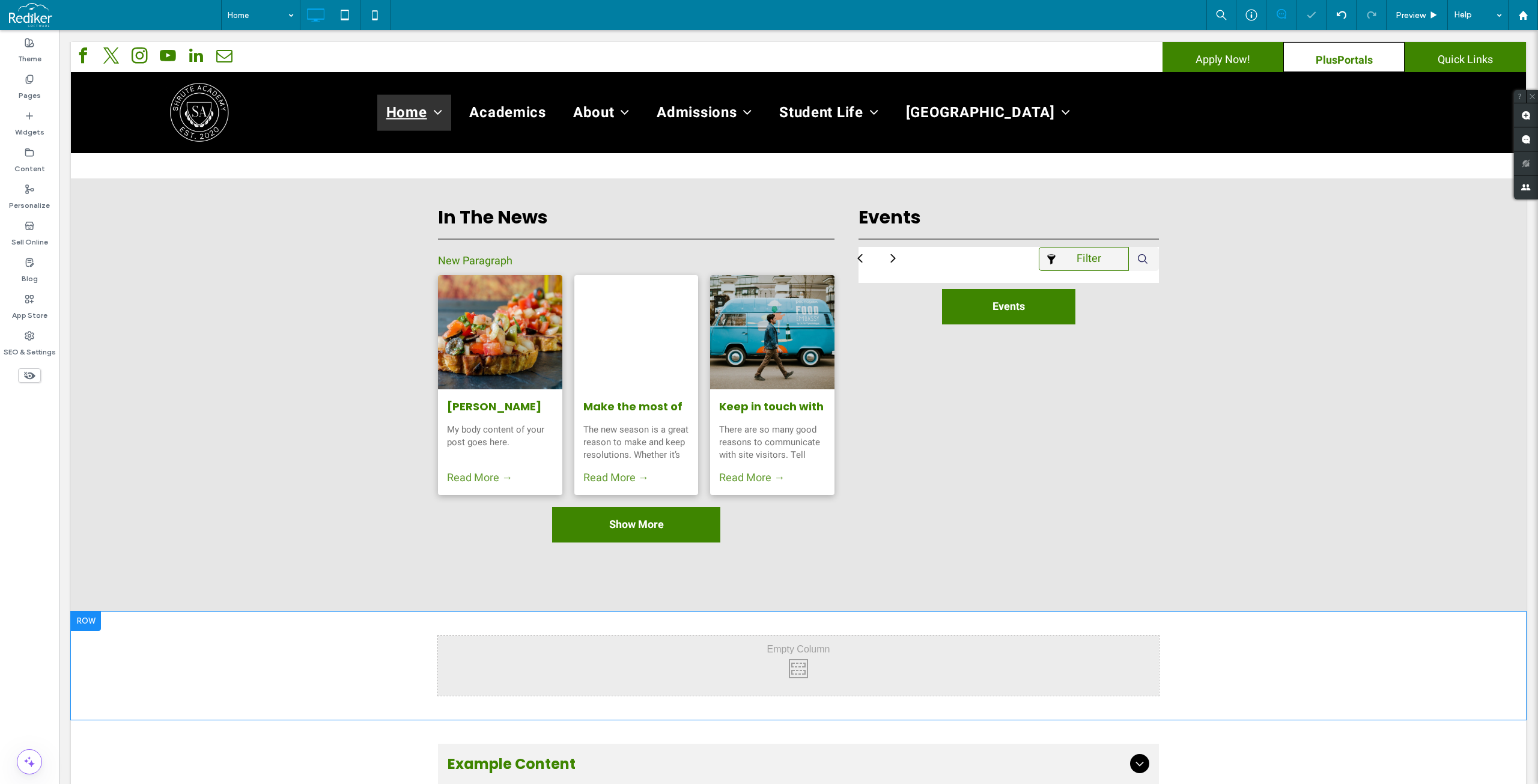
scroll to position [838, 0]
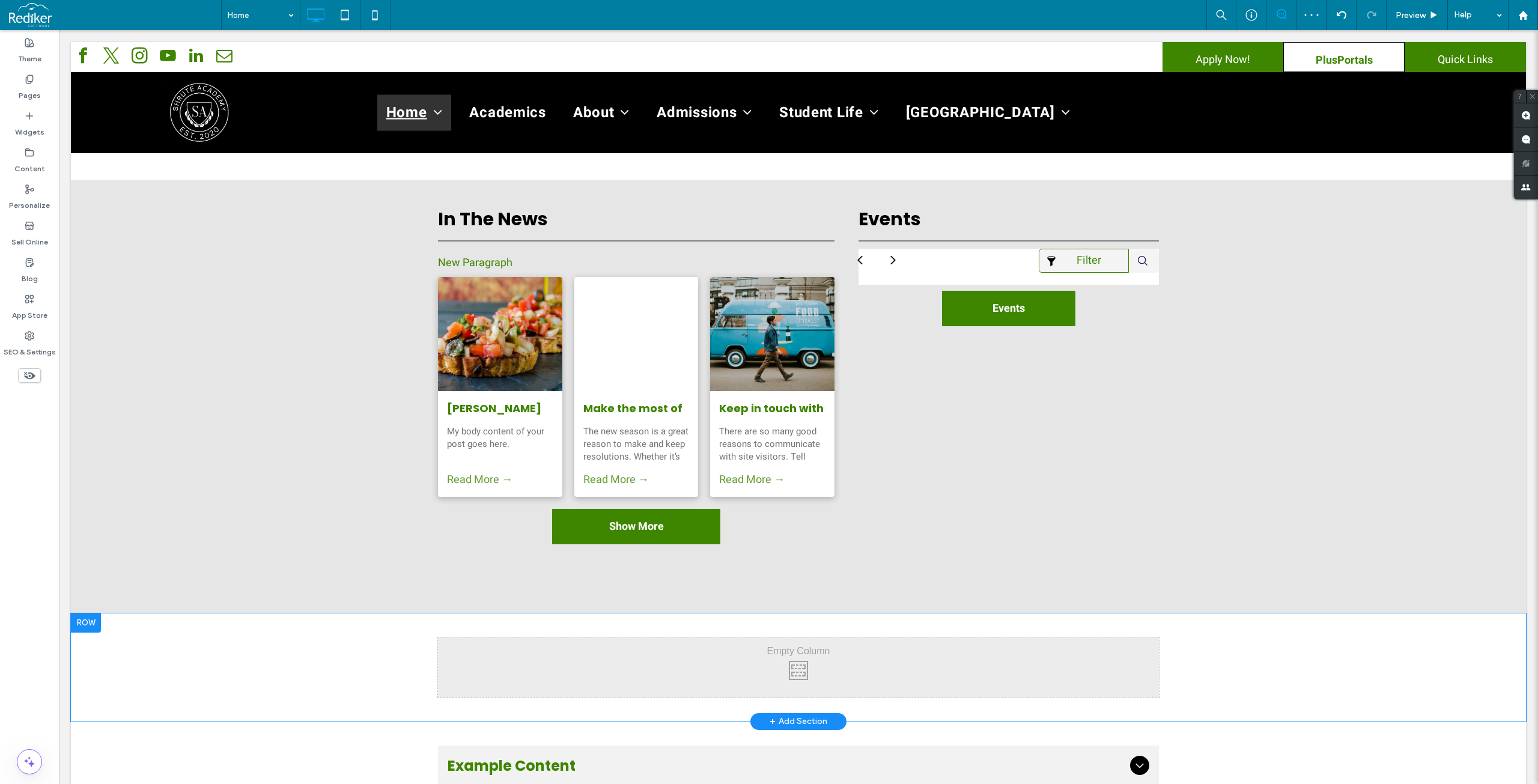
click at [99, 614] on div at bounding box center [85, 623] width 30 height 19
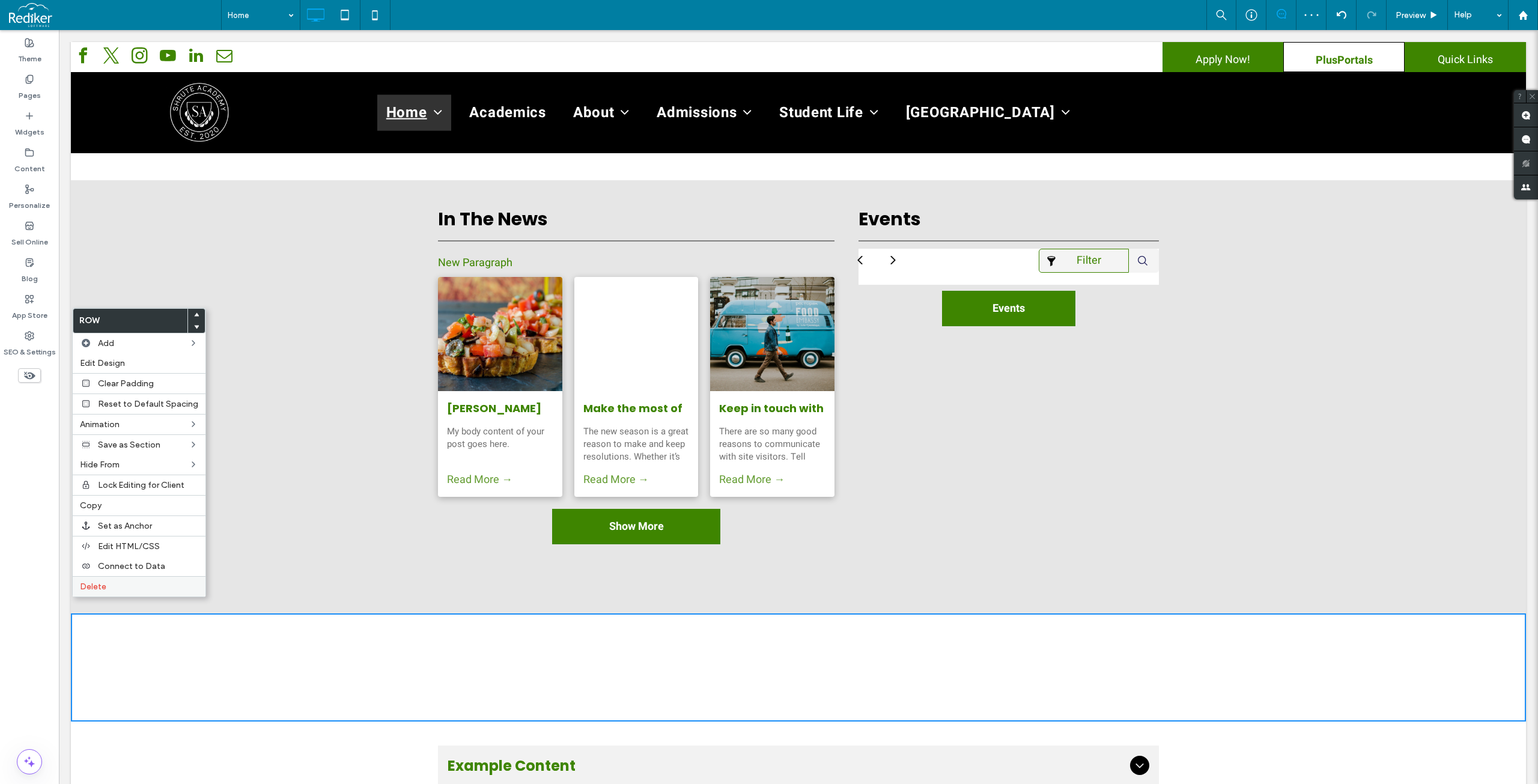
click at [96, 592] on div "Delete" at bounding box center [138, 586] width 133 height 20
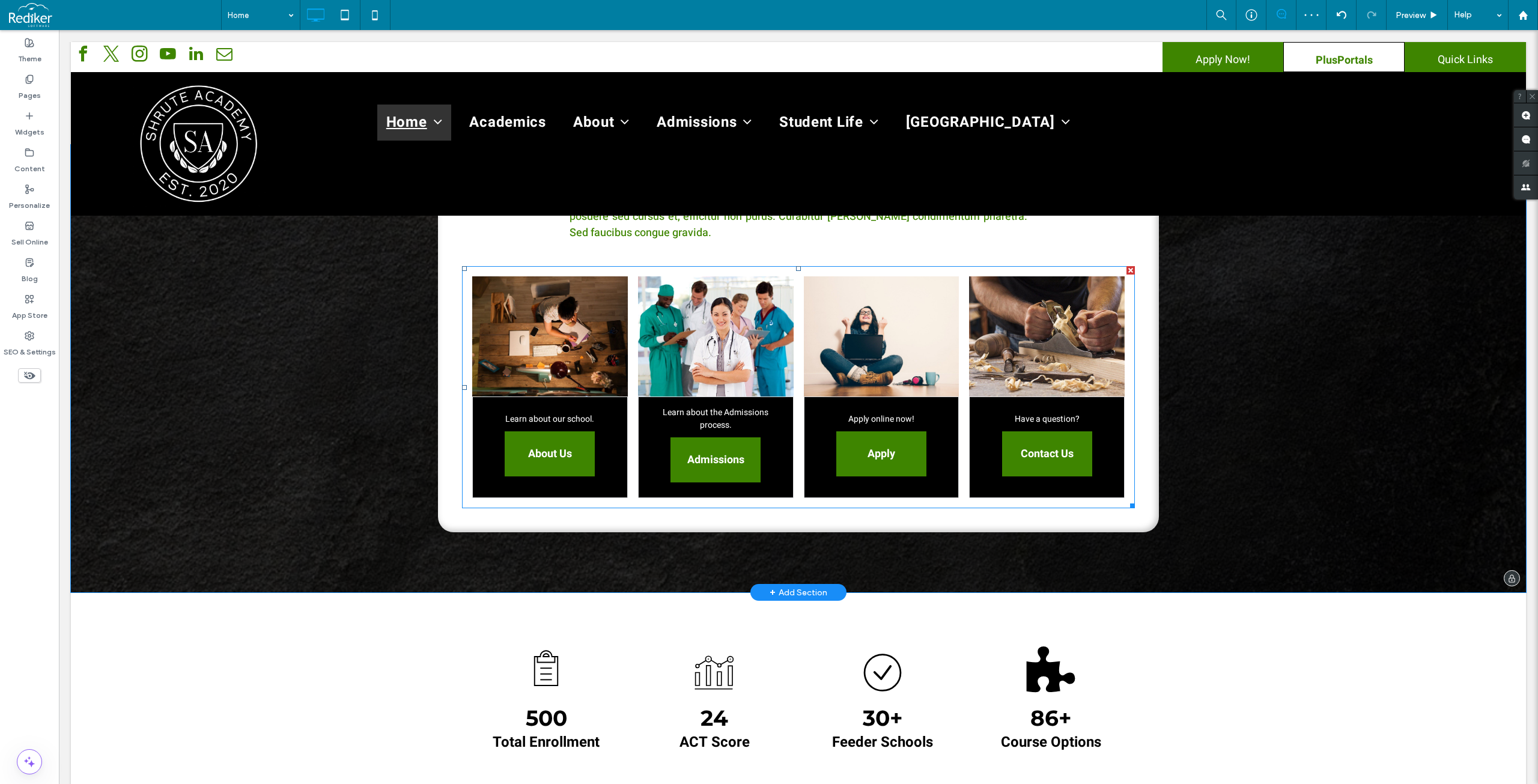
scroll to position [0, 0]
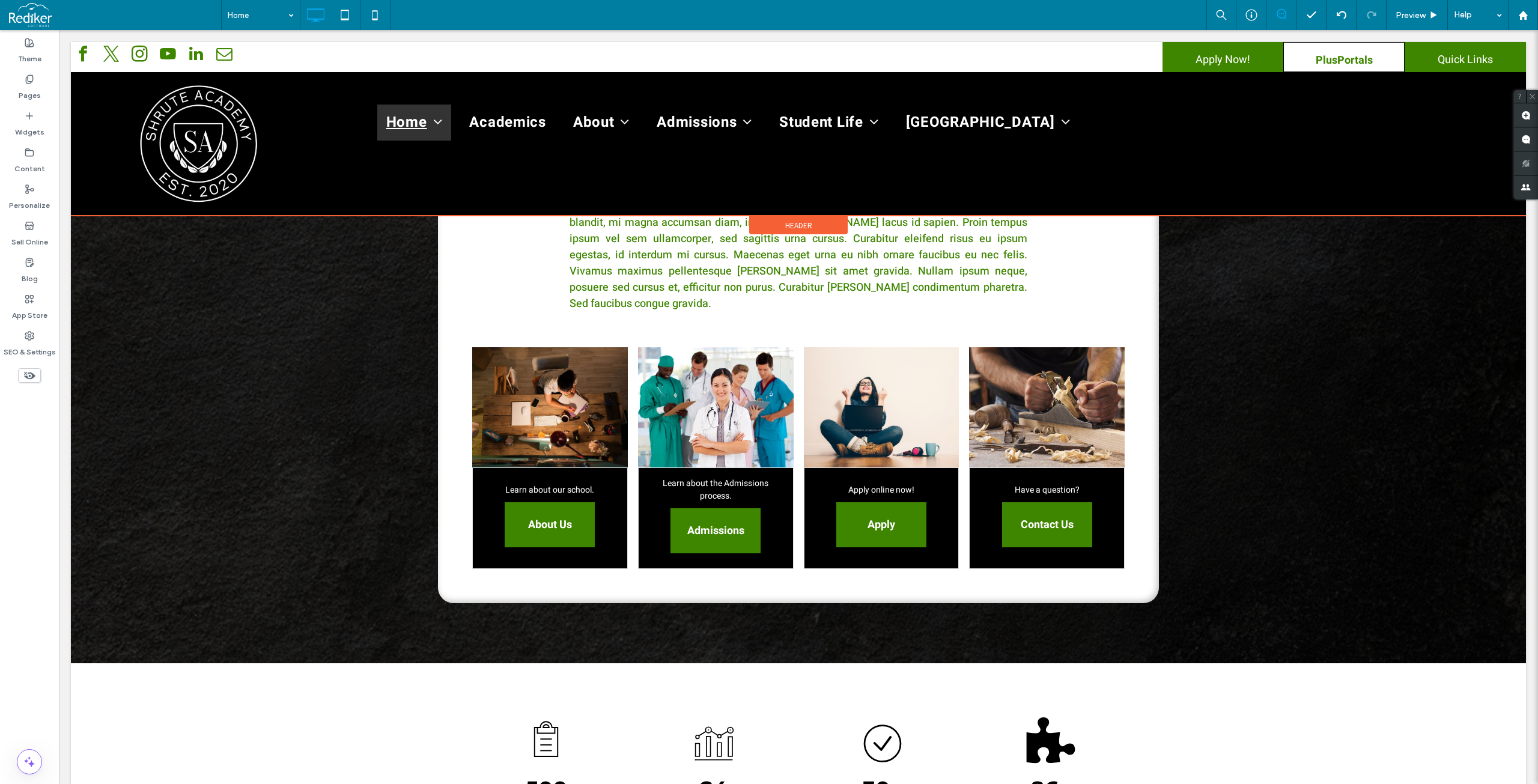
click at [802, 227] on span "Header" at bounding box center [799, 226] width 27 height 11
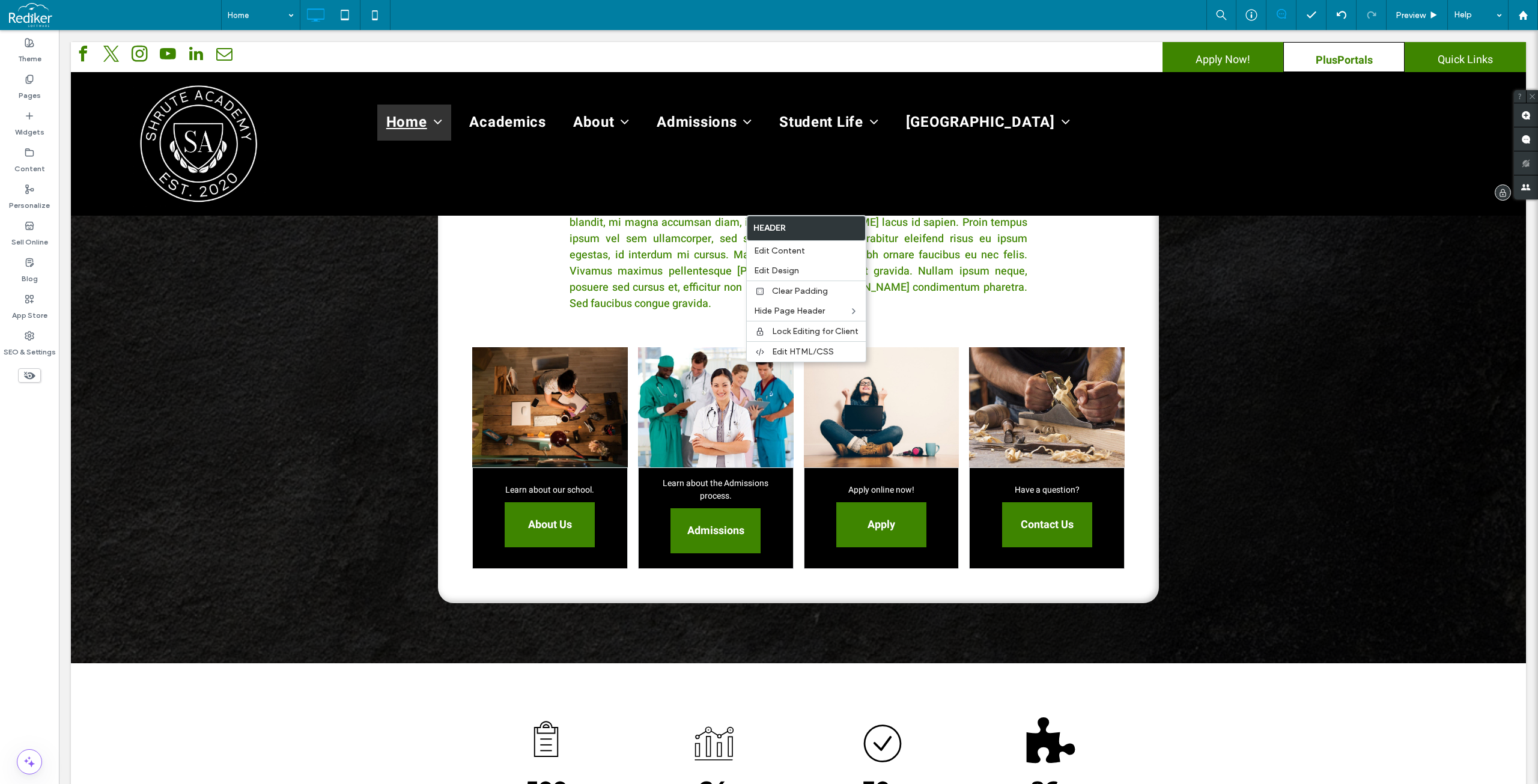
click at [719, 180] on div "Home Home - Transparent Header Home - Video 1 Home - Video 2 Academics About Co…" at bounding box center [918, 144] width 1197 height 126
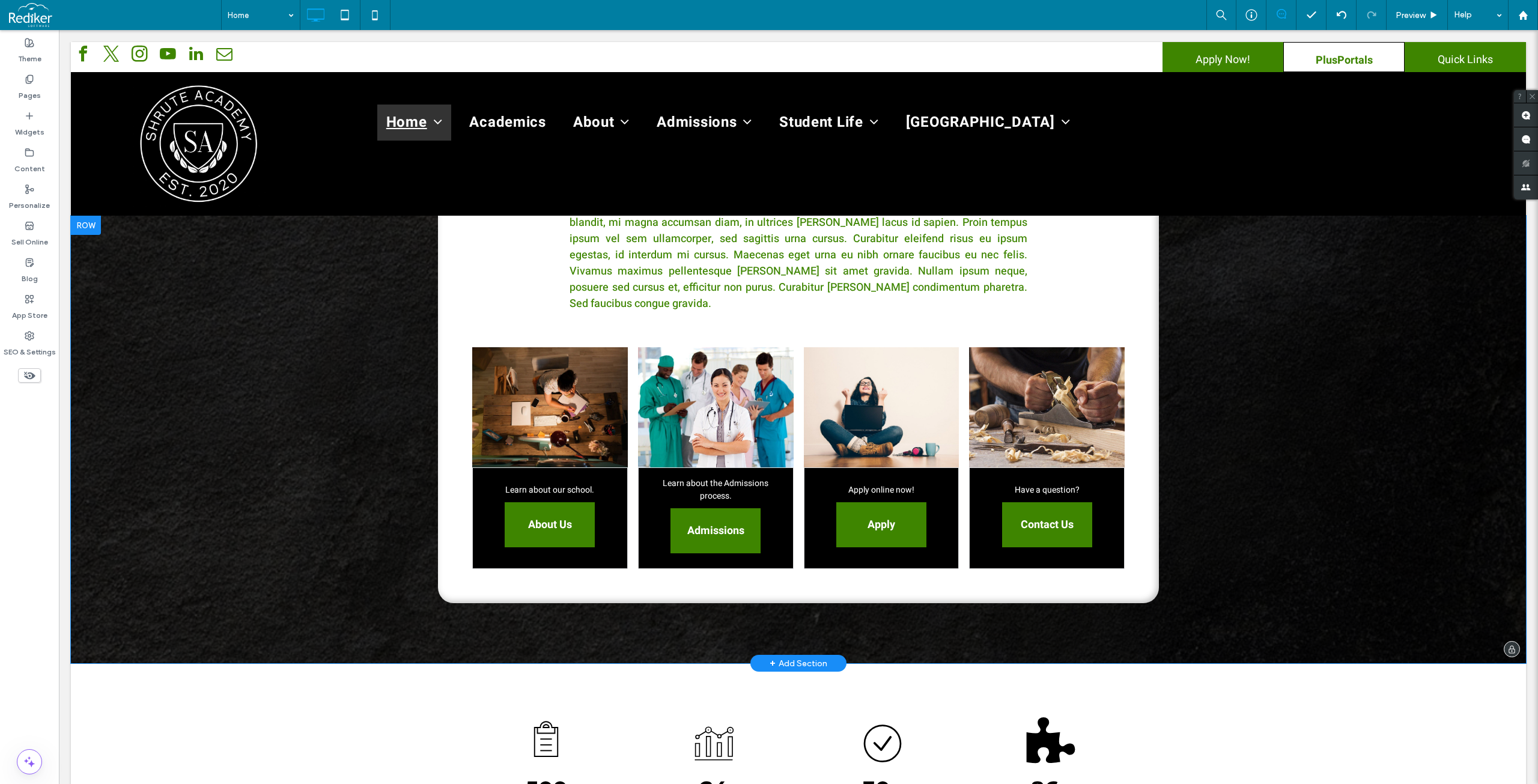
click at [1362, 410] on div "EXPLORE SHRUTE ACADEMY Lorem ipsum dolor sit amet, consectetur adipiscing elit.…" at bounding box center [798, 439] width 1455 height 447
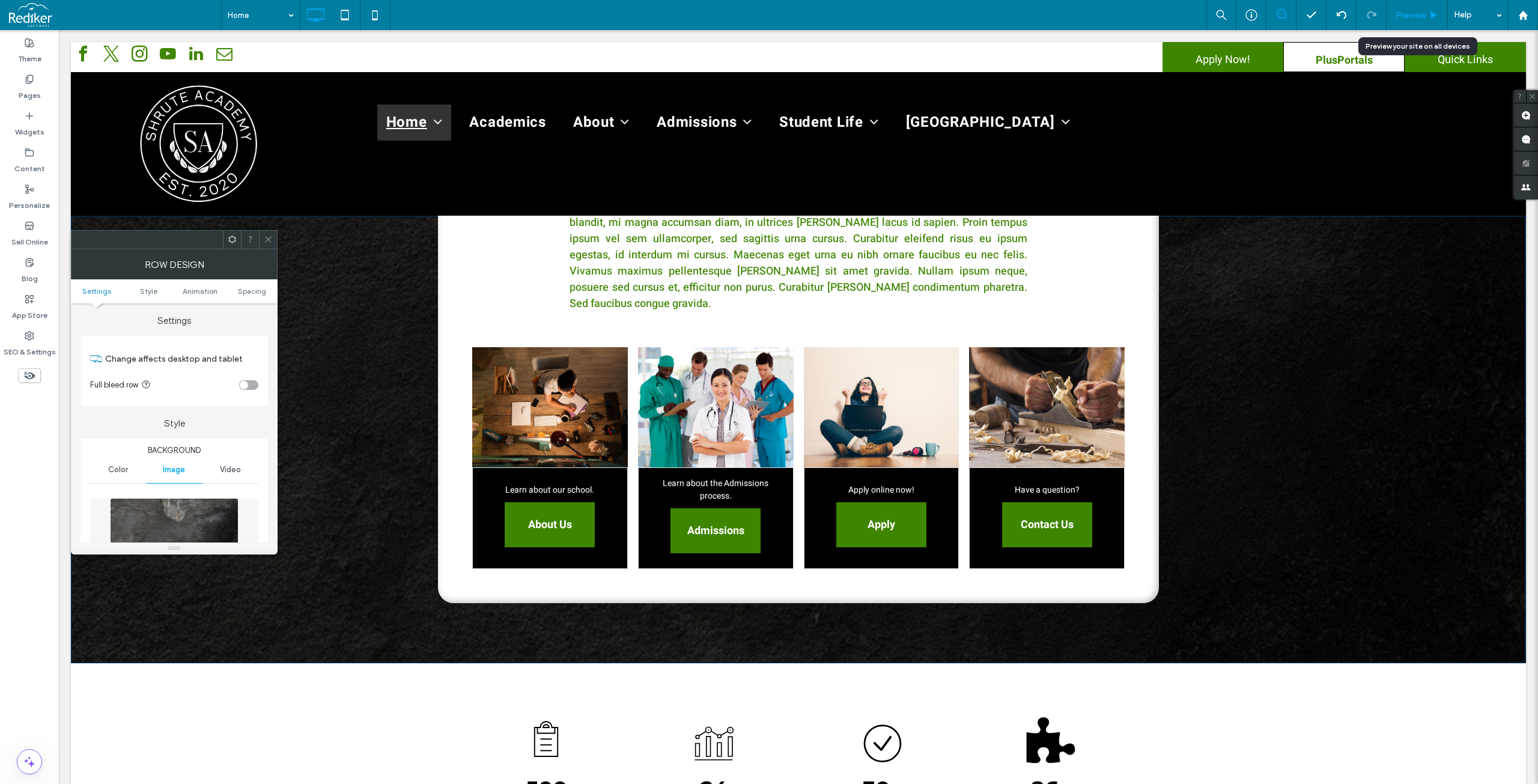
drag, startPoint x: 1410, startPoint y: 9, endPoint x: 1403, endPoint y: 11, distance: 7.3
click at [1409, 9] on div "Preview" at bounding box center [1416, 15] width 61 height 30
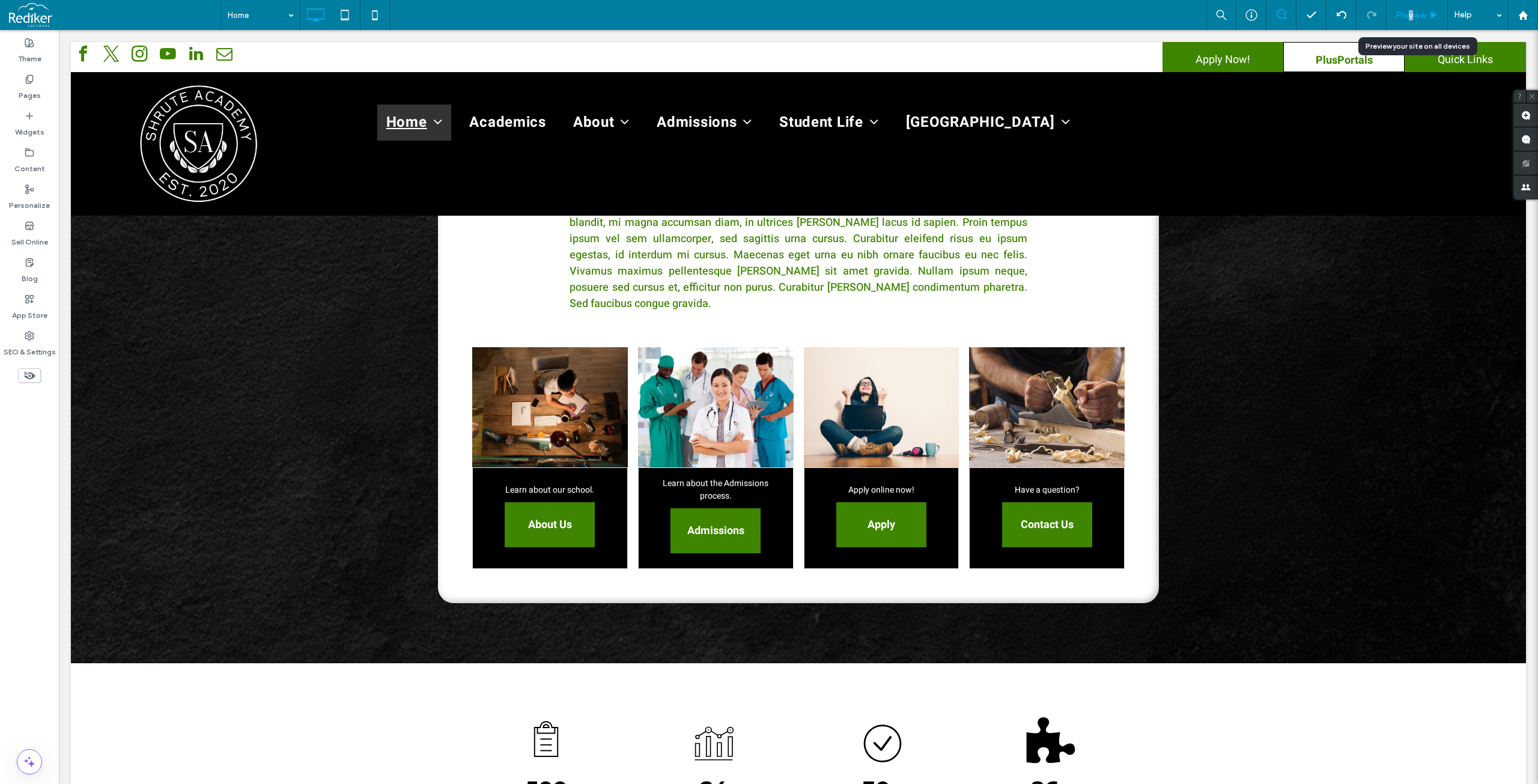
click at [1408, 9] on div "Preview" at bounding box center [1416, 15] width 61 height 30
click at [739, 6] on div "Home Preview Help" at bounding box center [879, 15] width 1316 height 30
click at [1419, 13] on span "Preview" at bounding box center [1410, 15] width 30 height 11
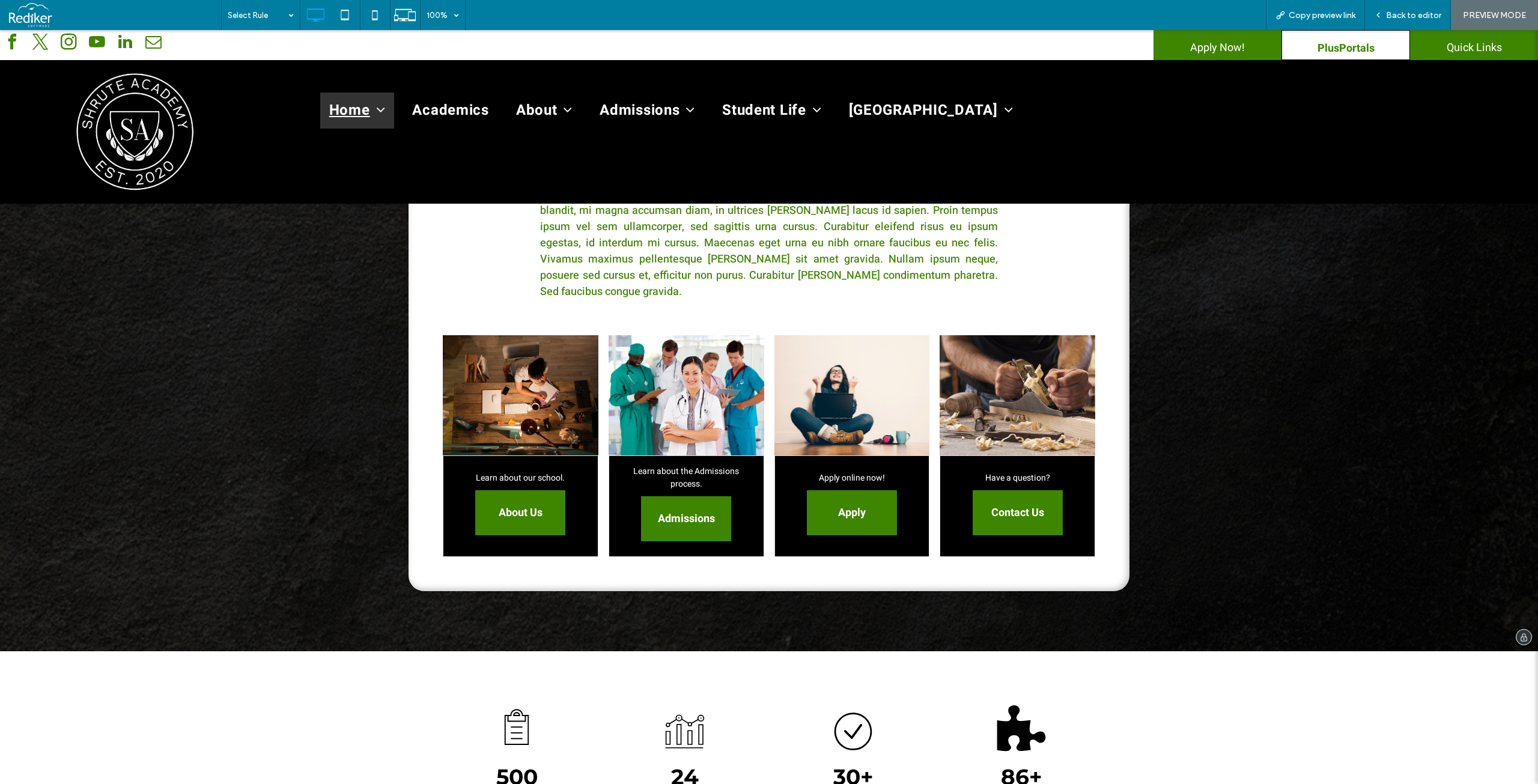
click at [1269, 340] on div "EXPLORE SHRUTE ACADEMY Lorem ipsum dolor sit amet, consectetur adipiscing elit.…" at bounding box center [769, 427] width 1538 height 447
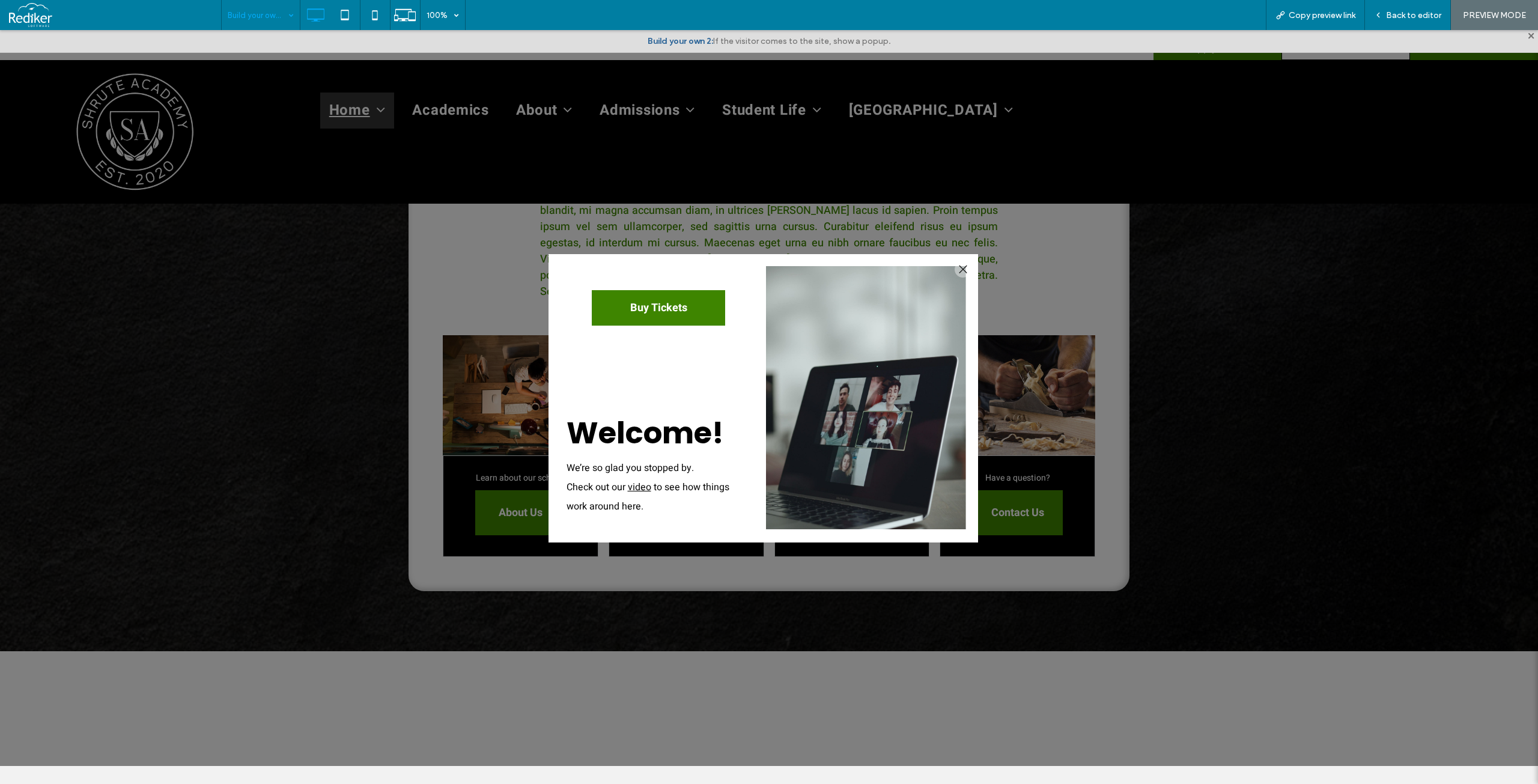
click at [1528, 36] on span at bounding box center [1531, 36] width 6 height 6
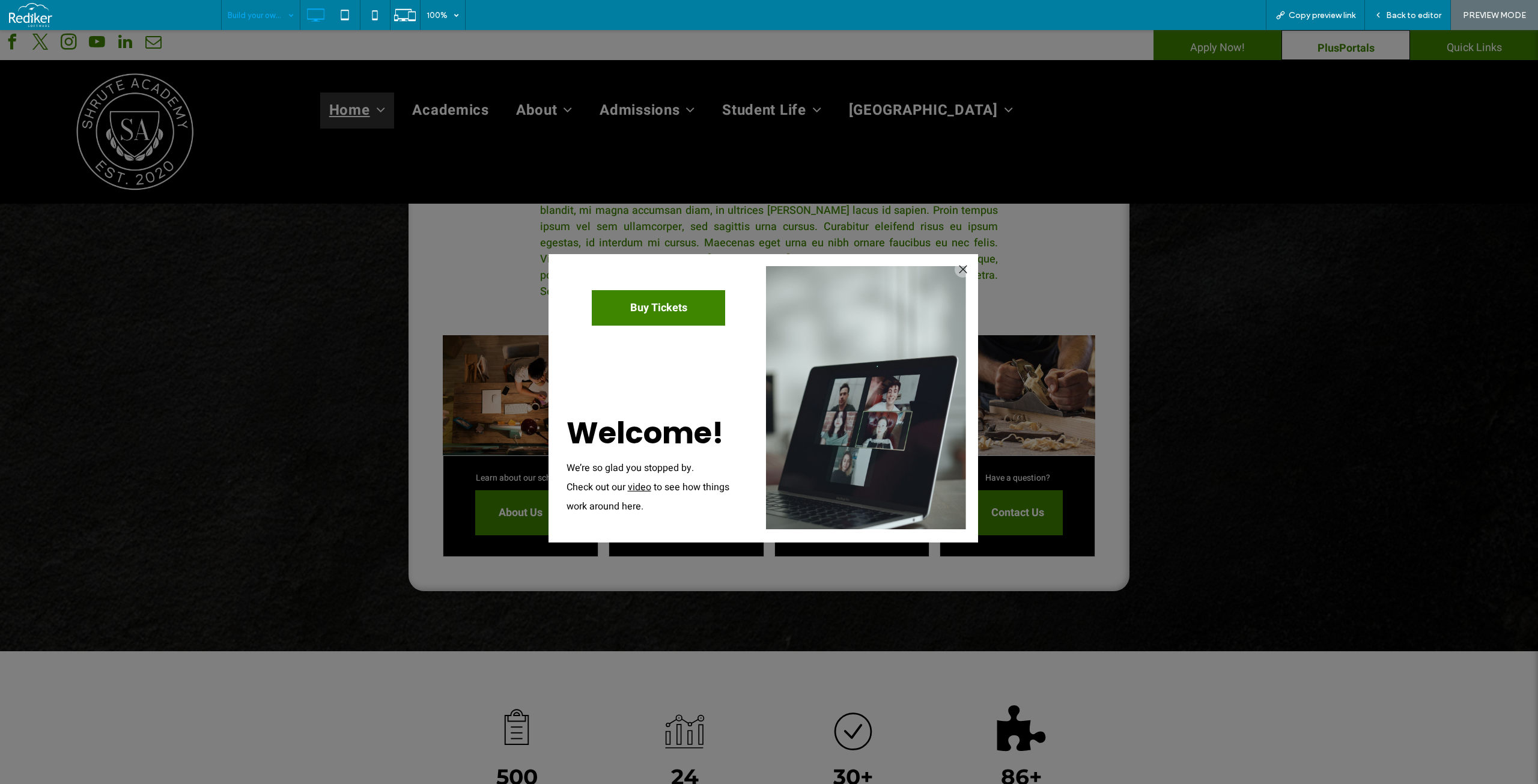
click at [932, 15] on div "Build your own 2 100% Copy preview link Back to editor PREVIEW MODE" at bounding box center [879, 15] width 1316 height 30
click at [959, 268] on div at bounding box center [962, 269] width 16 height 16
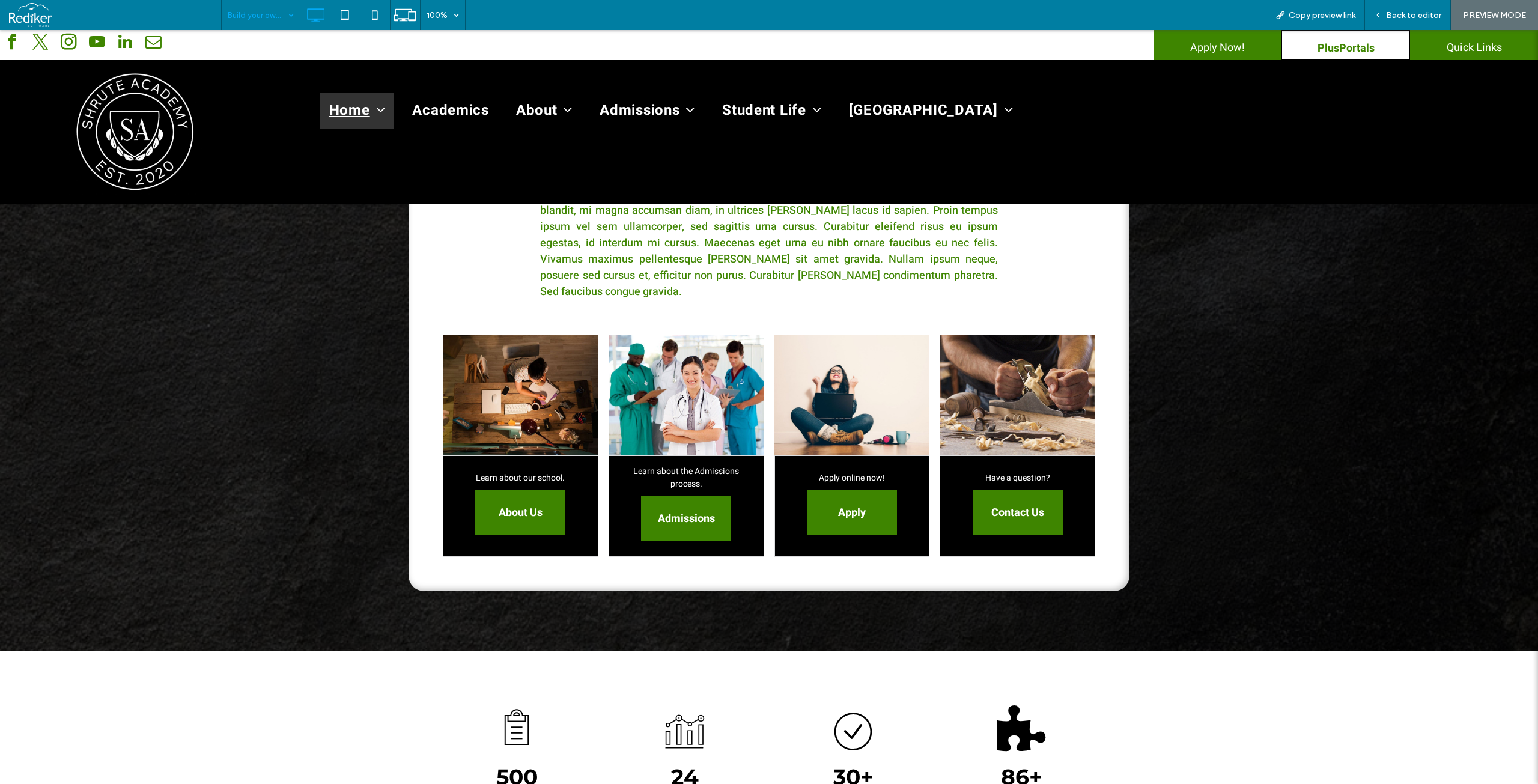
click at [268, 15] on input at bounding box center [257, 15] width 60 height 30
click at [813, 30] on div at bounding box center [568, 44] width 1136 height 27
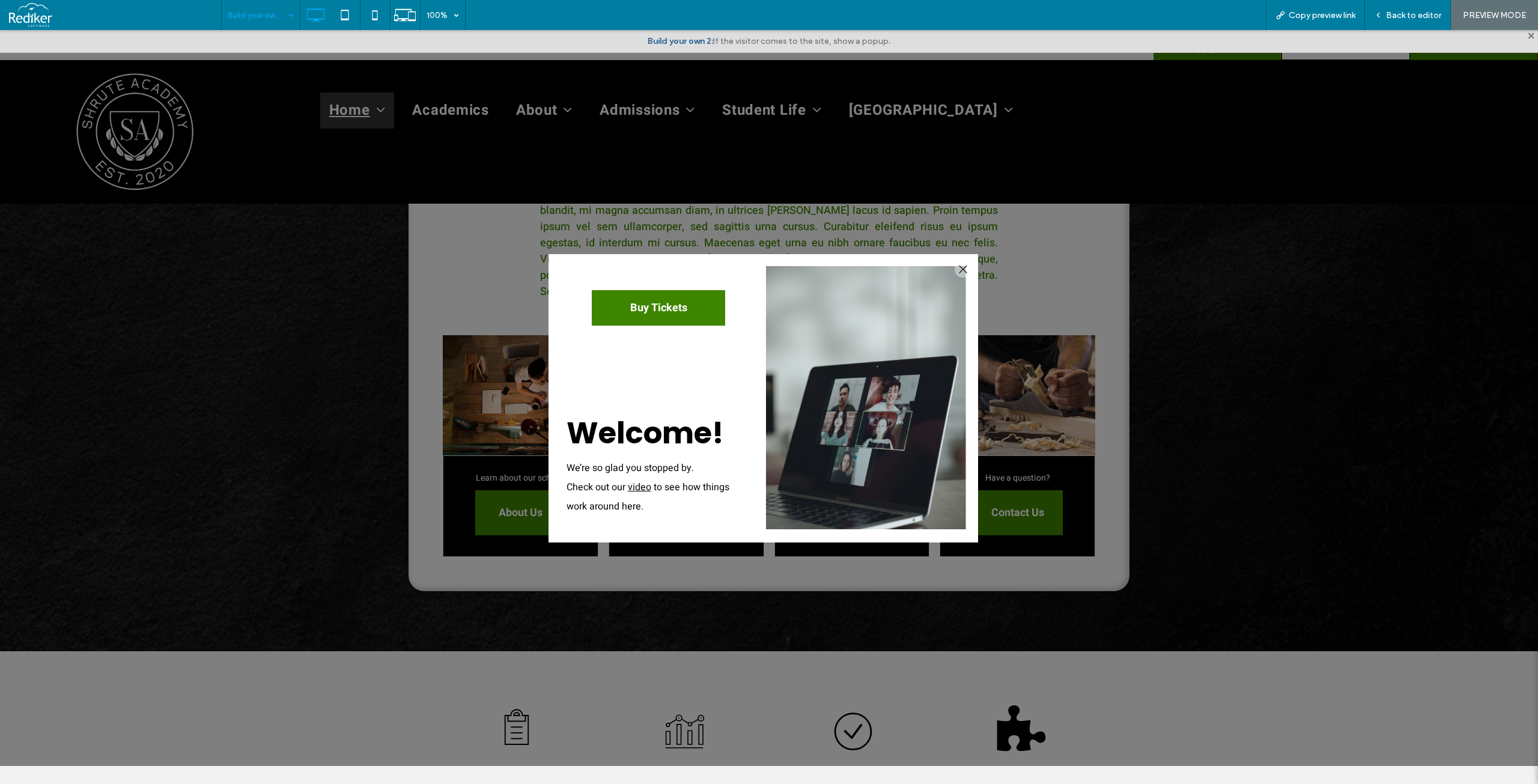
click at [16, 9] on span at bounding box center [114, 15] width 212 height 24
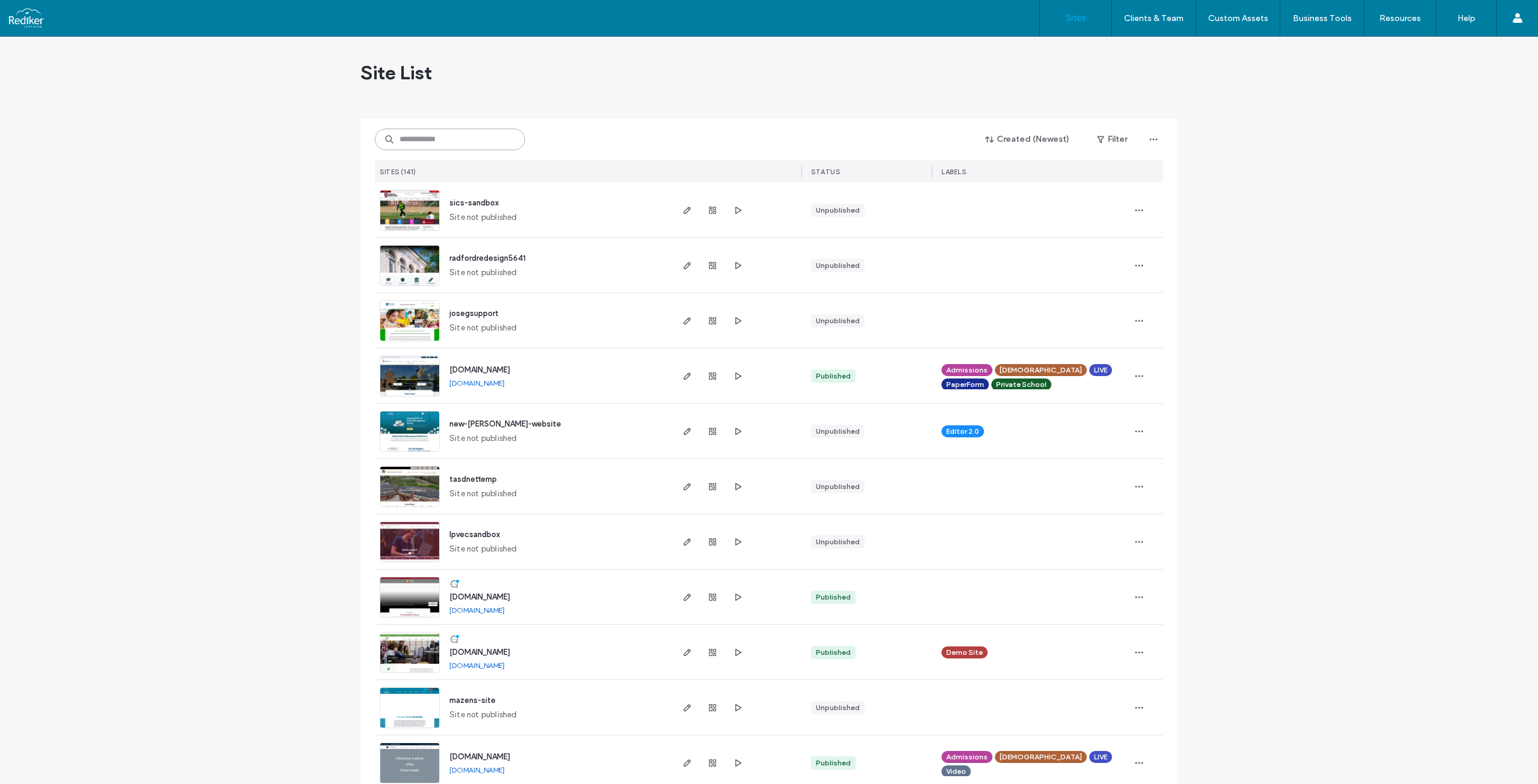
click at [452, 146] on input at bounding box center [449, 139] width 150 height 21
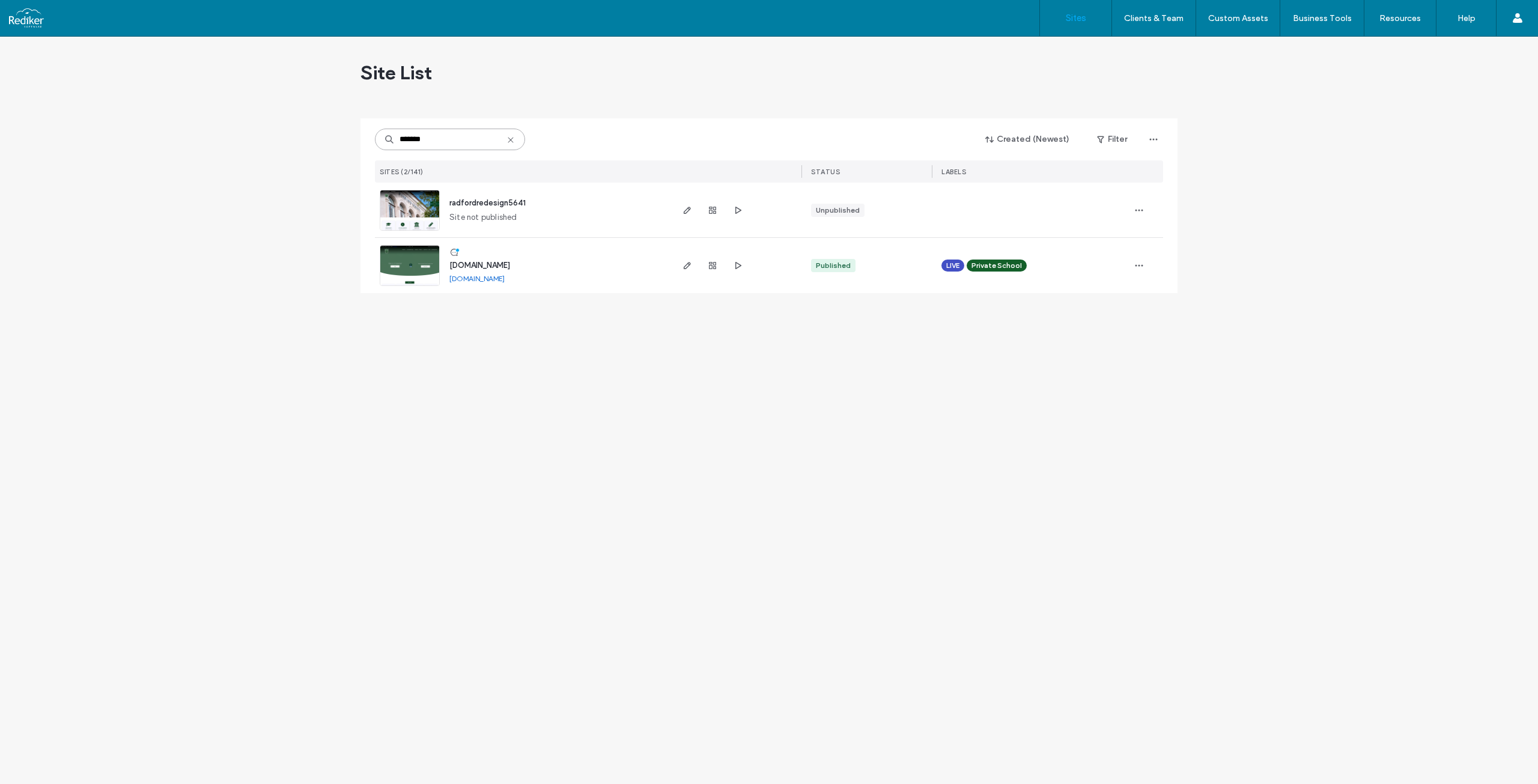
type input "*******"
click at [409, 260] on img at bounding box center [409, 286] width 59 height 81
type input "*******"
click at [489, 267] on span "[DOMAIN_NAME]" at bounding box center [479, 264] width 61 height 9
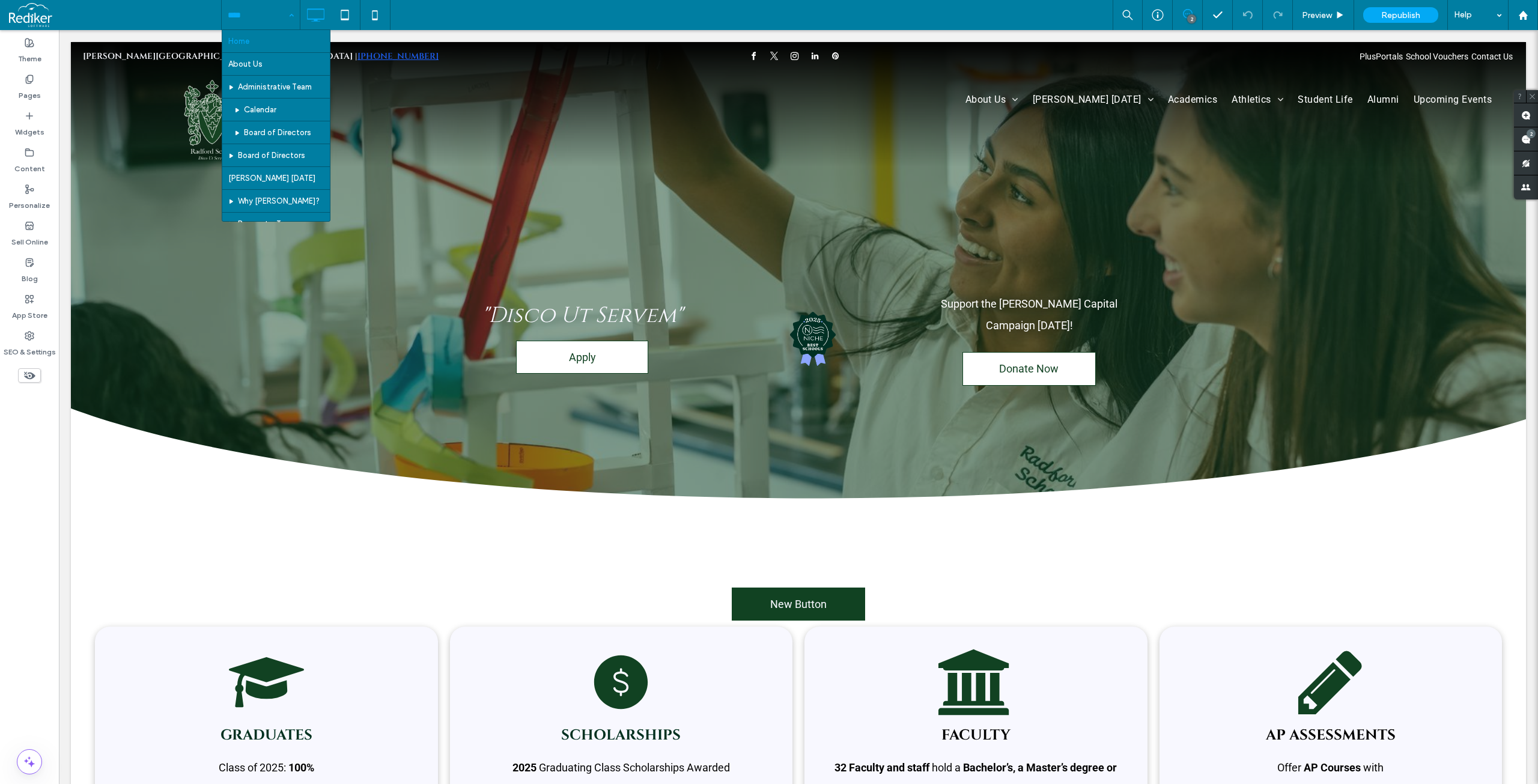
click at [279, 12] on input at bounding box center [257, 15] width 60 height 30
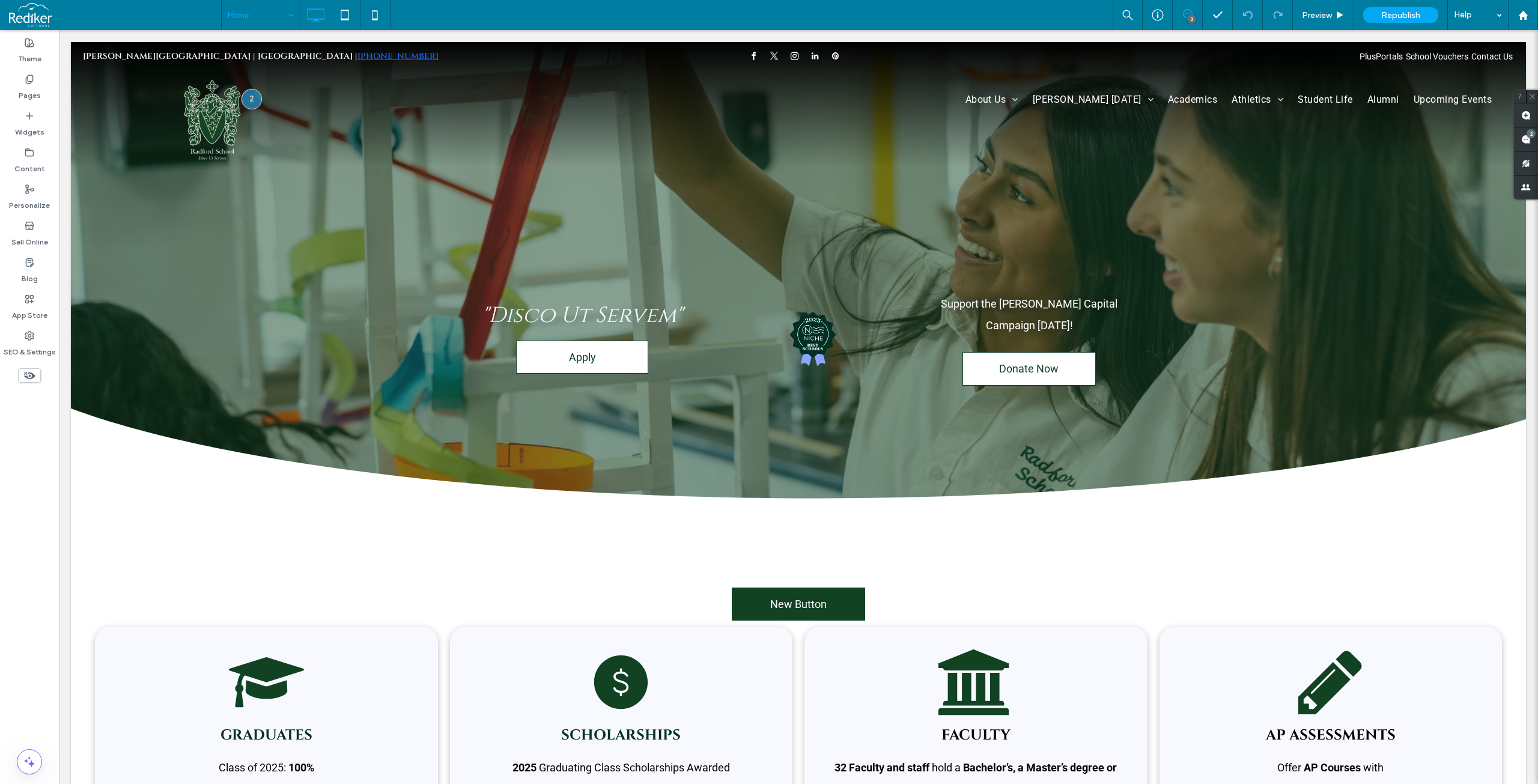
click at [287, 14] on div "Home" at bounding box center [260, 15] width 78 height 30
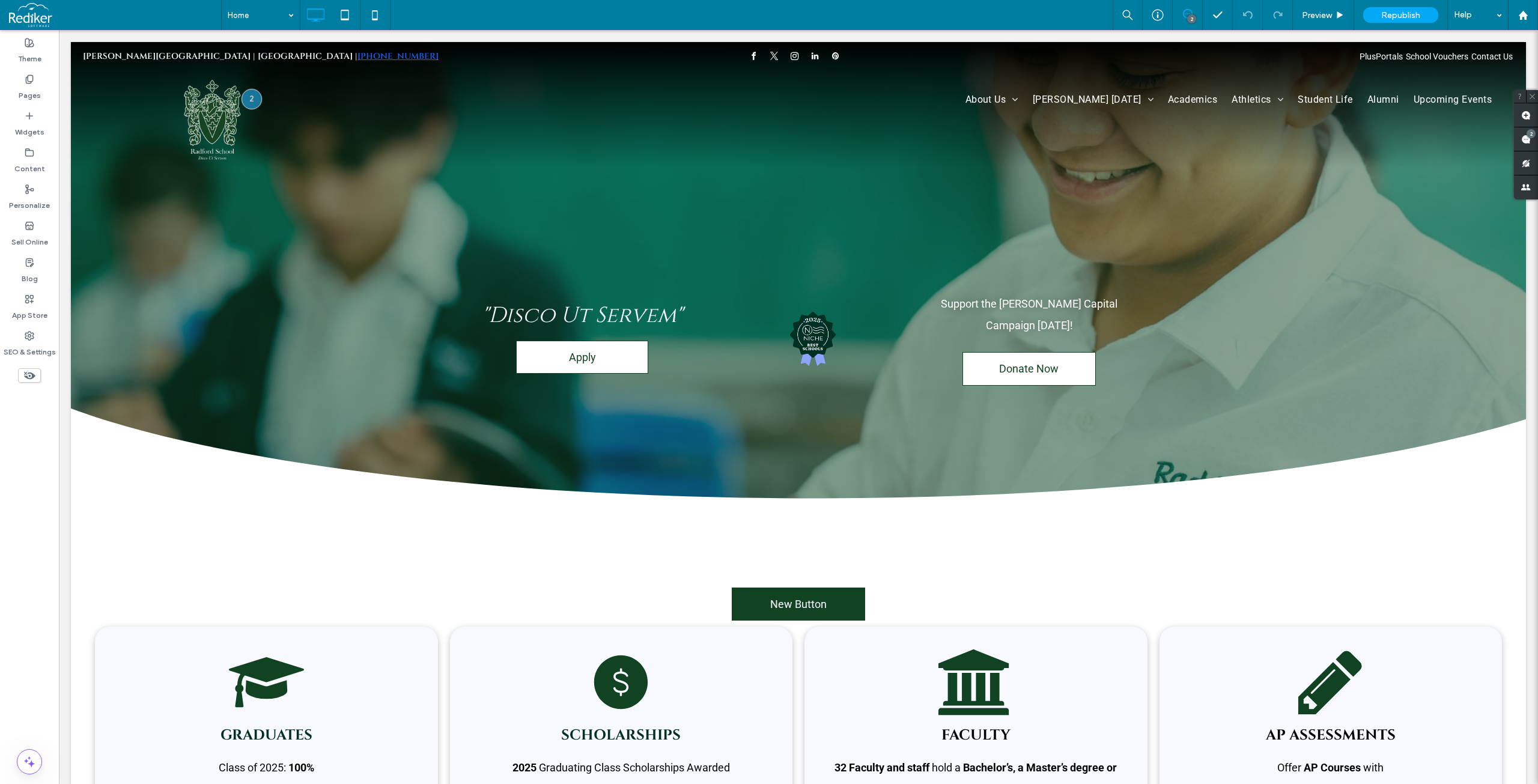
click at [720, 6] on div "Home 2 Preview Republish Help" at bounding box center [879, 15] width 1316 height 30
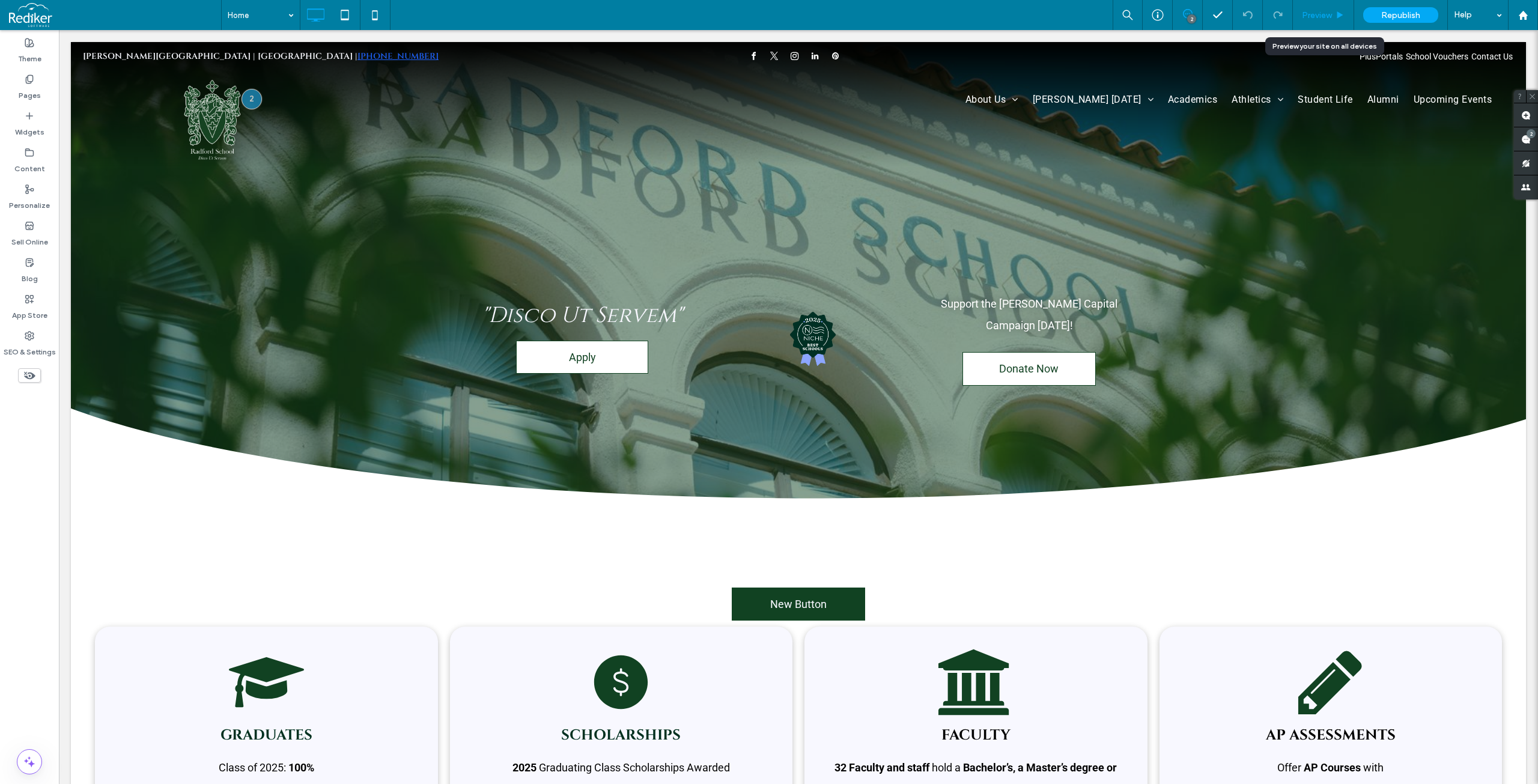
click at [1328, 11] on span "Preview" at bounding box center [1316, 15] width 30 height 11
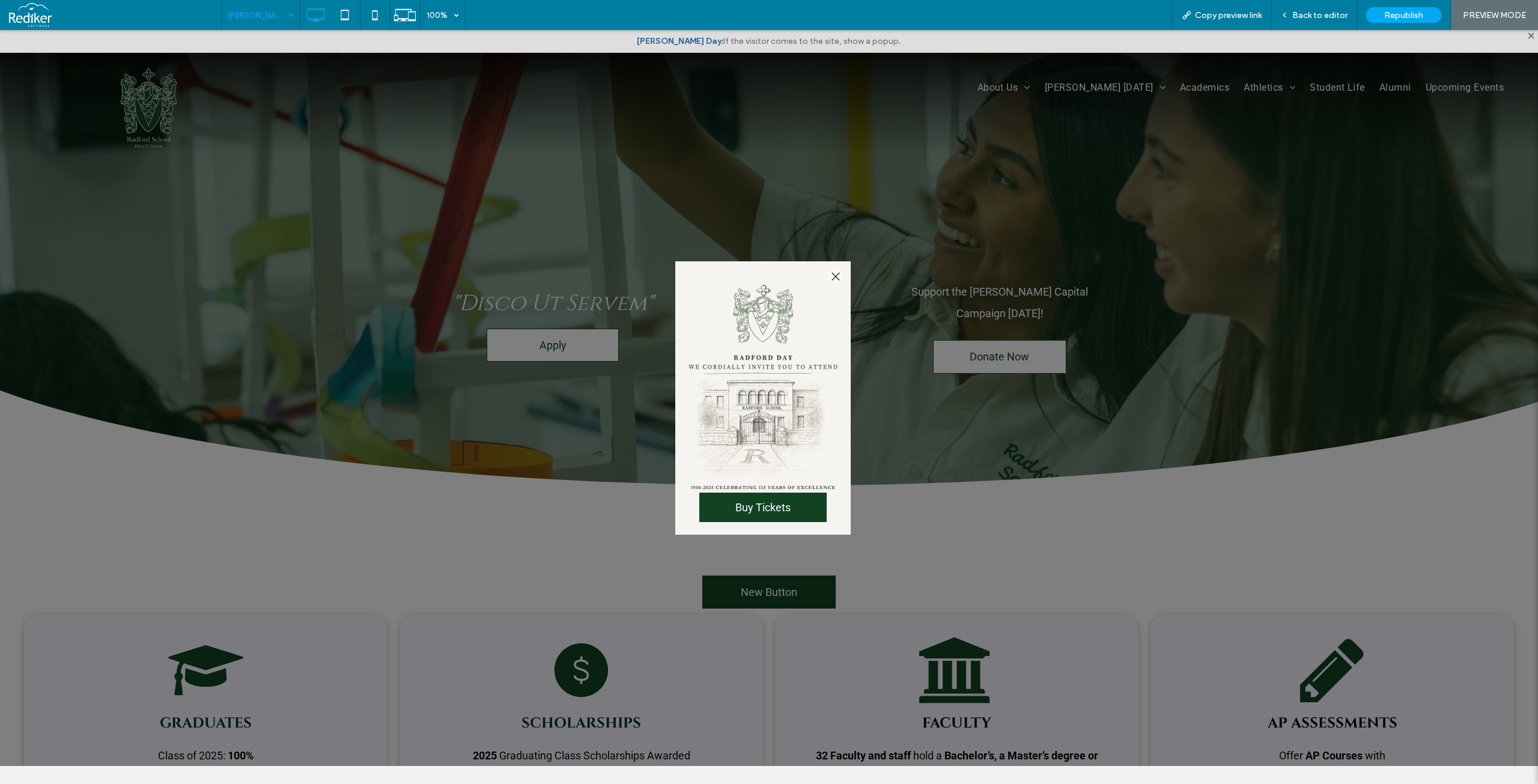
click at [838, 277] on div at bounding box center [835, 276] width 16 height 16
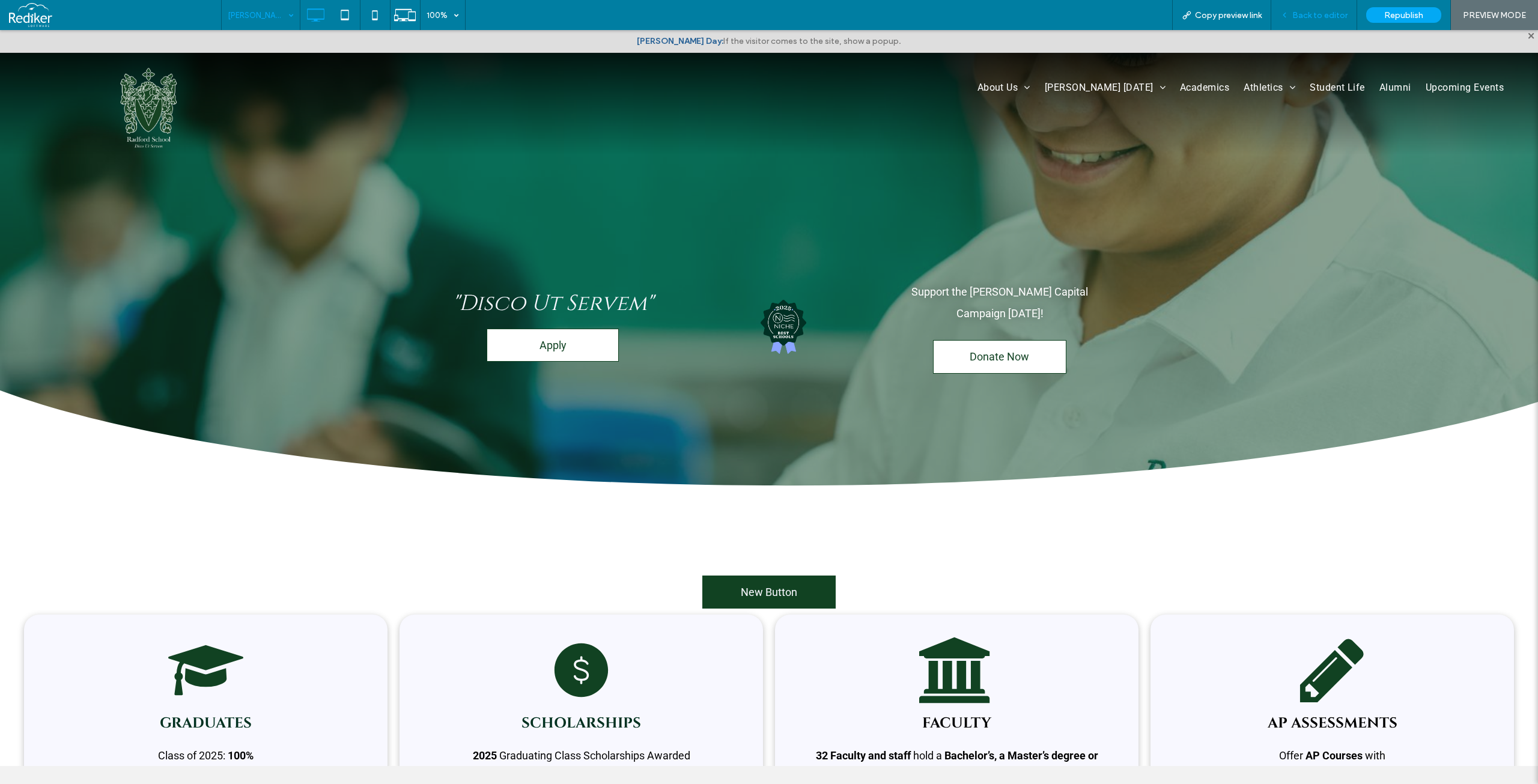
click at [1296, 15] on span "Back to editor" at bounding box center [1319, 15] width 55 height 11
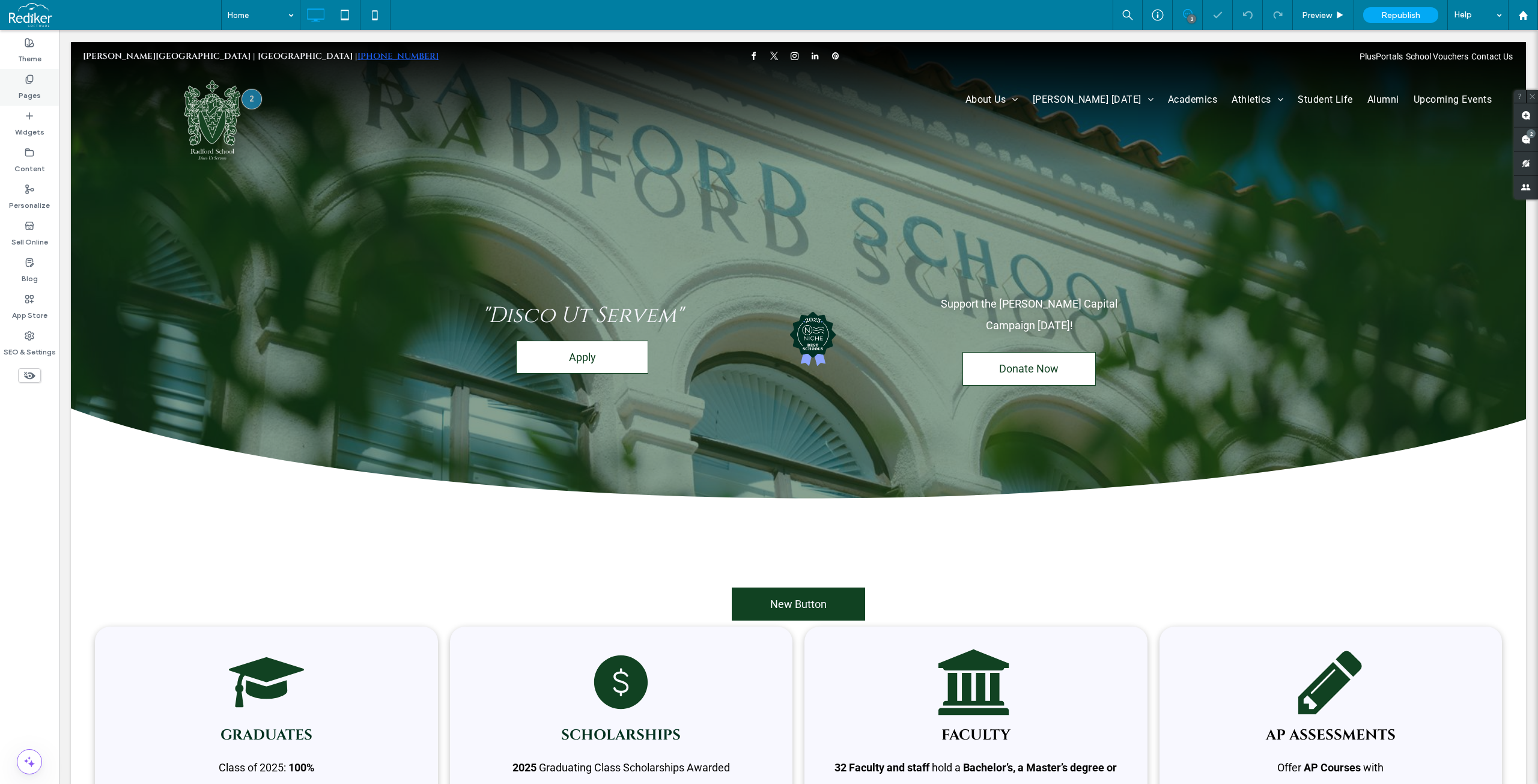
click at [23, 79] on div "Pages" at bounding box center [29, 87] width 59 height 37
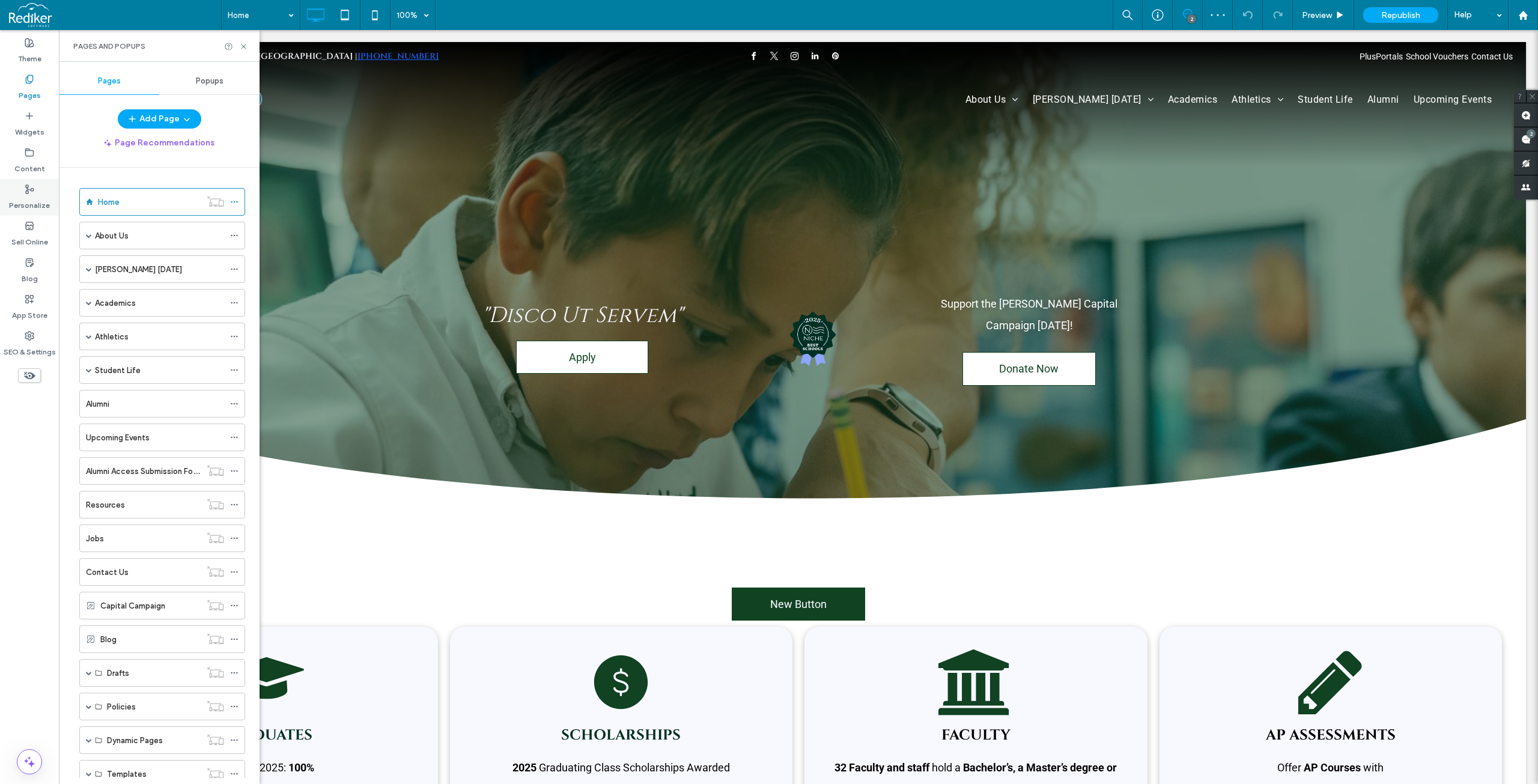
click at [23, 199] on label "Personalize" at bounding box center [29, 201] width 41 height 16
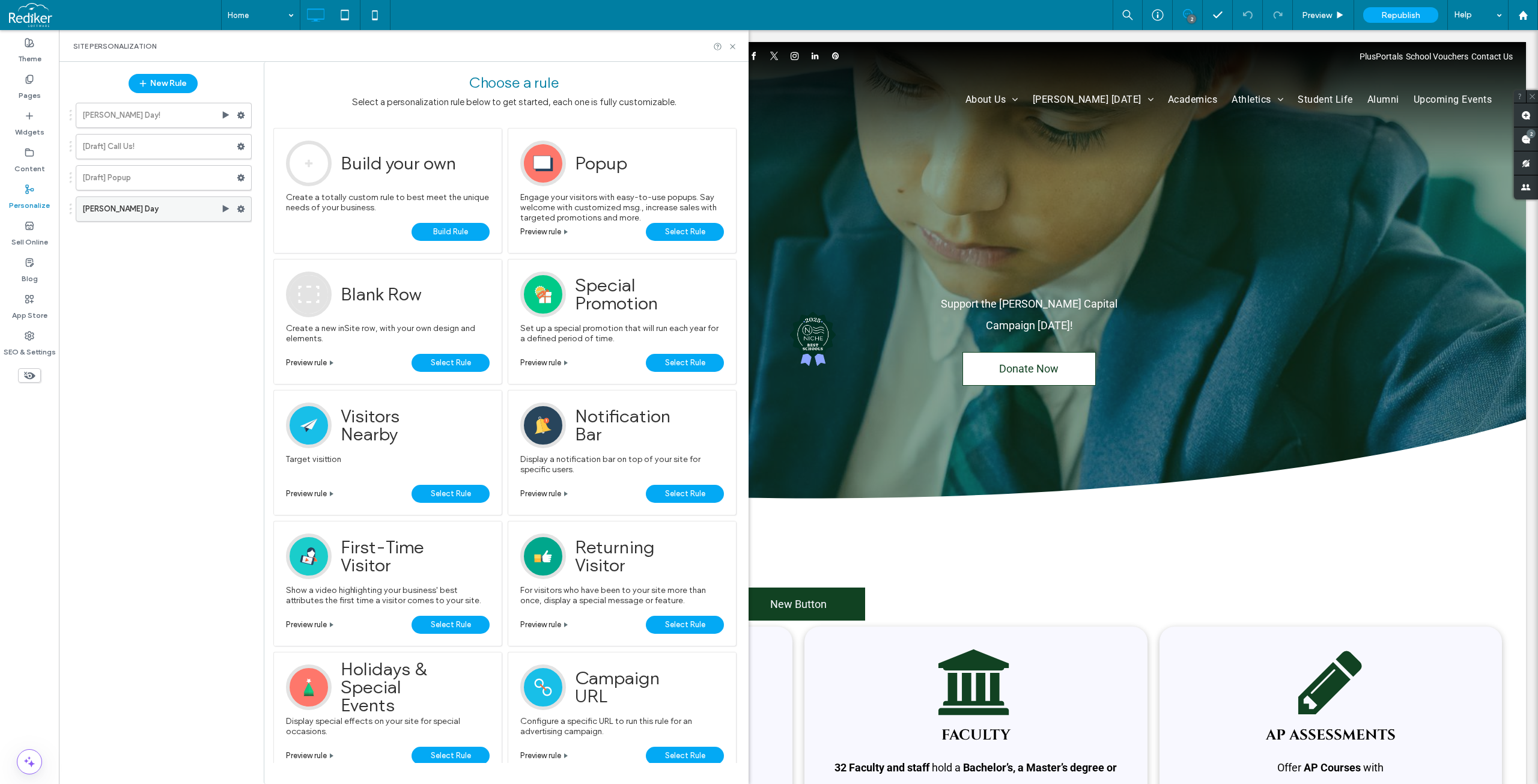
click at [163, 211] on label "[PERSON_NAME] Day" at bounding box center [151, 209] width 138 height 24
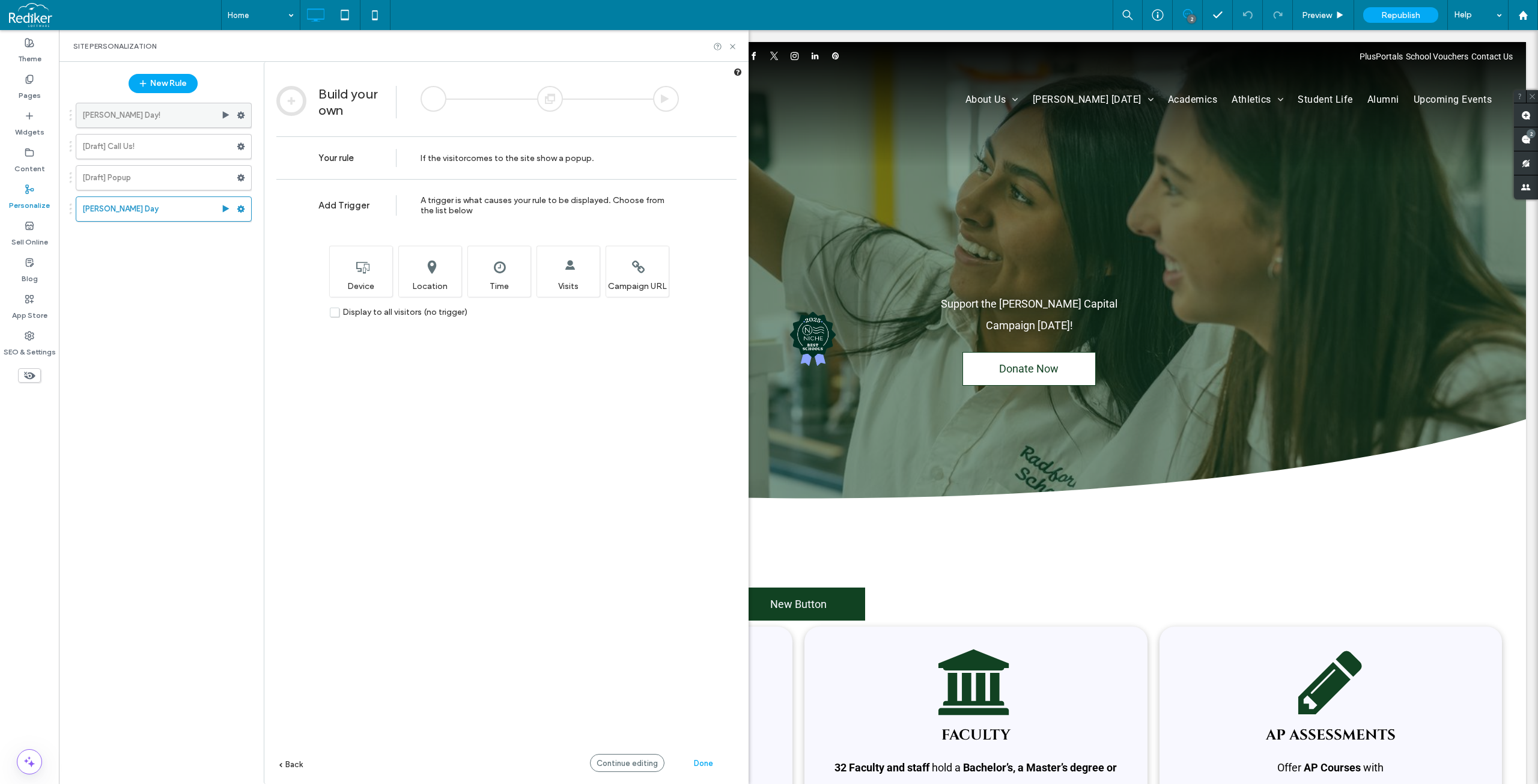
click at [152, 122] on label "[PERSON_NAME] Day!" at bounding box center [151, 115] width 138 height 24
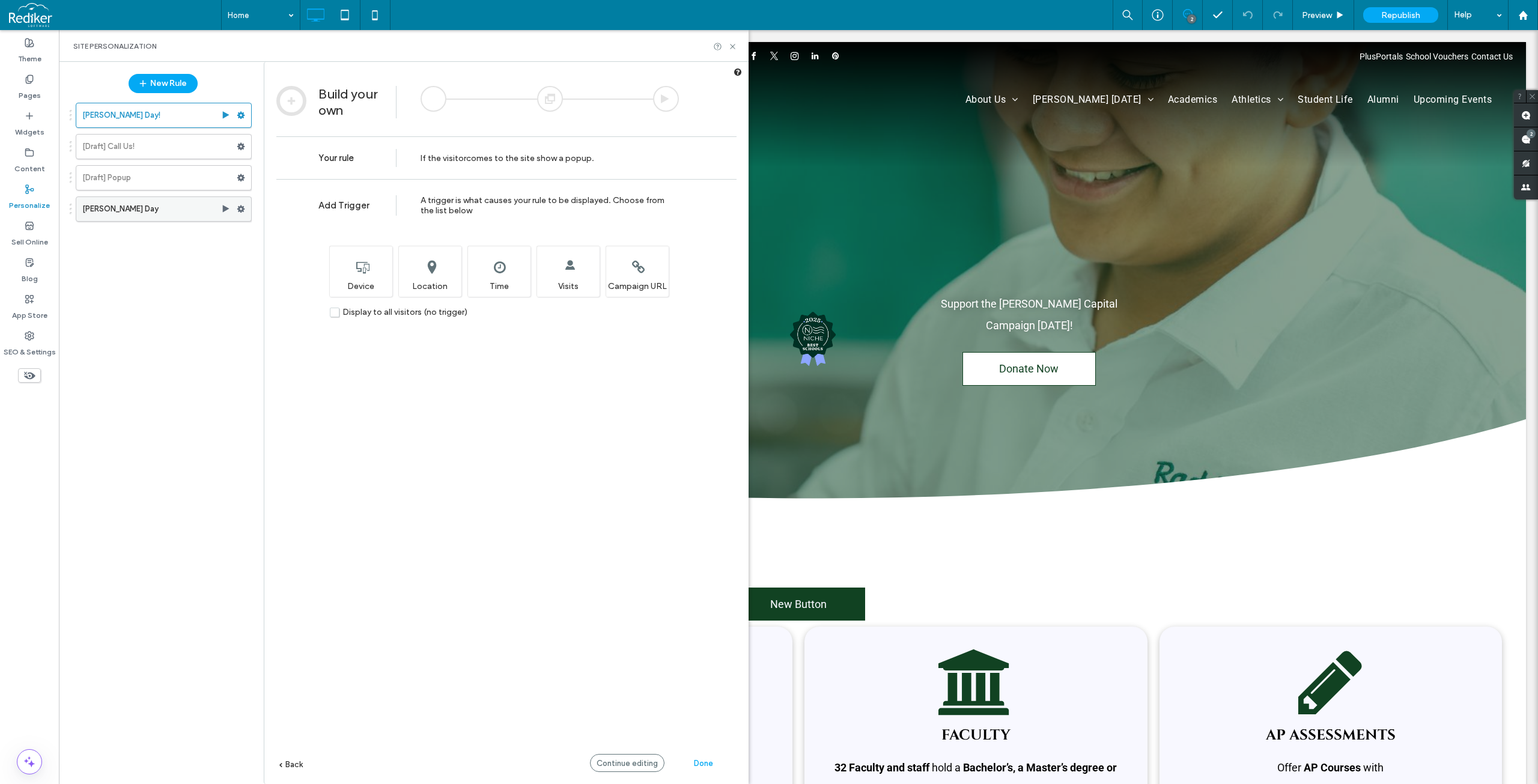
click at [118, 211] on label "[PERSON_NAME] Day" at bounding box center [151, 209] width 138 height 24
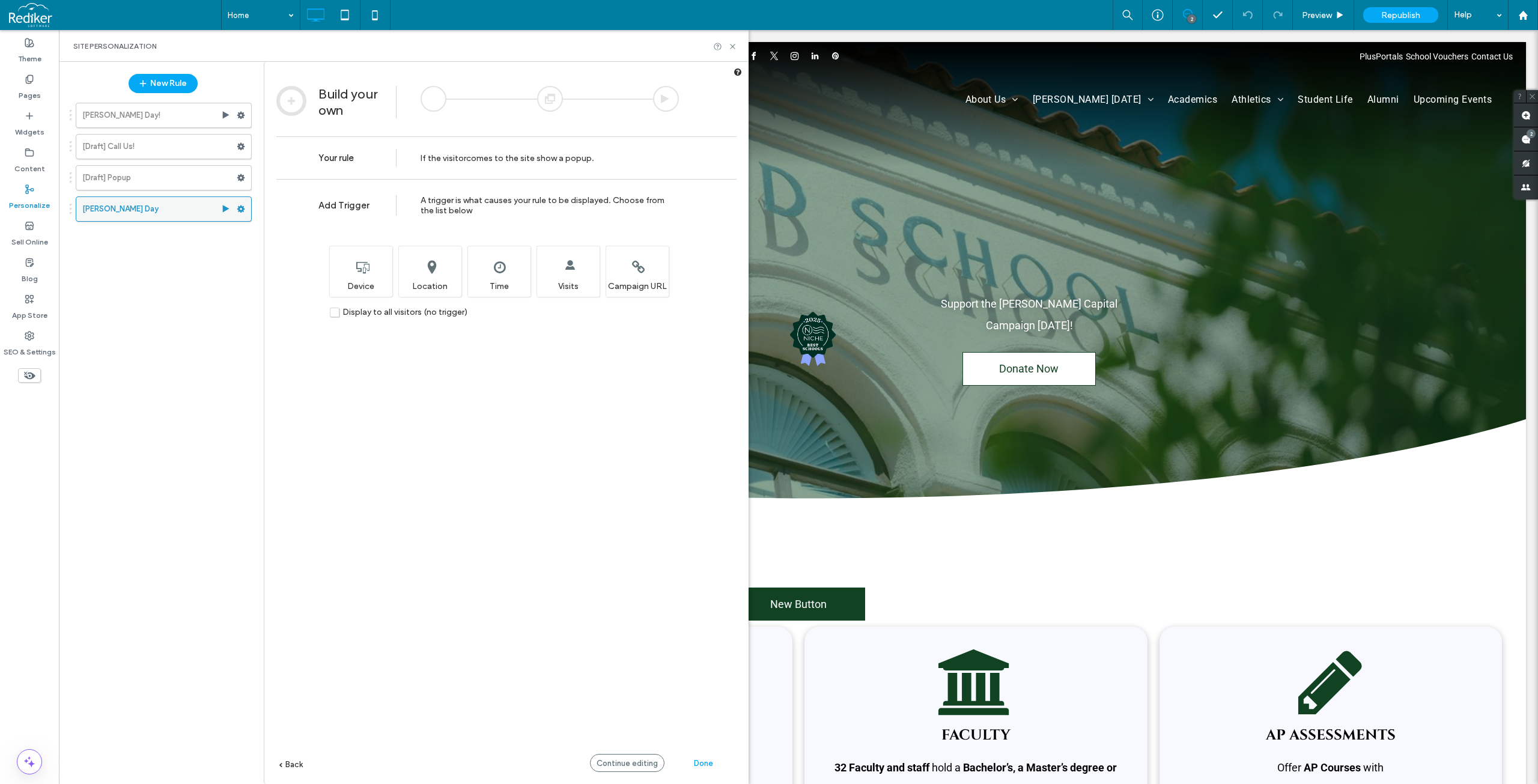
click at [156, 212] on label "[PERSON_NAME] Day" at bounding box center [151, 209] width 138 height 24
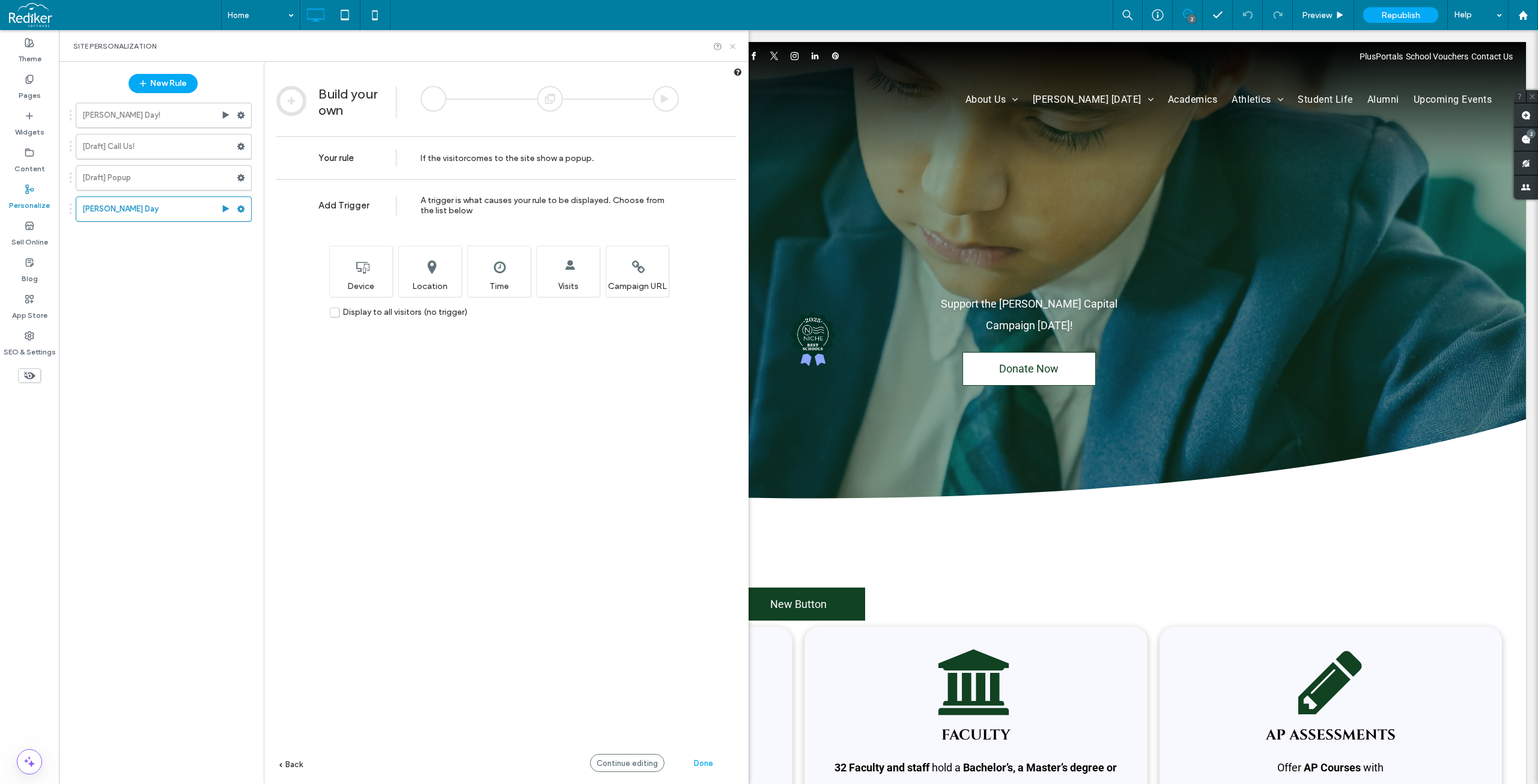
click at [731, 46] on icon at bounding box center [732, 45] width 9 height 9
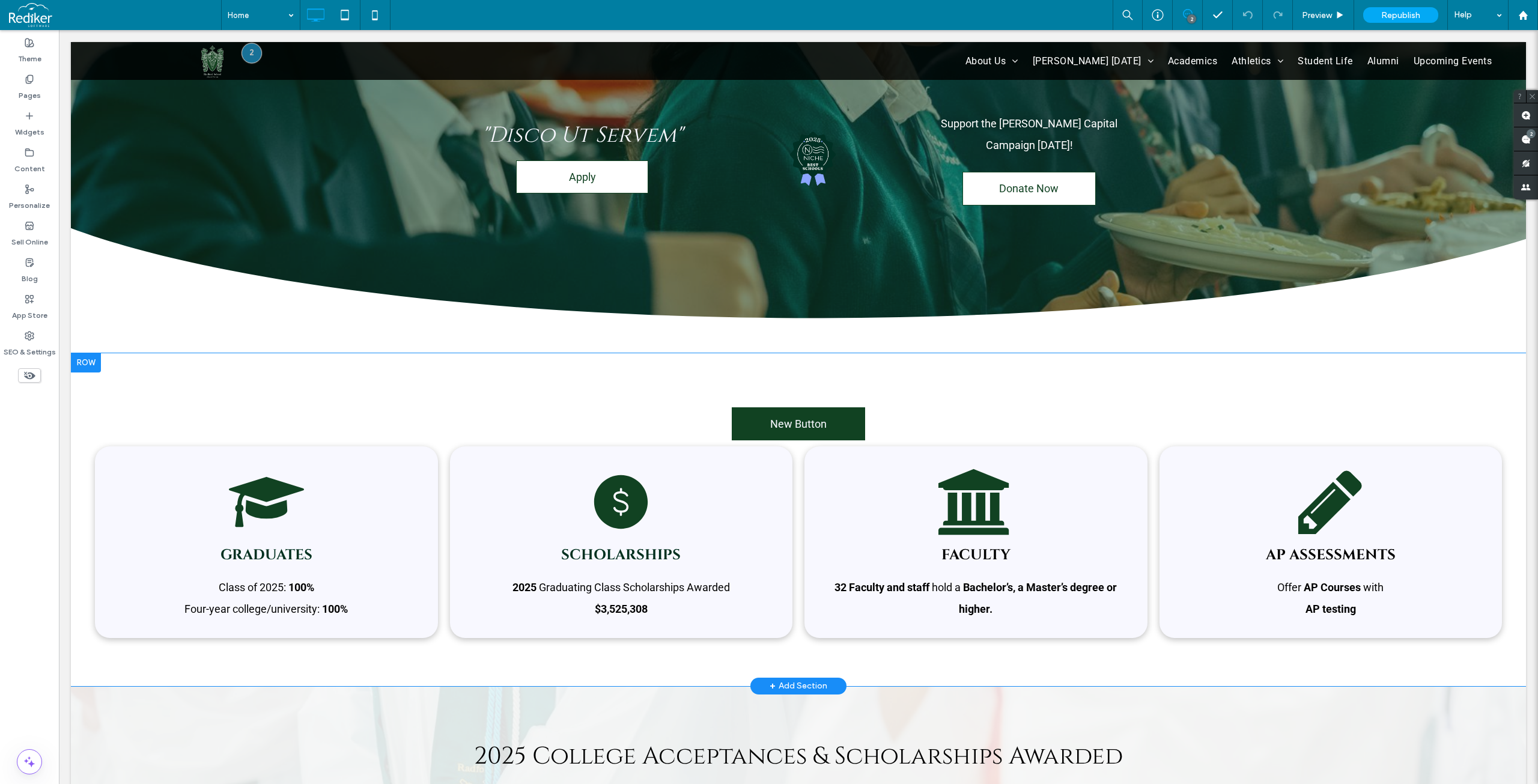
scroll to position [120, 0]
